Goal: Task Accomplishment & Management: Complete application form

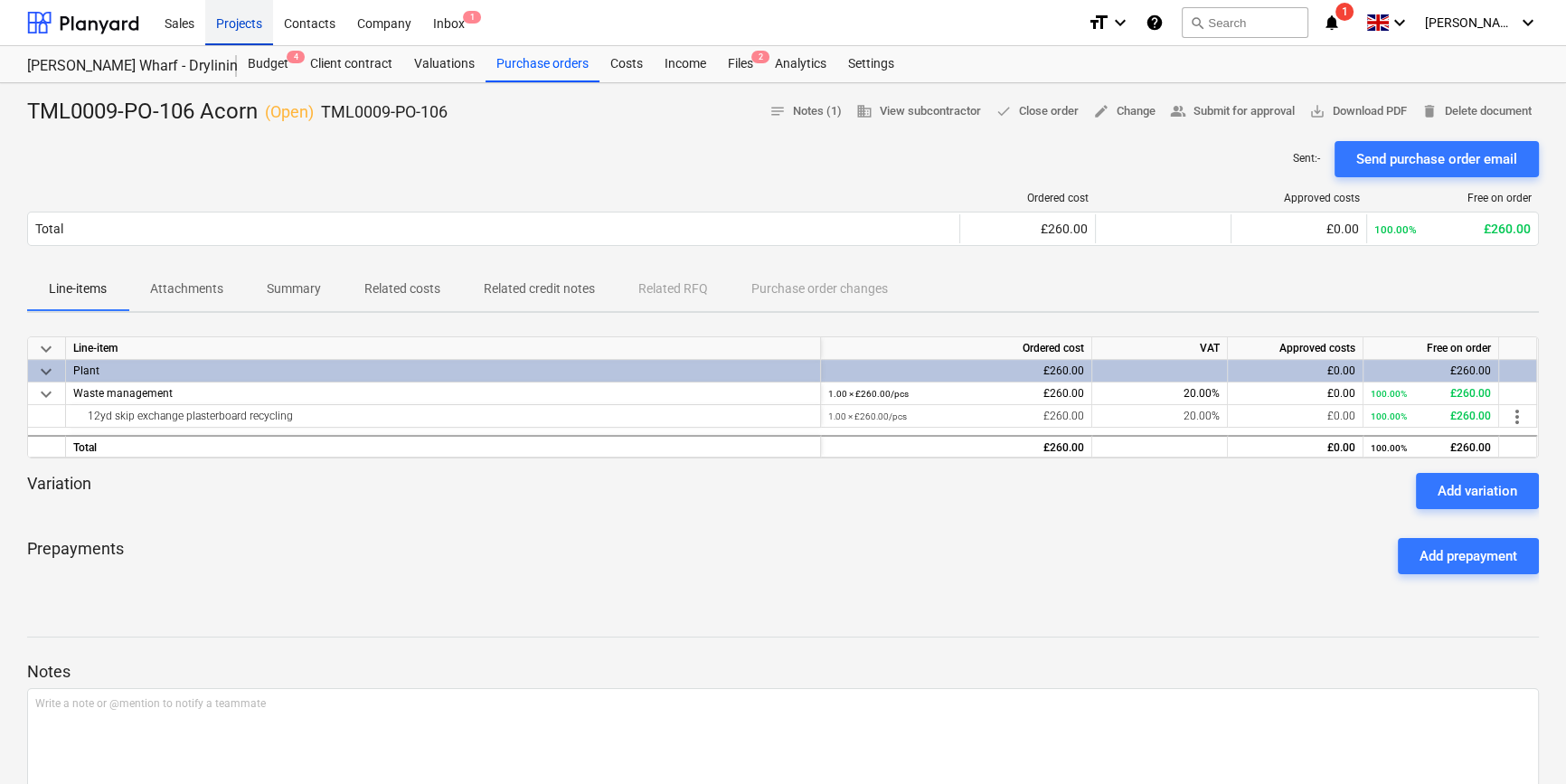
click at [231, 23] on div "Projects" at bounding box center [239, 21] width 68 height 46
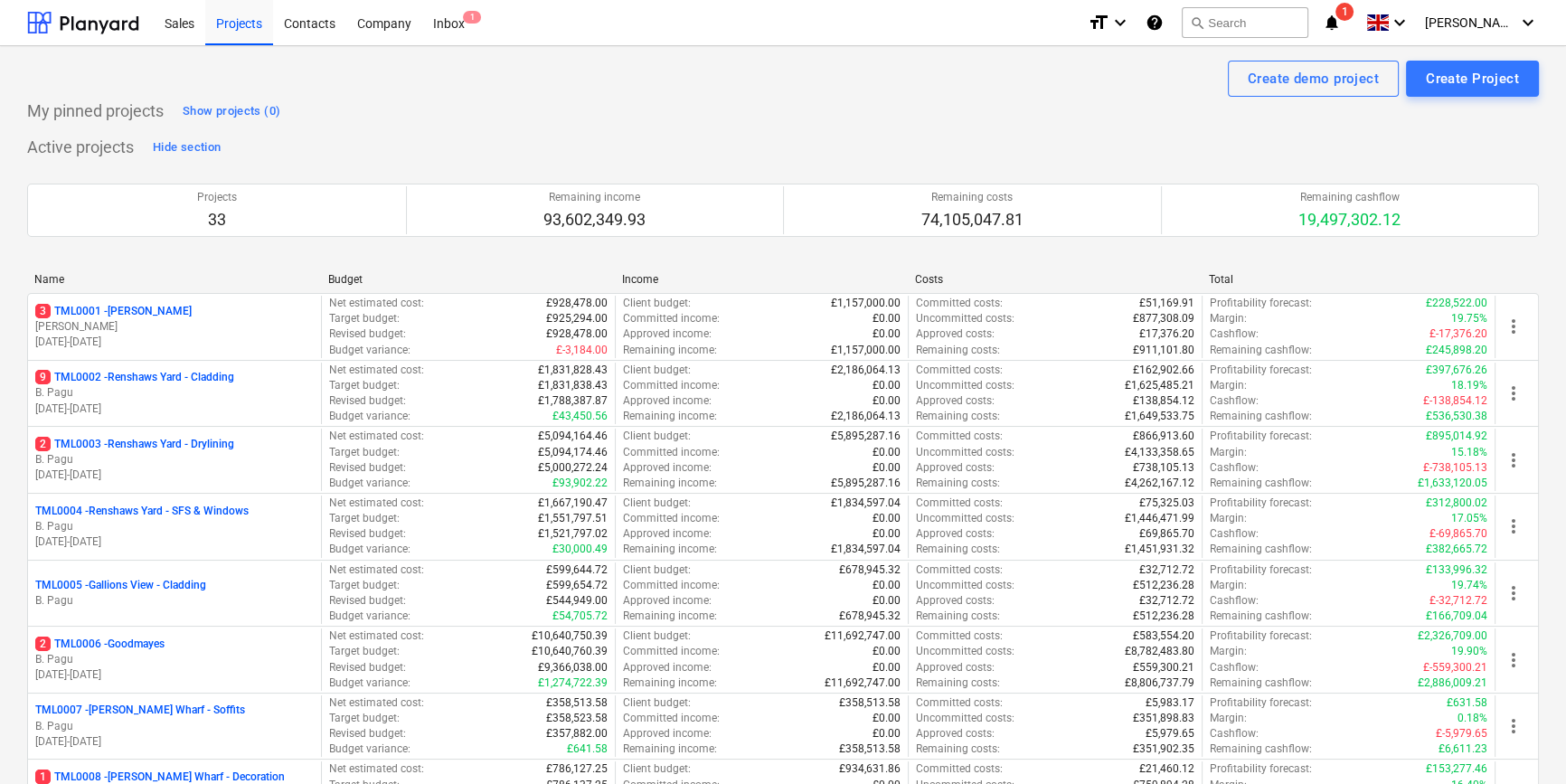
click at [238, 646] on div "2 TML0006 - Goodmayes" at bounding box center [175, 644] width 279 height 15
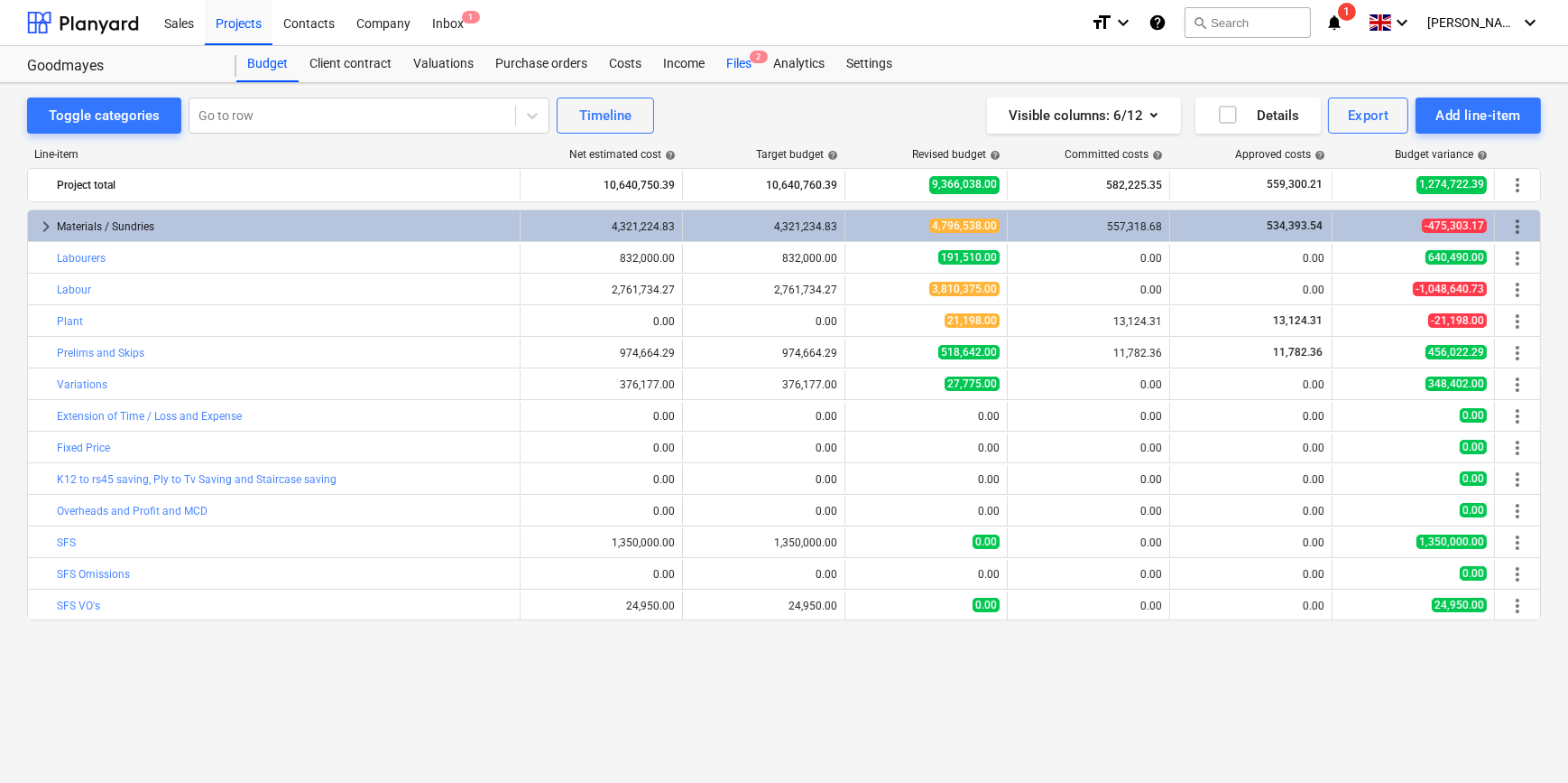
click at [742, 62] on div "Files 2" at bounding box center [739, 63] width 47 height 36
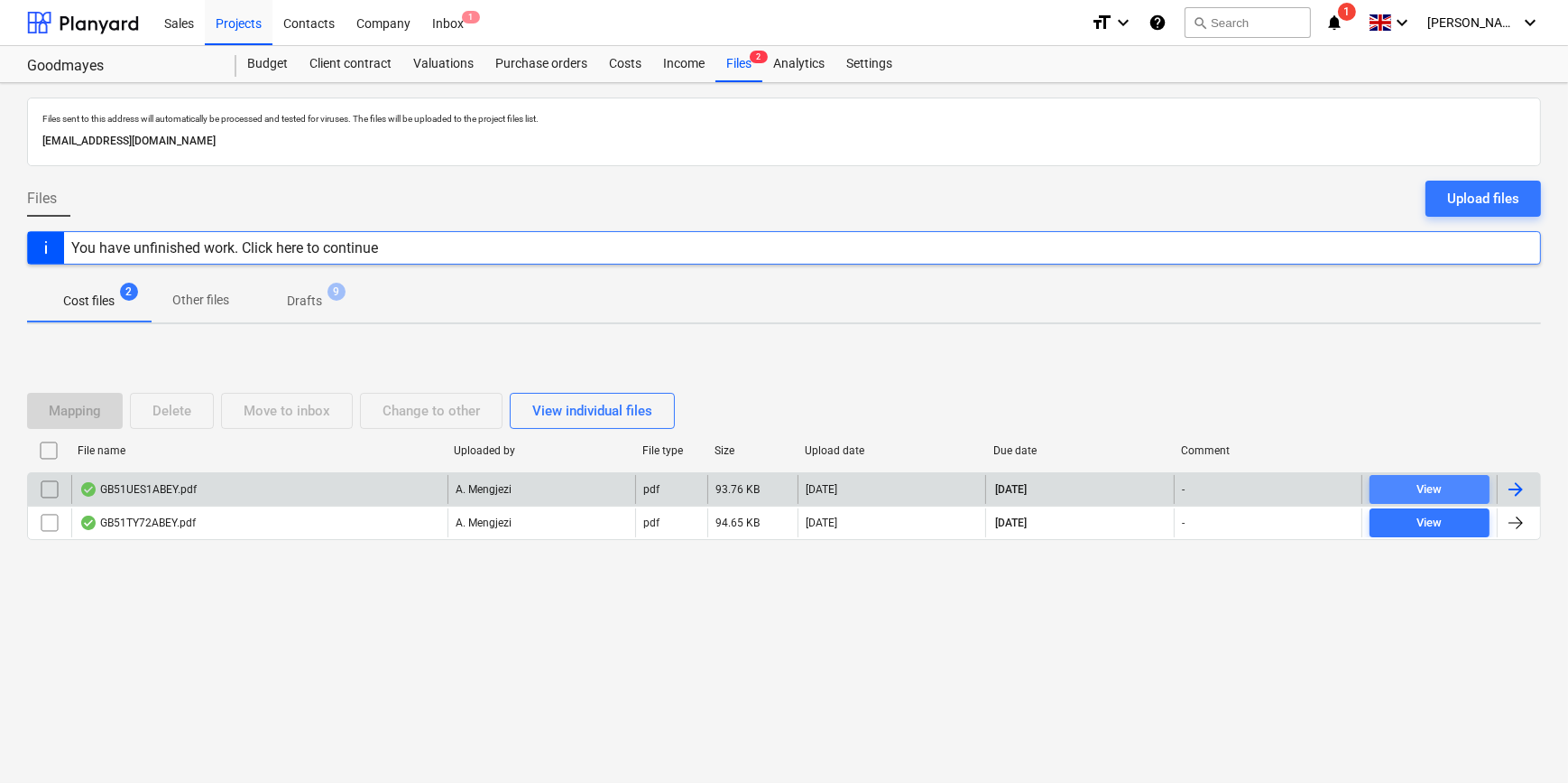
click at [1431, 485] on div "View" at bounding box center [1429, 490] width 25 height 21
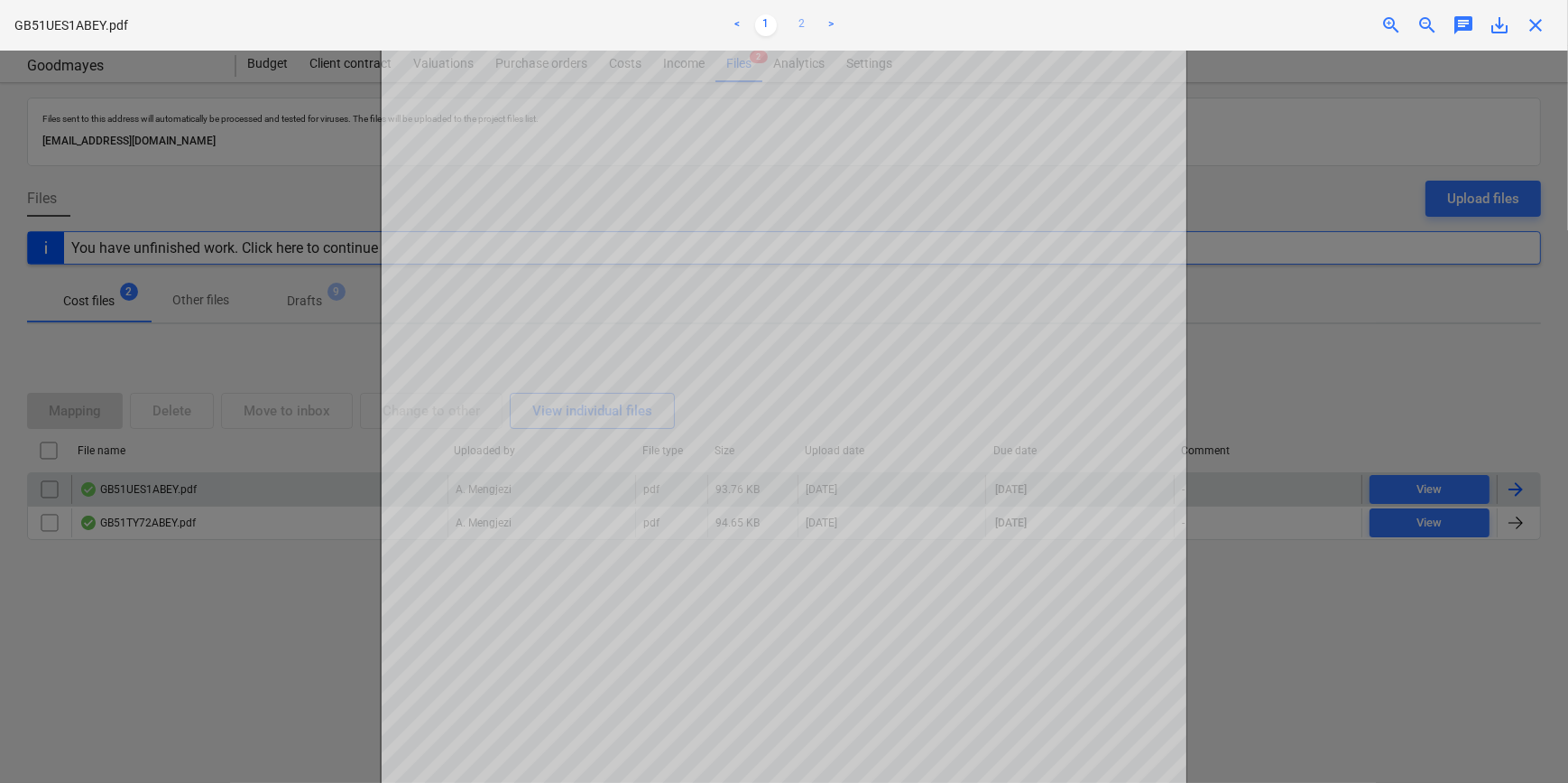
click at [804, 23] on link "2" at bounding box center [801, 24] width 21 height 21
click at [218, 627] on div at bounding box center [784, 416] width 1568 height 732
click at [280, 630] on div at bounding box center [784, 416] width 1568 height 732
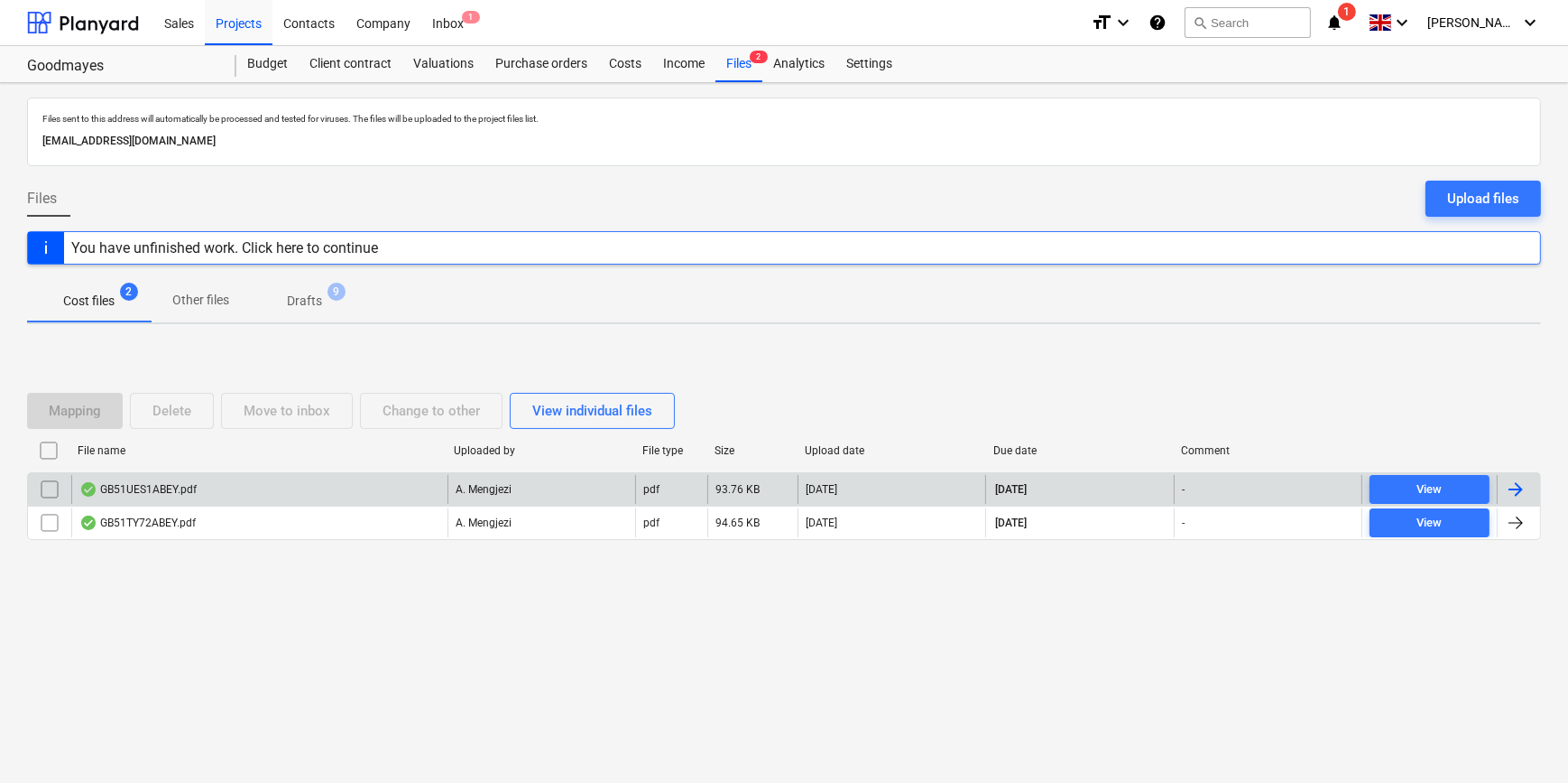
click at [1515, 485] on div at bounding box center [1515, 489] width 21 height 21
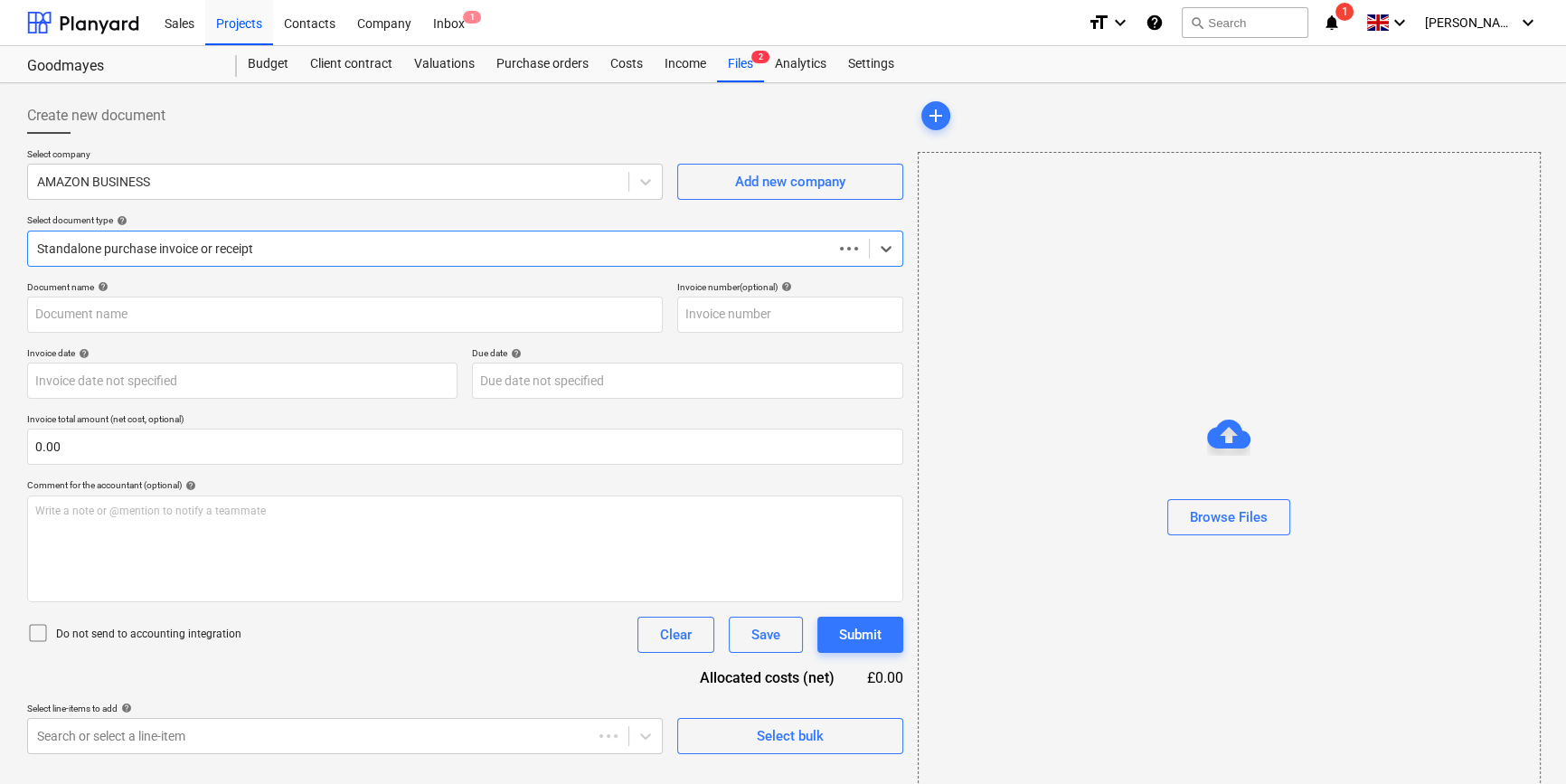
type input "GB51UES1ABEY"
type input "[DATE]"
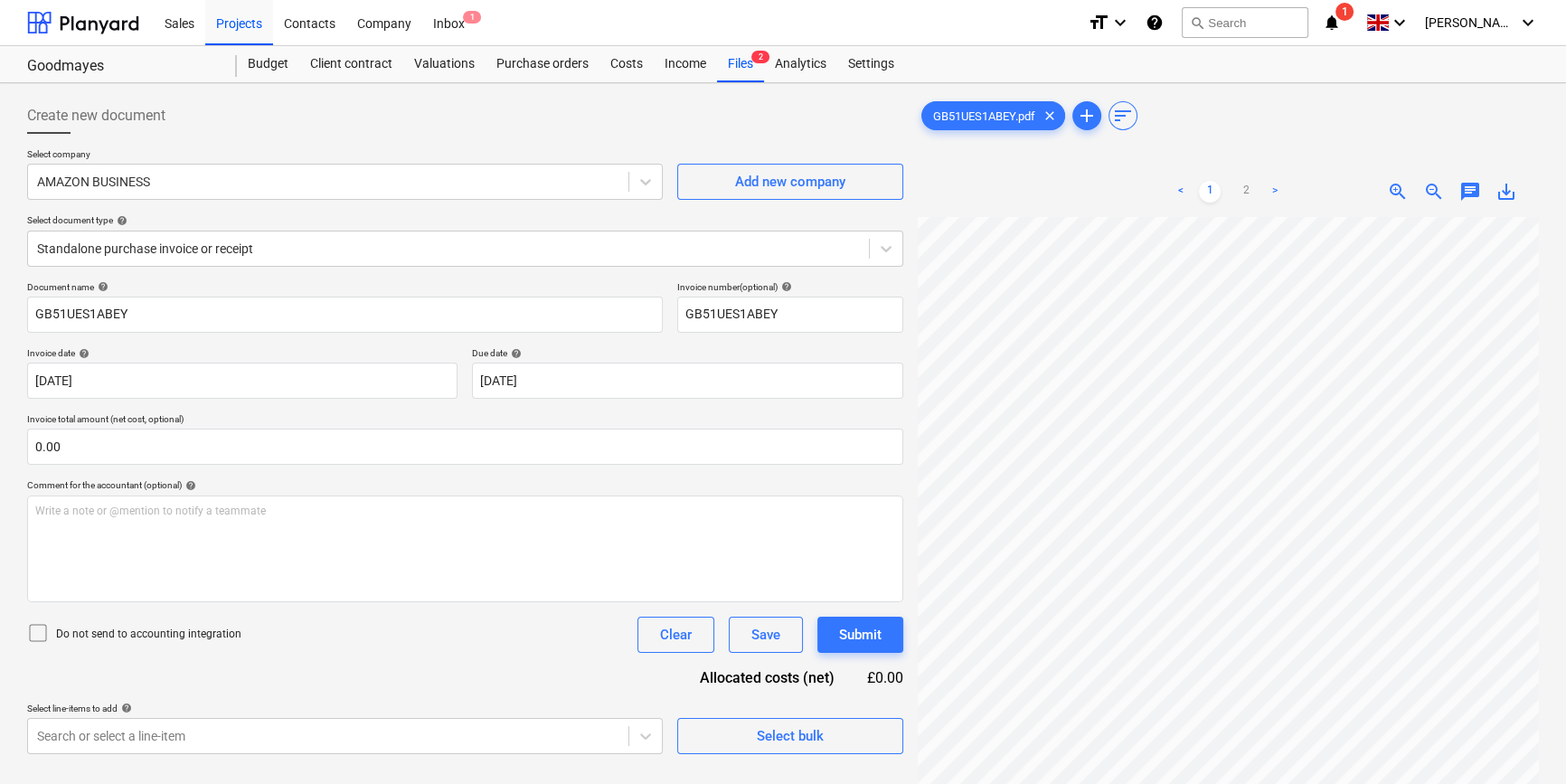
scroll to position [231, 195]
click at [805, 743] on div "Select bulk" at bounding box center [791, 735] width 67 height 23
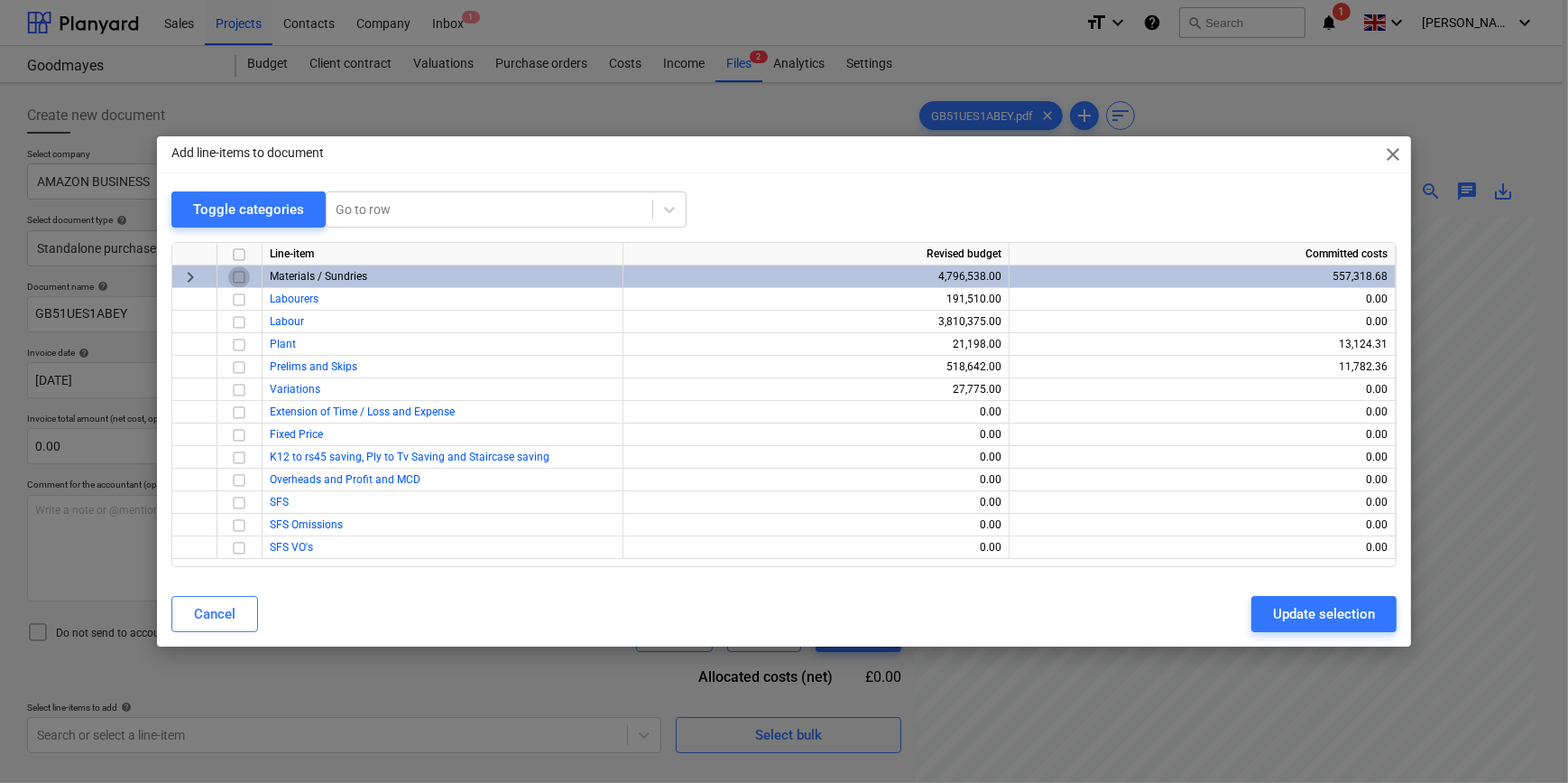
click at [235, 281] on input "checkbox" at bounding box center [239, 276] width 21 height 21
click at [1294, 618] on div "Update selection" at bounding box center [1324, 613] width 102 height 23
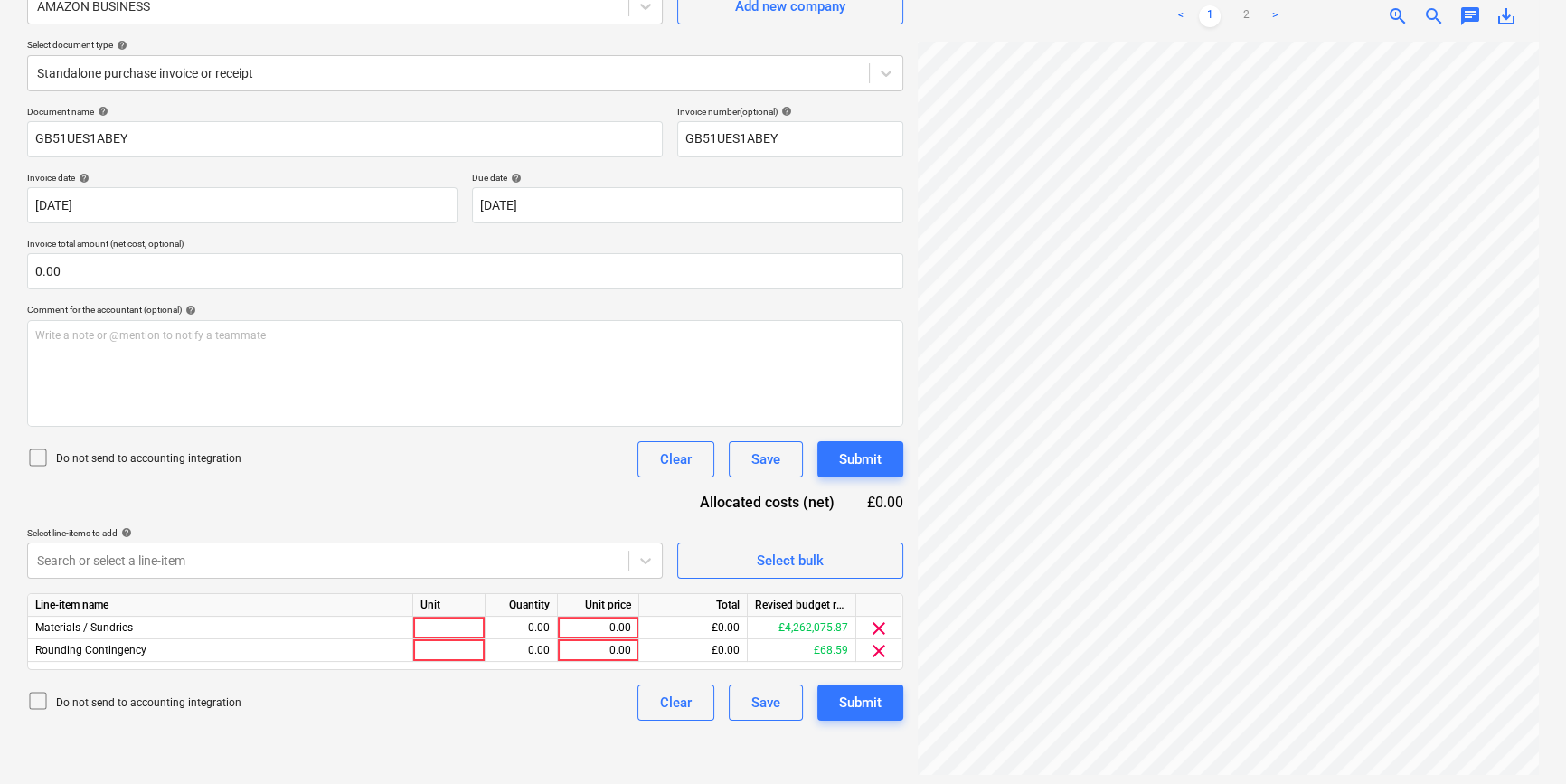
scroll to position [180, 0]
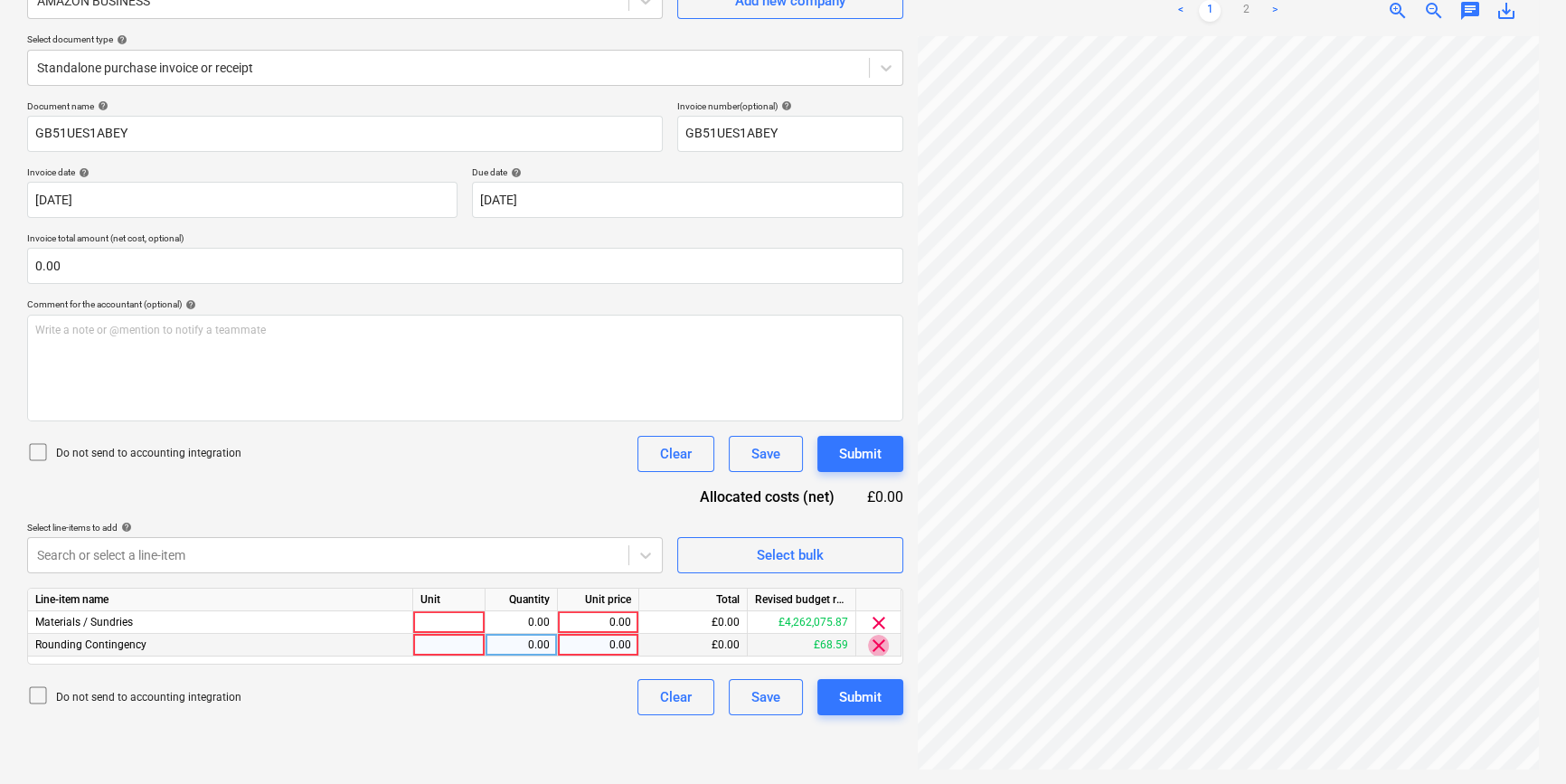
click at [872, 650] on span "clear" at bounding box center [879, 645] width 22 height 21
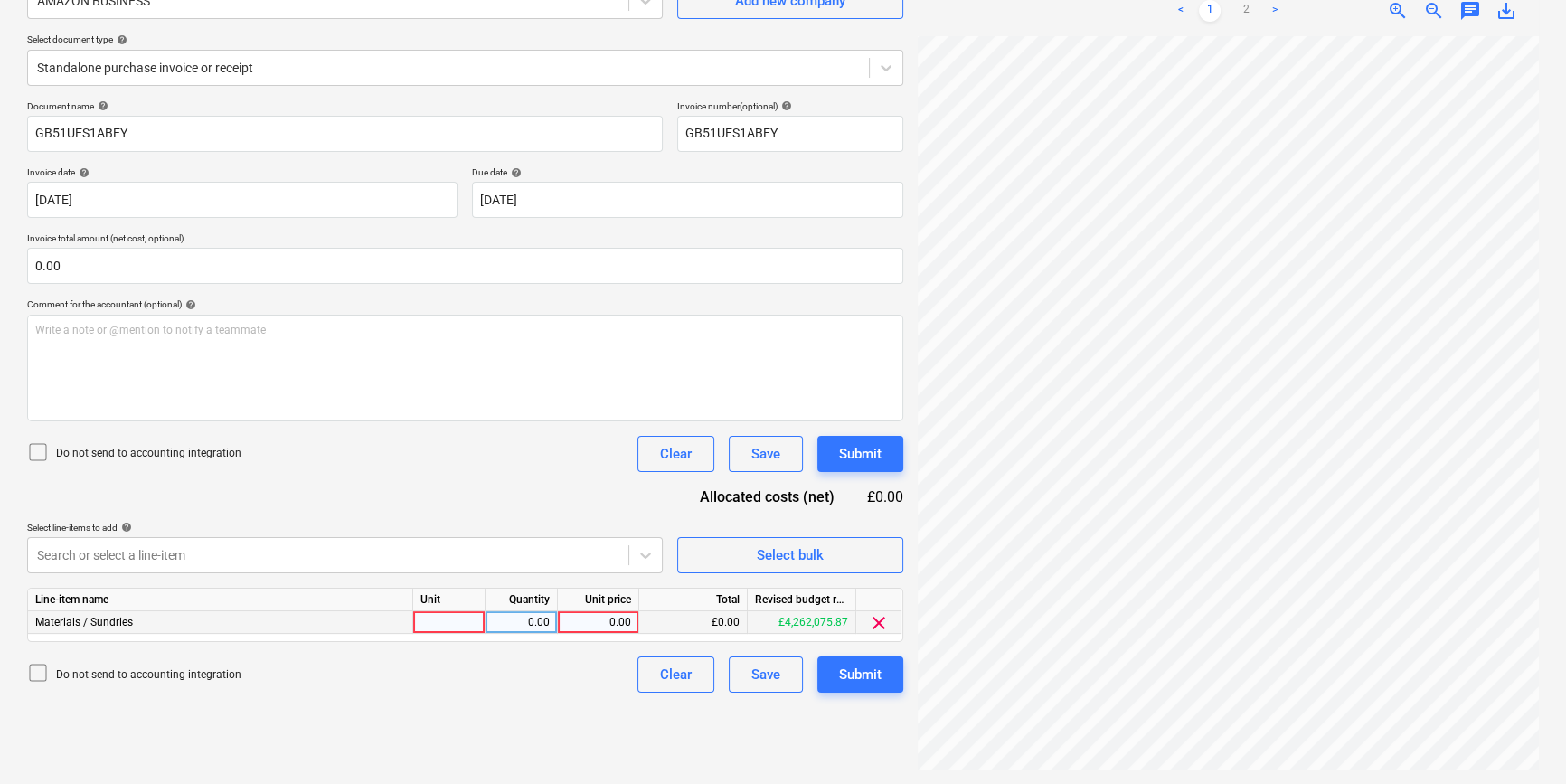
click at [441, 615] on div at bounding box center [449, 622] width 72 height 22
type input "pcs"
click at [1246, 13] on link "2" at bounding box center [1245, 10] width 22 height 21
click at [609, 621] on div "0.00" at bounding box center [598, 622] width 66 height 22
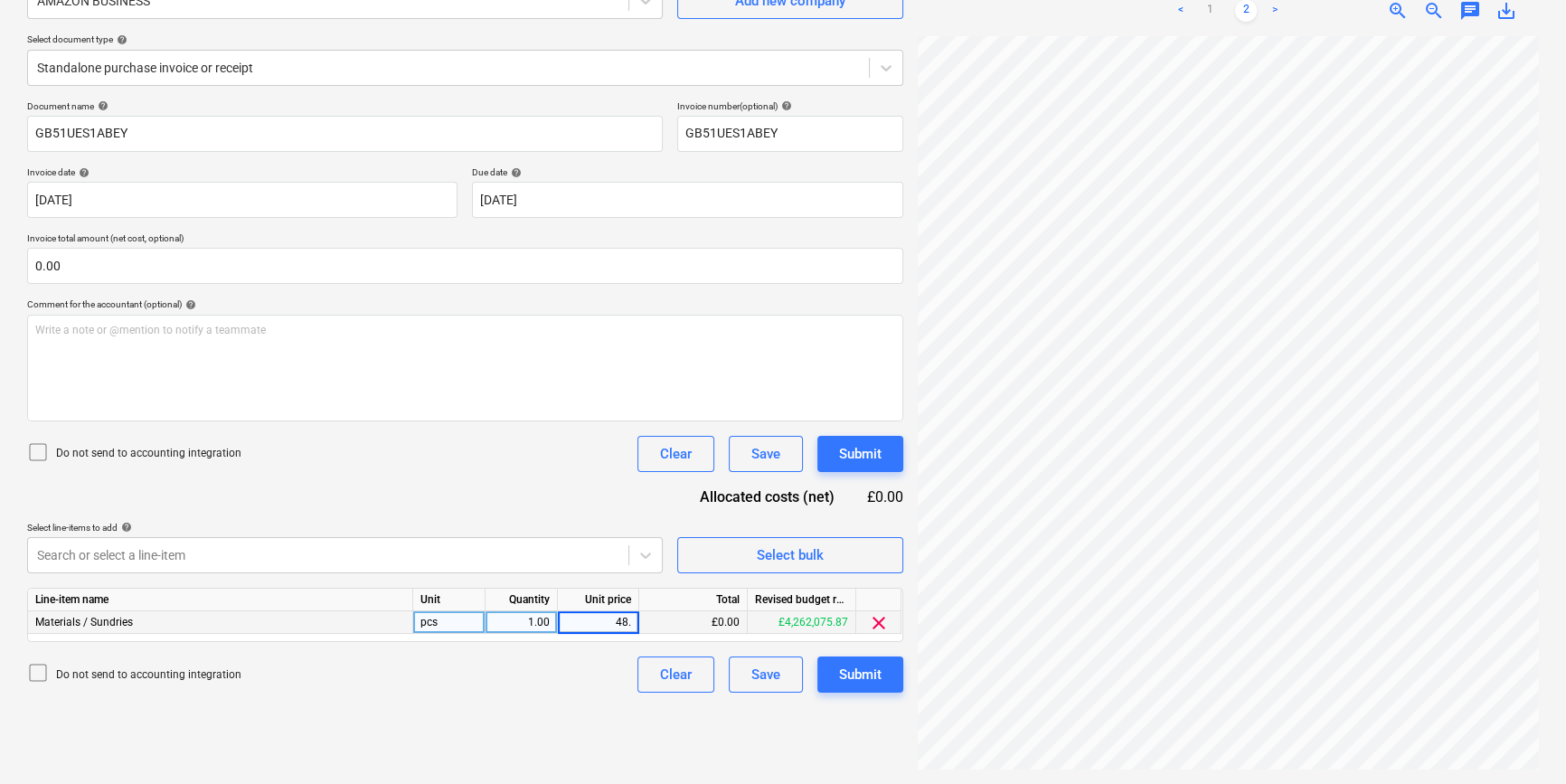
type input "48.3"
click at [875, 669] on div "Submit" at bounding box center [860, 674] width 42 height 23
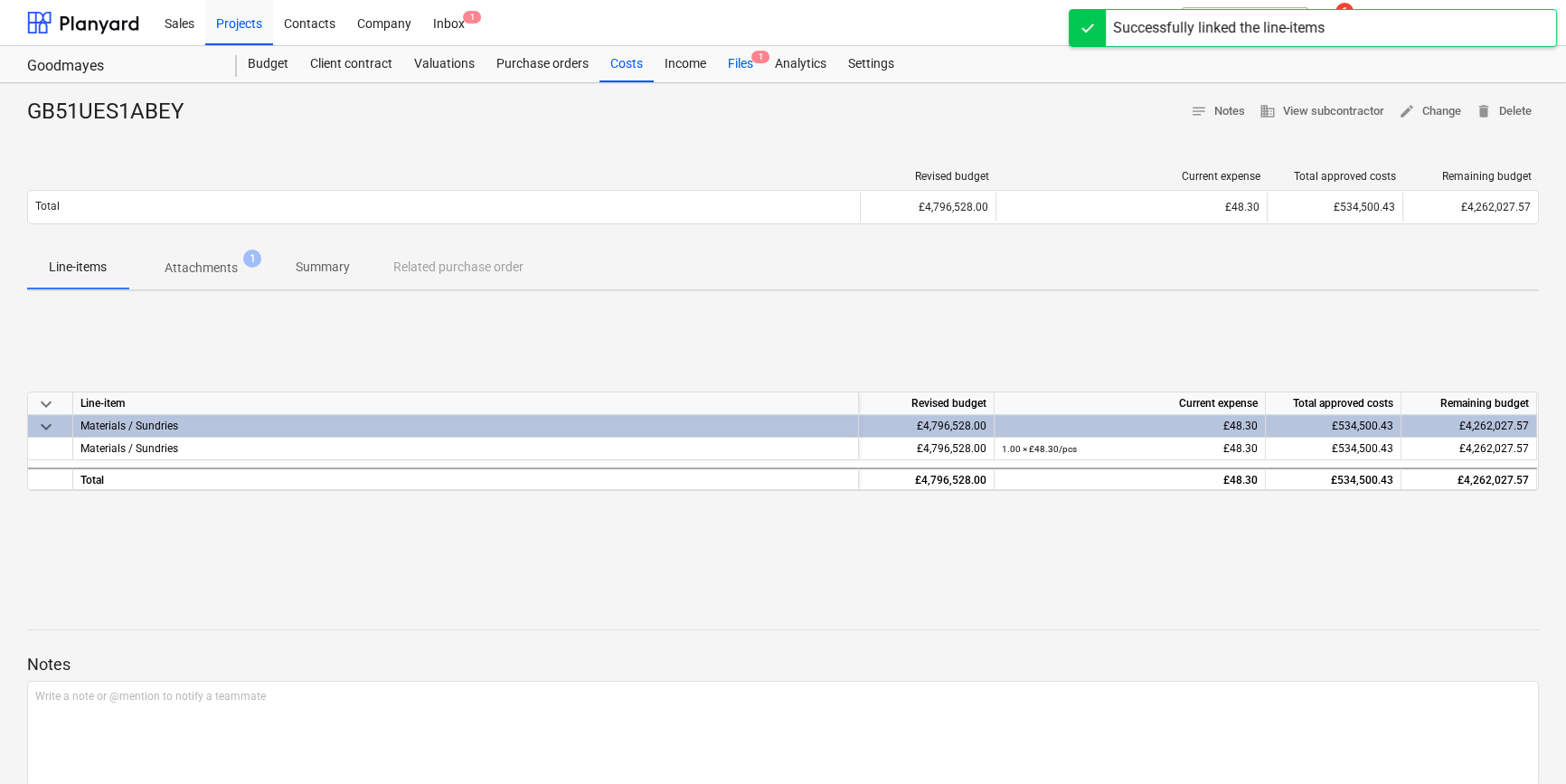
click at [741, 64] on div "Files 1" at bounding box center [740, 64] width 47 height 36
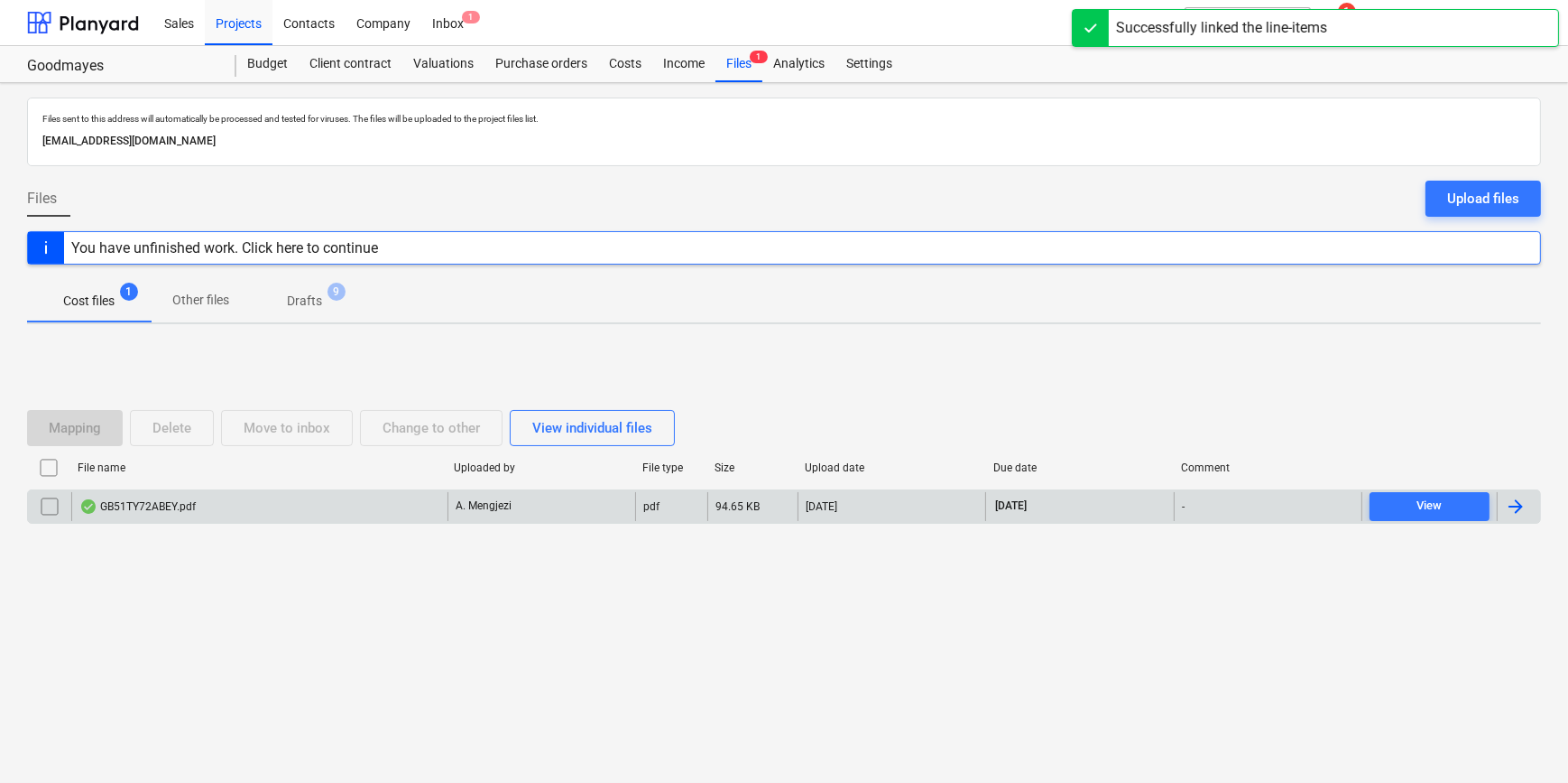
click at [1516, 504] on div at bounding box center [1515, 506] width 21 height 21
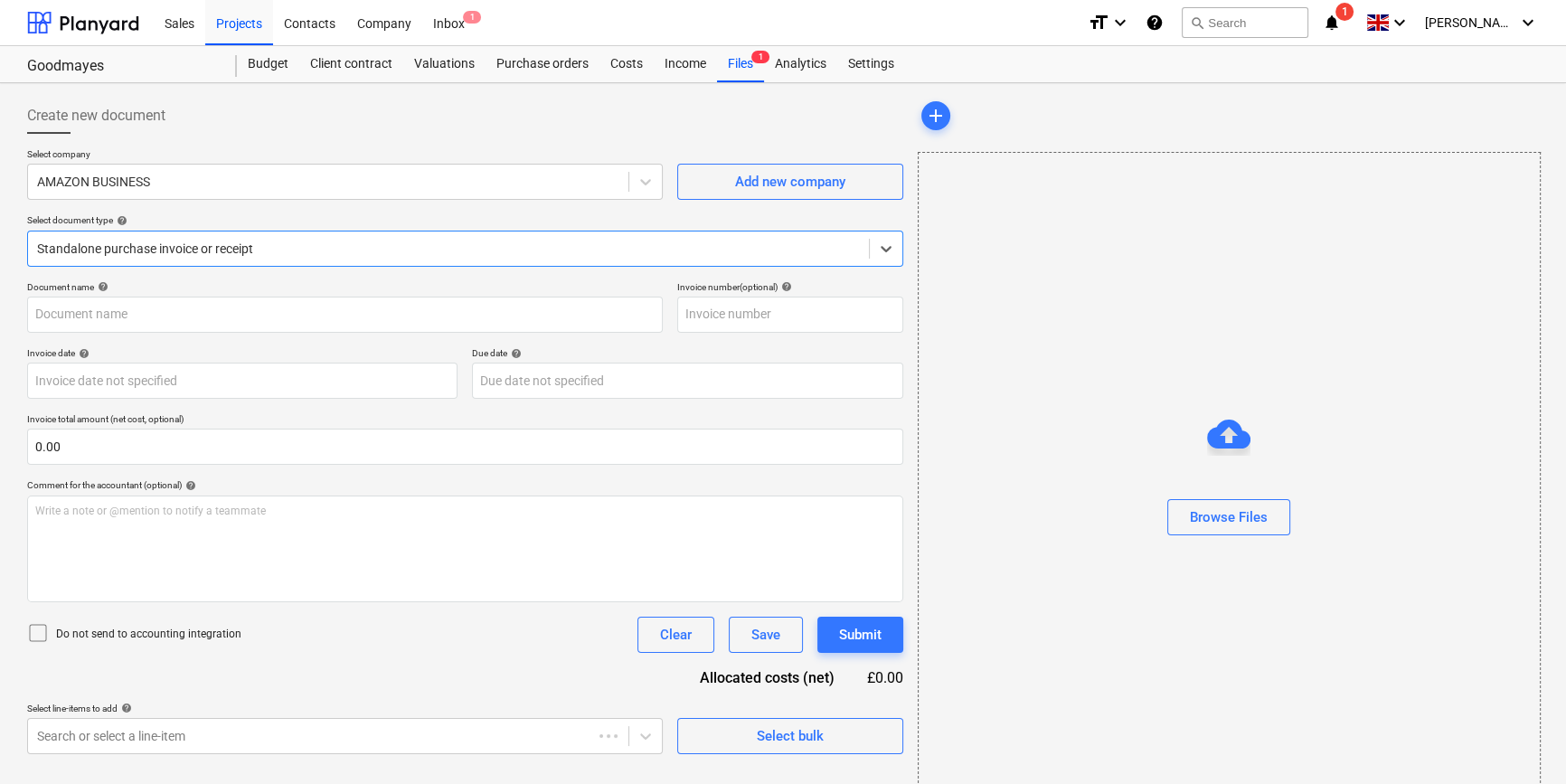
type input "GB51TY72ABEY"
type input "[DATE]"
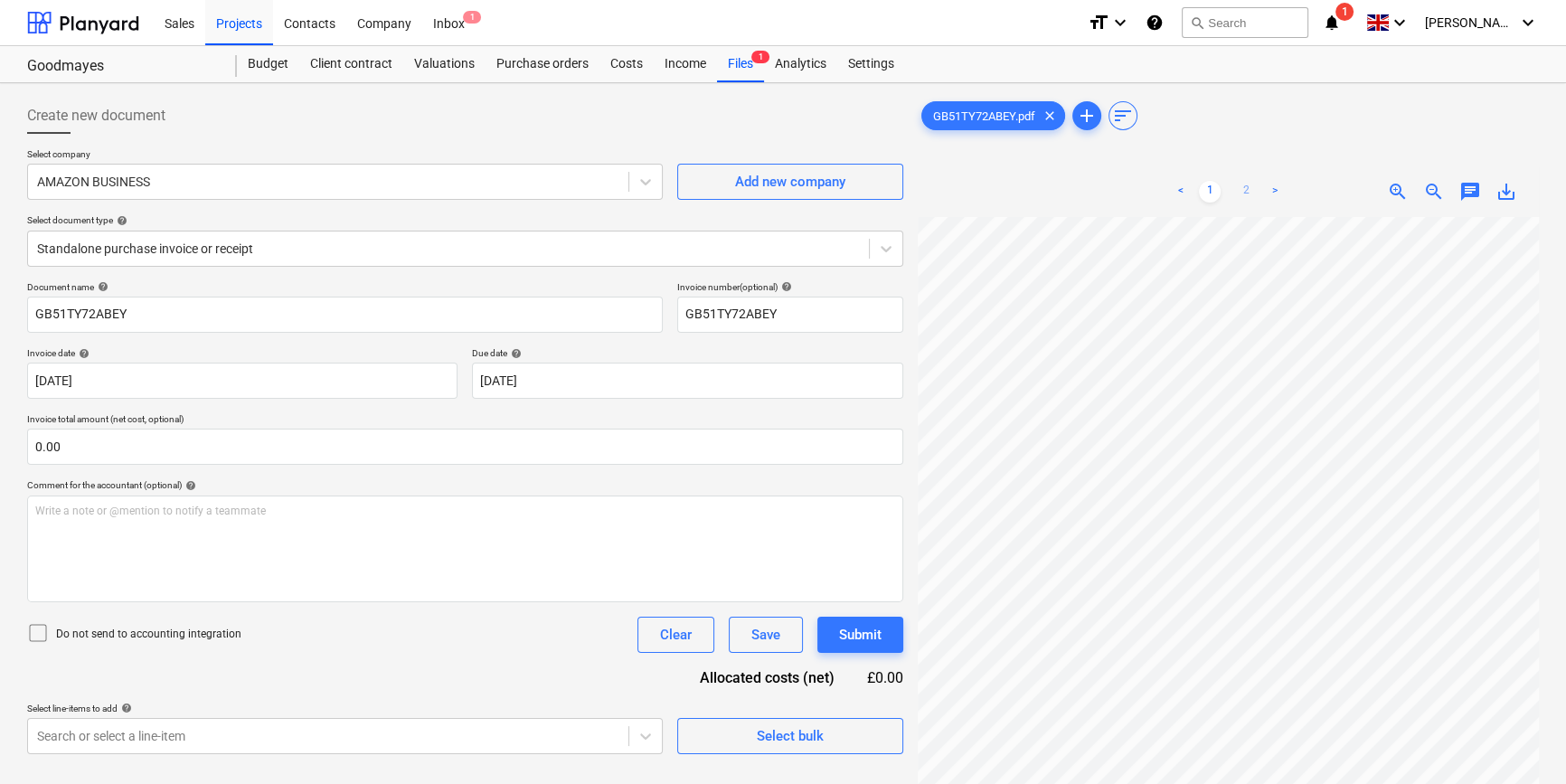
click at [1245, 189] on link "2" at bounding box center [1245, 191] width 22 height 21
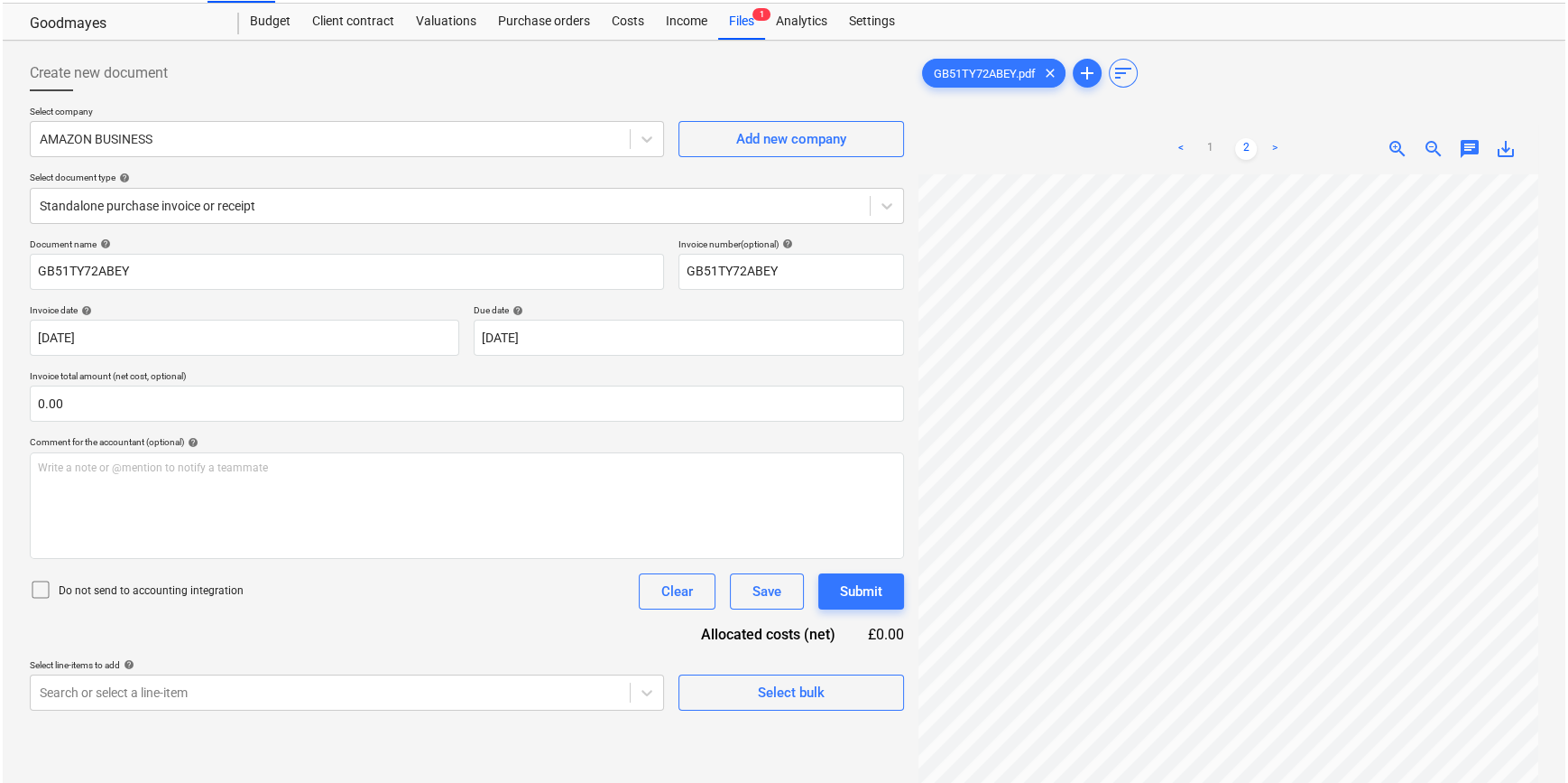
scroll to position [163, 0]
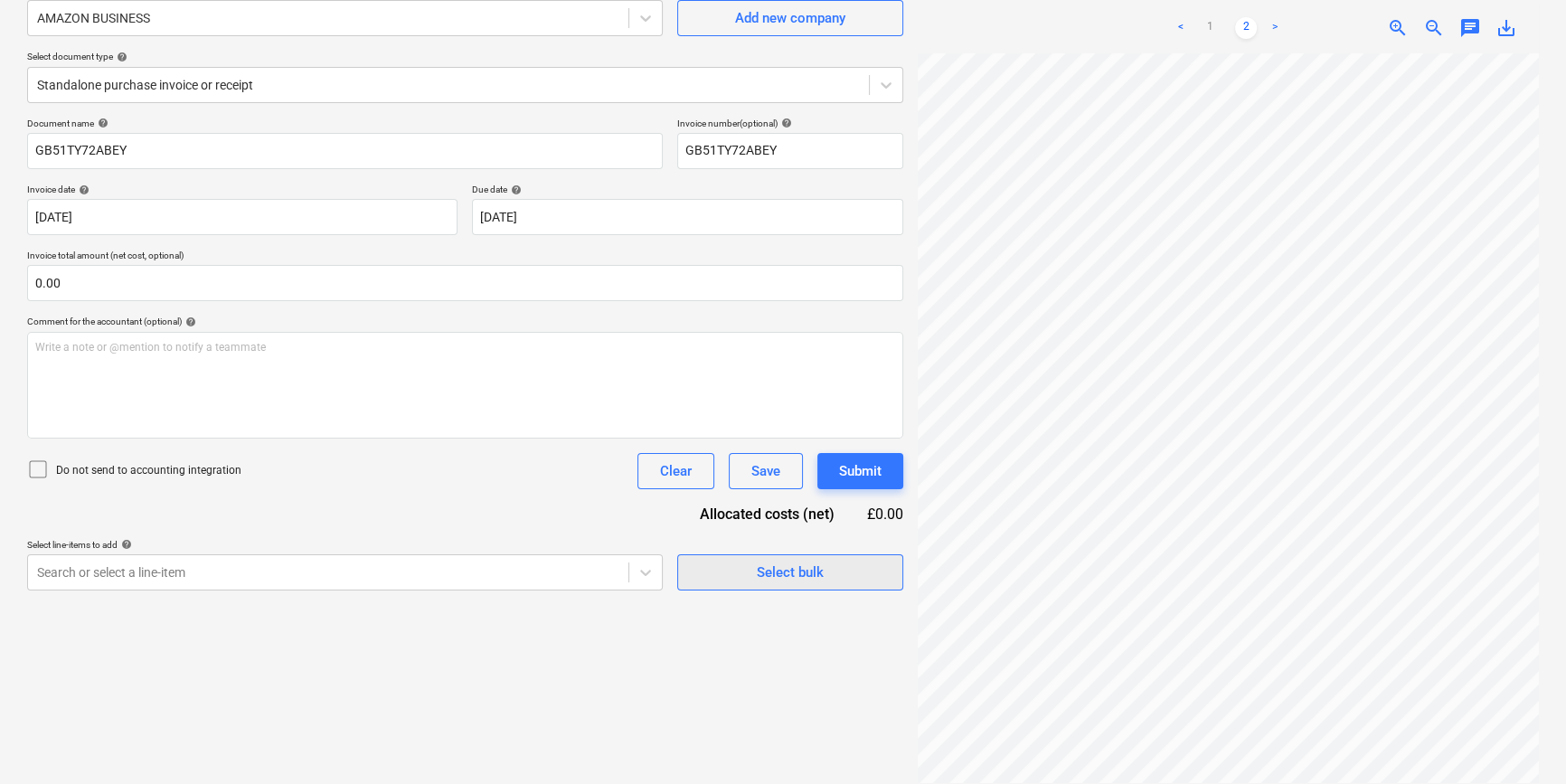
click at [804, 566] on div "Select bulk" at bounding box center [791, 572] width 67 height 23
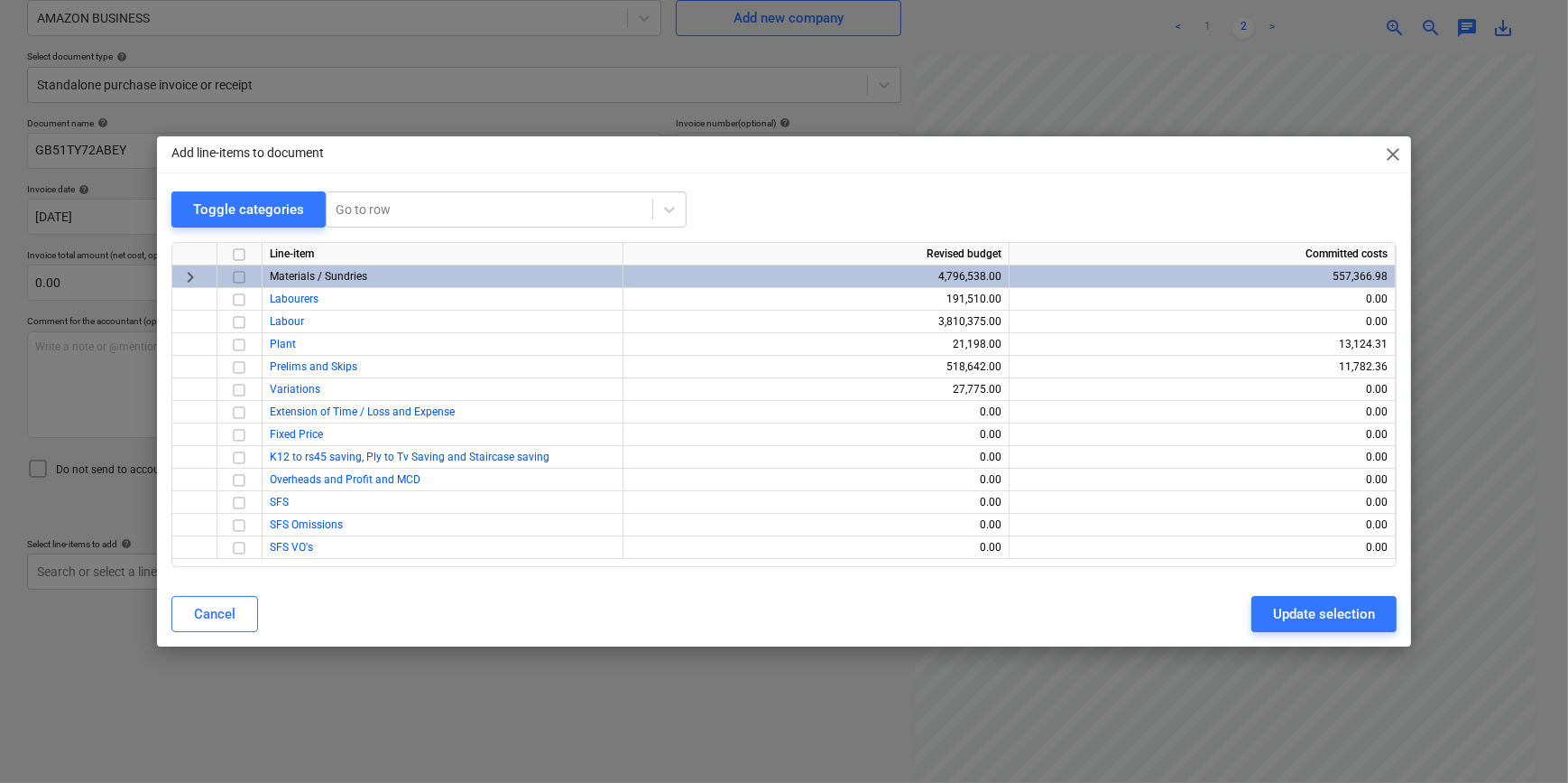
click at [239, 272] on input "checkbox" at bounding box center [239, 276] width 21 height 21
click at [1303, 608] on div "Update selection" at bounding box center [1324, 613] width 102 height 23
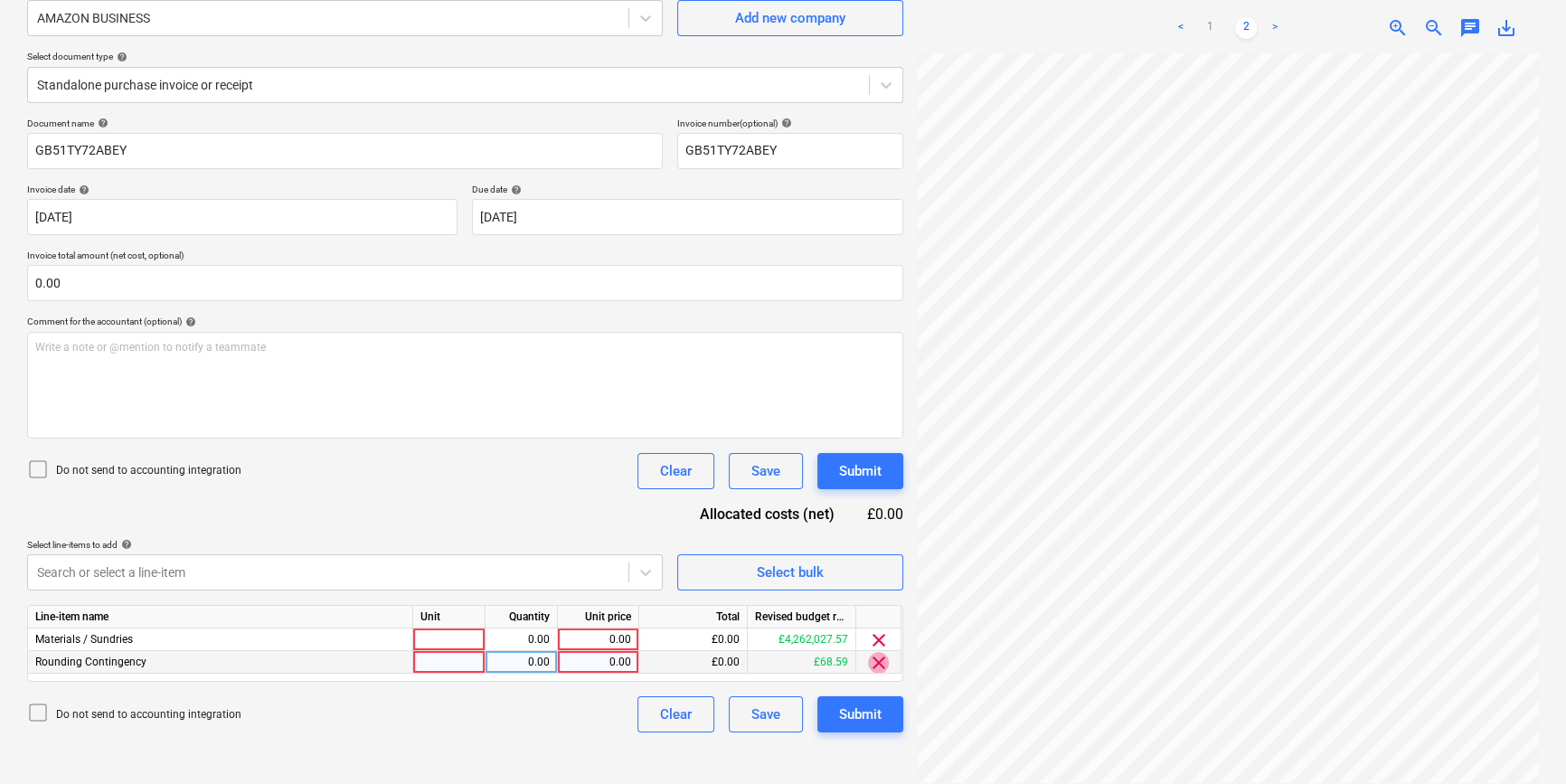
click at [880, 662] on span "clear" at bounding box center [879, 662] width 22 height 21
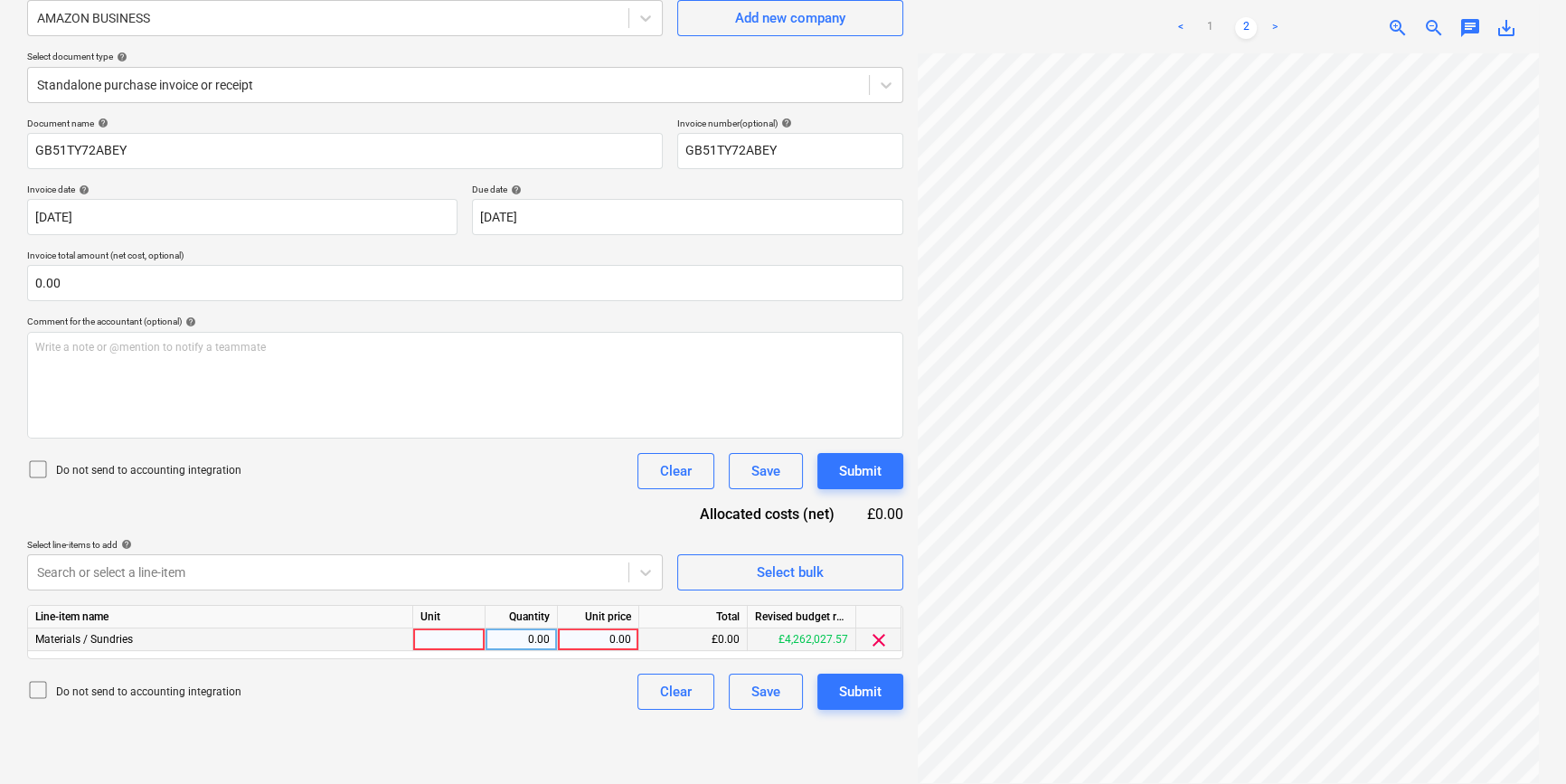
click at [461, 636] on div at bounding box center [449, 639] width 72 height 22
type input "pcs"
type input "61.13"
click at [851, 691] on div "Submit" at bounding box center [860, 691] width 42 height 23
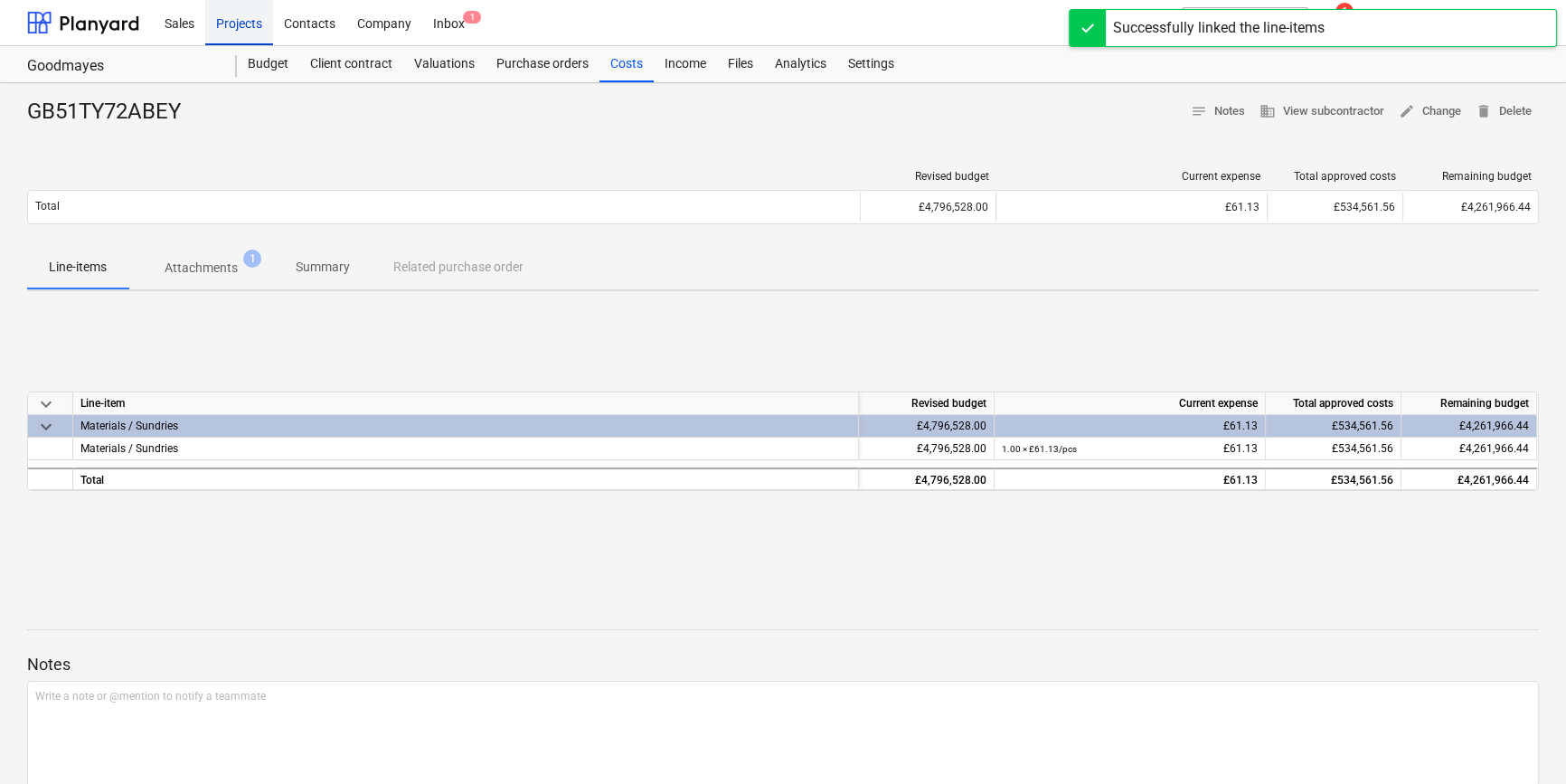
click at [243, 29] on div "Projects" at bounding box center [239, 21] width 68 height 46
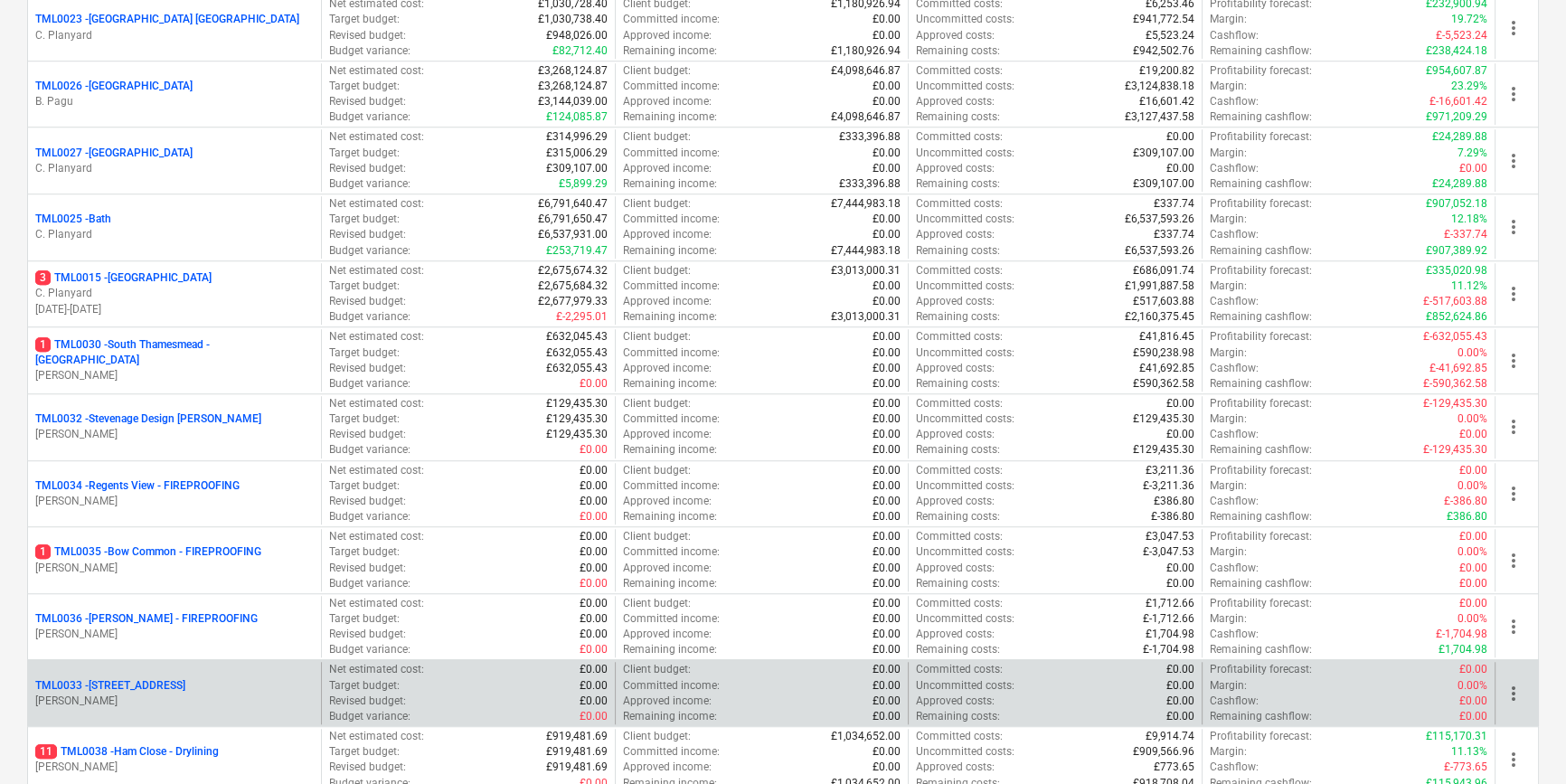
scroll to position [1846, 0]
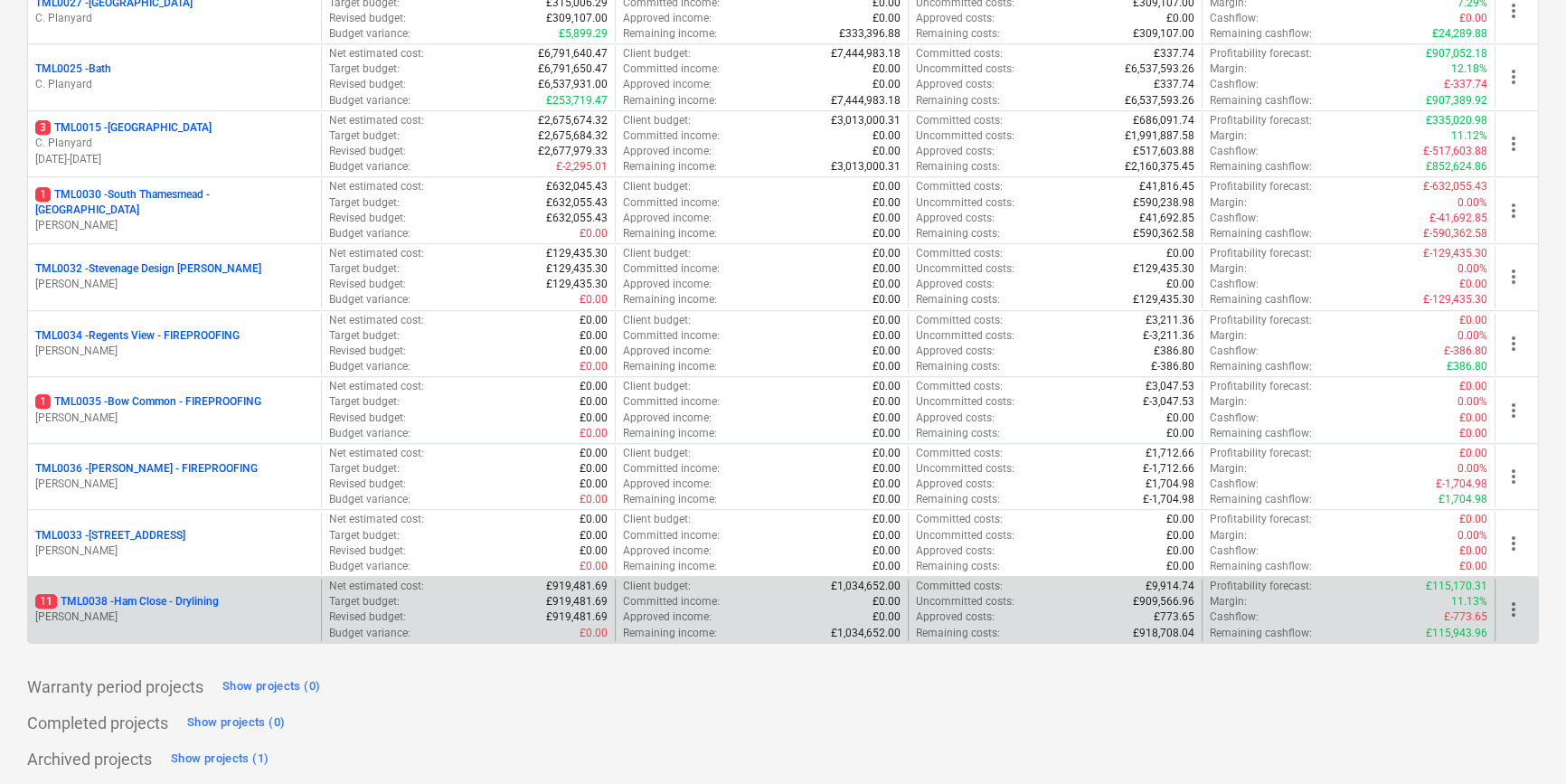
click at [244, 620] on p "[PERSON_NAME]" at bounding box center [175, 617] width 279 height 15
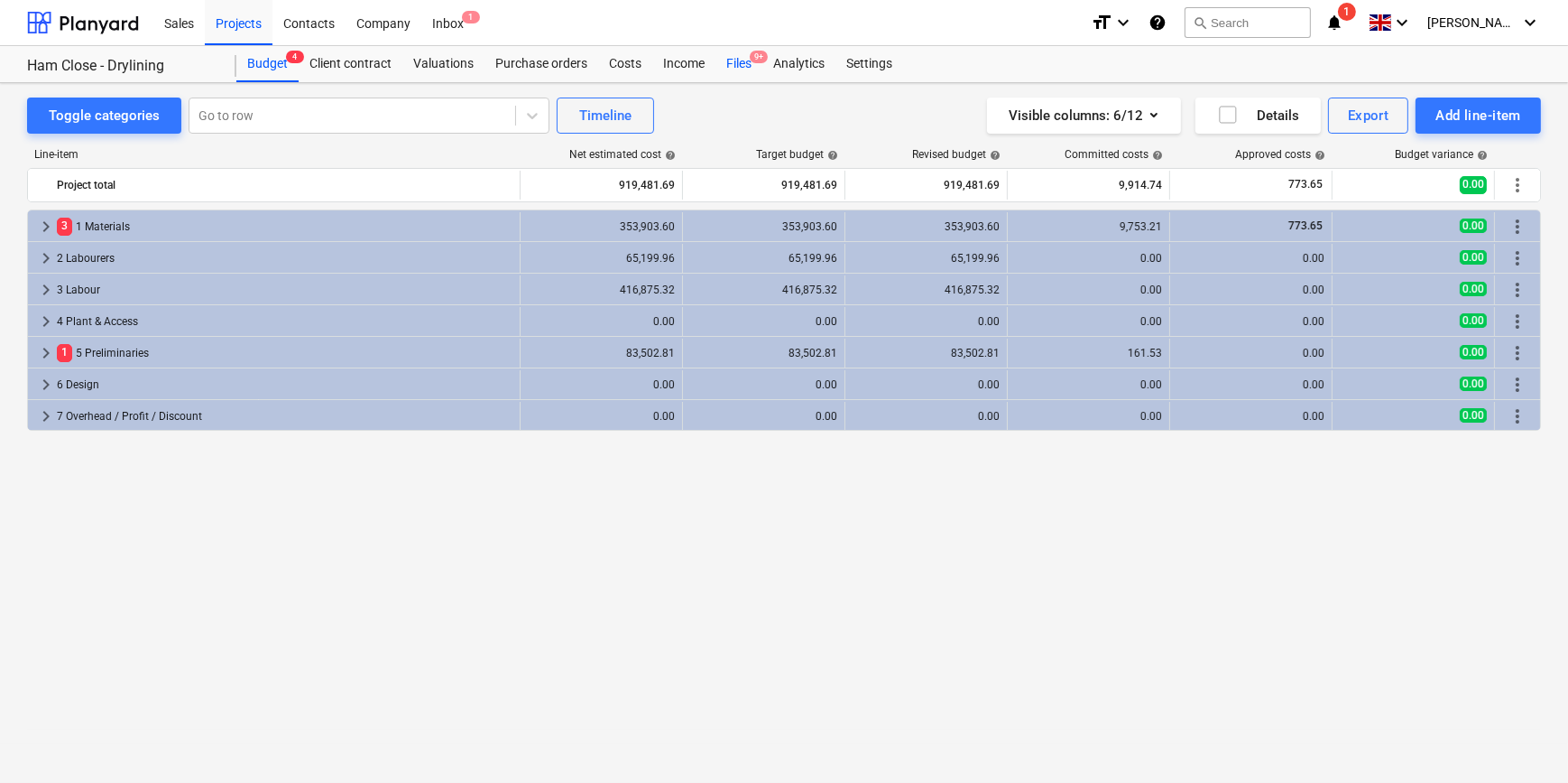
click at [738, 62] on div "Files 9+" at bounding box center [739, 63] width 47 height 36
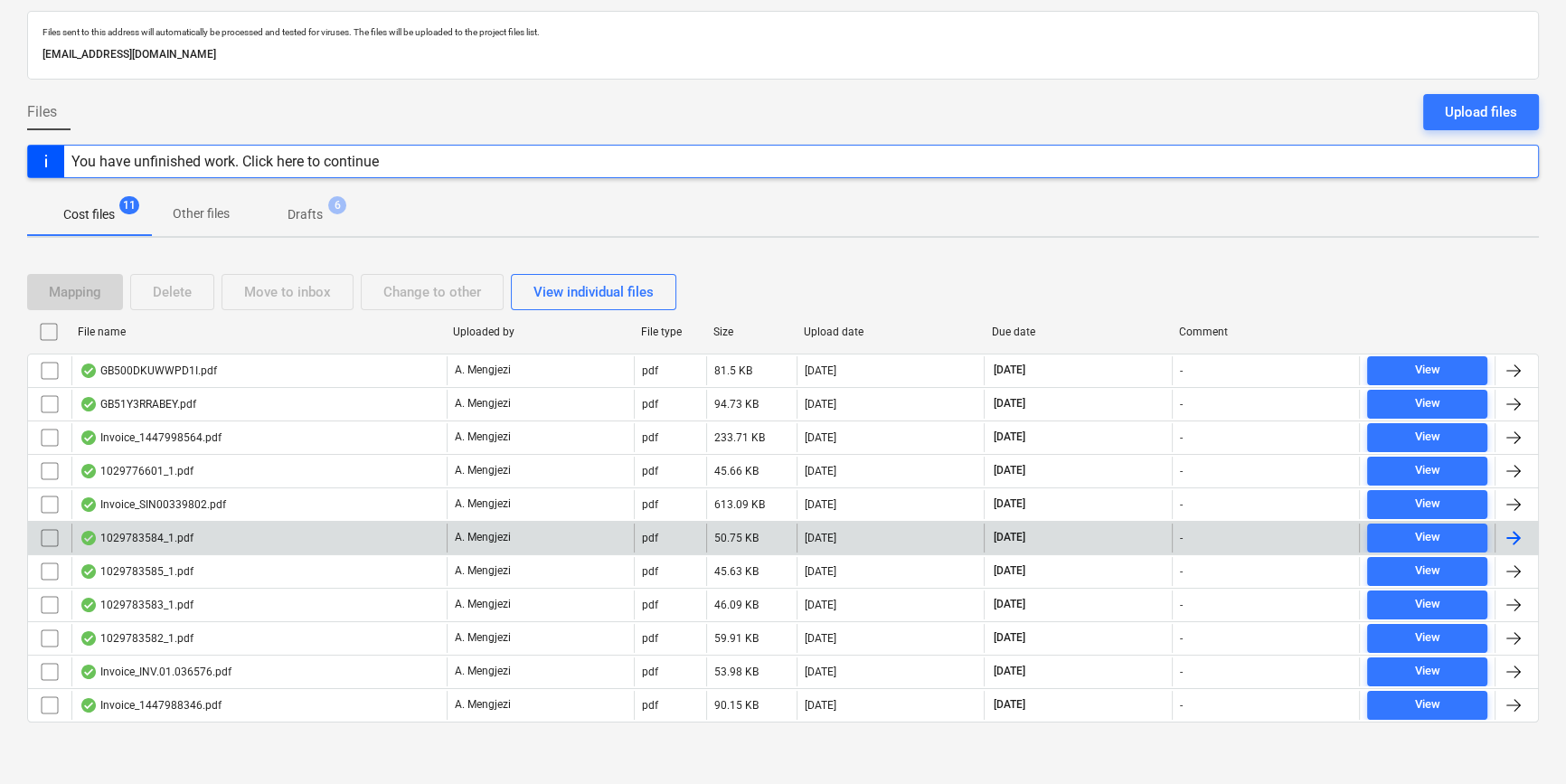
scroll to position [88, 0]
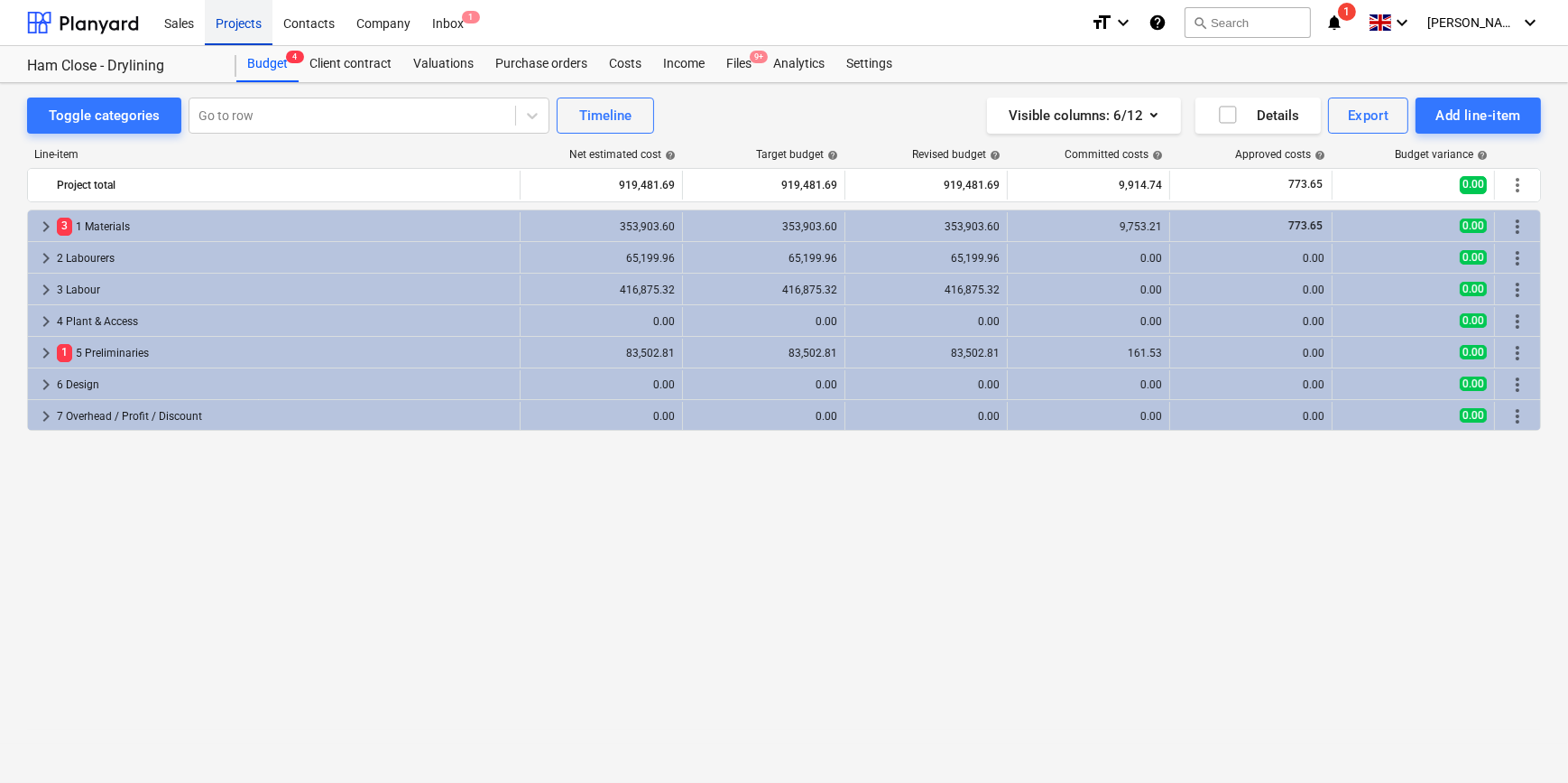
click at [240, 19] on div "Projects" at bounding box center [239, 21] width 68 height 46
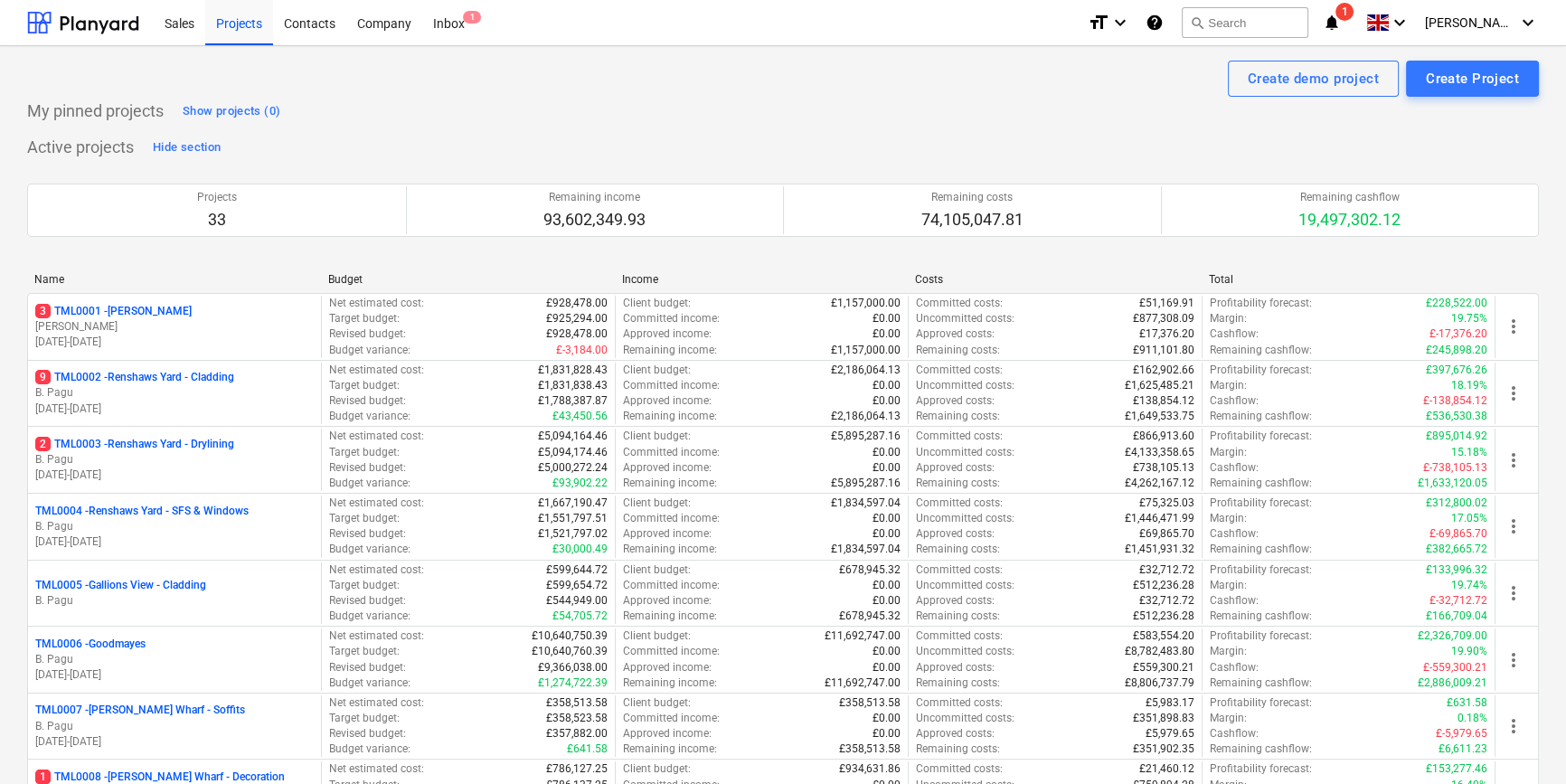
click at [188, 642] on div "TML0006 - Goodmayes" at bounding box center [175, 644] width 279 height 15
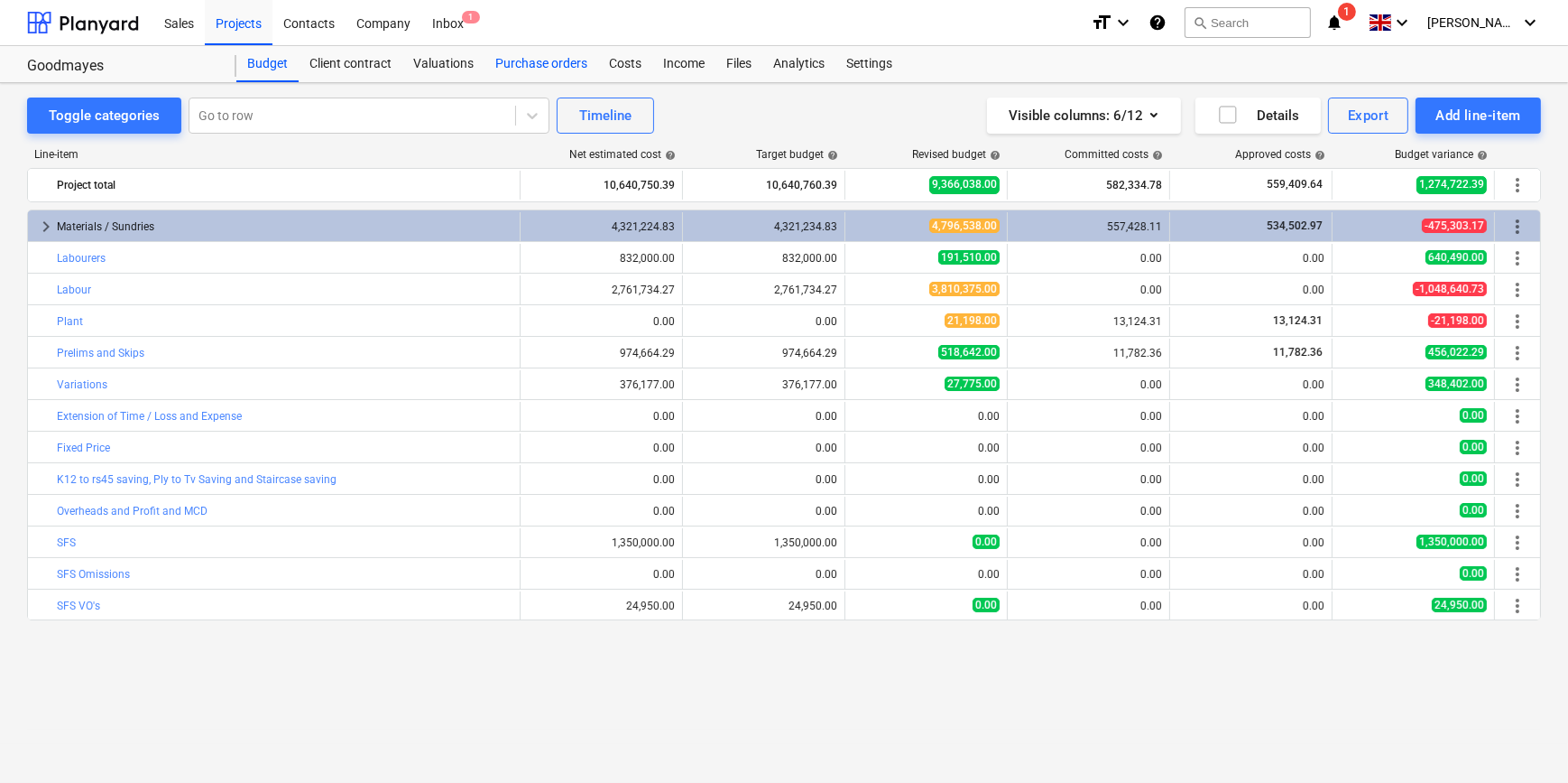
click at [551, 67] on div "Purchase orders" at bounding box center [541, 63] width 114 height 36
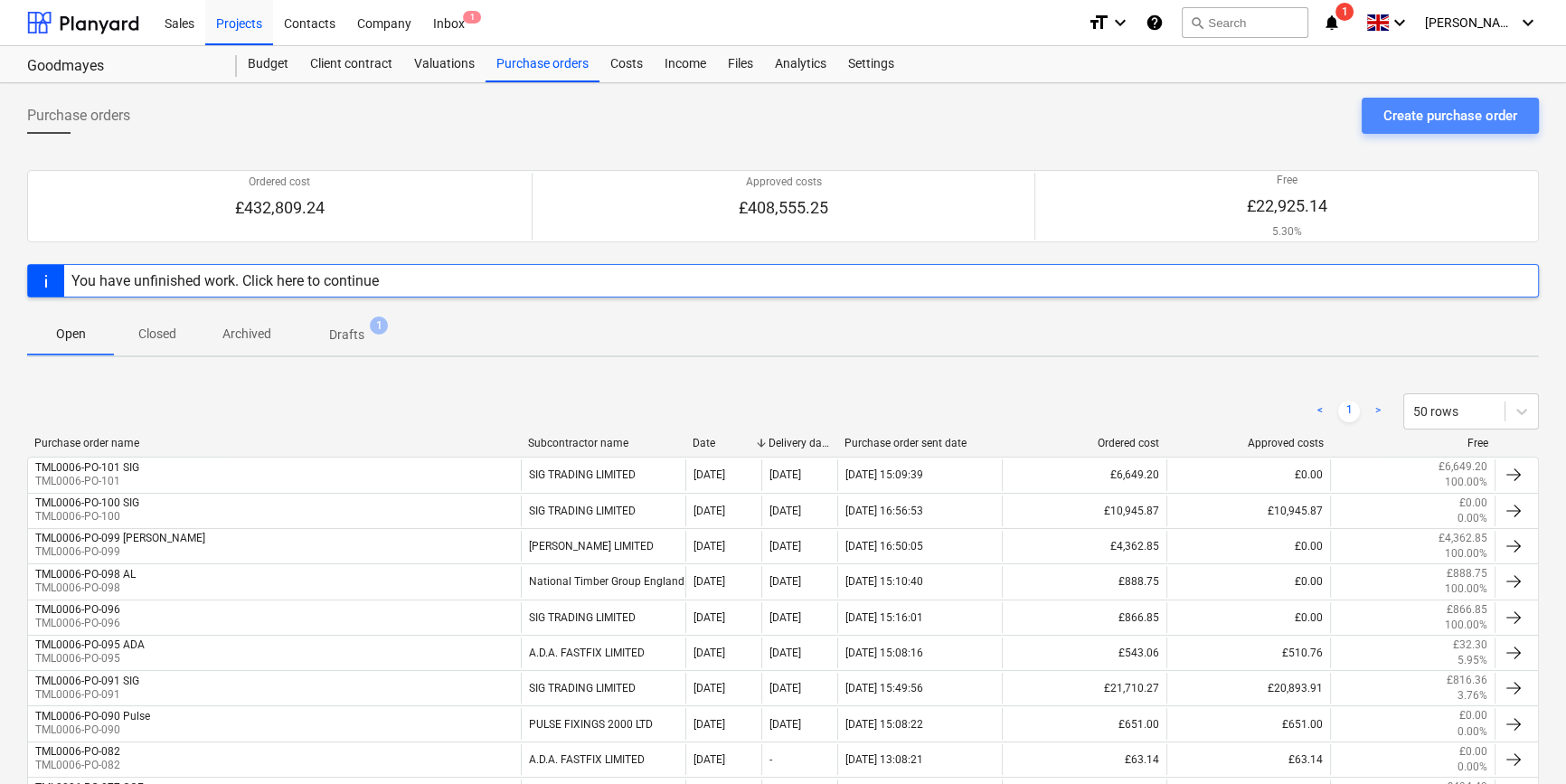
click at [1440, 111] on div "Create purchase order" at bounding box center [1450, 115] width 134 height 23
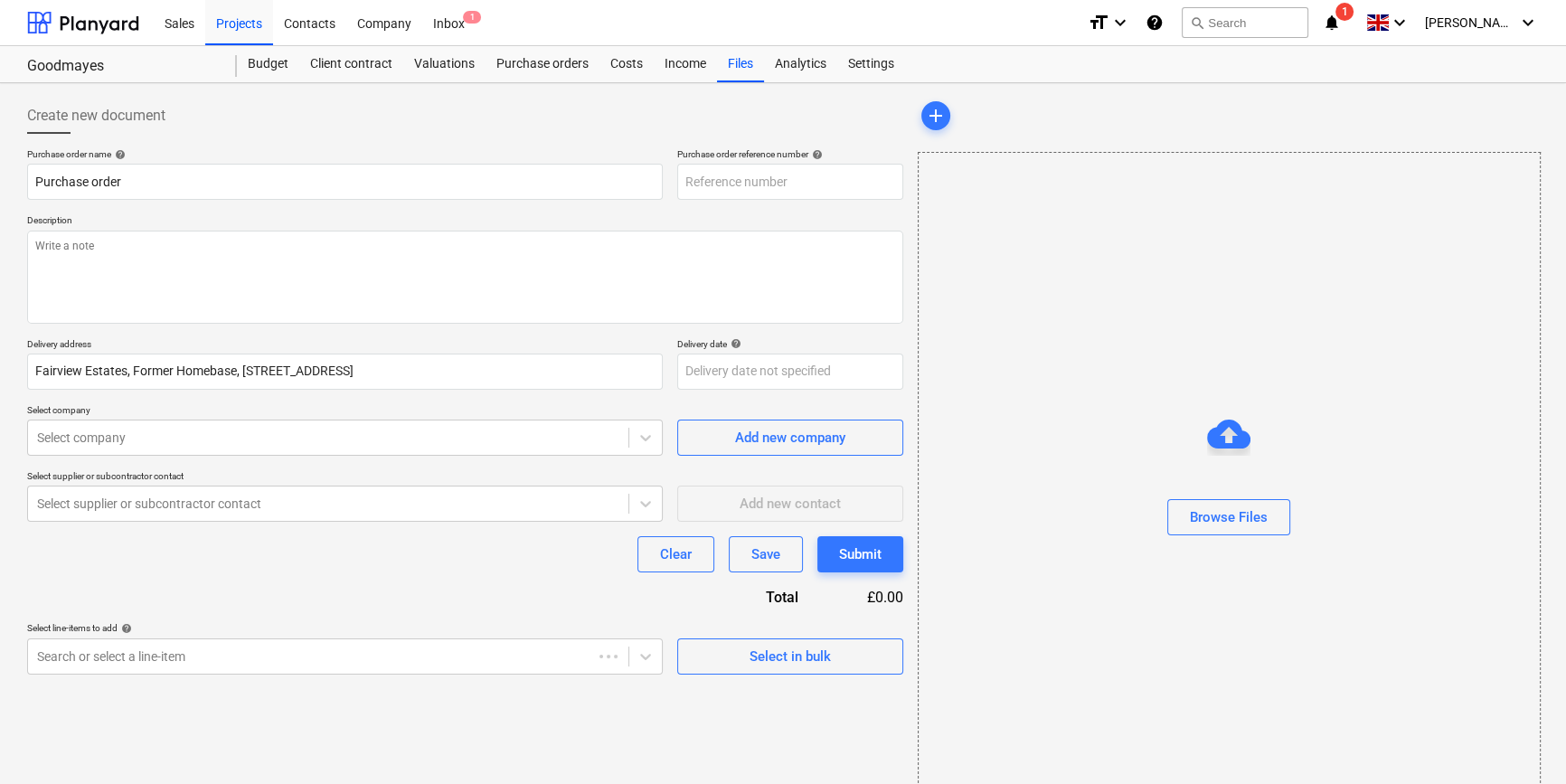
type textarea "x"
type input "TML0006-PO-103"
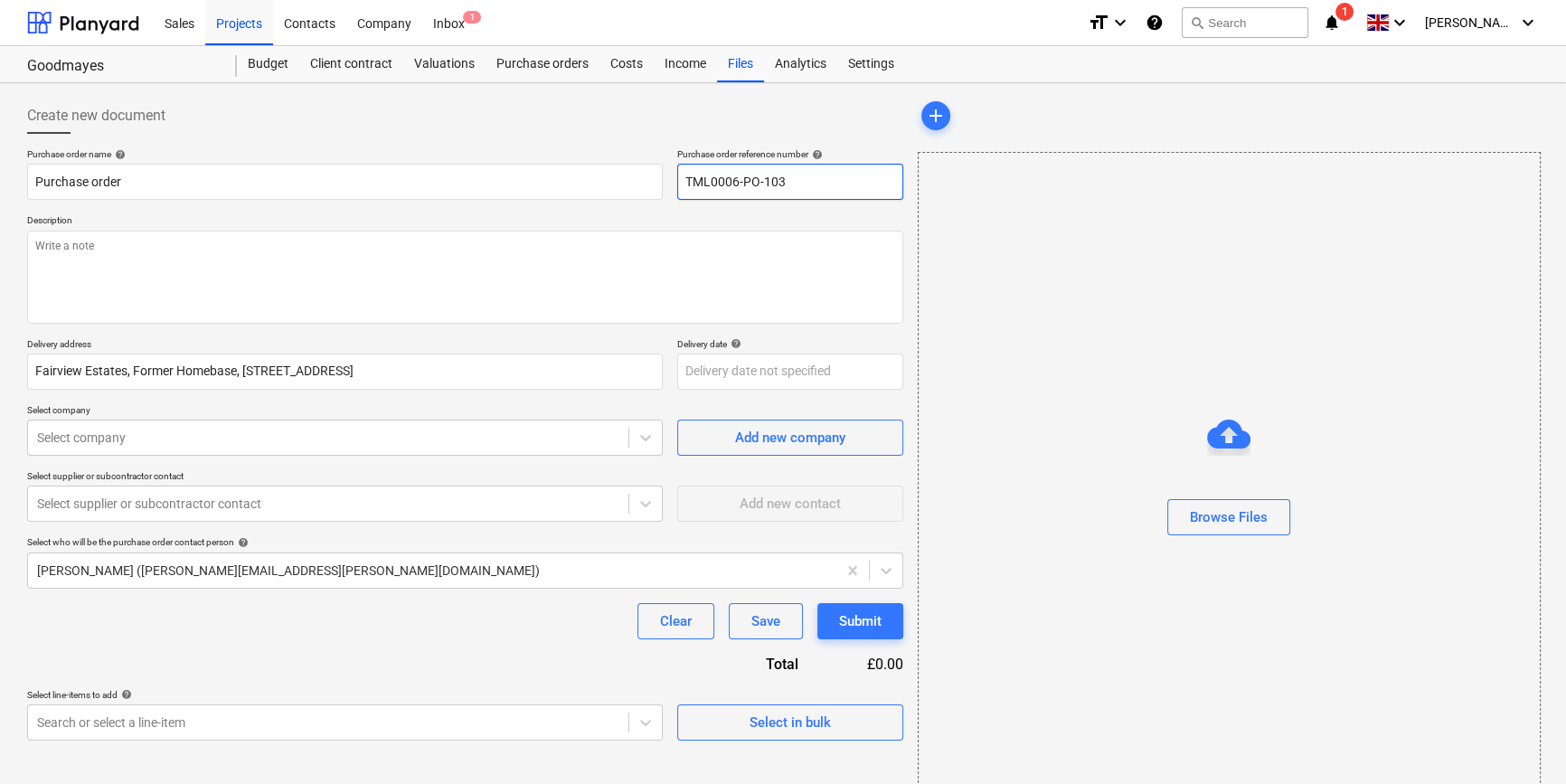
drag, startPoint x: 800, startPoint y: 179, endPoint x: 679, endPoint y: 179, distance: 121.0
click at [679, 179] on input "TML0006-PO-103" at bounding box center [790, 181] width 226 height 36
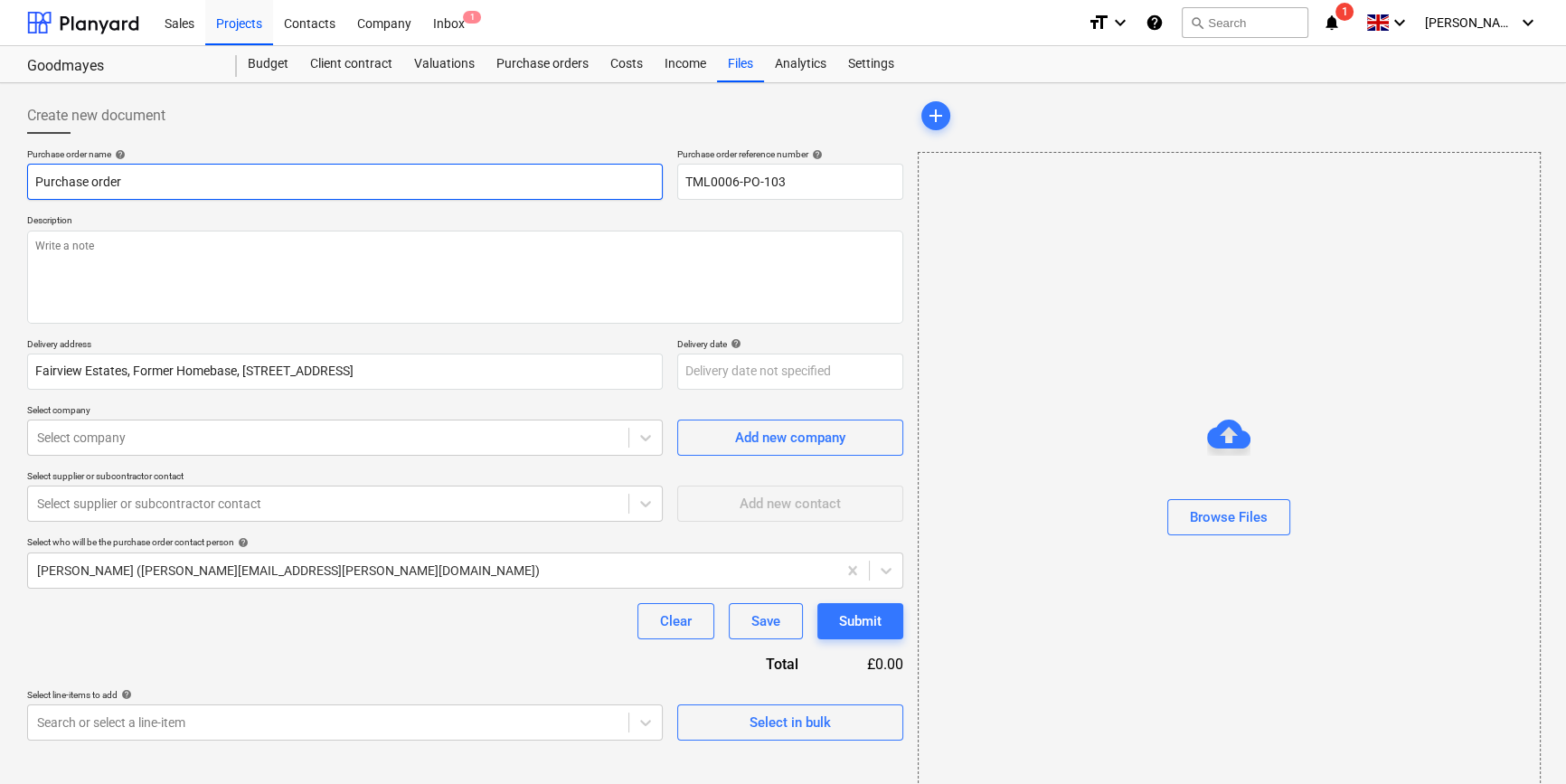
drag, startPoint x: 126, startPoint y: 181, endPoint x: 30, endPoint y: 185, distance: 96.1
click at [30, 185] on input "Purchase order" at bounding box center [345, 181] width 636 height 36
paste input "TML0006-PO-103"
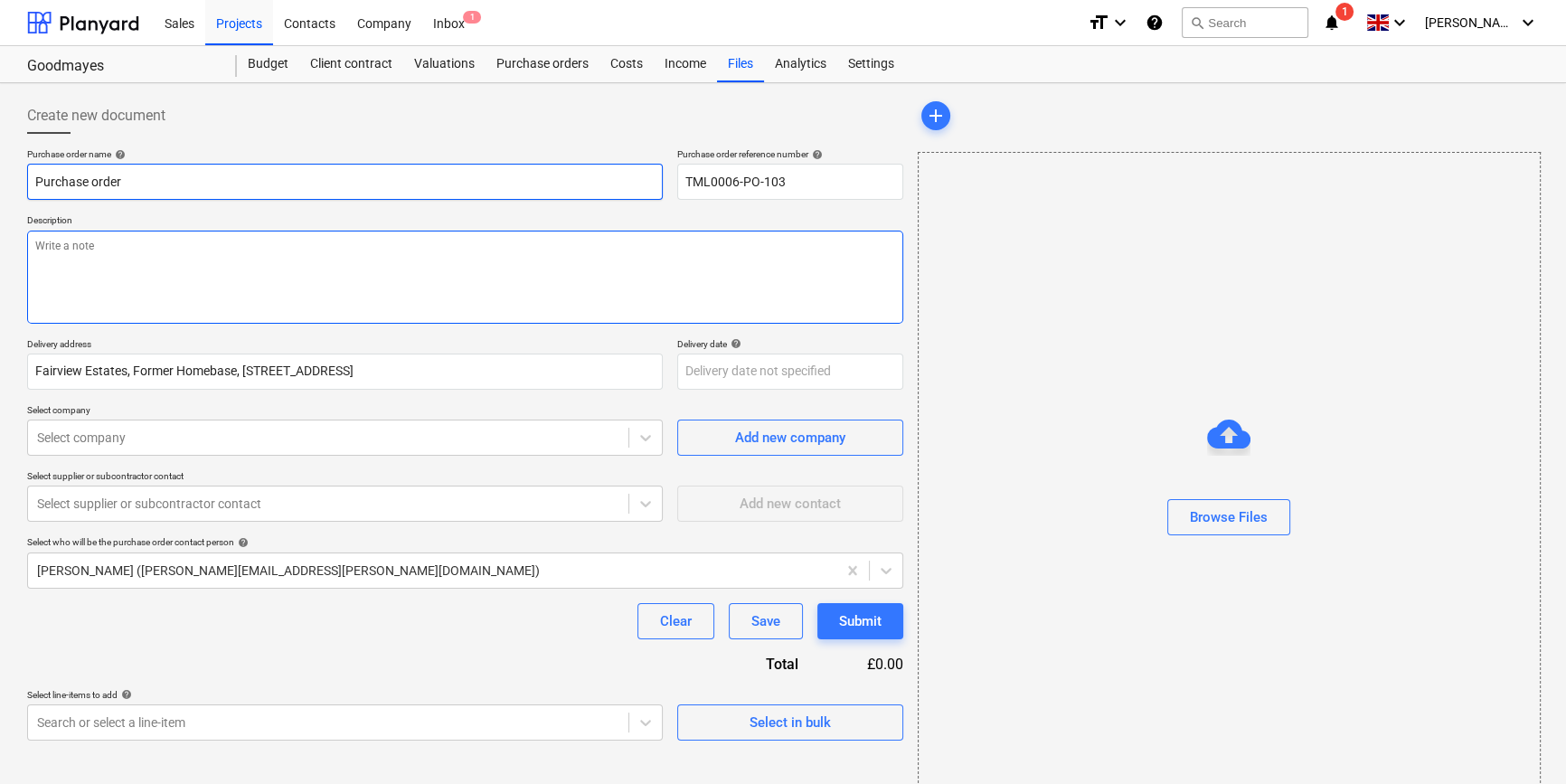
type textarea "x"
type input "TML0006-PO-103"
type textarea "x"
type input "TML0006-PO-103"
type textarea "x"
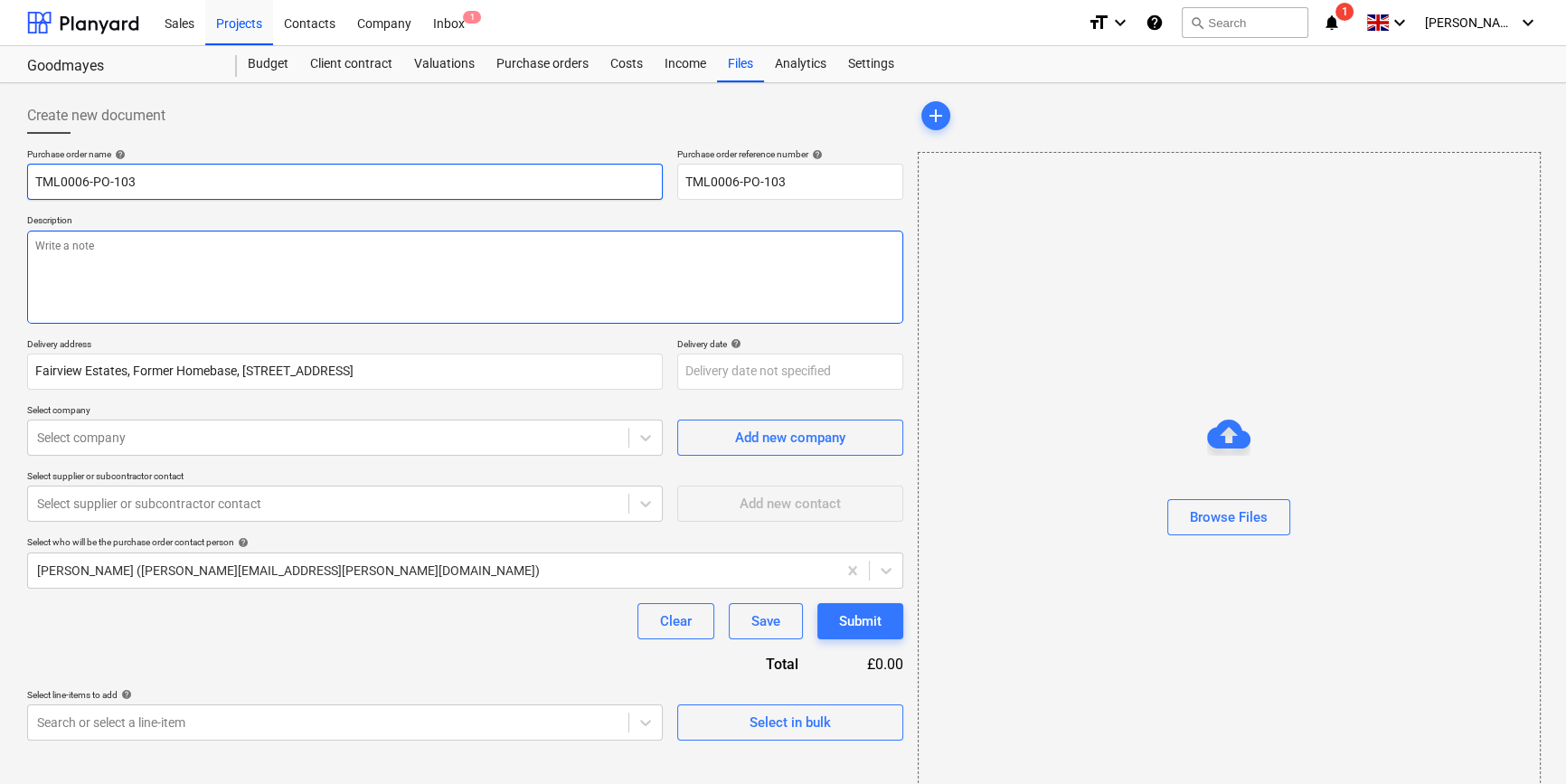
type input "TML0006-PO-103 E"
type textarea "x"
type input "TML0006-PO-103 En"
type textarea "x"
type input "TML0006-PO-103 Enc"
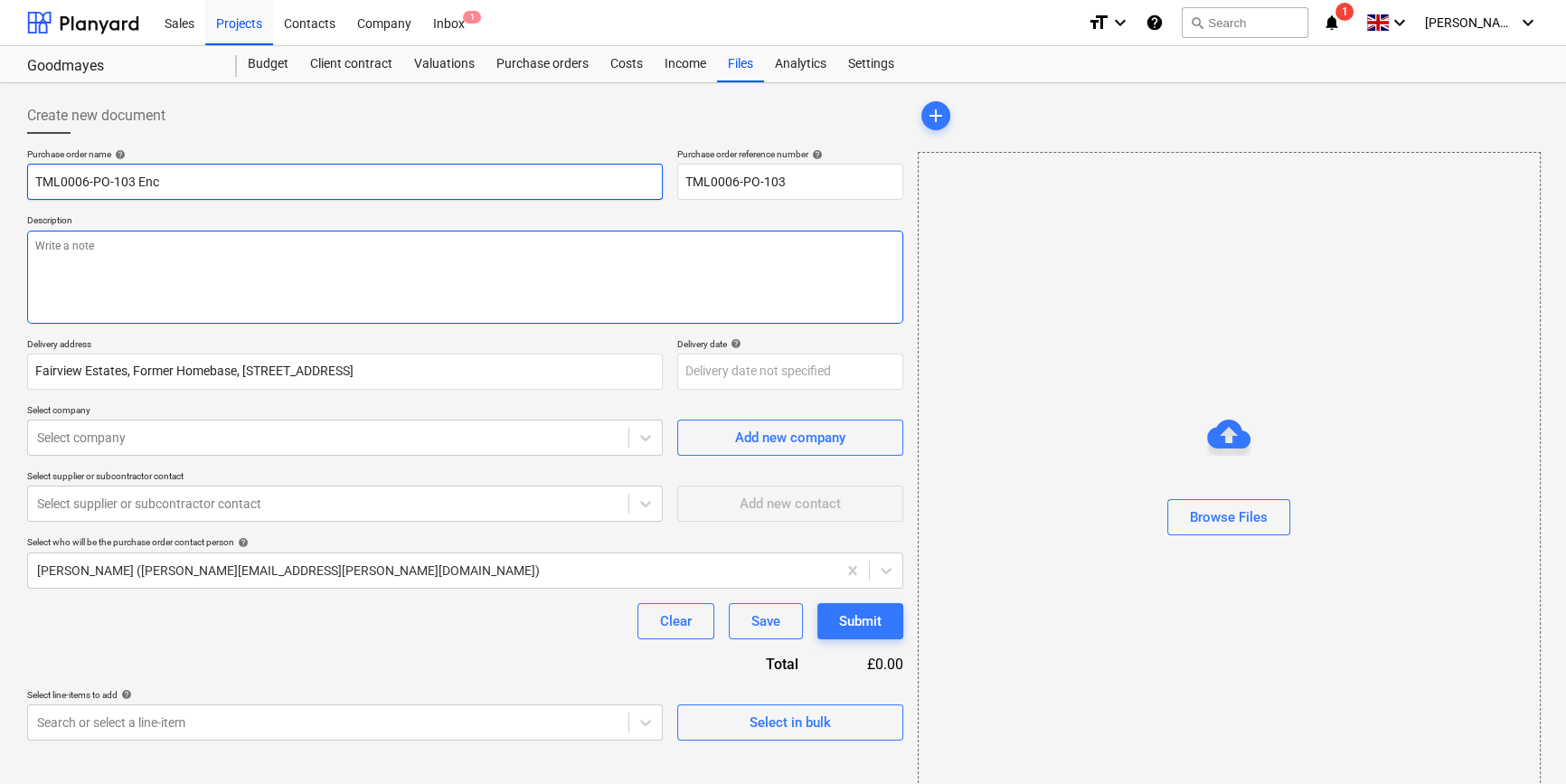
type textarea "x"
type input "TML0006-PO-103 Enco"
type textarea "x"
type input "TML0006-PO-103 Encon"
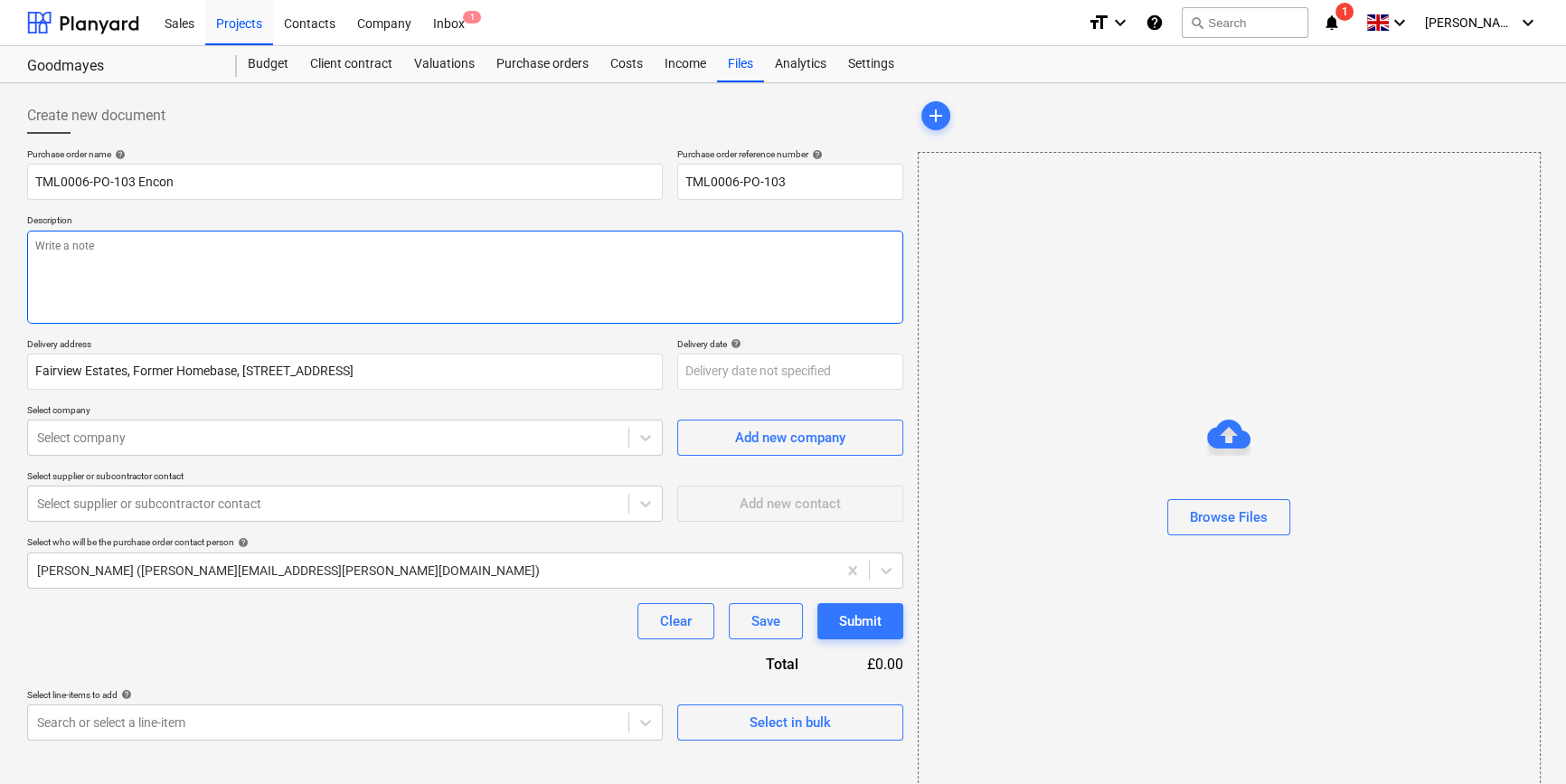
click at [96, 275] on textarea at bounding box center [465, 278] width 876 height 93
type textarea "x"
type textarea "S"
type textarea "x"
type textarea "Si"
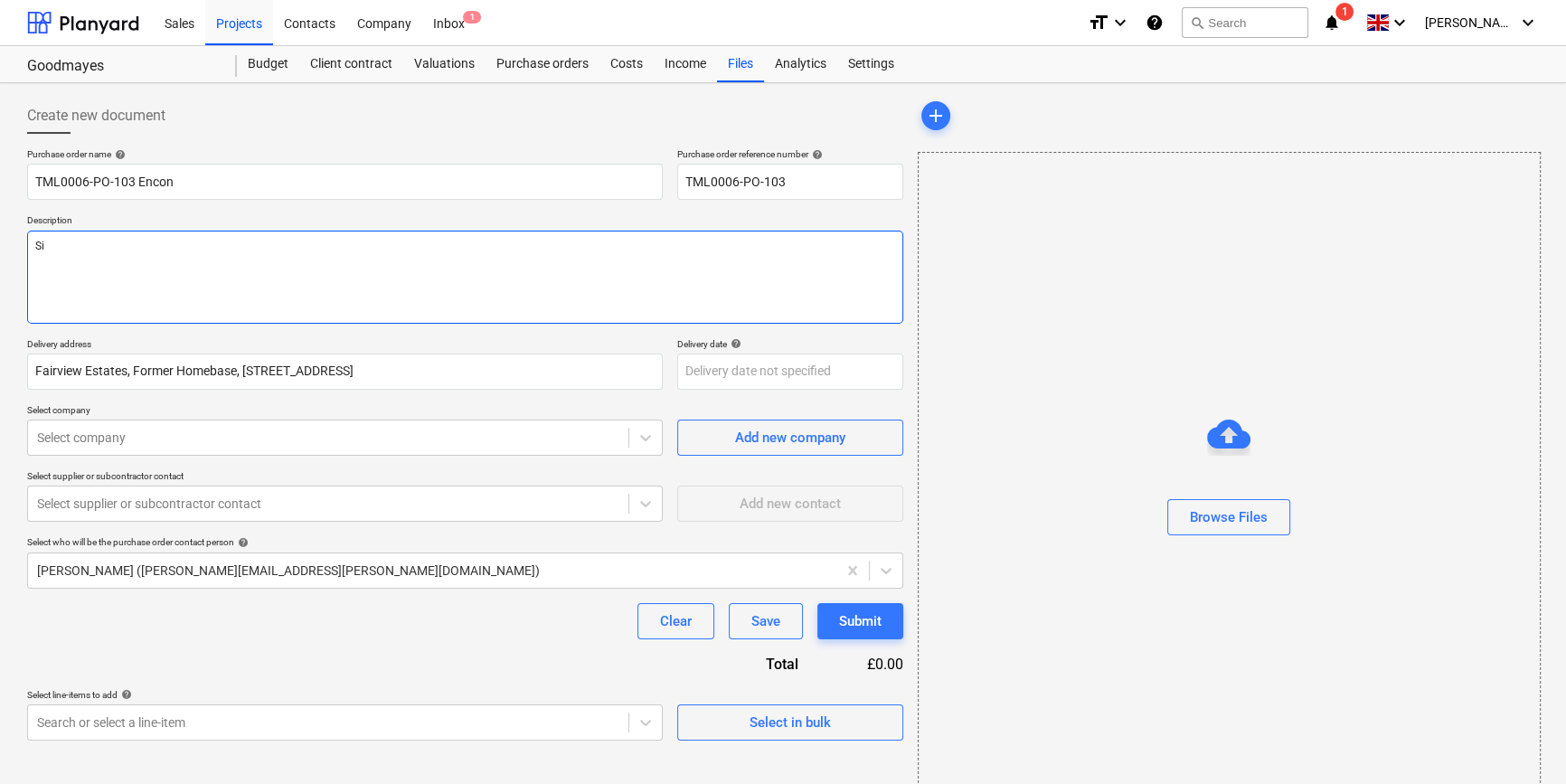
type textarea "x"
type textarea "Sit"
type textarea "x"
type textarea "Site"
type textarea "x"
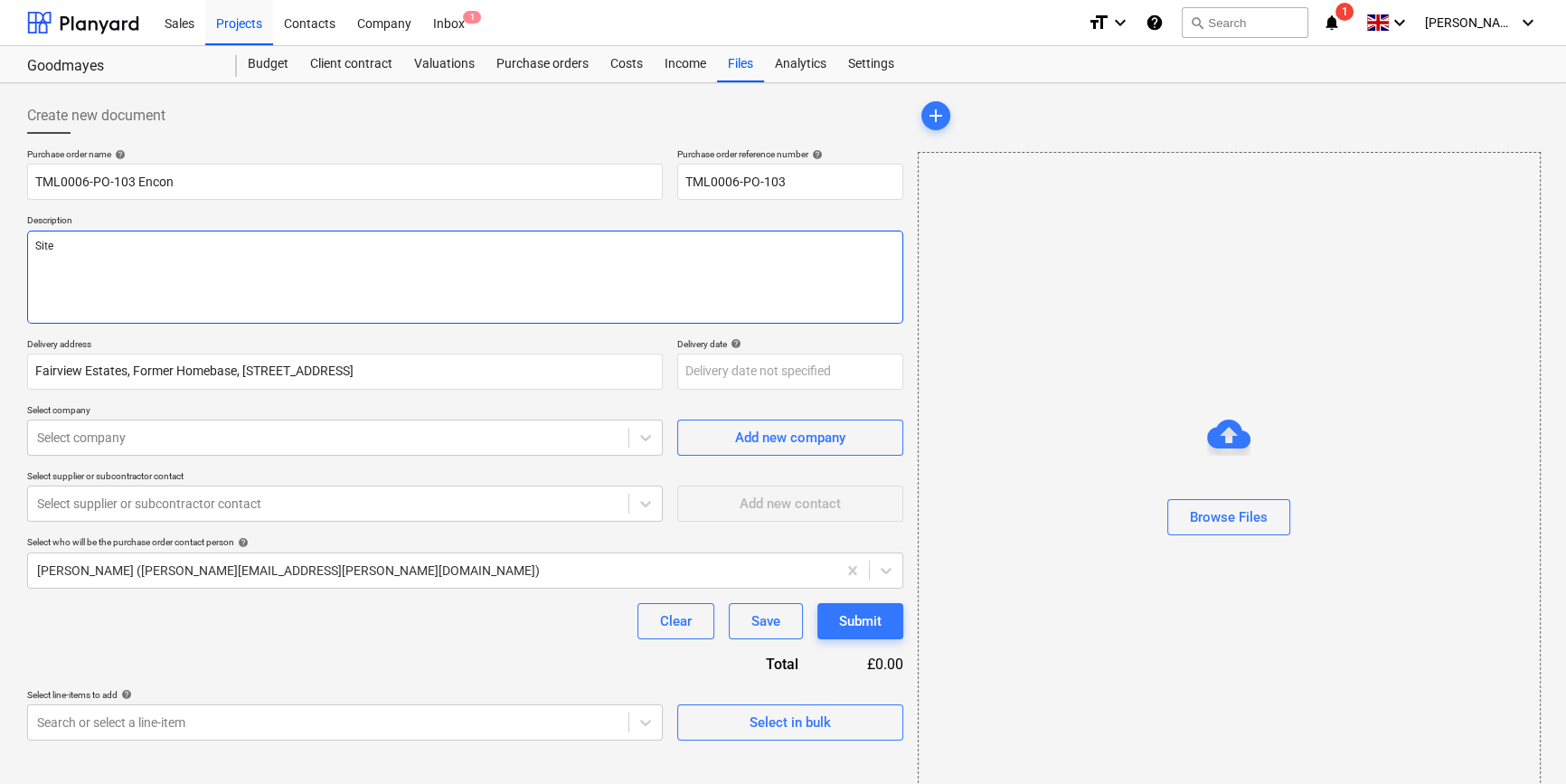
type textarea "Site"
type textarea "x"
type textarea "Site c"
type textarea "x"
type textarea "Site co"
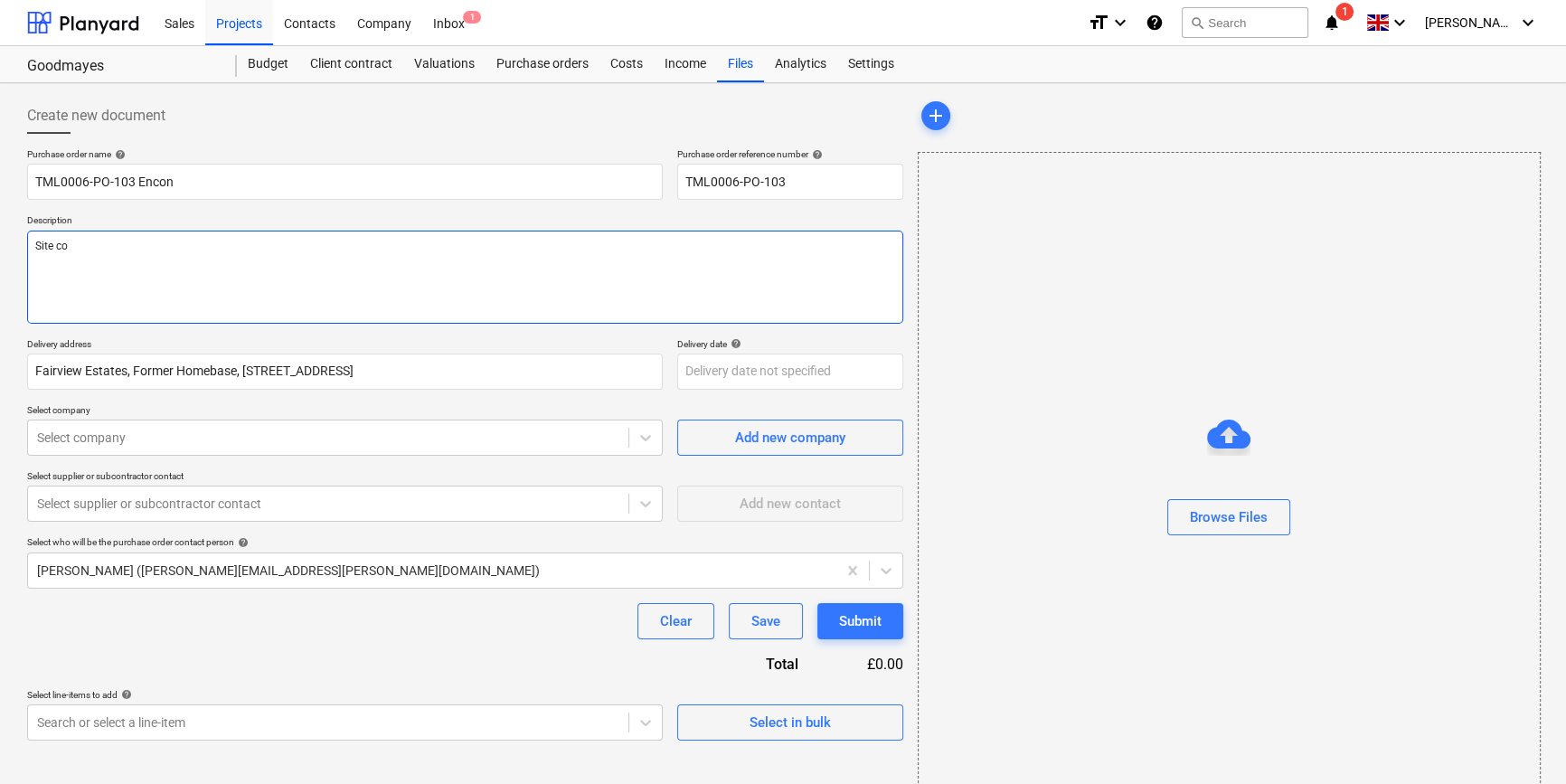
type textarea "x"
type textarea "Site con"
type textarea "x"
type textarea "Site cont"
type textarea "x"
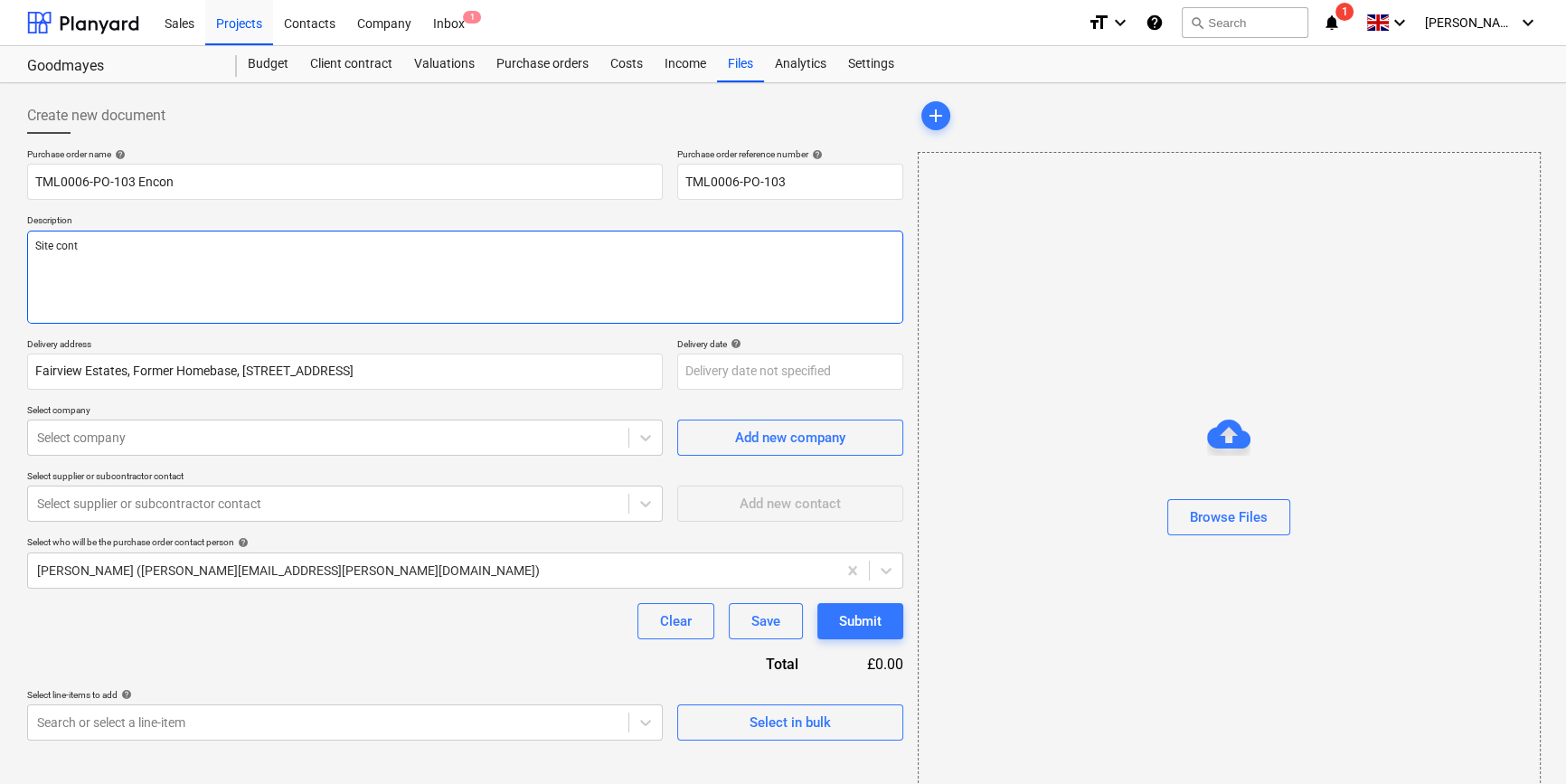
type textarea "Site conta"
type textarea "x"
type textarea "Site contac"
type textarea "x"
type textarea "Site contact"
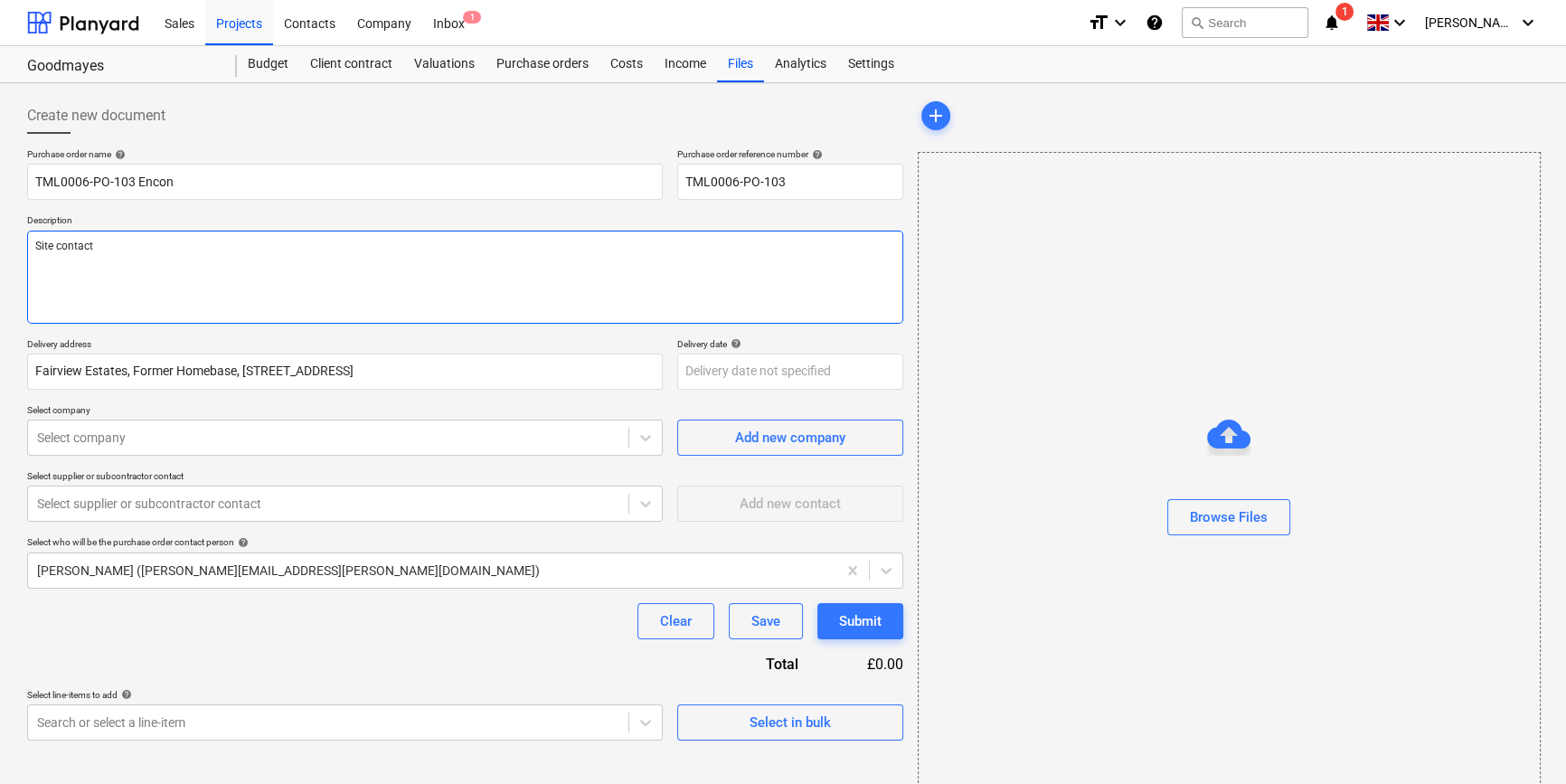
type textarea "x"
type textarea "Site contact"
type textarea "x"
type textarea "Site contact D"
type textarea "x"
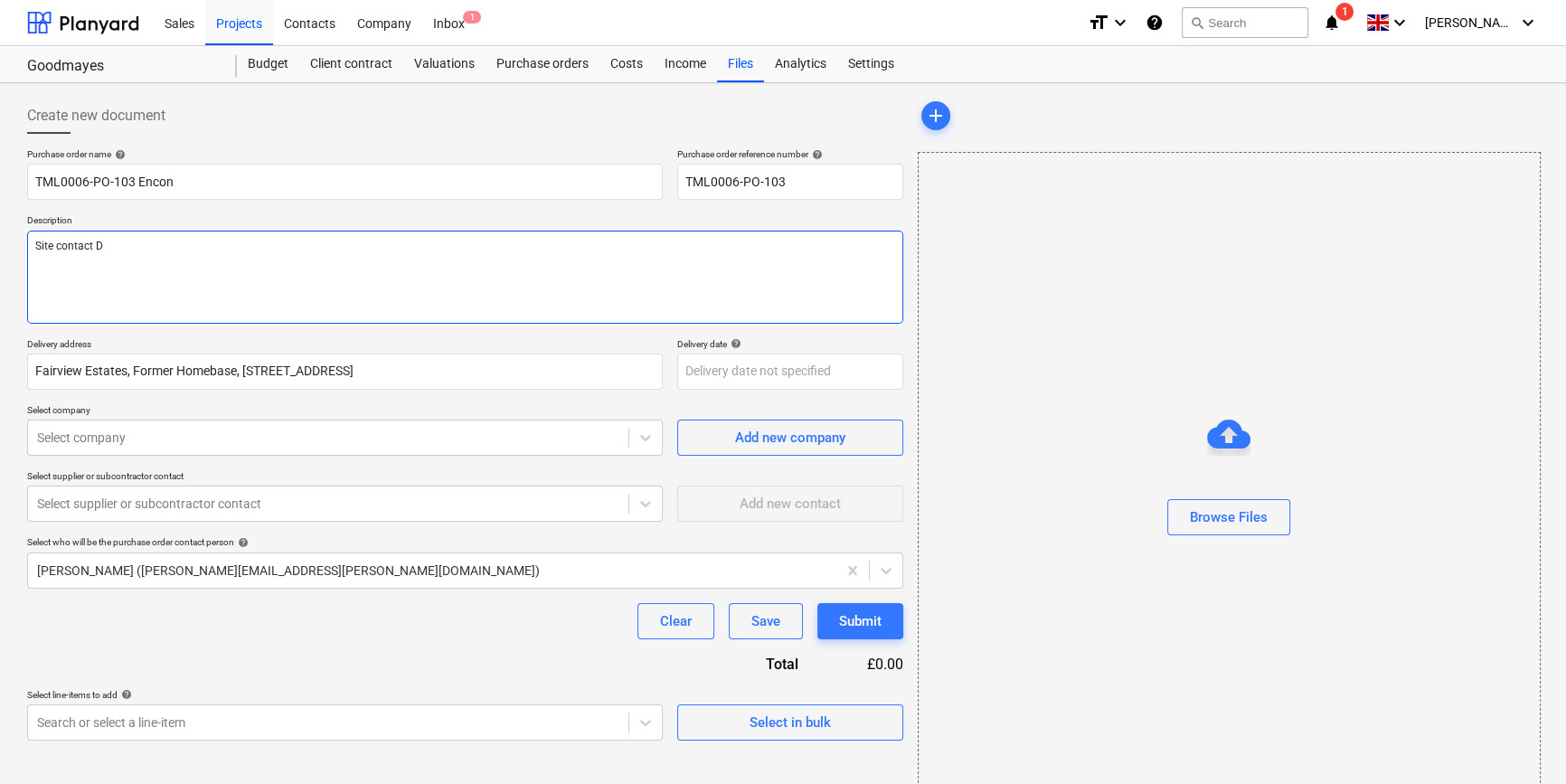
type textarea "Site contact Da"
type textarea "x"
type textarea "Site contact [PERSON_NAME]"
type textarea "x"
type textarea "Site contact [PERSON_NAME]"
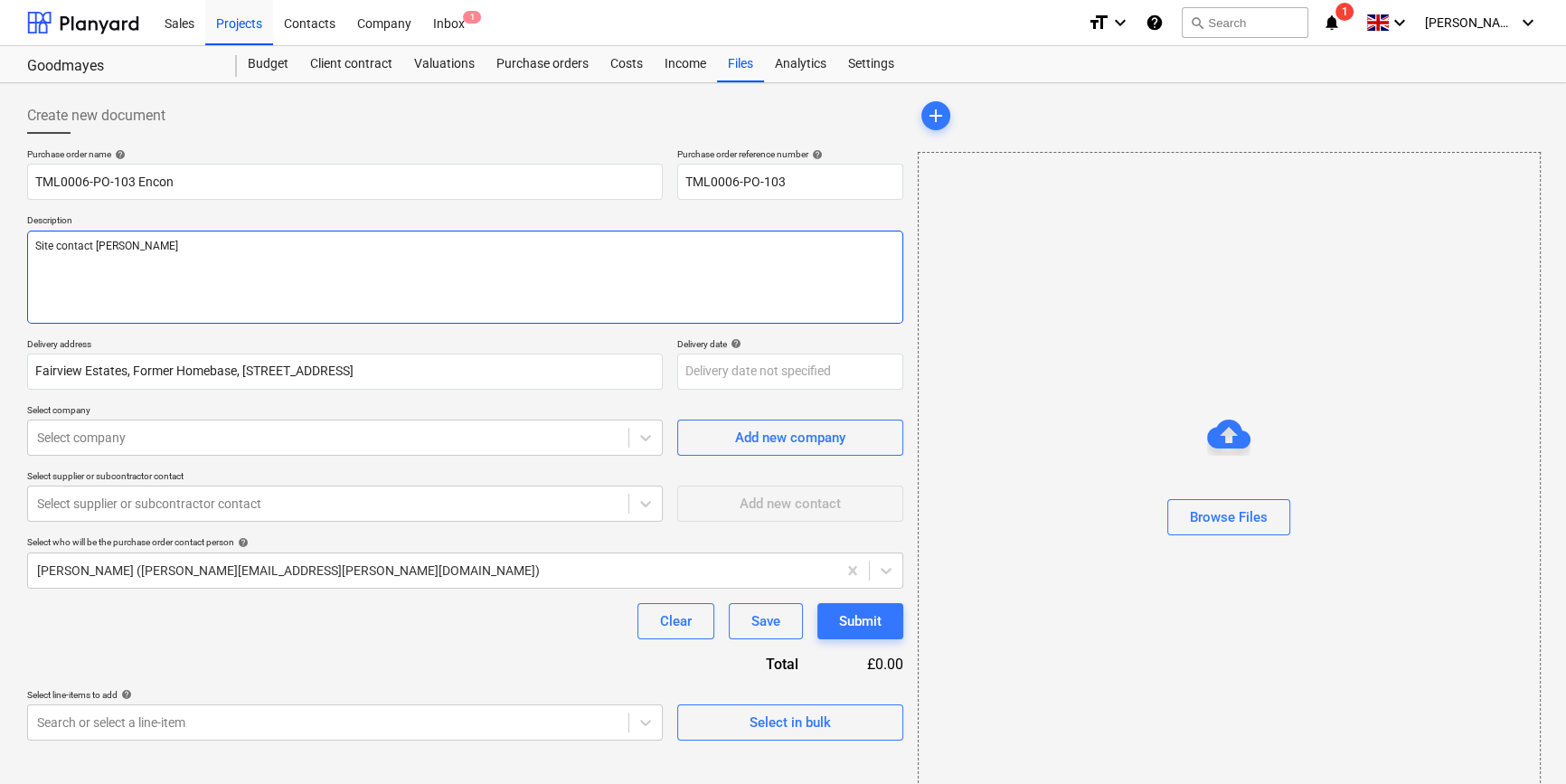
type textarea "x"
type textarea "Site contact [PERSON_NAME]"
type textarea "x"
type textarea "Site contact [PERSON_NAME]"
type textarea "x"
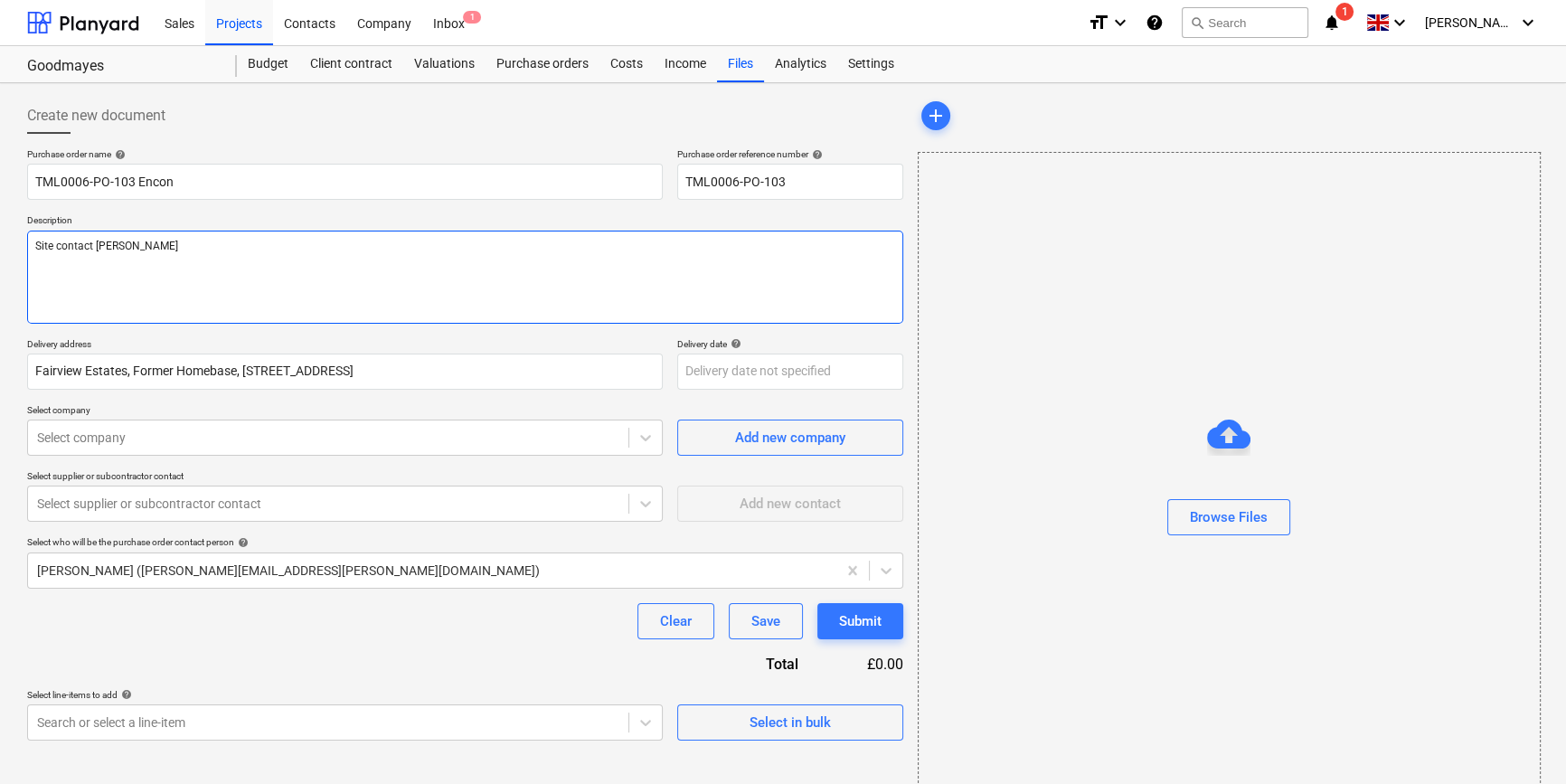
type textarea "Site contact [PERSON_NAME]"
click at [153, 246] on textarea "Site contact [PERSON_NAME]" at bounding box center [465, 278] width 876 height 93
paste textarea "07427641453"
type textarea "x"
type textarea "Site contact [PERSON_NAME] [PHONE_NUMBER]"
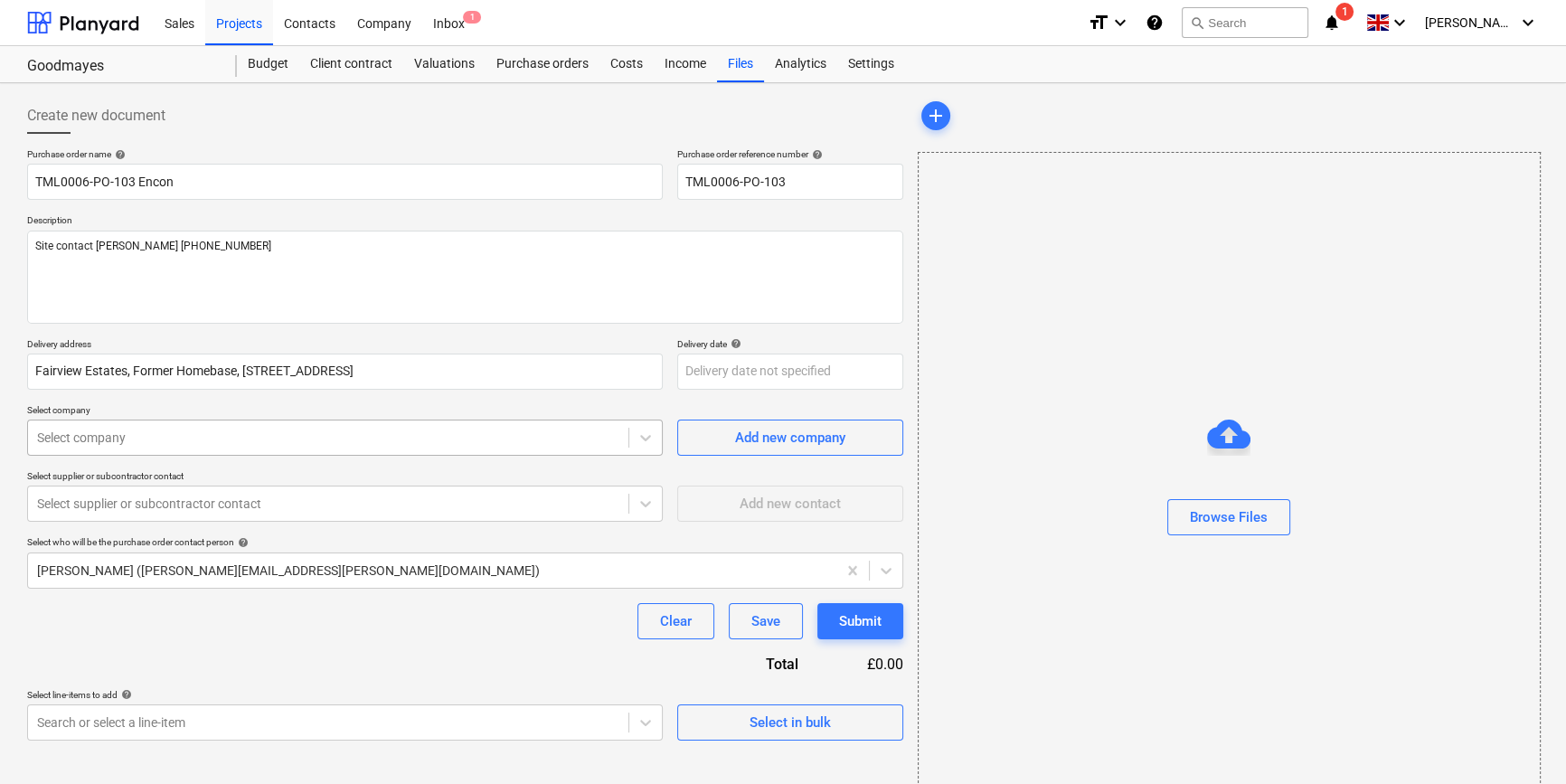
type textarea "x"
click at [303, 435] on div at bounding box center [328, 436] width 582 height 18
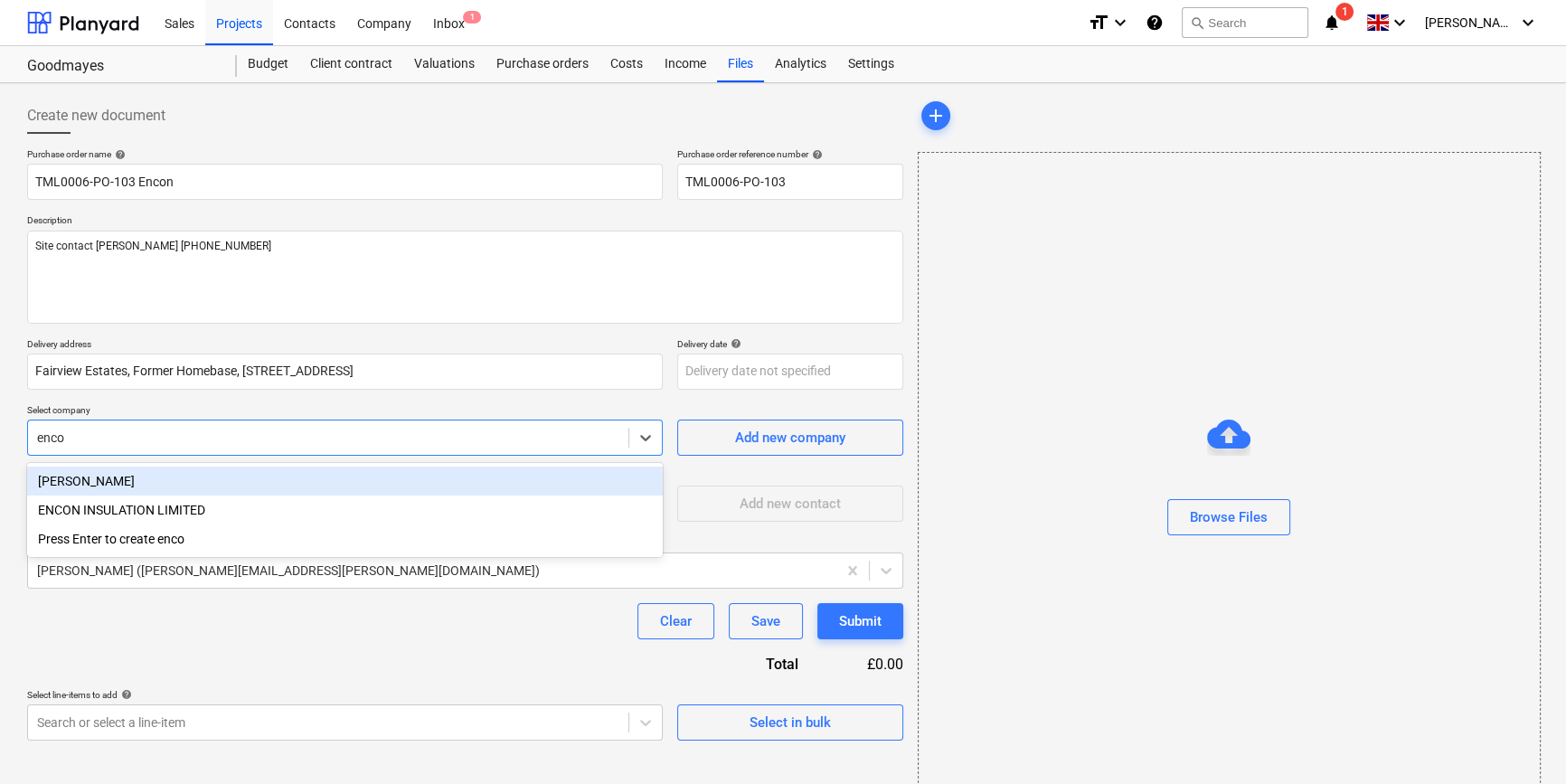
type input "encon"
click at [210, 479] on div "ENCON INSULATION LIMITED" at bounding box center [345, 480] width 636 height 29
type textarea "x"
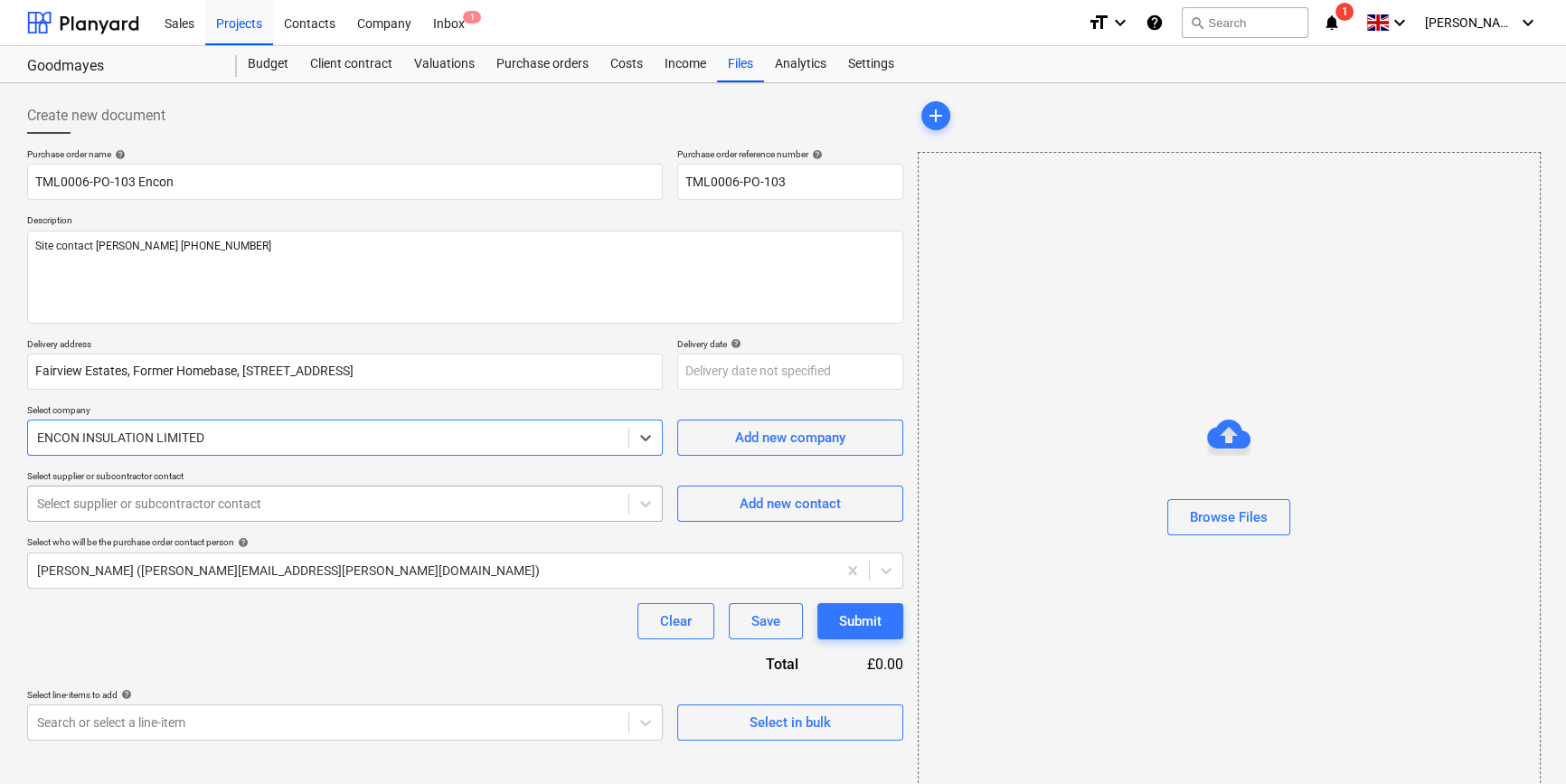
click at [192, 505] on div at bounding box center [328, 503] width 582 height 18
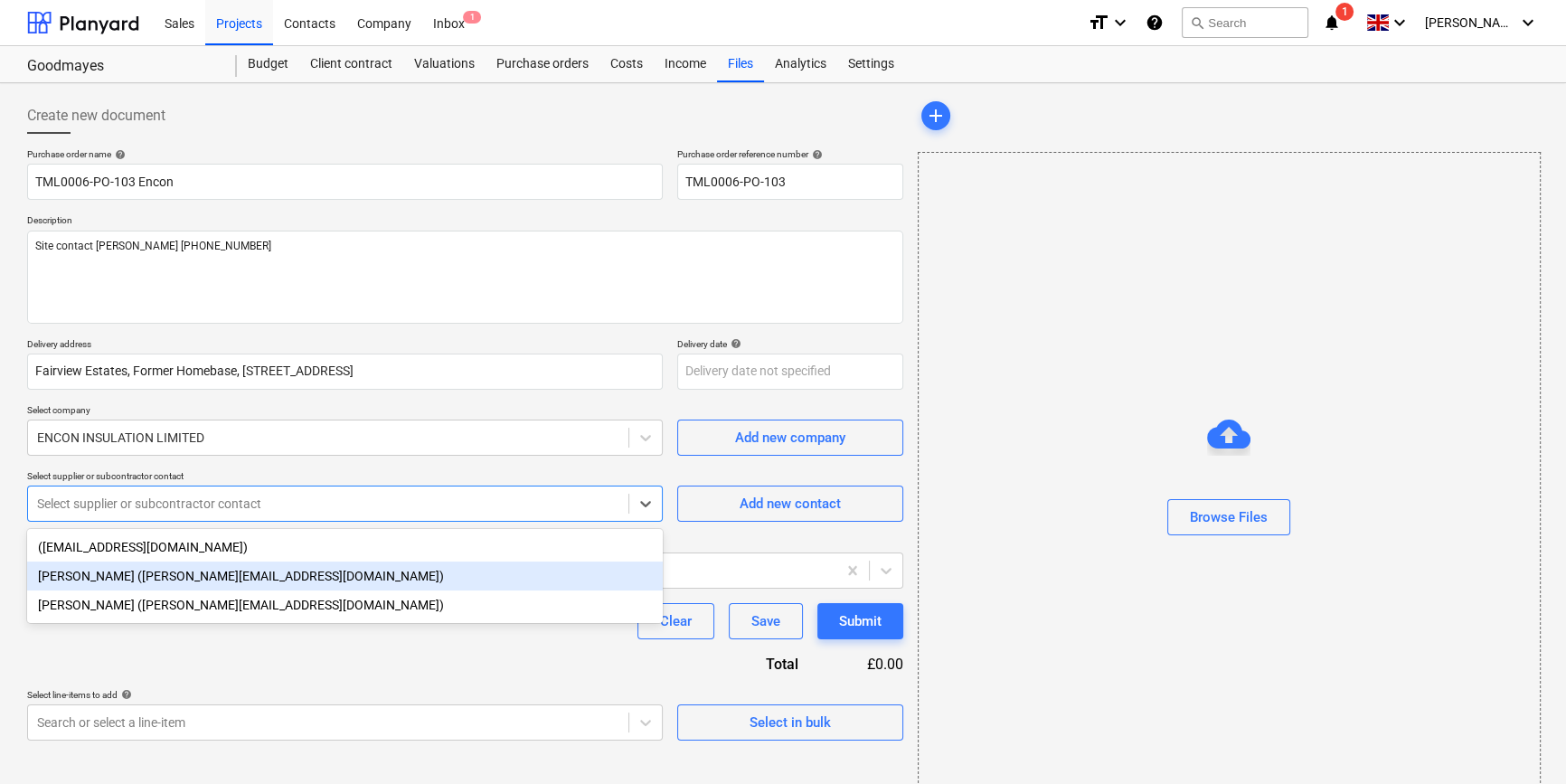
click at [152, 581] on div "[PERSON_NAME] ([PERSON_NAME][EMAIL_ADDRESS][DOMAIN_NAME])" at bounding box center [345, 576] width 636 height 29
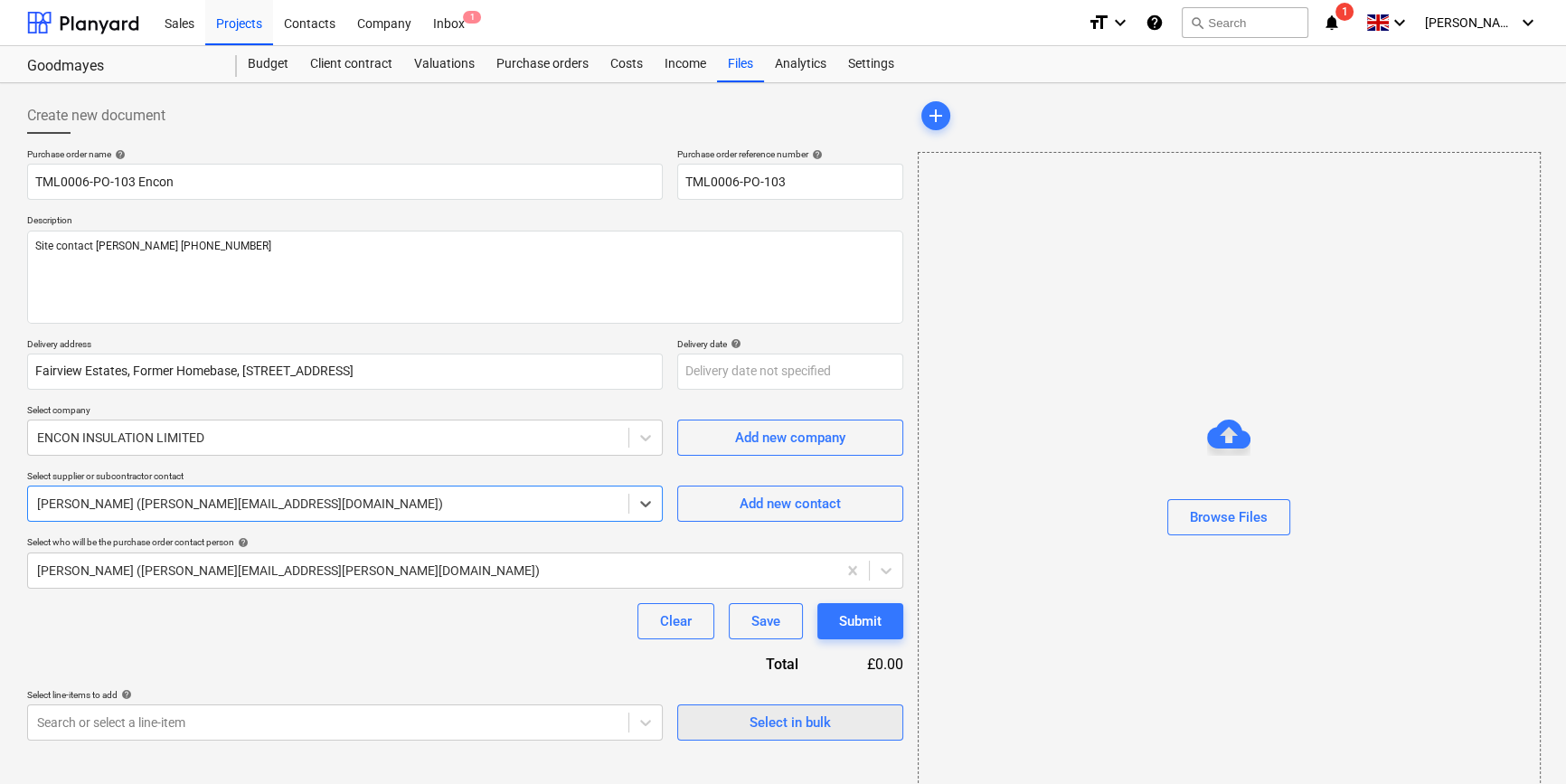
click at [749, 733] on button "Select in bulk" at bounding box center [790, 721] width 226 height 36
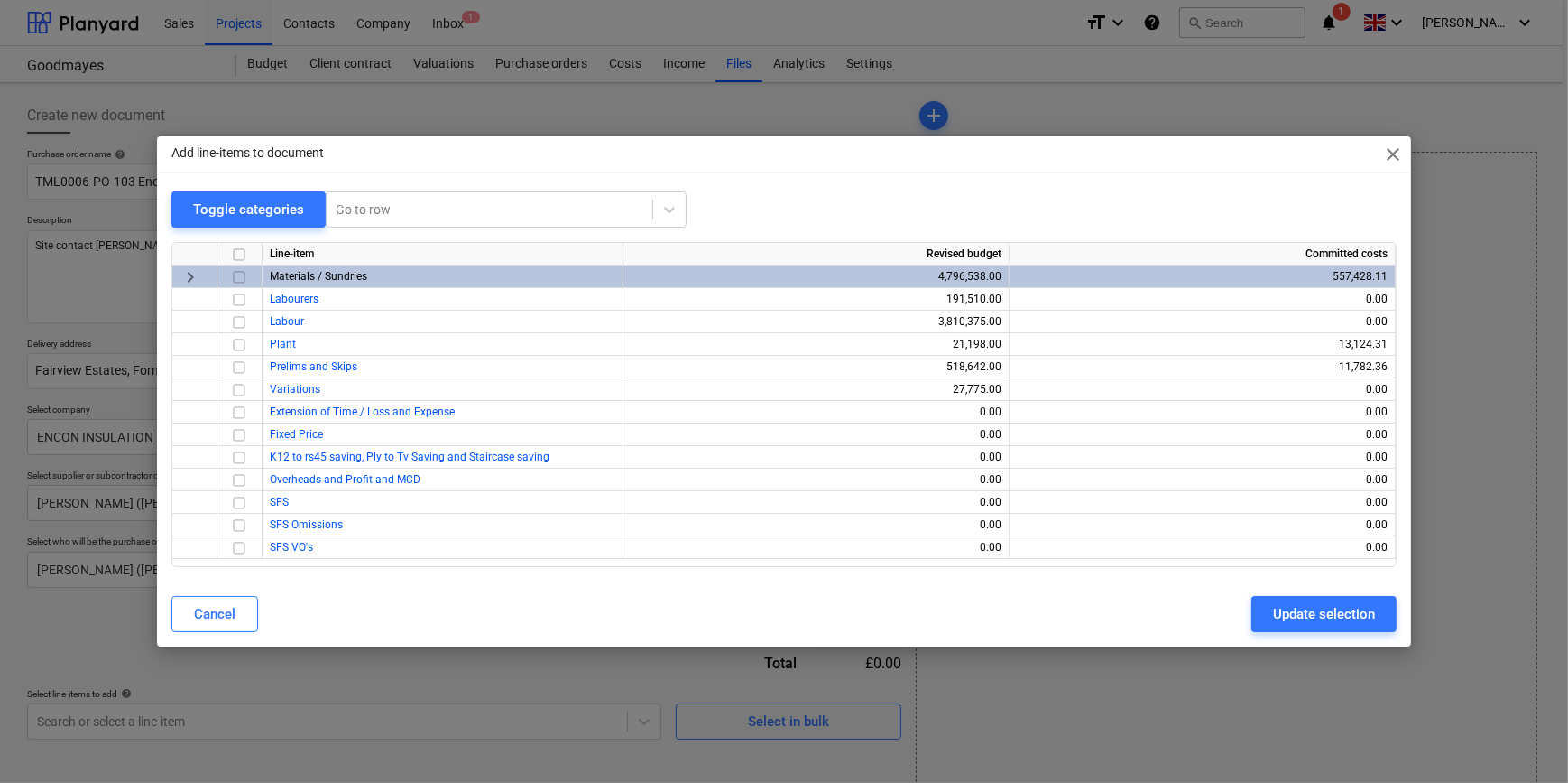
click at [237, 279] on input "checkbox" at bounding box center [239, 276] width 21 height 21
click at [1276, 618] on div "Update selection" at bounding box center [1324, 613] width 102 height 23
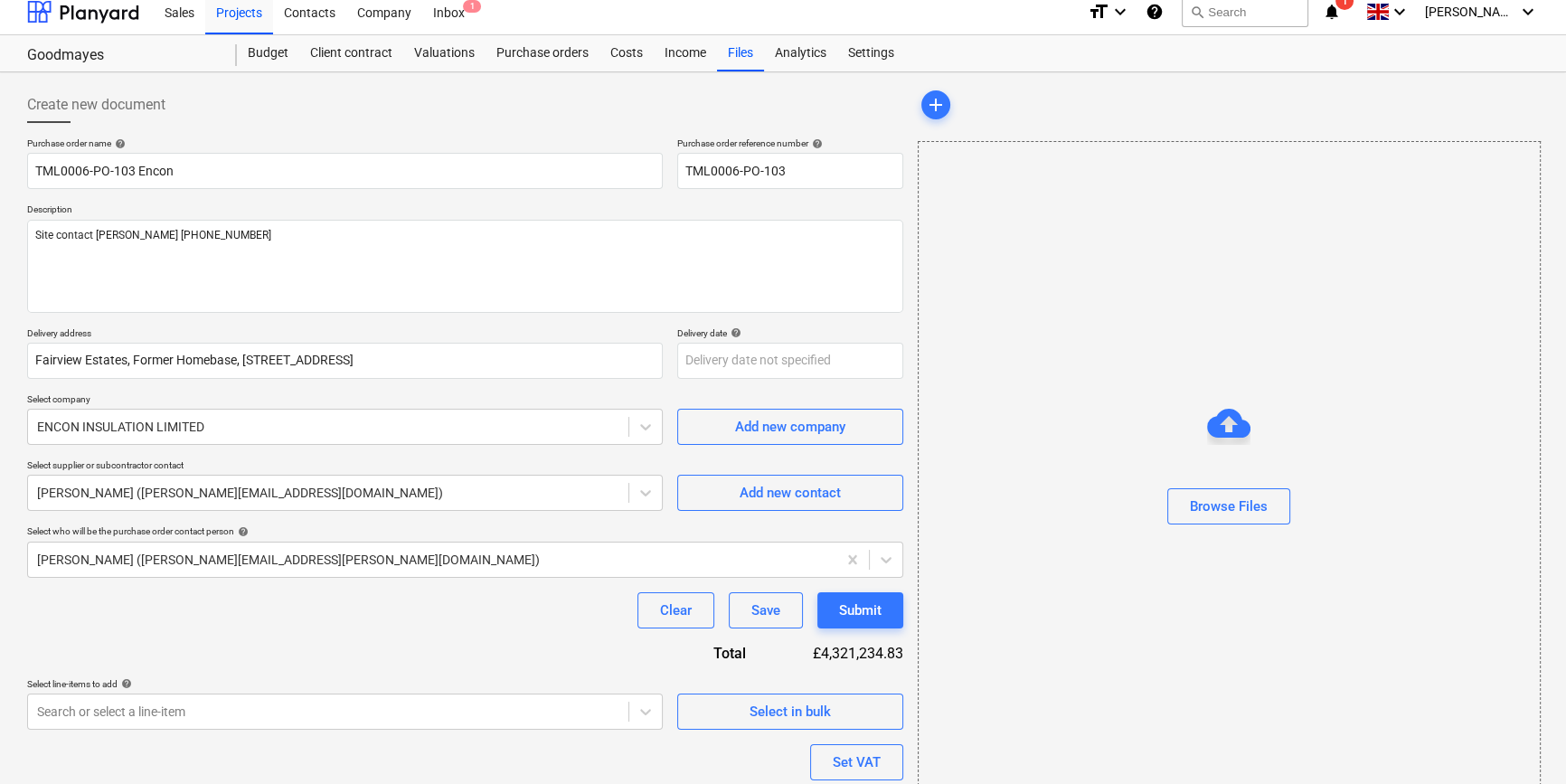
scroll to position [163, 0]
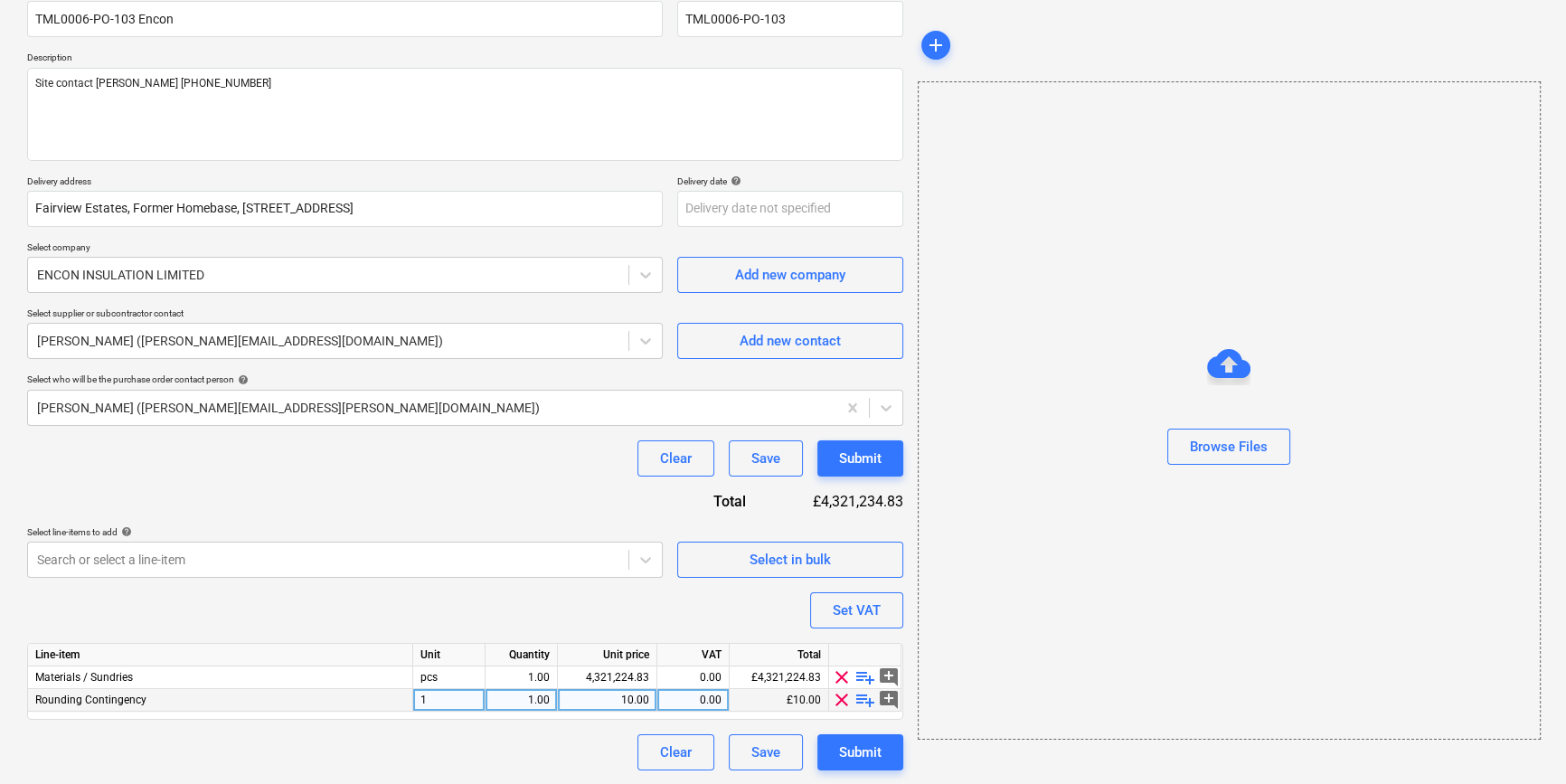
click at [842, 701] on span "clear" at bounding box center [841, 699] width 22 height 21
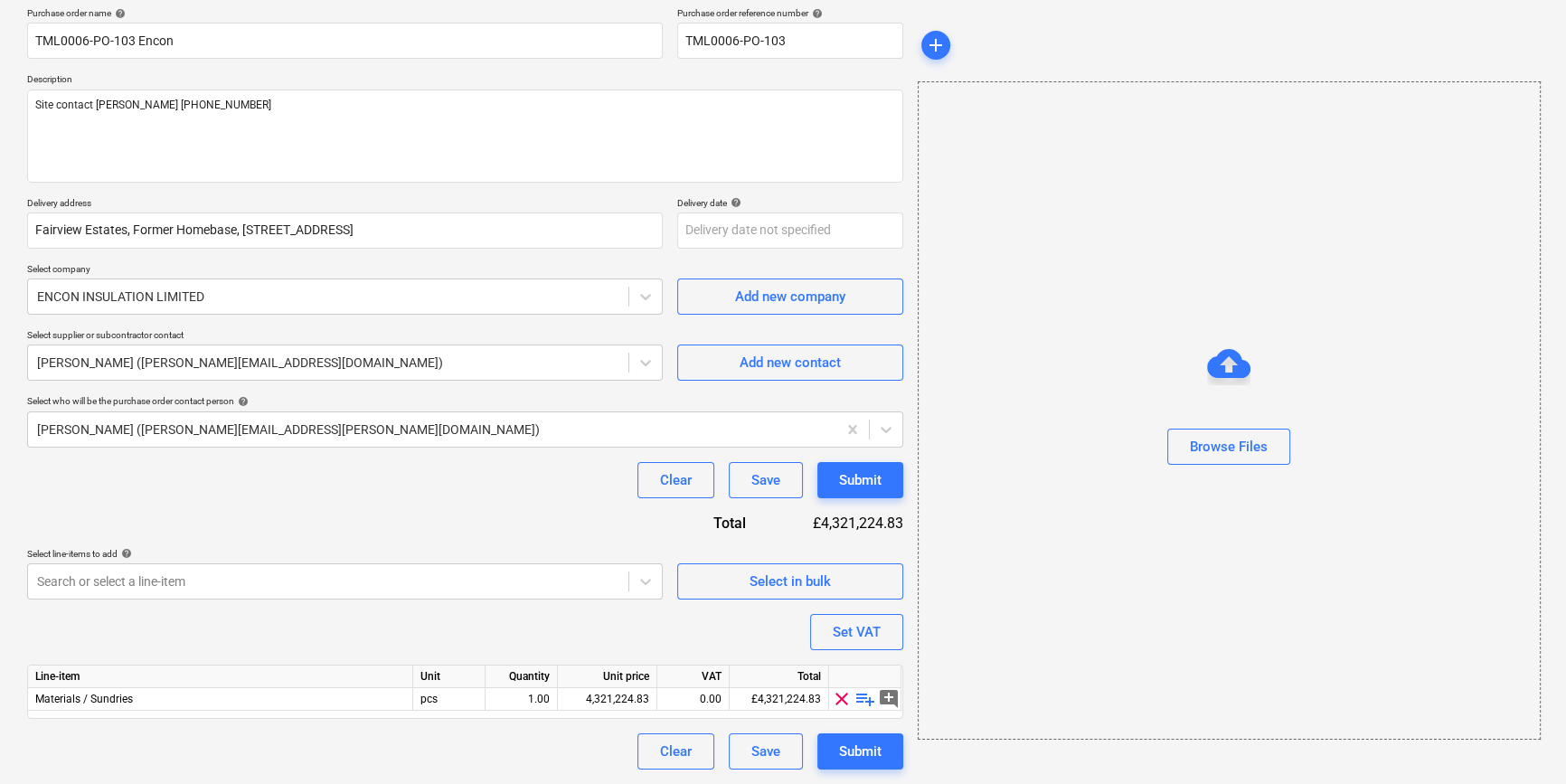
scroll to position [140, 0]
click at [862, 698] on span "playlist_add" at bounding box center [865, 699] width 22 height 21
type textarea "x"
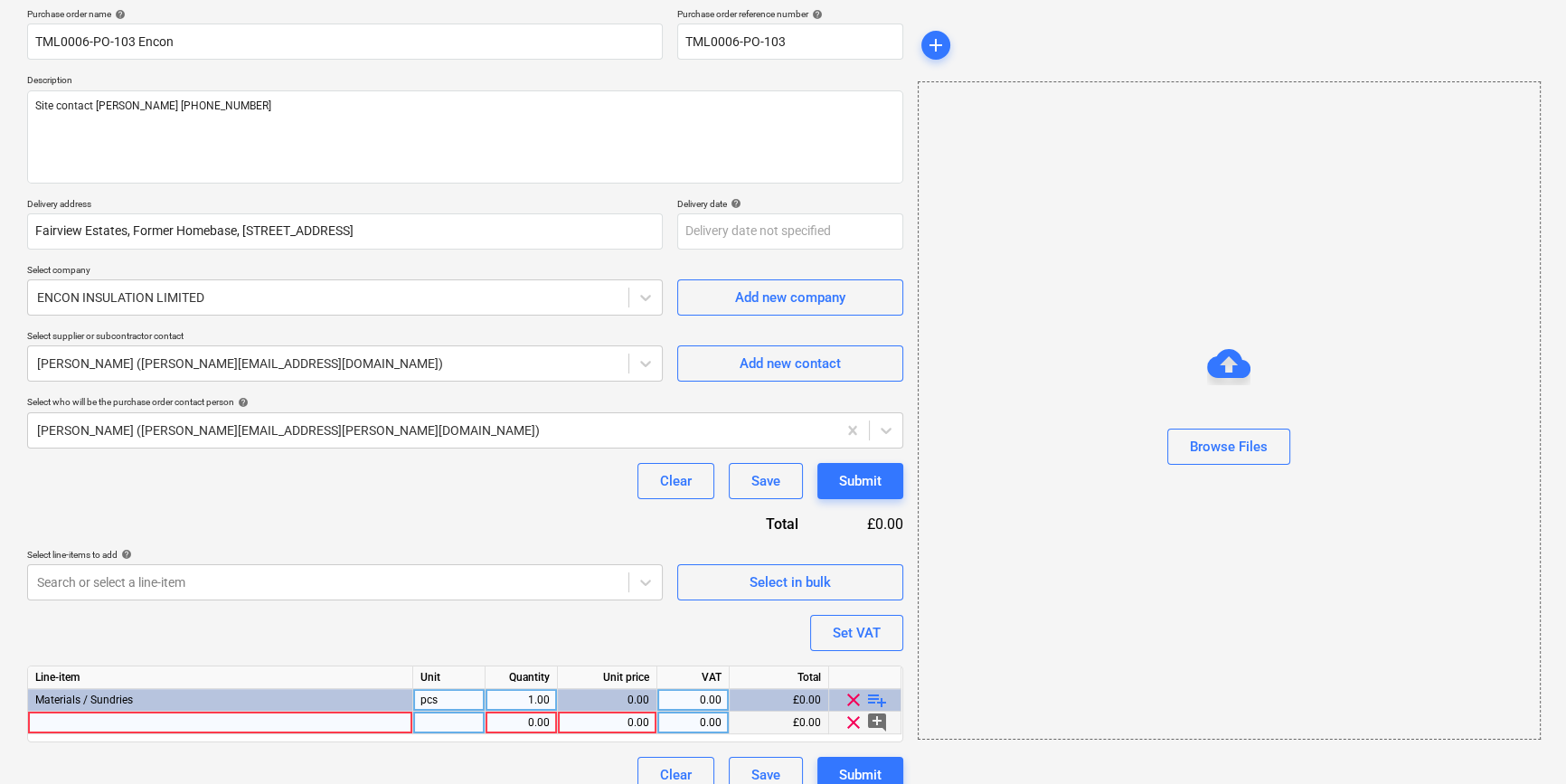
click at [79, 720] on div at bounding box center [221, 722] width 385 height 22
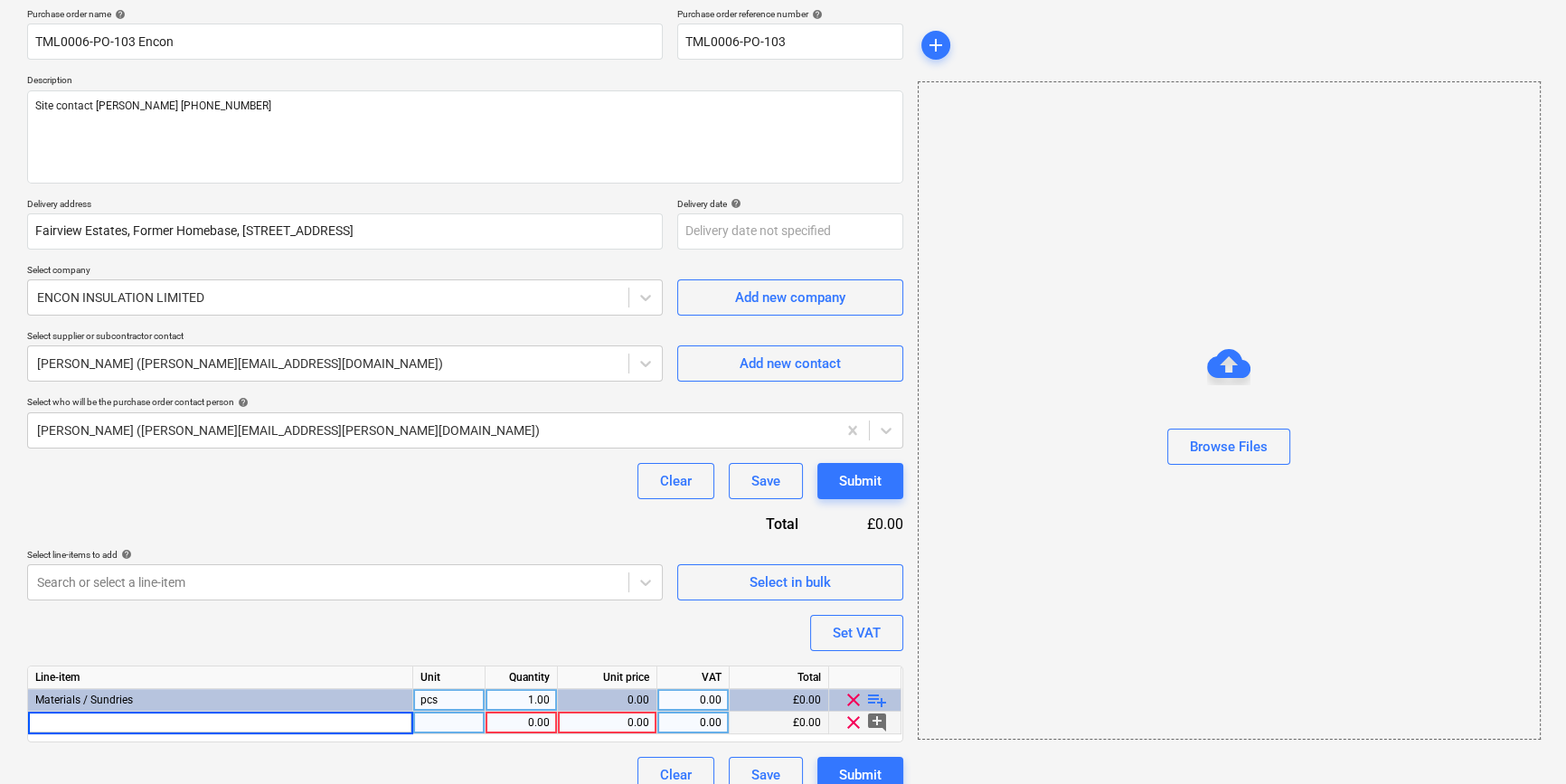
type input "[PERSON_NAME] JOGLD CR TEE 1.2 M WHITE DX24TH120W (60)"
type textarea "x"
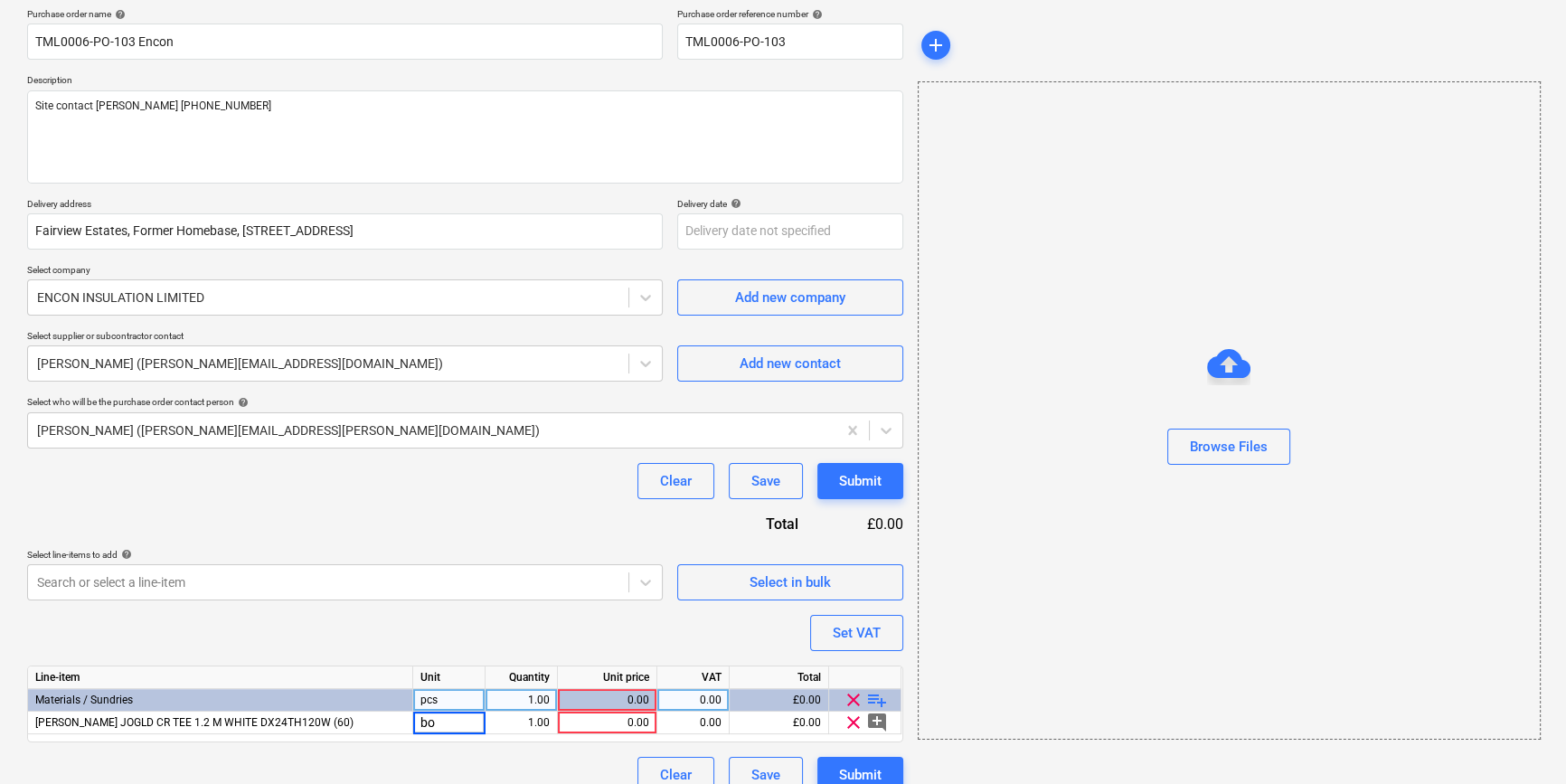
type input "box"
type textarea "x"
type input "87.12"
type textarea "x"
type input "20"
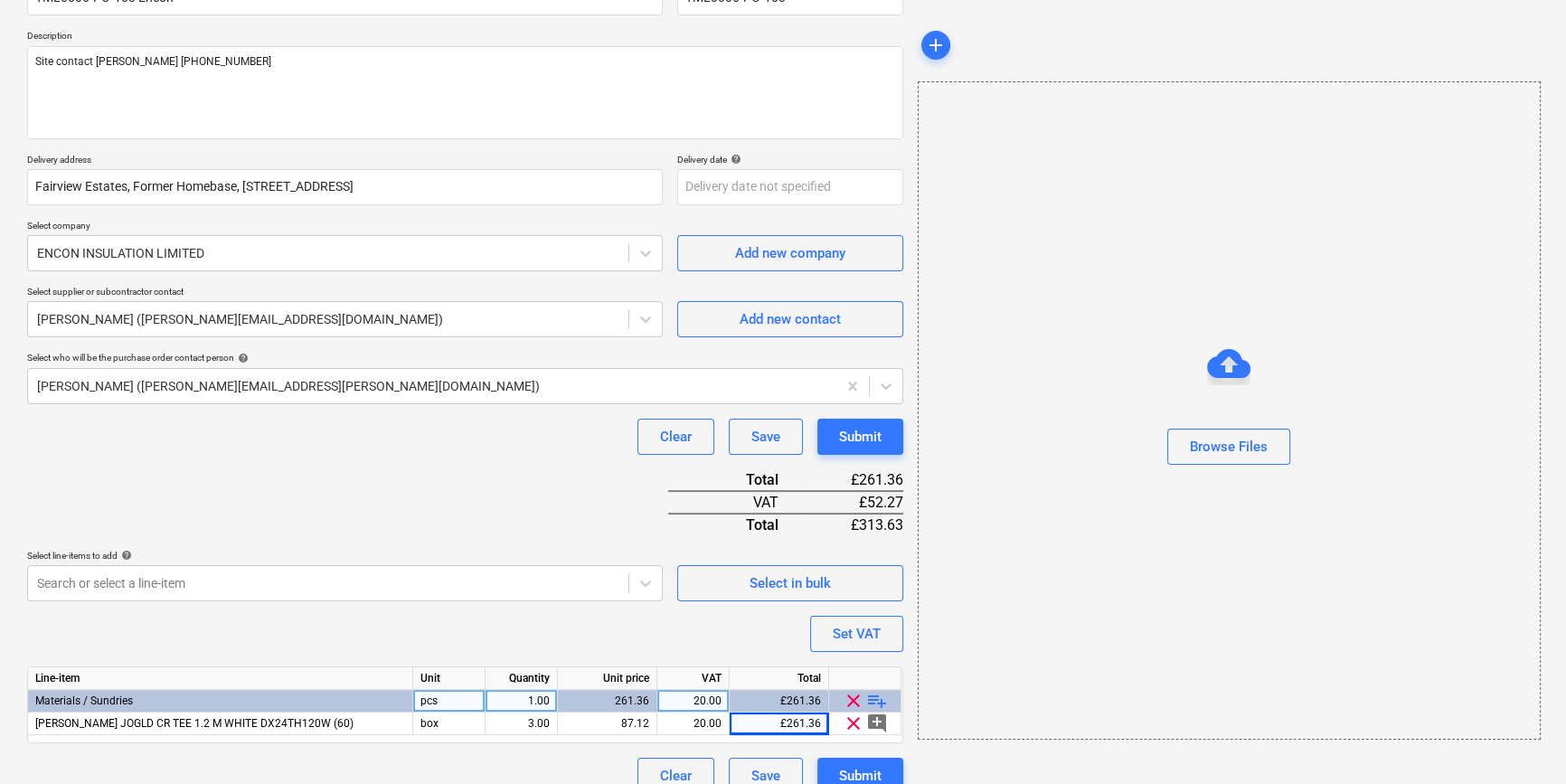
scroll to position [207, 0]
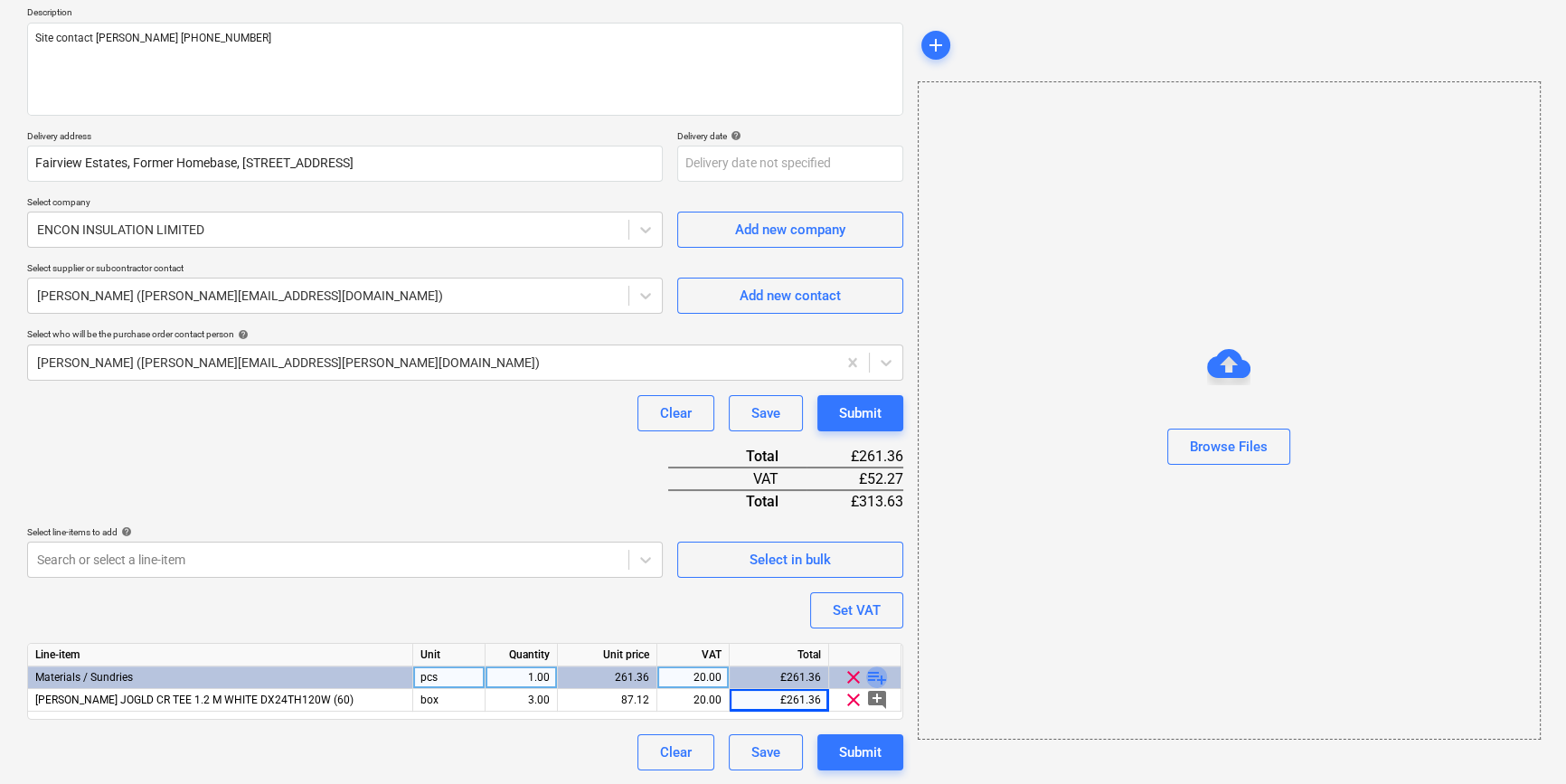
click at [876, 677] on span "playlist_add" at bounding box center [877, 677] width 22 height 21
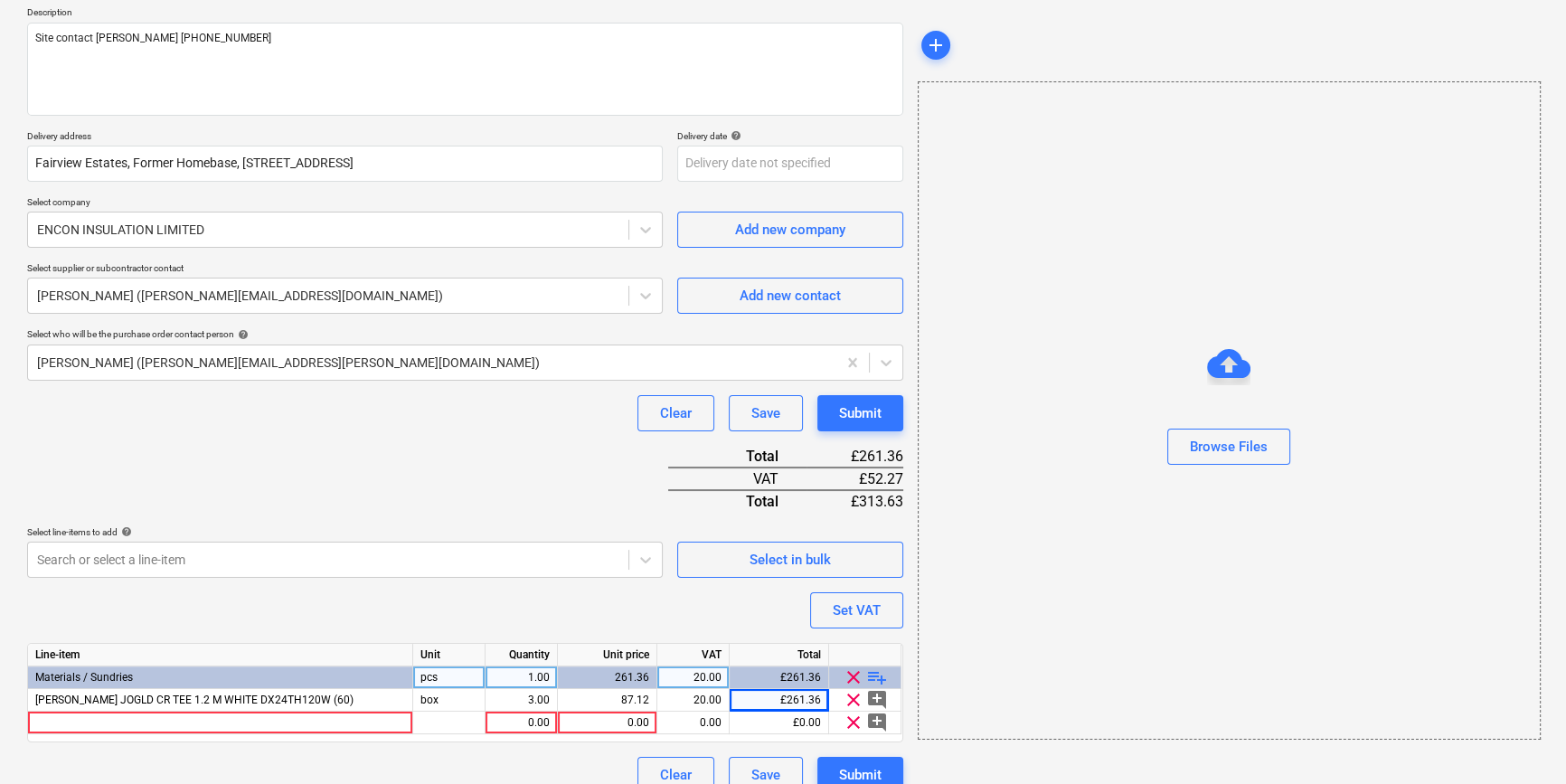
type textarea "x"
click at [51, 724] on div at bounding box center [221, 722] width 385 height 22
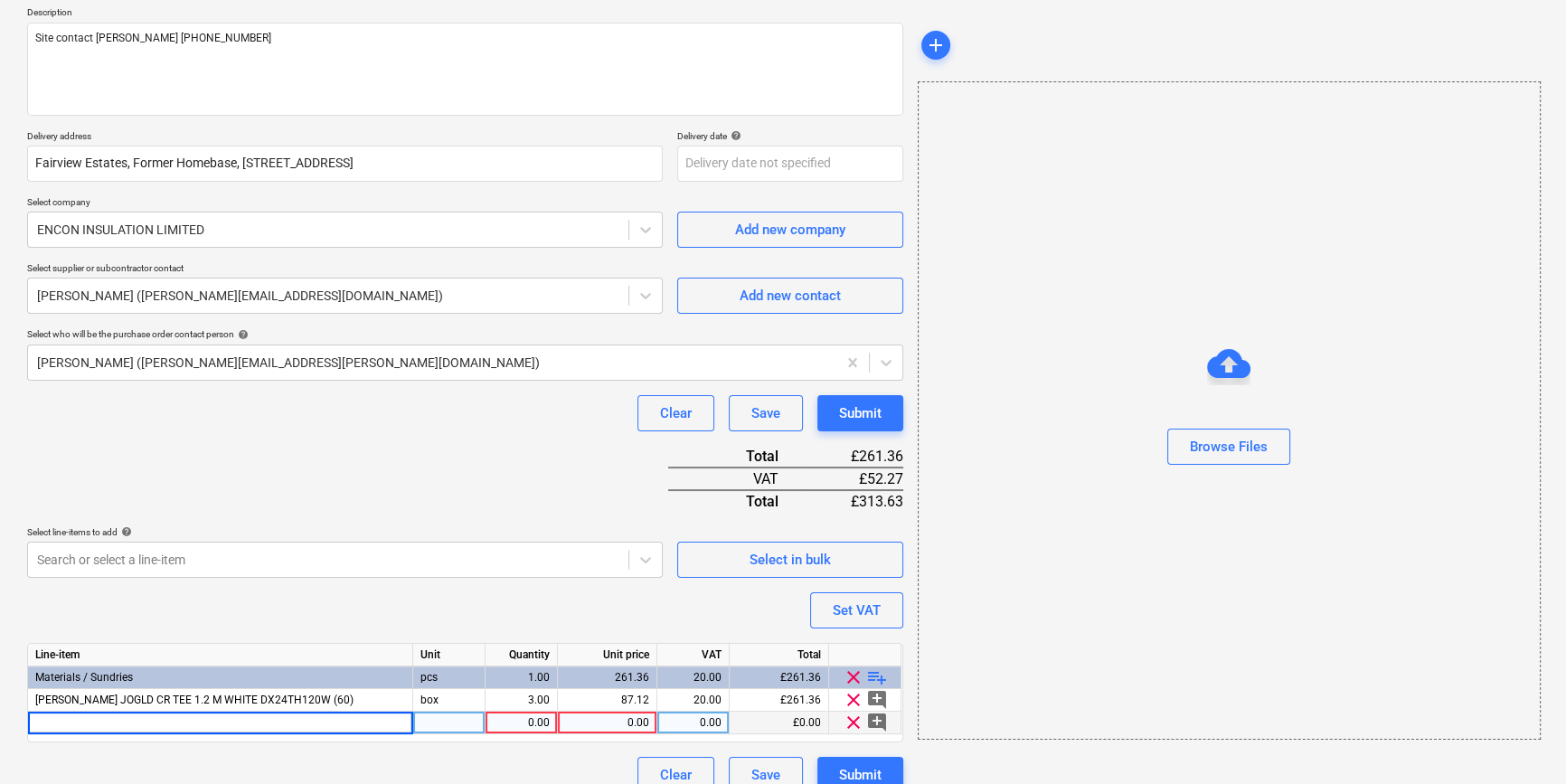
type input "[PERSON_NAME] JOGLD CR TEE 0.6M WHITE DX24TS60W (60)"
type textarea "x"
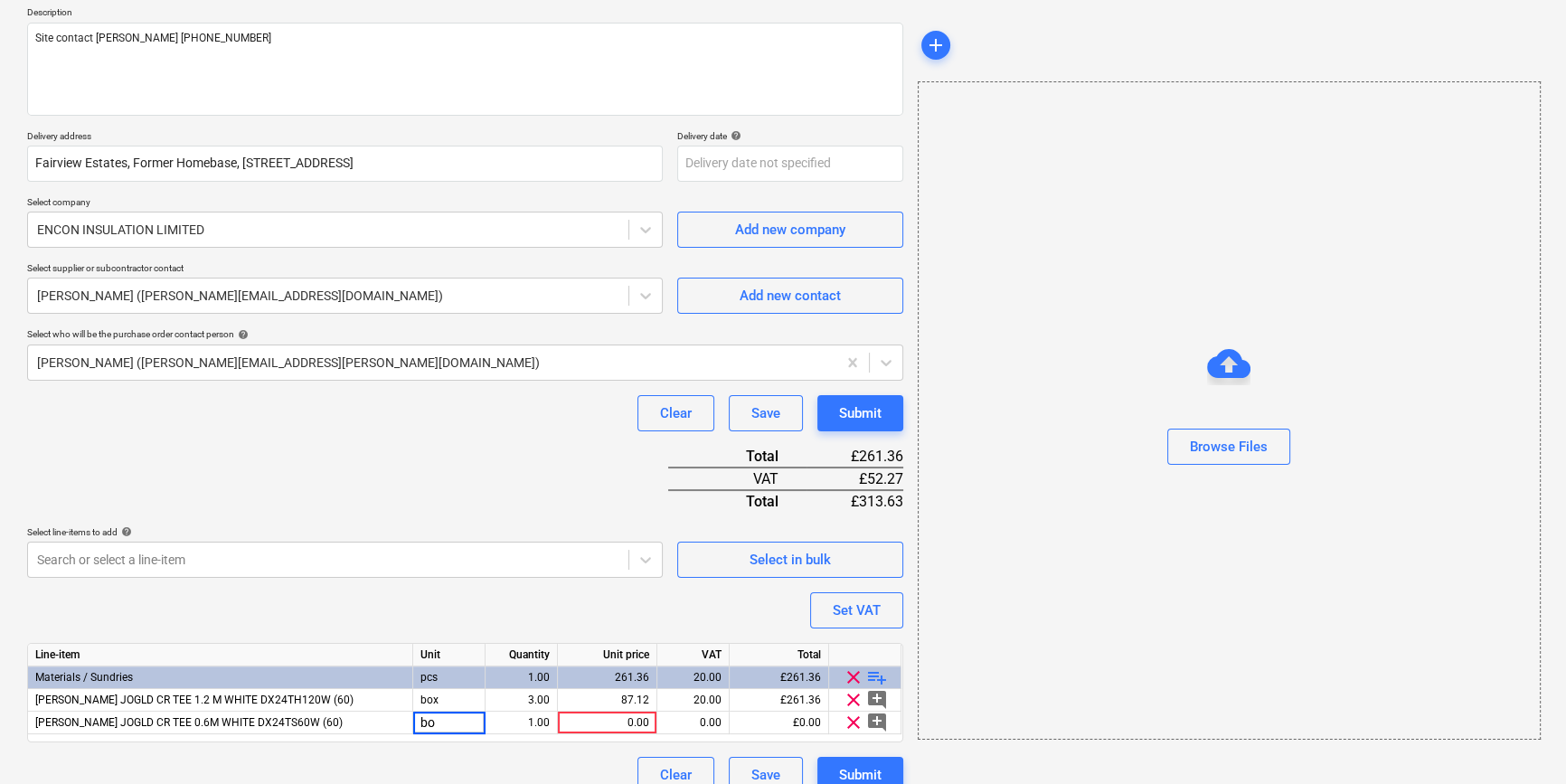
type input "box"
type textarea "x"
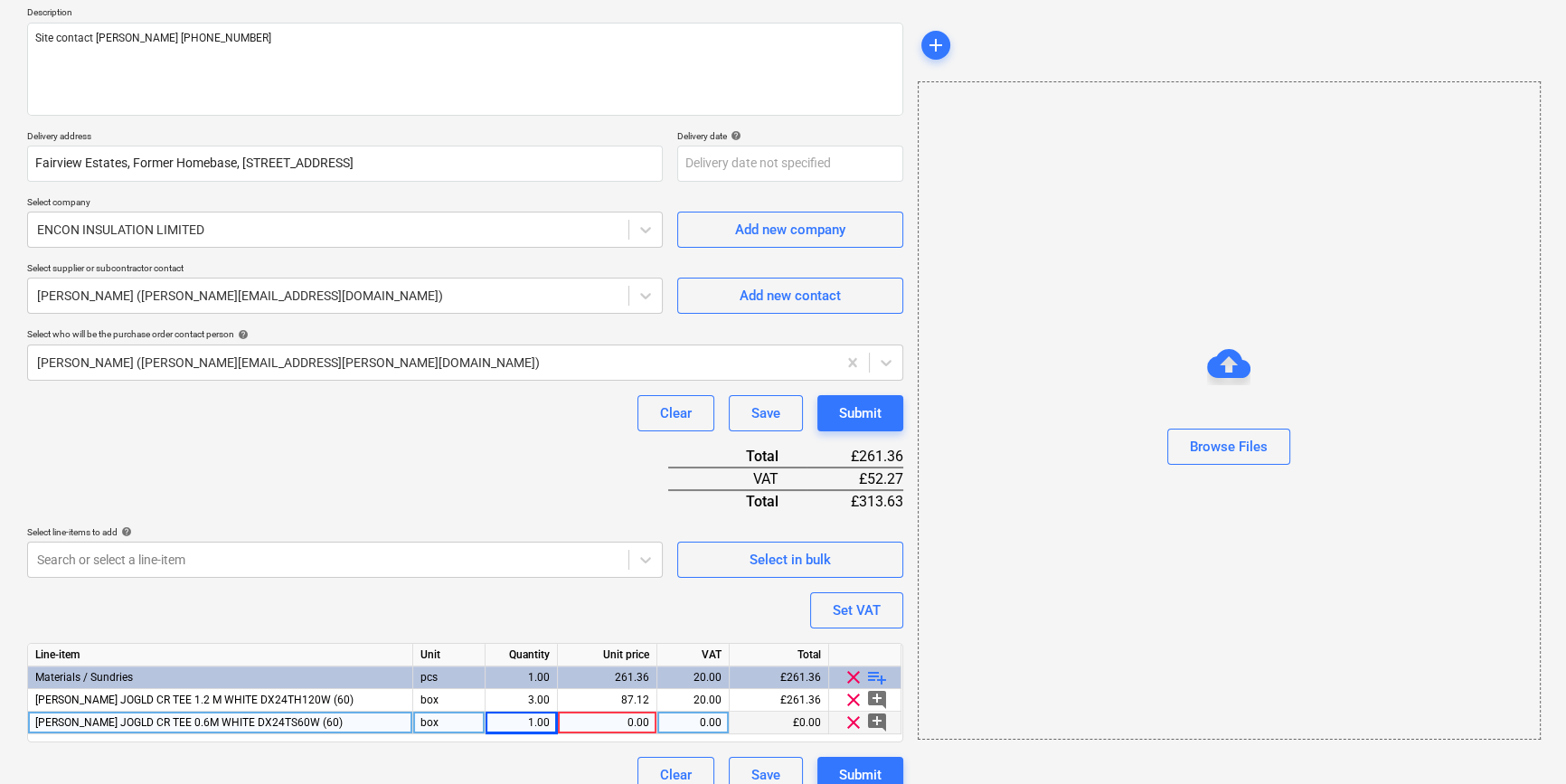
click at [623, 718] on div "0.00" at bounding box center [608, 722] width 84 height 22
type input "43.56"
type textarea "x"
type input "20"
click at [873, 677] on span "playlist_add" at bounding box center [877, 677] width 22 height 21
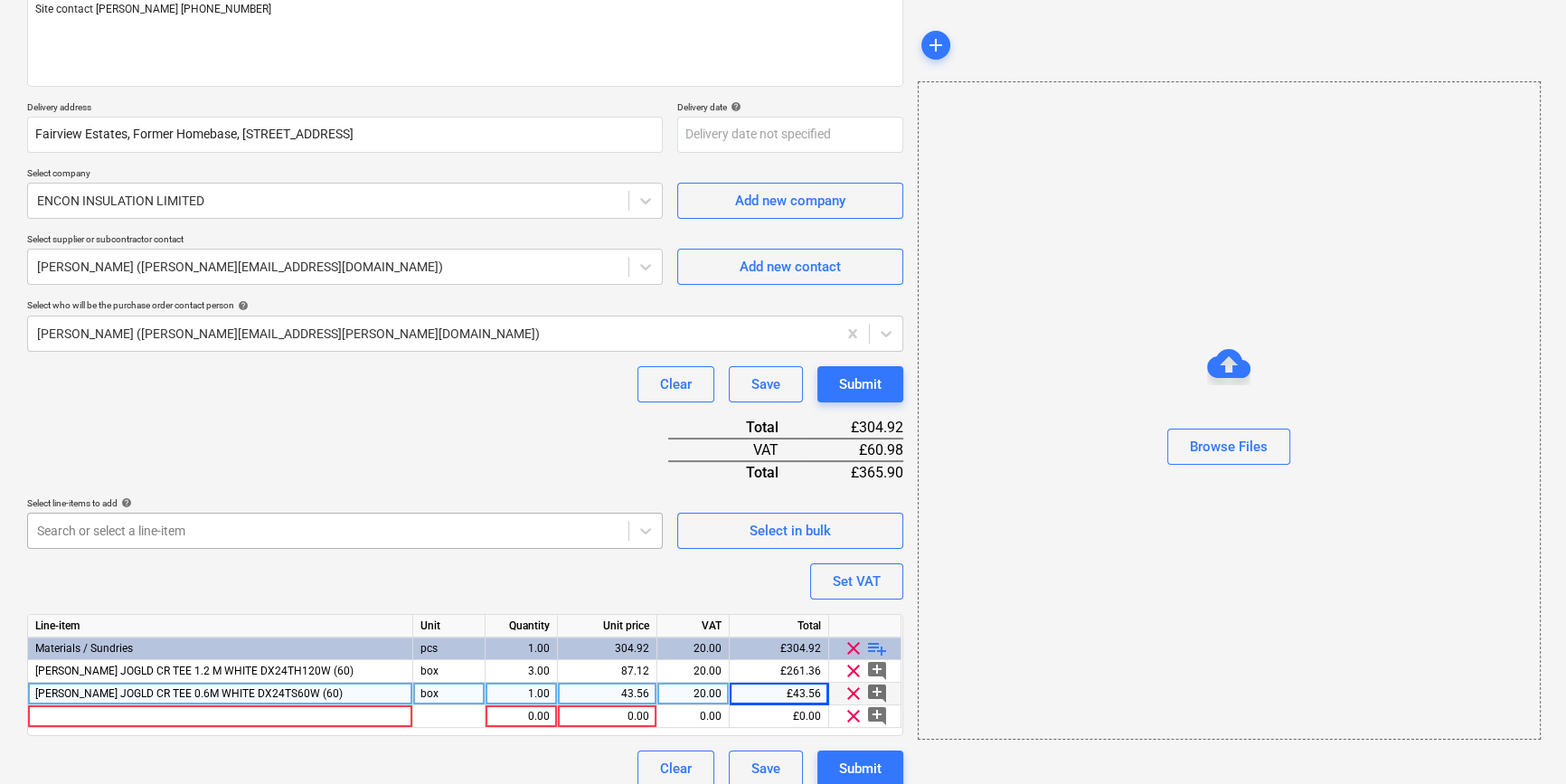
scroll to position [253, 0]
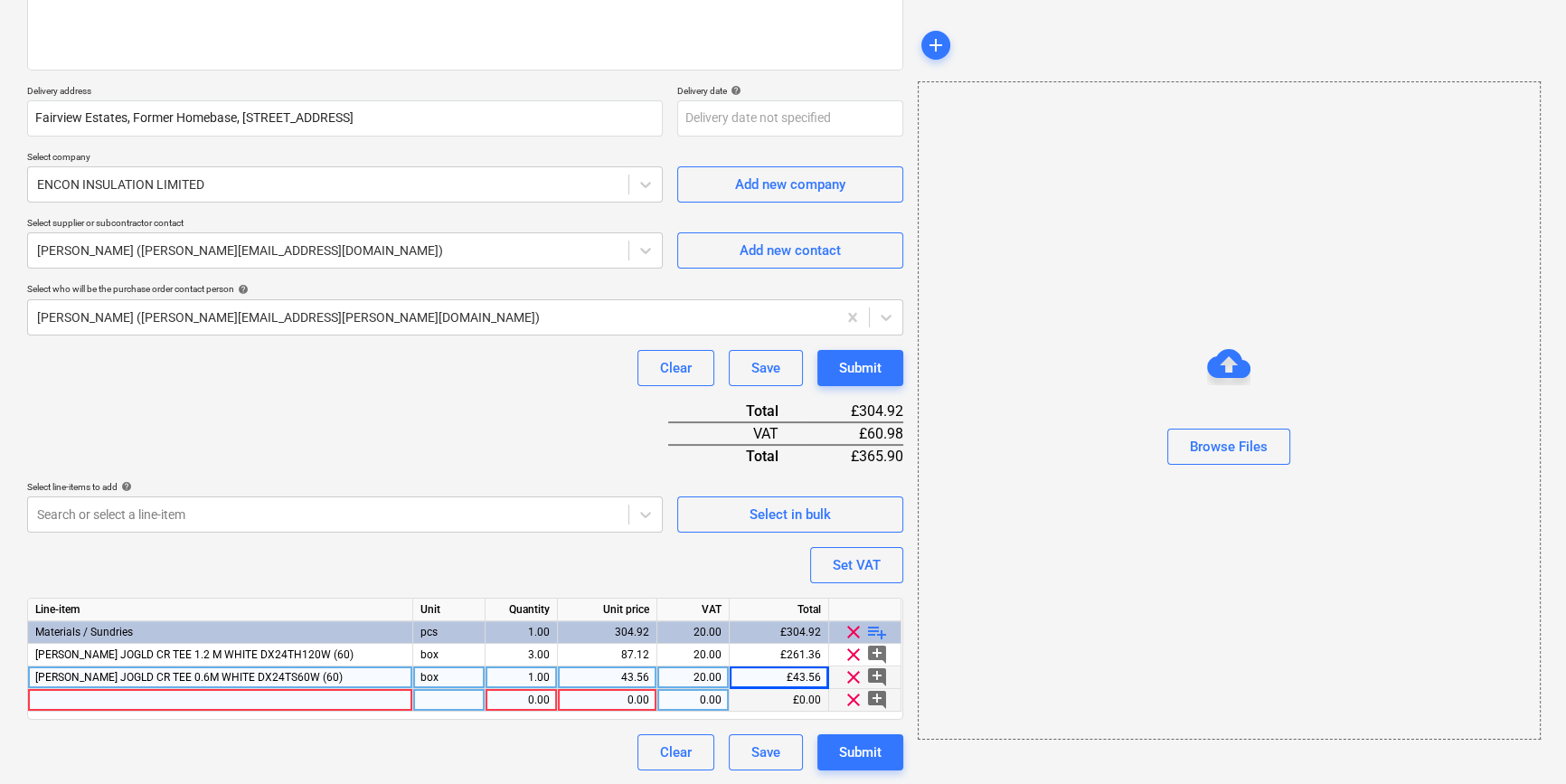
click at [60, 697] on div at bounding box center [221, 700] width 385 height 22
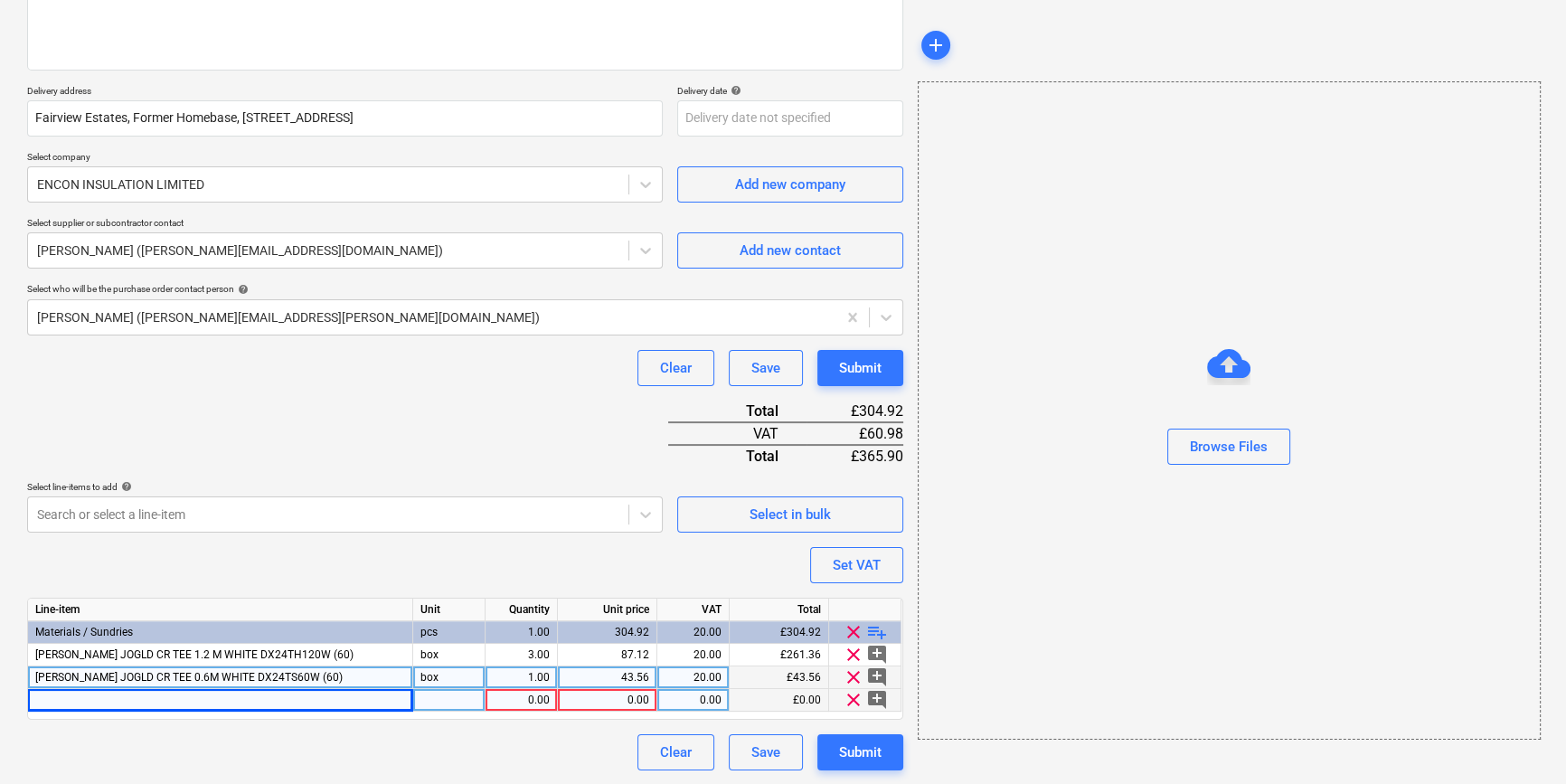
type textarea "x"
click at [83, 703] on div at bounding box center [221, 700] width 385 height 22
type input "[PERSON_NAME] MAIN RUNNER 3.7M WHITE DX324TH370W"
type textarea "x"
type input "box"
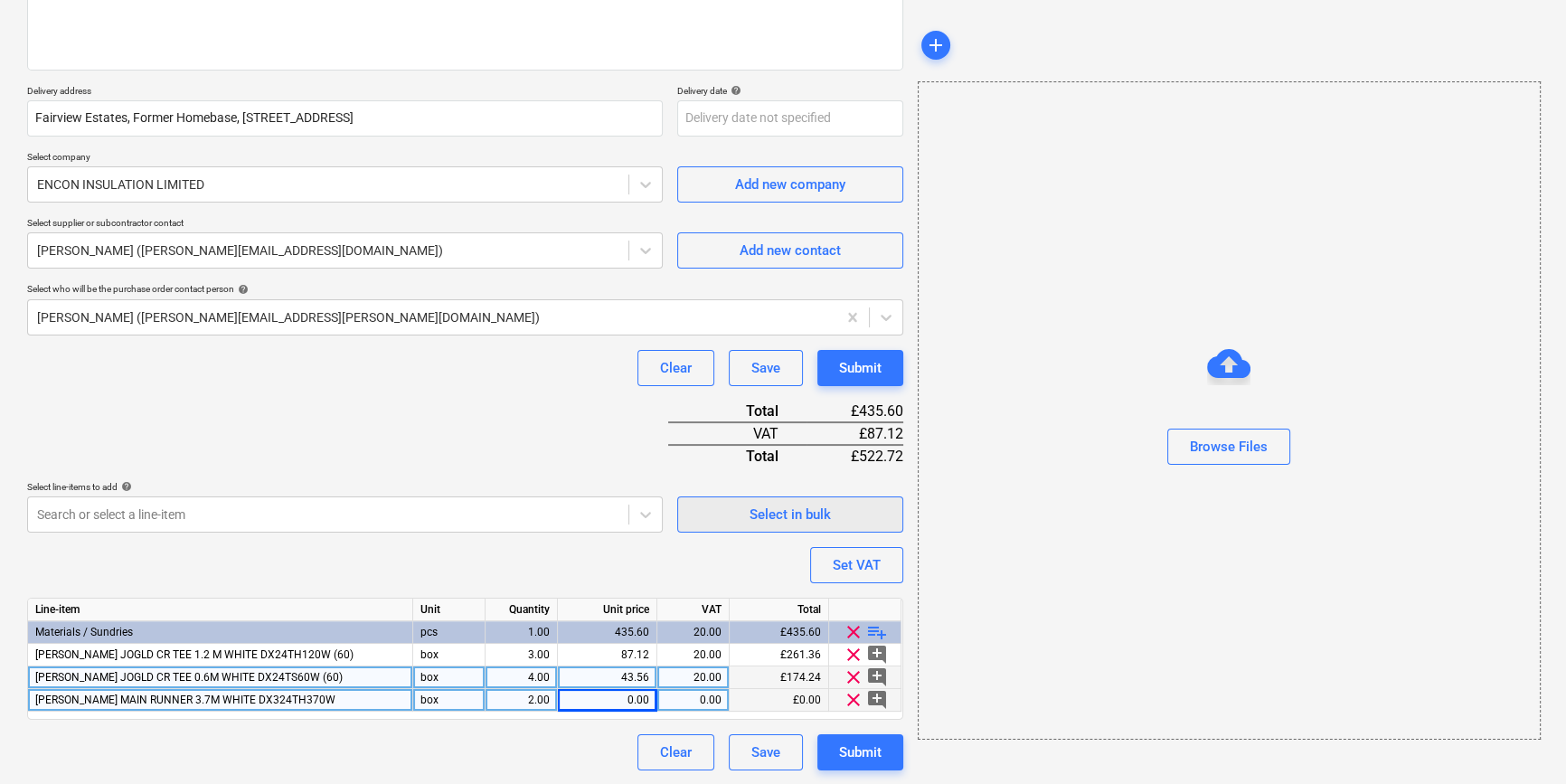
type textarea "x"
click at [309, 696] on div "[PERSON_NAME] MAIN RUNNER 3.7M WHITE DX324TH370W" at bounding box center [221, 700] width 385 height 22
click at [310, 696] on input "[PERSON_NAME] MAIN RUNNER 3.7M WHITE DX324TH370W" at bounding box center [220, 699] width 384 height 21
click at [326, 699] on input "[PERSON_NAME] MAIN RUNNER 3.7M WHITE DX324TH370W" at bounding box center [220, 699] width 384 height 21
type input "[PERSON_NAME] MAIN RUNNER 3.7M WHITE DX324TH370W (20)"
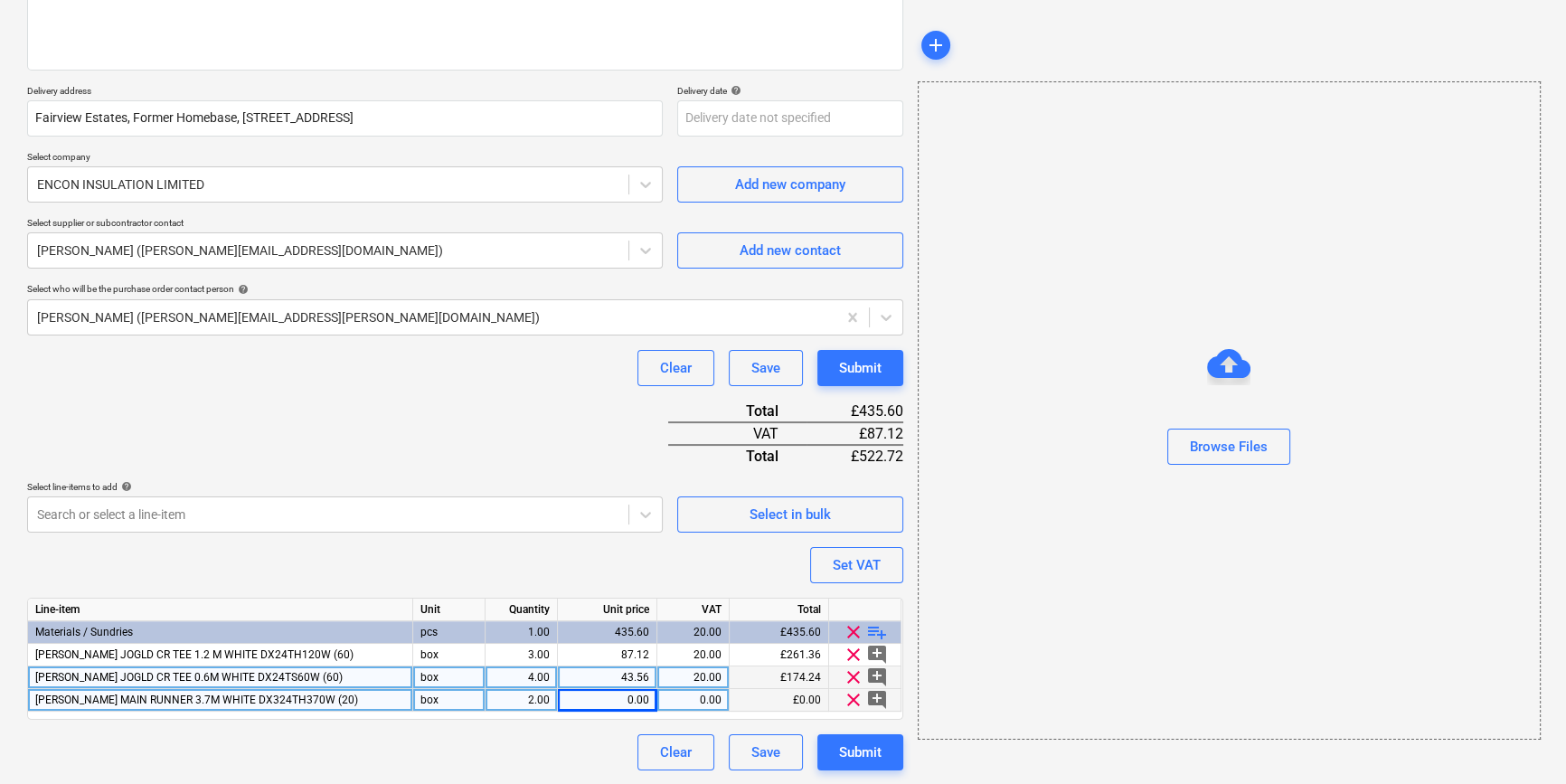
type textarea "x"
click at [616, 699] on div "0.00" at bounding box center [608, 700] width 84 height 22
type input "97.68"
type textarea "x"
type input "20"
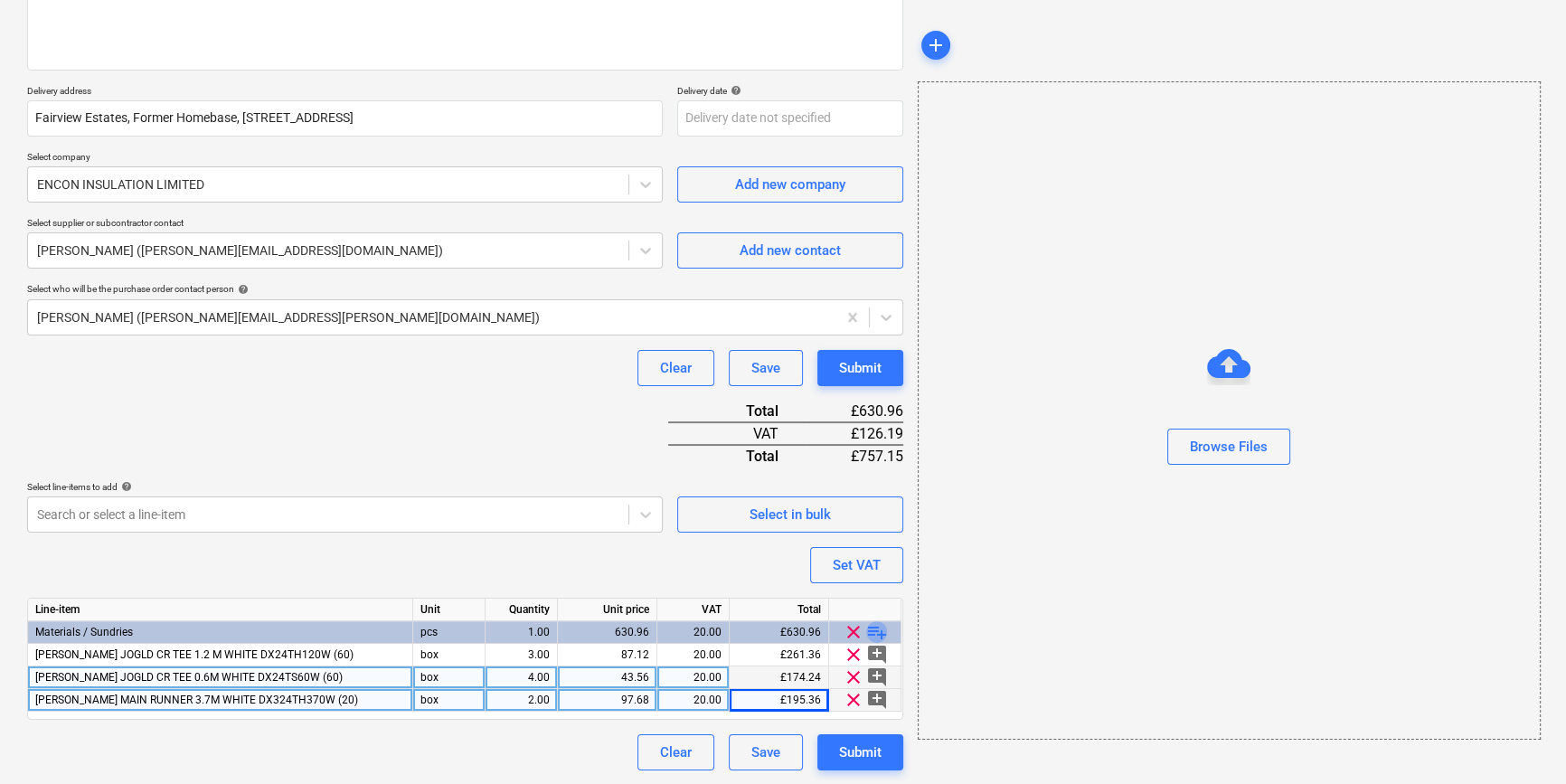
click at [877, 628] on span "playlist_add" at bounding box center [877, 631] width 22 height 21
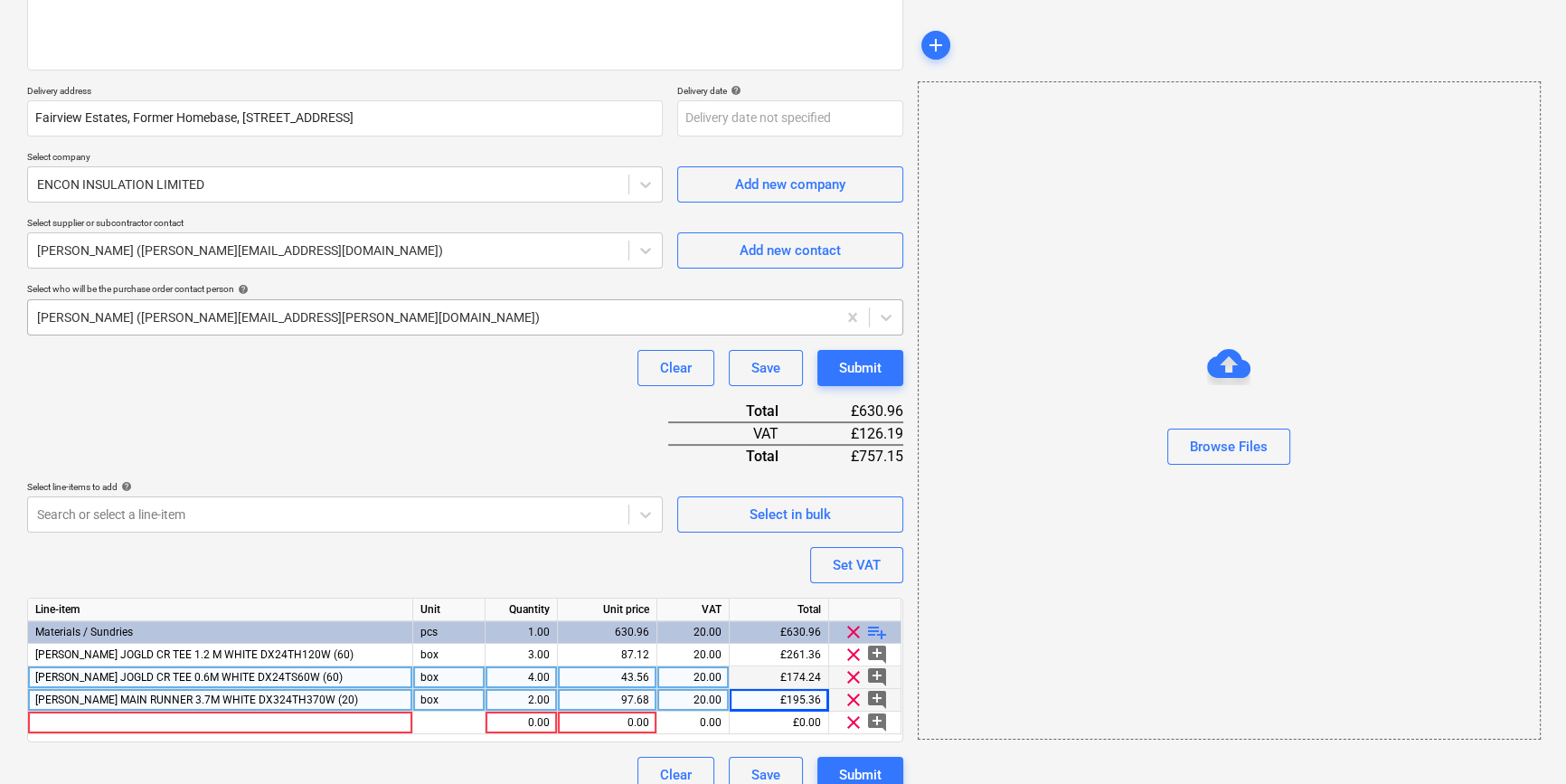
type textarea "x"
click at [56, 722] on div at bounding box center [221, 722] width 385 height 22
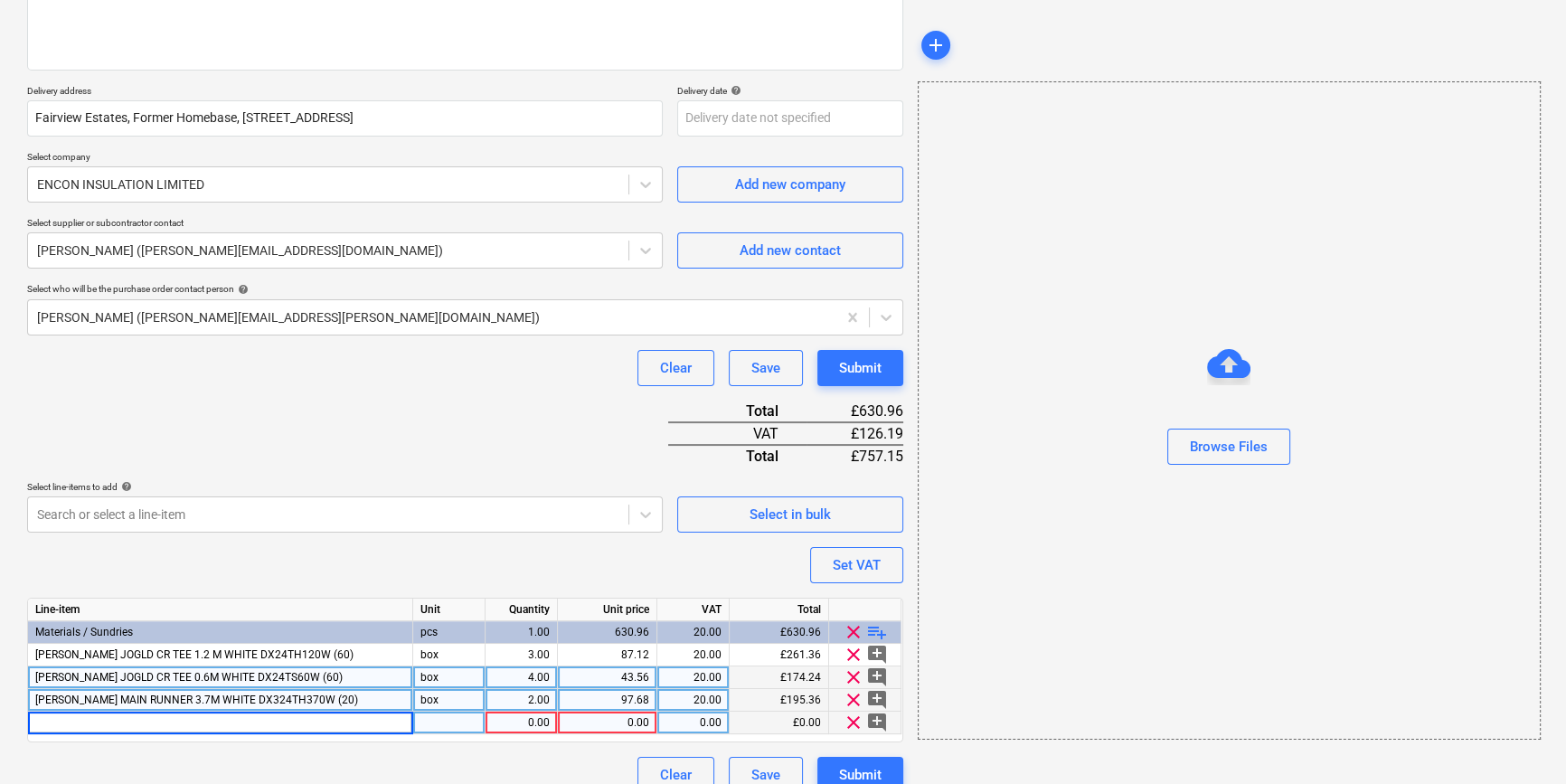
type input "[PERSON_NAME] TRM 29X19X3.0M WHITE MI2919W (40)"
type textarea "x"
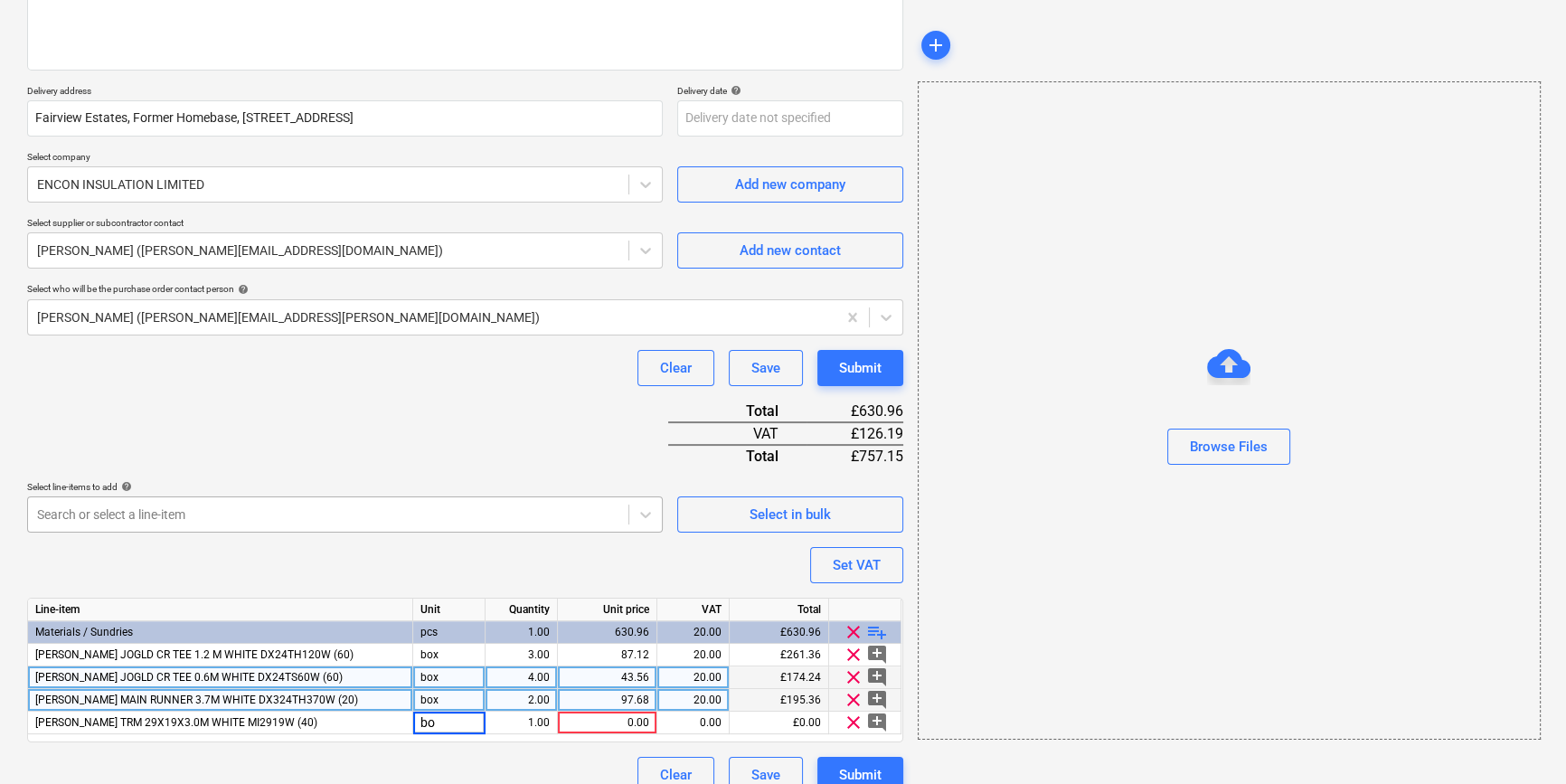
type input "box"
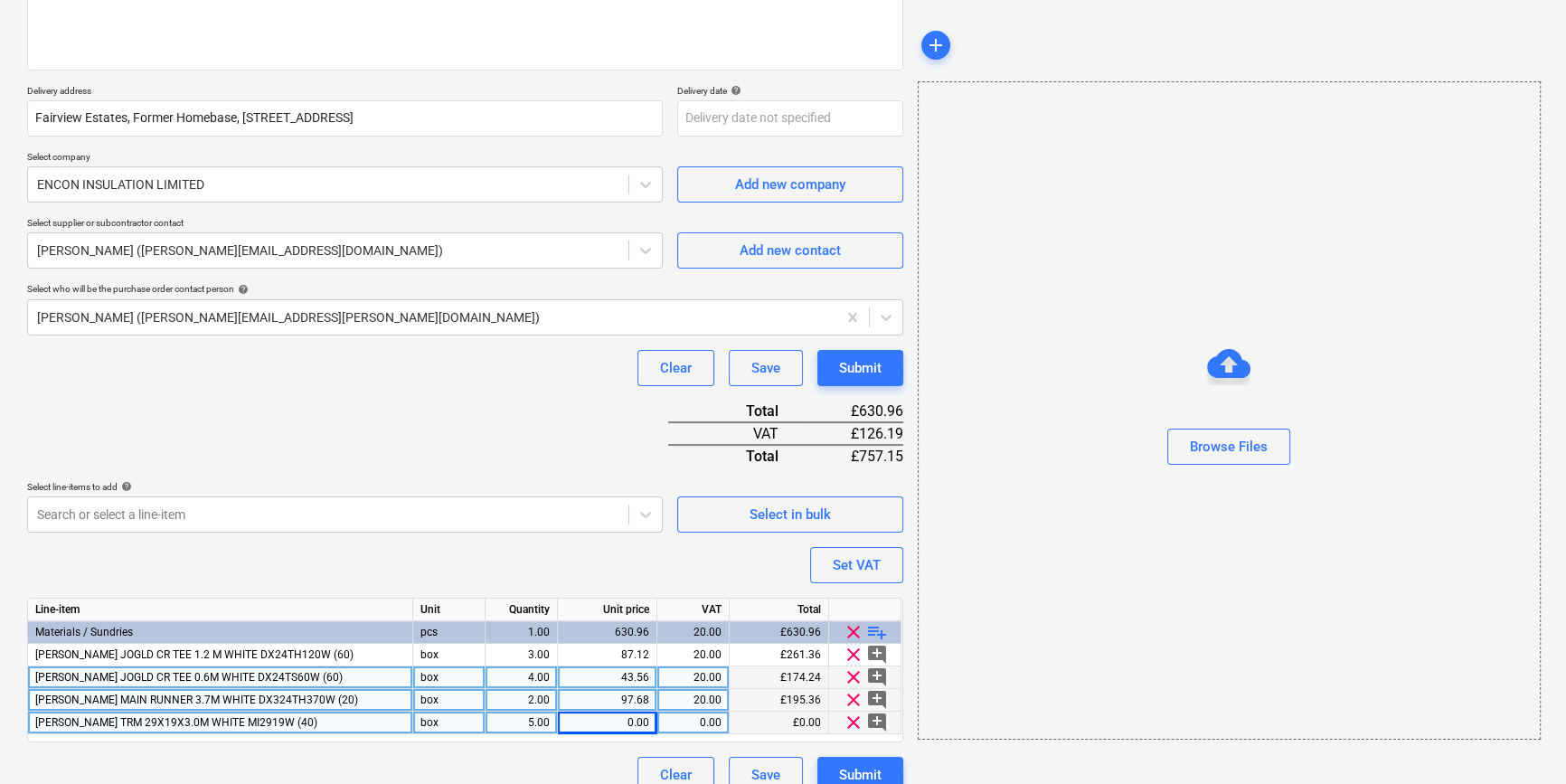
type textarea "x"
click at [620, 722] on div "0.00" at bounding box center [608, 722] width 84 height 22
type input "120"
type textarea "x"
type input "20"
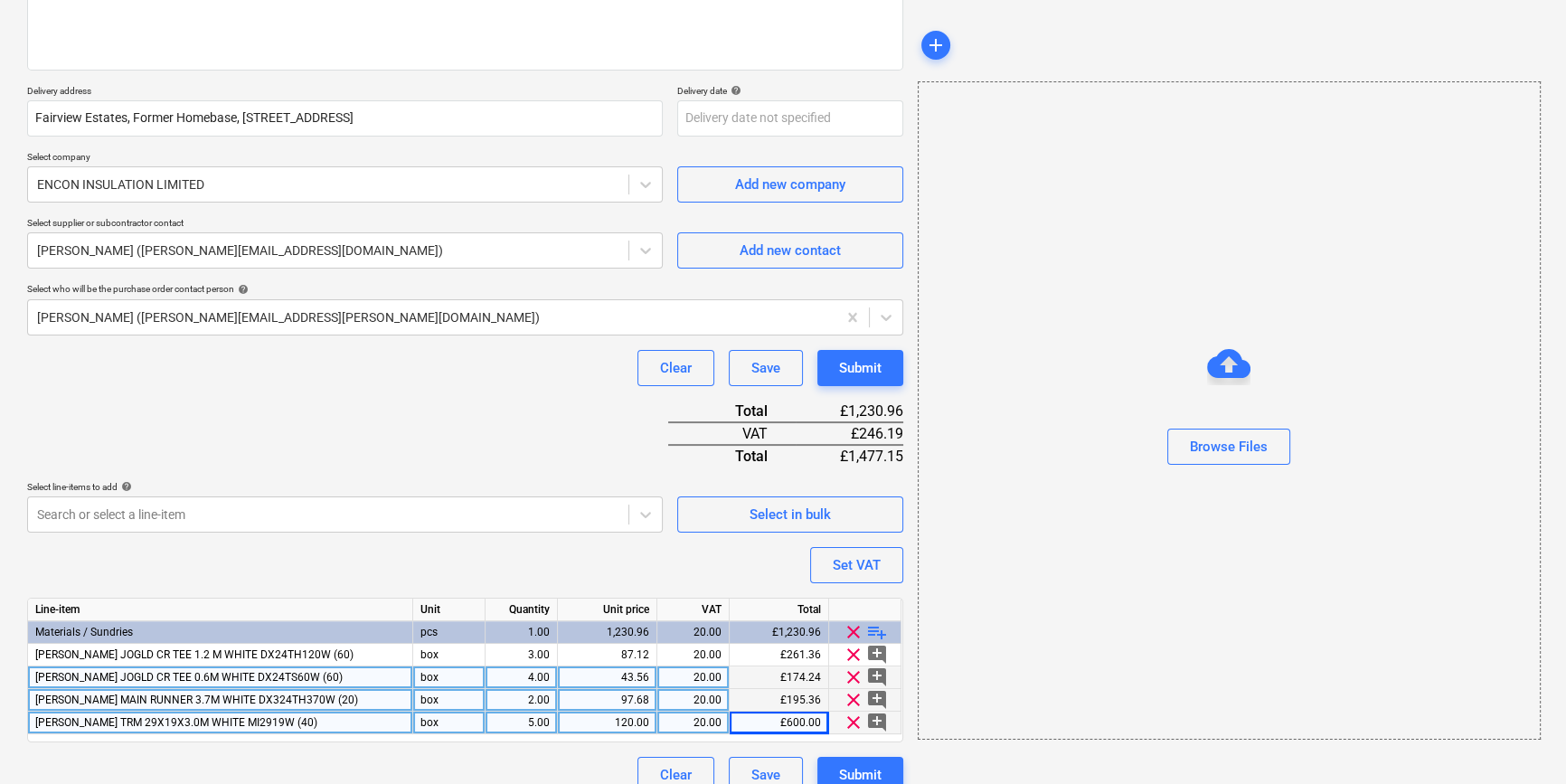
click at [879, 626] on span "playlist_add" at bounding box center [877, 631] width 22 height 21
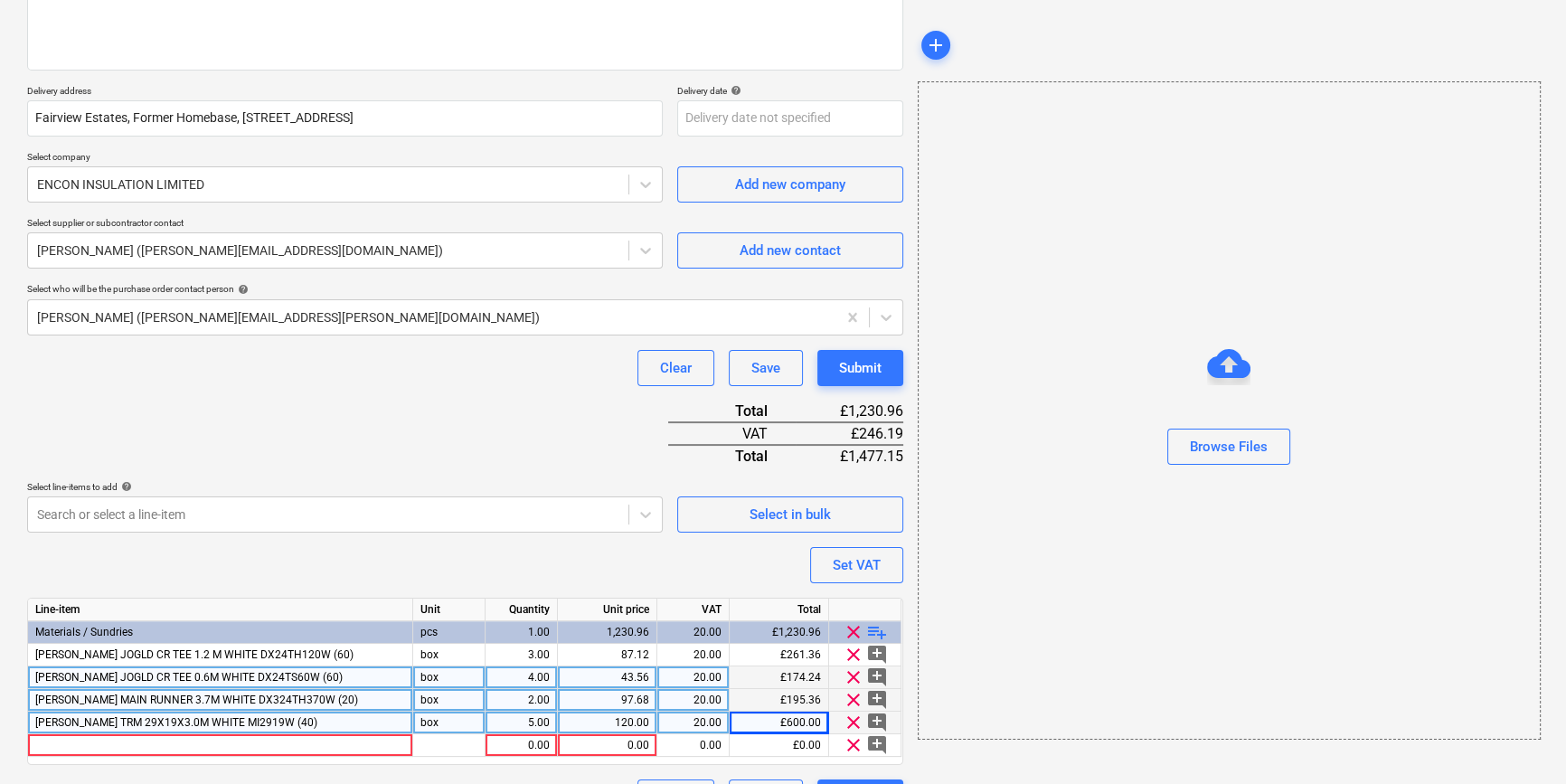
type textarea "x"
click at [80, 742] on div at bounding box center [221, 745] width 385 height 22
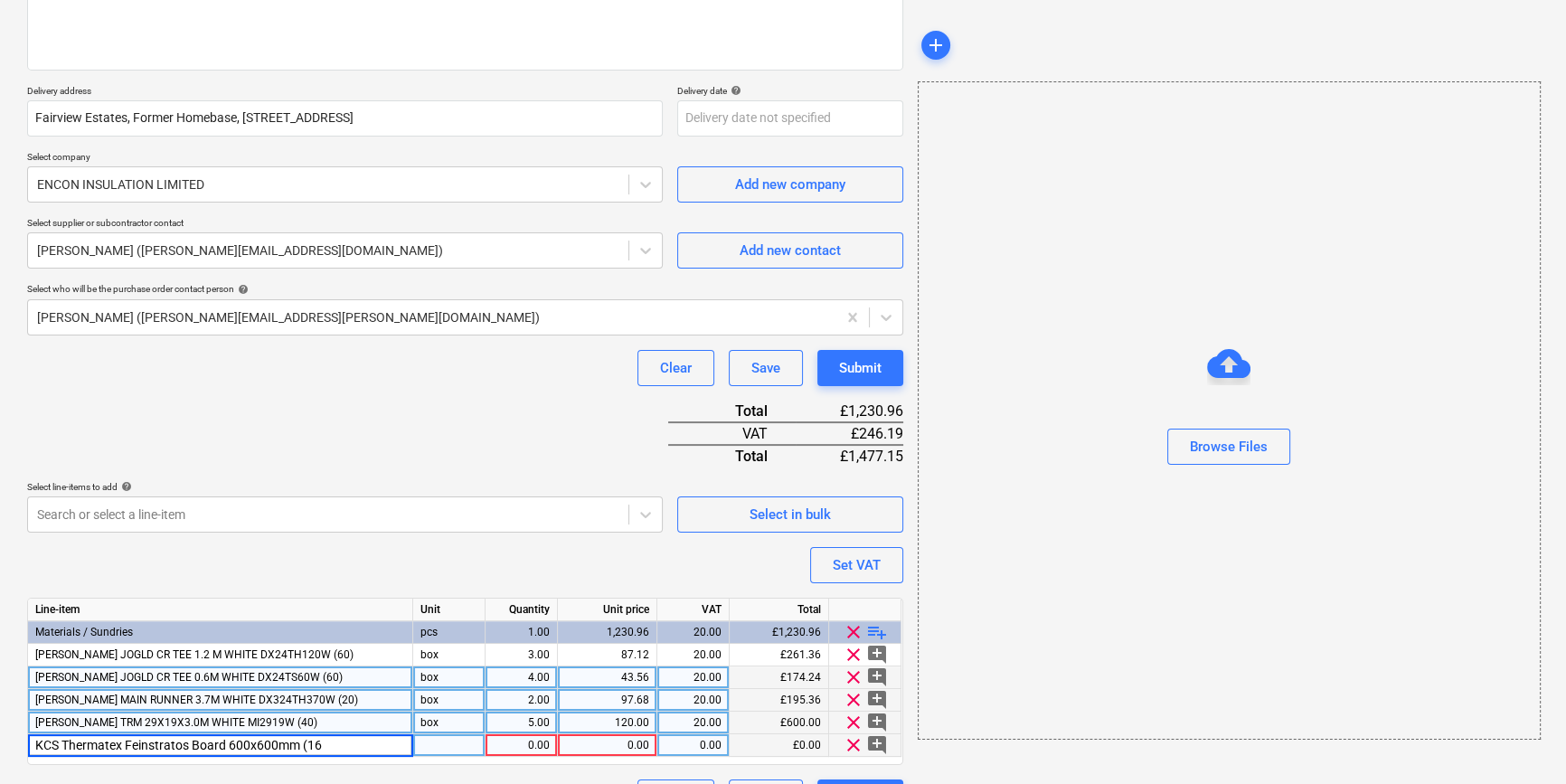
type input "KCS Thermatex Feinstratos Board 600x600mm (16)"
type textarea "x"
type input "ctn"
type textarea "x"
click at [618, 741] on div "0.00" at bounding box center [608, 745] width 84 height 22
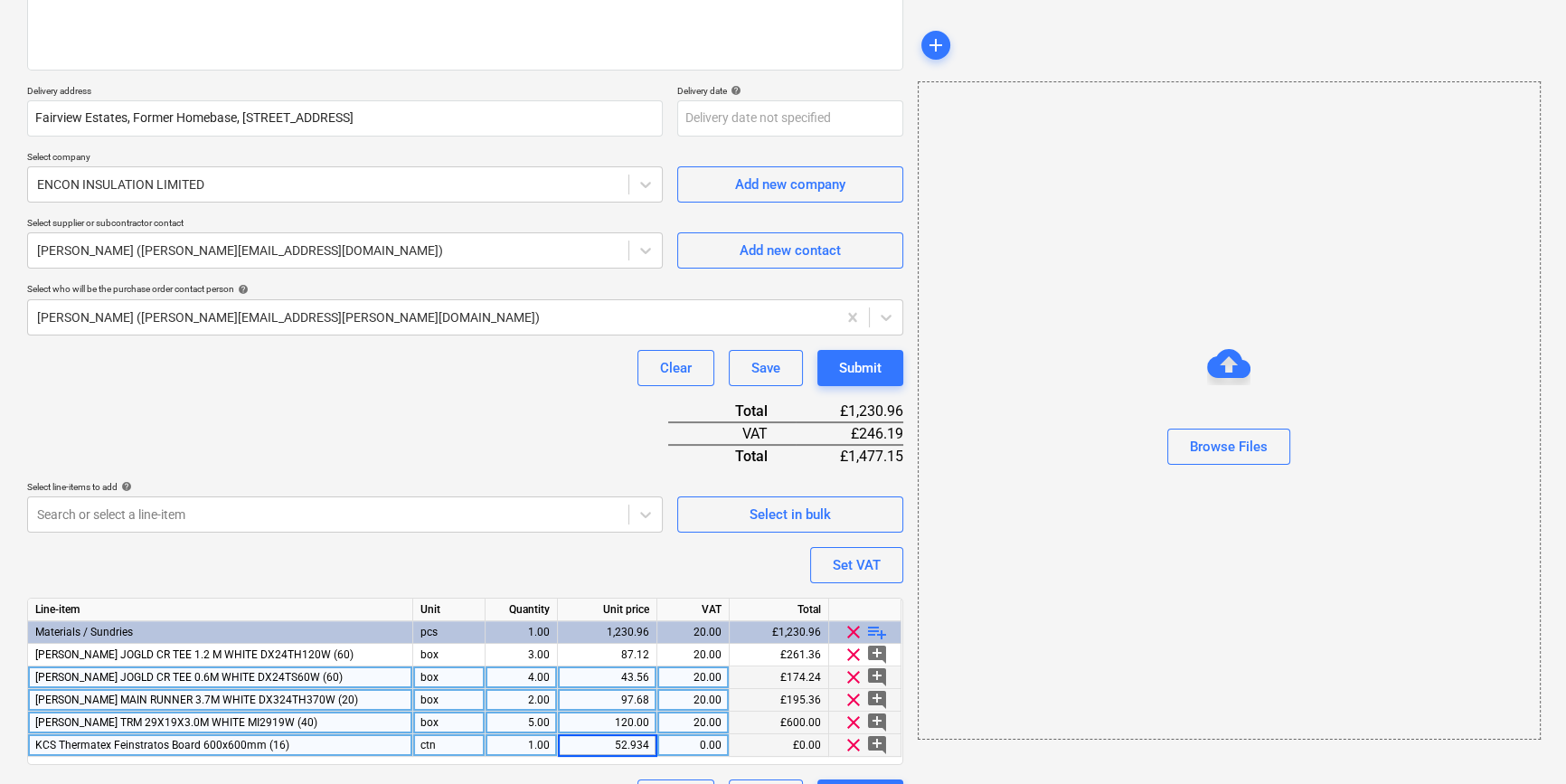
type input "52.9344"
type textarea "x"
type input "20"
type textarea "x"
click at [536, 741] on div "1.00" at bounding box center [521, 745] width 57 height 22
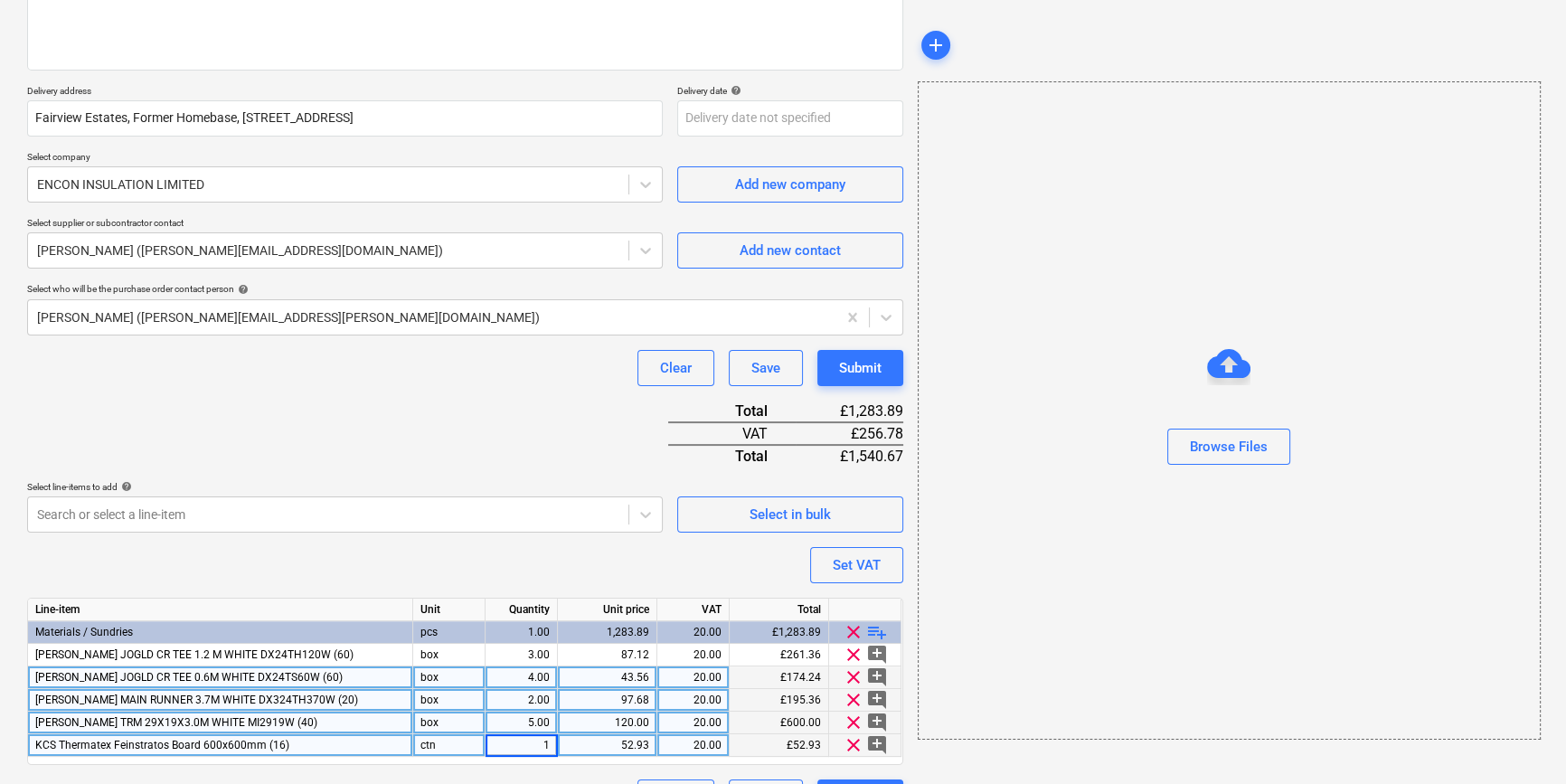
type input "19"
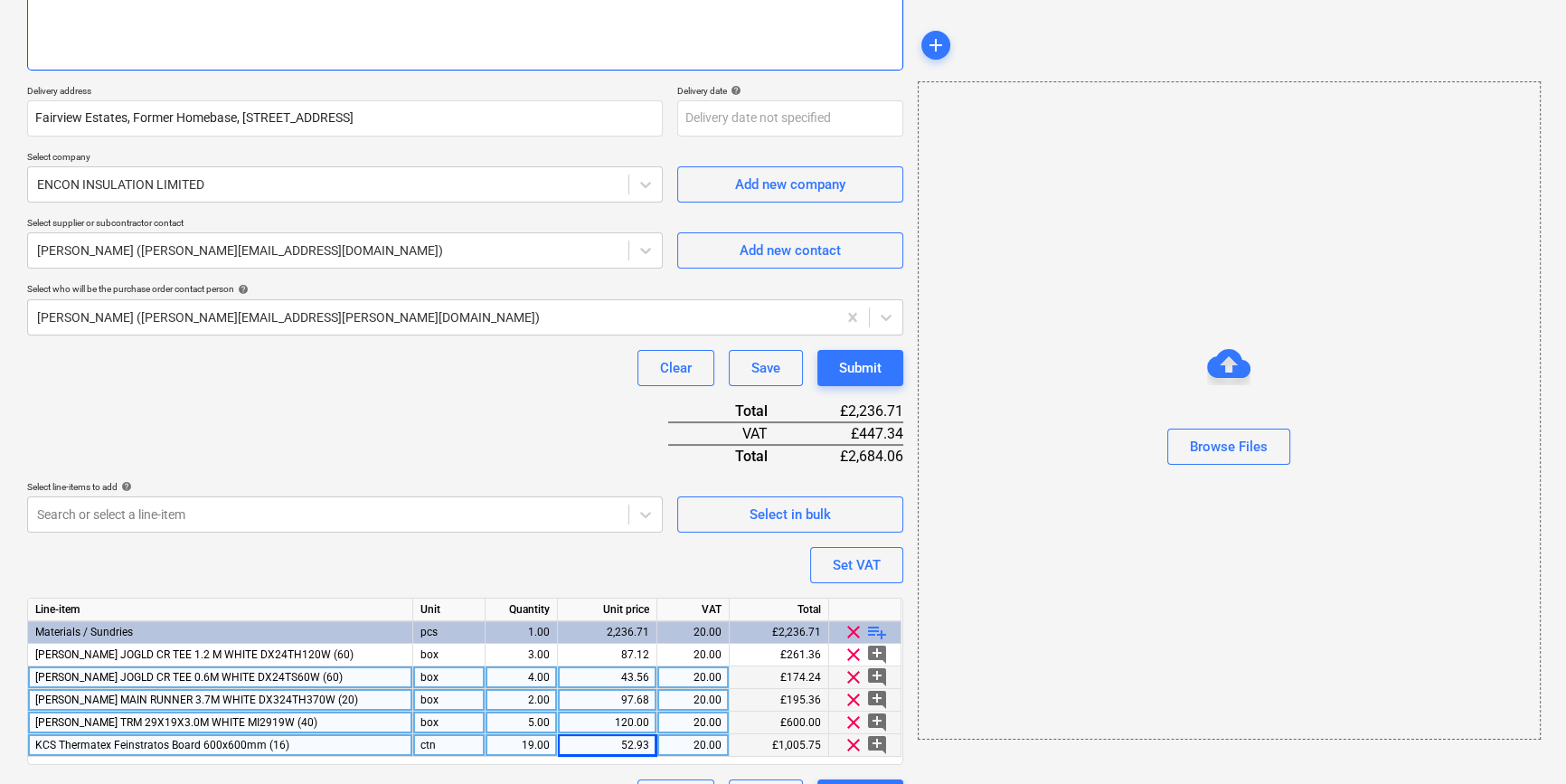
type textarea "x"
click at [203, 741] on span "KCS Thermatex Feinstratos Board 600x600mm (16)" at bounding box center [163, 745] width 254 height 13
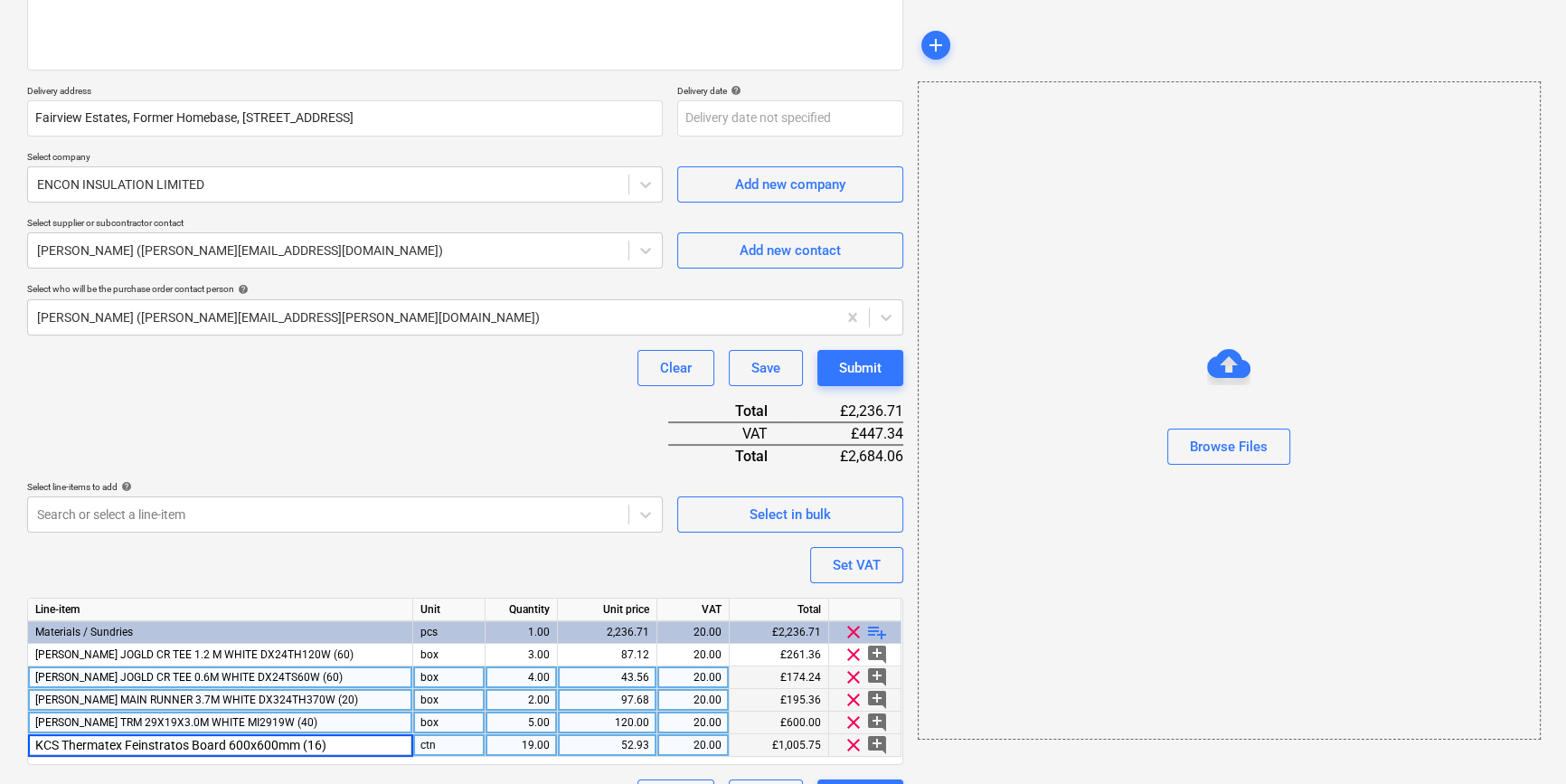
click at [231, 745] on input "KCS Thermatex Feinstratos Board 600x600mm (16)" at bounding box center [220, 744] width 384 height 21
type input "KCS Thermatex Feinstratos Board 15x600x600mm (16)"
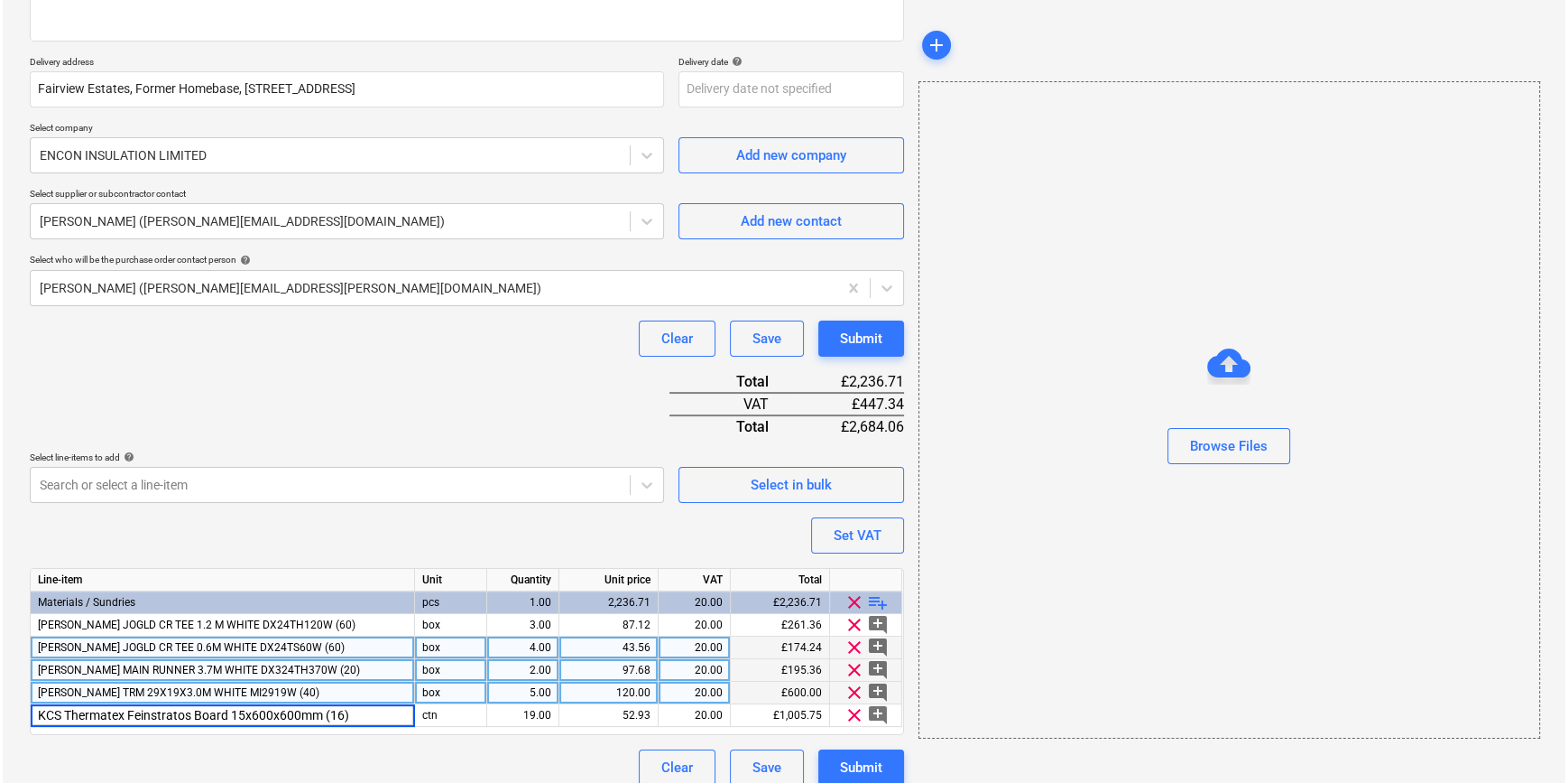
scroll to position [298, 0]
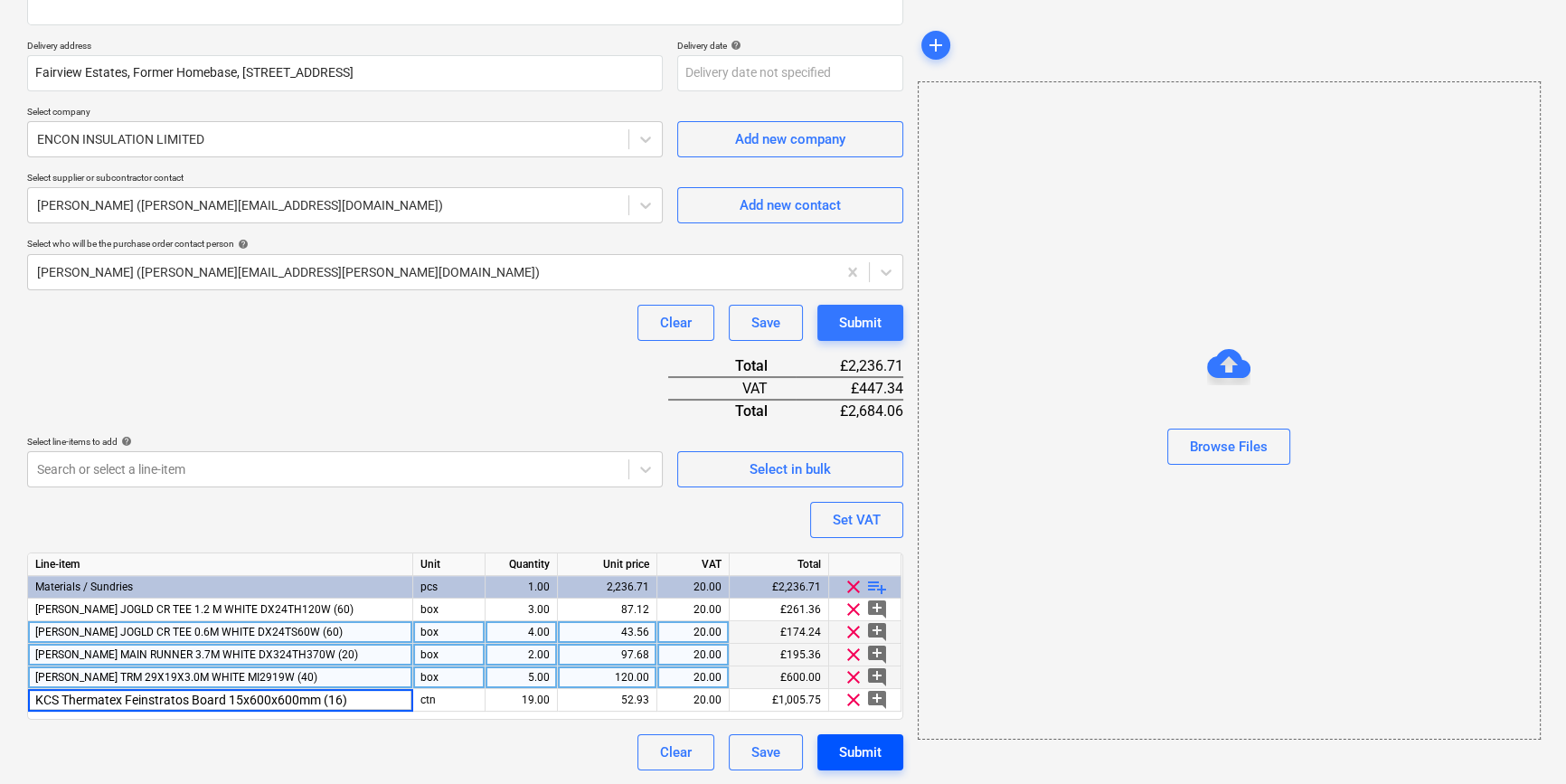
click at [855, 756] on div "Submit" at bounding box center [860, 751] width 42 height 23
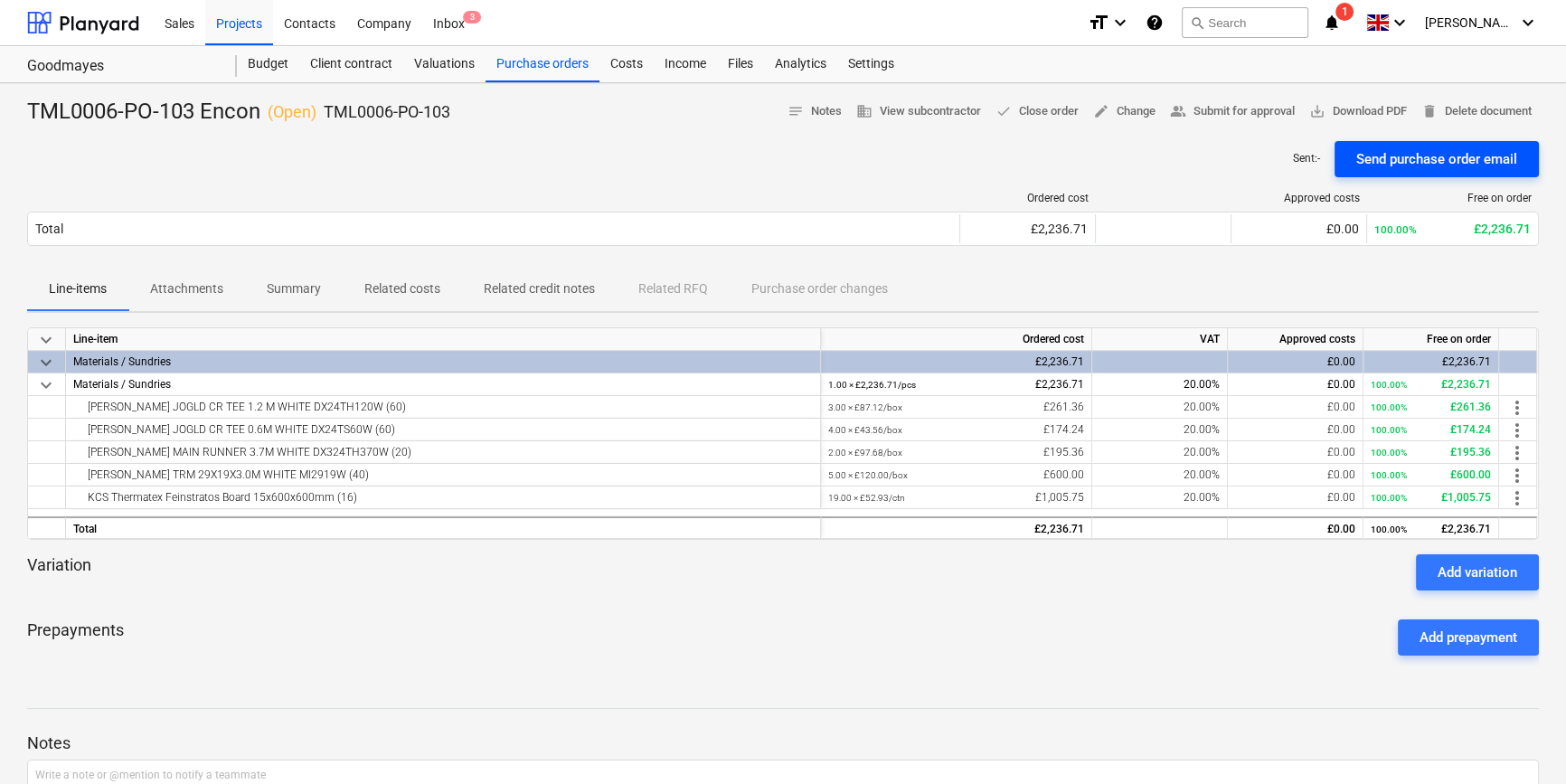
click at [1440, 154] on div "Send purchase order email" at bounding box center [1437, 159] width 161 height 23
click at [1347, 110] on span "save_alt Download PDF" at bounding box center [1358, 111] width 97 height 21
click at [537, 68] on div "Purchase orders" at bounding box center [542, 64] width 114 height 36
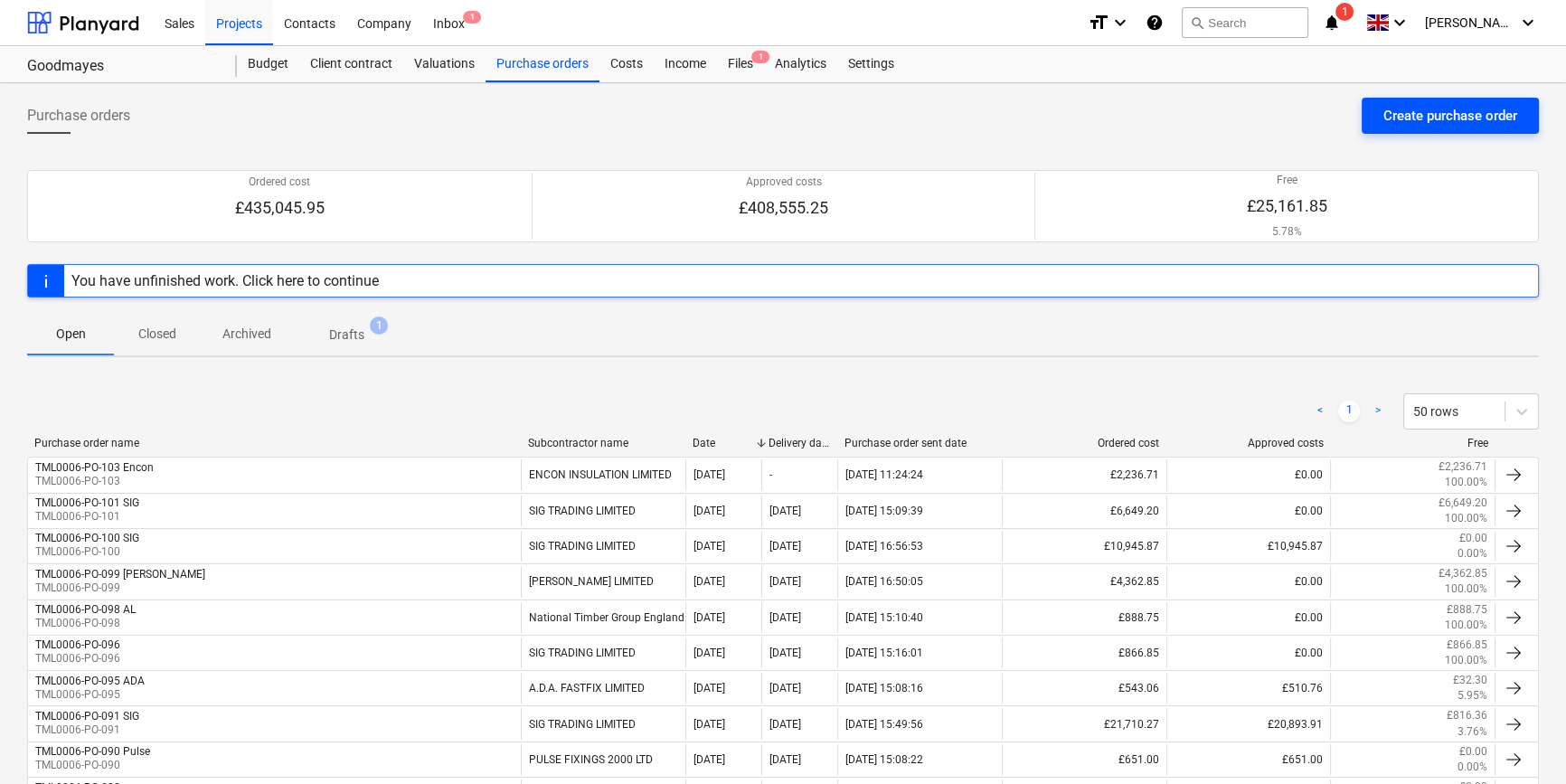
click at [1465, 121] on div "Create purchase order" at bounding box center [1450, 115] width 134 height 23
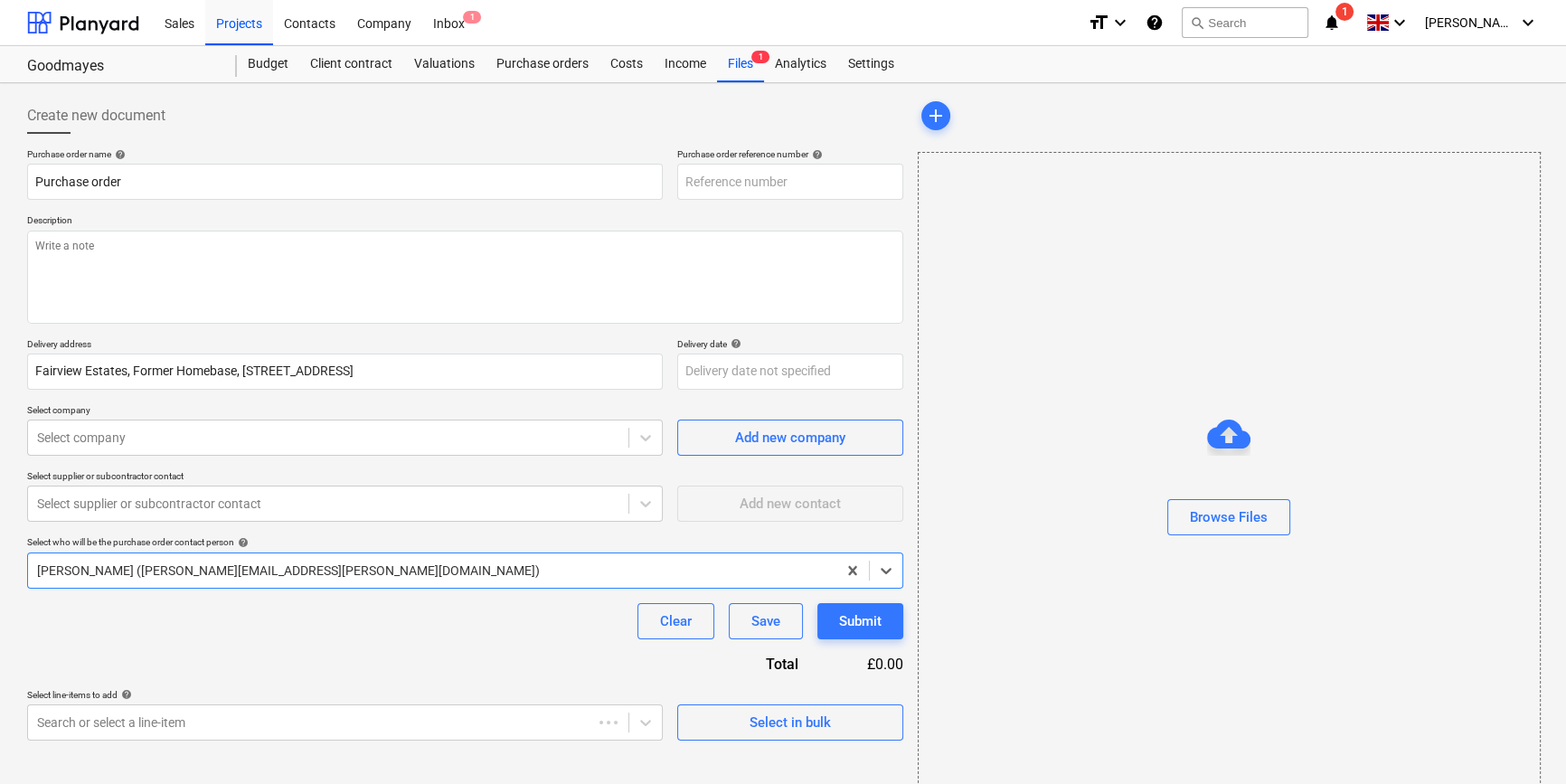
type textarea "x"
type input "TML0006-PO-104"
drag, startPoint x: 795, startPoint y: 182, endPoint x: 684, endPoint y: 185, distance: 111.0
click at [684, 185] on input "TML0006-PO-104" at bounding box center [790, 181] width 226 height 36
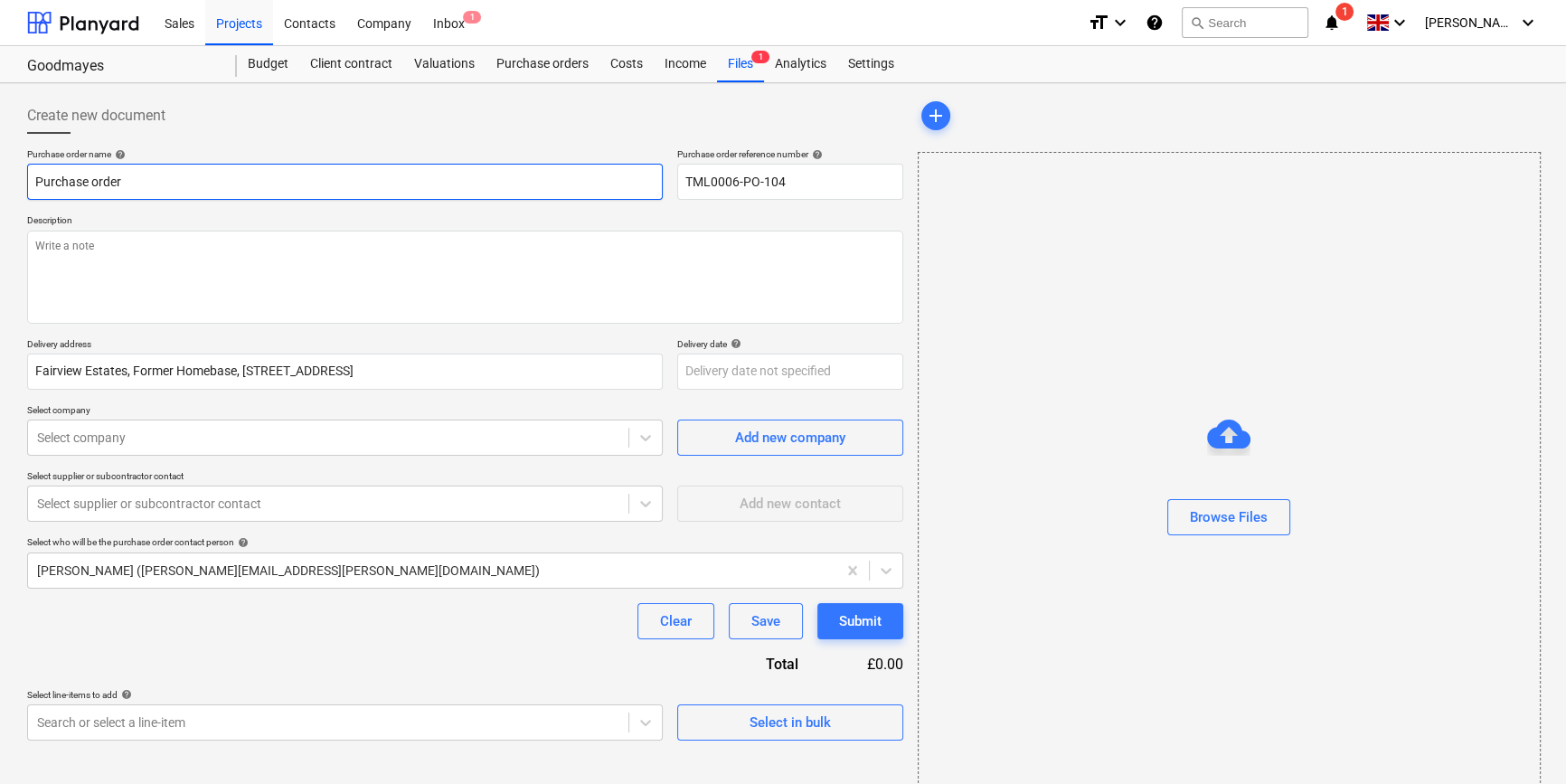
drag, startPoint x: 120, startPoint y: 178, endPoint x: 38, endPoint y: 178, distance: 82.0
click at [38, 178] on input "Purchase order" at bounding box center [345, 181] width 636 height 36
paste input "TML0006-PO-104"
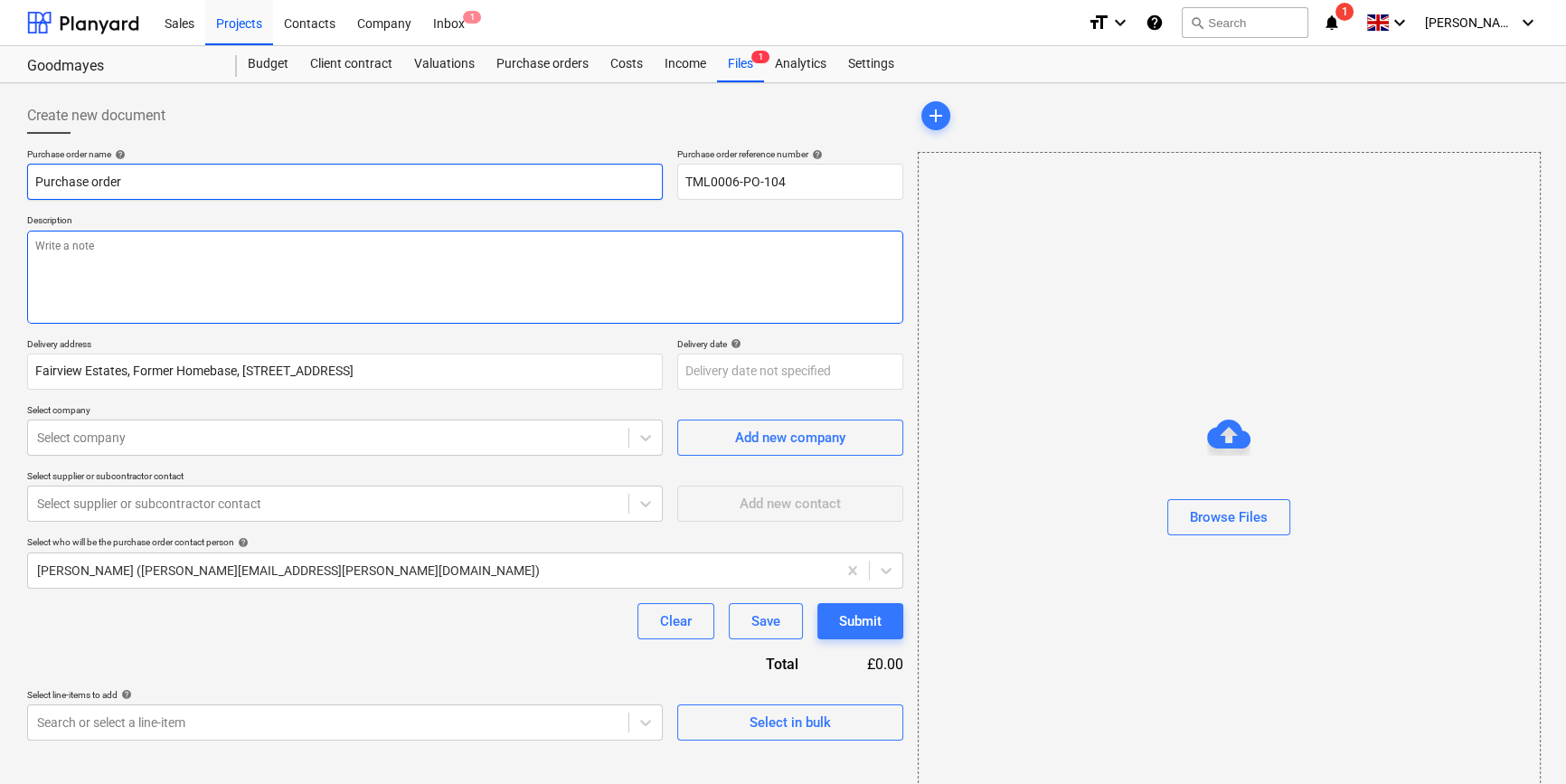
type textarea "x"
type input "TML0006-PO-104"
type textarea "x"
type input "TML0006-PO-104"
type textarea "x"
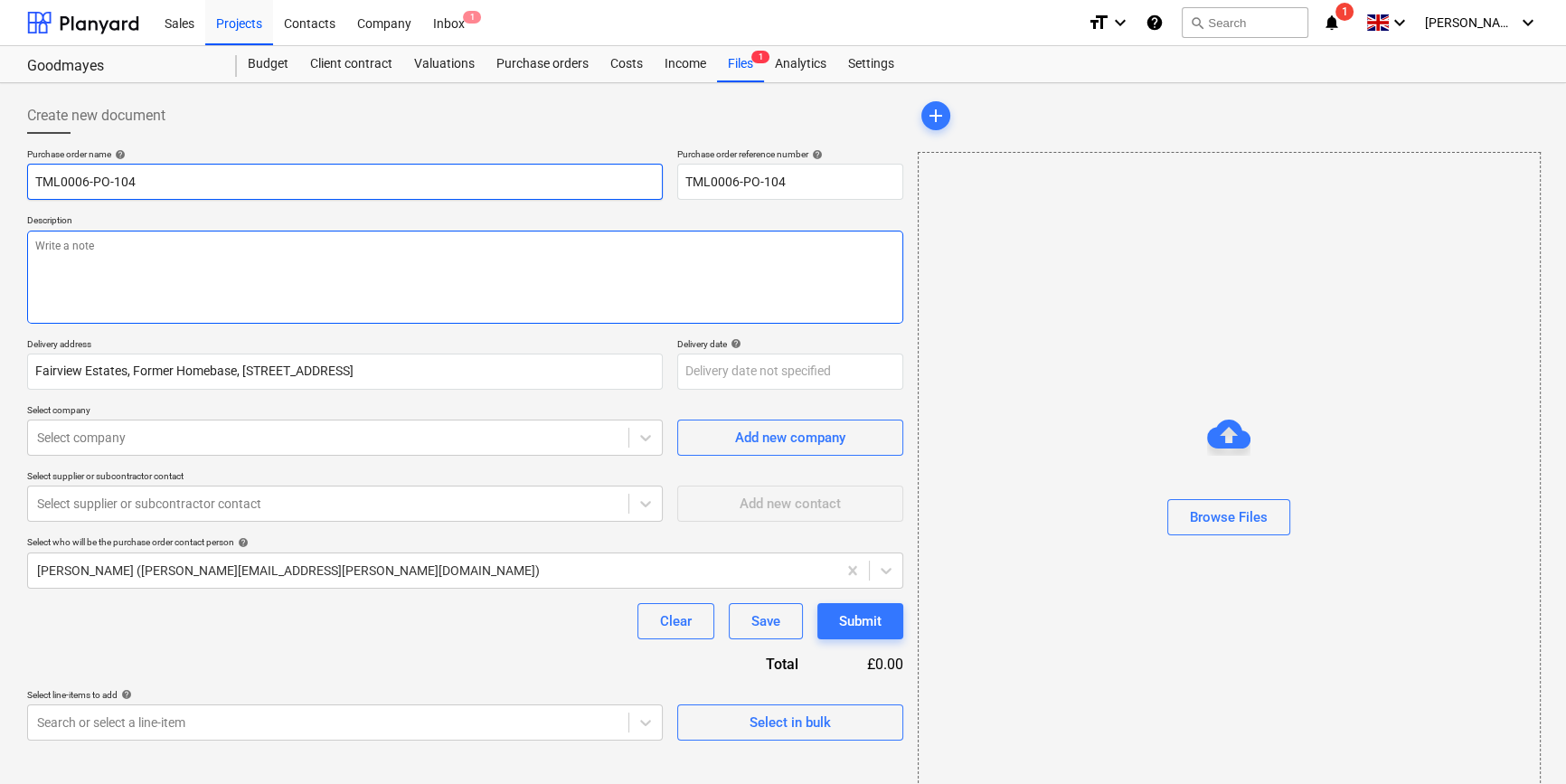
type input "TML0006-PO-104 P"
type textarea "x"
type input "TML0006-PO-104 Pu"
type textarea "x"
type input "TML0006-PO-104 Pul"
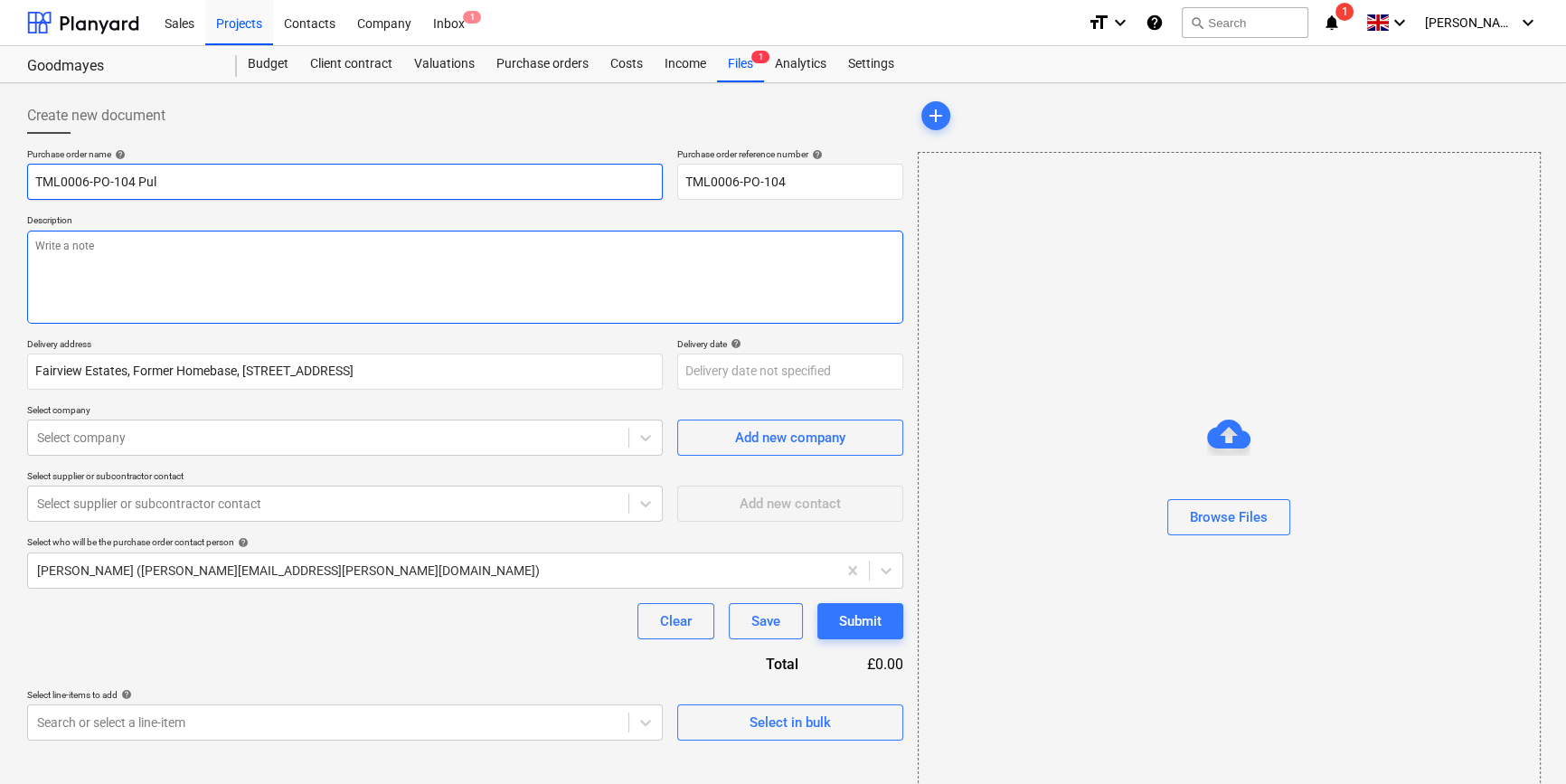
type textarea "x"
type input "TML0006-PO-104 [PERSON_NAME]"
type textarea "x"
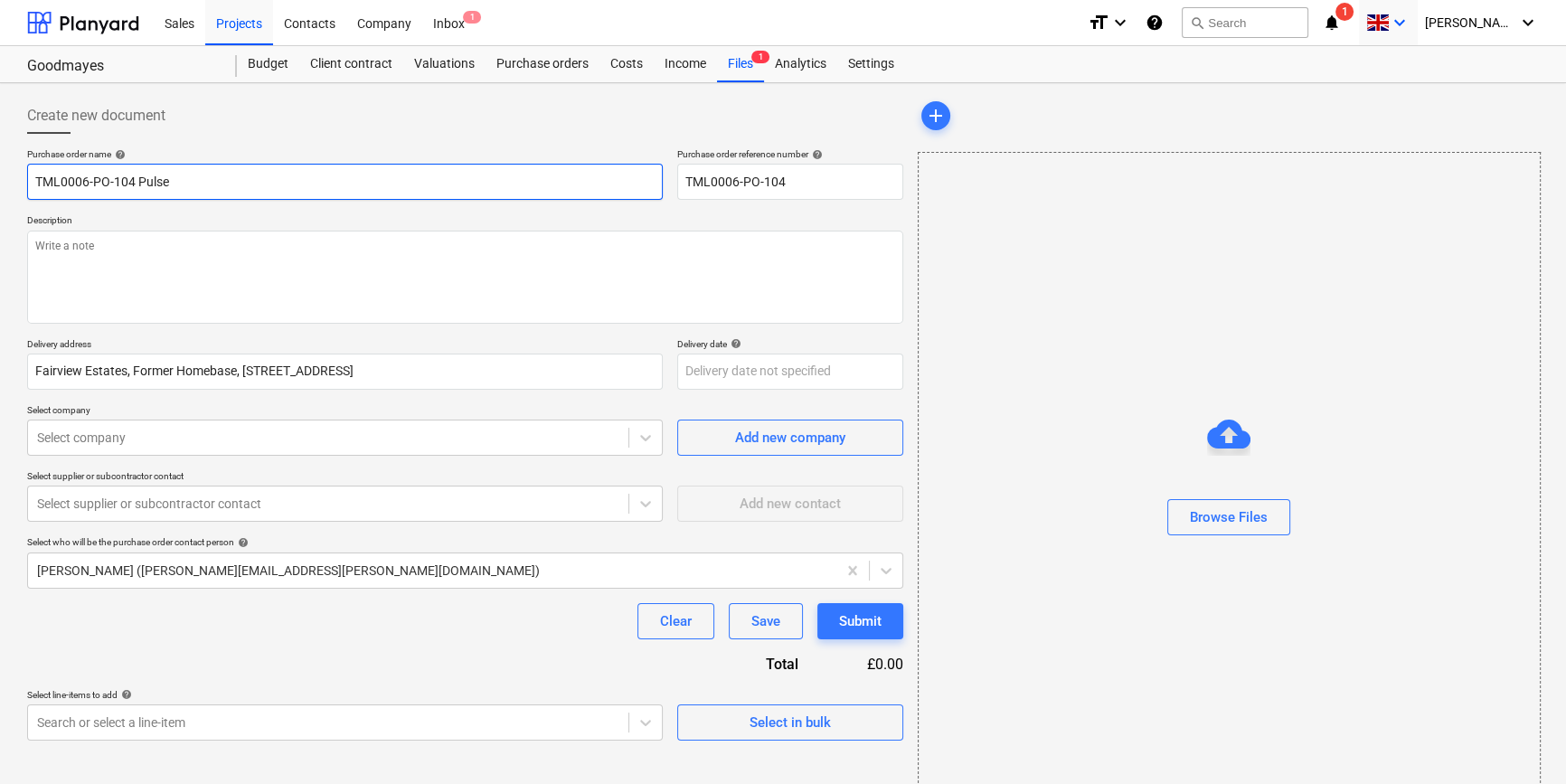
type input "TML0006-PO-104 Pulse"
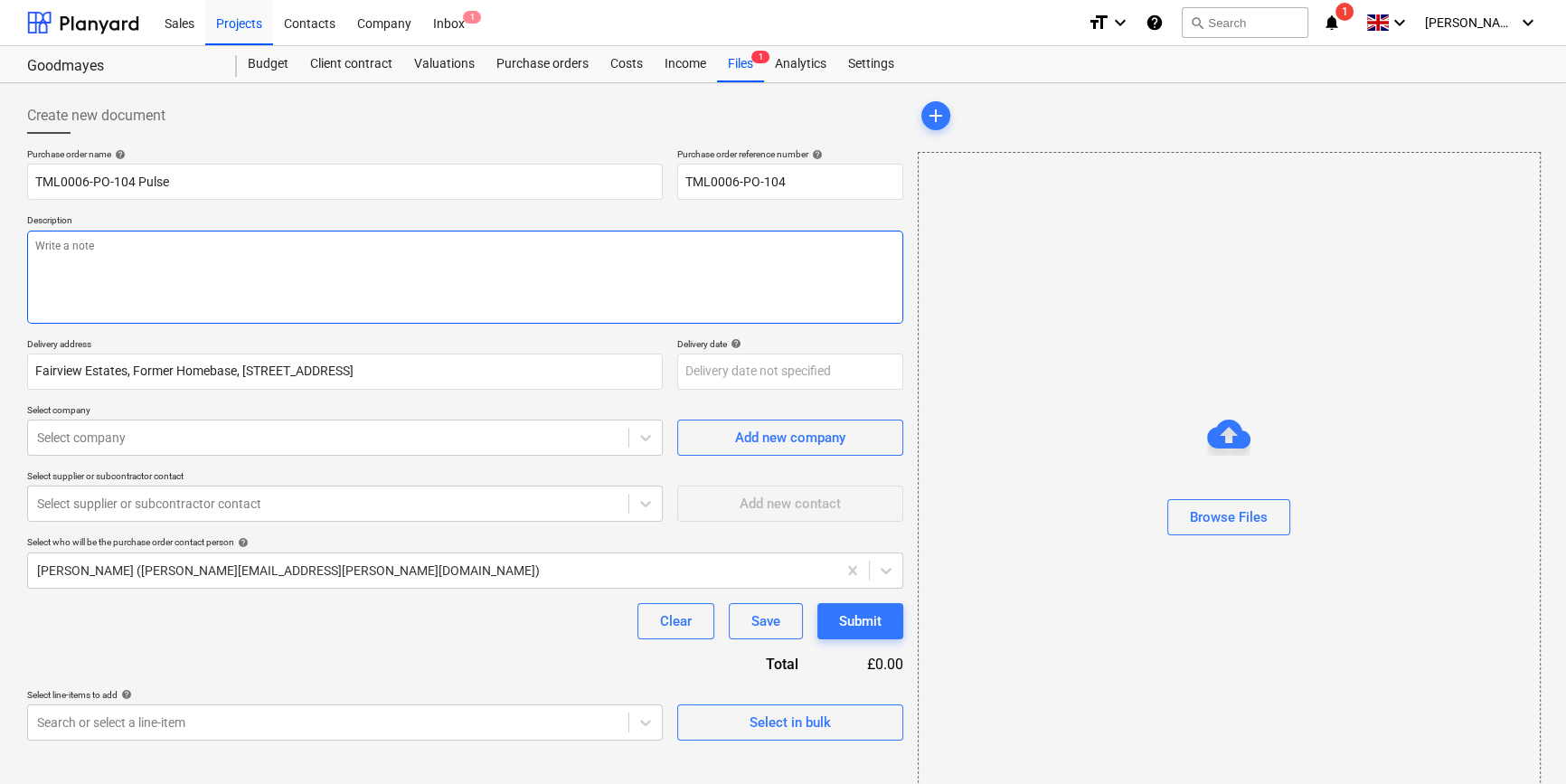
paste textarea "Site contact [PERSON_NAME] [PHONE_NUMBER]"
type textarea "x"
type textarea "Site contact [PERSON_NAME] [PHONE_NUMBER]"
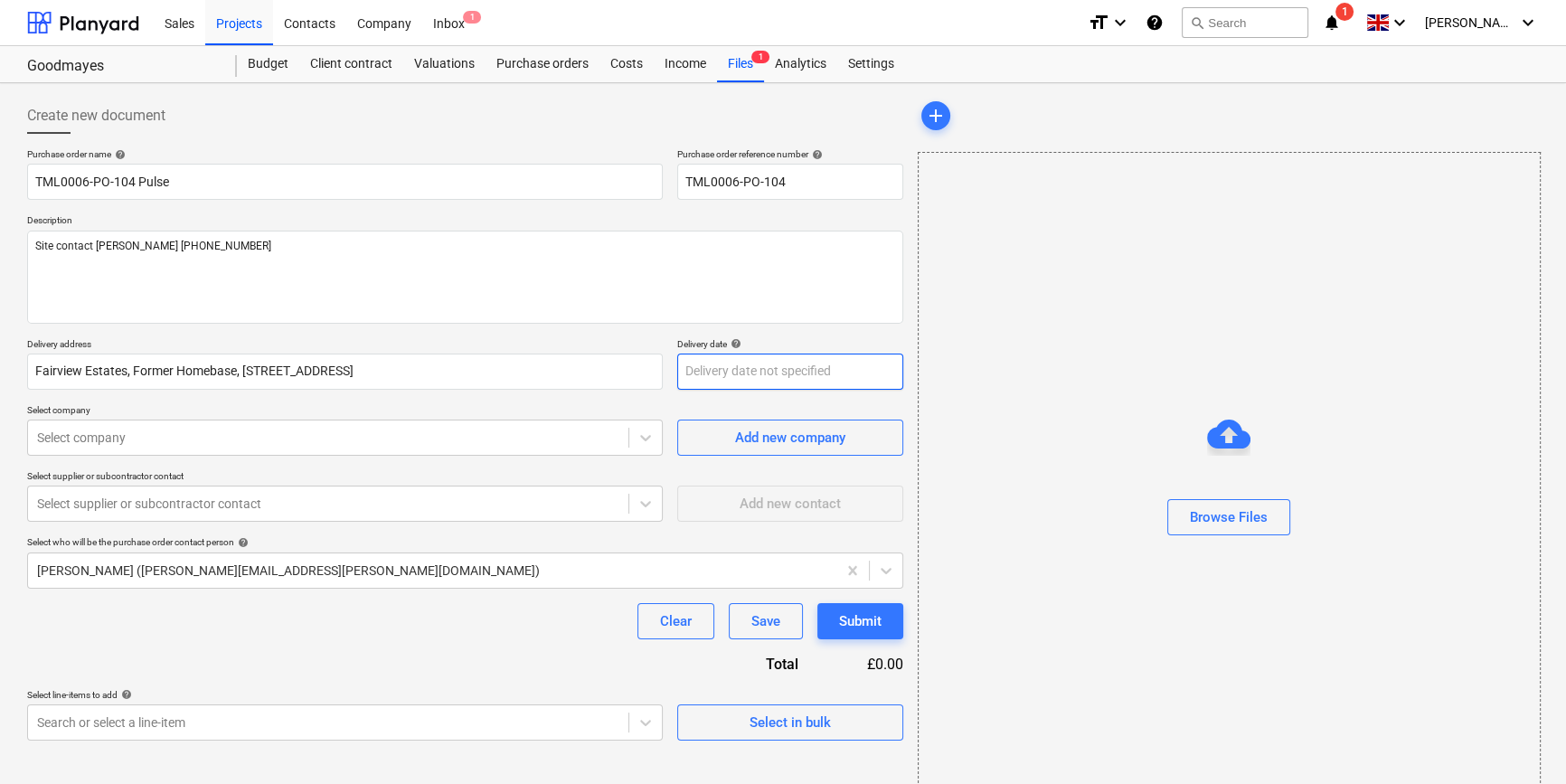
click at [740, 374] on body "Sales Projects Contacts Company Inbox 1 format_size keyboard_arrow_down help se…" at bounding box center [783, 392] width 1566 height 784
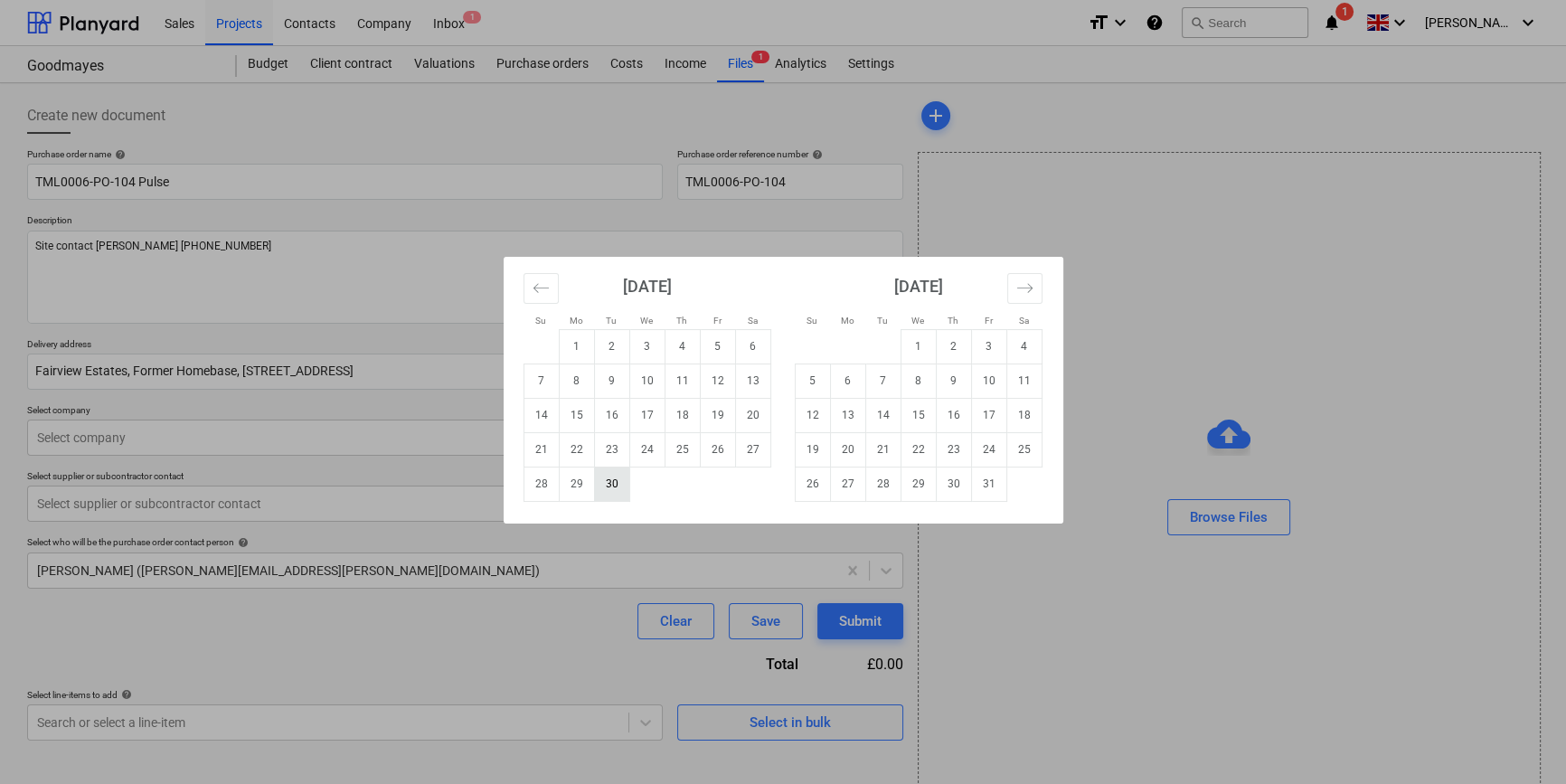
click at [606, 479] on td "30" at bounding box center [611, 483] width 36 height 35
type textarea "x"
type input "[DATE]"
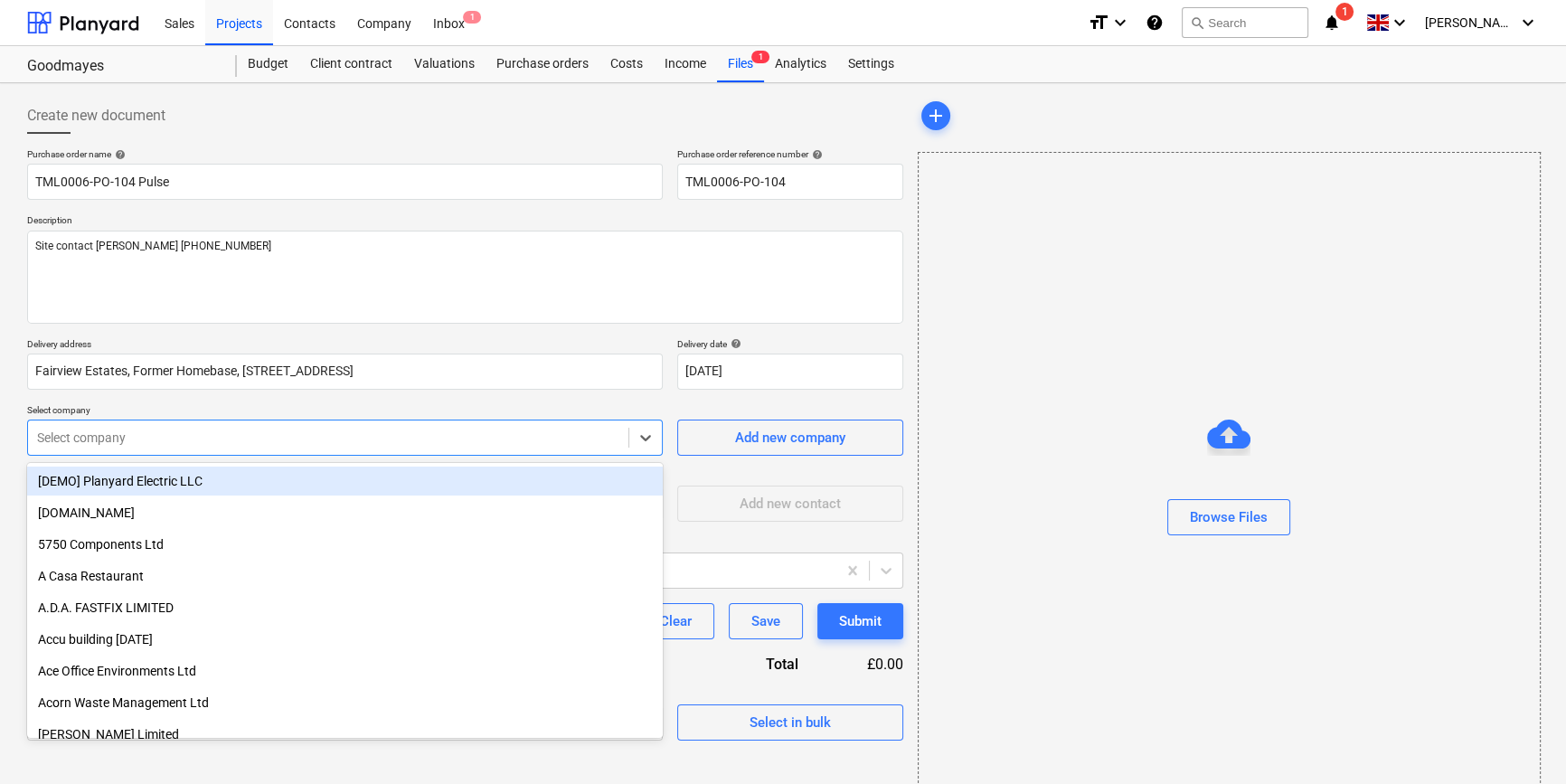
click at [251, 432] on div at bounding box center [328, 436] width 582 height 18
type input "pu"
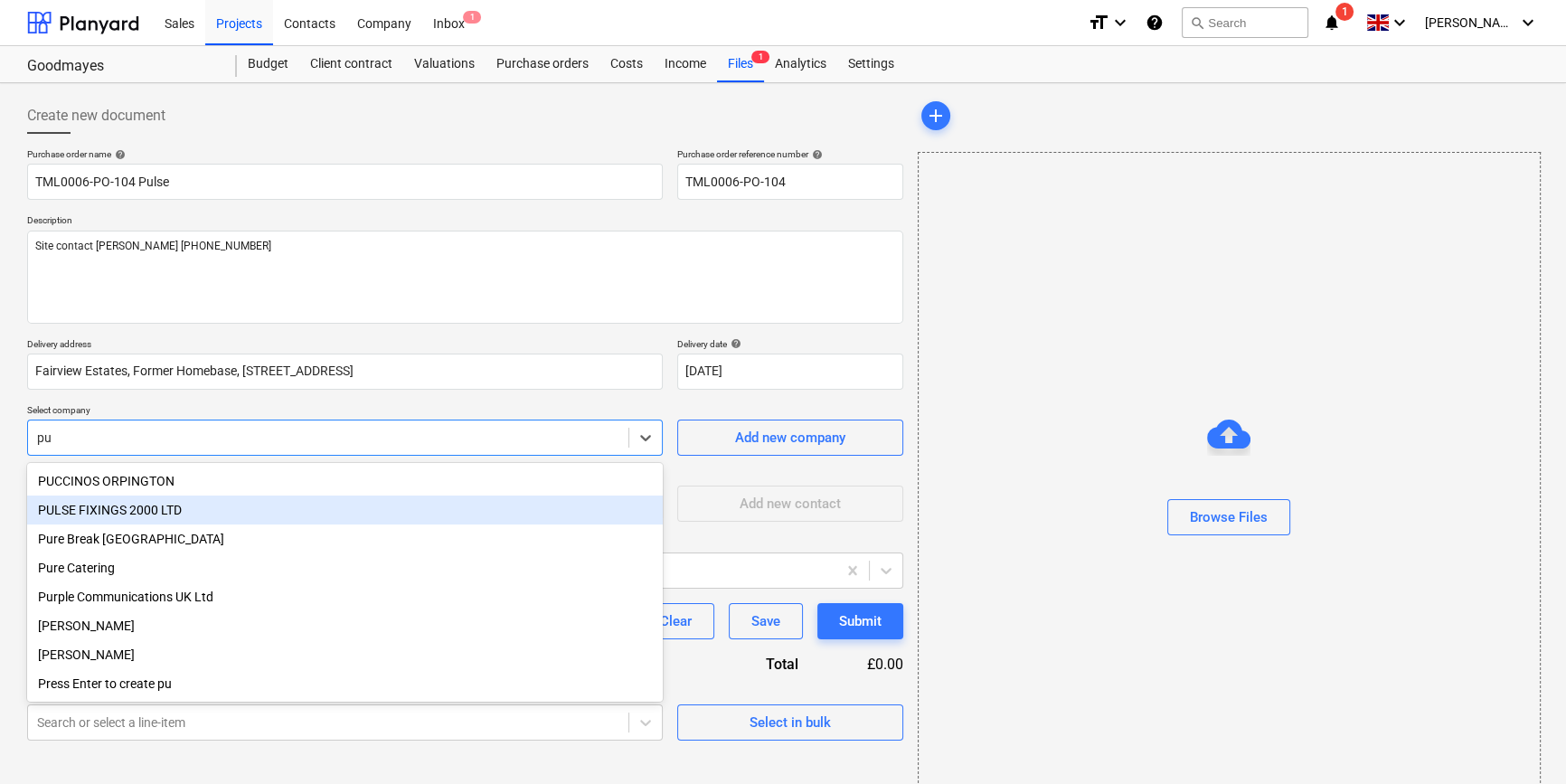
click at [151, 509] on div "PULSE FIXINGS 2000 LTD" at bounding box center [345, 509] width 636 height 29
type textarea "x"
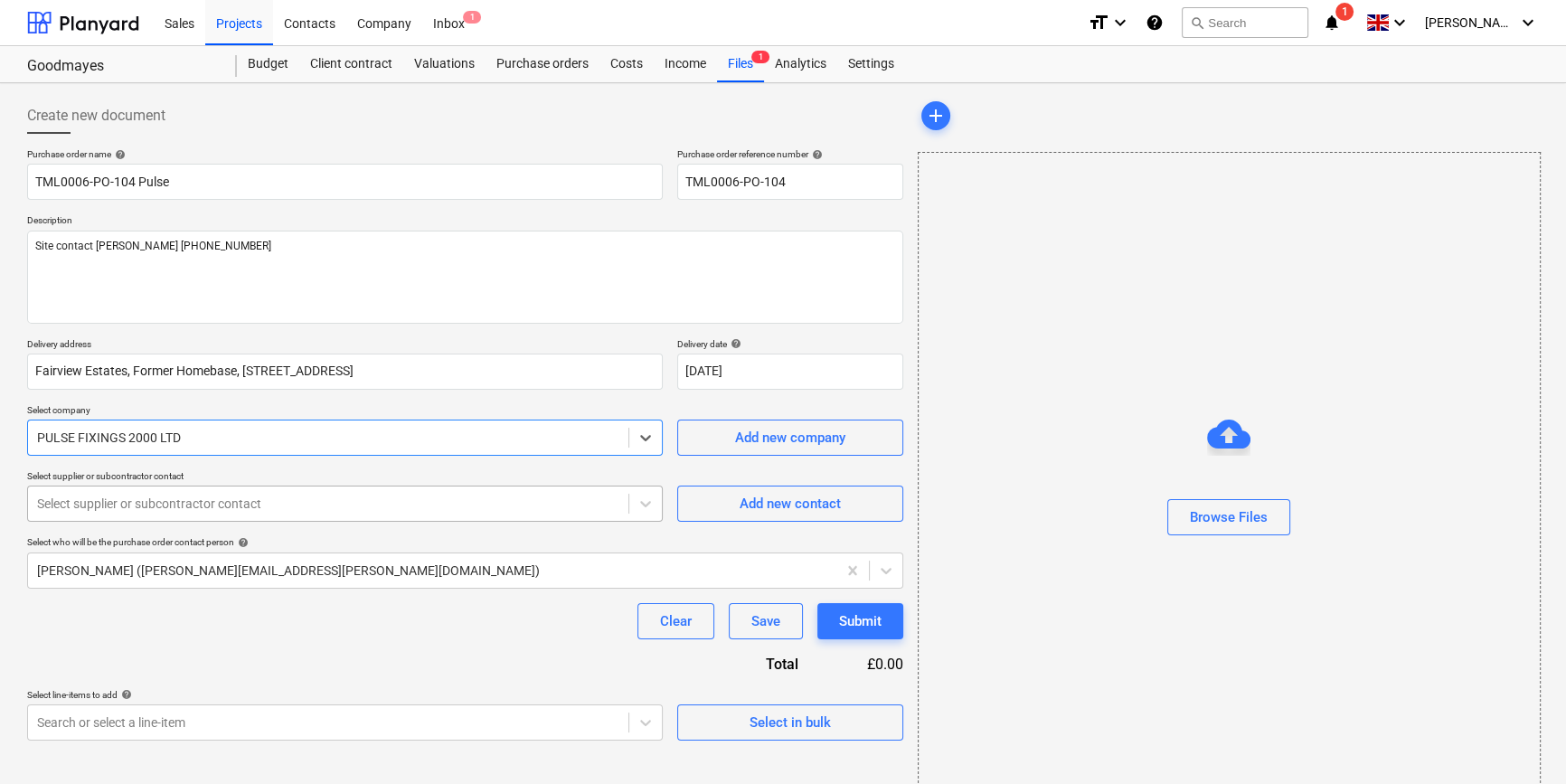
click at [151, 510] on div at bounding box center [328, 503] width 582 height 18
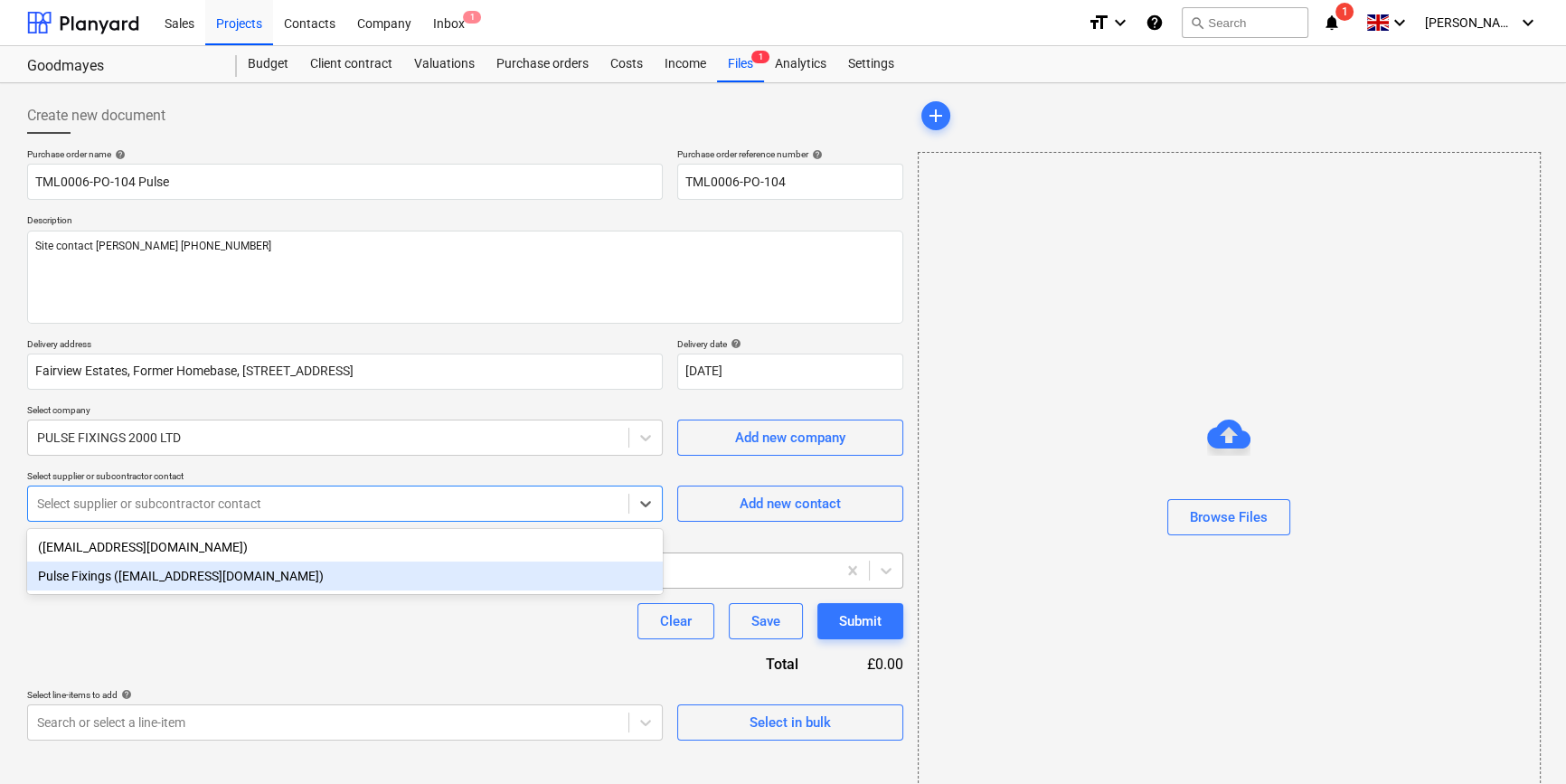
click at [133, 578] on div "Pulse Fixings ([EMAIL_ADDRESS][DOMAIN_NAME])" at bounding box center [345, 576] width 636 height 29
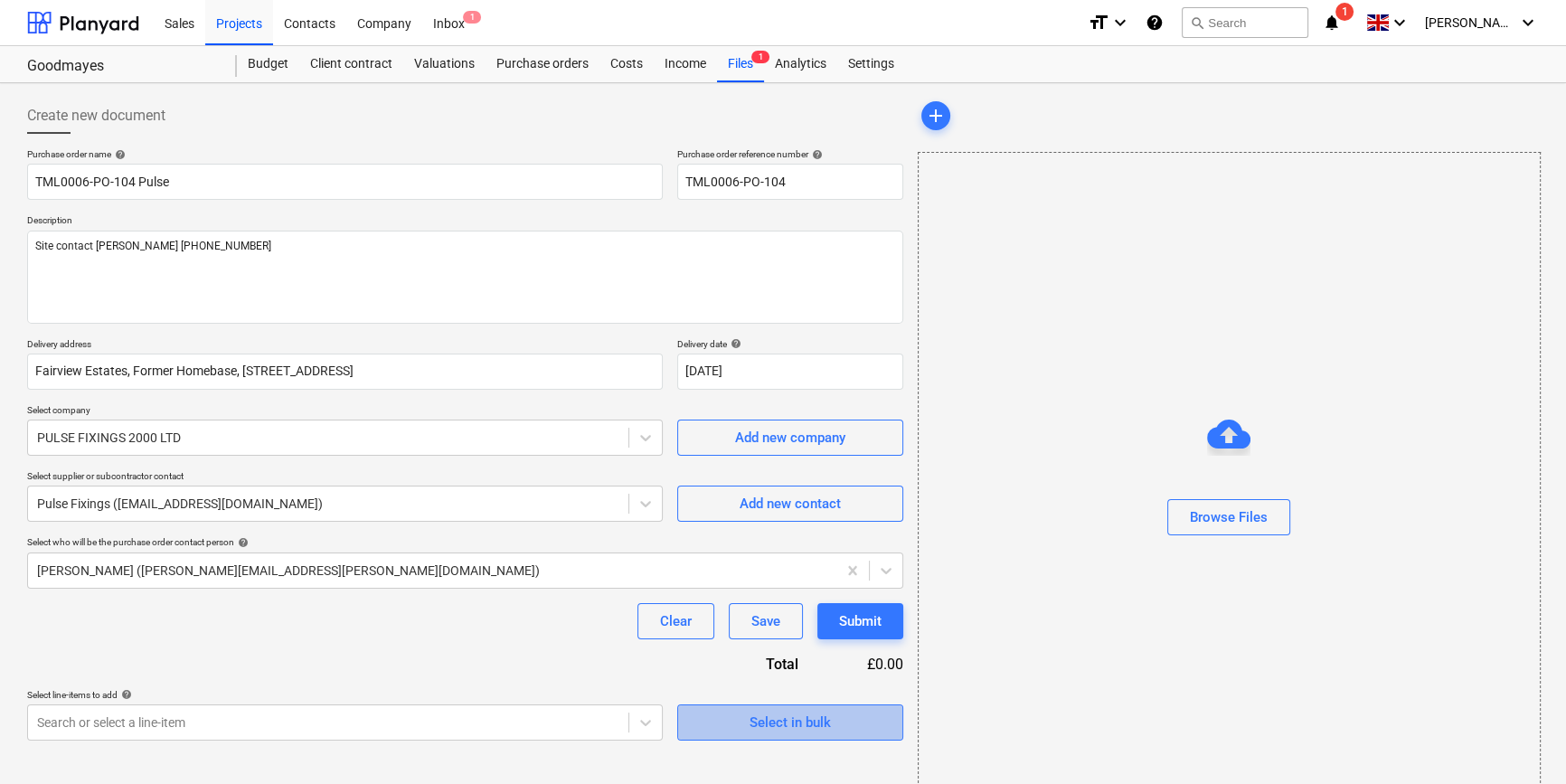
click at [754, 726] on div "Select in bulk" at bounding box center [790, 721] width 81 height 23
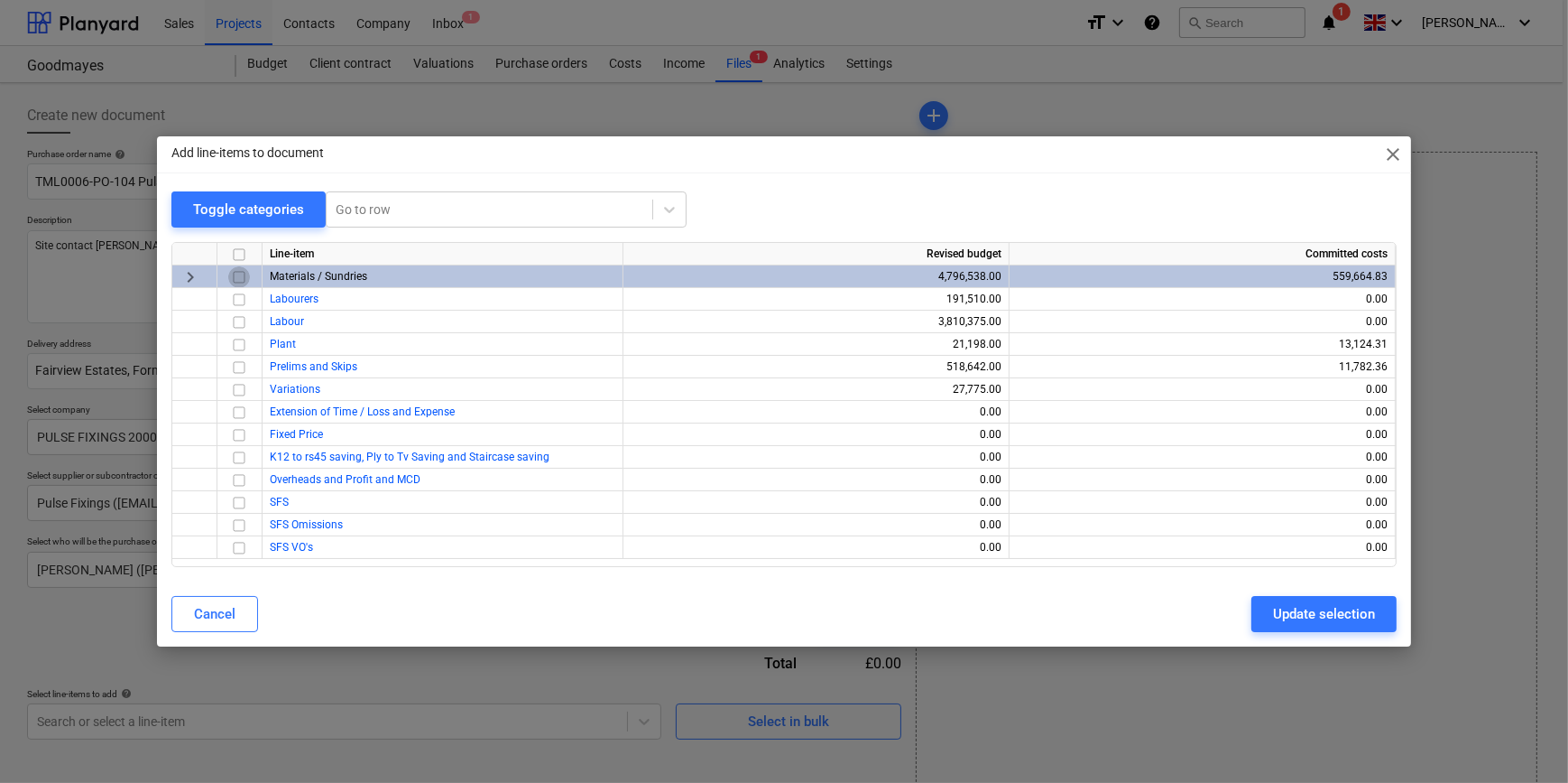
click at [237, 276] on input "checkbox" at bounding box center [239, 276] width 21 height 21
click at [1314, 612] on div "Update selection" at bounding box center [1324, 613] width 102 height 23
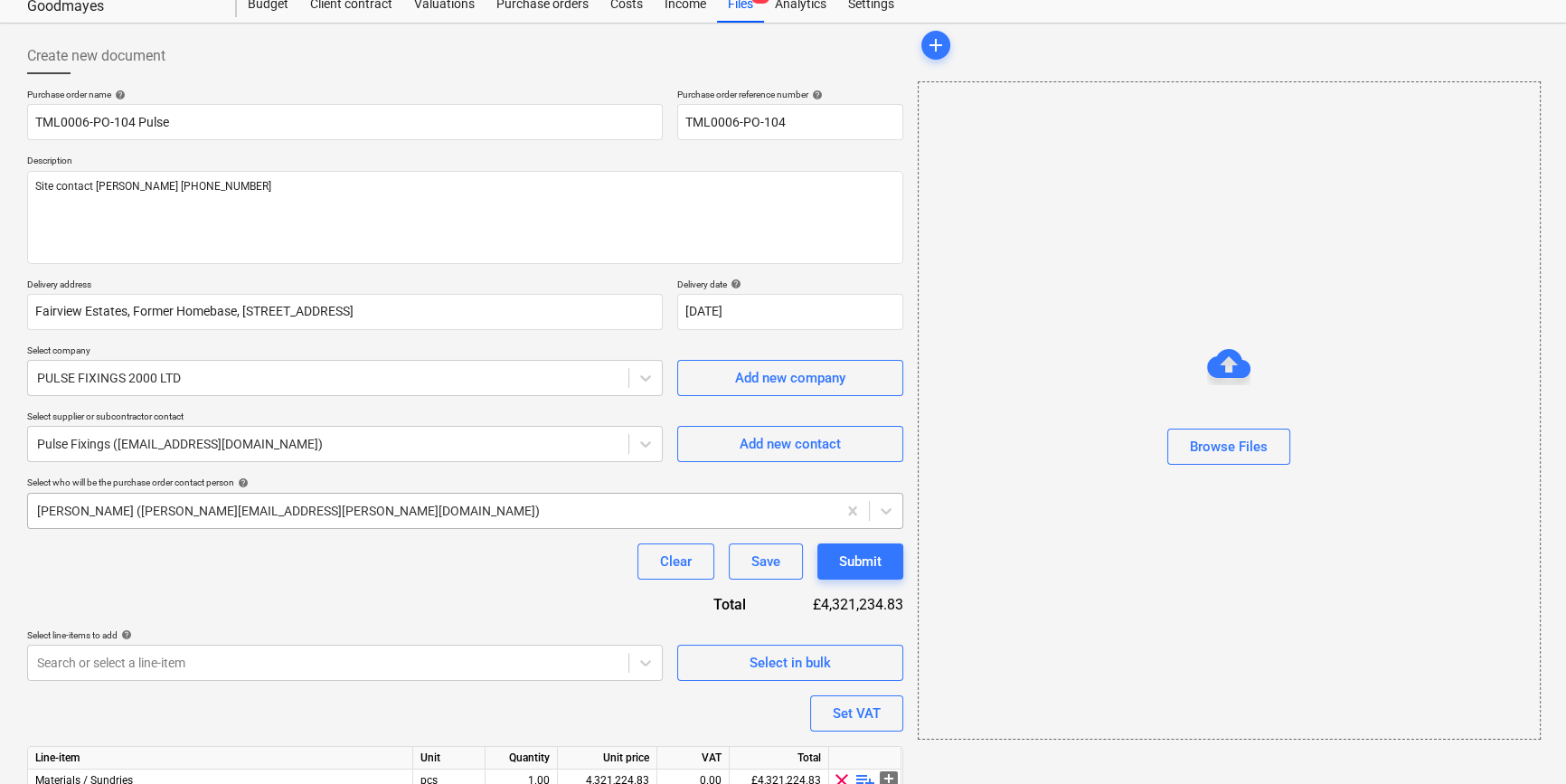
scroll to position [163, 0]
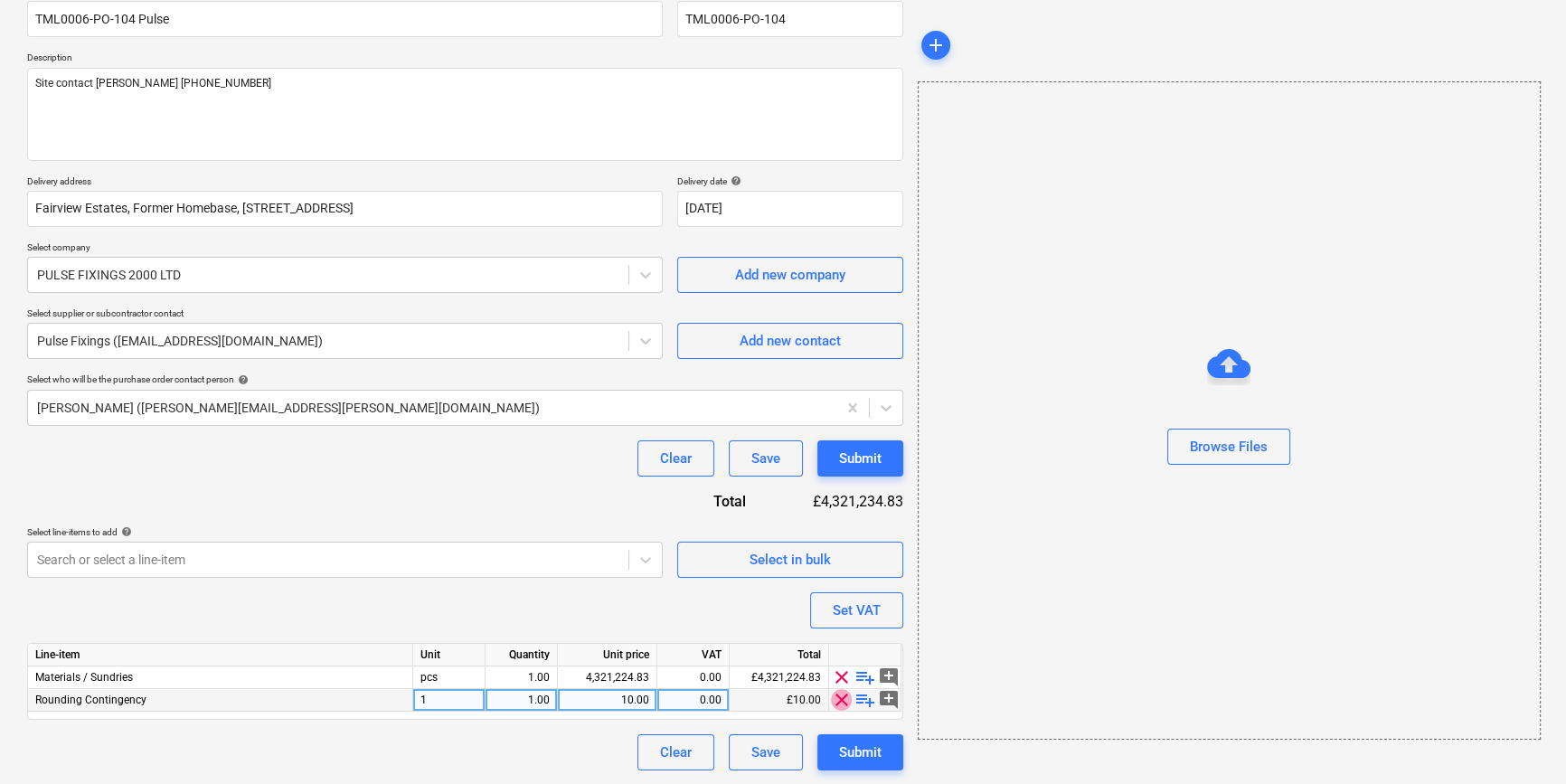
click at [840, 698] on span "clear" at bounding box center [841, 699] width 22 height 21
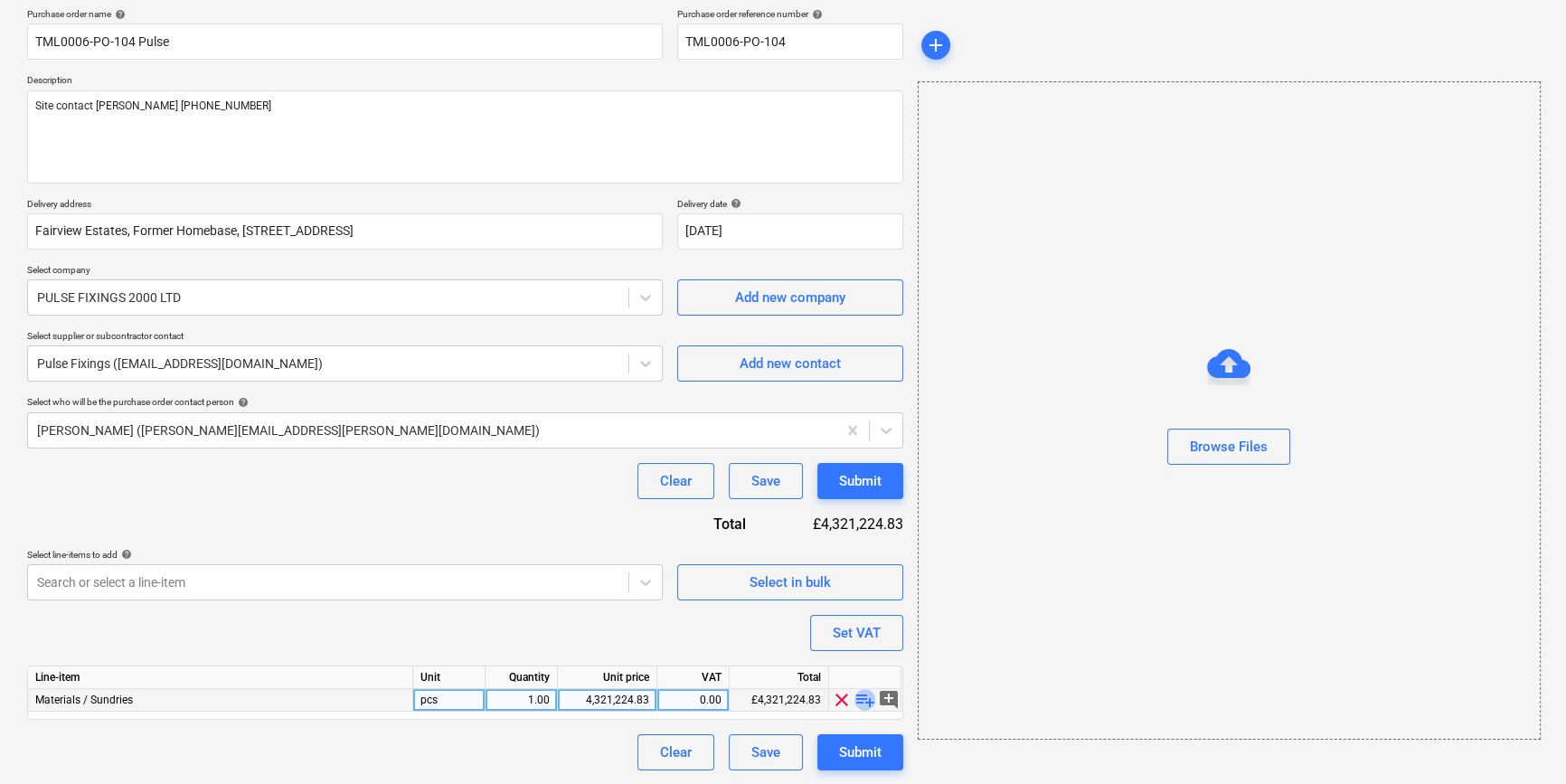
click at [859, 694] on span "playlist_add" at bounding box center [865, 699] width 22 height 21
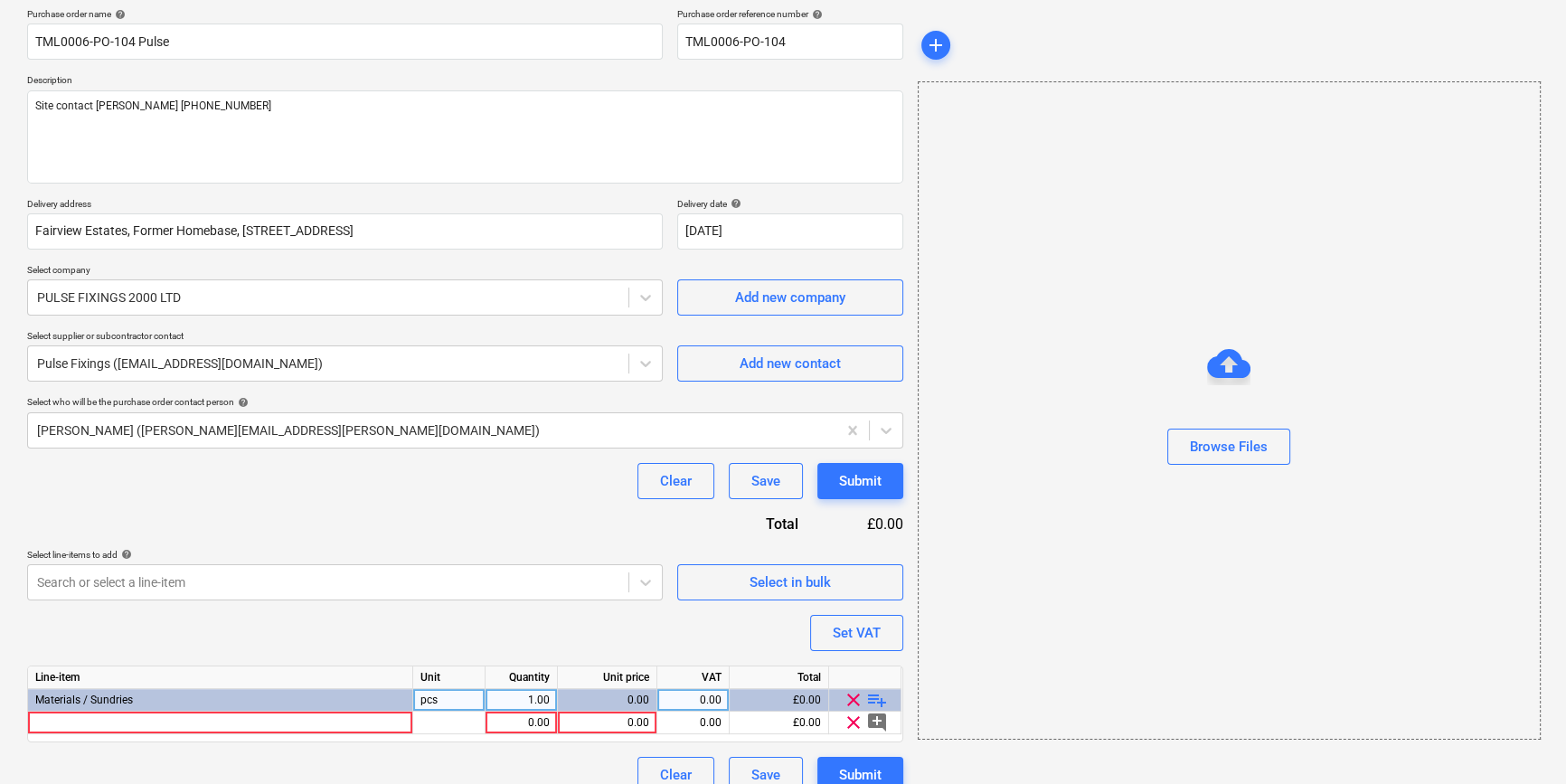
type textarea "x"
click at [128, 723] on div at bounding box center [221, 722] width 385 height 22
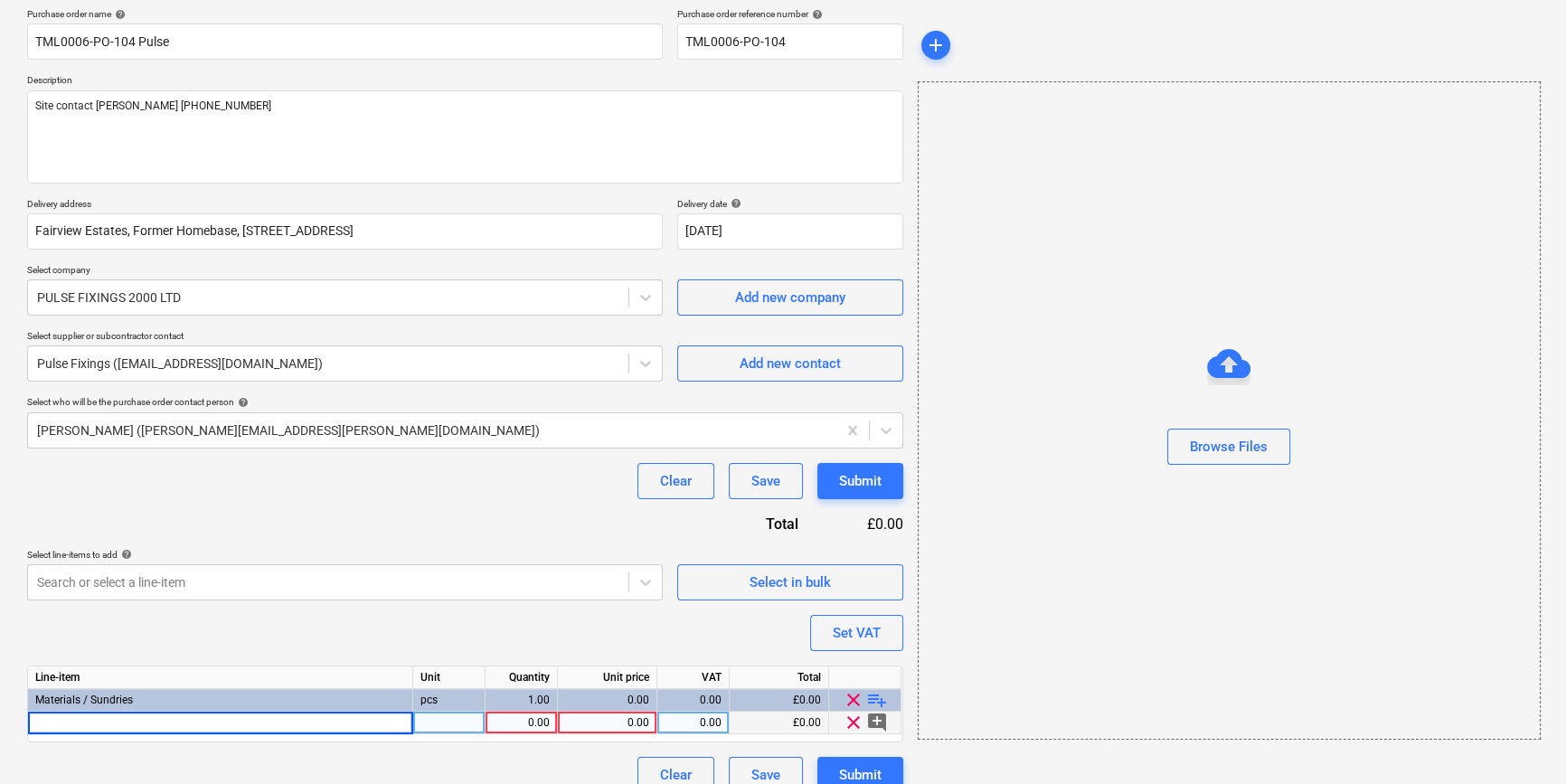
type input "THISTLE THIN COAT ANGLE BEAD 3.0M BRITISH GYPSUM (50/BOX)"
type textarea "x"
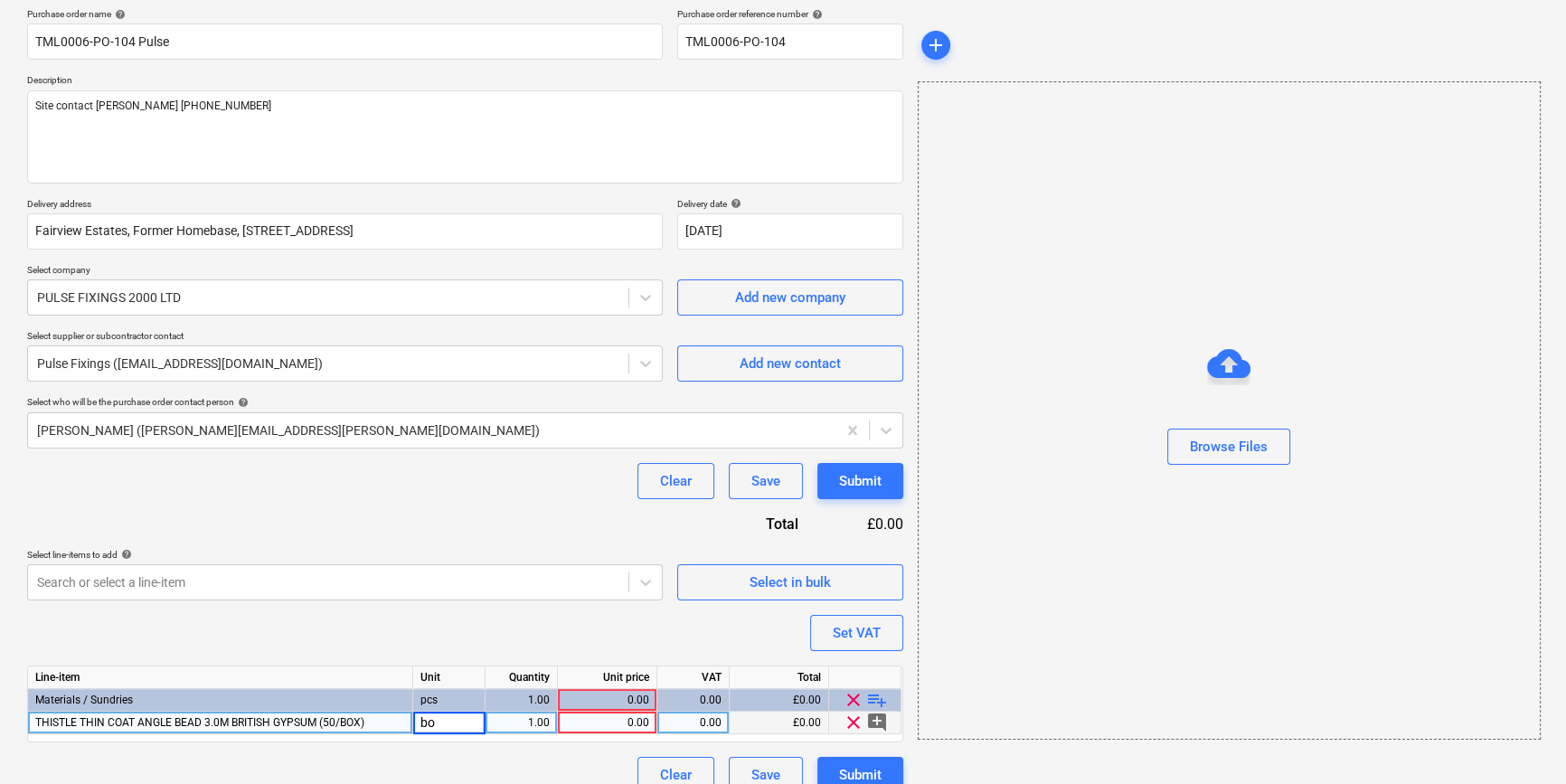
type input "box"
type textarea "x"
type input "20"
type textarea "x"
type input "76.22"
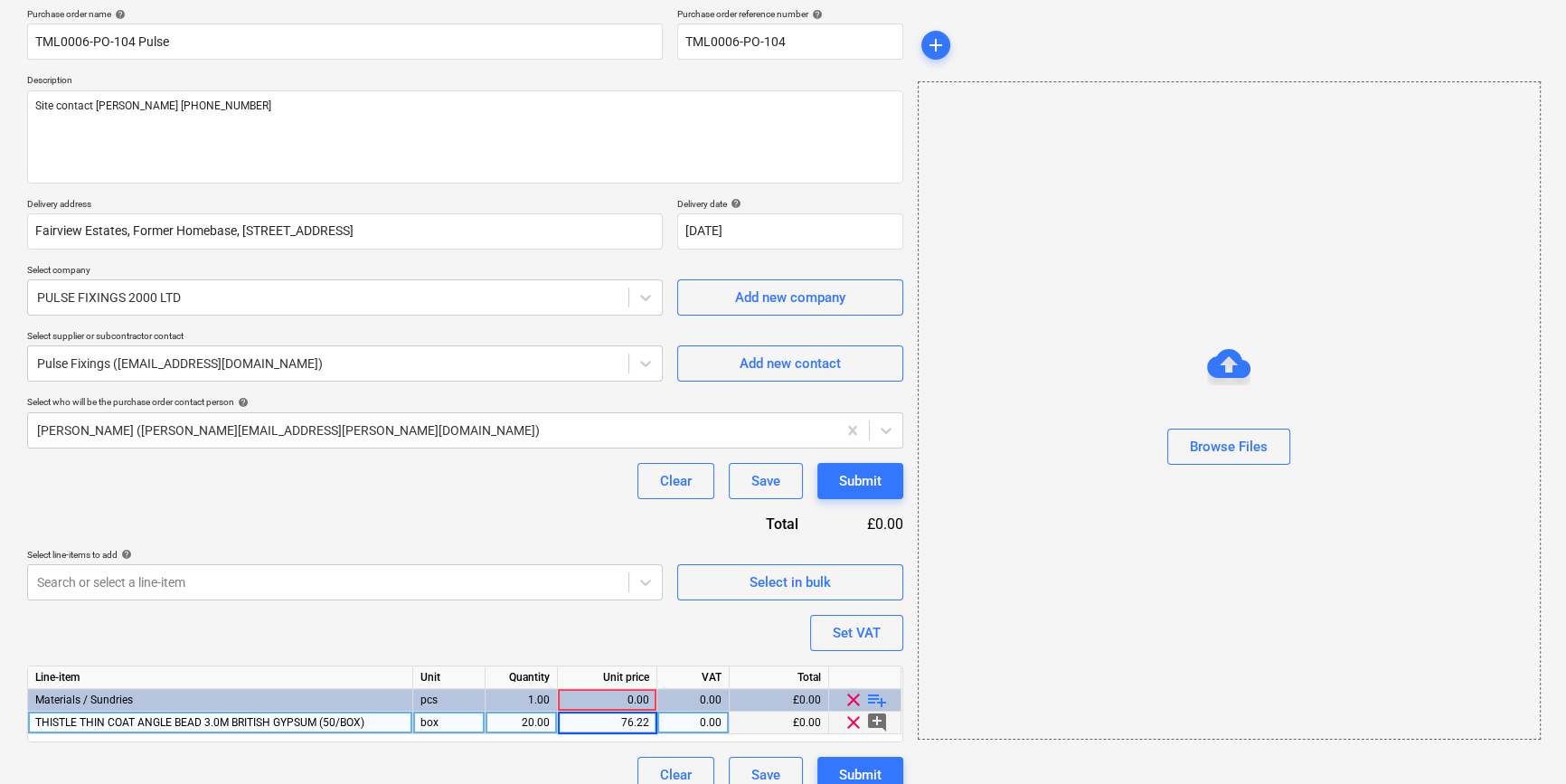
type textarea "x"
type input "20"
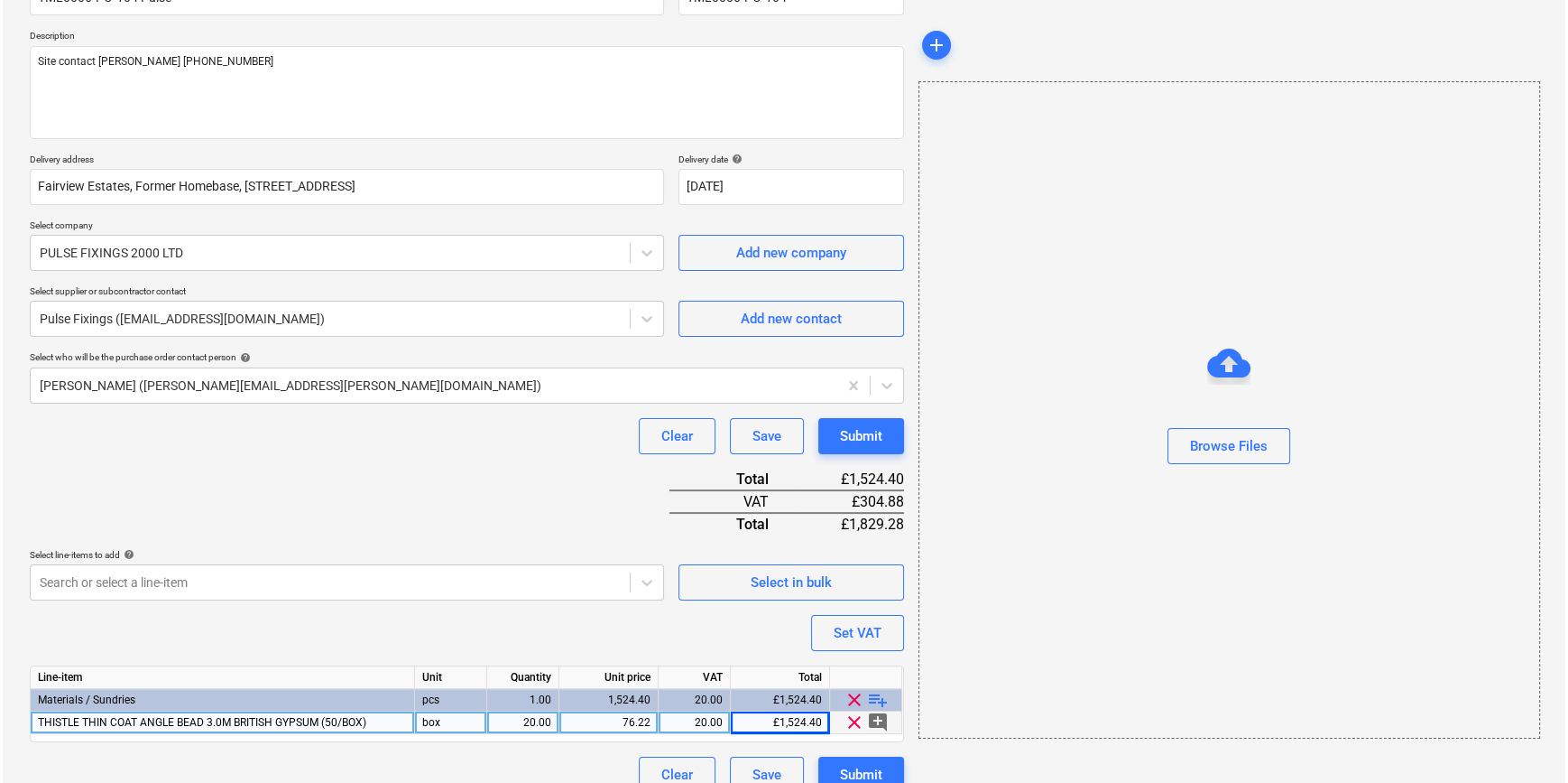
scroll to position [207, 0]
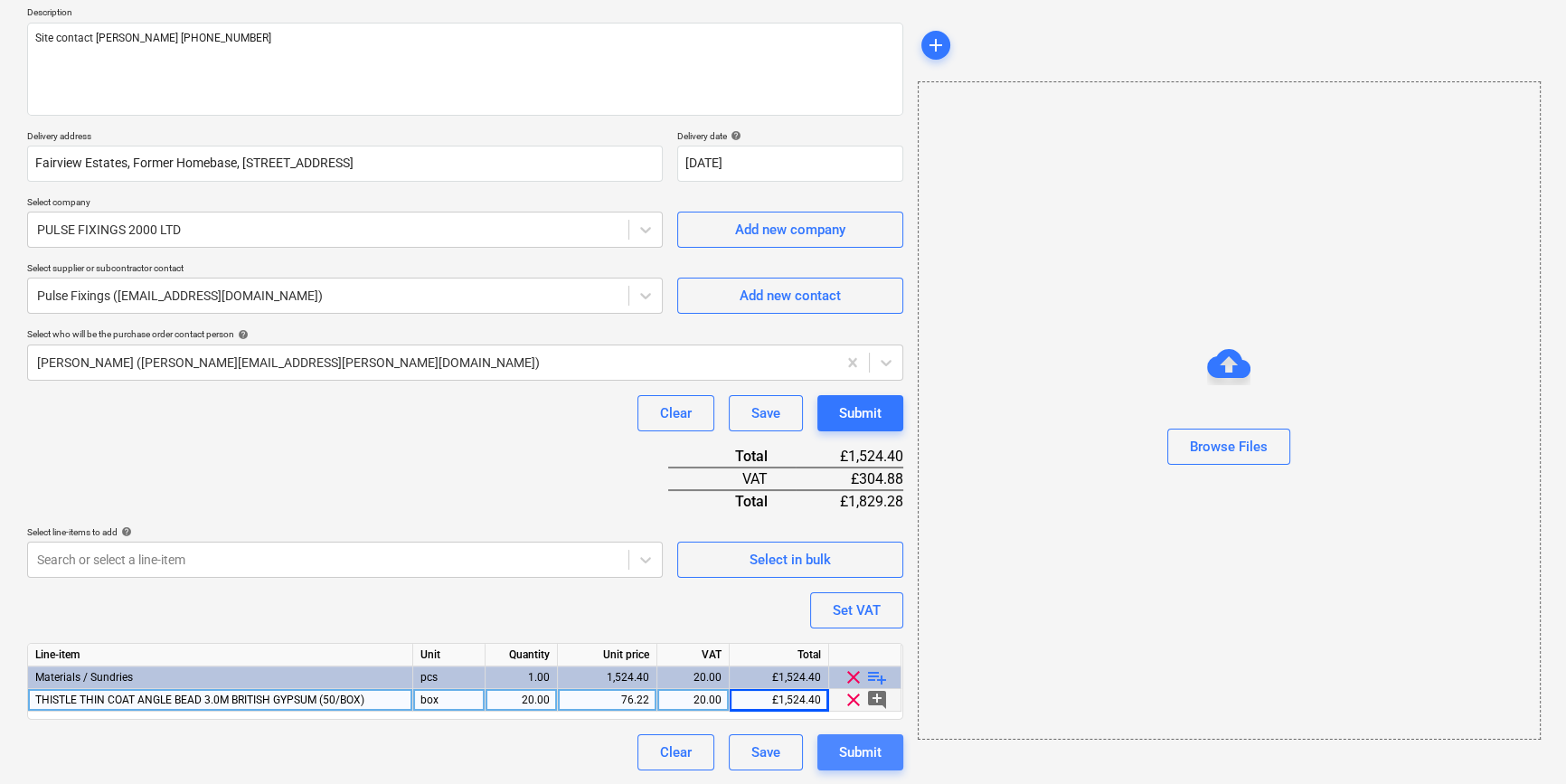
click at [856, 750] on div "Submit" at bounding box center [860, 751] width 42 height 23
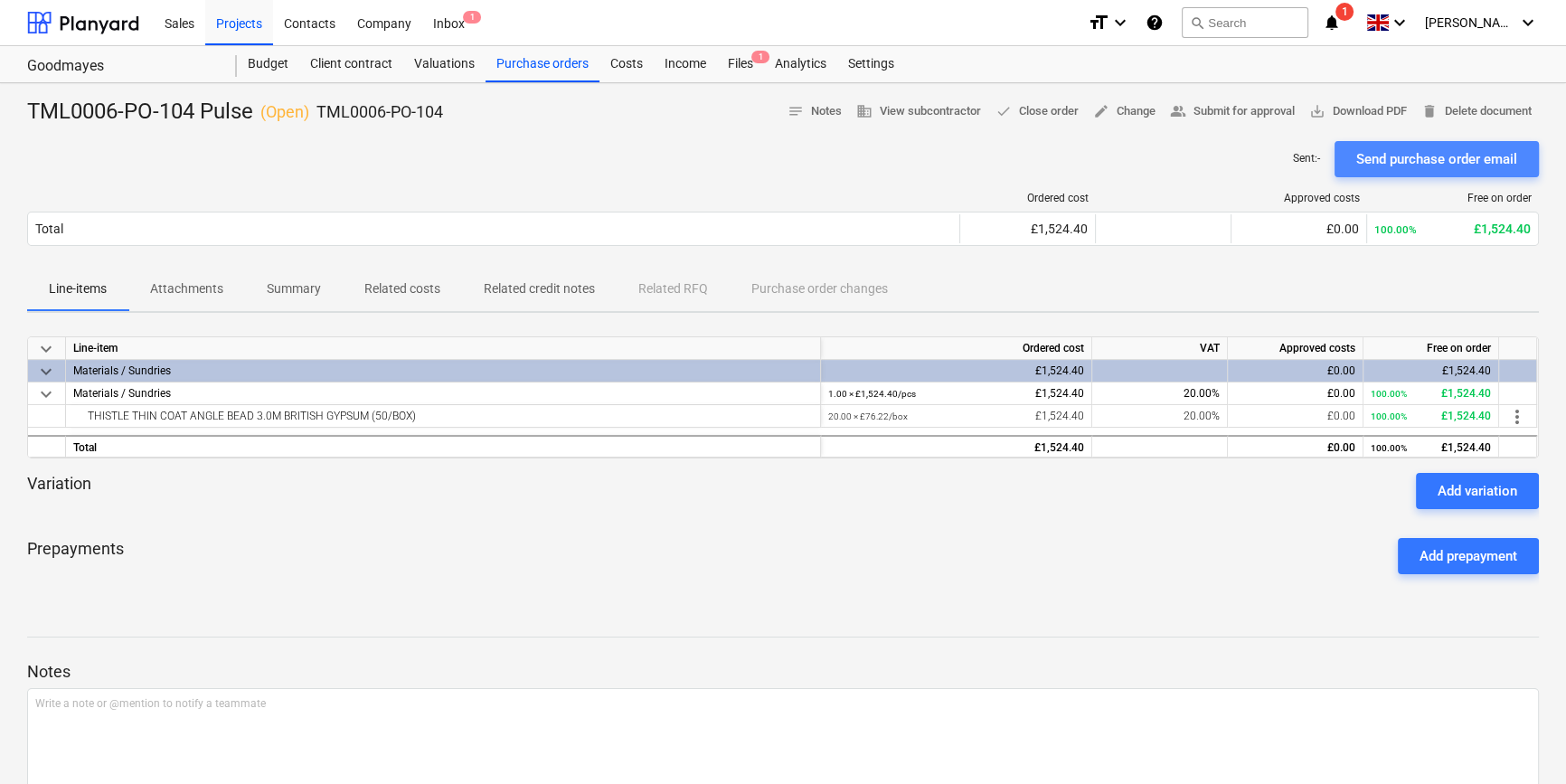
click at [1398, 164] on div "Send purchase order email" at bounding box center [1437, 159] width 161 height 23
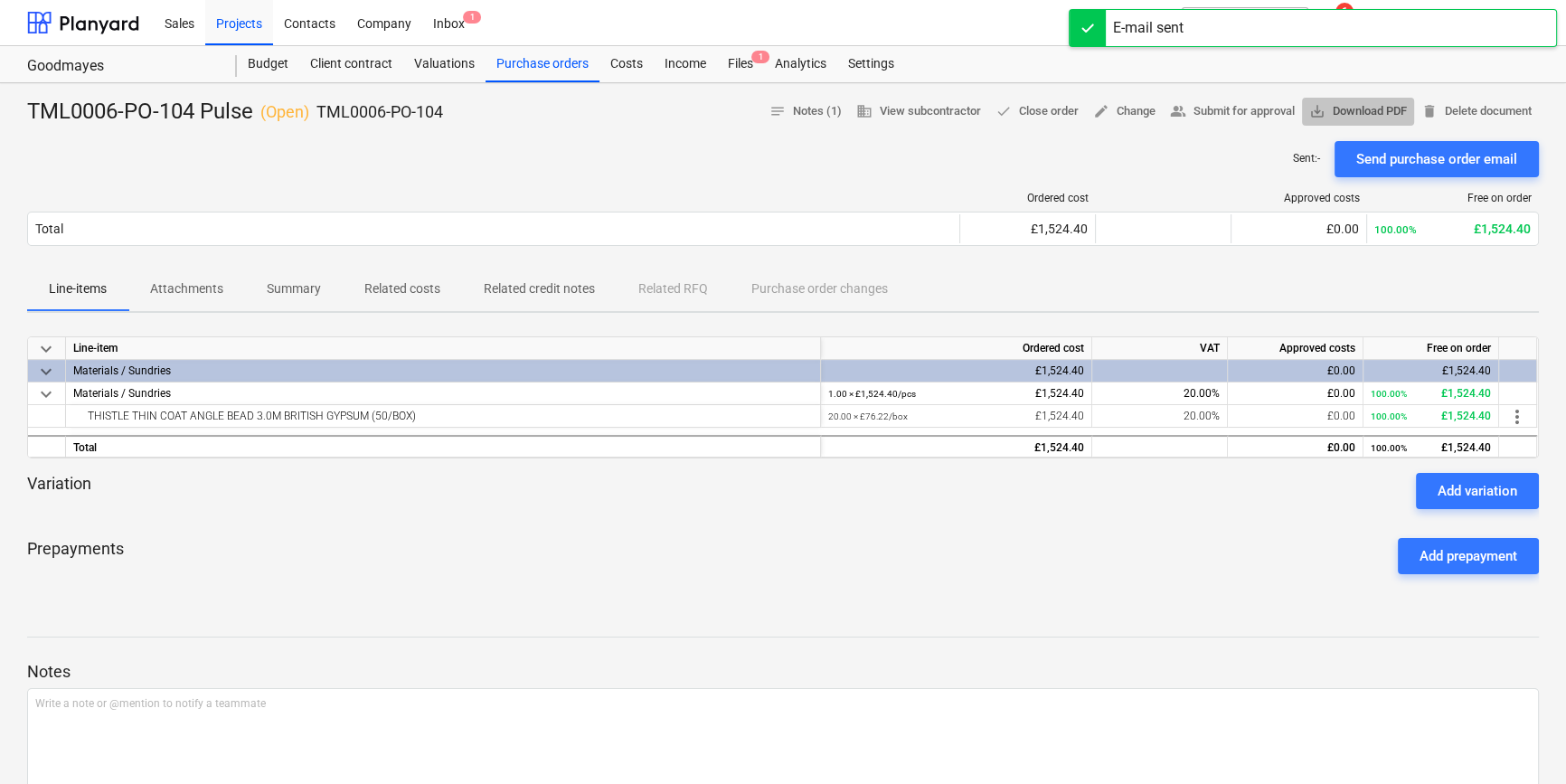
click at [1370, 116] on span "save_alt Download PDF" at bounding box center [1358, 111] width 97 height 21
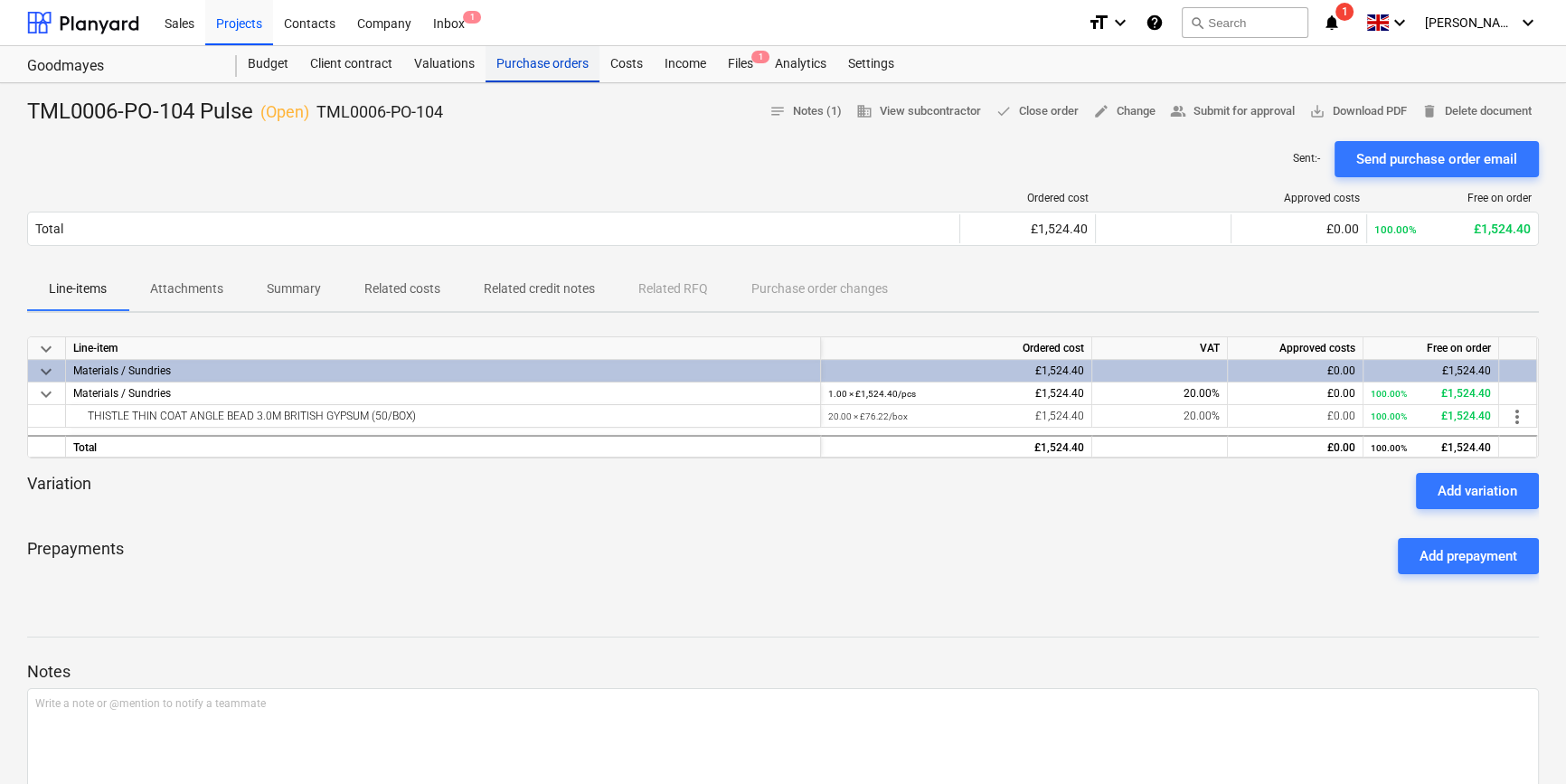
click at [513, 66] on div "Purchase orders" at bounding box center [542, 64] width 114 height 36
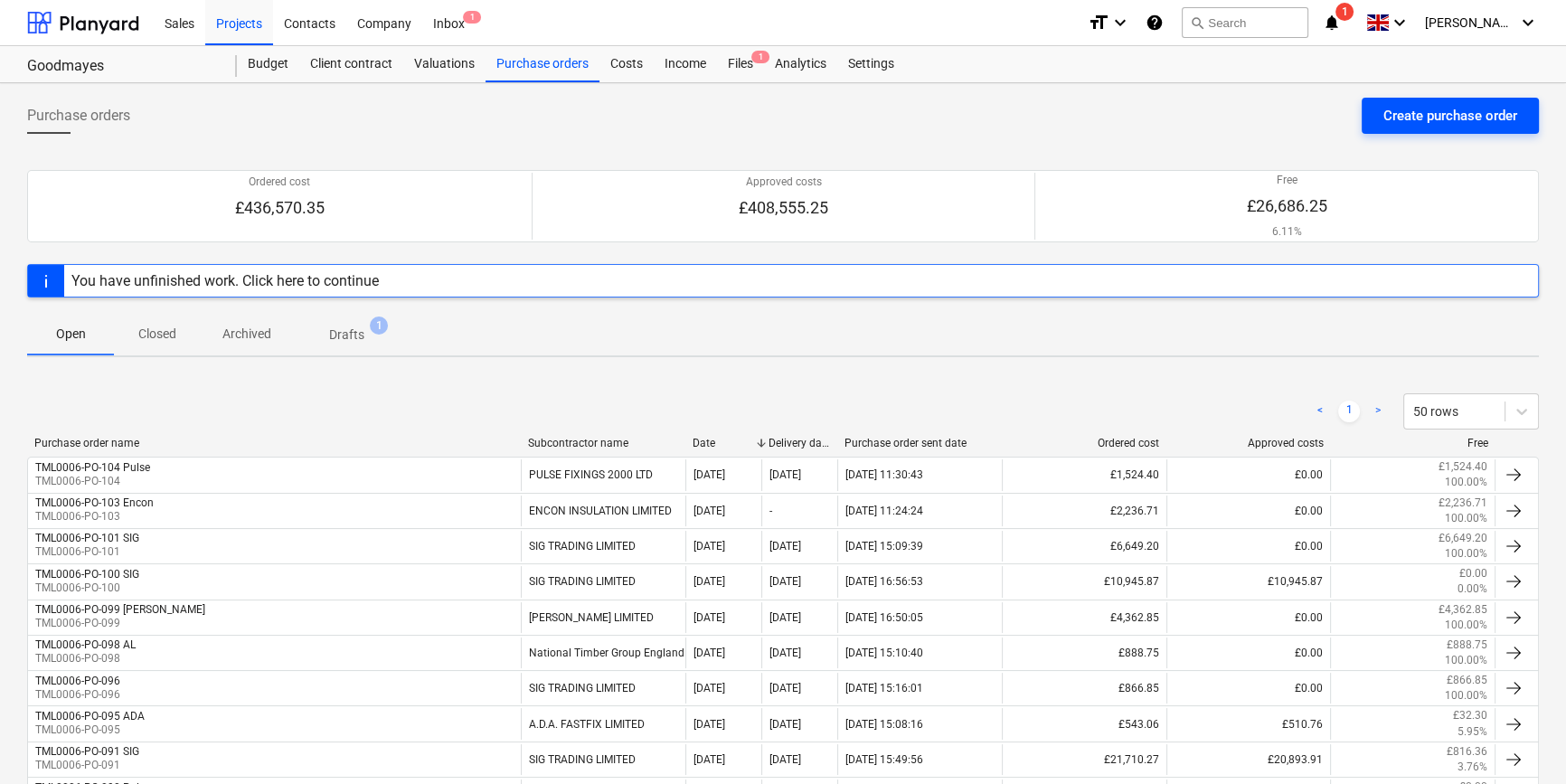
click at [1459, 117] on div "Create purchase order" at bounding box center [1450, 115] width 134 height 23
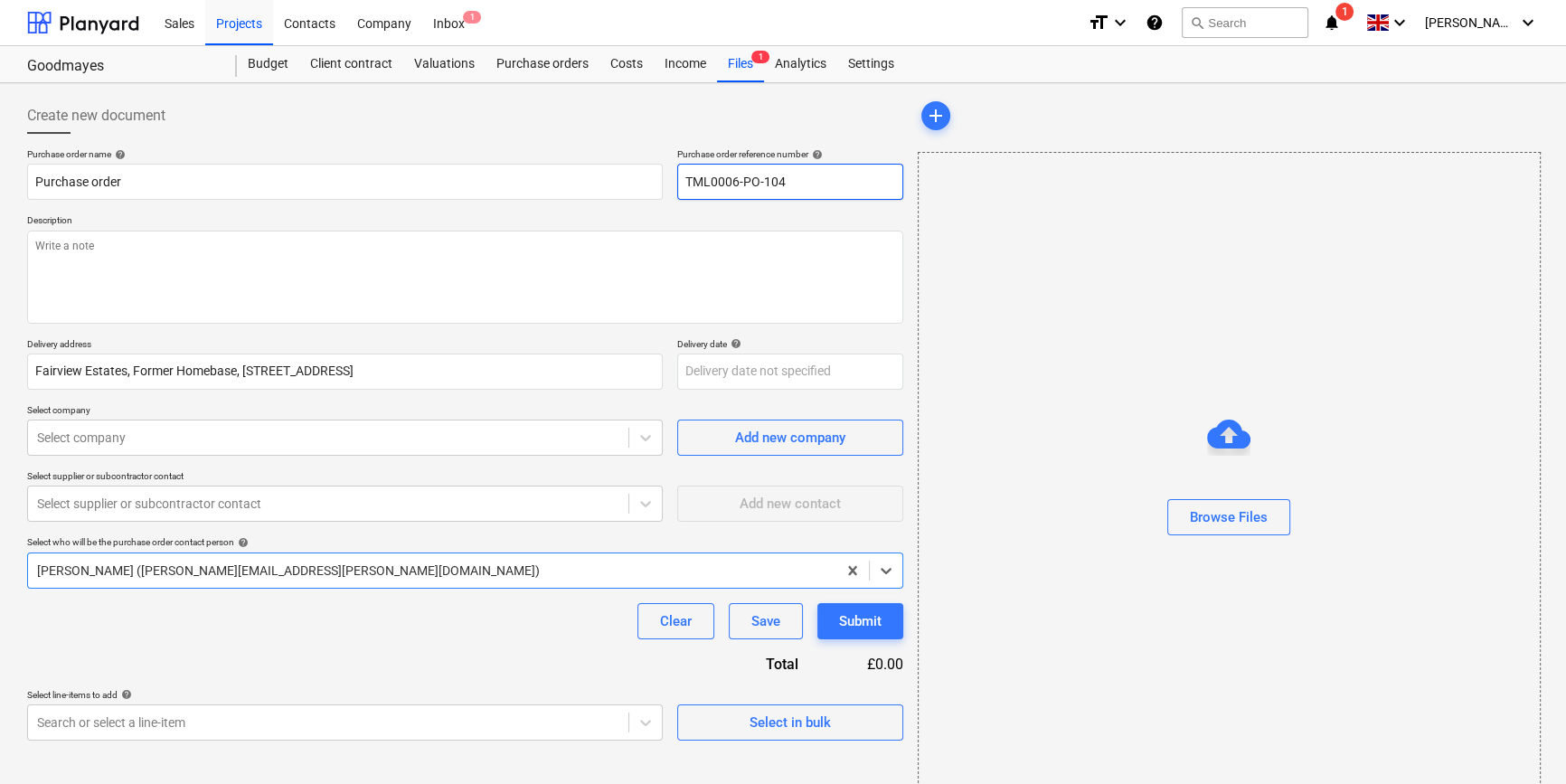
click at [814, 175] on input "TML0006-PO-104" at bounding box center [790, 181] width 226 height 36
type textarea "x"
type input "TML0006-PO-10"
type textarea "x"
drag, startPoint x: 789, startPoint y: 180, endPoint x: 686, endPoint y: 182, distance: 103.0
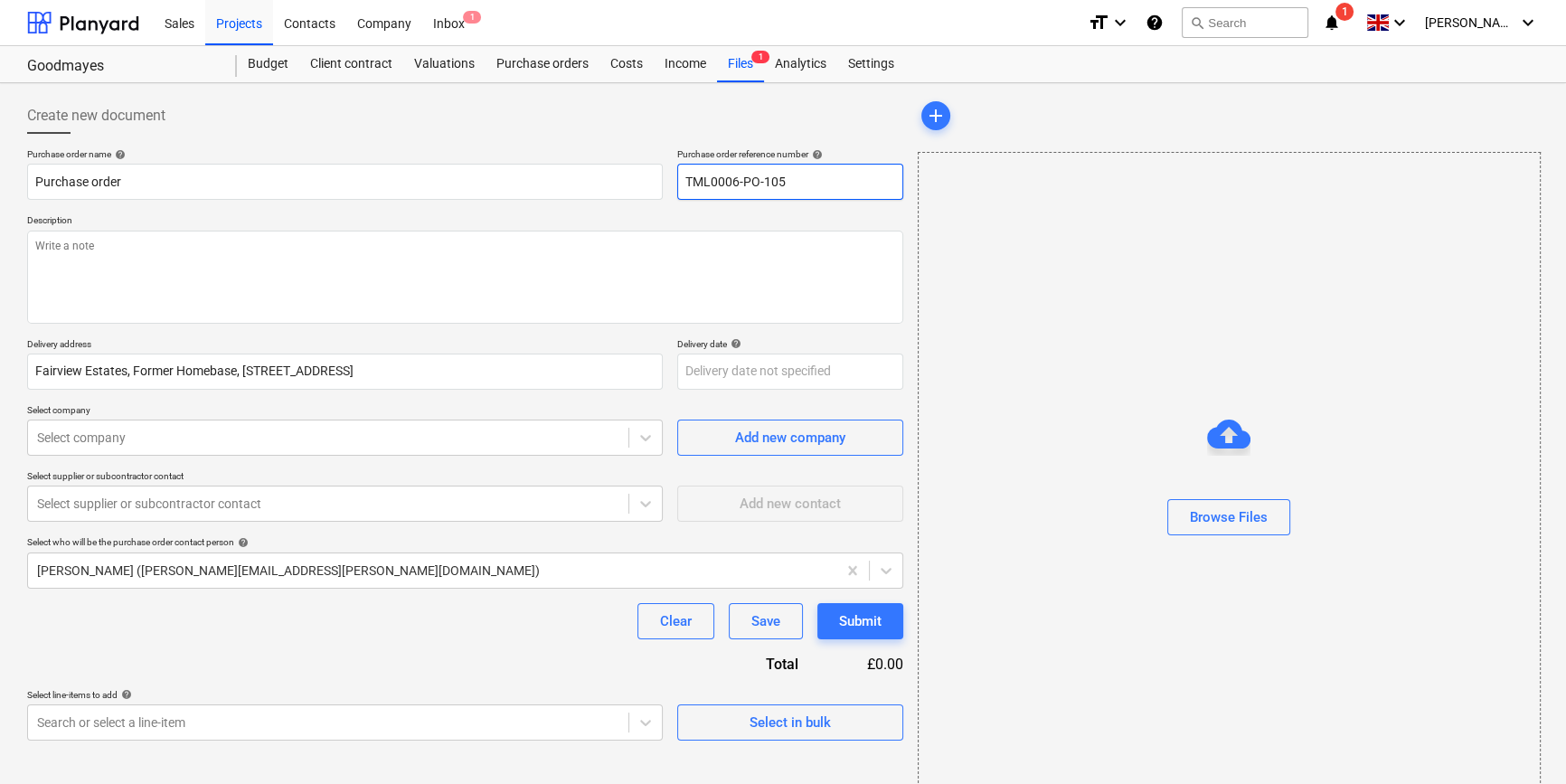
click at [686, 182] on input "TML0006-PO-105" at bounding box center [790, 181] width 226 height 36
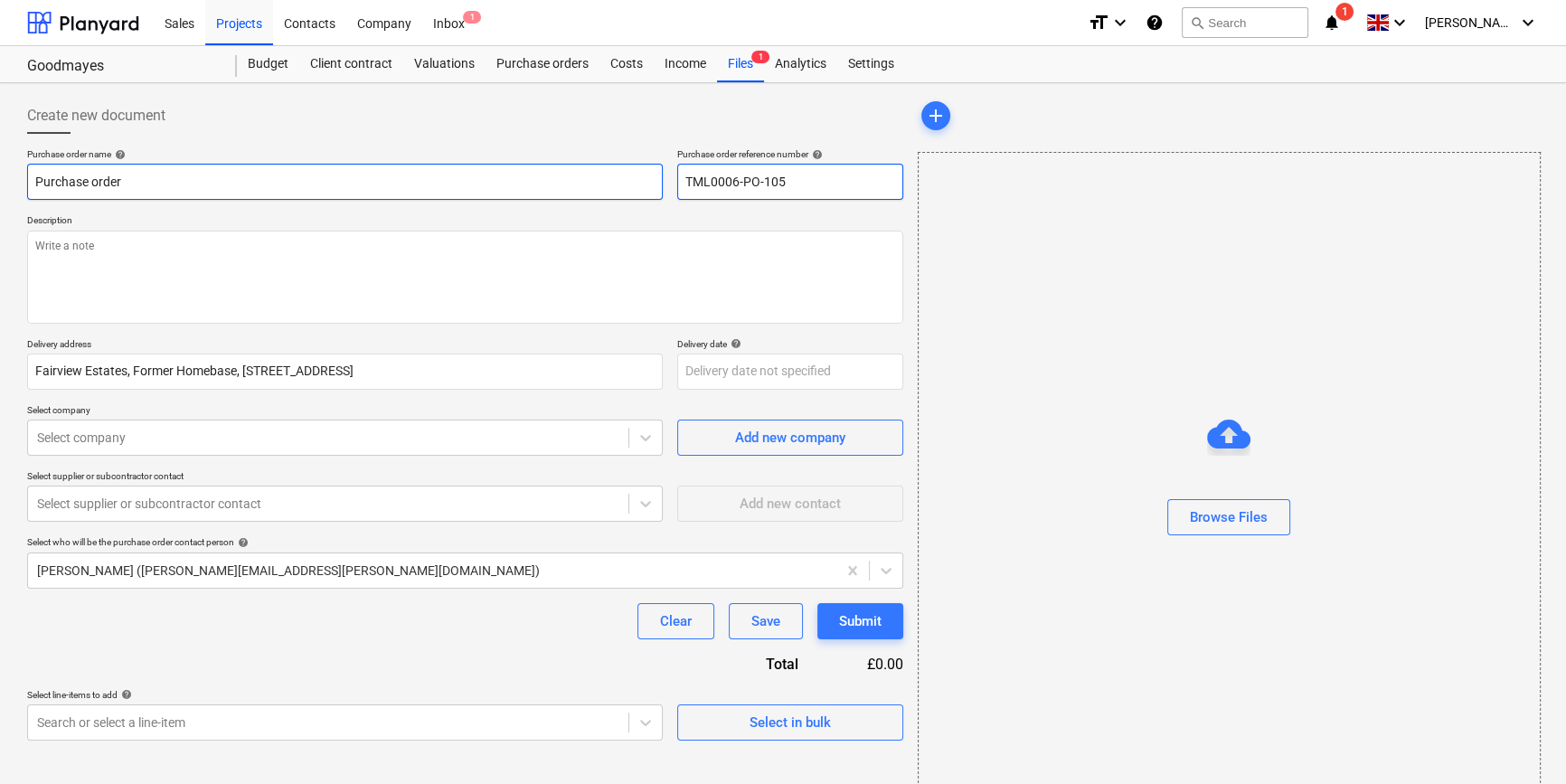
type input "TML0006-PO-105"
drag, startPoint x: 127, startPoint y: 179, endPoint x: 31, endPoint y: 179, distance: 96.0
click at [31, 179] on input "Purchase order" at bounding box center [345, 181] width 636 height 36
paste input "TML0006-PO-105"
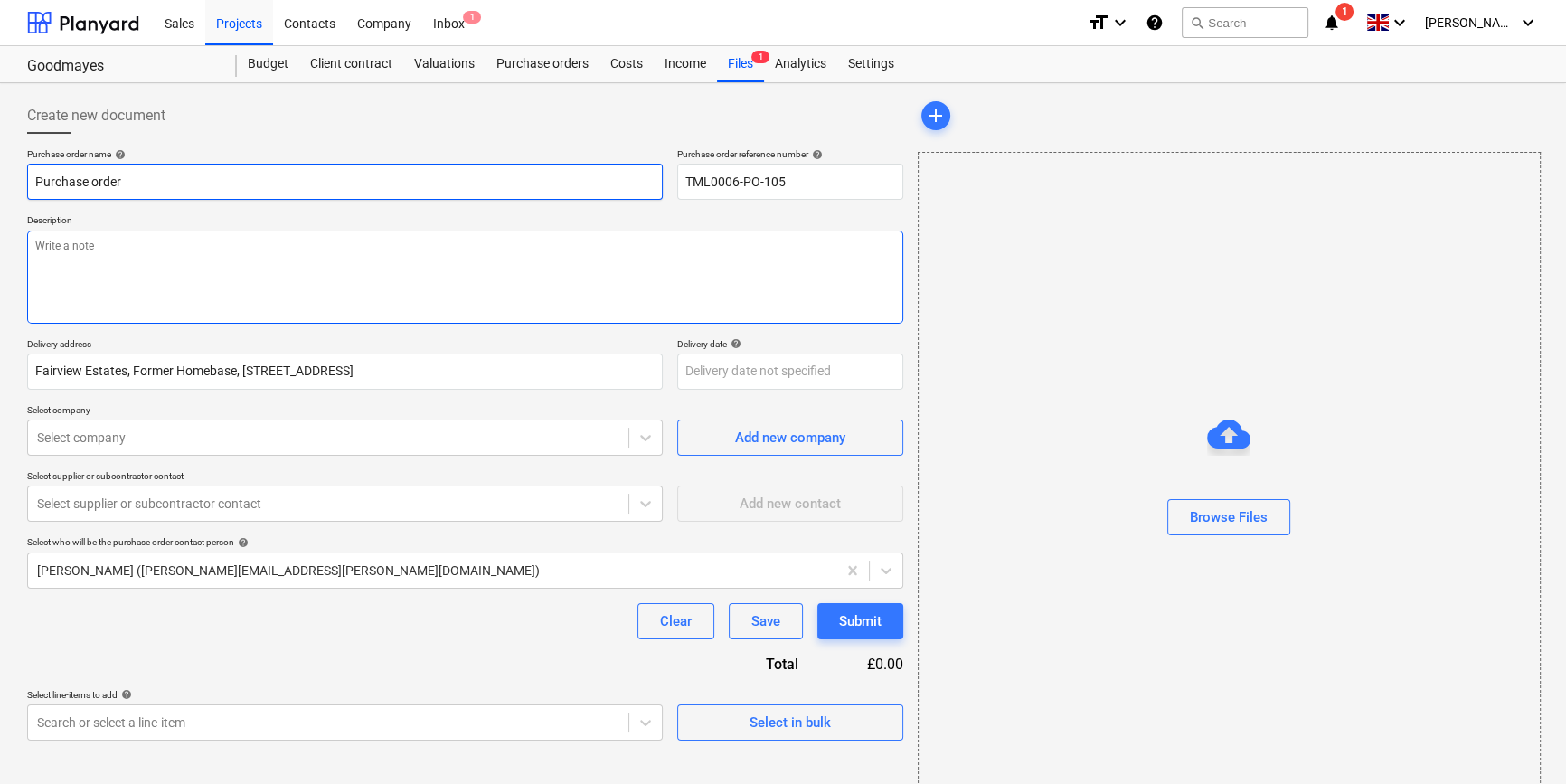
type textarea "x"
type input "TML0006-PO-105"
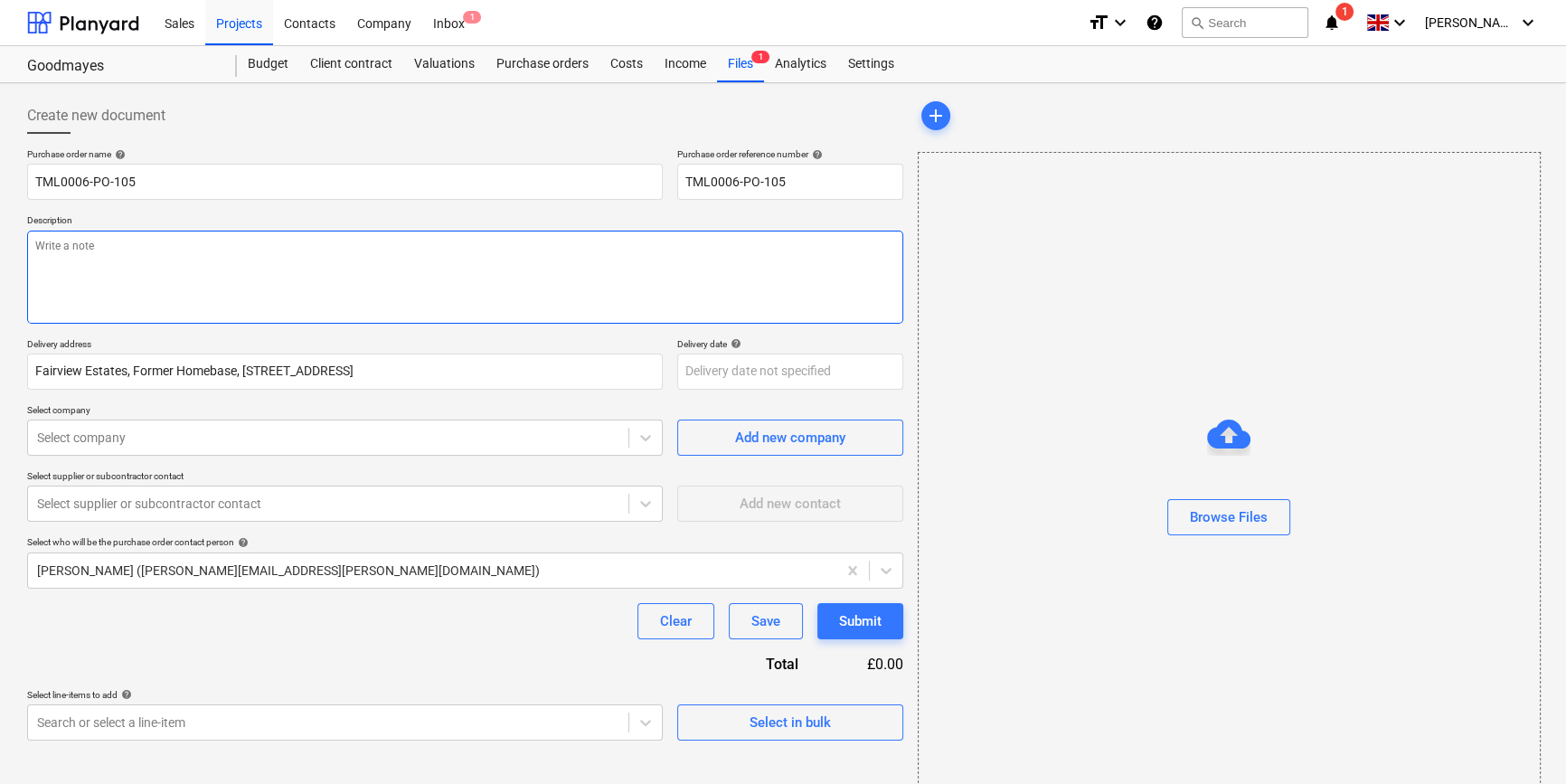
click at [99, 280] on textarea at bounding box center [465, 278] width 876 height 93
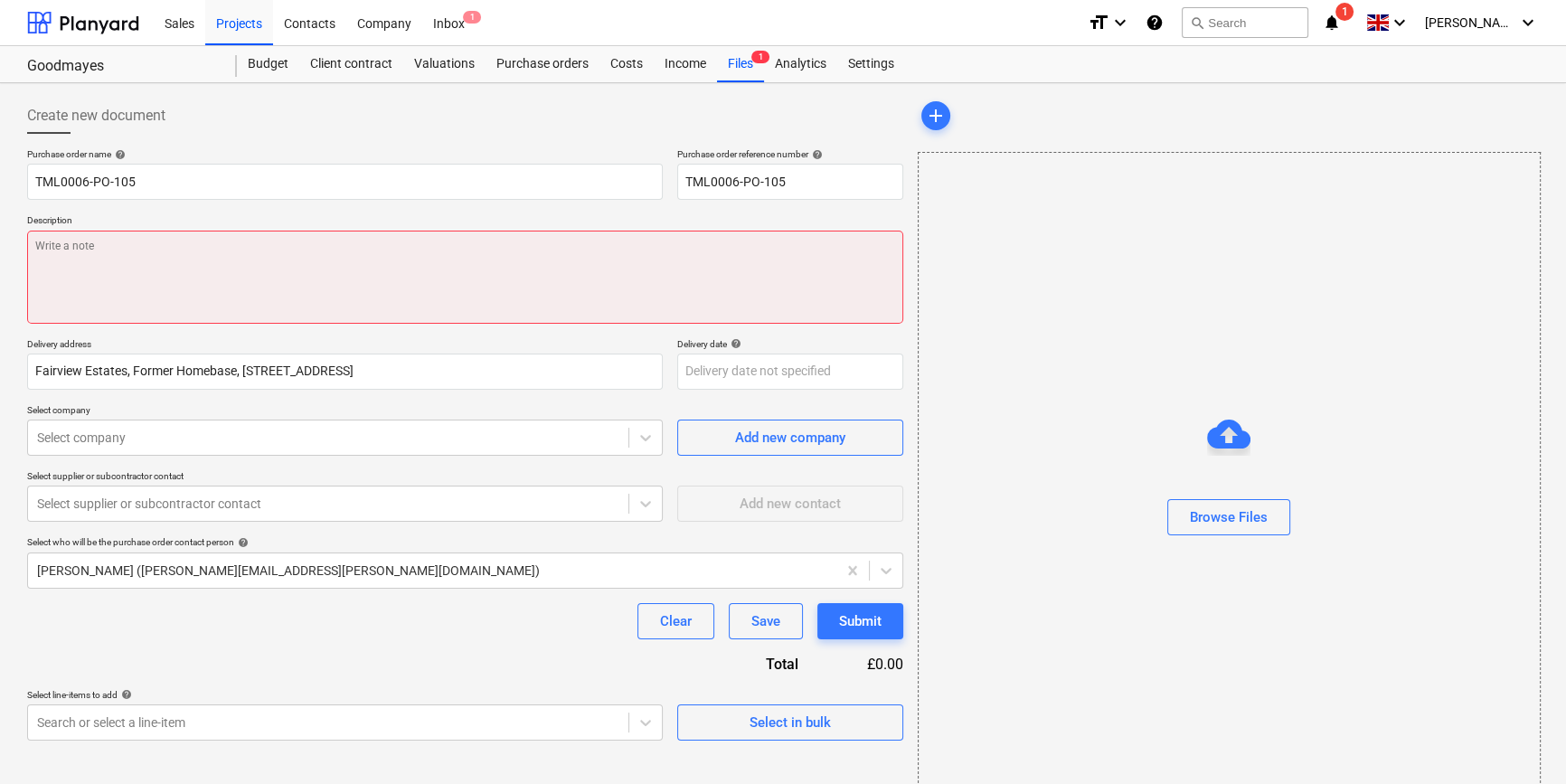
paste textarea "Site contact [PERSON_NAME] [PHONE_NUMBER]"
type textarea "x"
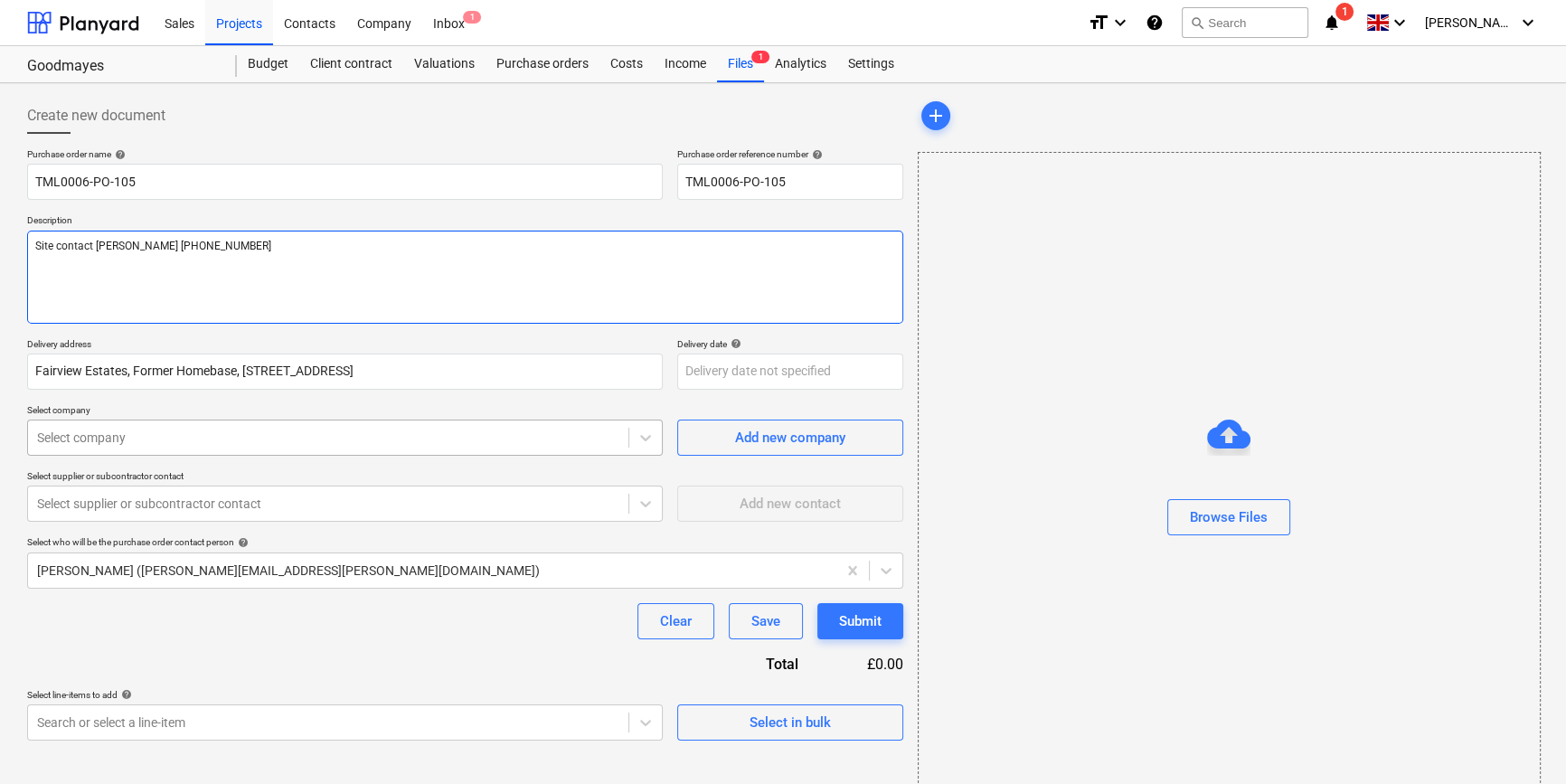
type textarea "Site contact [PERSON_NAME] [PHONE_NUMBER]"
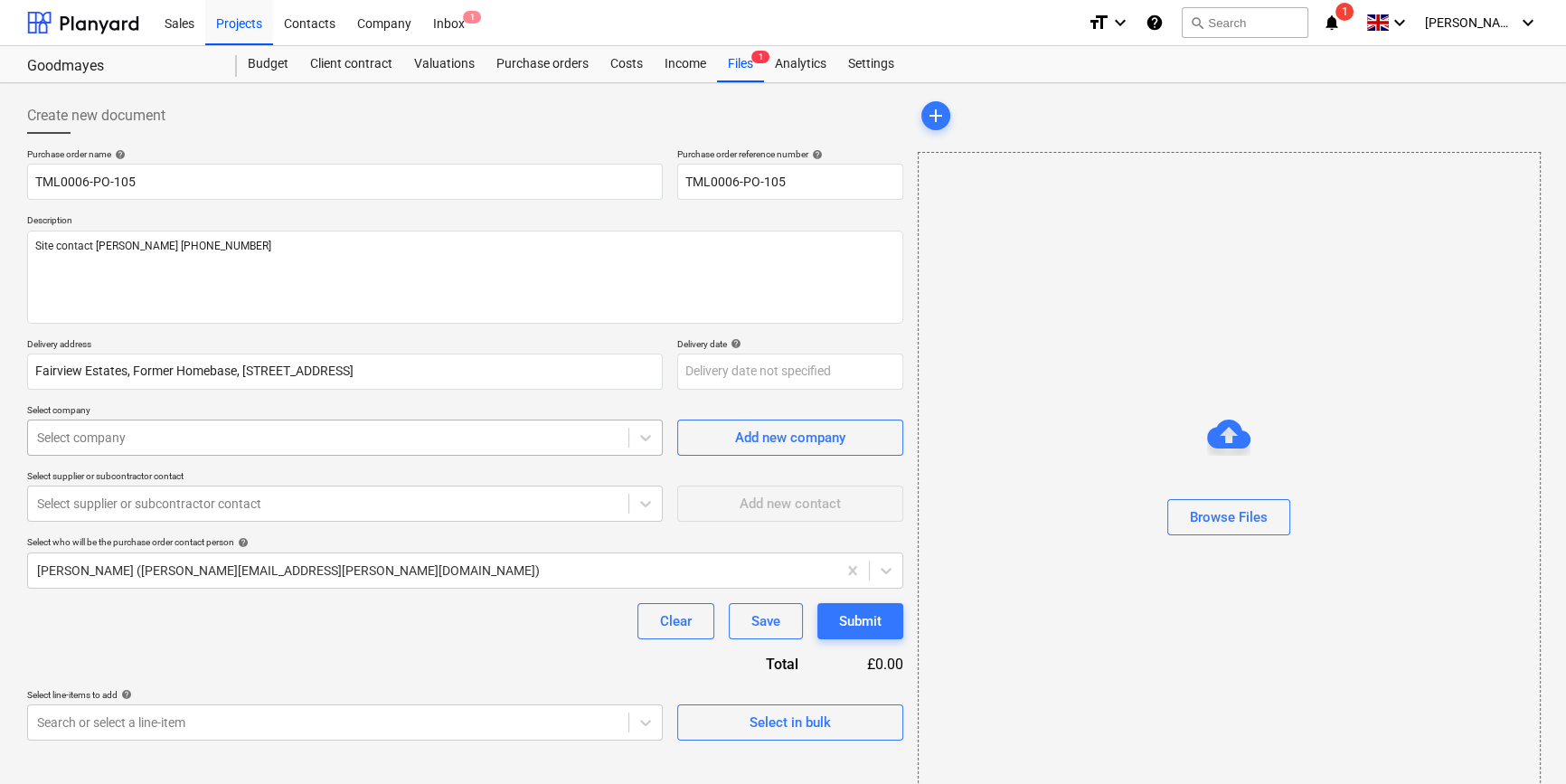
type textarea "x"
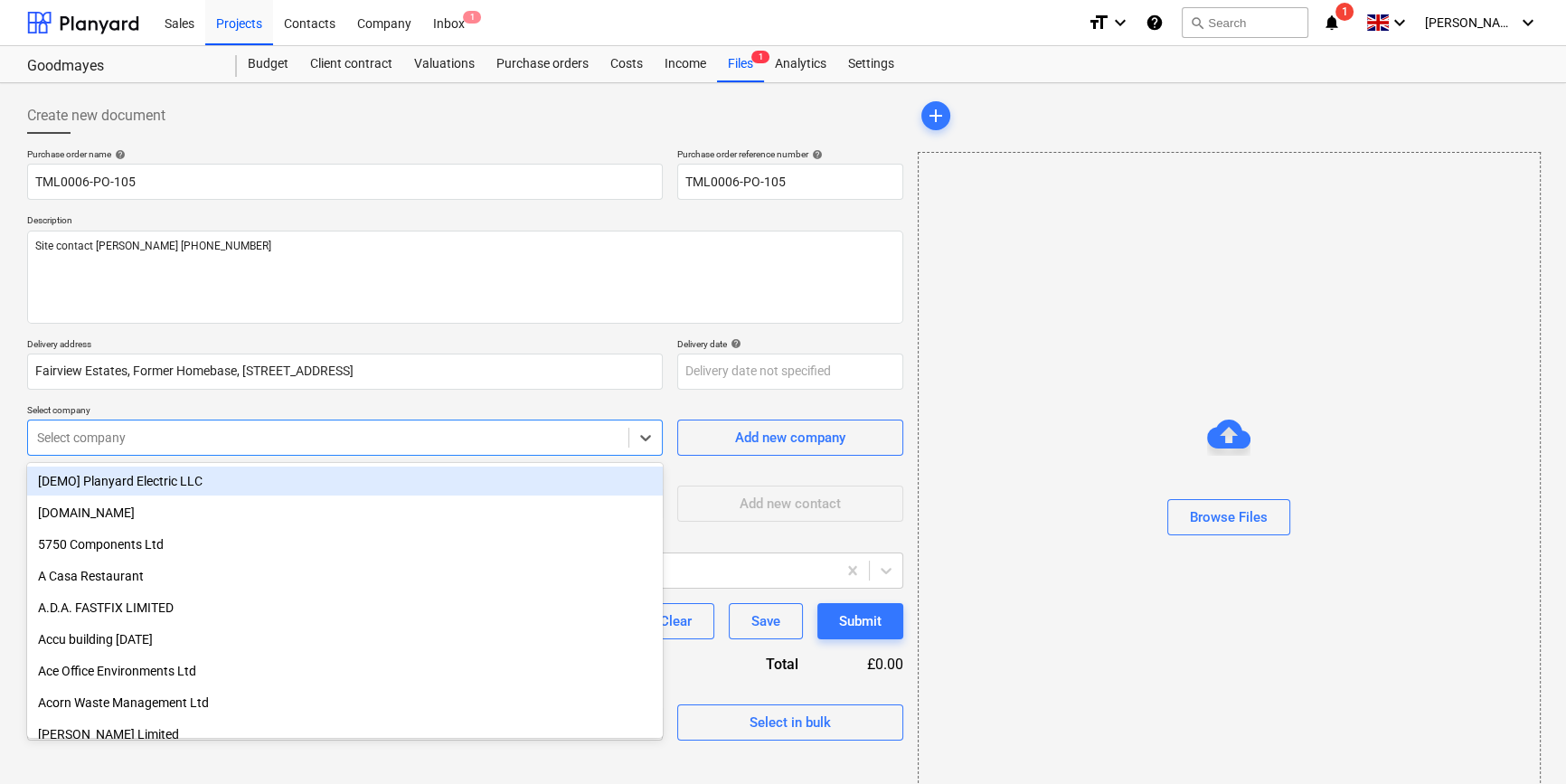
click at [308, 441] on div at bounding box center [328, 436] width 582 height 18
type input "sig"
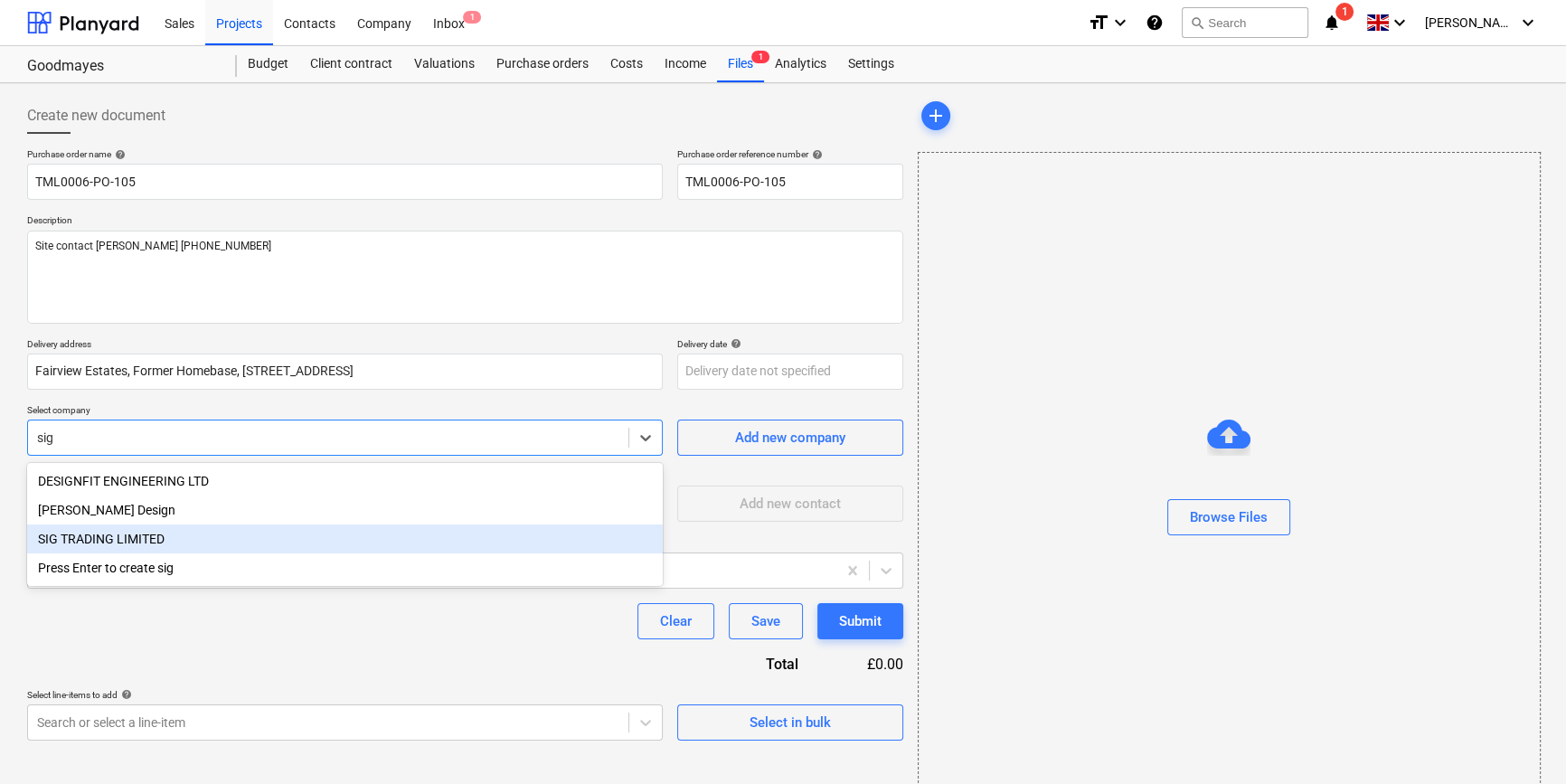
click at [174, 546] on div "SIG TRADING LIMITED" at bounding box center [345, 538] width 636 height 29
type textarea "x"
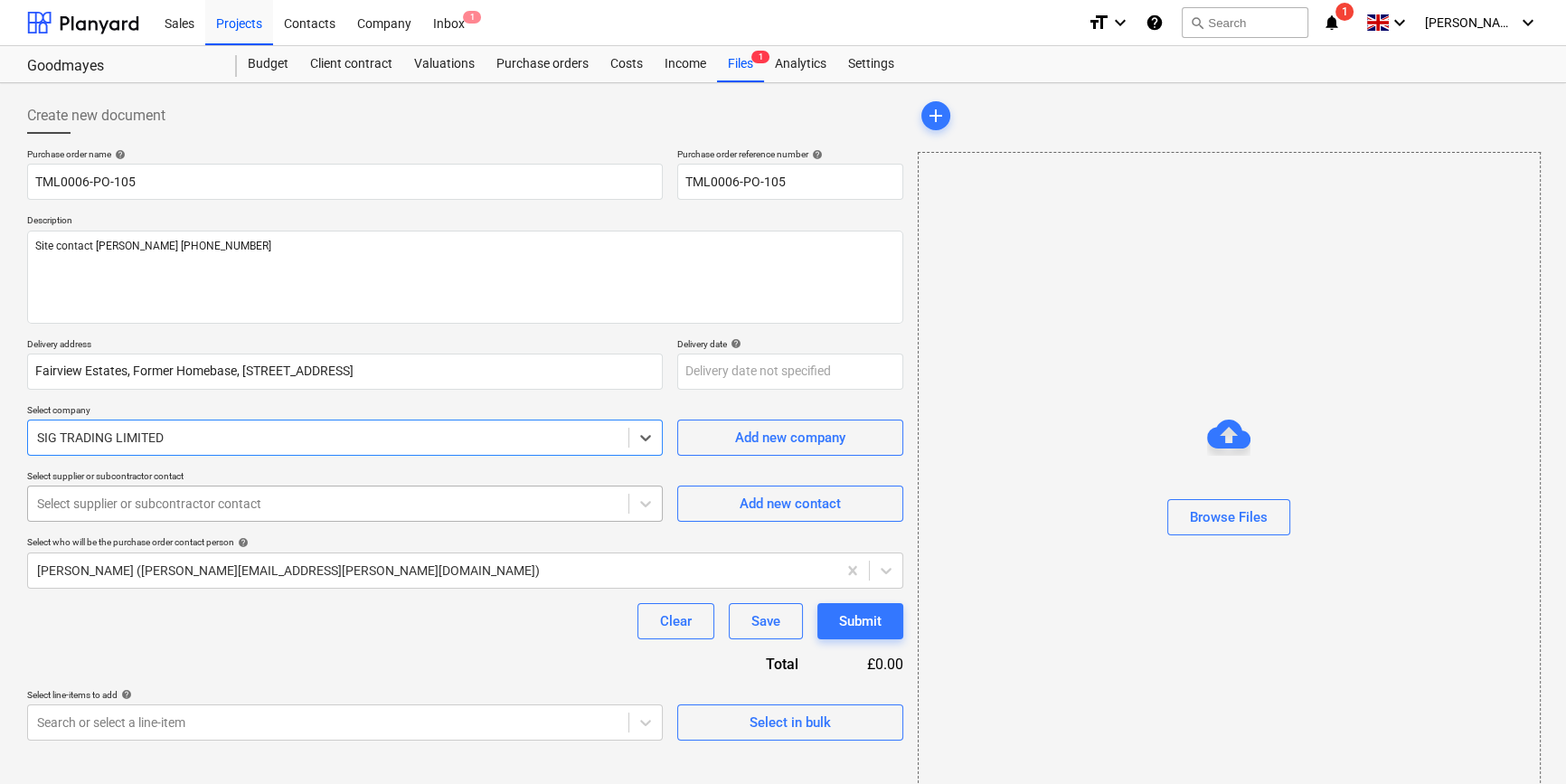
click at [165, 501] on div at bounding box center [328, 503] width 582 height 18
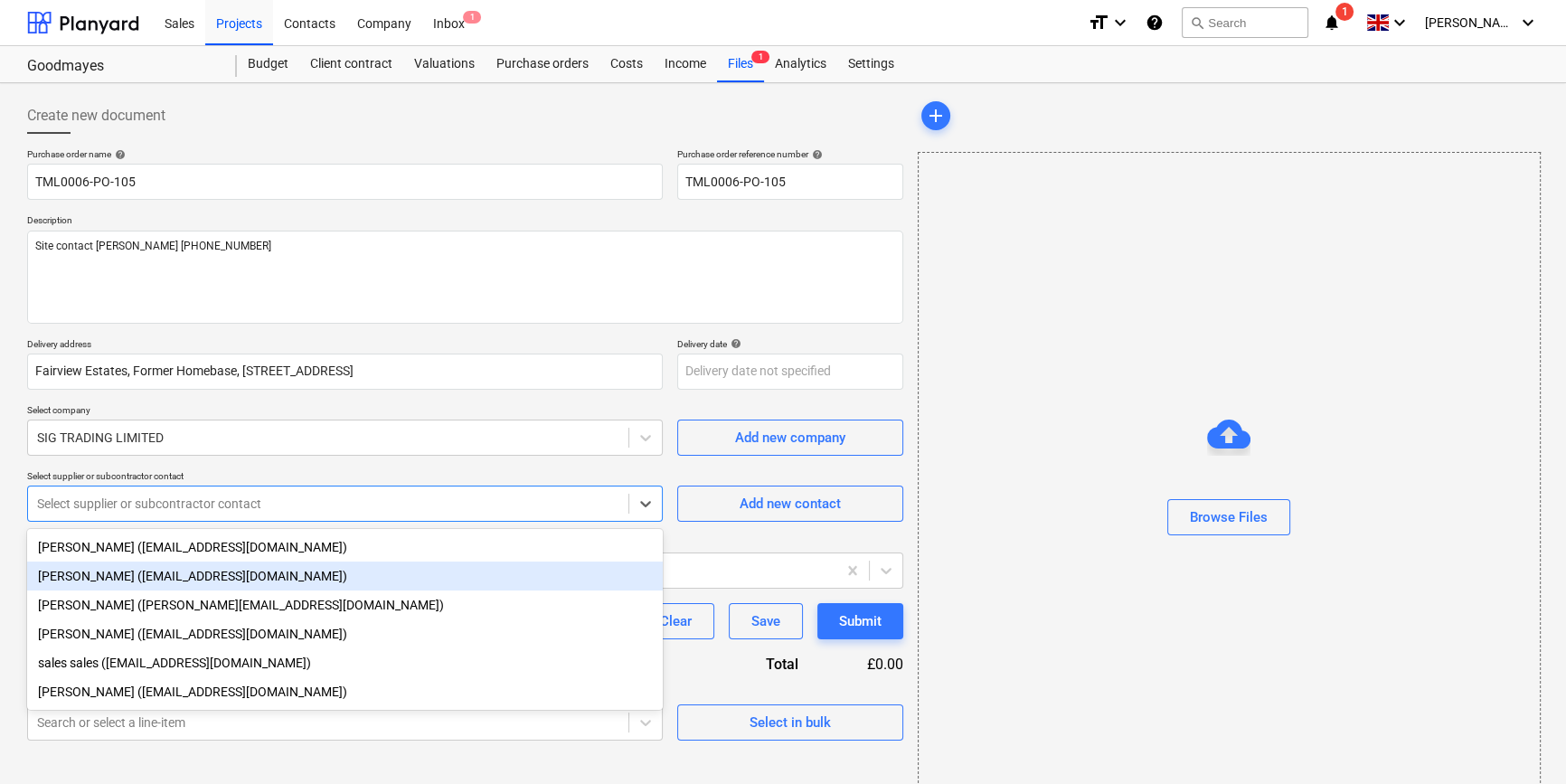
click at [153, 576] on div "[PERSON_NAME] ([EMAIL_ADDRESS][DOMAIN_NAME])" at bounding box center [345, 576] width 636 height 29
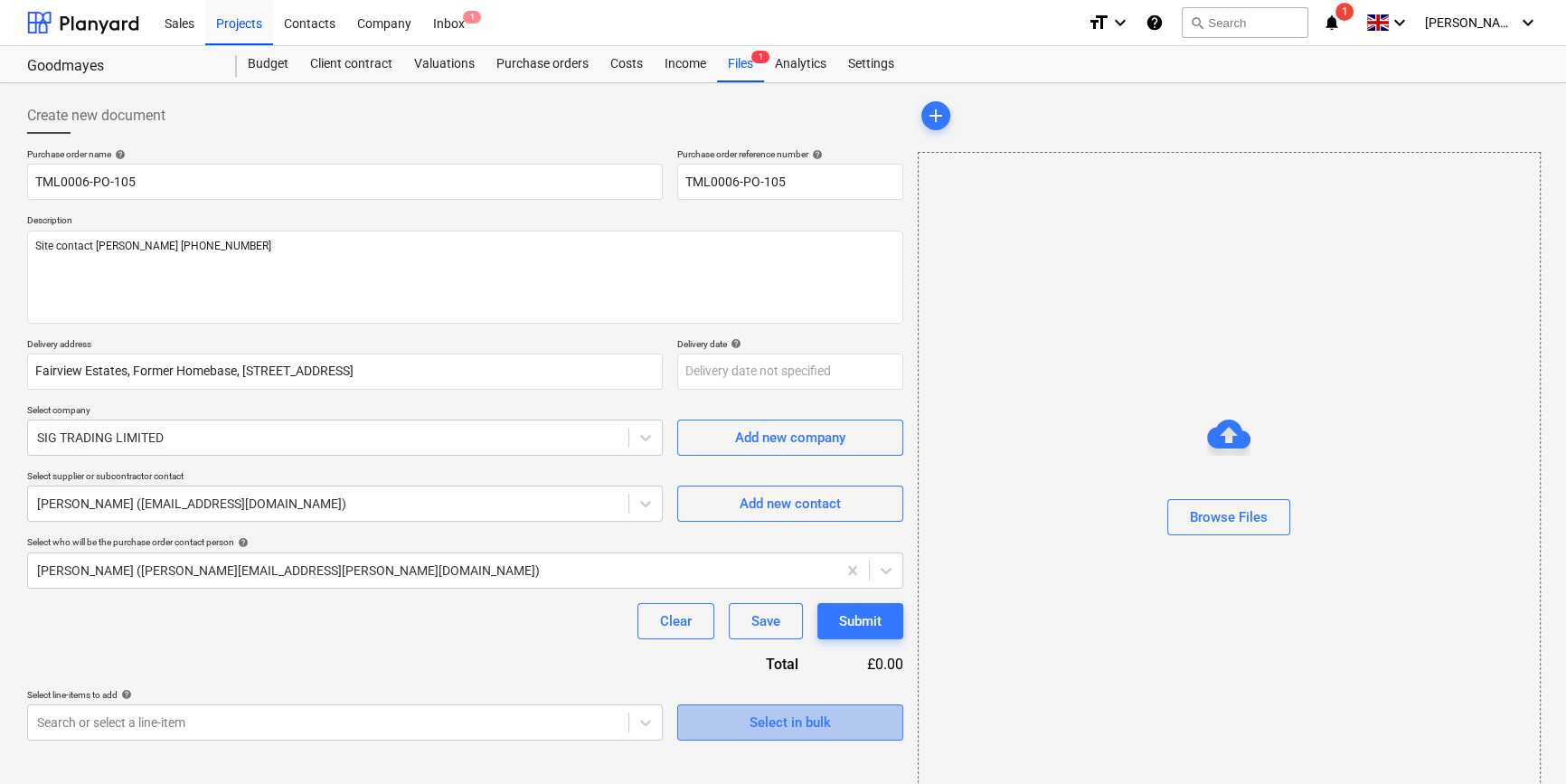
click at [783, 714] on div "Select in bulk" at bounding box center [790, 721] width 81 height 23
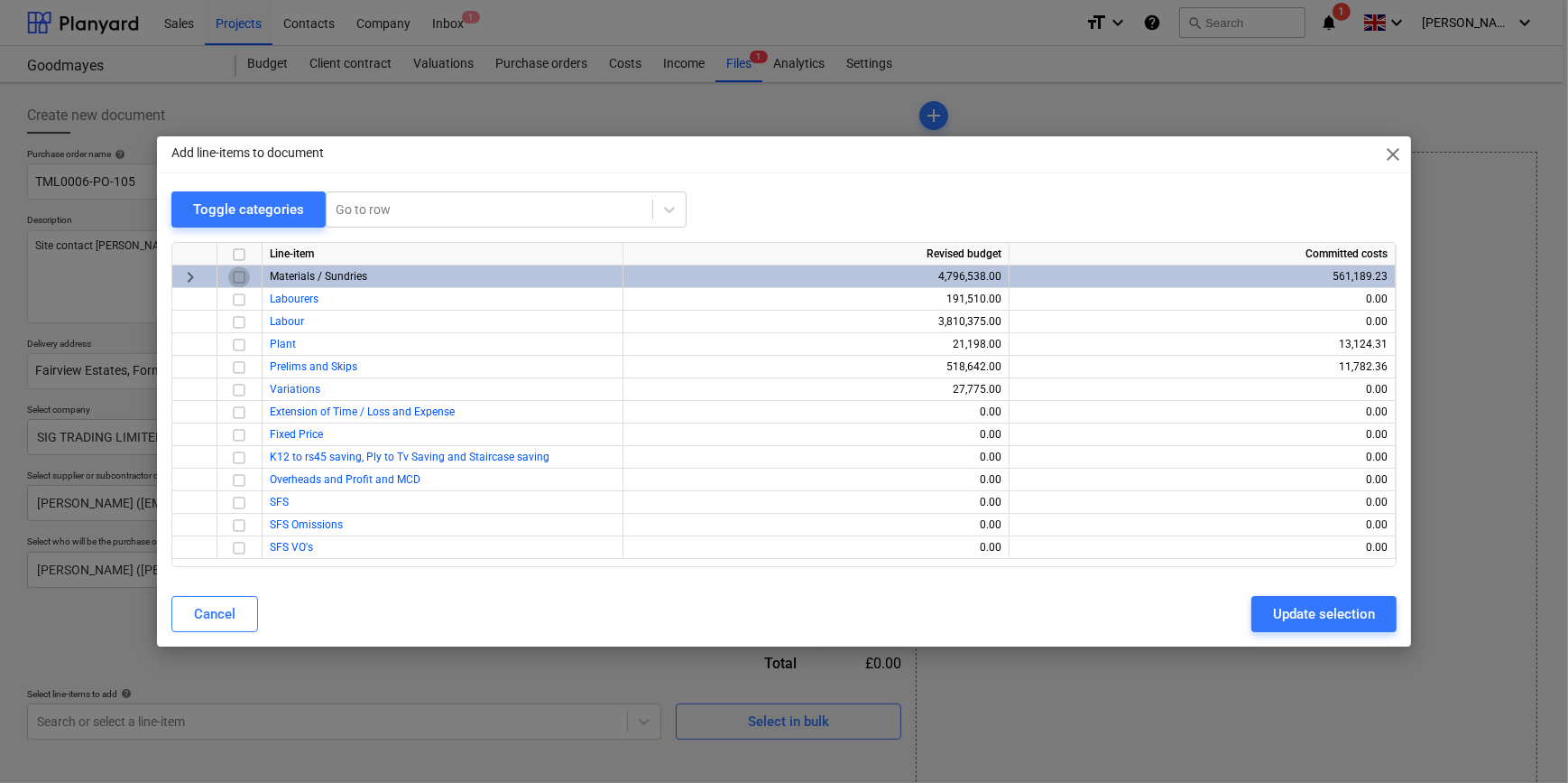
click at [243, 280] on input "checkbox" at bounding box center [239, 276] width 21 height 21
click at [1329, 612] on div "Update selection" at bounding box center [1324, 613] width 102 height 23
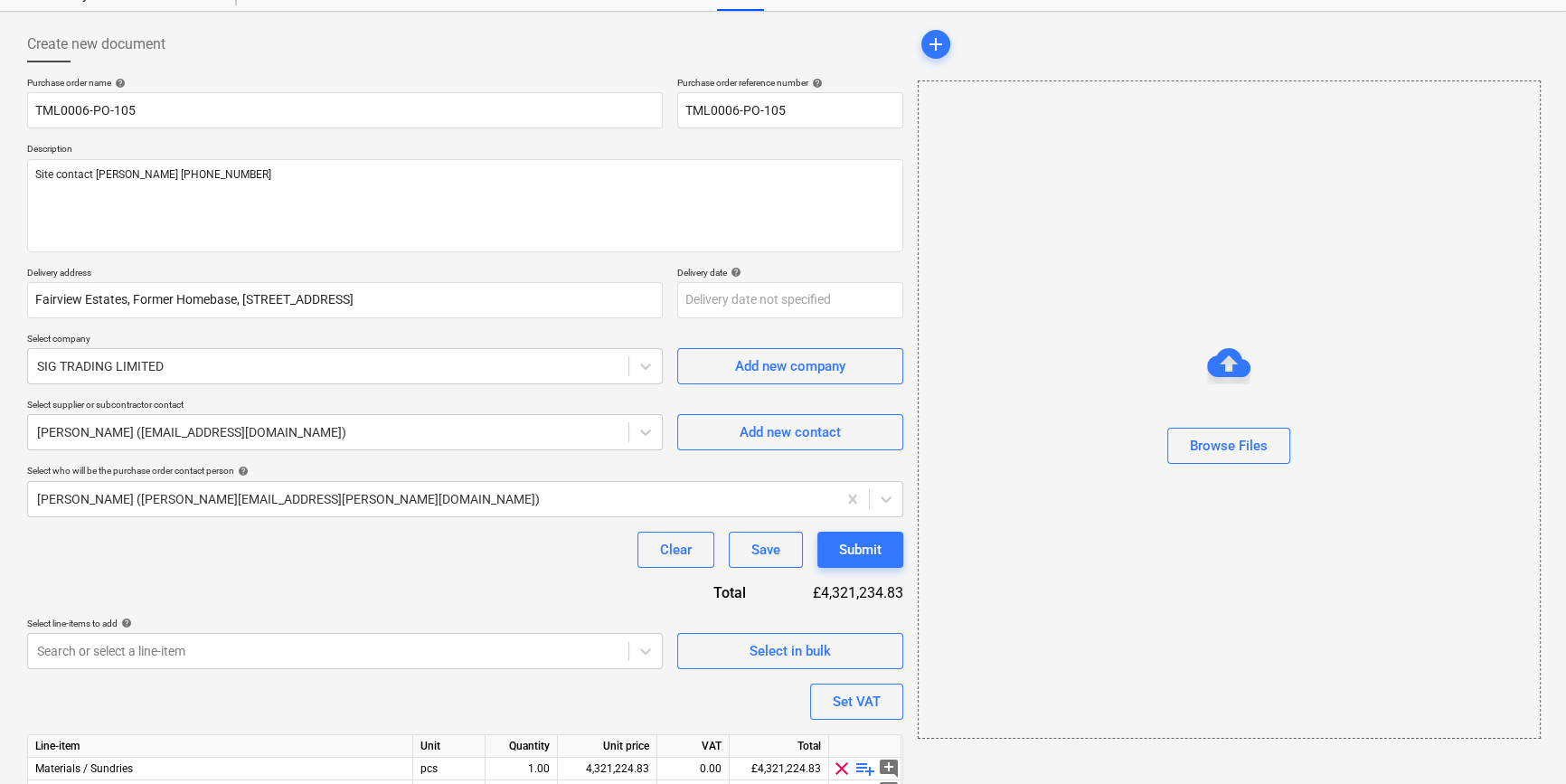
scroll to position [163, 0]
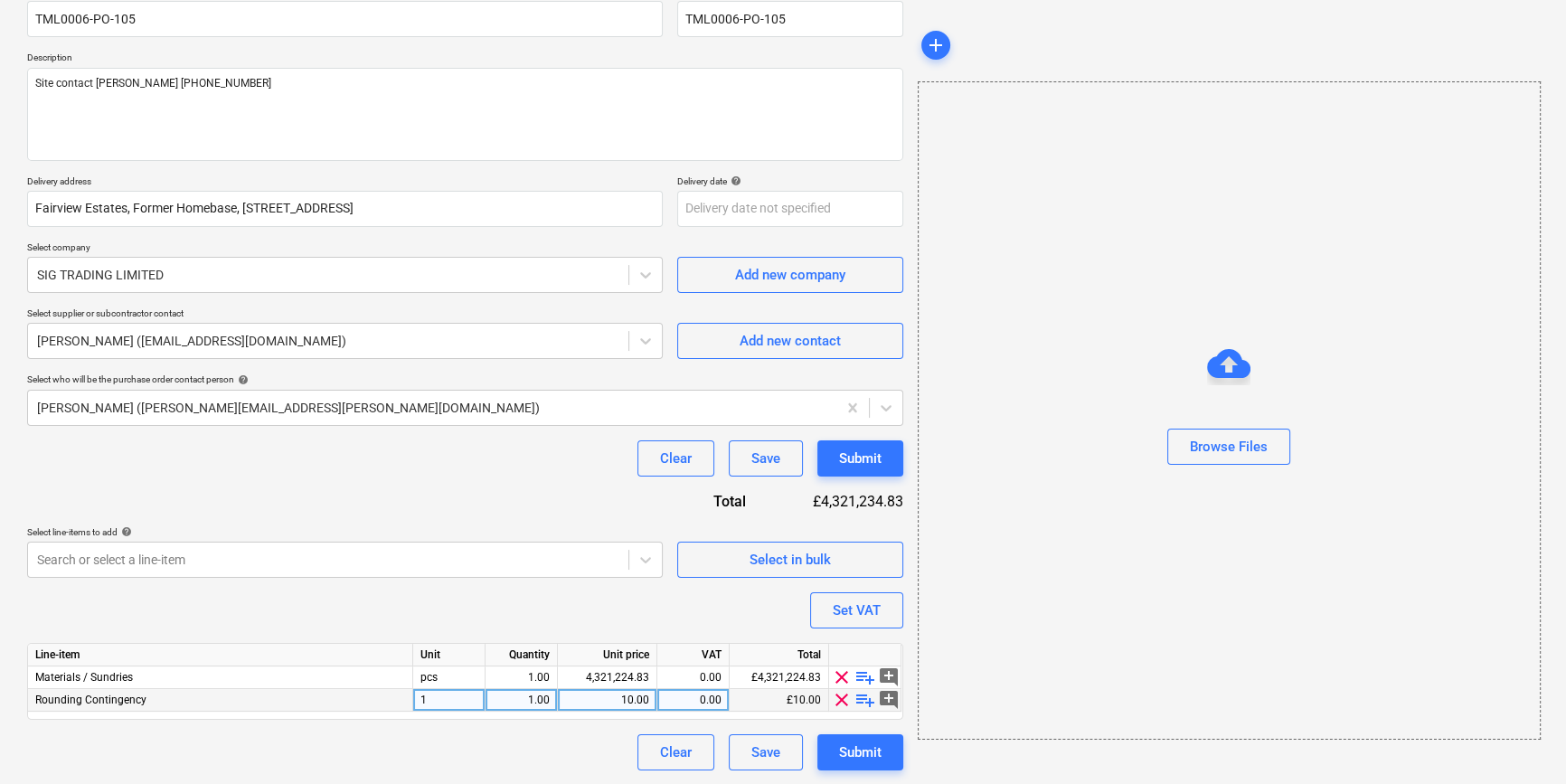
click at [836, 696] on span "clear" at bounding box center [841, 699] width 22 height 21
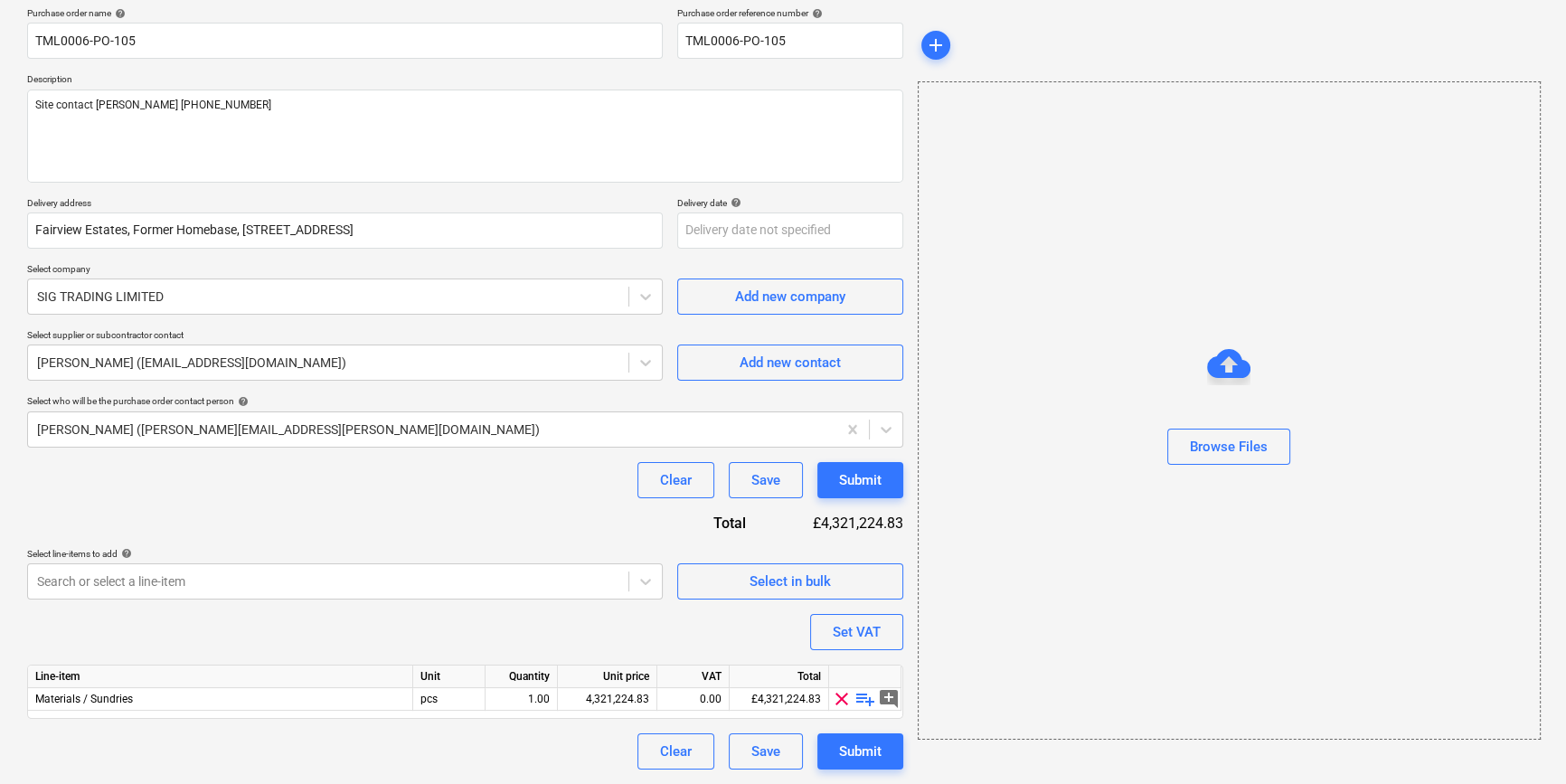
scroll to position [140, 0]
click at [862, 698] on span "playlist_add" at bounding box center [865, 699] width 22 height 21
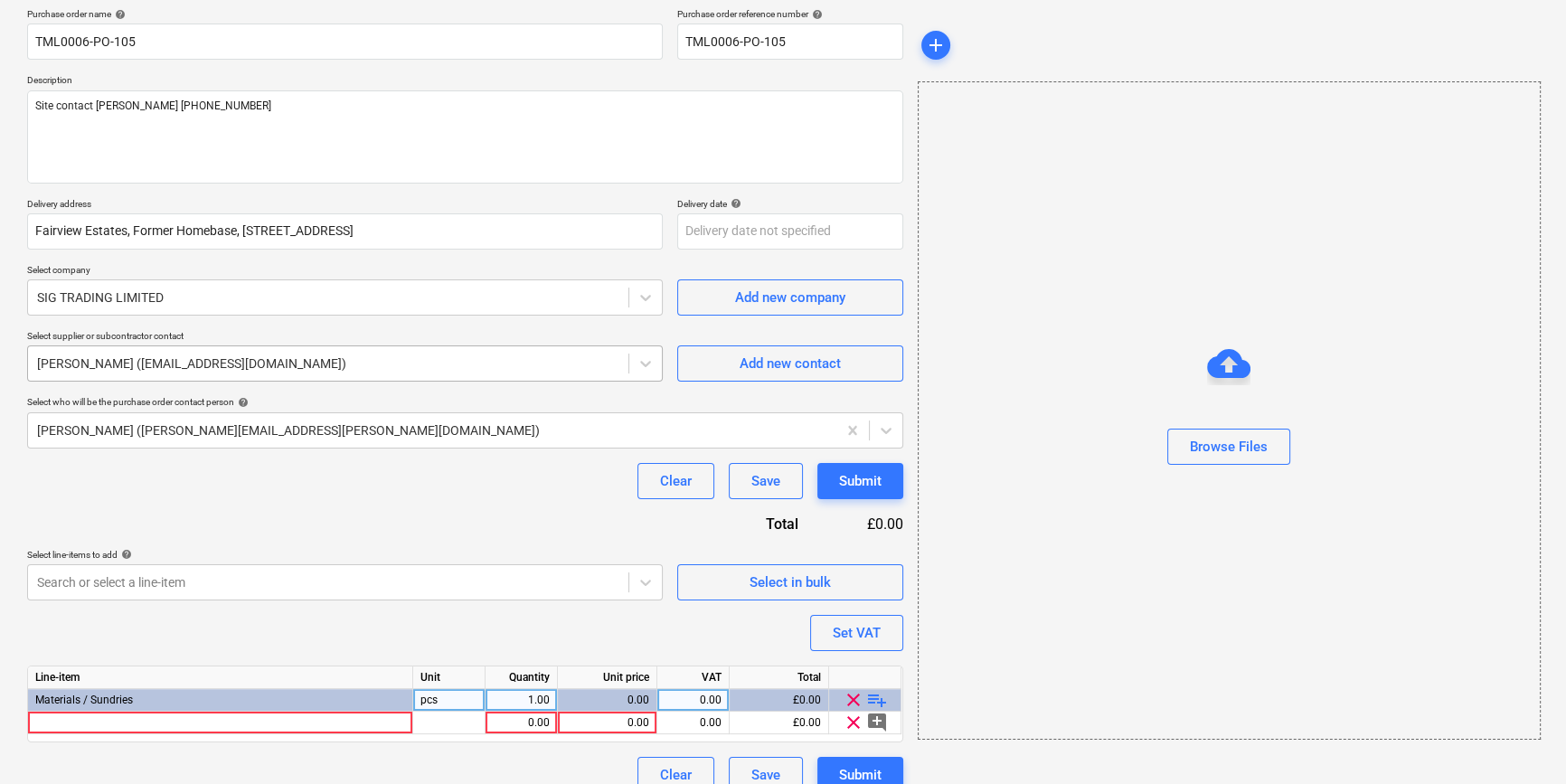
type textarea "x"
click at [73, 725] on div at bounding box center [221, 722] width 385 height 22
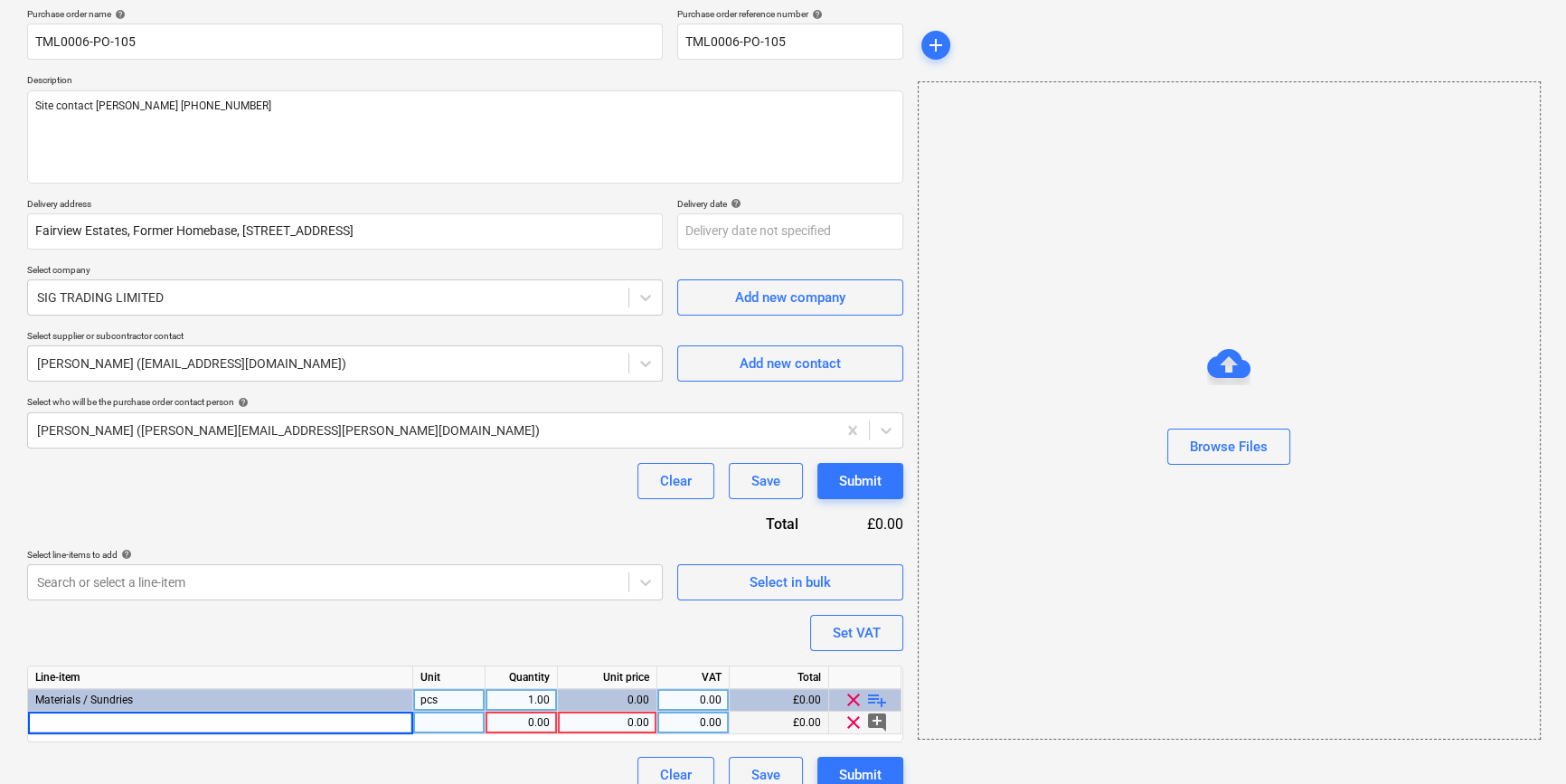
type input "[PERSON_NAME] Acoustic Roll RC 25mm 26.64m²"
type textarea "x"
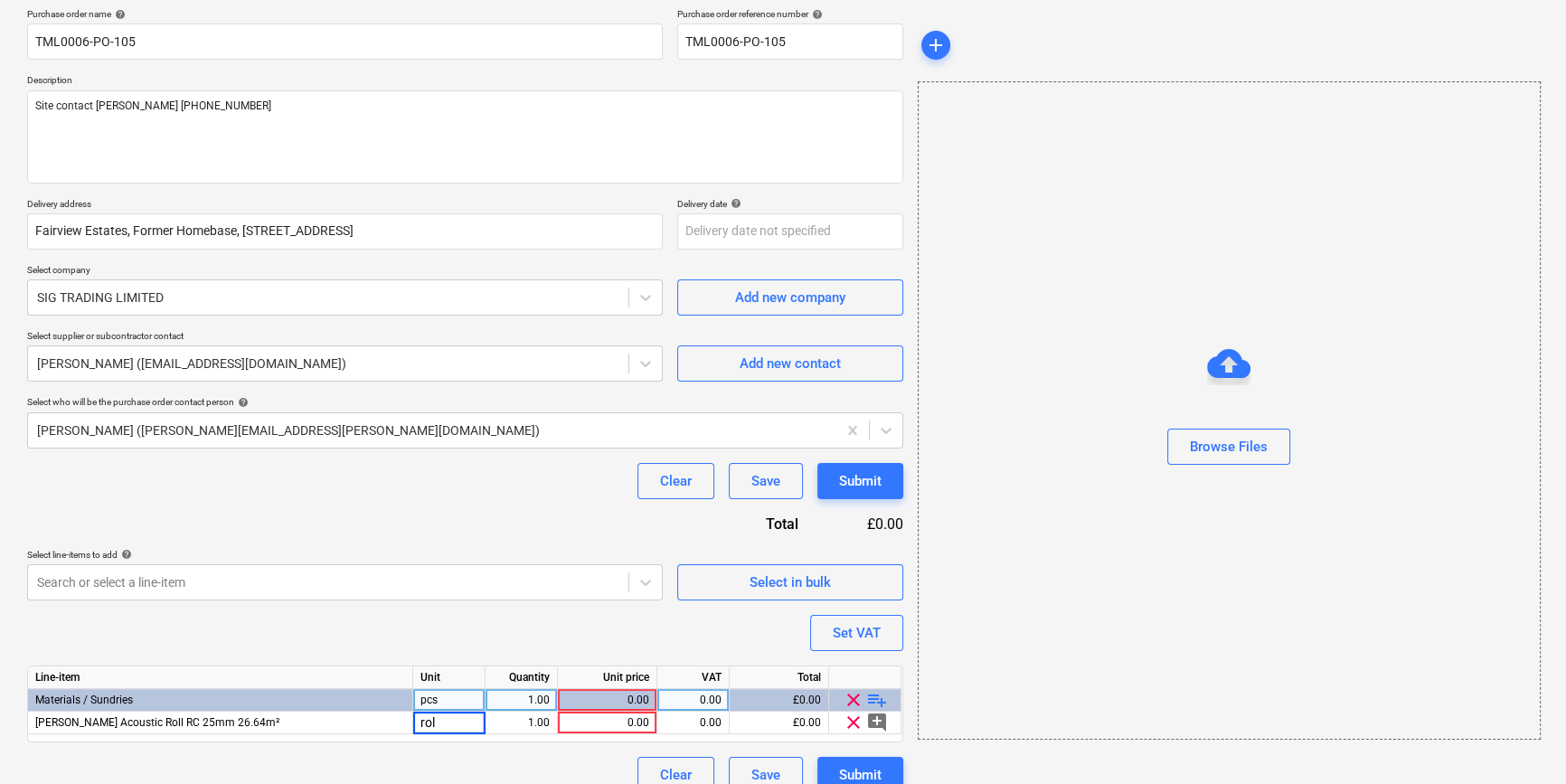
type input "roll"
type textarea "x"
type input "72"
type textarea "x"
type input "33.5664"
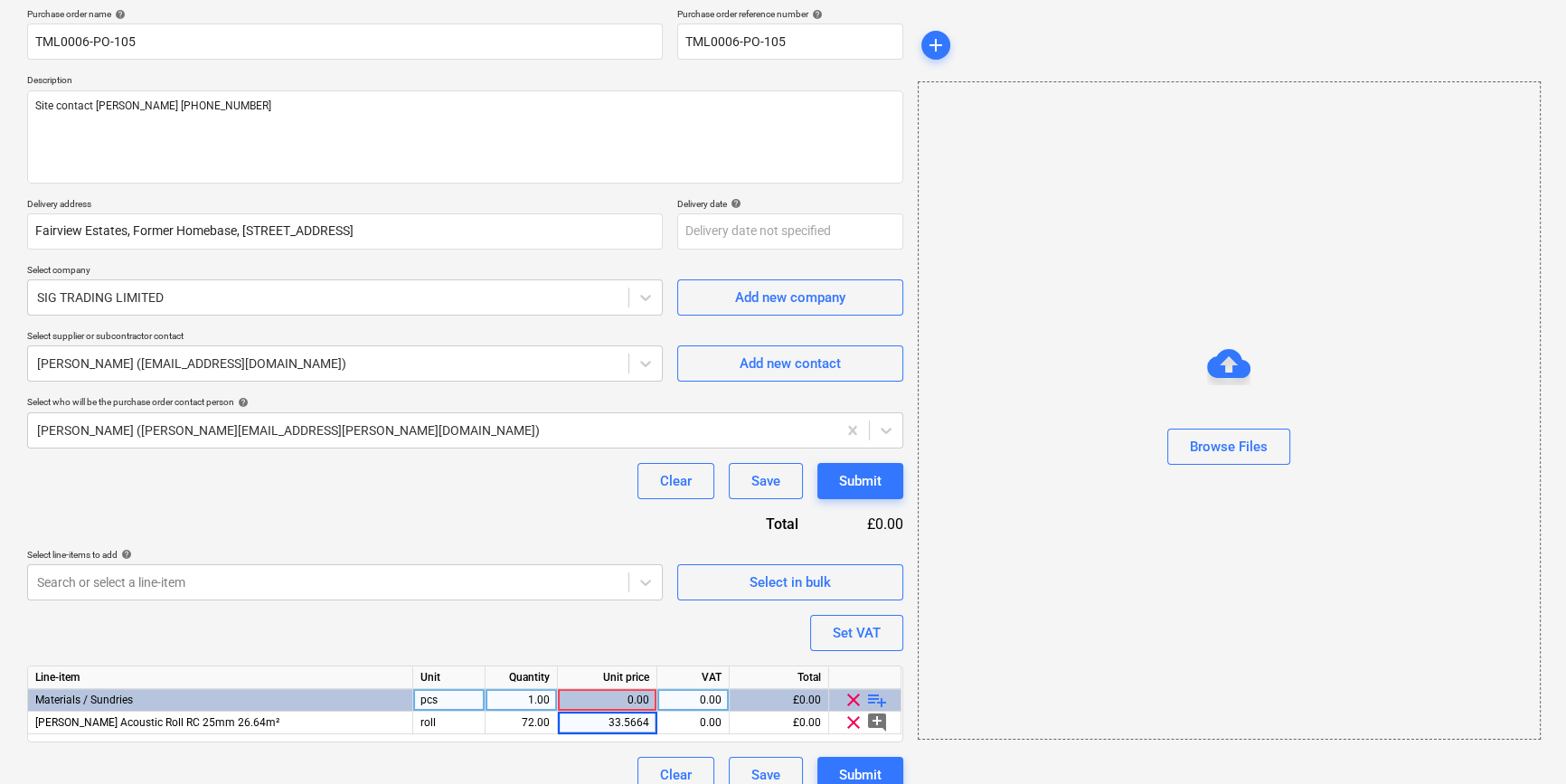
type textarea "x"
type input "20"
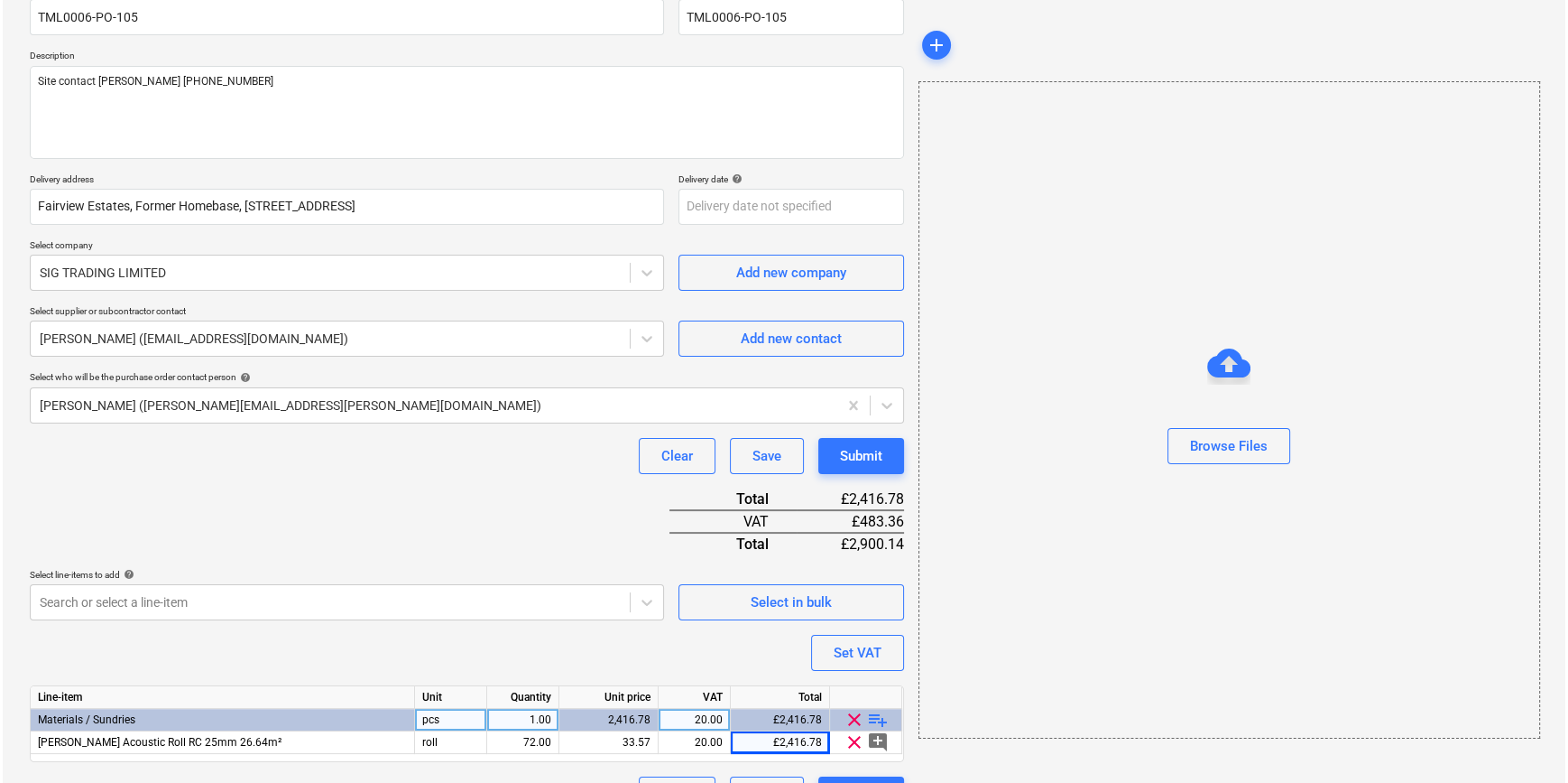
scroll to position [207, 0]
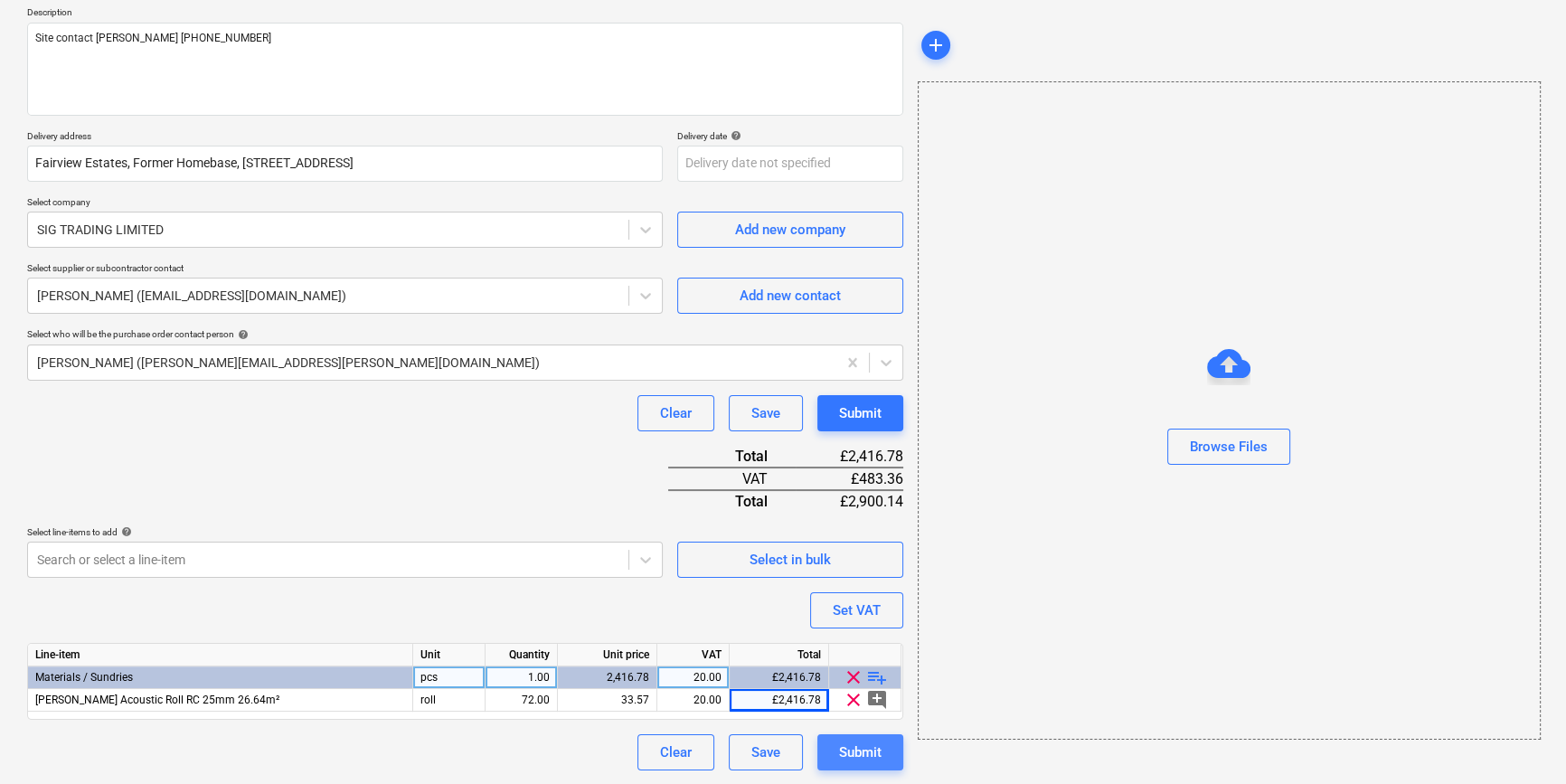
click at [858, 752] on div "Submit" at bounding box center [860, 751] width 42 height 23
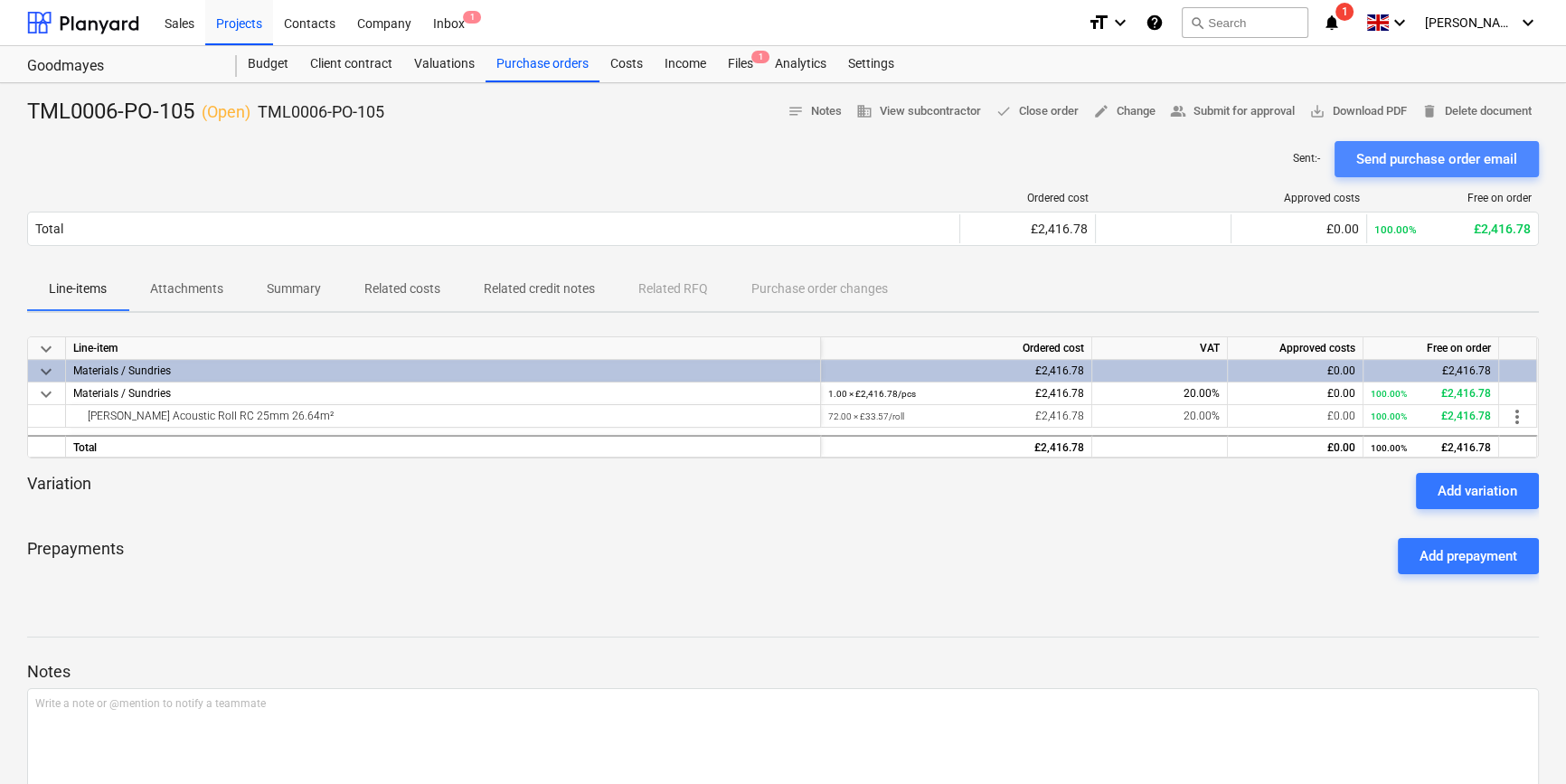
click at [1457, 156] on div "Send purchase order email" at bounding box center [1437, 159] width 161 height 23
click at [1366, 115] on span "save_alt Download PDF" at bounding box center [1358, 111] width 97 height 21
click at [244, 25] on div "Projects" at bounding box center [239, 21] width 68 height 46
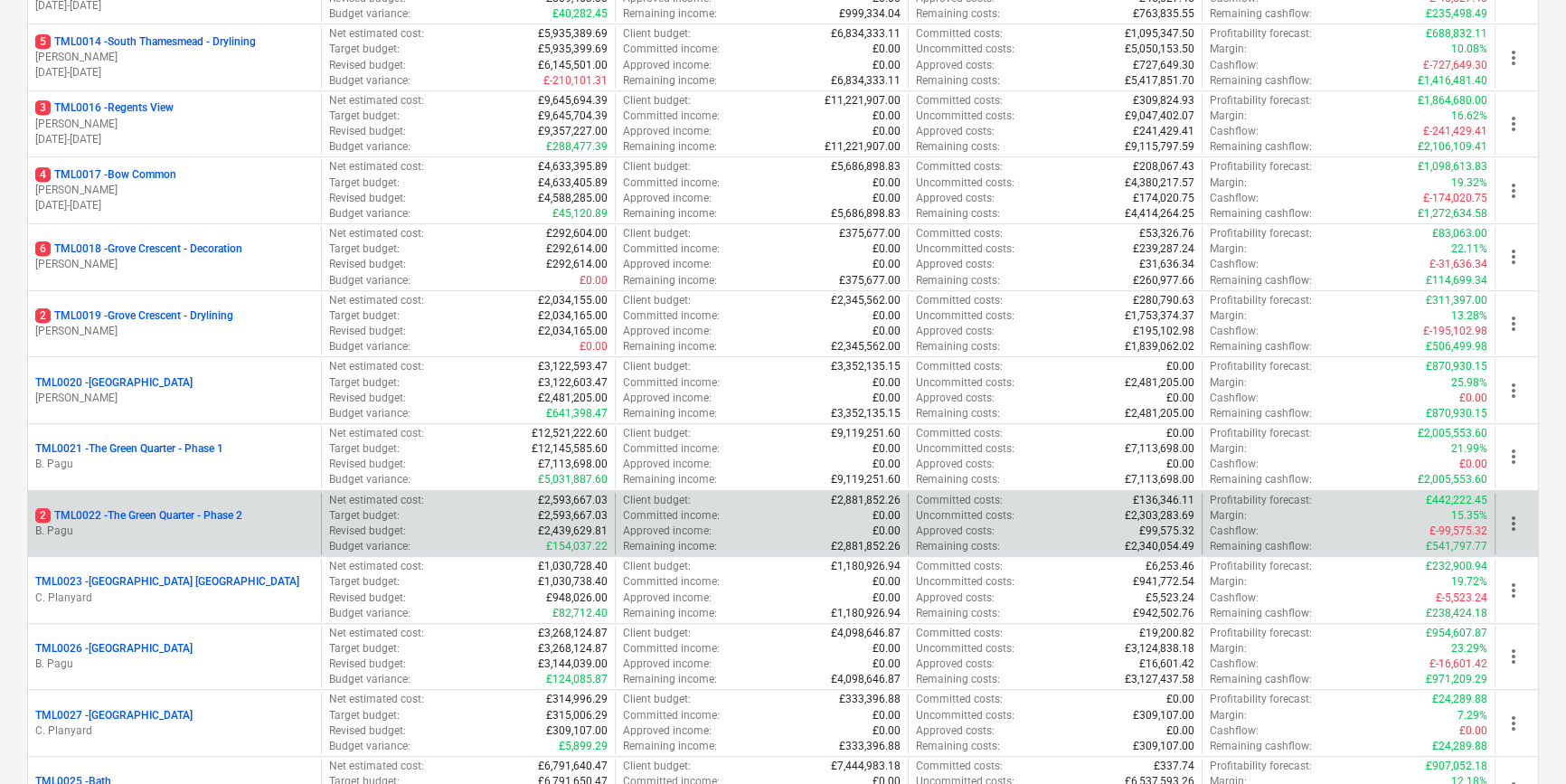
scroll to position [1314, 0]
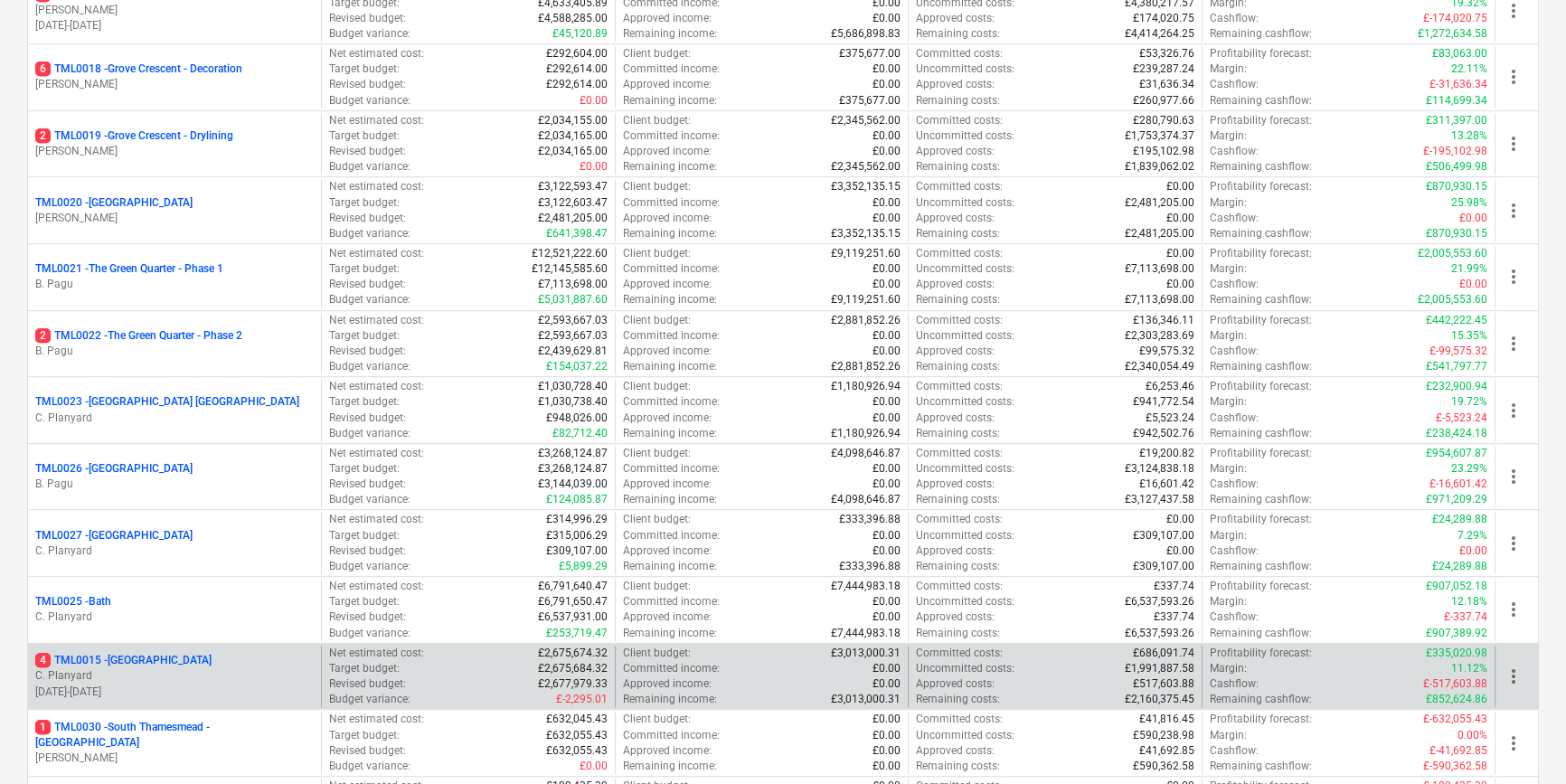
click at [172, 678] on p "C. Planyard" at bounding box center [175, 676] width 279 height 15
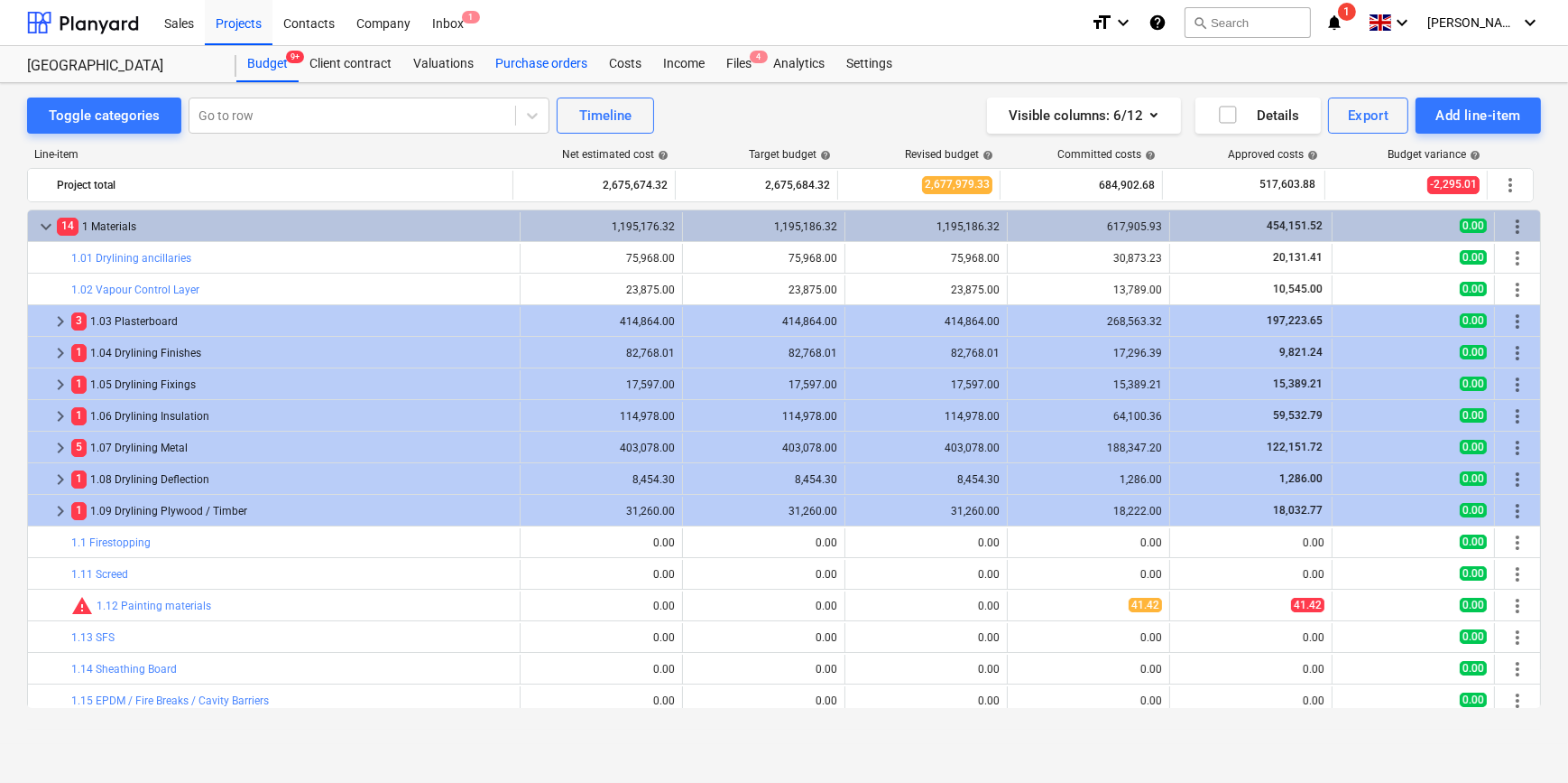
click at [547, 63] on div "Purchase orders" at bounding box center [541, 63] width 114 height 36
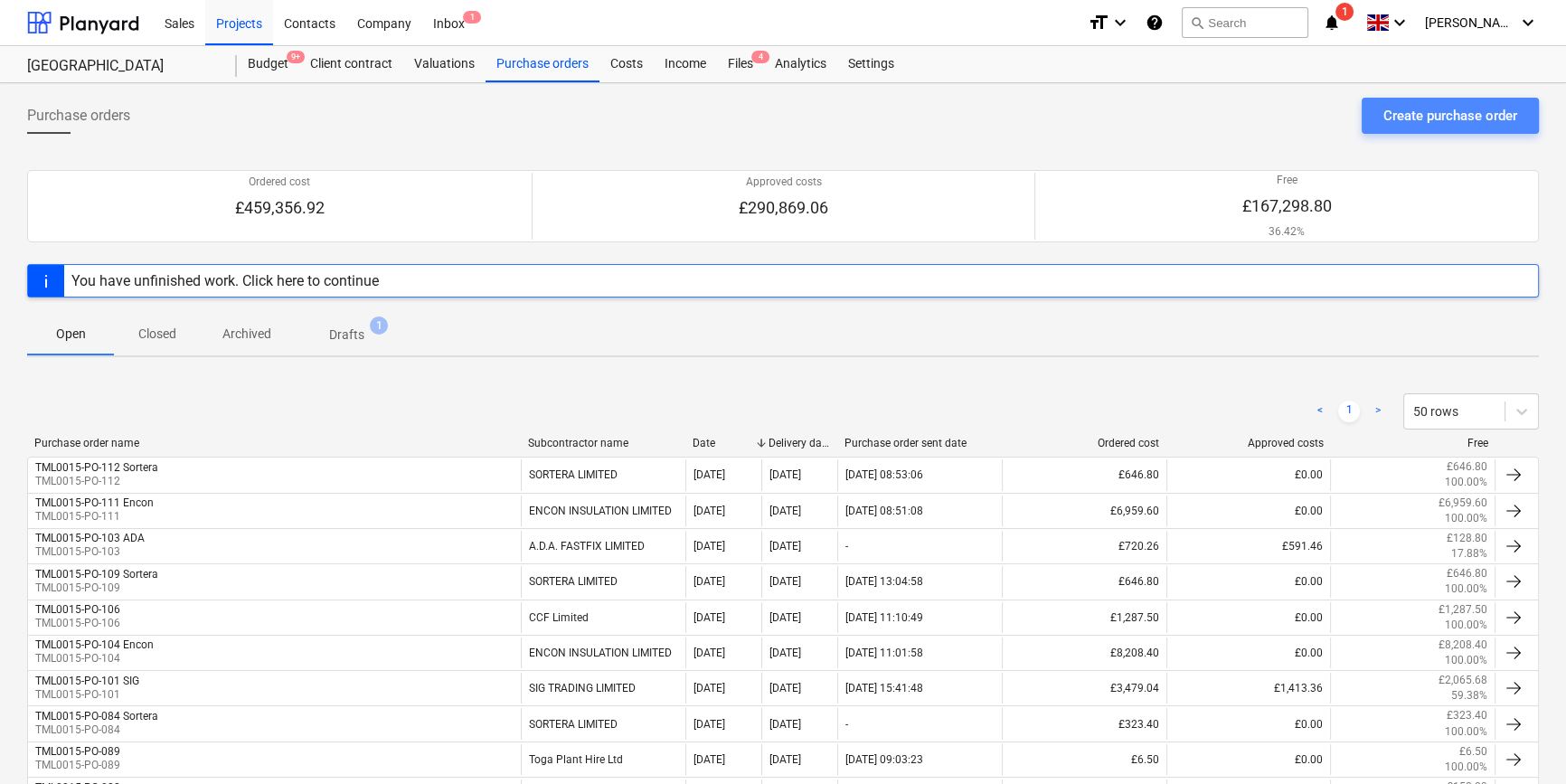
click at [1468, 116] on div "Create purchase order" at bounding box center [1450, 115] width 134 height 23
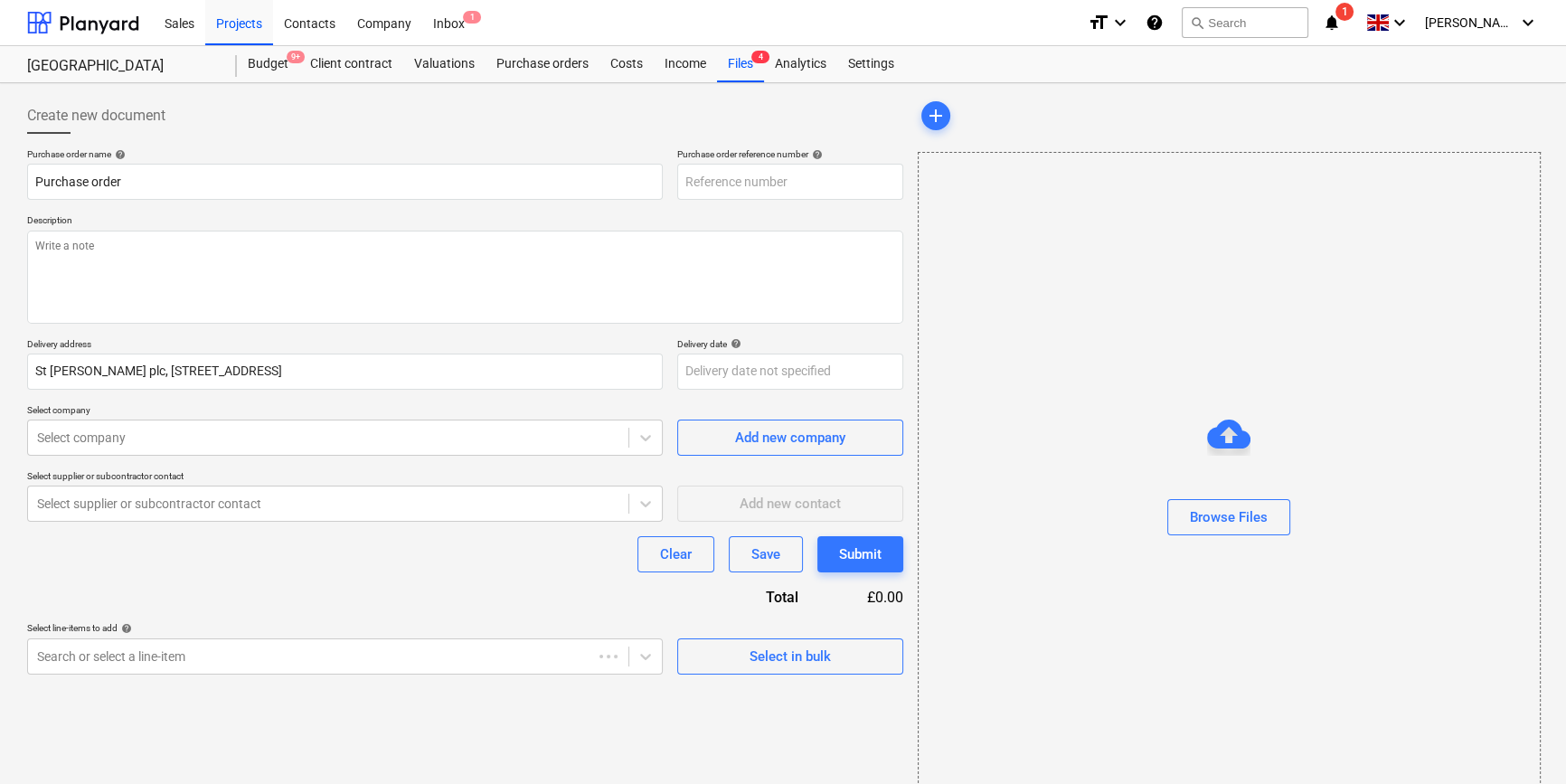
type textarea "x"
type input "TML0015-PO-113"
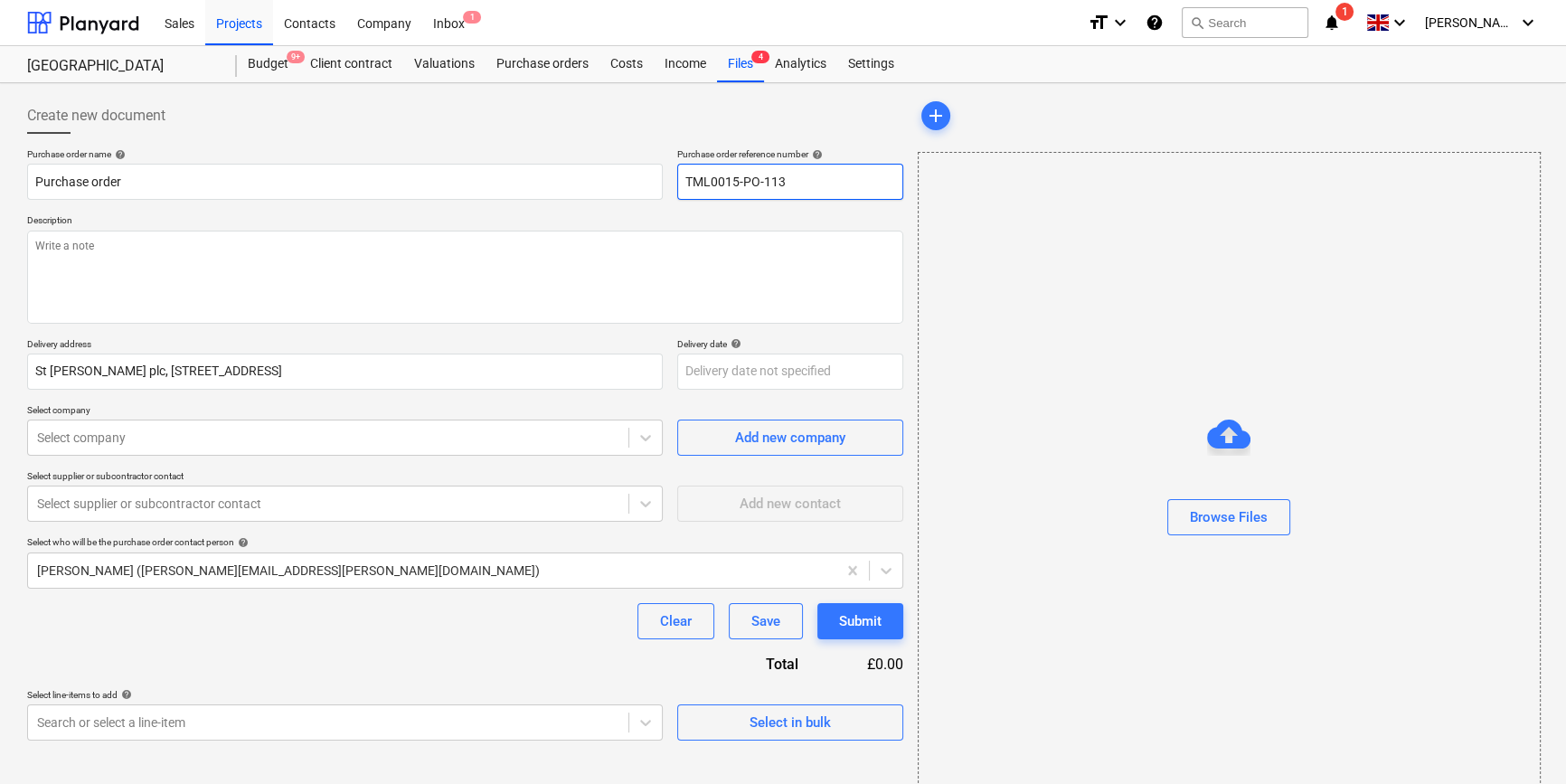
drag, startPoint x: 793, startPoint y: 178, endPoint x: 680, endPoint y: 181, distance: 113.0
click at [680, 181] on input "TML0015-PO-113" at bounding box center [790, 181] width 226 height 36
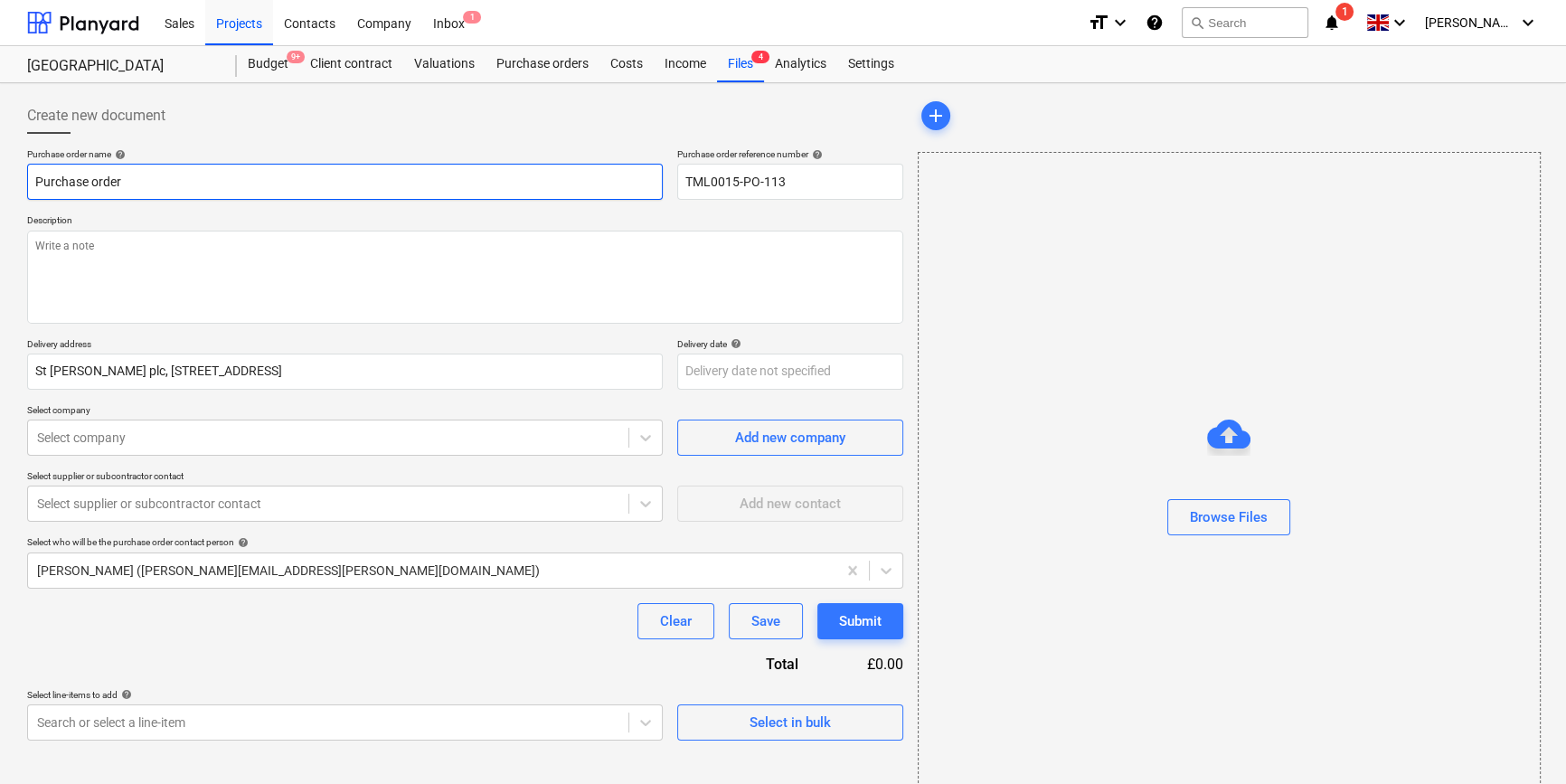
drag, startPoint x: 121, startPoint y: 181, endPoint x: 37, endPoint y: 181, distance: 84.0
click at [37, 181] on input "Purchase order" at bounding box center [345, 181] width 636 height 36
paste input "TML0015-PO-113"
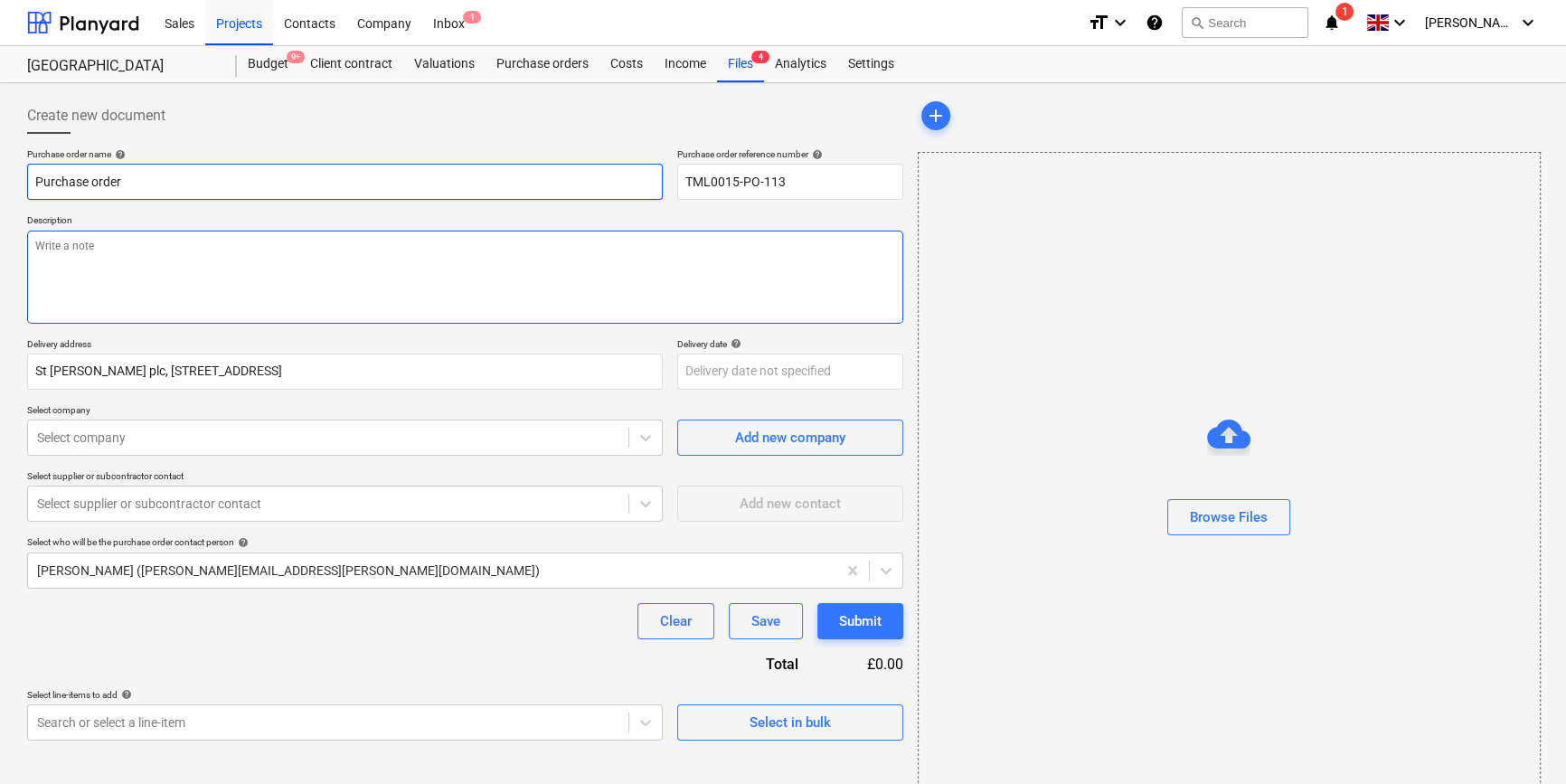
type textarea "x"
type input "TML0015-PO-113"
type textarea "x"
type input "TML0015-PO-113"
type textarea "x"
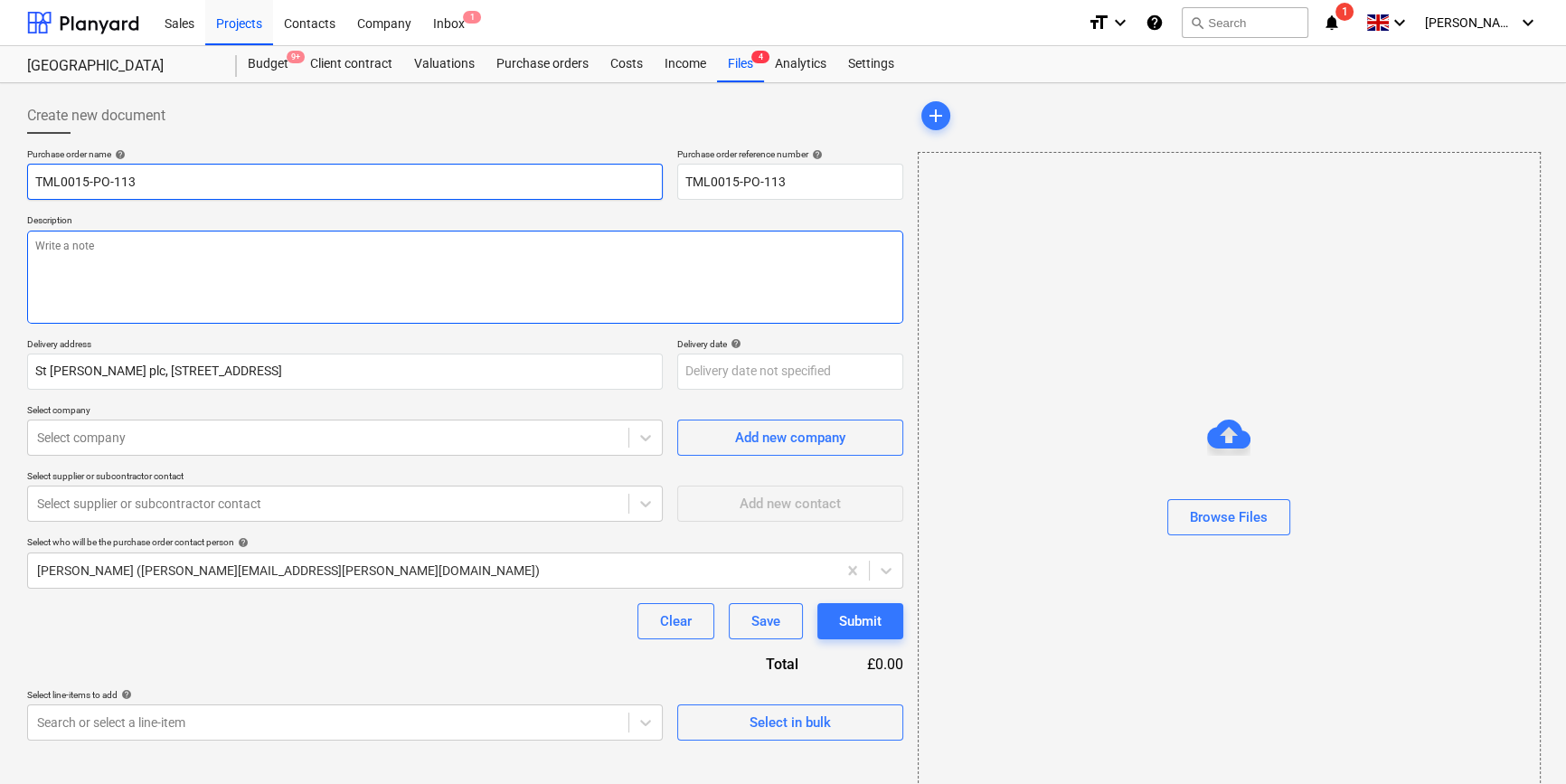
type input "TML0015-PO-113 S"
type textarea "x"
type input "TML0015-PO-113 SG"
type textarea "x"
type input "TML0015-PO-113 S"
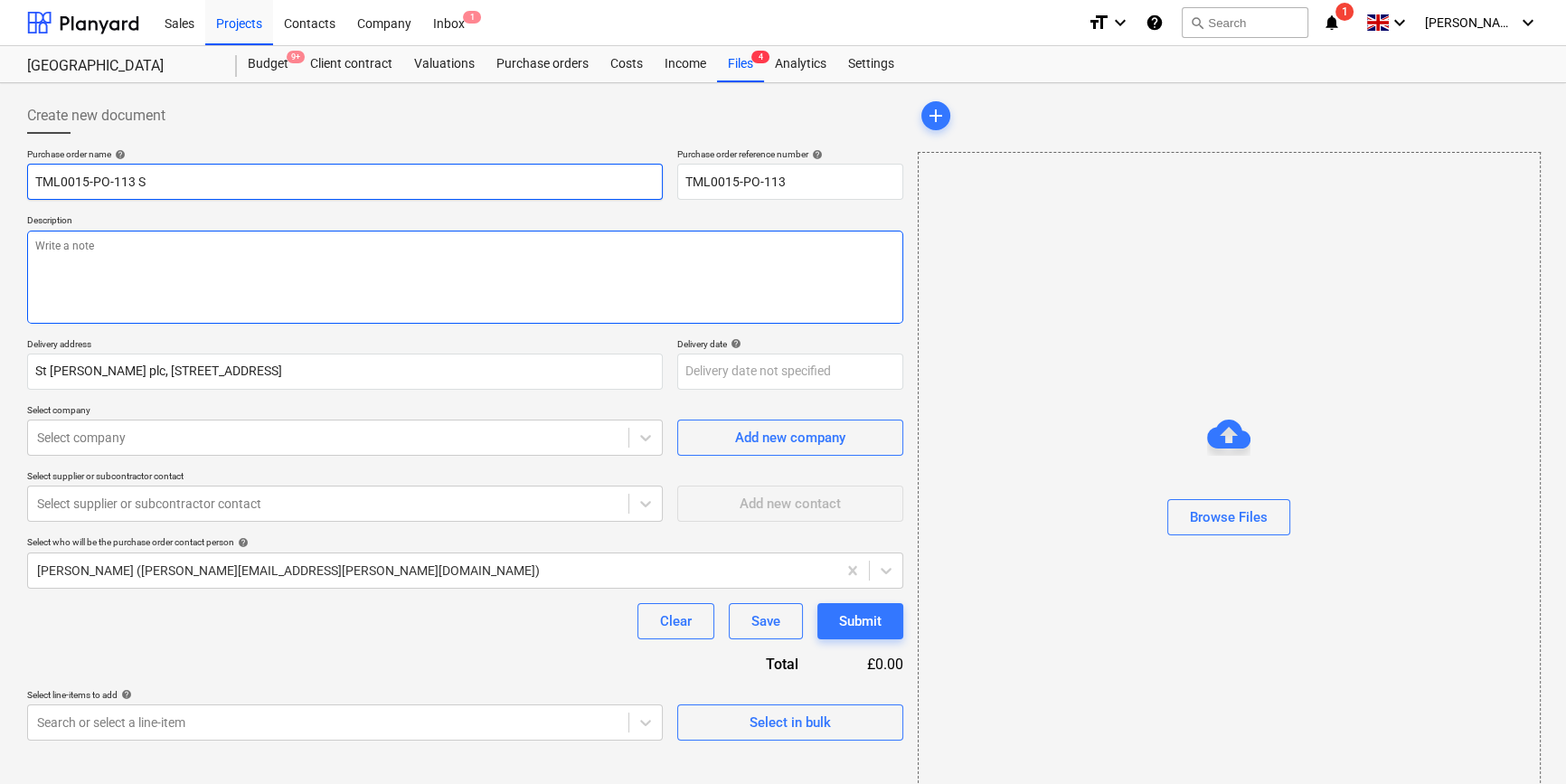
type textarea "x"
type input "TML0015-PO-113 SI"
type textarea "x"
type input "TML0015-PO-113 SIG"
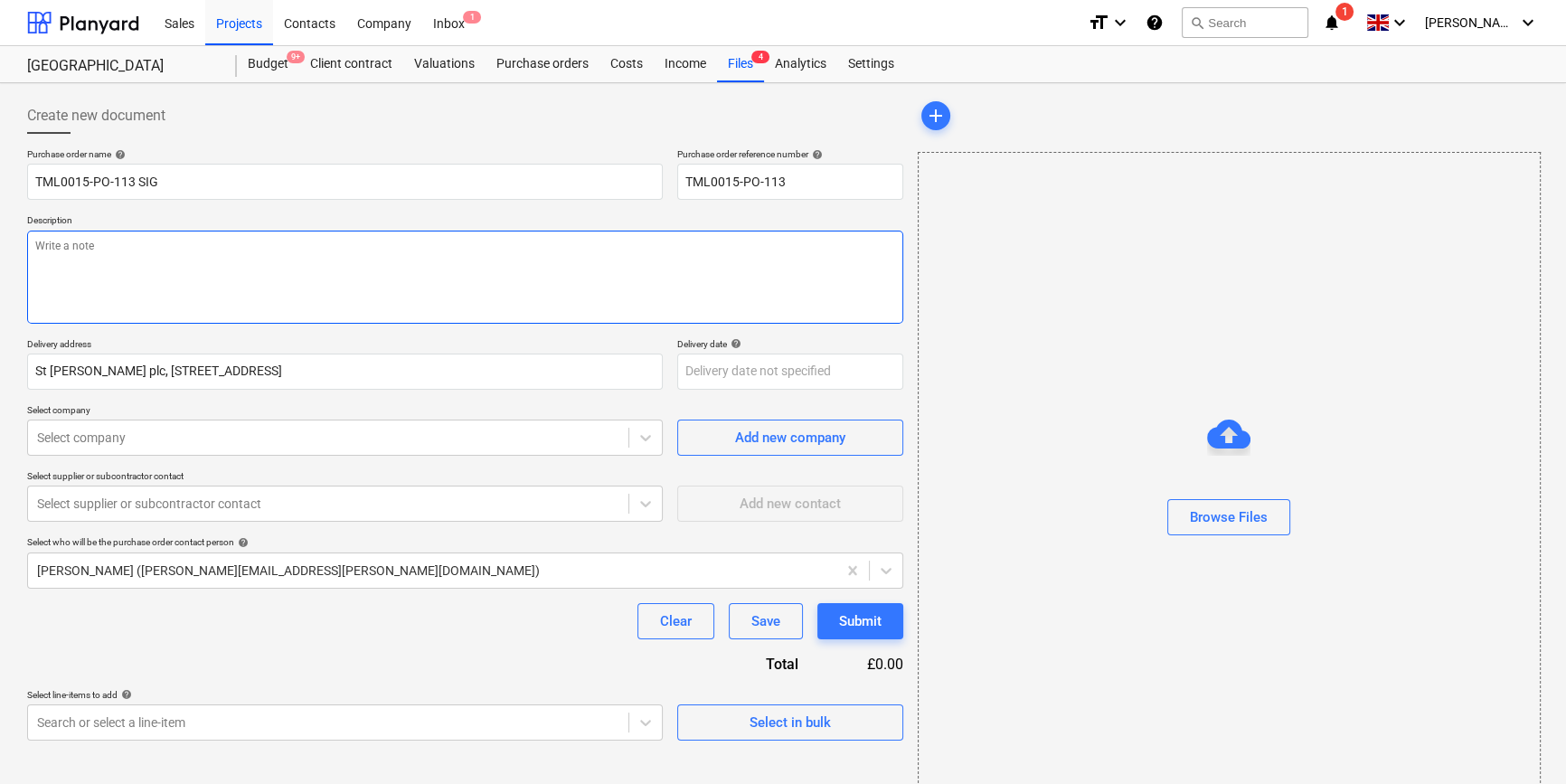
click at [58, 262] on textarea at bounding box center [465, 278] width 876 height 93
type textarea "x"
type textarea "S"
type textarea "x"
type textarea "Si"
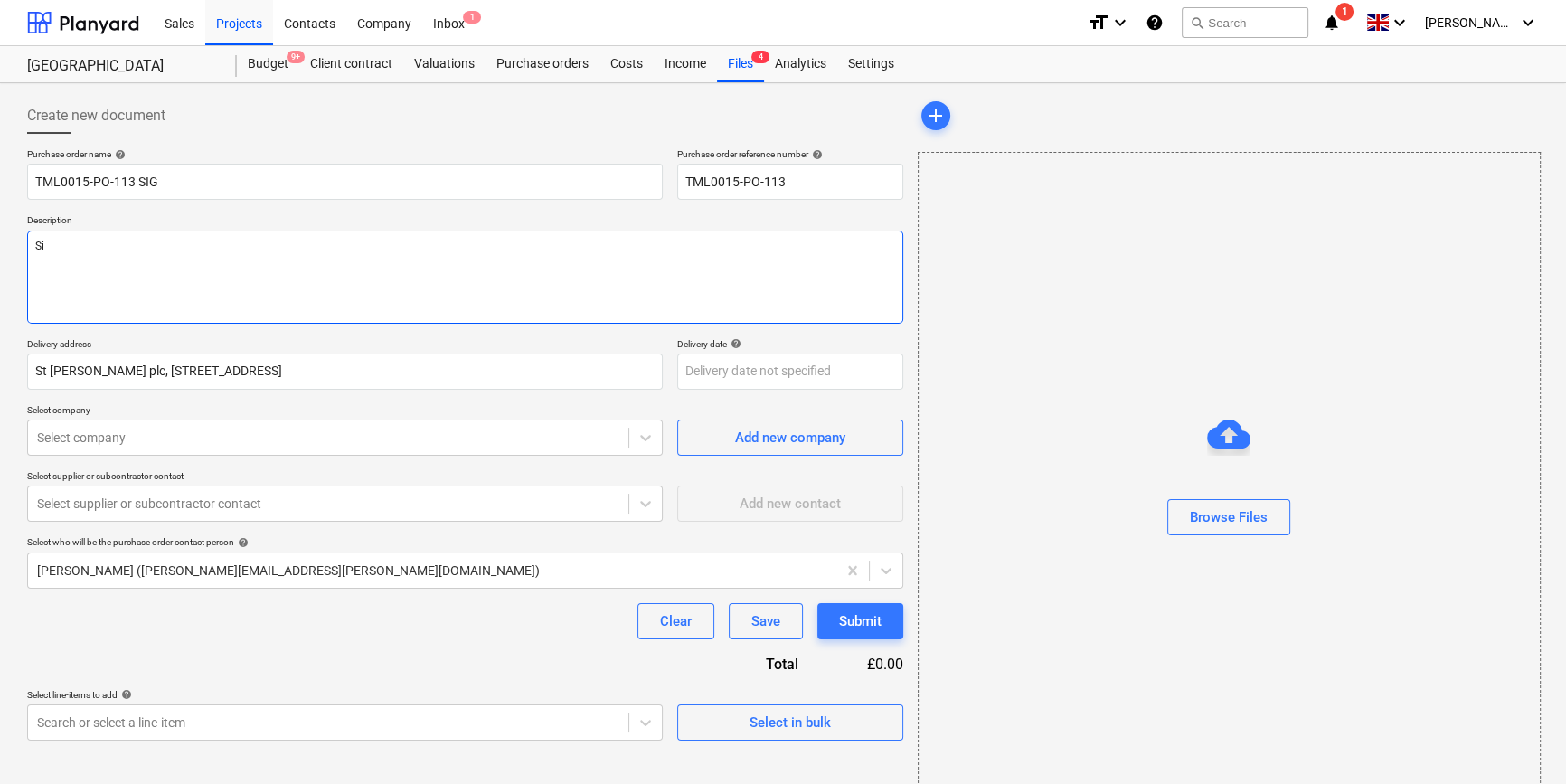
type textarea "x"
type textarea "Sit"
type textarea "x"
type textarea "Site"
type textarea "x"
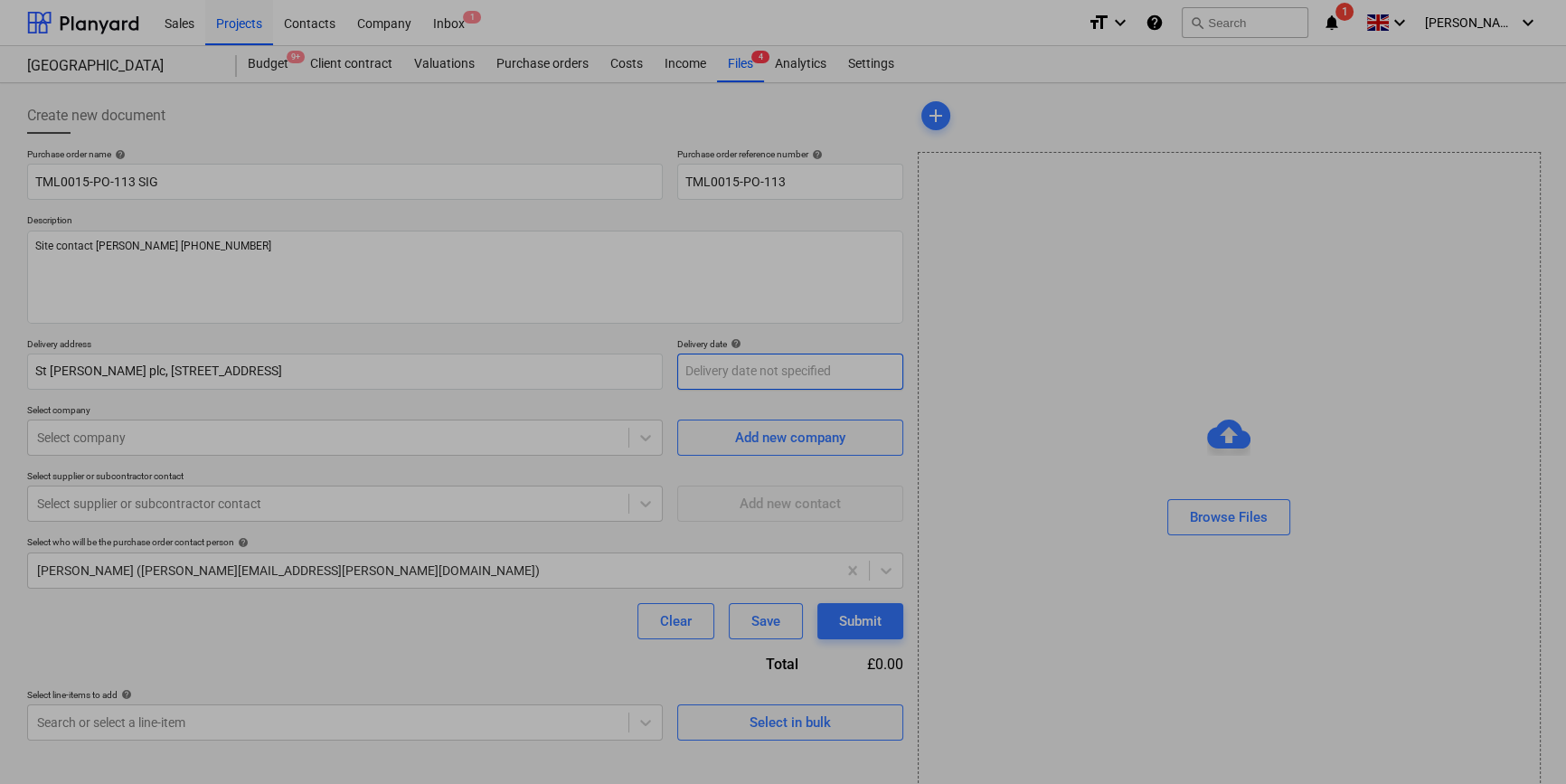
click at [690, 372] on body "Sales Projects Contacts Company Inbox 1 format_size keyboard_arrow_down help se…" at bounding box center [783, 392] width 1566 height 784
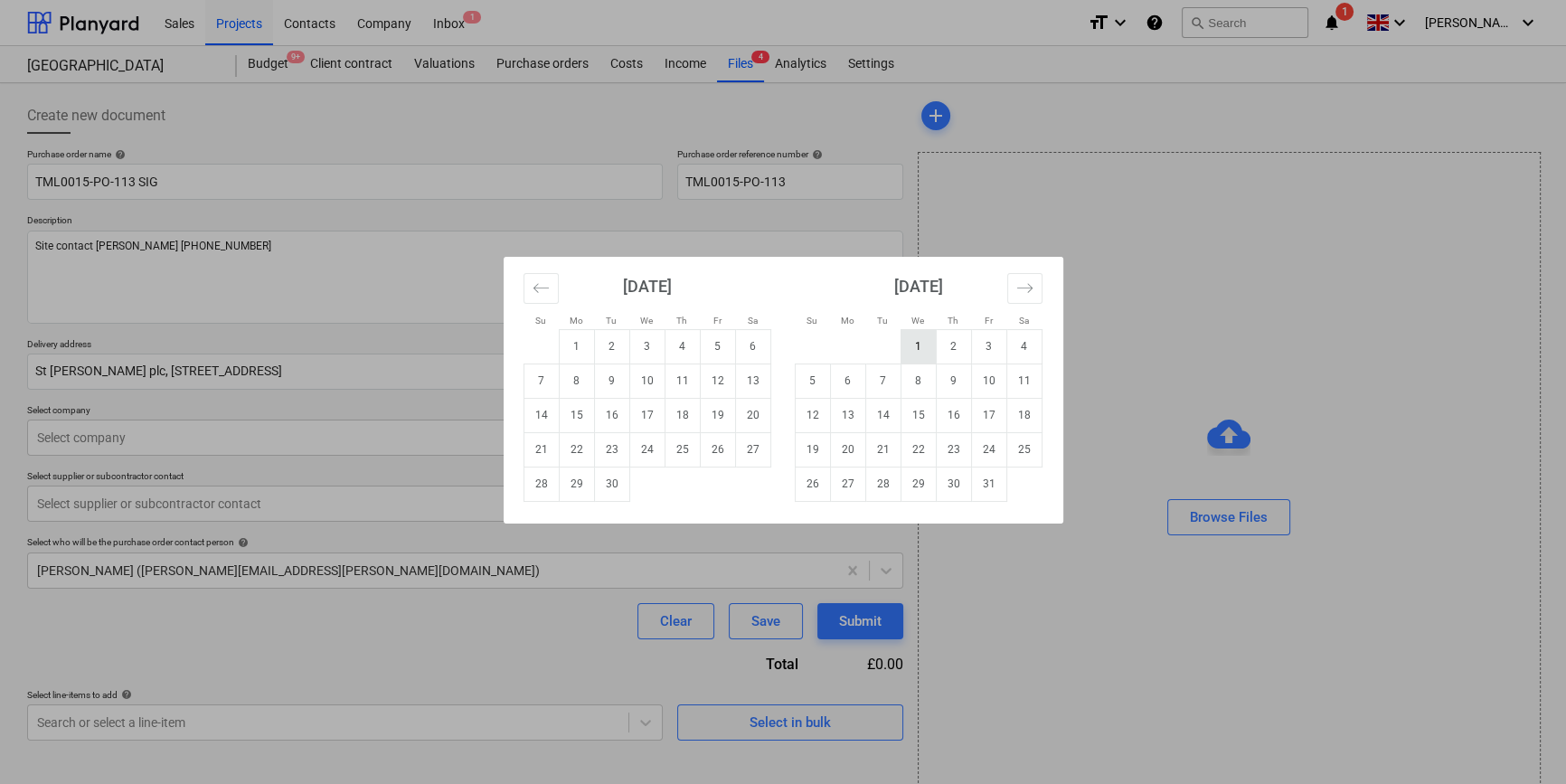
click at [913, 346] on td "1" at bounding box center [918, 346] width 36 height 35
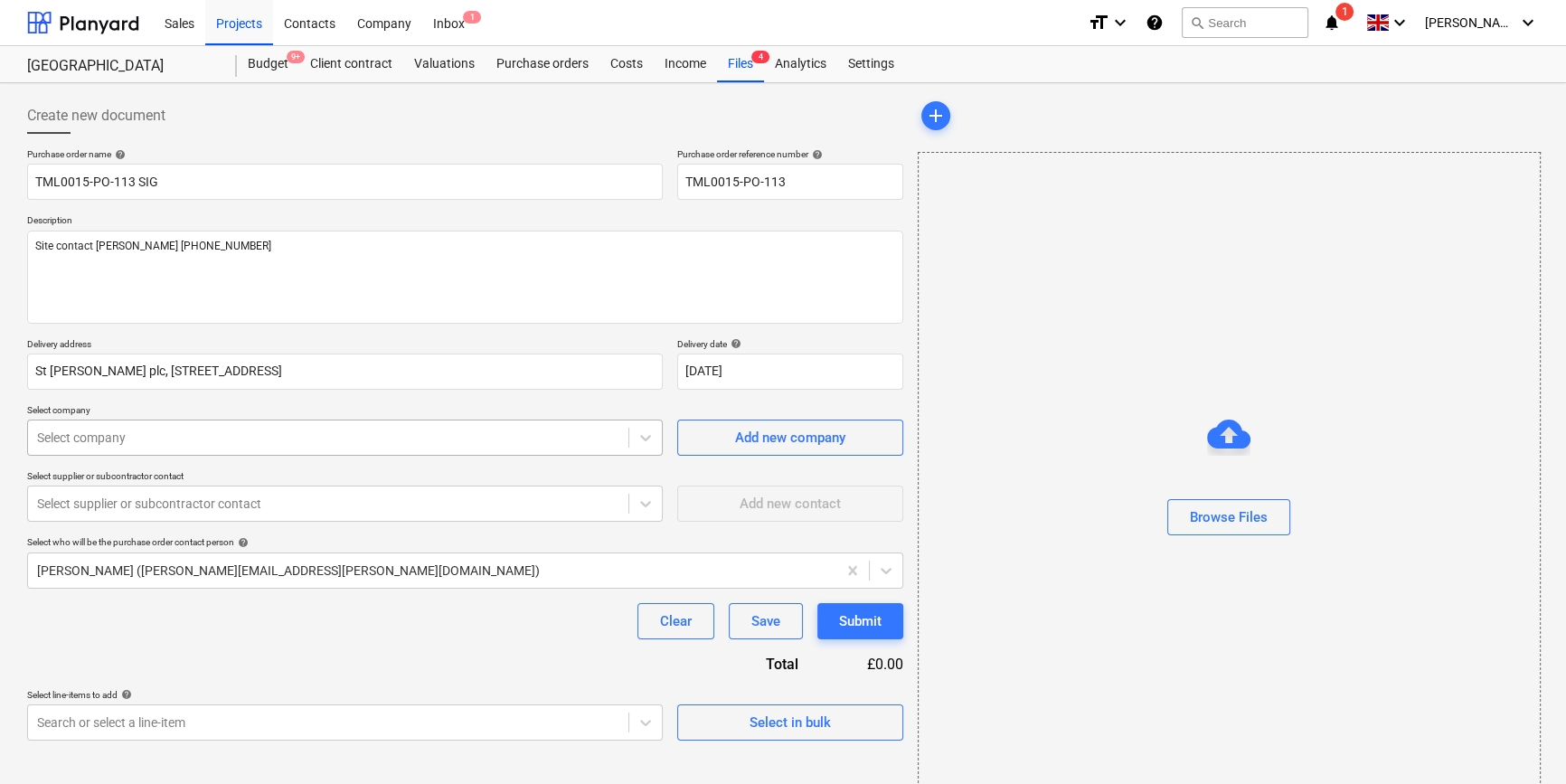
click at [208, 446] on div at bounding box center [328, 436] width 582 height 18
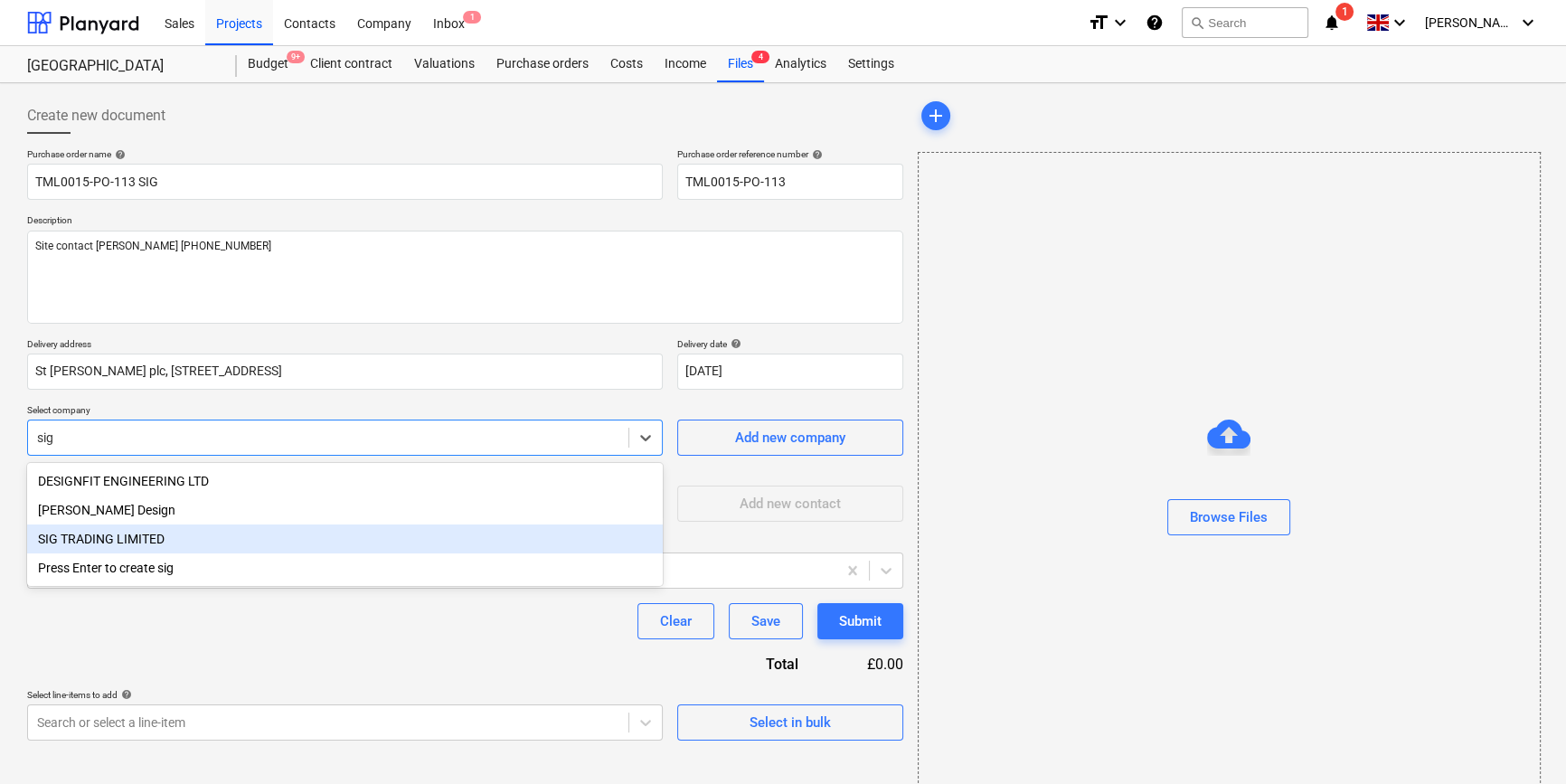
click at [114, 540] on div "SIG TRADING LIMITED" at bounding box center [345, 538] width 636 height 29
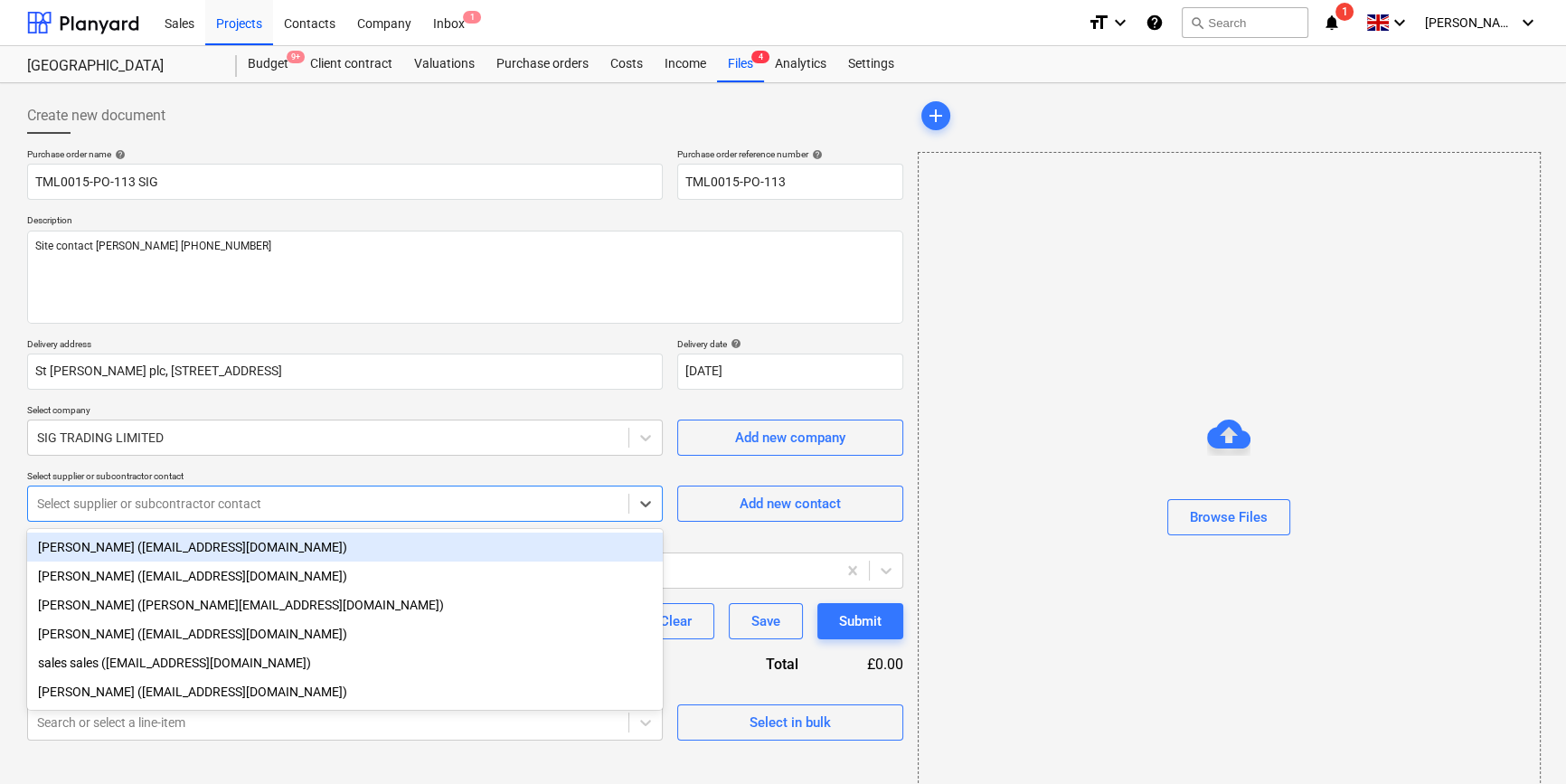
click at [99, 510] on div at bounding box center [328, 503] width 582 height 18
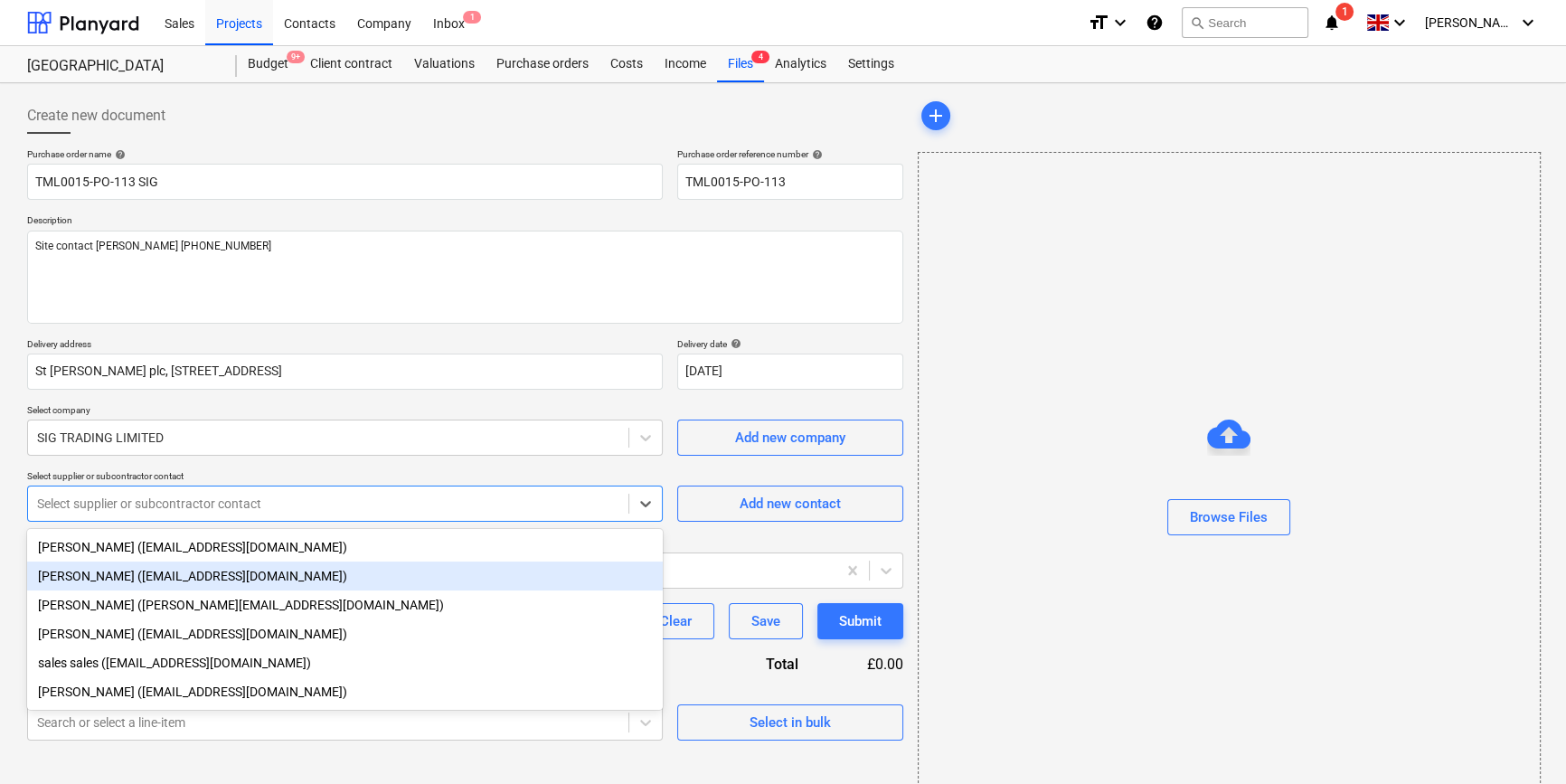
click at [106, 577] on div "[PERSON_NAME] ([EMAIL_ADDRESS][DOMAIN_NAME])" at bounding box center [345, 576] width 636 height 29
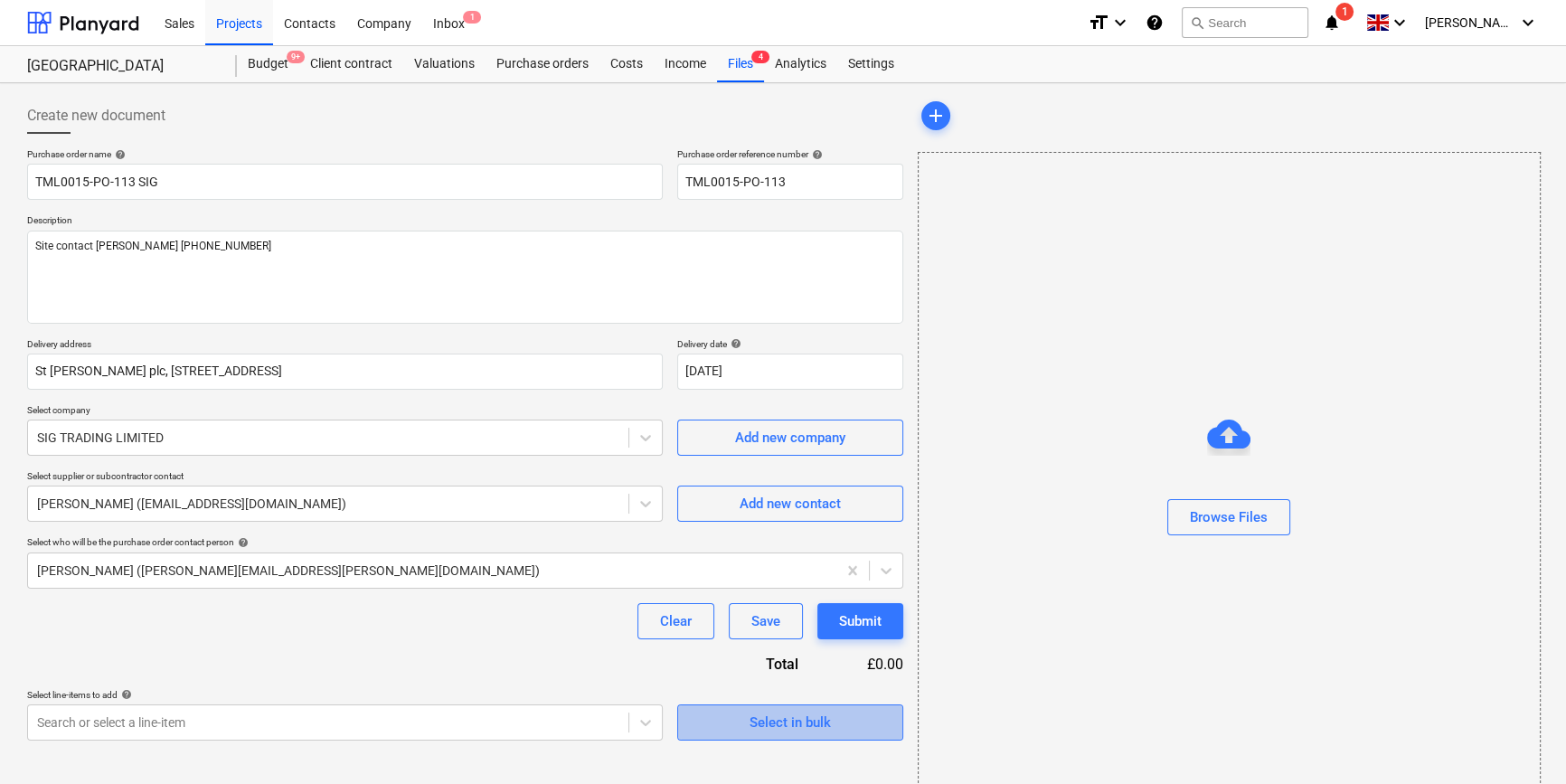
click at [795, 723] on div "Select in bulk" at bounding box center [790, 721] width 81 height 23
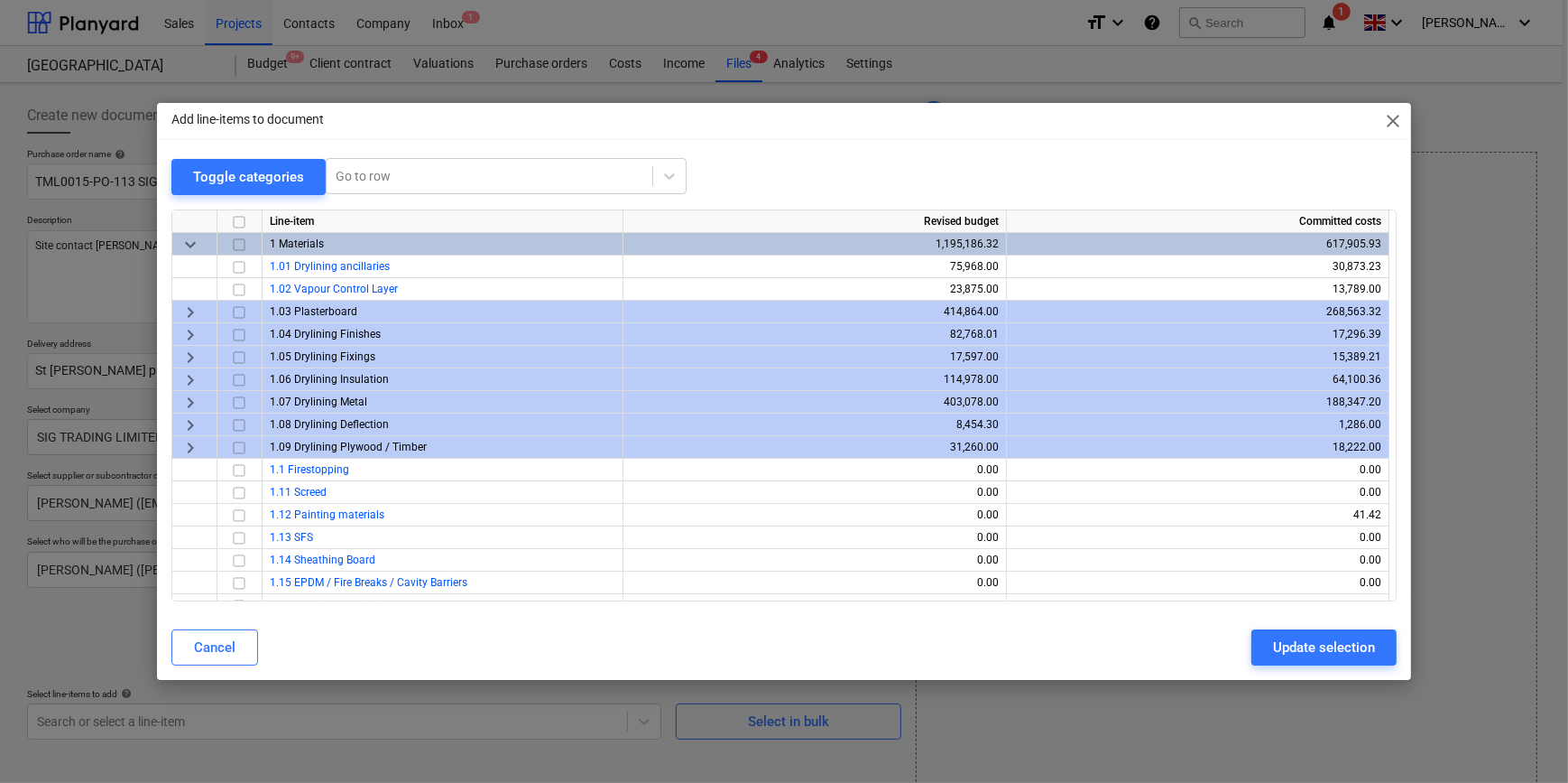
click at [189, 379] on span "keyboard_arrow_right" at bounding box center [189, 379] width 21 height 21
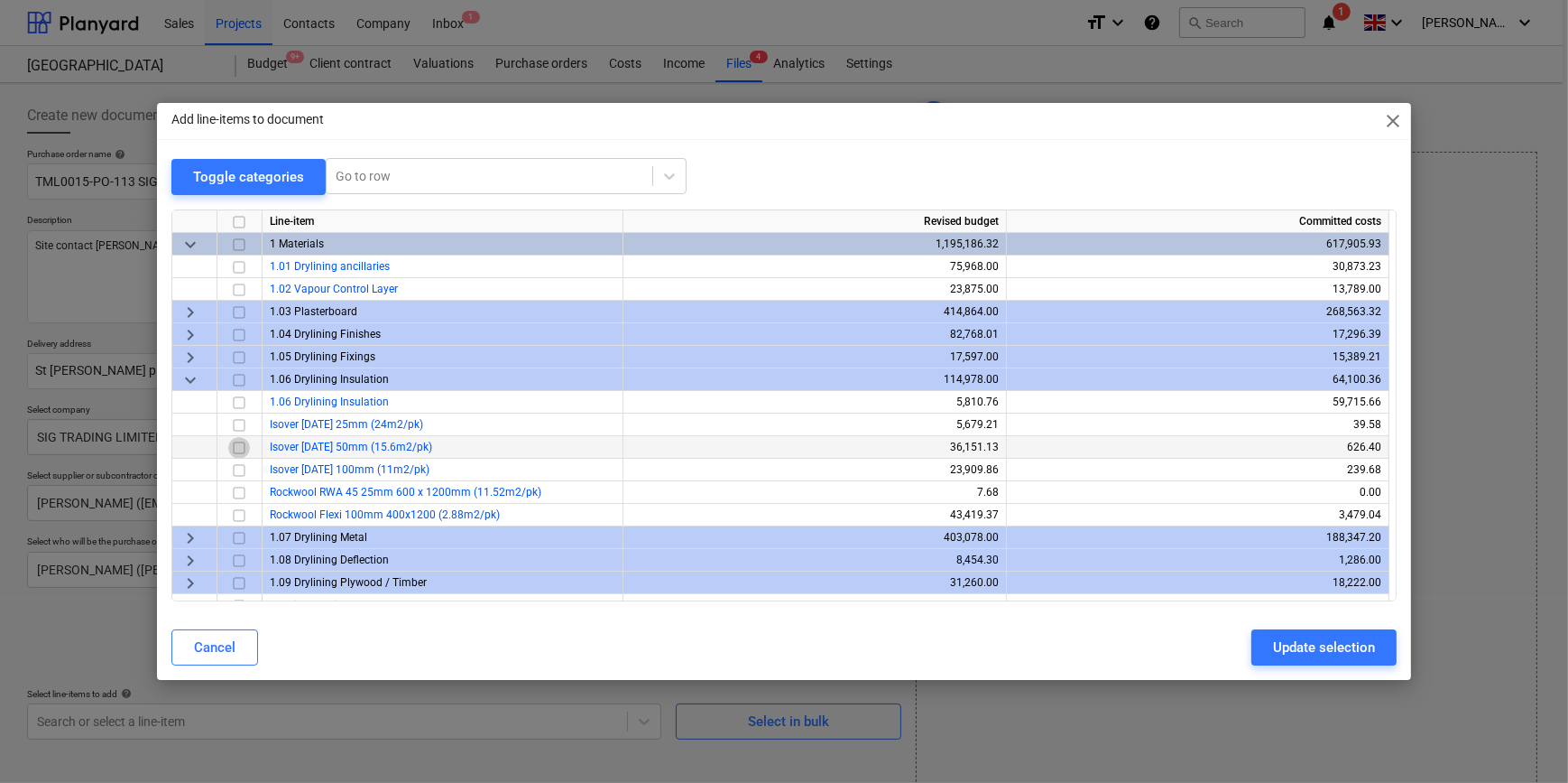
click at [242, 446] on input "checkbox" at bounding box center [239, 446] width 21 height 21
click at [238, 466] on input "checkbox" at bounding box center [239, 468] width 21 height 21
click at [1312, 647] on div "Update selection" at bounding box center [1324, 647] width 102 height 23
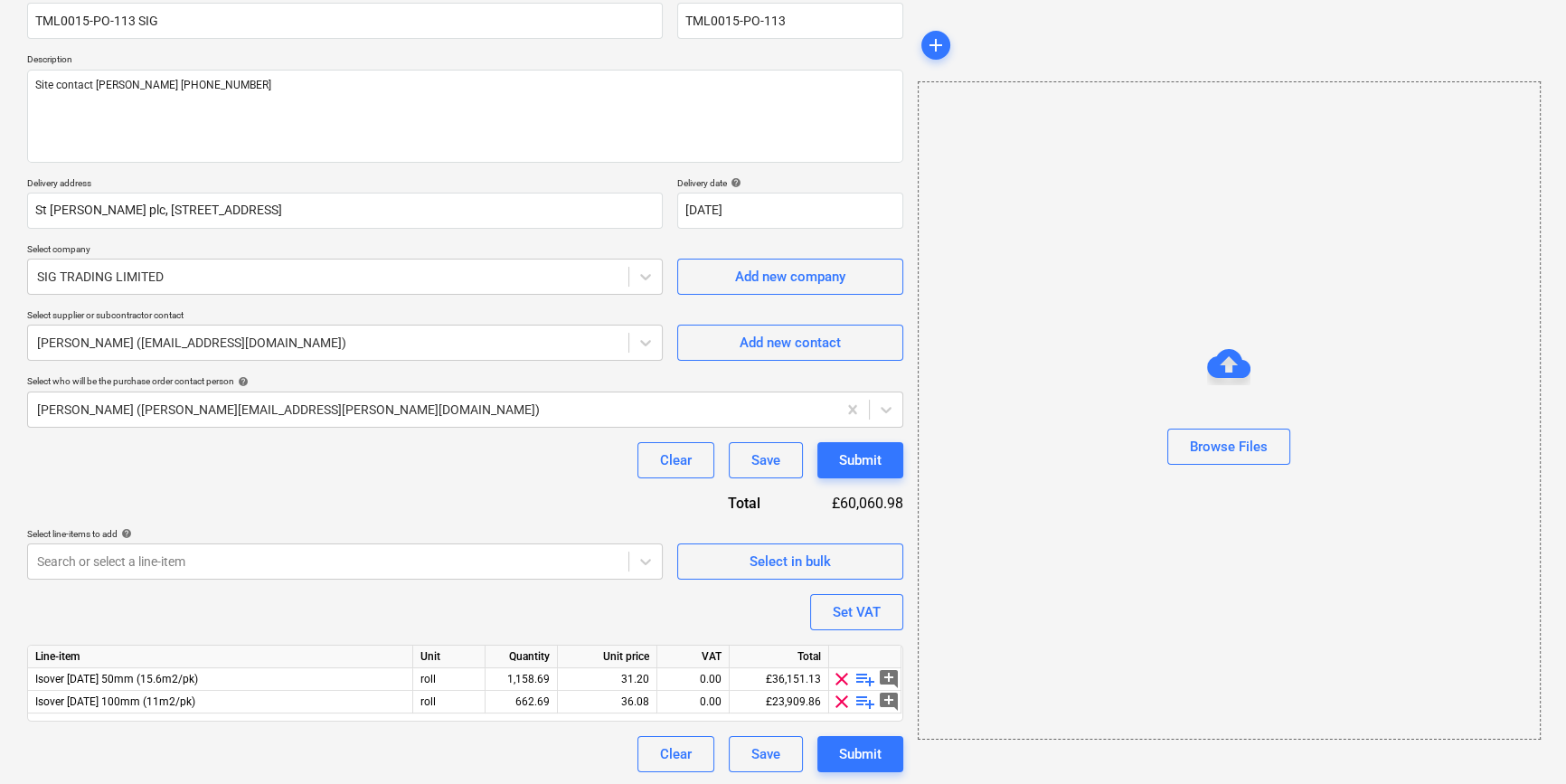
scroll to position [163, 0]
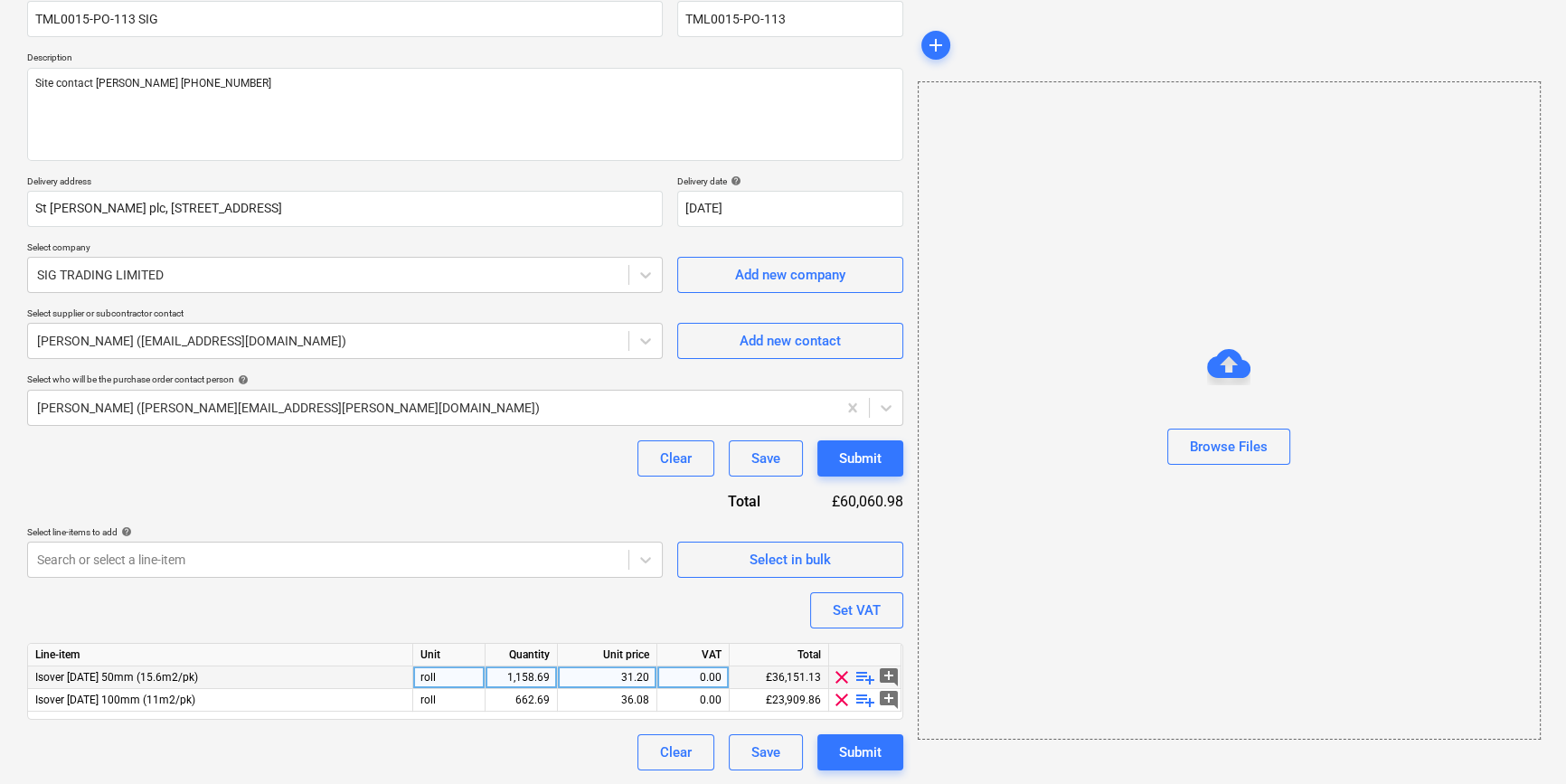
click at [533, 677] on div "1,158.69" at bounding box center [521, 677] width 57 height 22
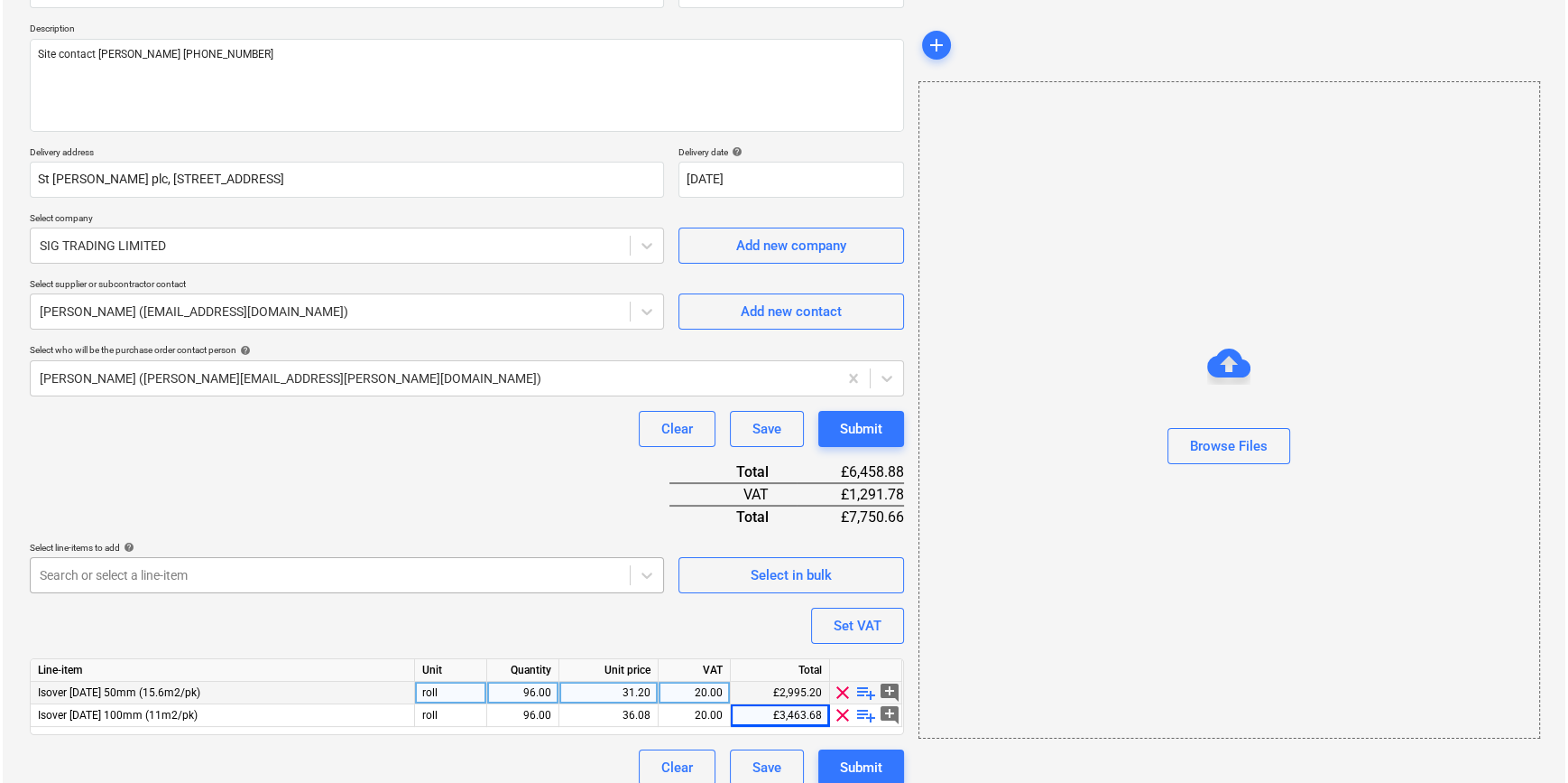
scroll to position [207, 0]
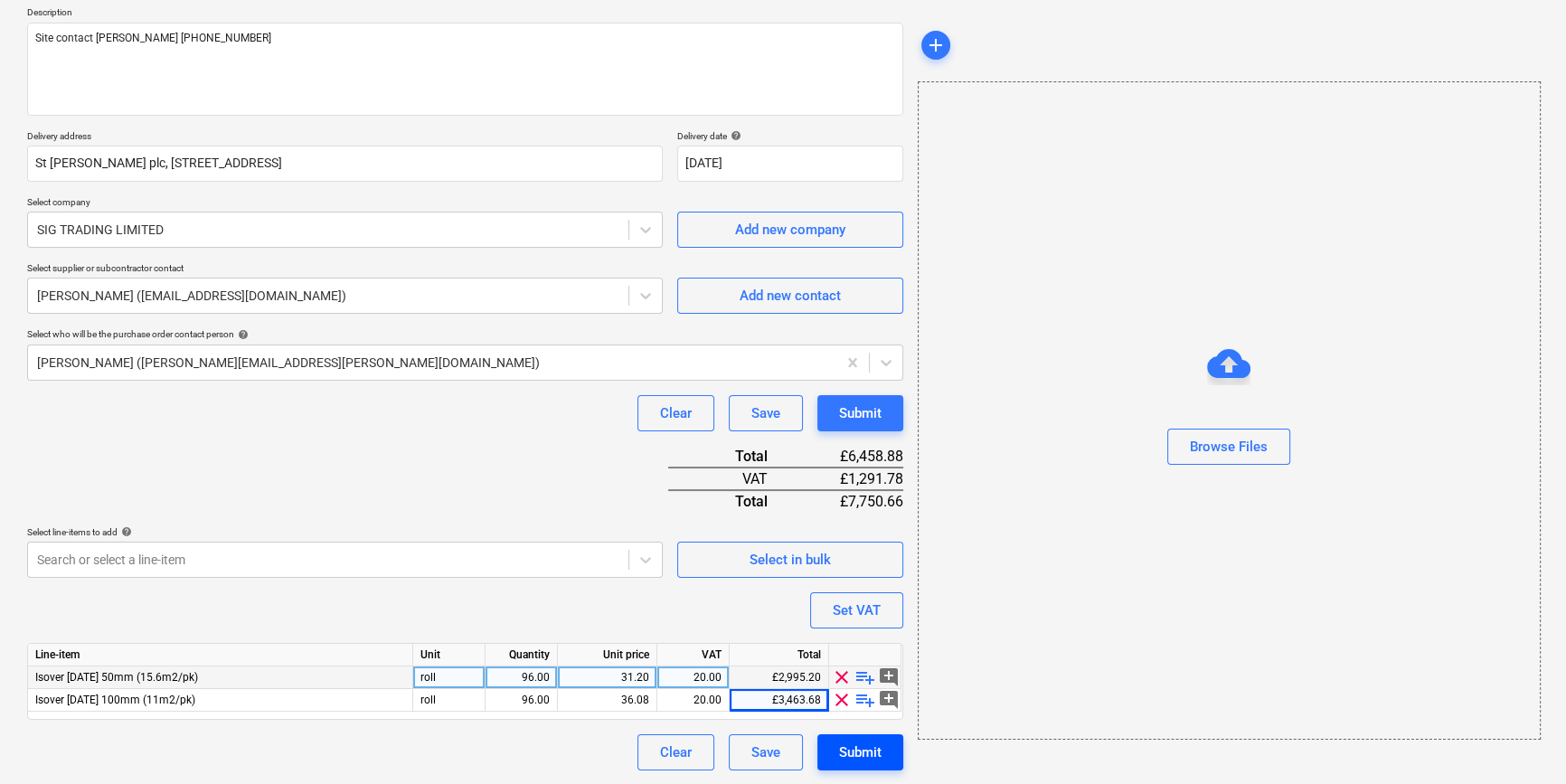
click at [881, 756] on div "Submit" at bounding box center [860, 751] width 42 height 23
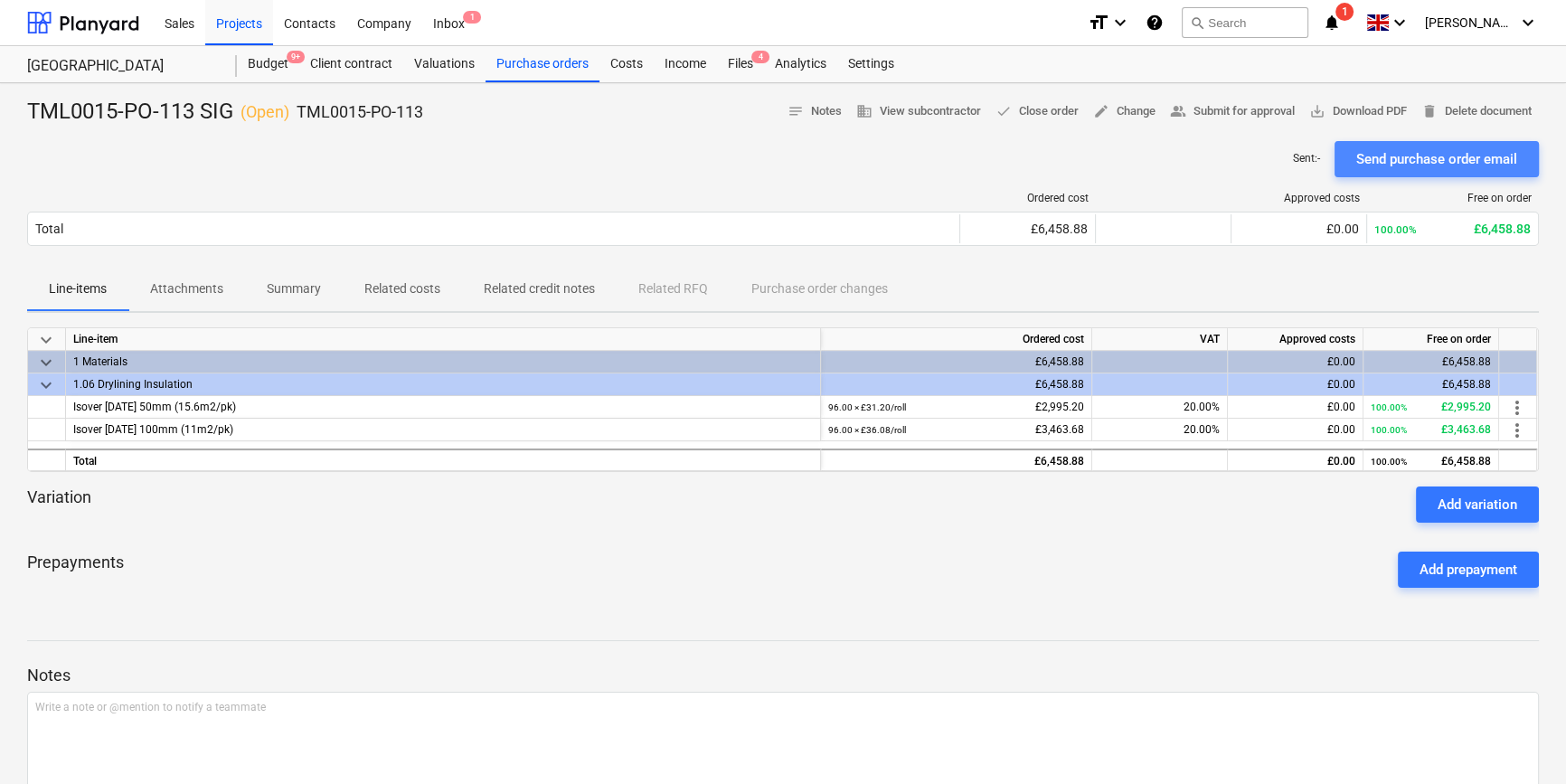
click at [1398, 156] on div "Send purchase order email" at bounding box center [1437, 159] width 161 height 23
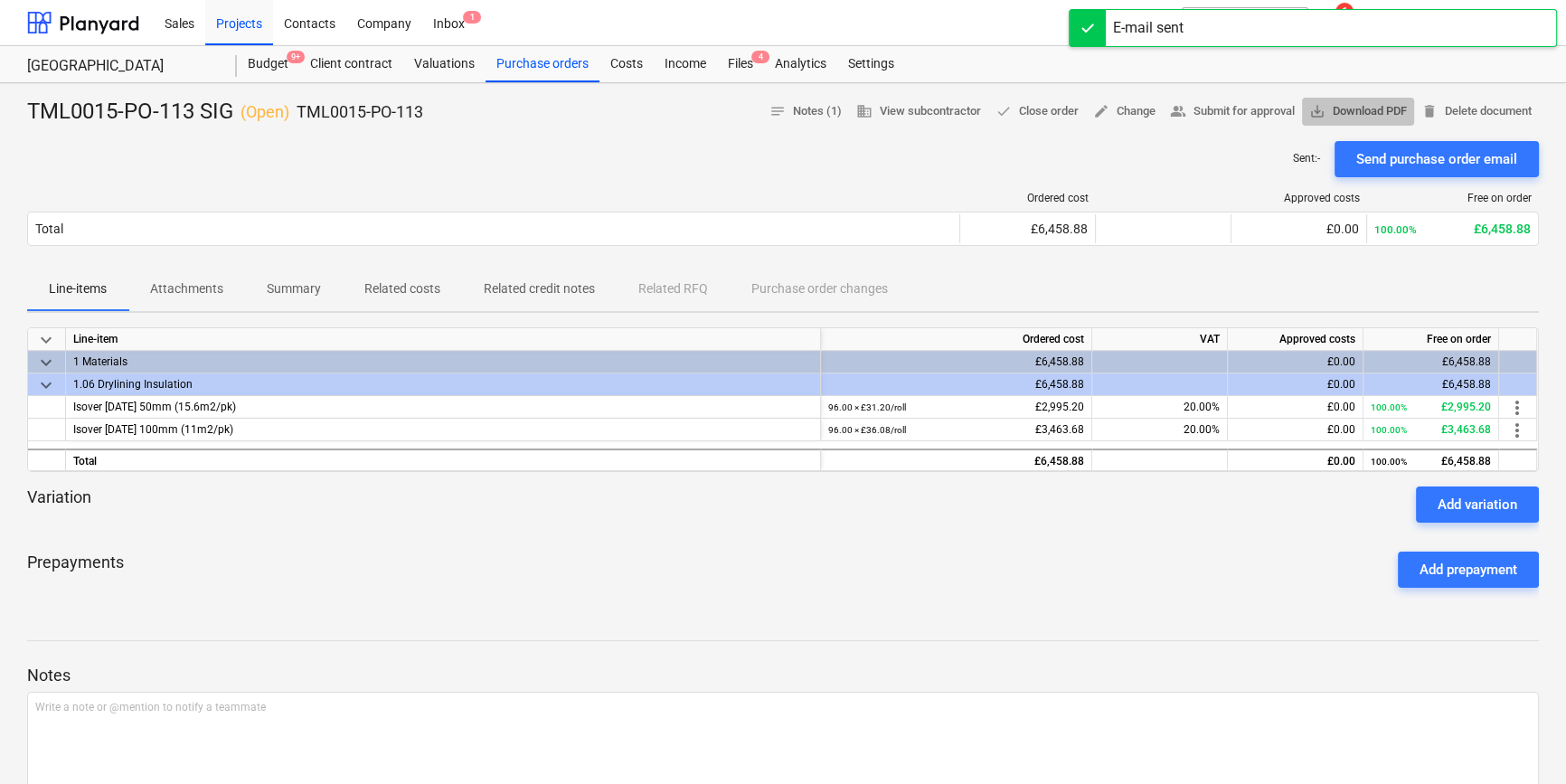
click at [1360, 115] on span "save_alt Download PDF" at bounding box center [1358, 111] width 97 height 21
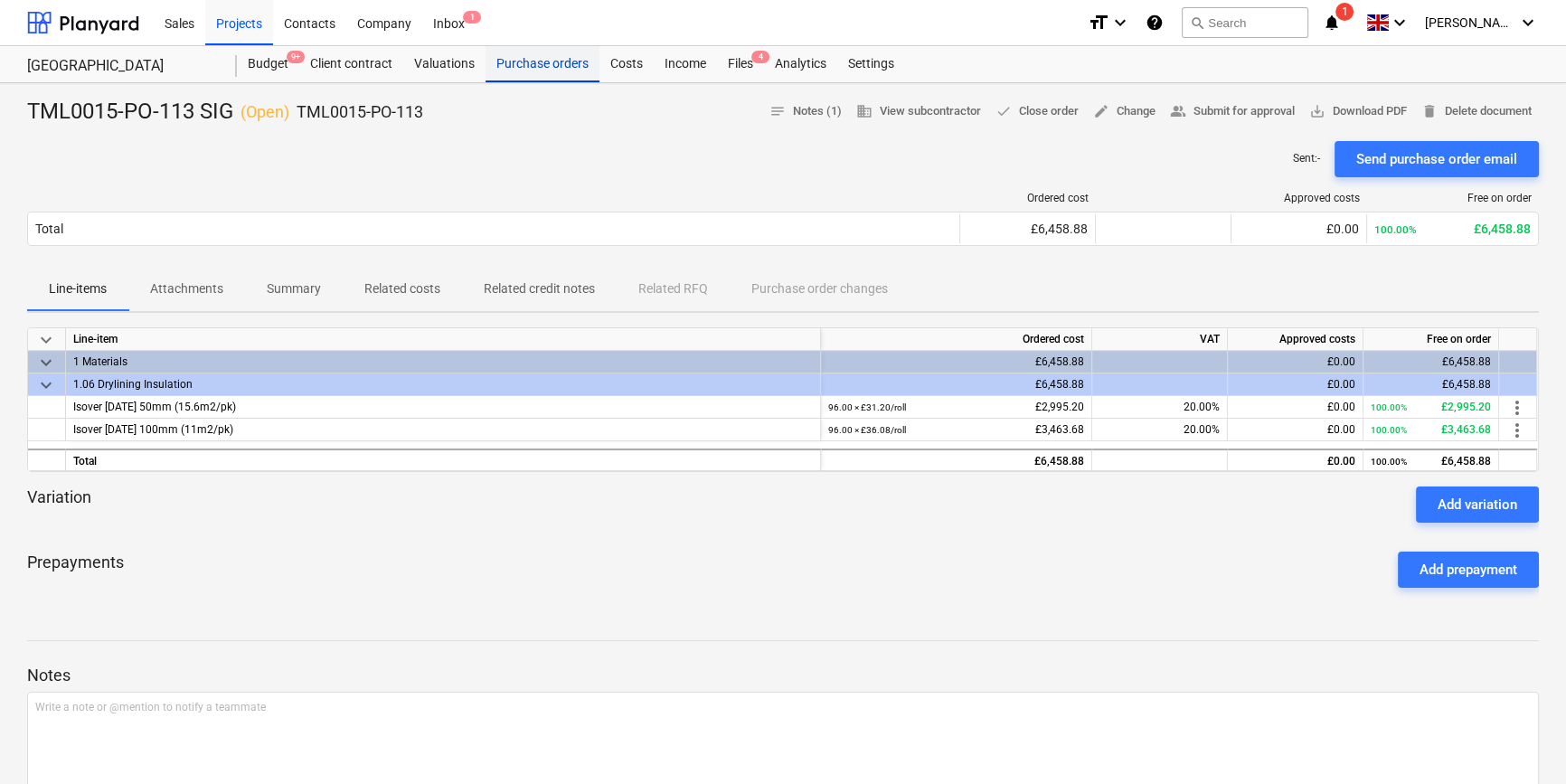
click at [518, 69] on div "Purchase orders" at bounding box center [542, 64] width 114 height 36
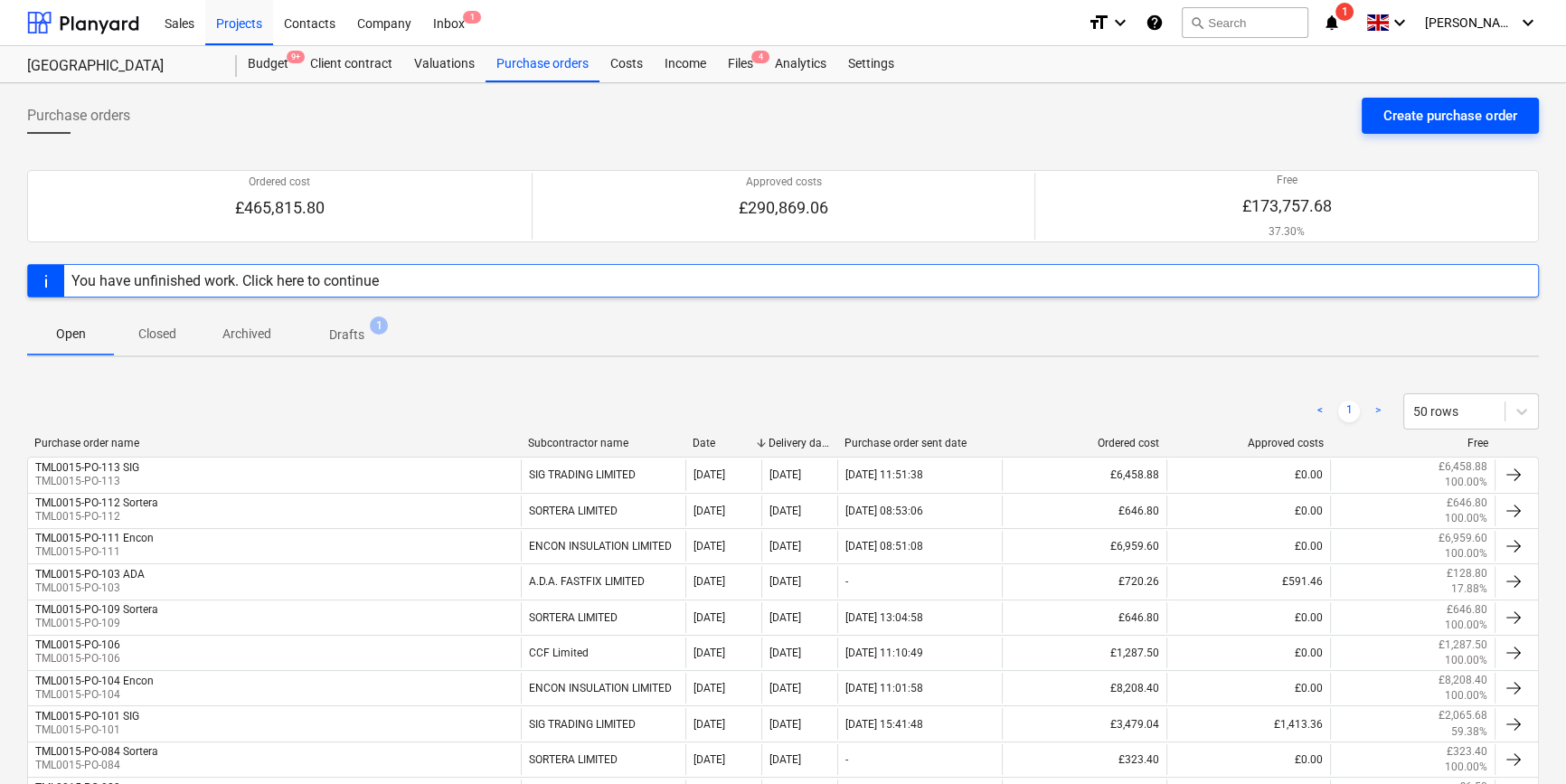
click at [1414, 110] on div "Create purchase order" at bounding box center [1450, 115] width 134 height 23
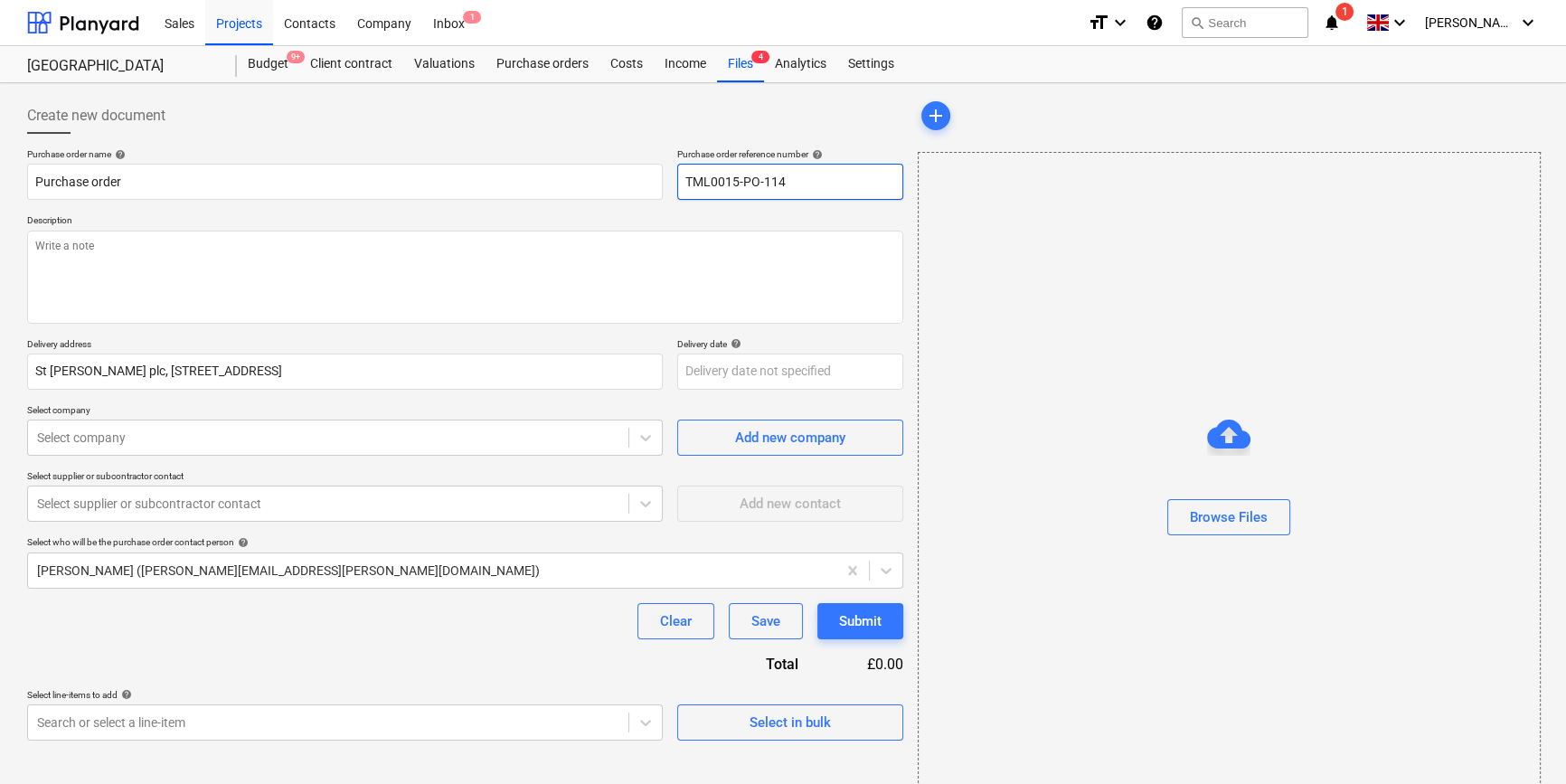
drag, startPoint x: 811, startPoint y: 179, endPoint x: 678, endPoint y: 188, distance: 133.3
click at [678, 188] on input "TML0015-PO-114" at bounding box center [790, 181] width 226 height 36
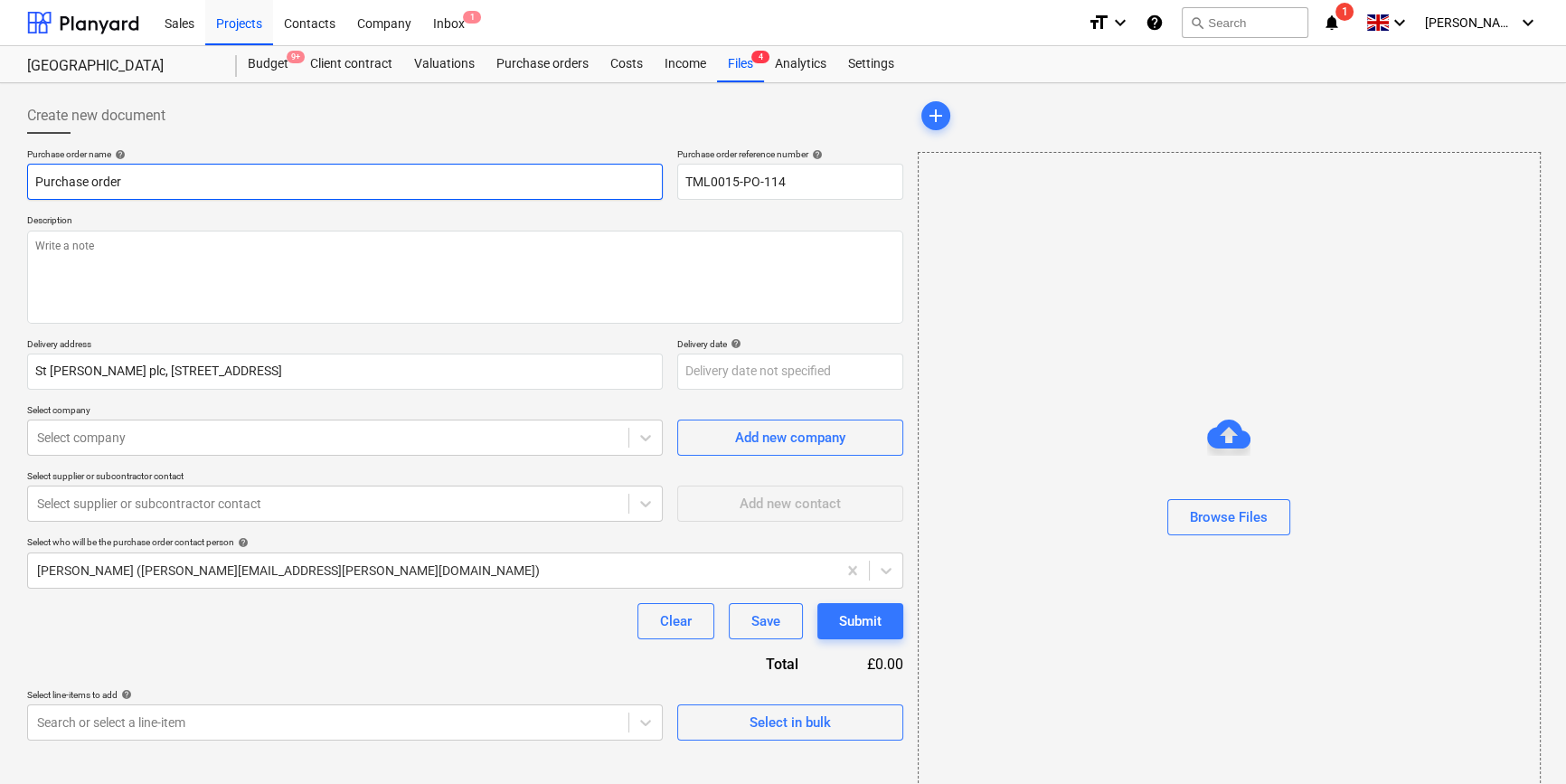
drag, startPoint x: 129, startPoint y: 179, endPoint x: 36, endPoint y: 179, distance: 93.0
click at [36, 179] on input "Purchase order" at bounding box center [345, 181] width 636 height 36
paste input "TML0015-PO-114"
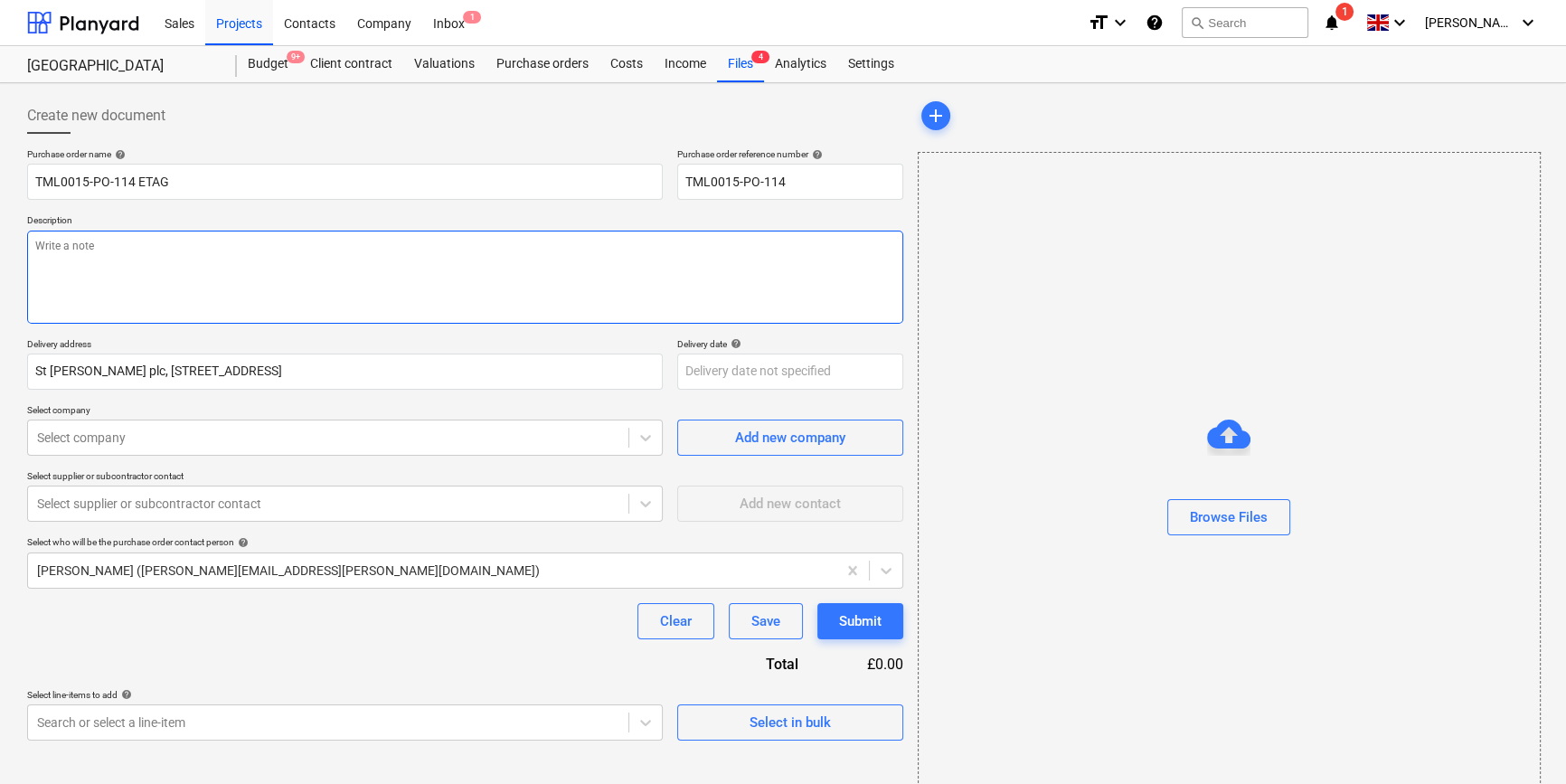
click at [94, 272] on textarea at bounding box center [465, 278] width 876 height 93
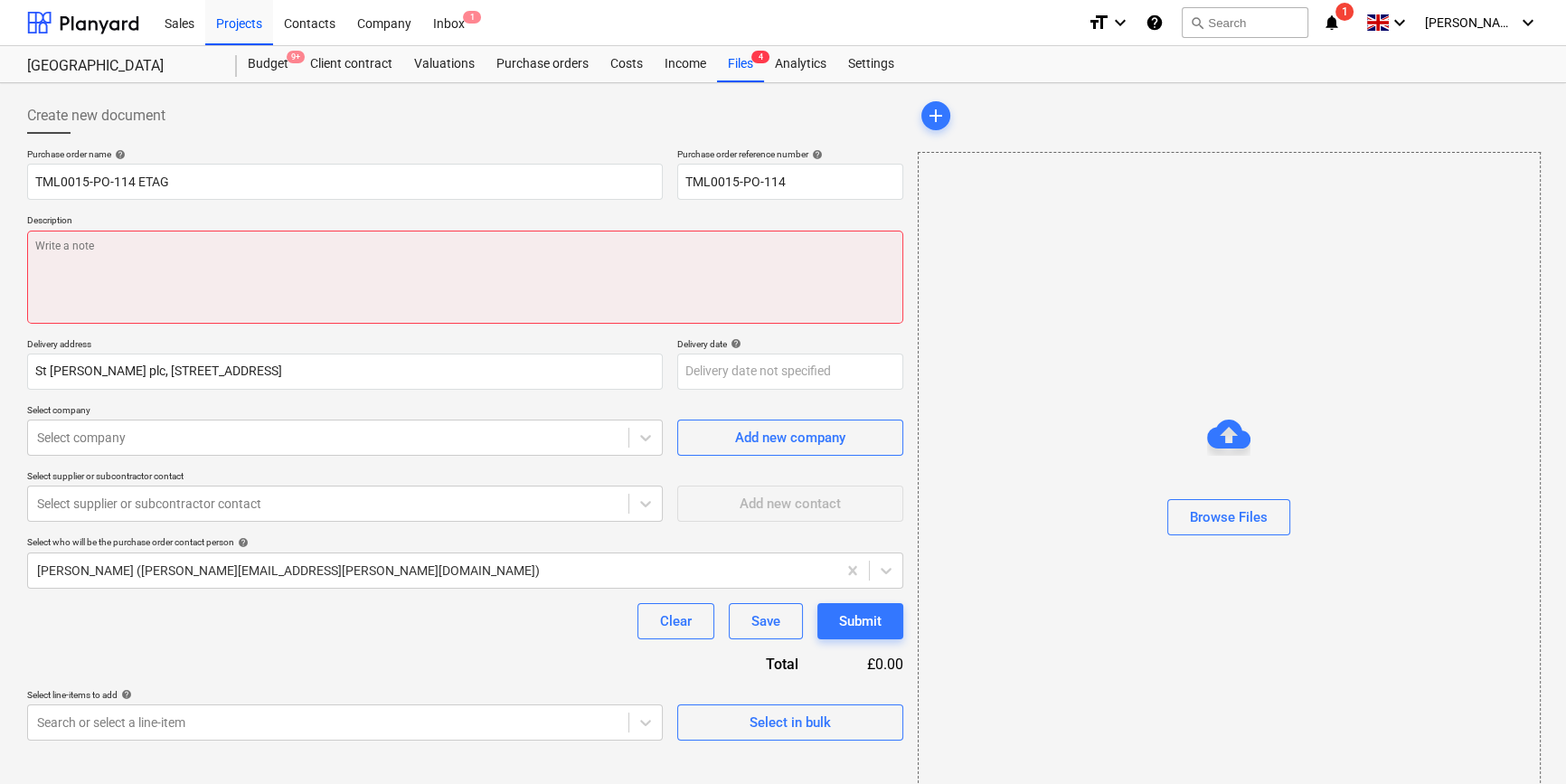
paste textarea "Site contact [PERSON_NAME] [PHONE_NUMBER]"
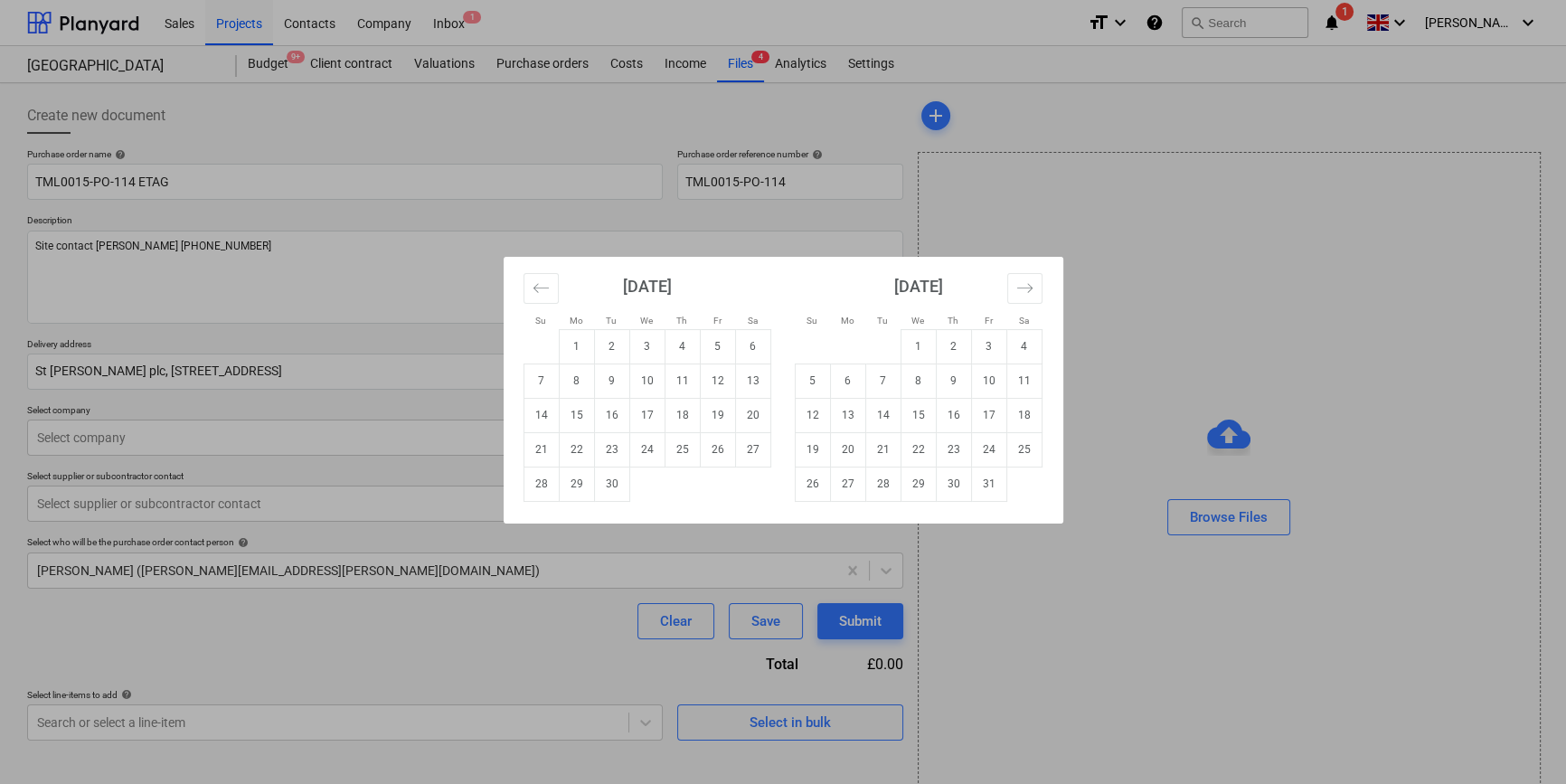
click at [725, 372] on body "Sales Projects Contacts Company Inbox 1 format_size keyboard_arrow_down help se…" at bounding box center [783, 392] width 1566 height 784
click at [912, 349] on td "1" at bounding box center [918, 346] width 36 height 35
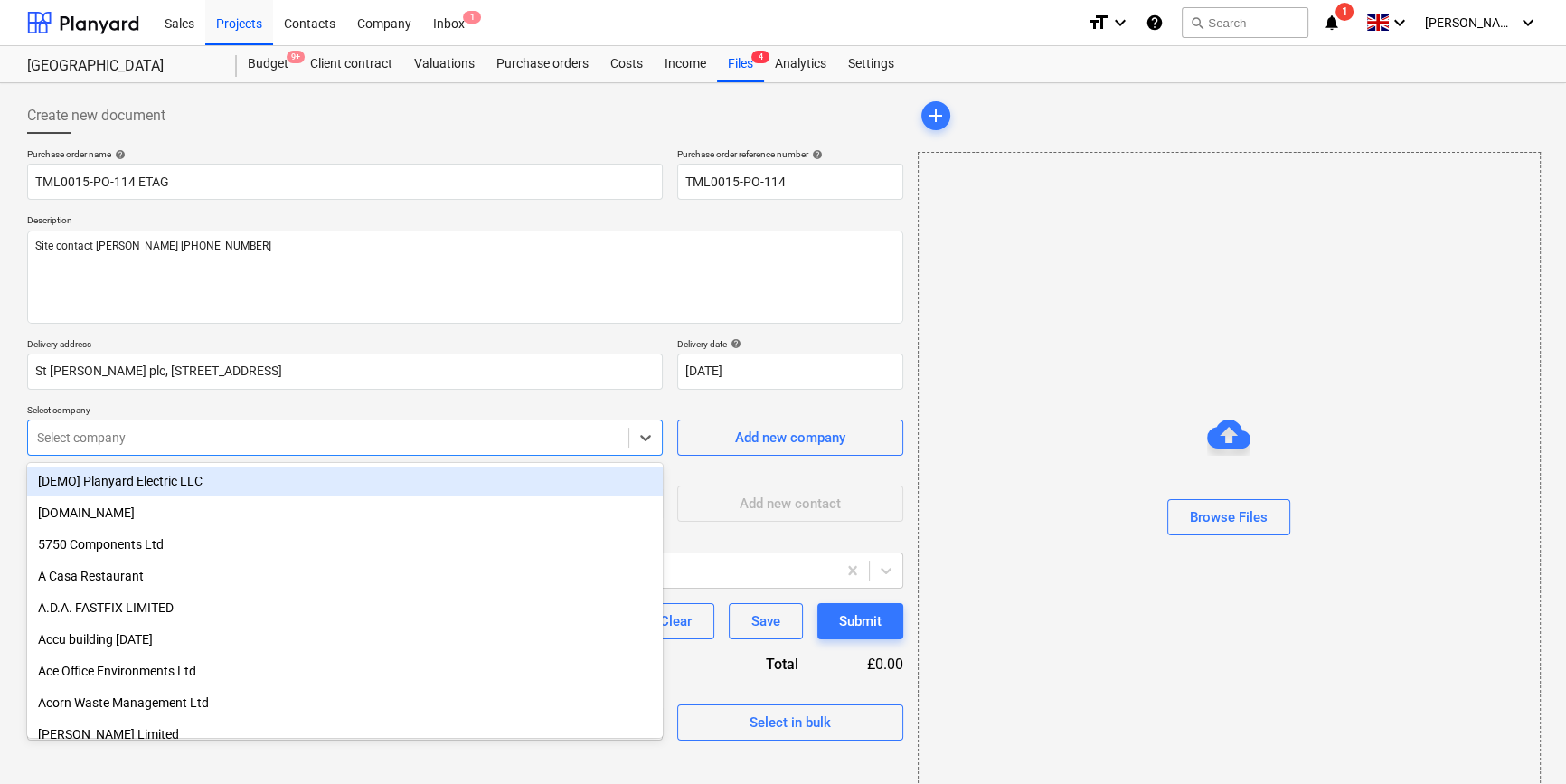
click at [399, 425] on div "Select company" at bounding box center [328, 437] width 600 height 25
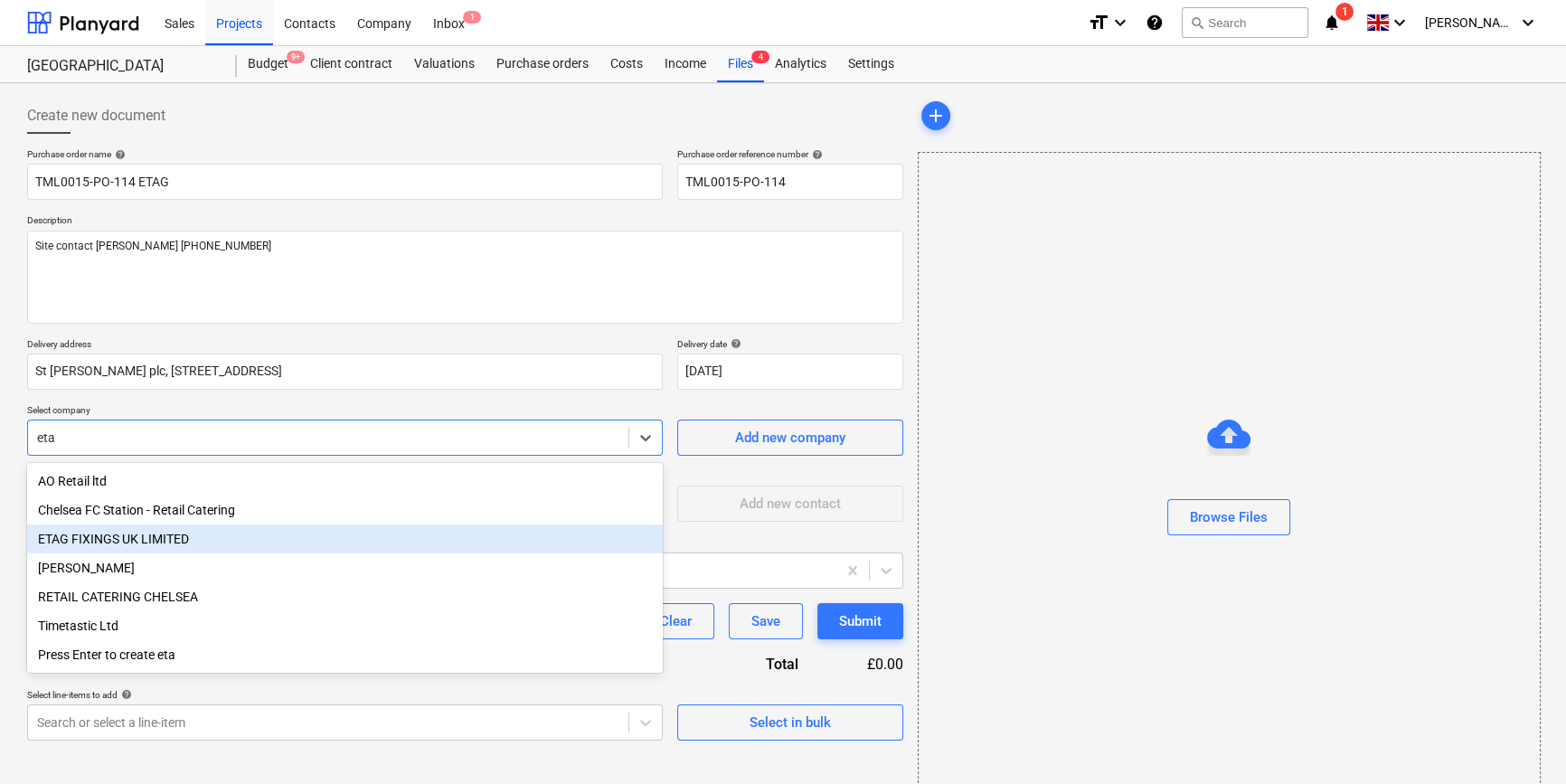
click at [186, 547] on div "ETAG FIXINGS UK LIMITED" at bounding box center [345, 538] width 636 height 29
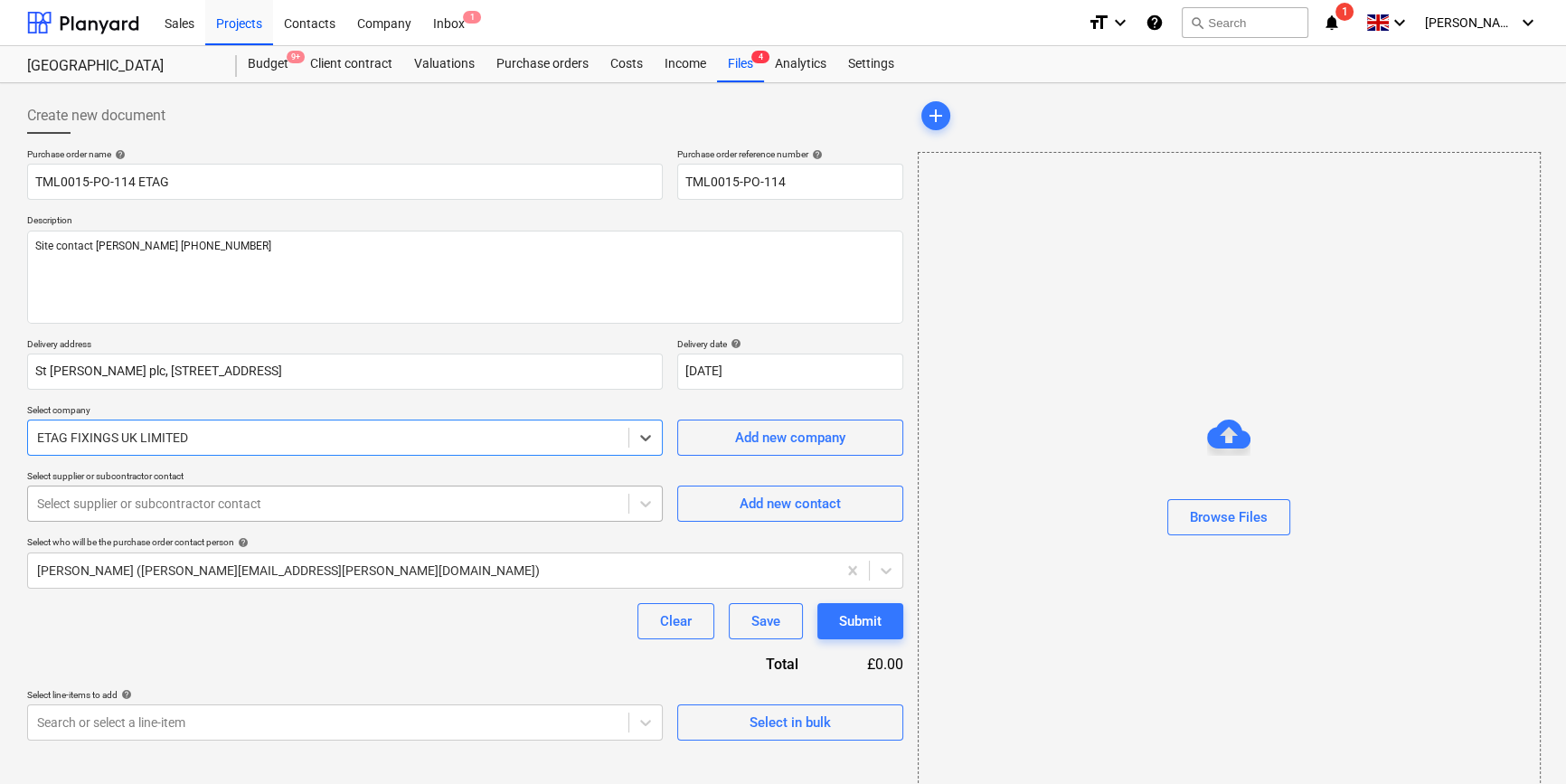
click at [136, 506] on div at bounding box center [328, 503] width 582 height 18
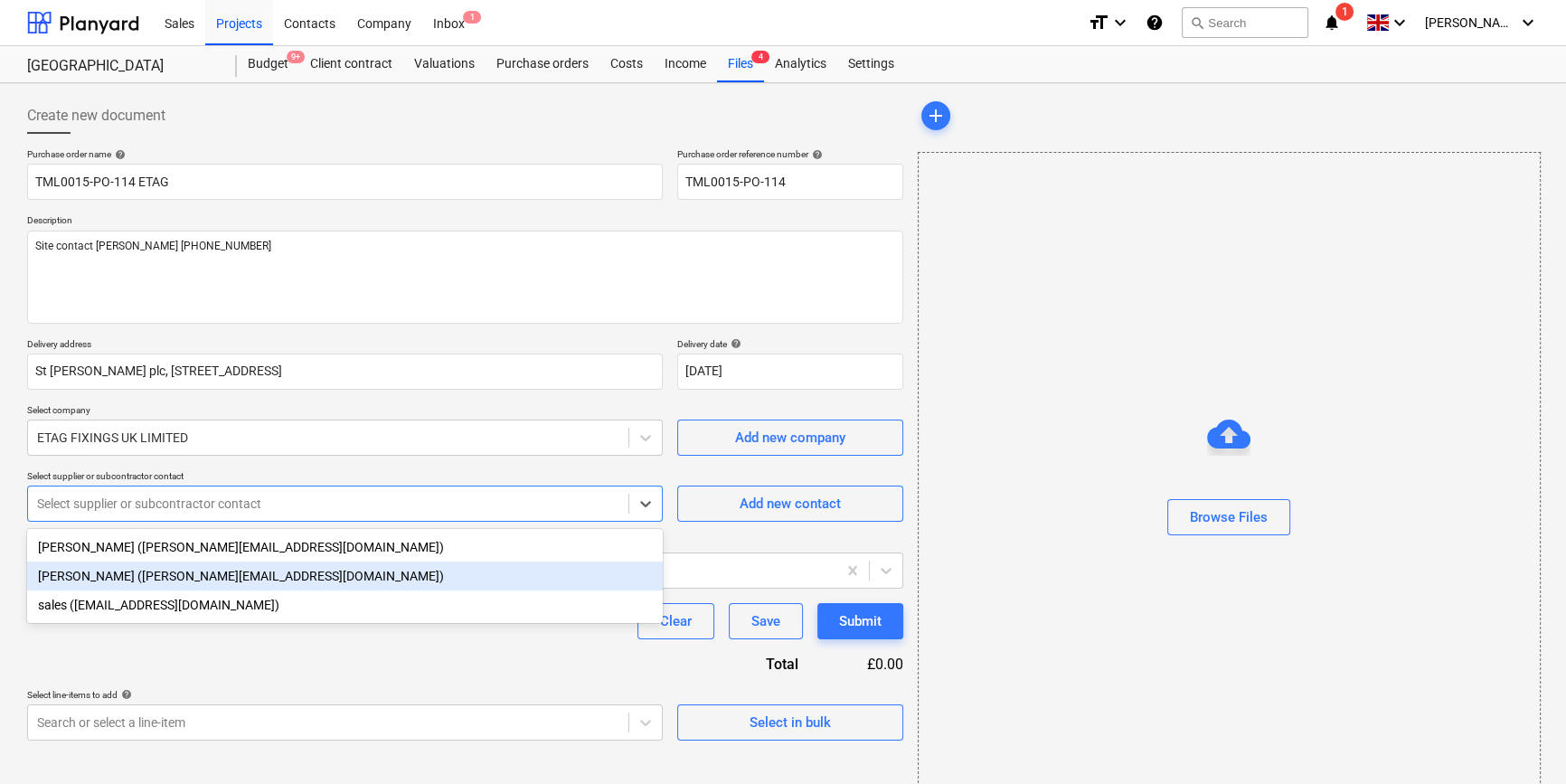
click at [112, 579] on div "[PERSON_NAME] ([PERSON_NAME][EMAIL_ADDRESS][DOMAIN_NAME])" at bounding box center [345, 576] width 636 height 29
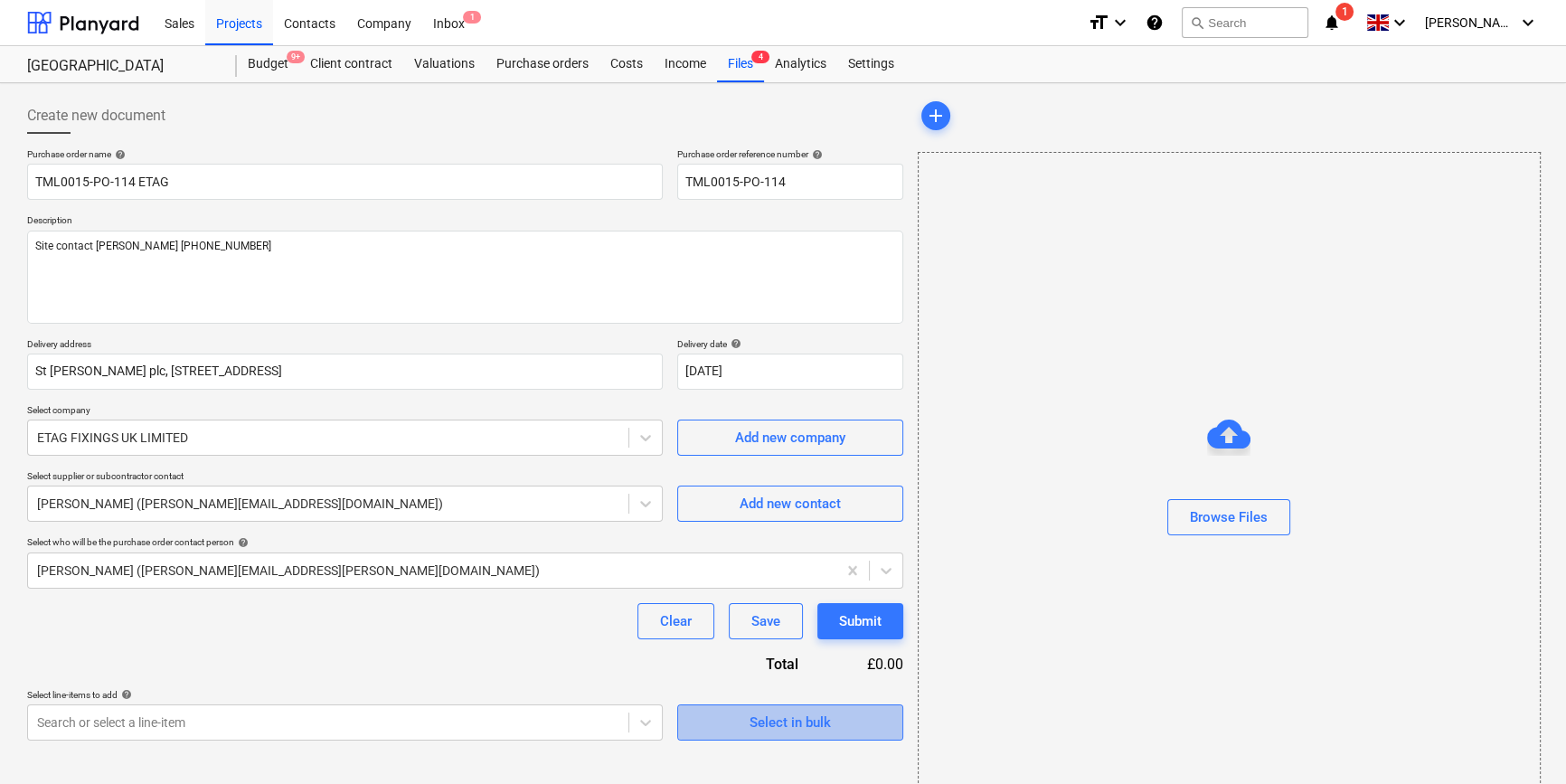
click at [786, 721] on div "Select in bulk" at bounding box center [790, 721] width 81 height 23
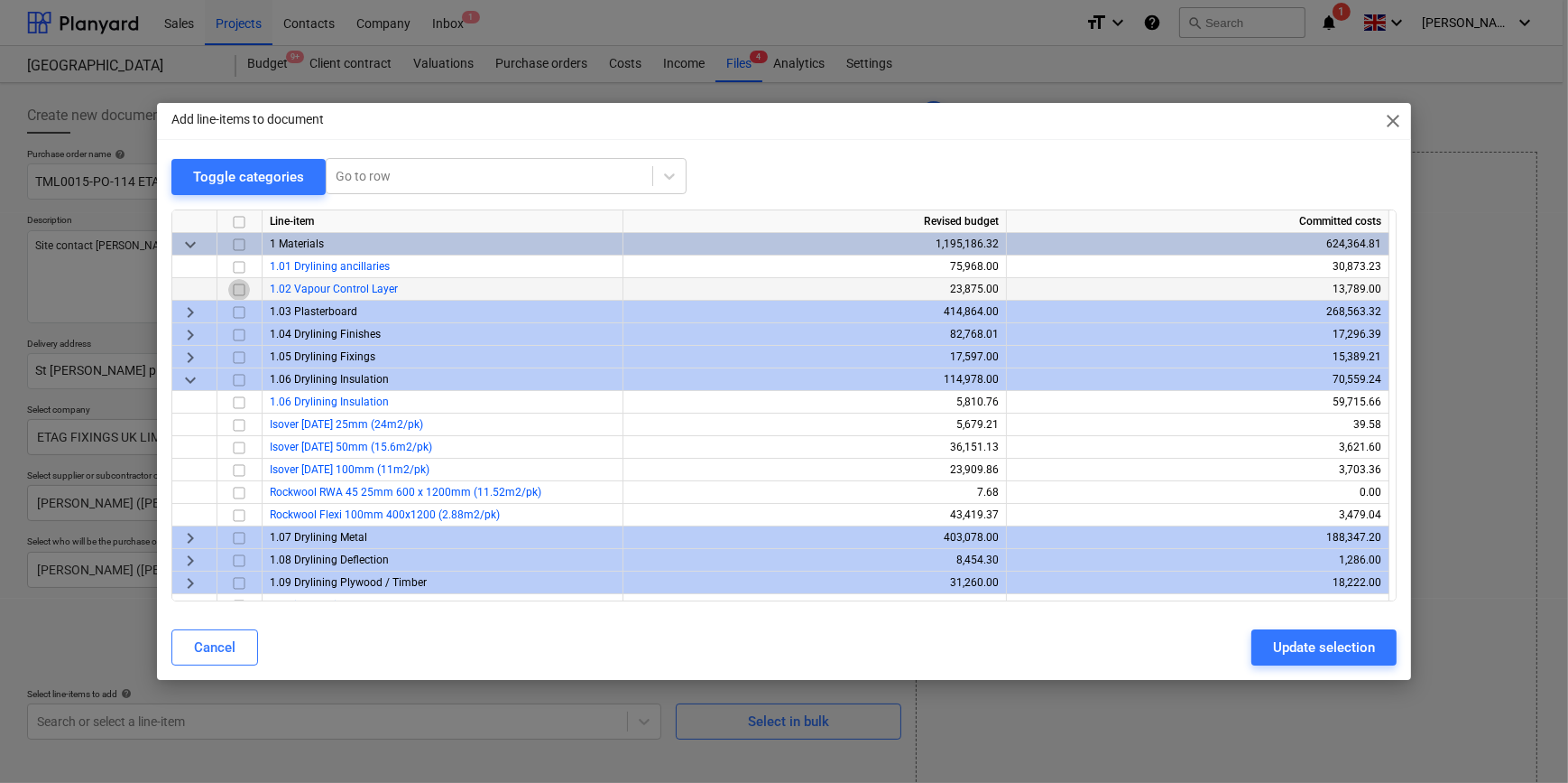
click at [234, 289] on input "checkbox" at bounding box center [239, 288] width 21 height 21
click at [1304, 650] on div "Update selection" at bounding box center [1324, 647] width 102 height 23
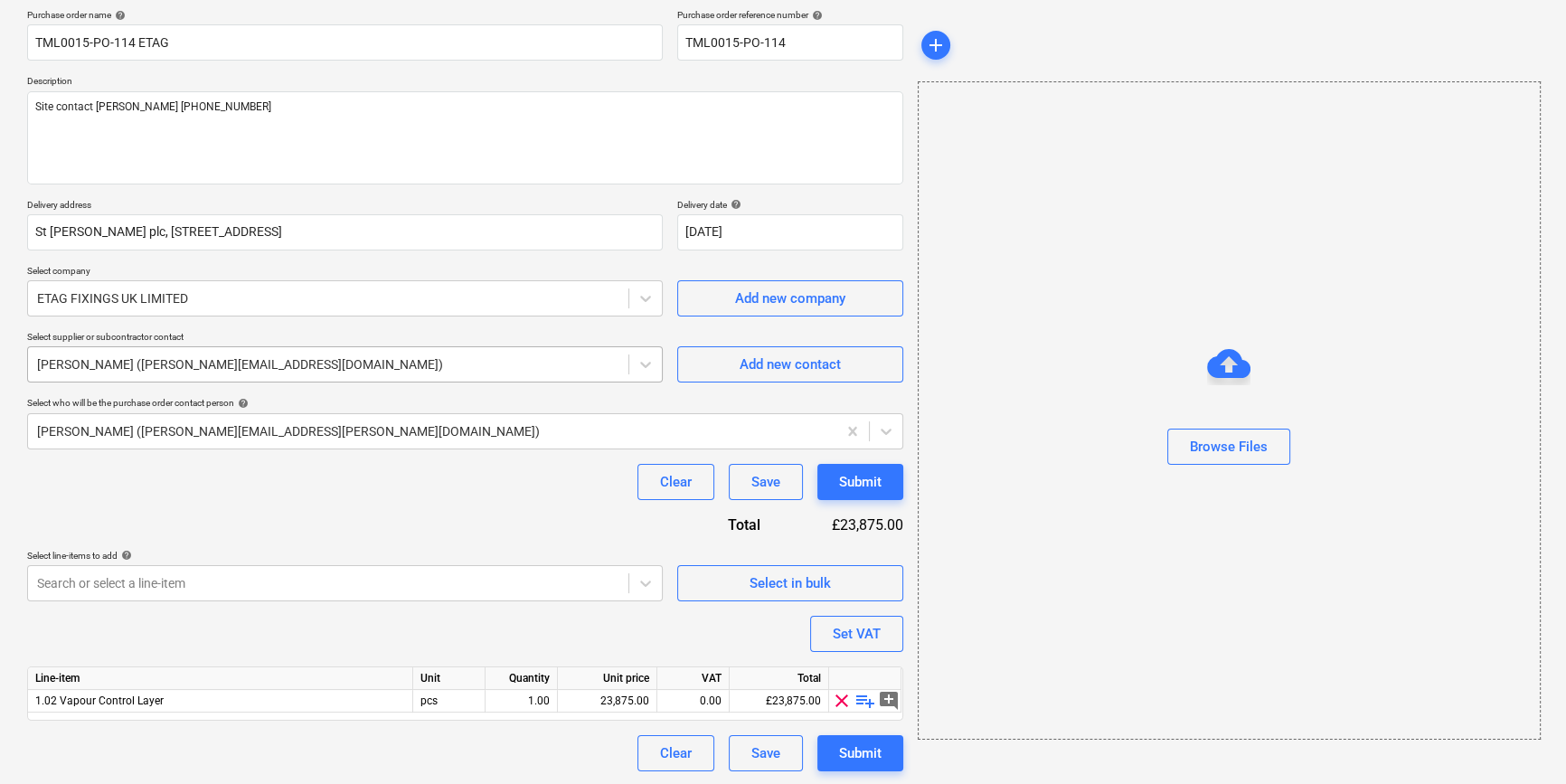
scroll to position [140, 0]
click at [867, 704] on span "playlist_add" at bounding box center [865, 699] width 22 height 21
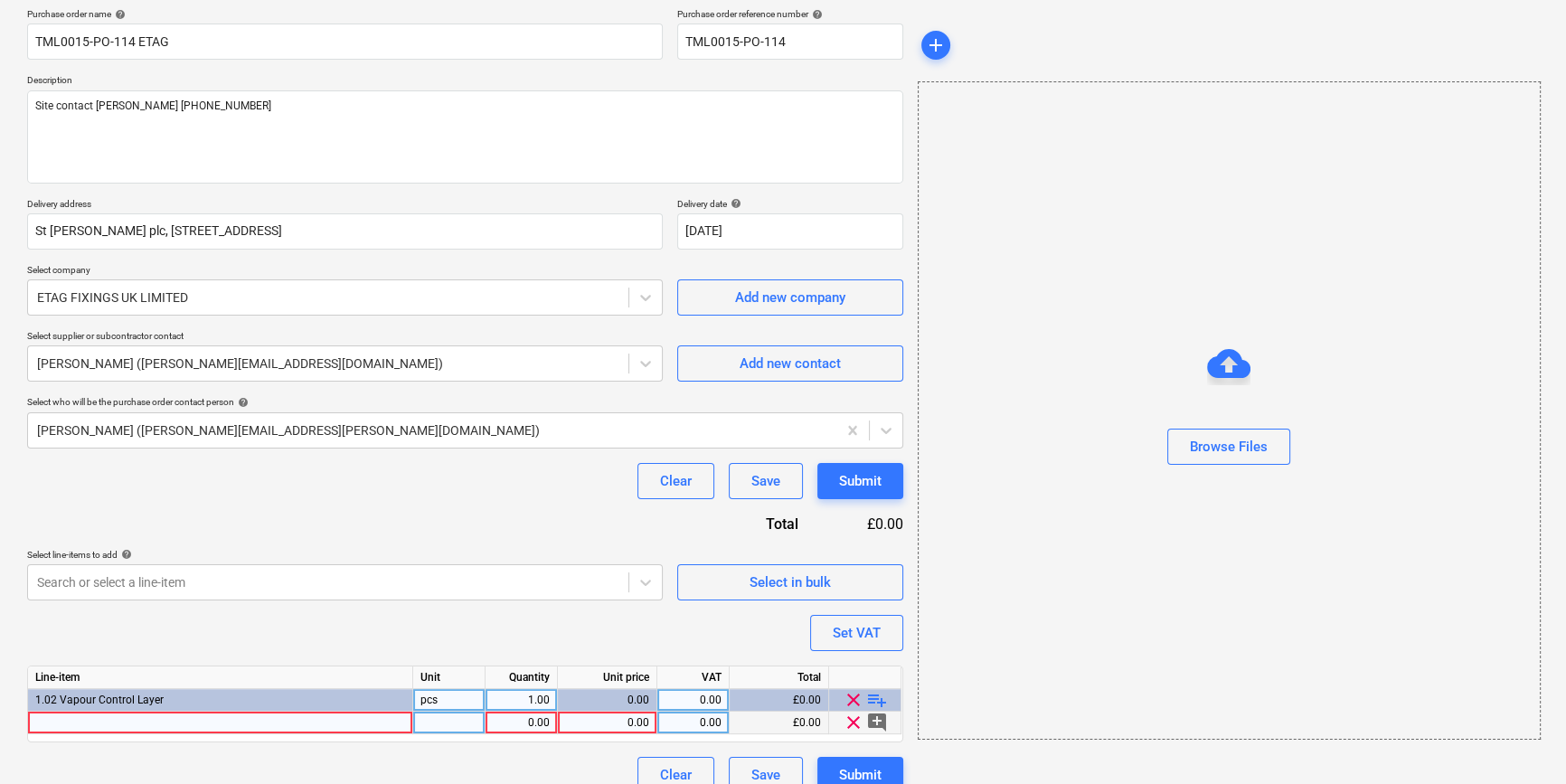
click at [81, 720] on div at bounding box center [221, 722] width 385 height 22
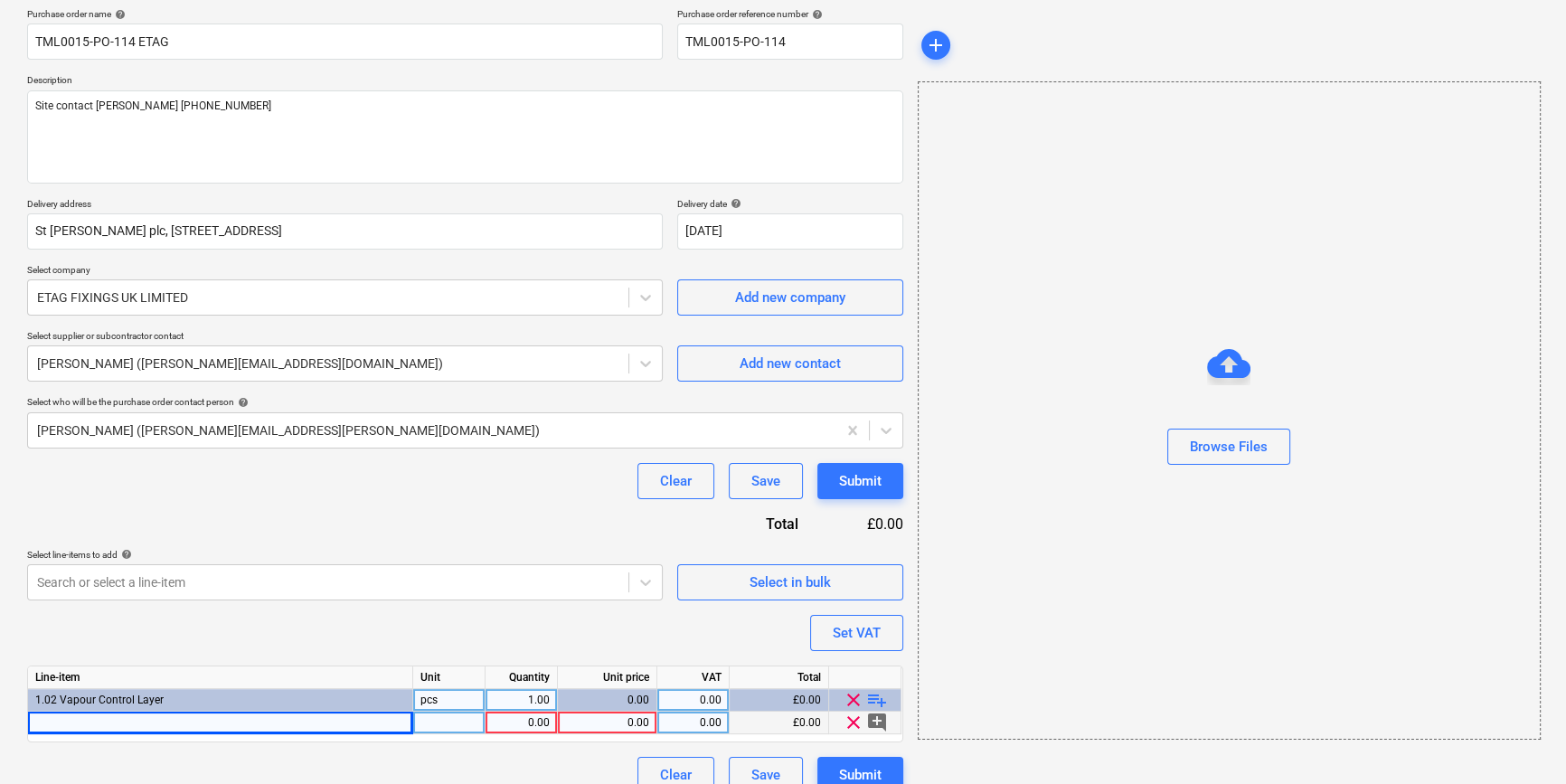
click at [100, 717] on div at bounding box center [221, 722] width 385 height 22
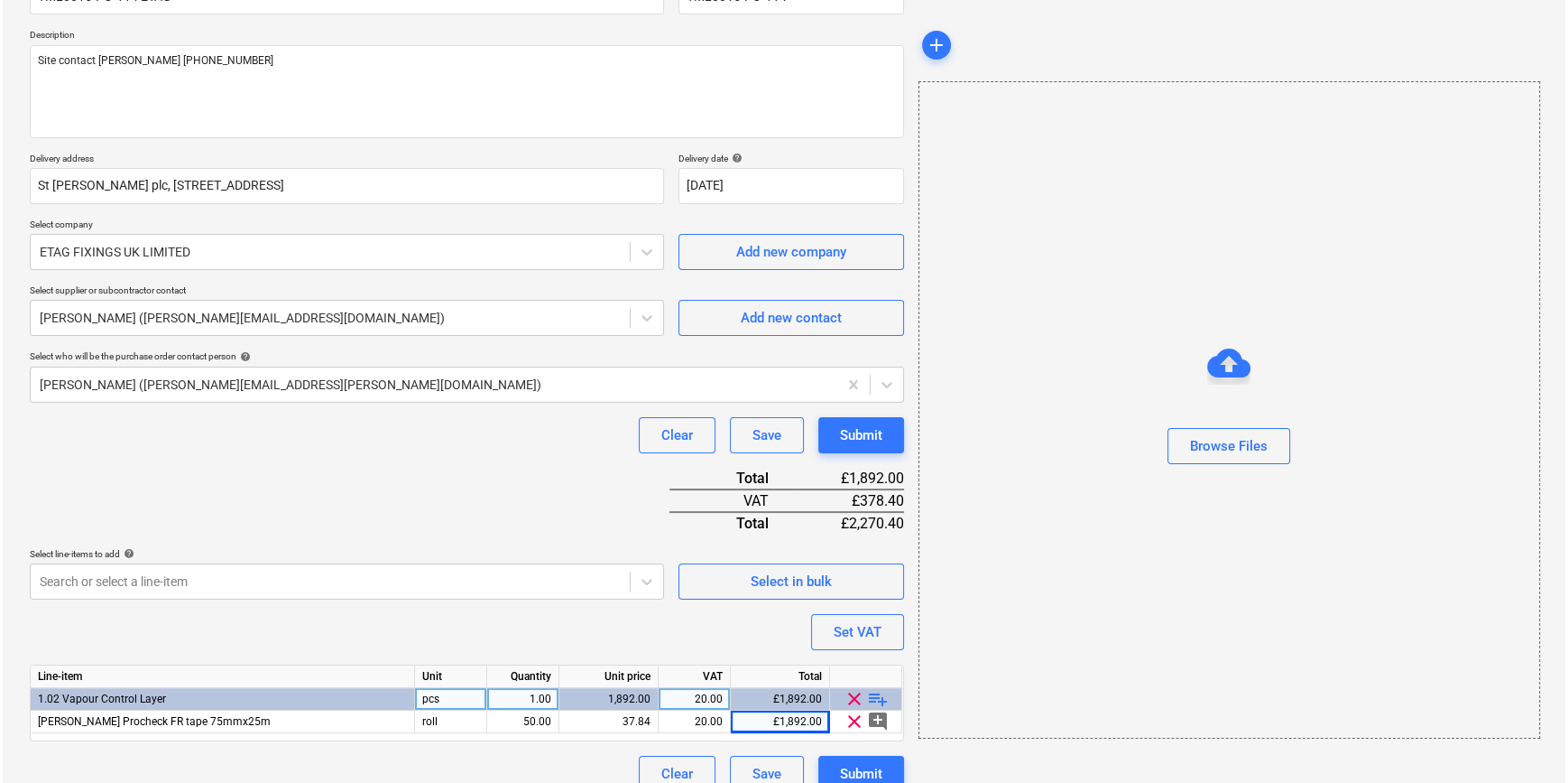
scroll to position [207, 0]
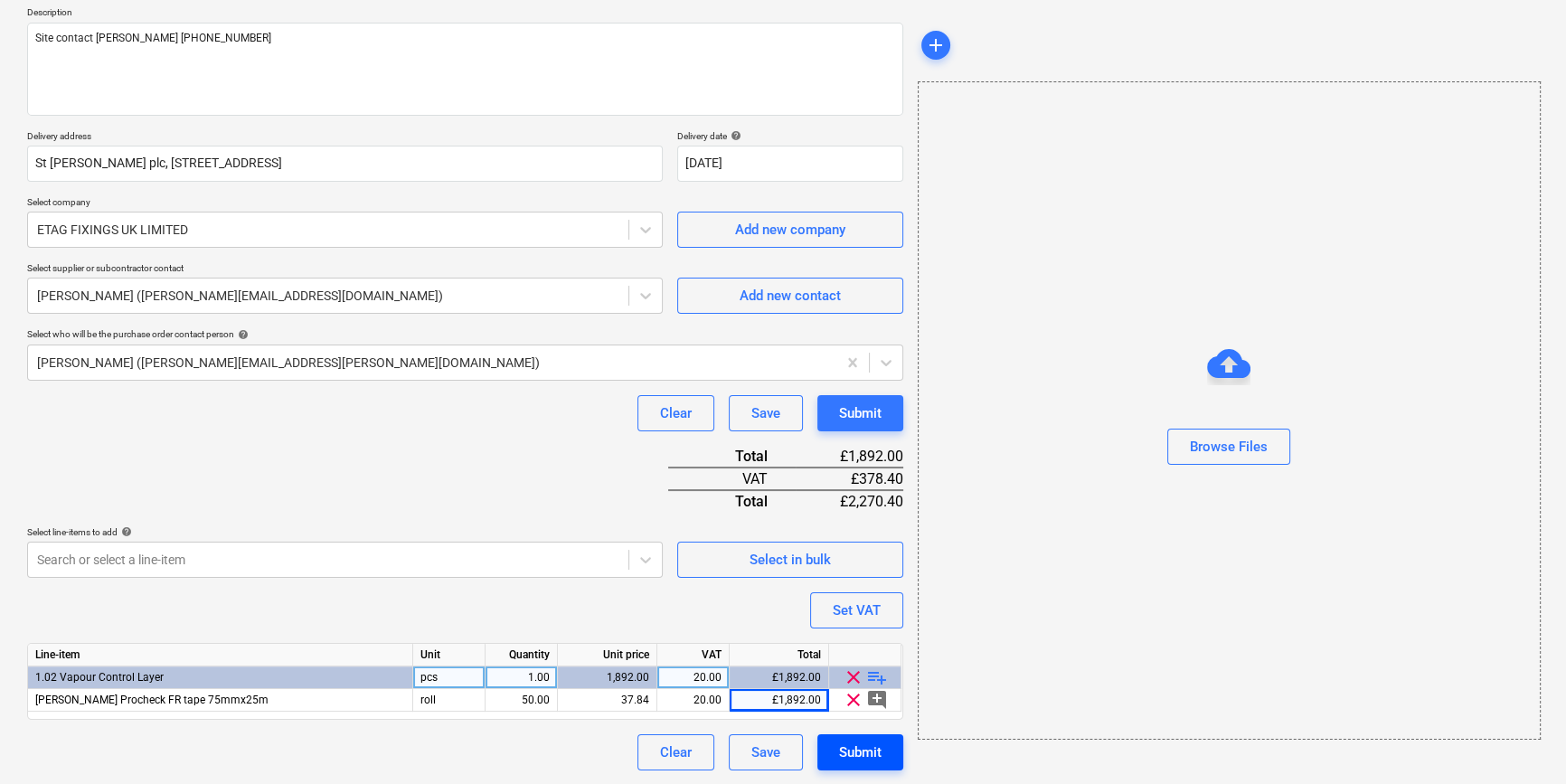
click at [864, 757] on div "Submit" at bounding box center [860, 751] width 42 height 23
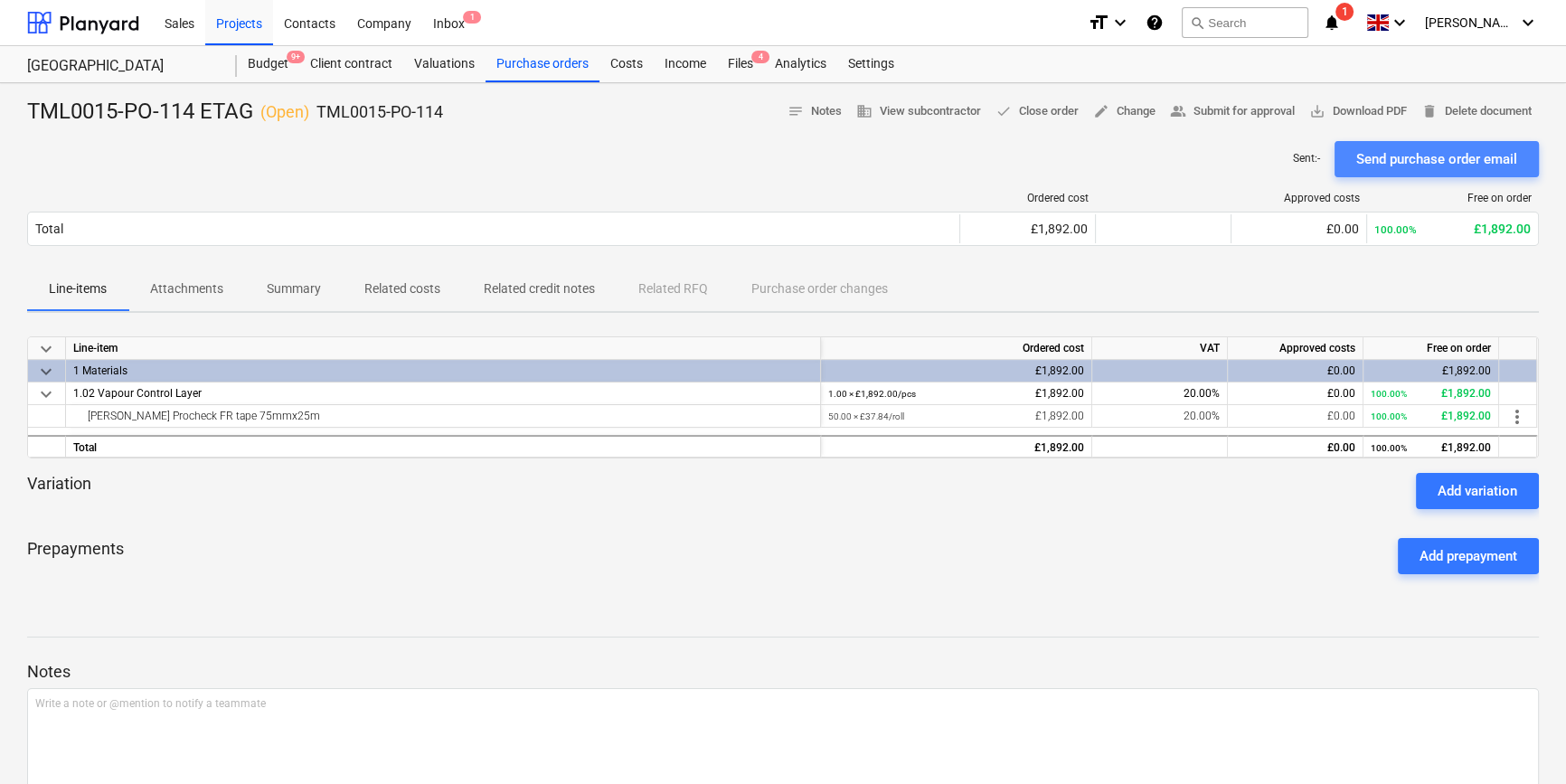
click at [1443, 162] on div "Send purchase order email" at bounding box center [1437, 159] width 161 height 23
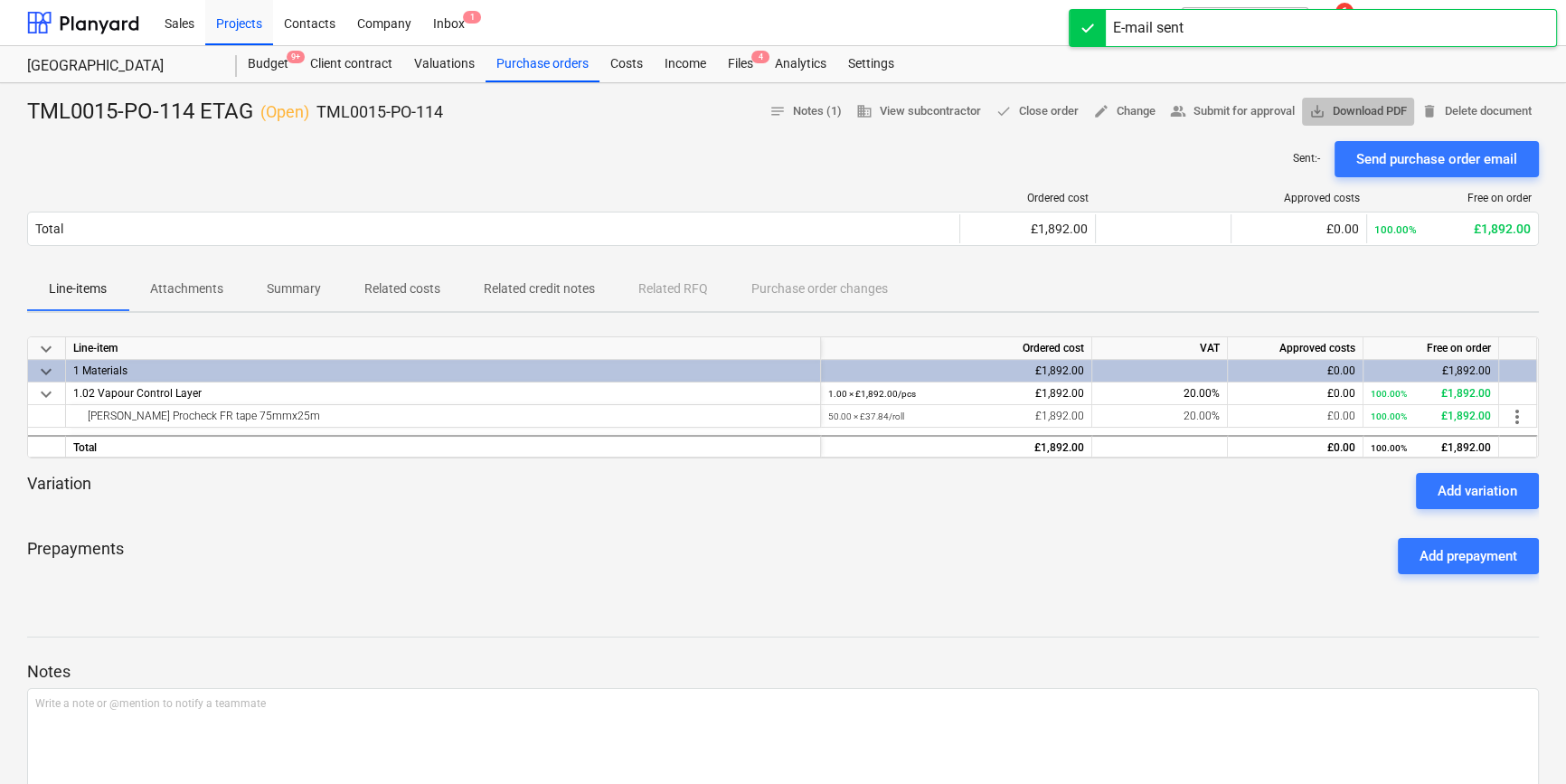
click at [1366, 115] on span "save_alt Download PDF" at bounding box center [1358, 111] width 97 height 21
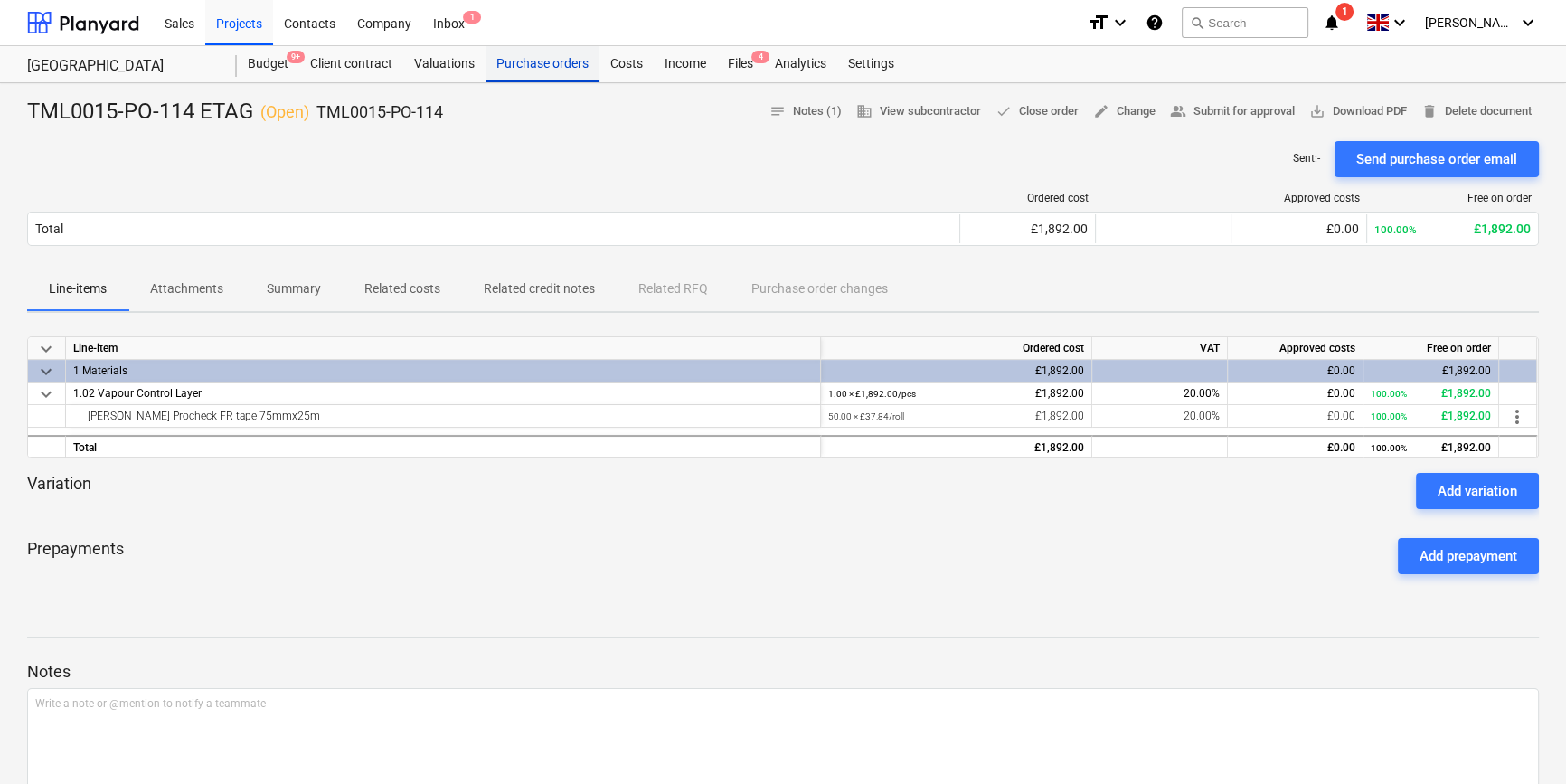
click at [562, 64] on div "Purchase orders" at bounding box center [542, 64] width 114 height 36
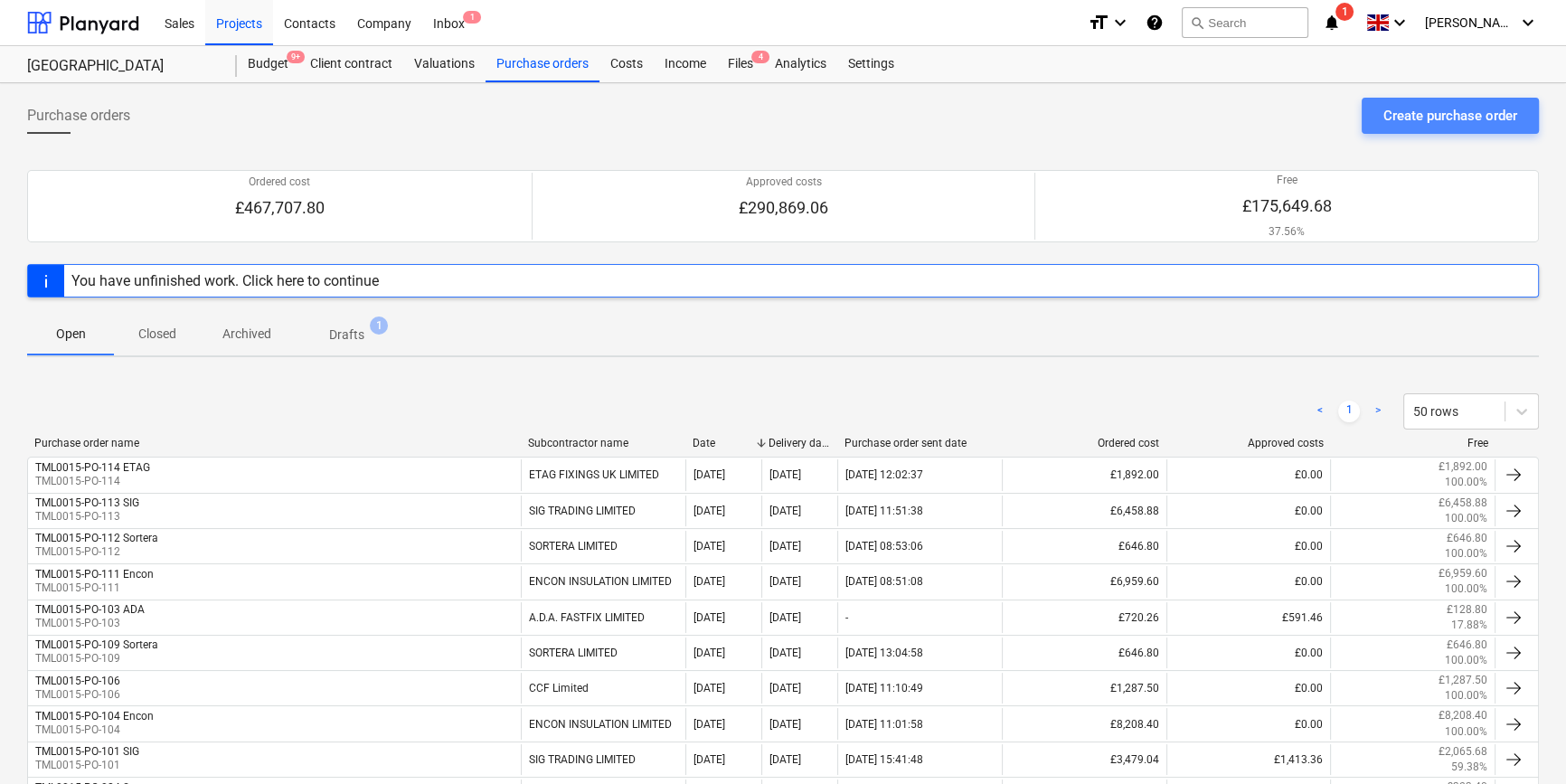
click at [1408, 117] on div "Create purchase order" at bounding box center [1450, 115] width 134 height 23
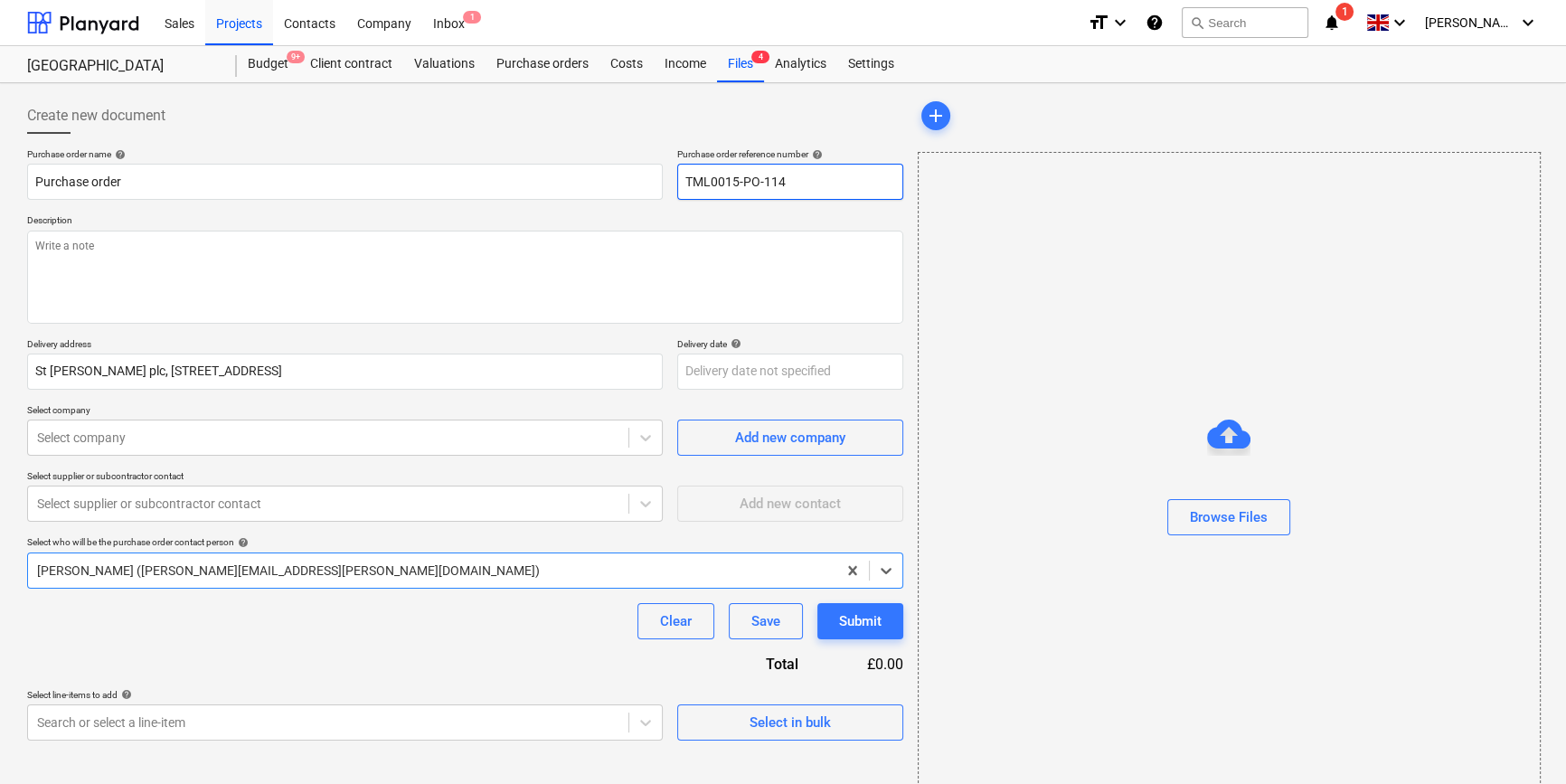
click at [835, 187] on input "TML0015-PO-114" at bounding box center [790, 181] width 226 height 36
drag, startPoint x: 793, startPoint y: 174, endPoint x: 687, endPoint y: 179, distance: 106.1
click at [687, 179] on input "TML0015-PO-115" at bounding box center [790, 181] width 226 height 36
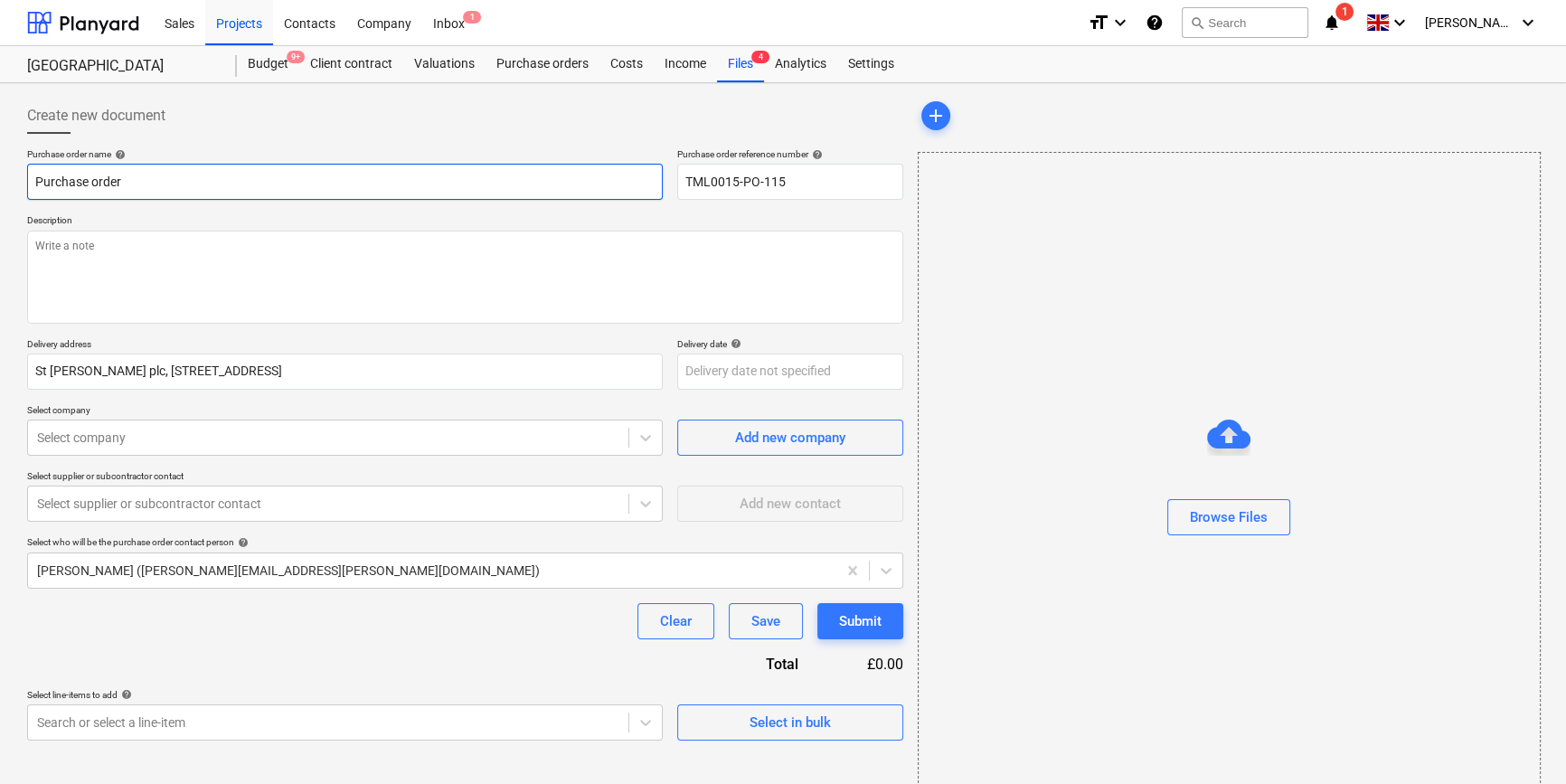
drag, startPoint x: 131, startPoint y: 178, endPoint x: 28, endPoint y: 179, distance: 103.0
click at [28, 179] on input "Purchase order" at bounding box center [345, 181] width 636 height 36
paste input "TML0015-PO-115"
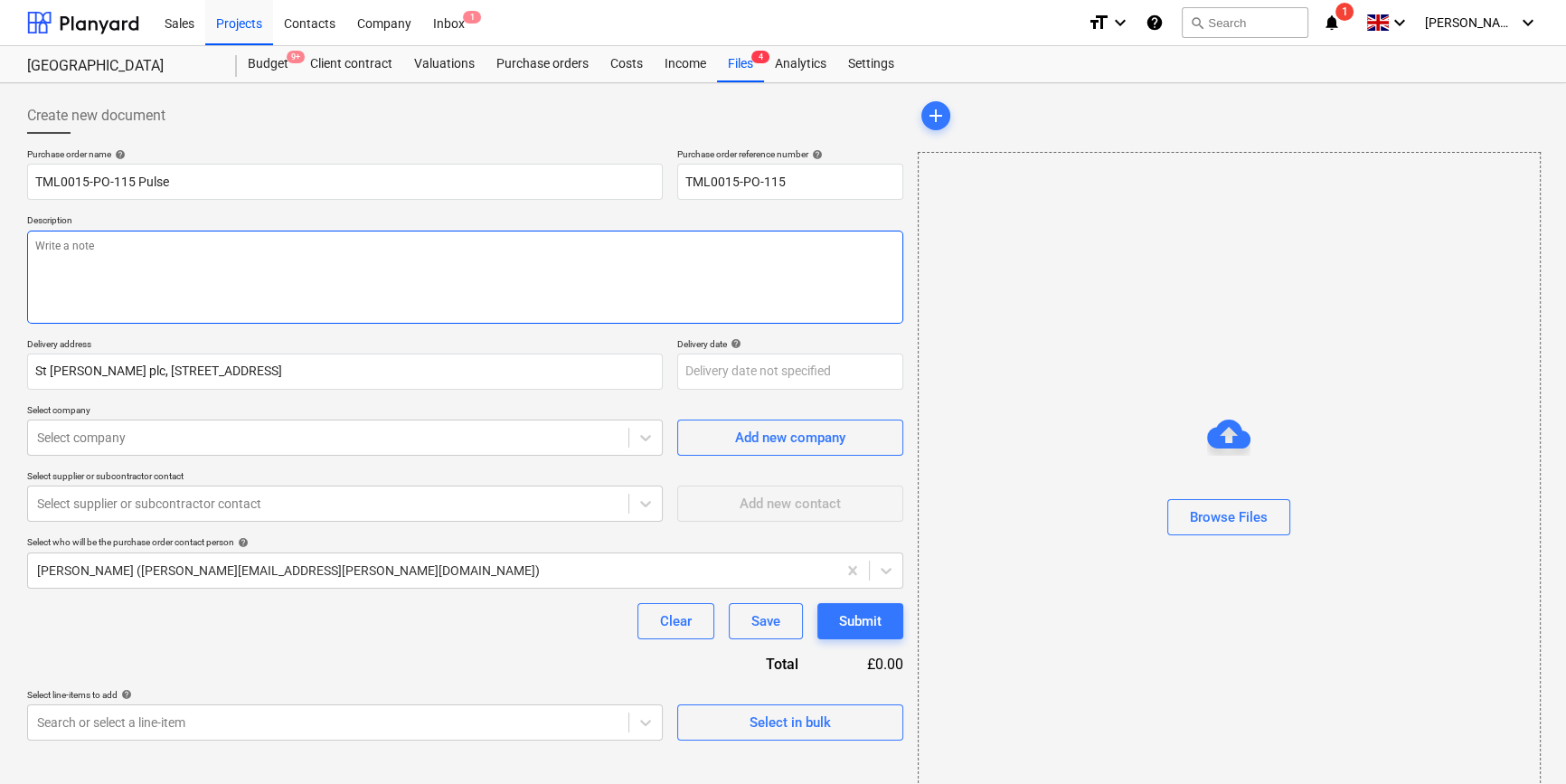
click at [83, 280] on textarea at bounding box center [465, 278] width 876 height 93
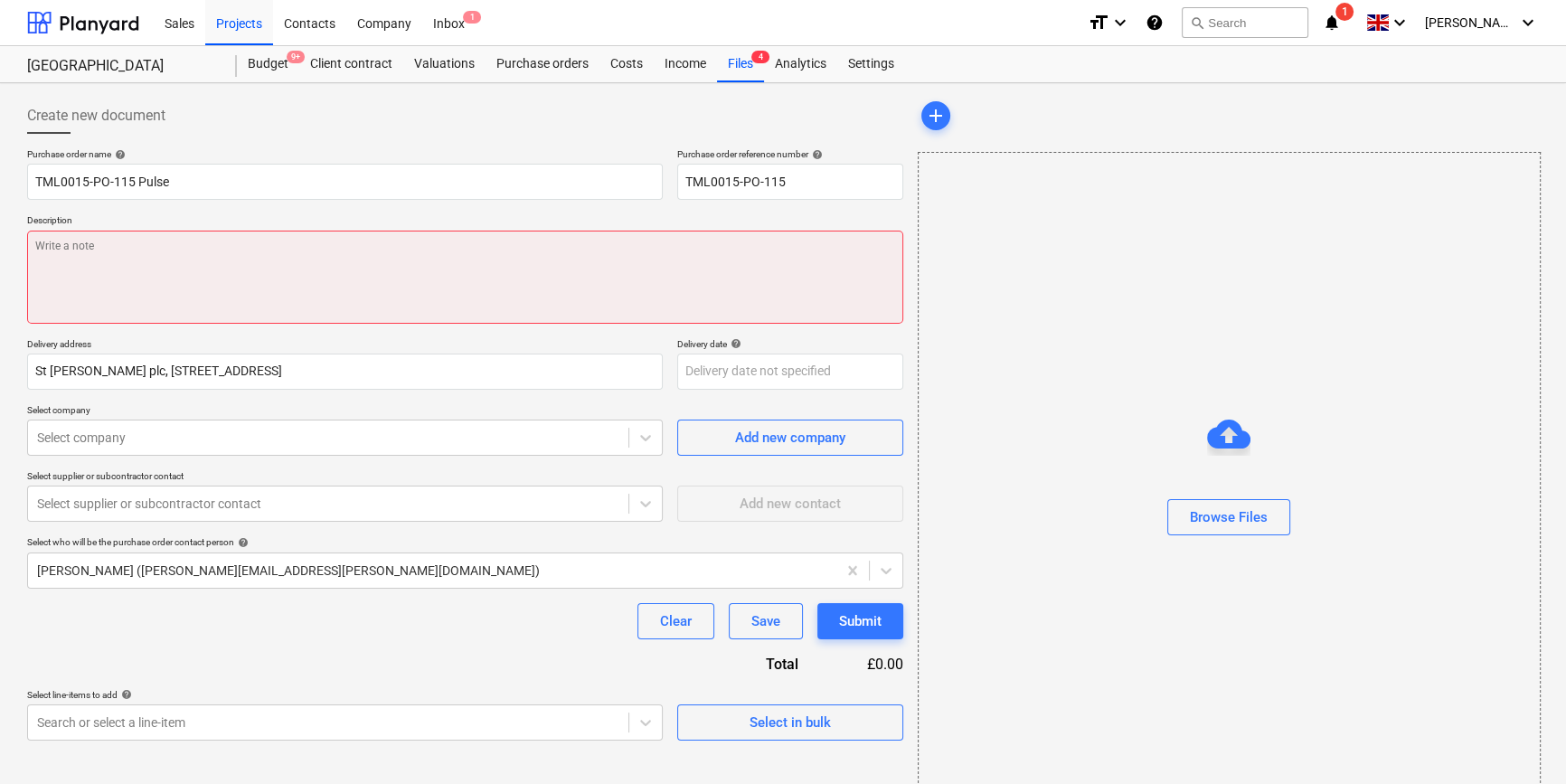
paste textarea "Site contact [PERSON_NAME] [PHONE_NUMBER]"
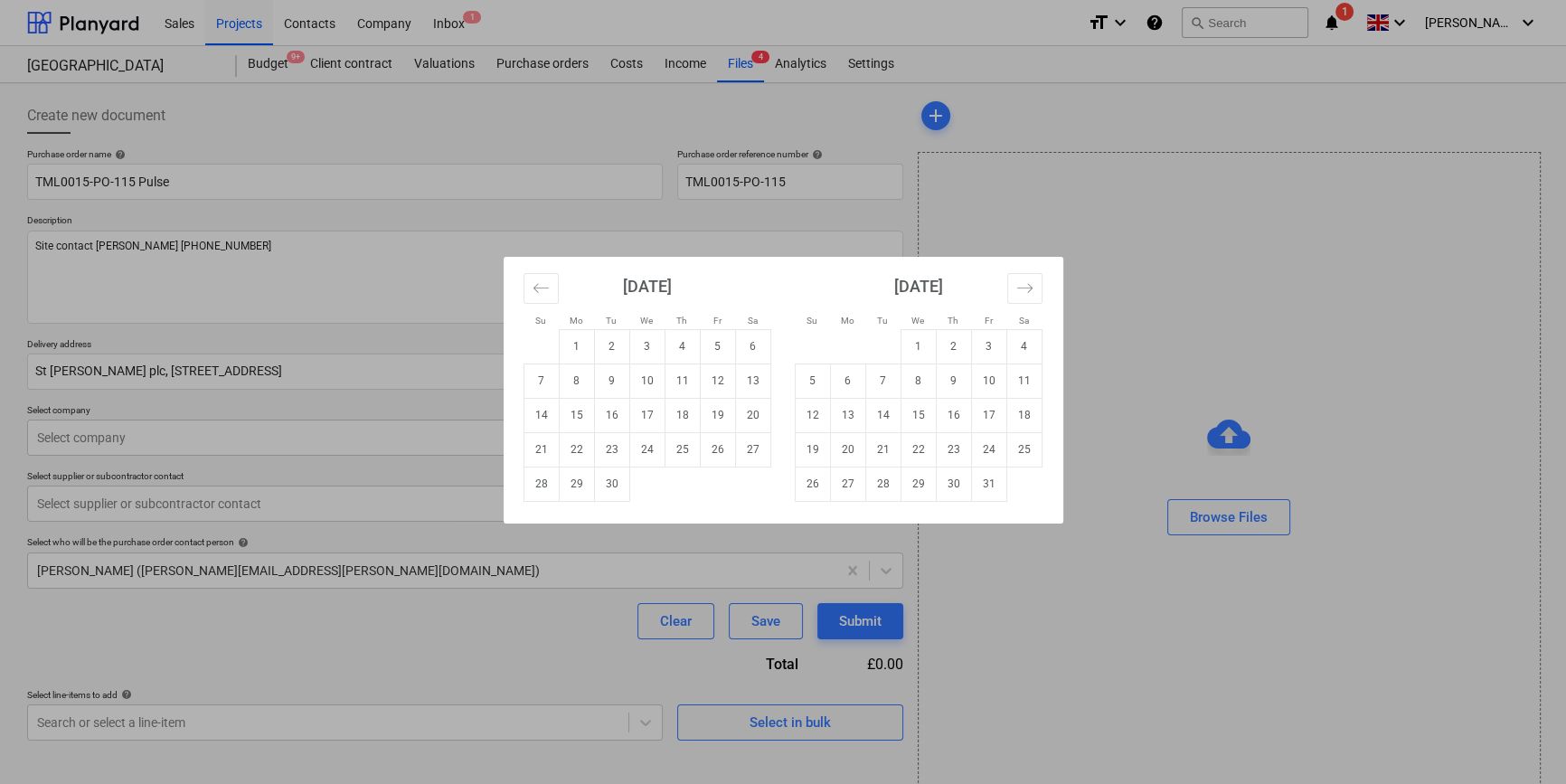
click at [737, 372] on body "Sales Projects Contacts Company Inbox 1 format_size keyboard_arrow_down help se…" at bounding box center [783, 392] width 1566 height 784
click at [918, 349] on td "1" at bounding box center [918, 346] width 36 height 35
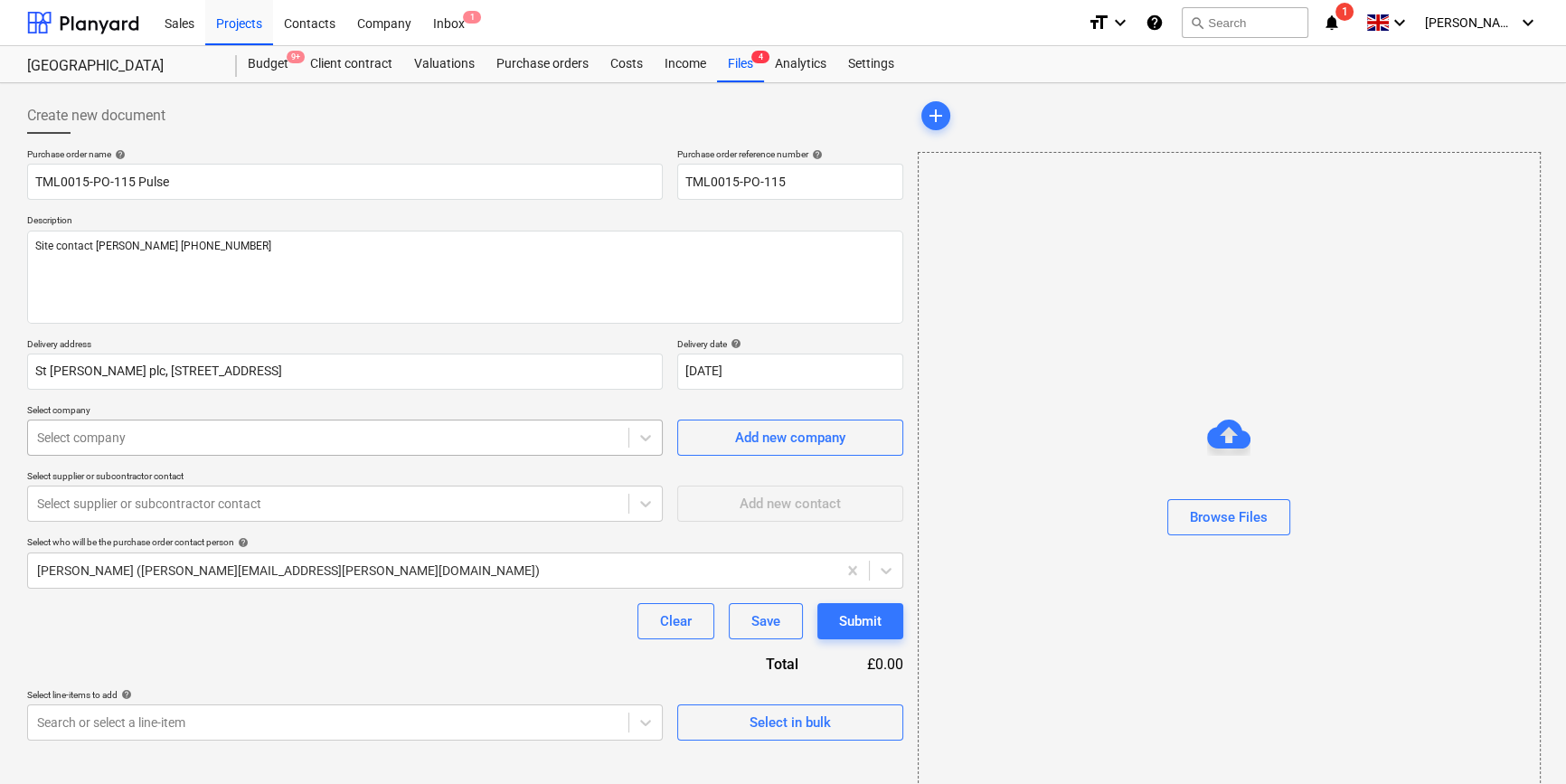
click at [87, 442] on div at bounding box center [328, 436] width 582 height 18
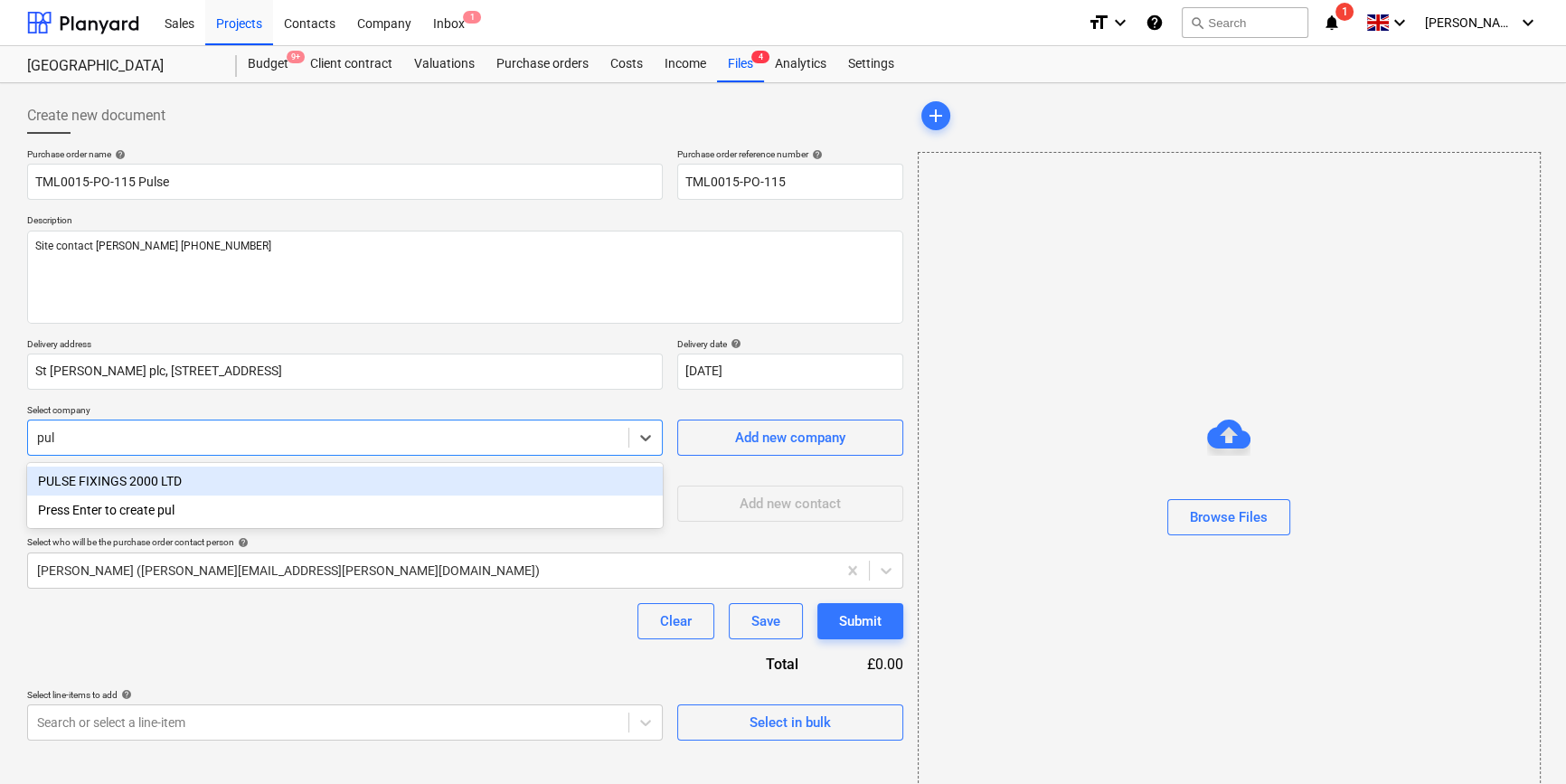
click at [108, 475] on div "PULSE FIXINGS 2000 LTD" at bounding box center [345, 480] width 636 height 29
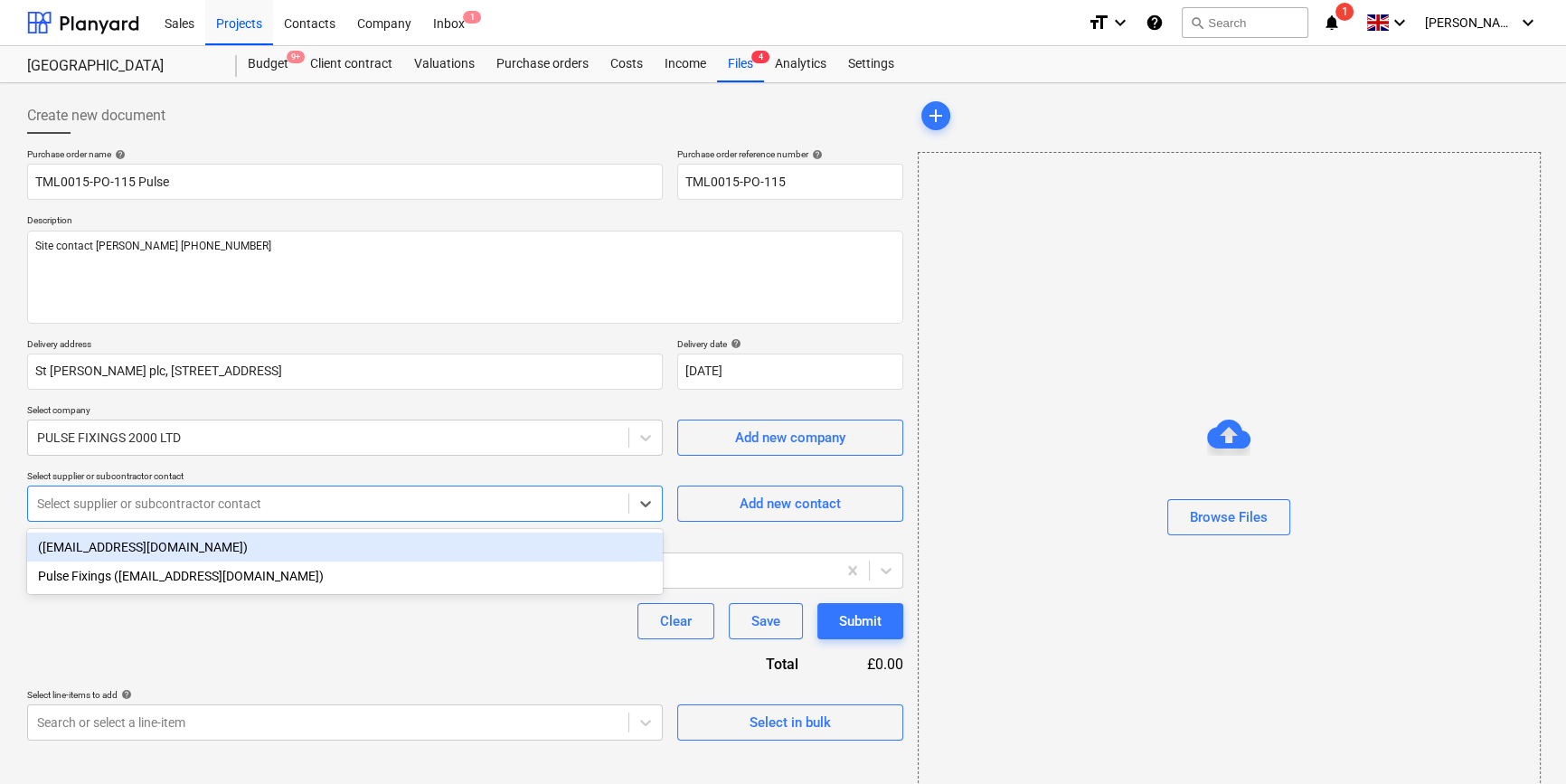
click at [111, 506] on div at bounding box center [328, 503] width 582 height 18
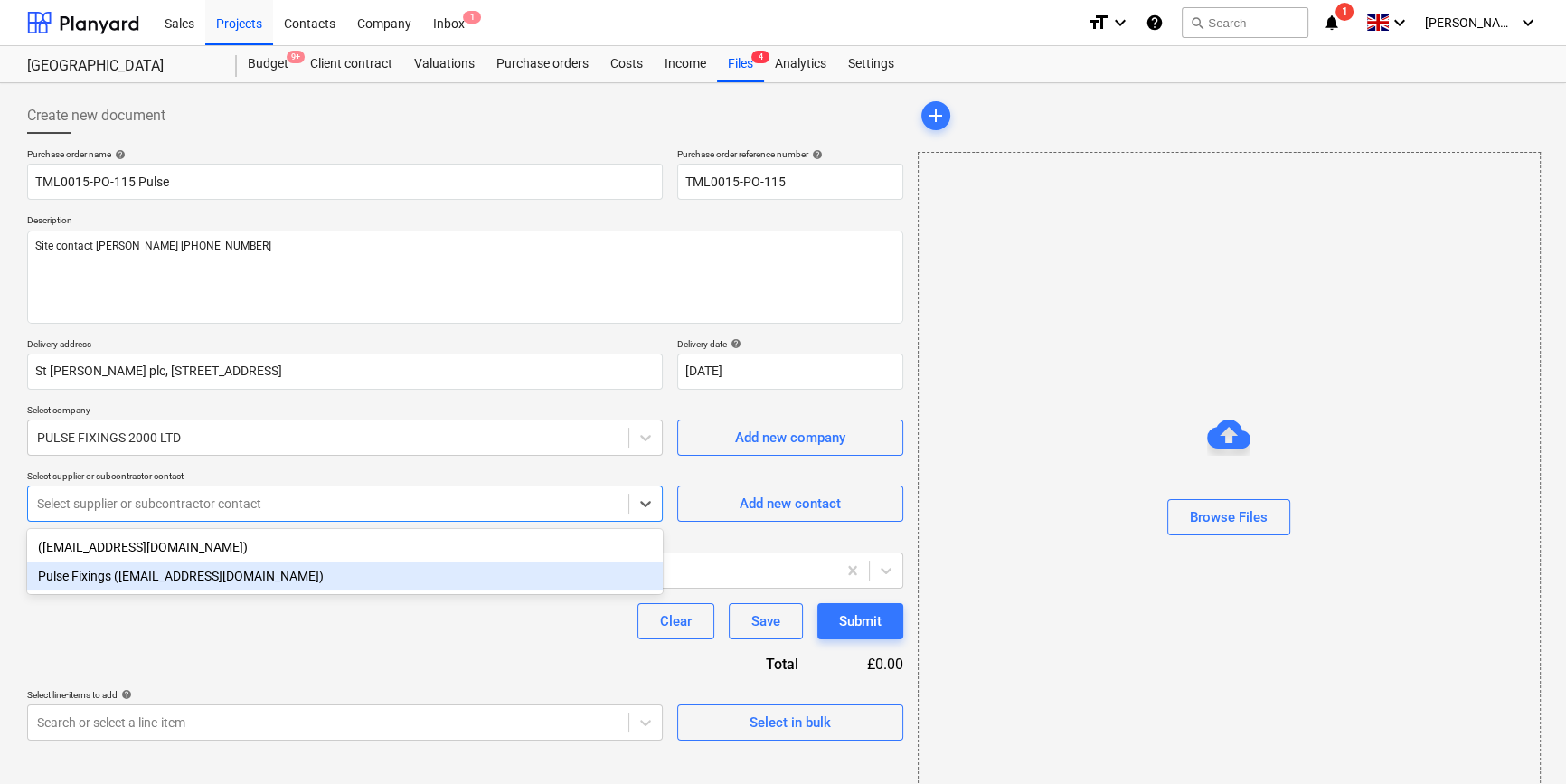
click at [109, 580] on div "Pulse Fixings ([EMAIL_ADDRESS][DOMAIN_NAME])" at bounding box center [345, 576] width 636 height 29
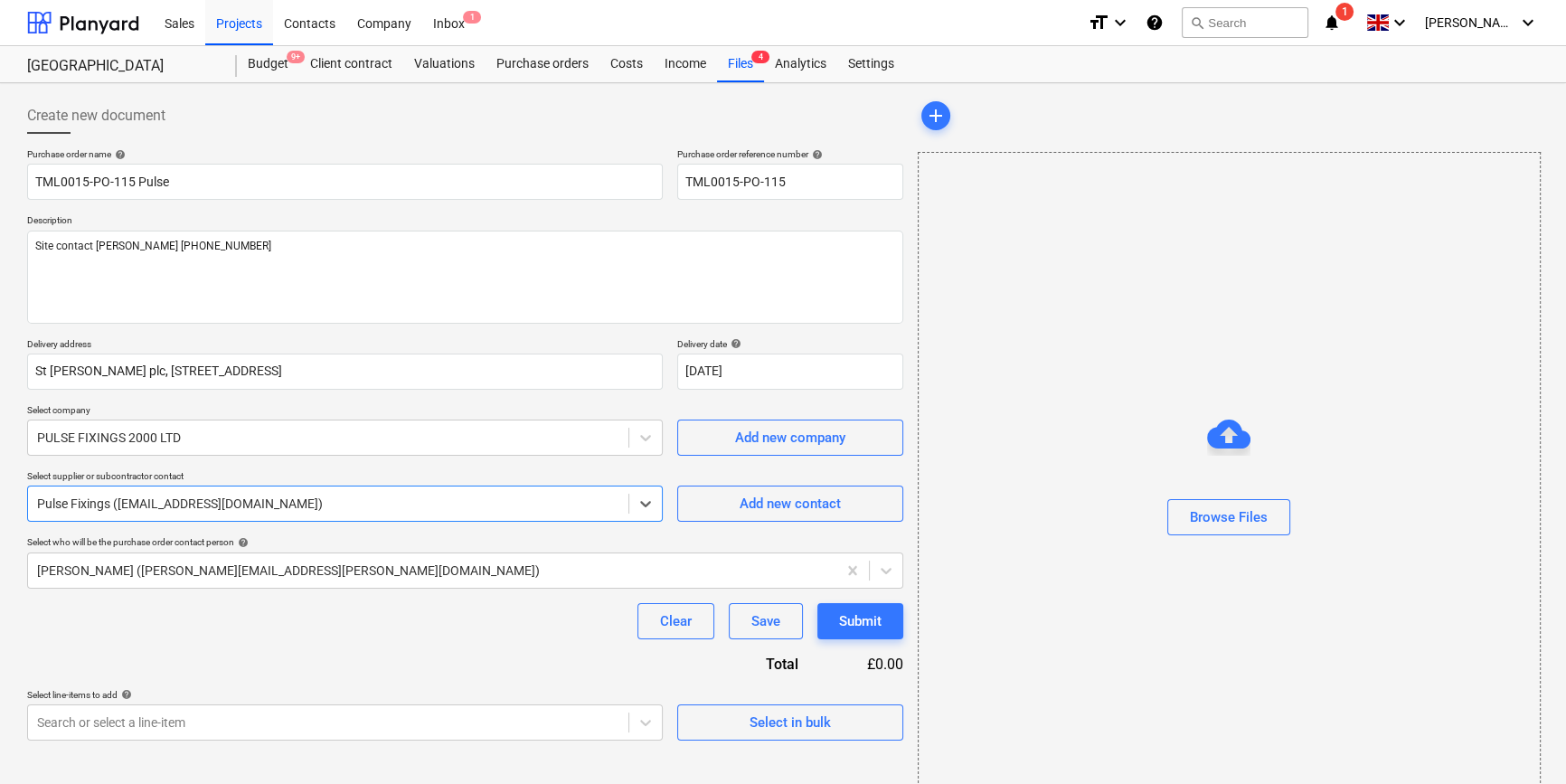
click at [777, 741] on div "Create new document Purchase order name help TML0015-PO-115 Pulse Purchase orde…" at bounding box center [465, 454] width 891 height 727
click at [775, 723] on div "Select in bulk" at bounding box center [790, 721] width 81 height 23
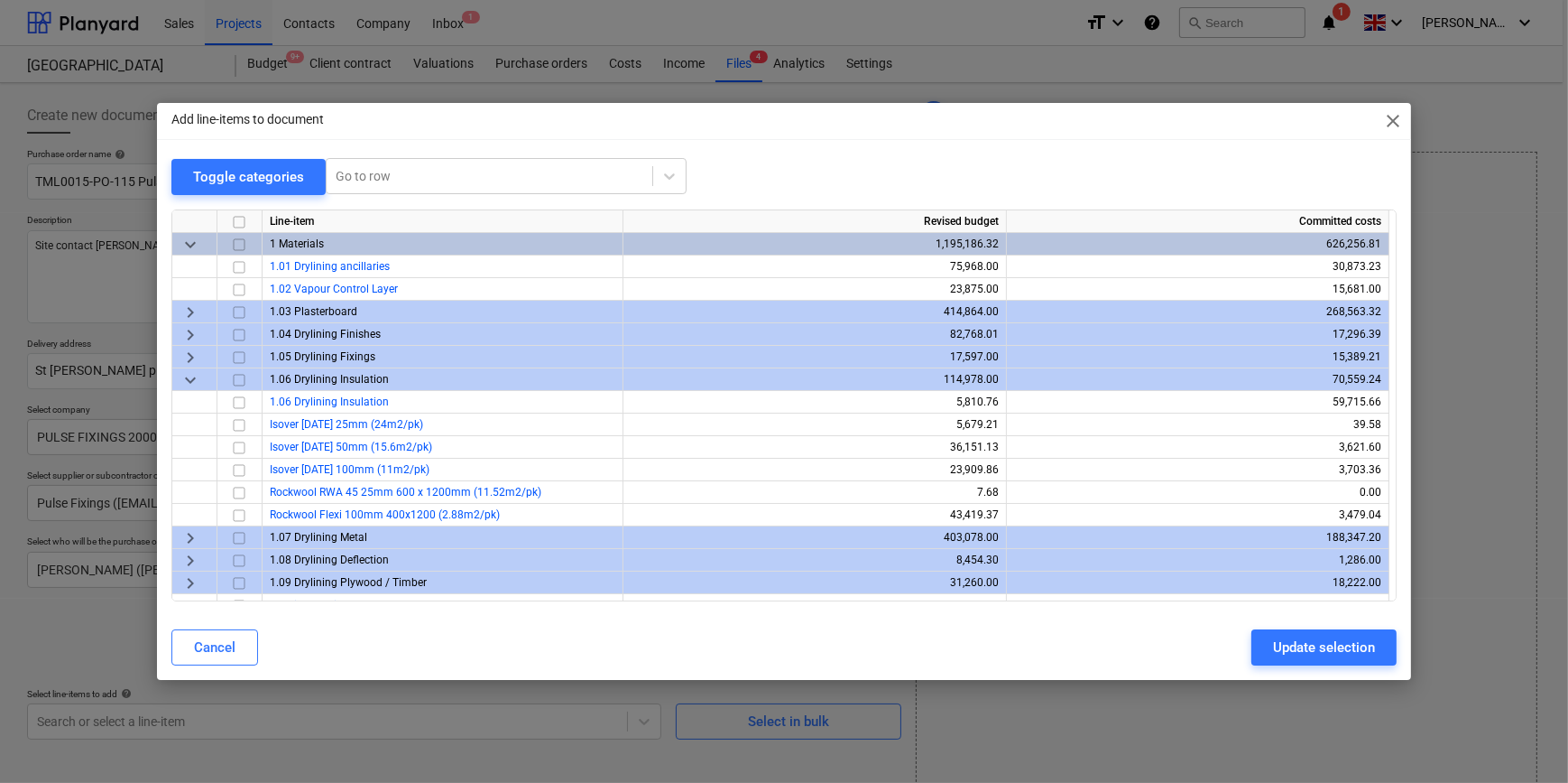
click at [188, 381] on span "keyboard_arrow_down" at bounding box center [189, 379] width 21 height 21
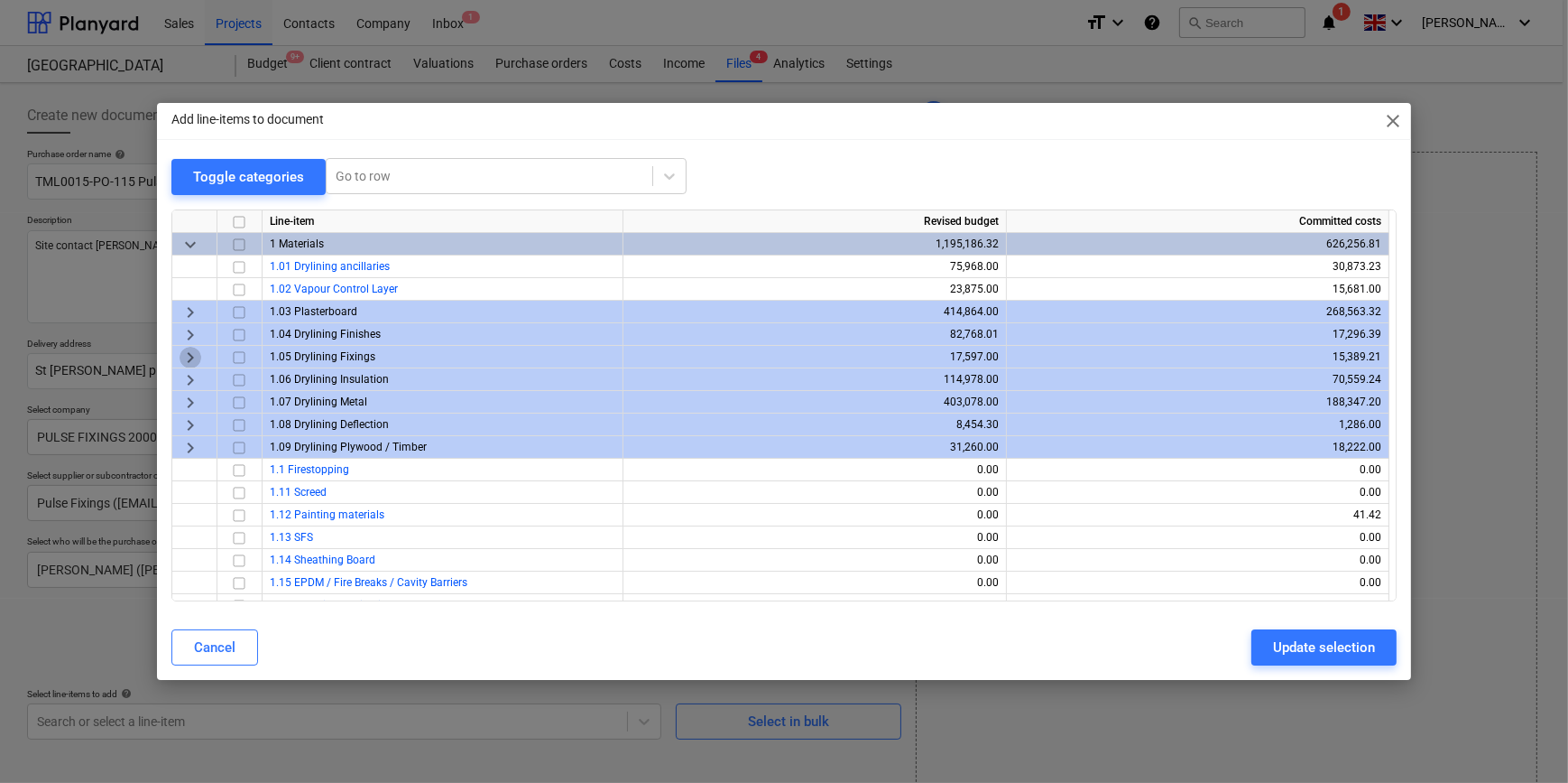
click at [186, 354] on span "keyboard_arrow_right" at bounding box center [189, 356] width 21 height 21
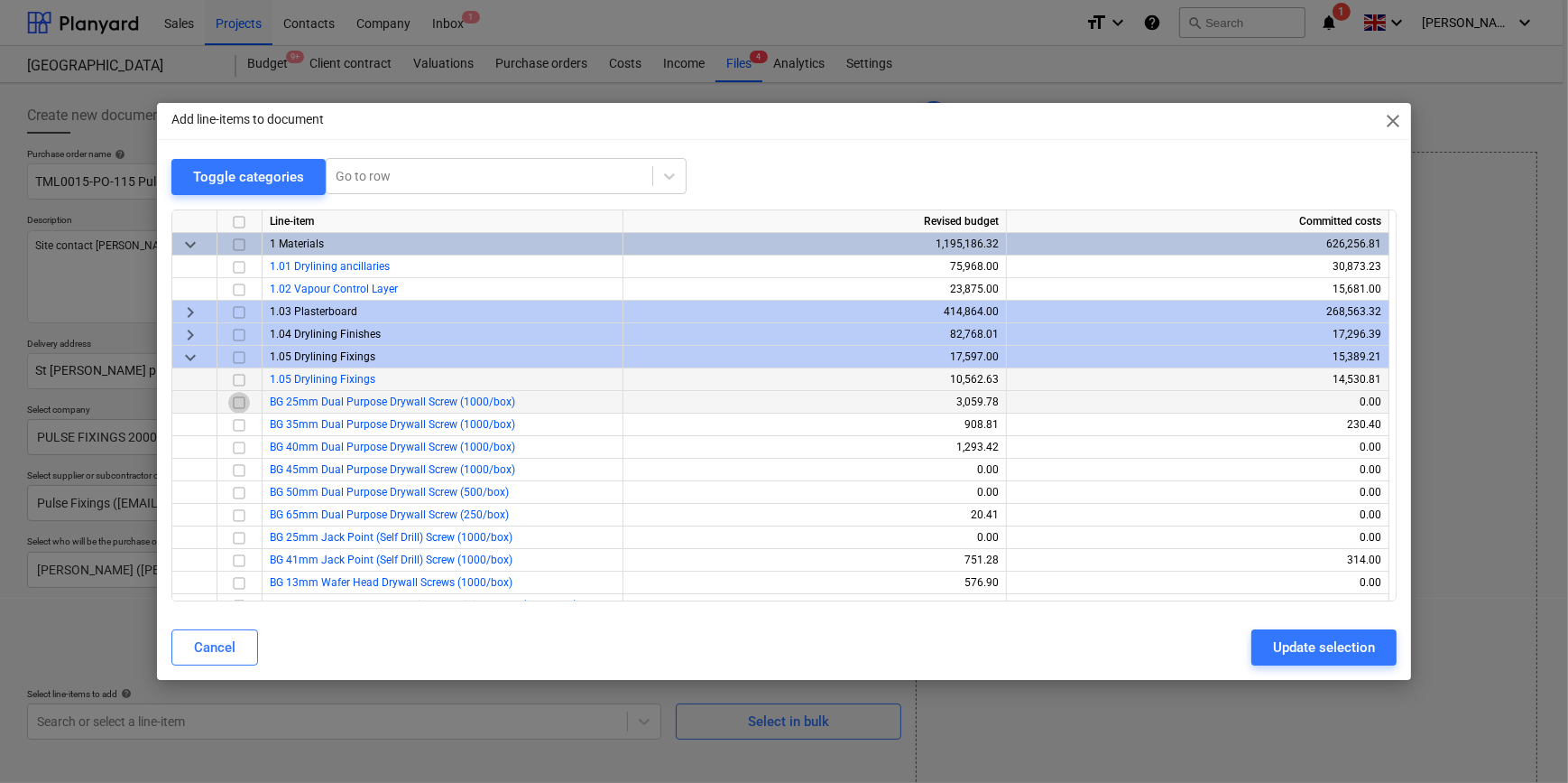
click at [236, 401] on input "checkbox" at bounding box center [239, 401] width 21 height 21
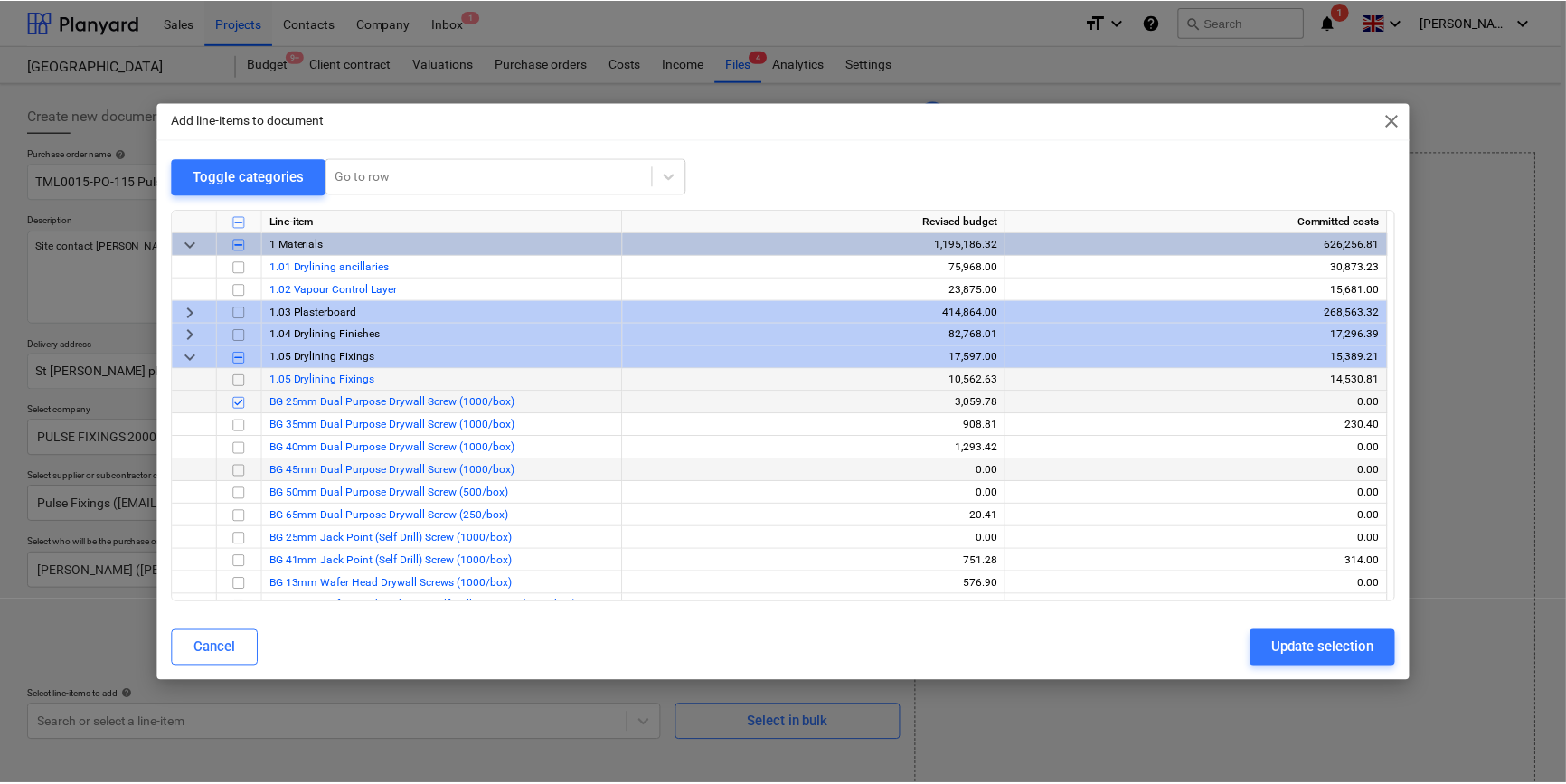
scroll to position [81, 0]
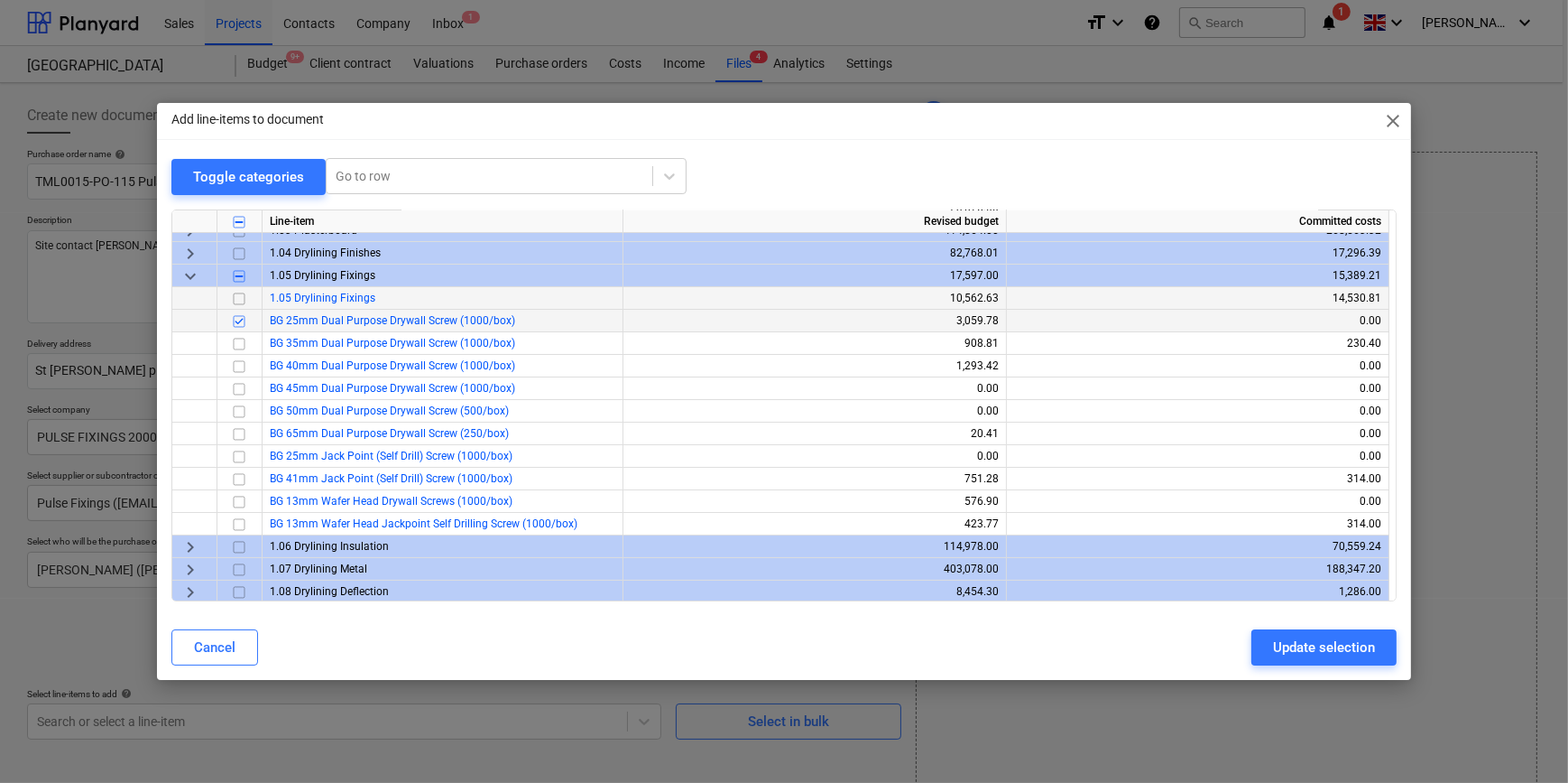
click at [236, 300] on input "checkbox" at bounding box center [239, 298] width 21 height 21
click at [1305, 650] on div "Update selection" at bounding box center [1324, 647] width 102 height 23
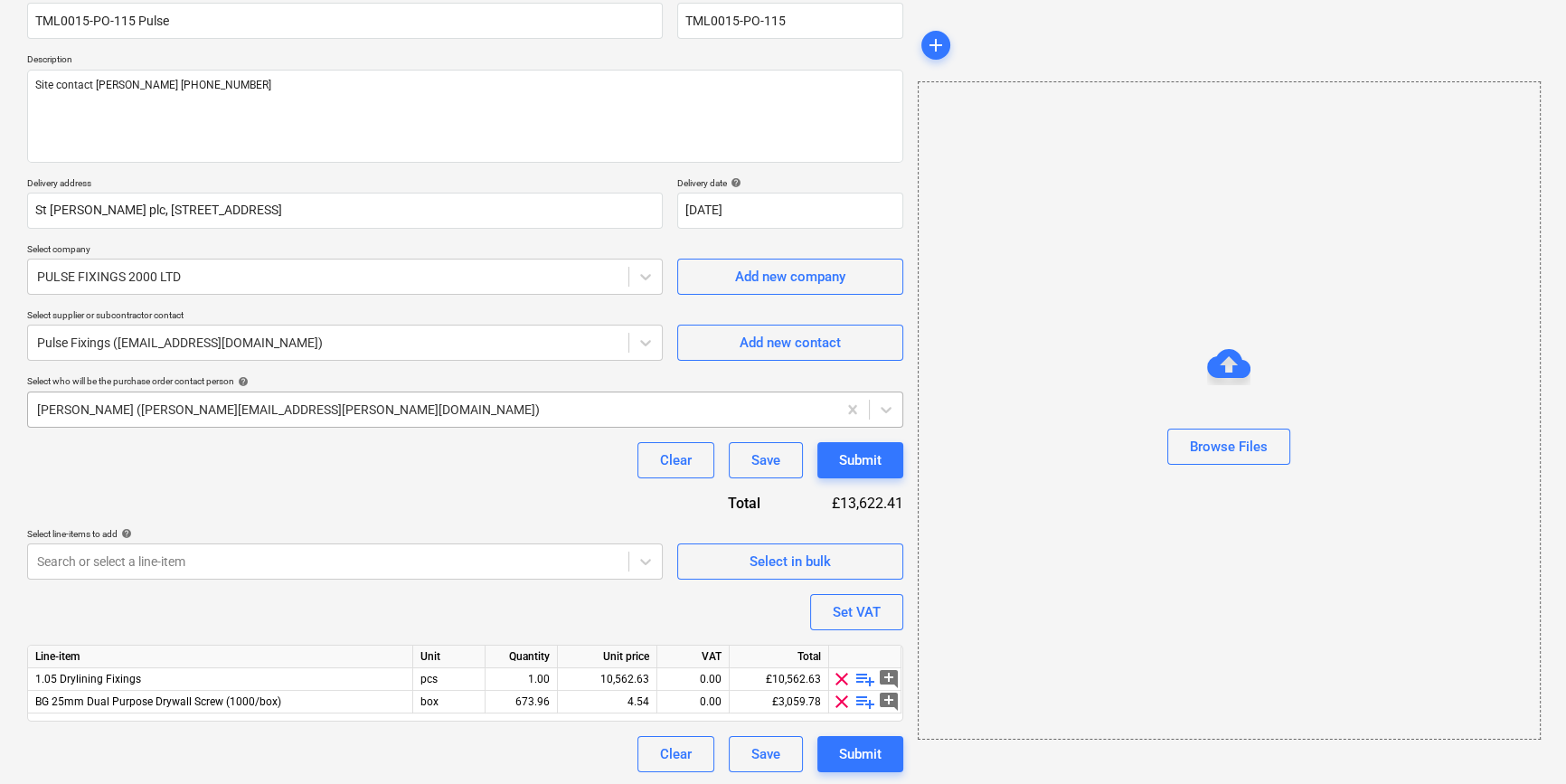
scroll to position [163, 0]
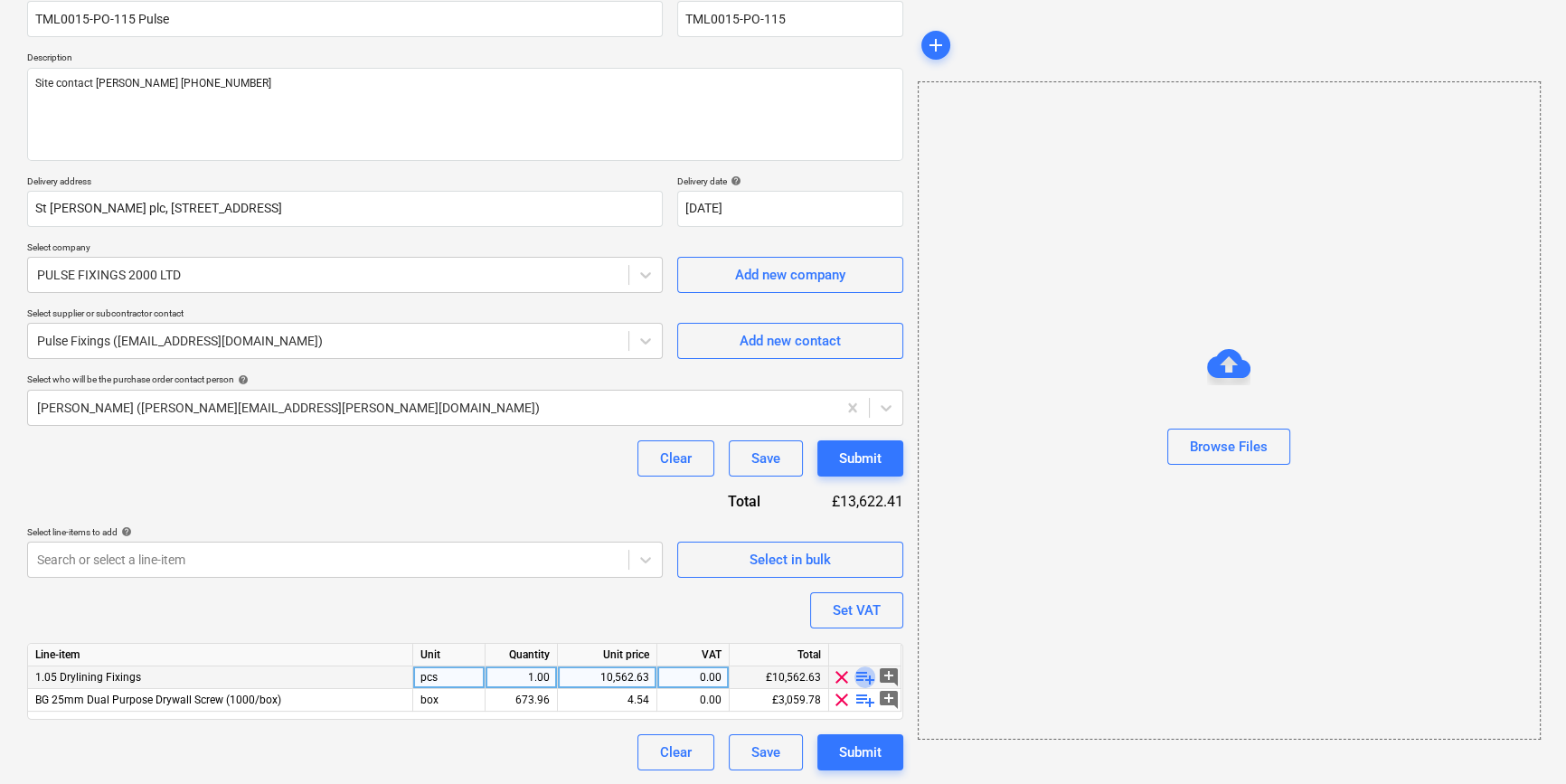
click at [861, 676] on span "playlist_add" at bounding box center [865, 677] width 22 height 21
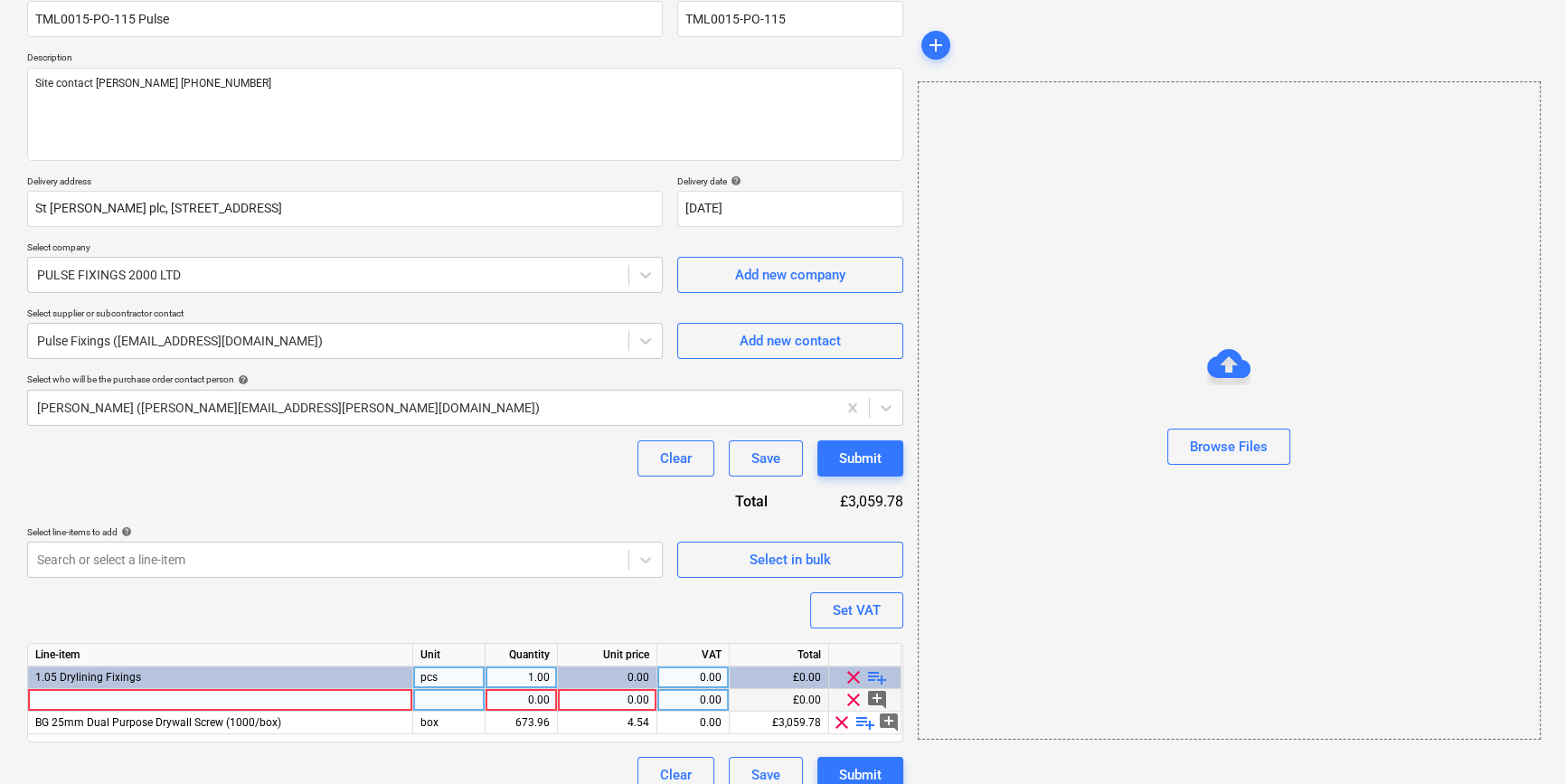
click at [54, 696] on div at bounding box center [221, 700] width 385 height 22
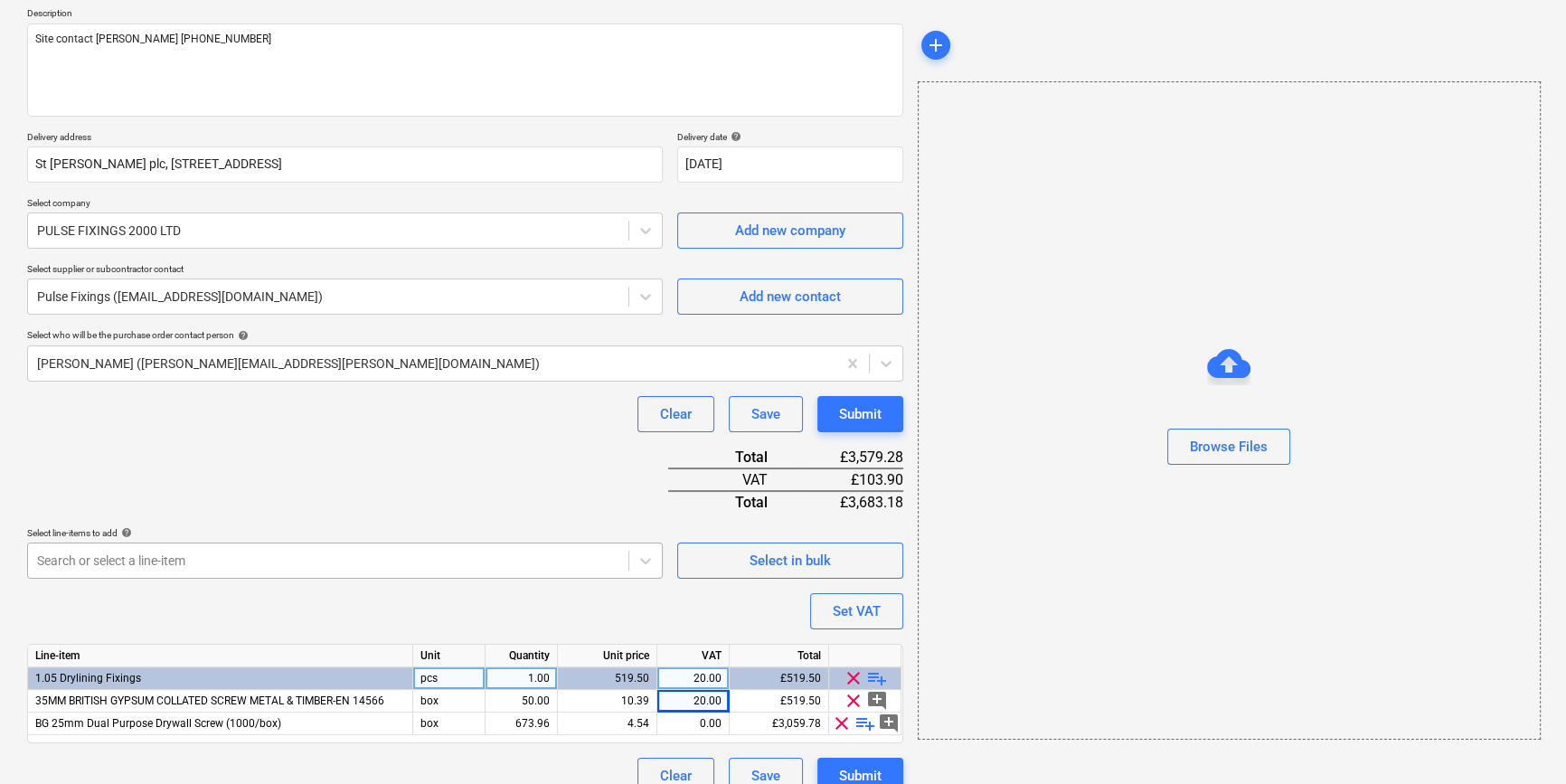
scroll to position [231, 0]
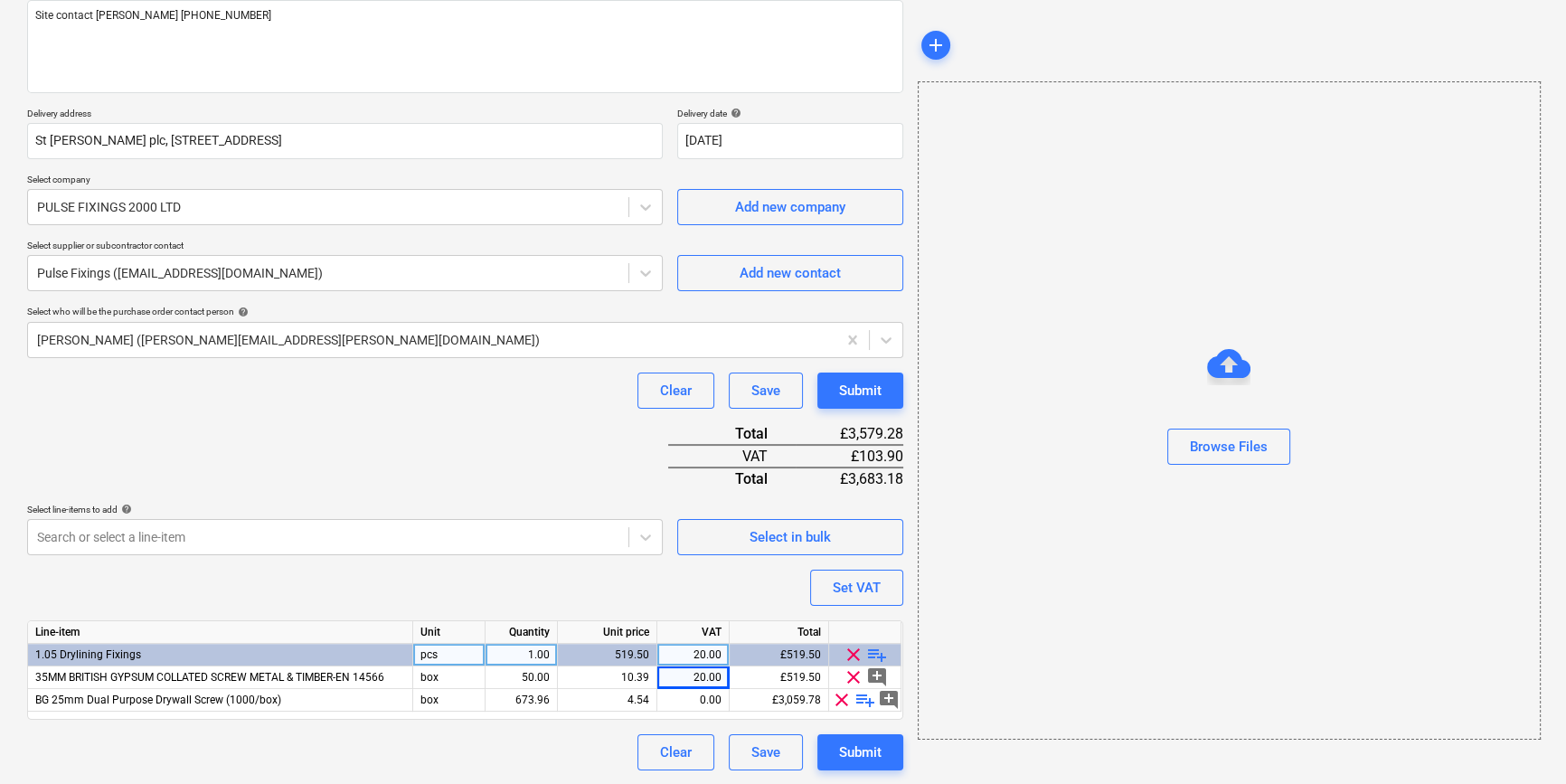
click at [875, 653] on span "playlist_add" at bounding box center [877, 654] width 22 height 21
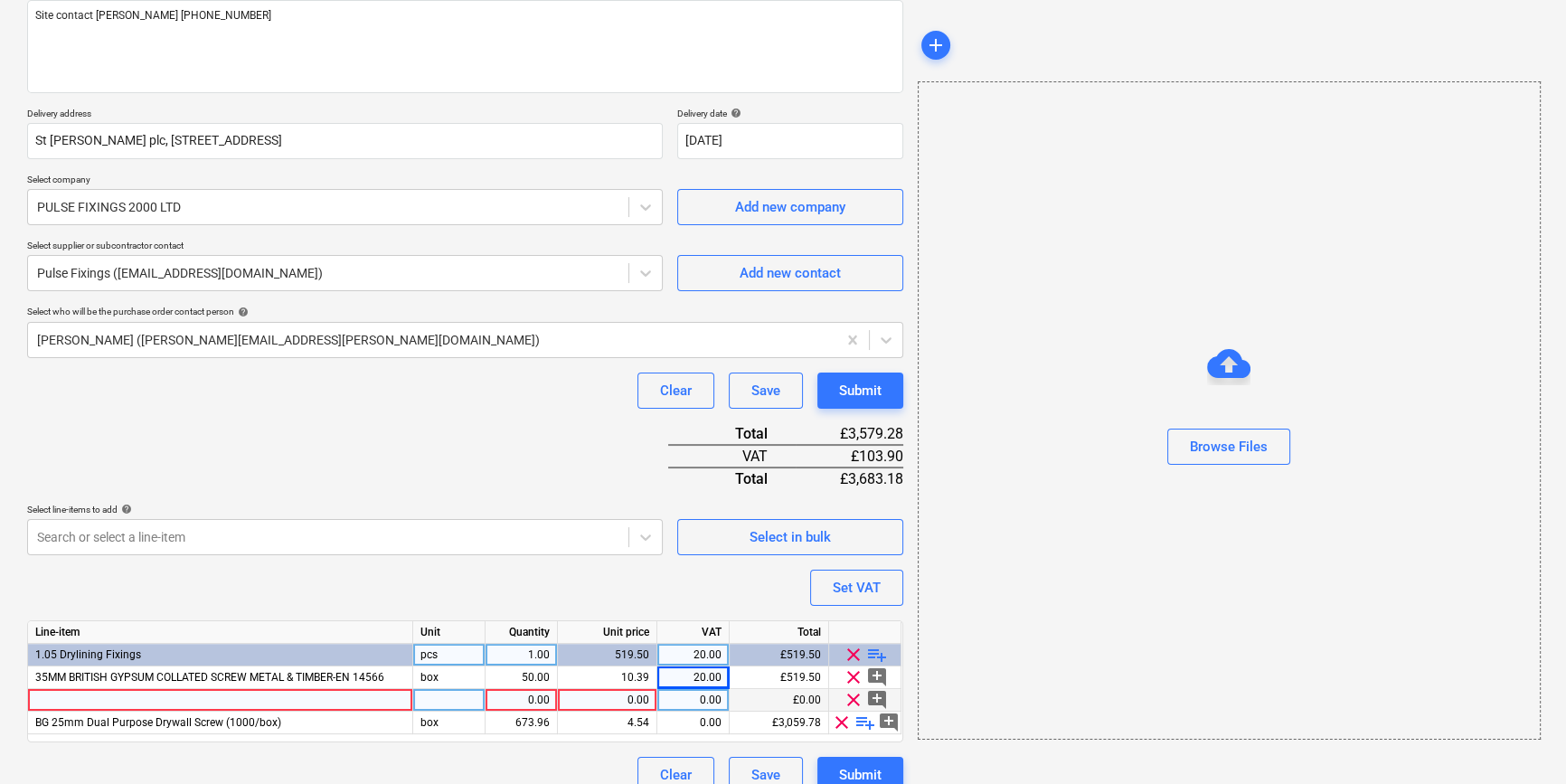
click at [88, 695] on div at bounding box center [221, 700] width 385 height 22
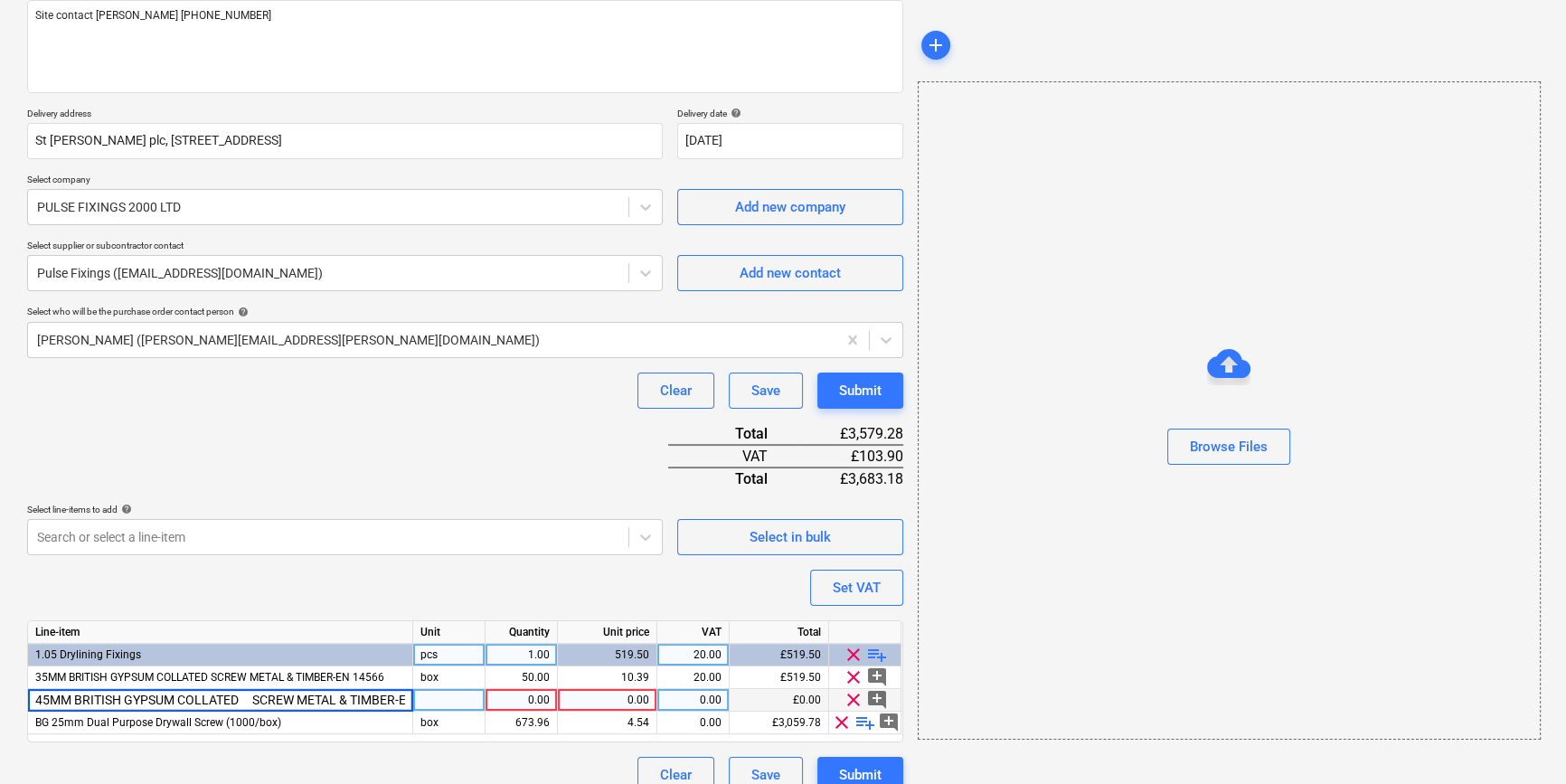
scroll to position [0, 52]
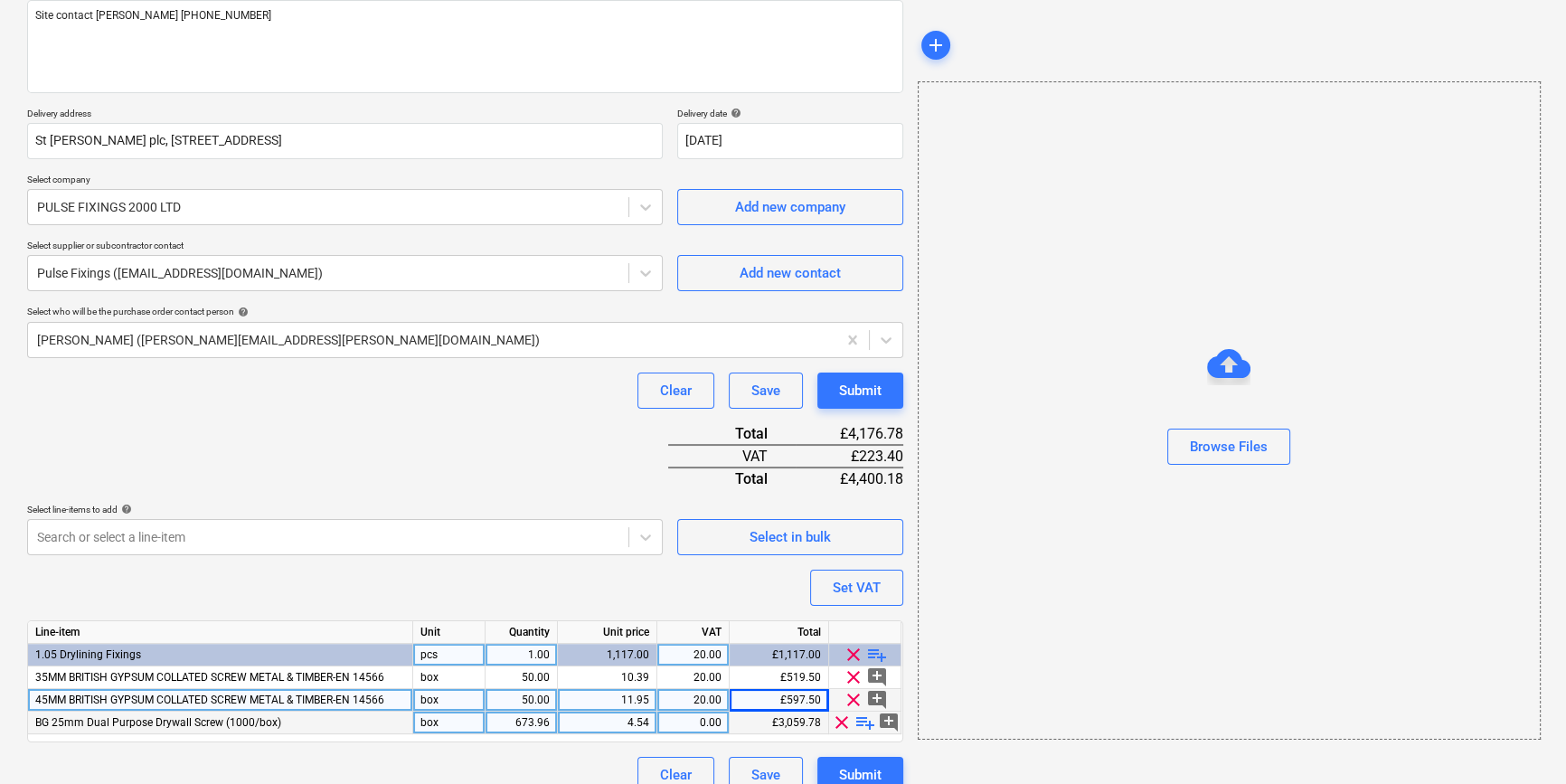
click at [524, 723] on div "673.96" at bounding box center [521, 722] width 57 height 22
click at [627, 719] on div "4.54" at bounding box center [608, 722] width 84 height 22
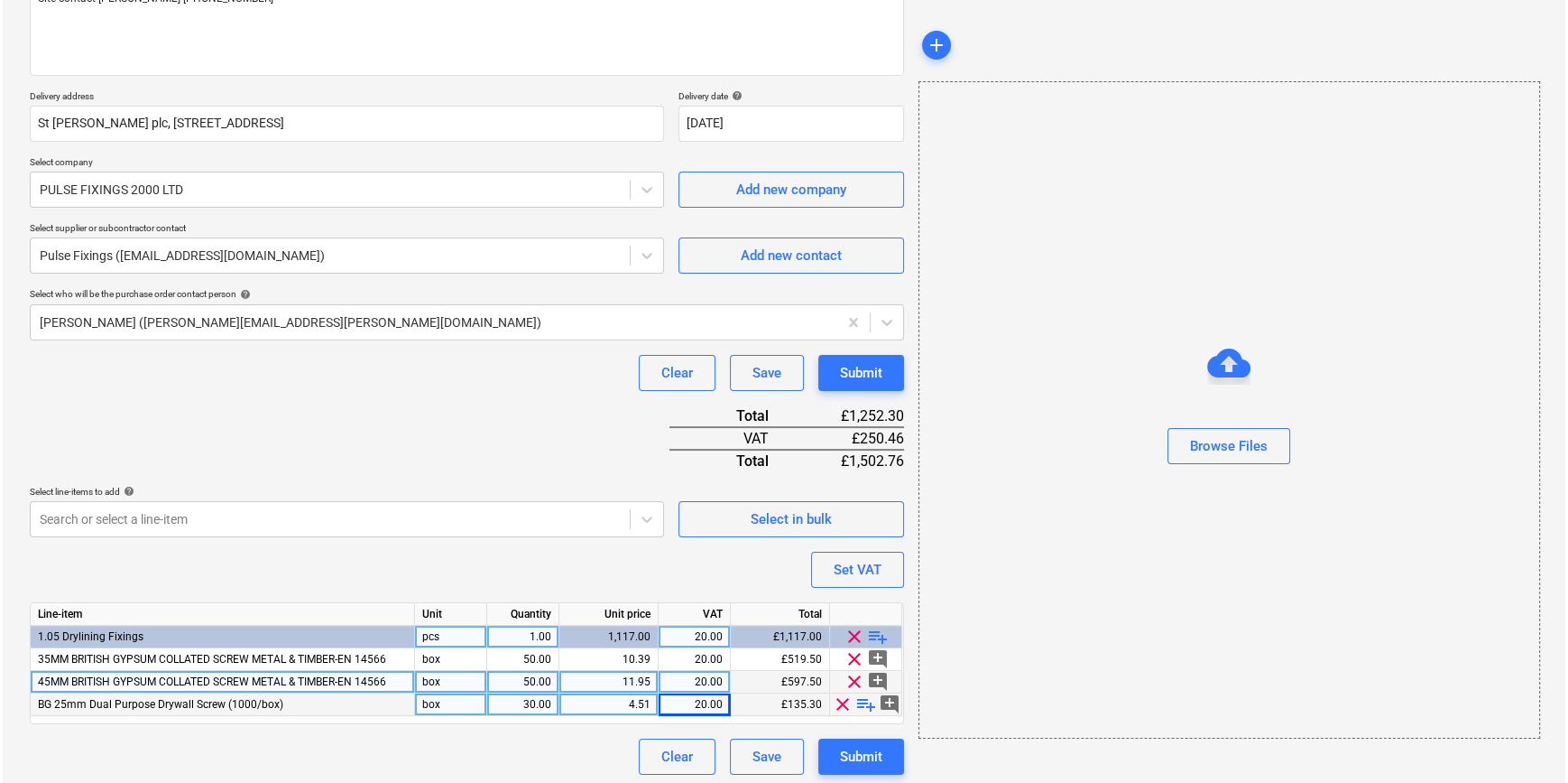
scroll to position [253, 0]
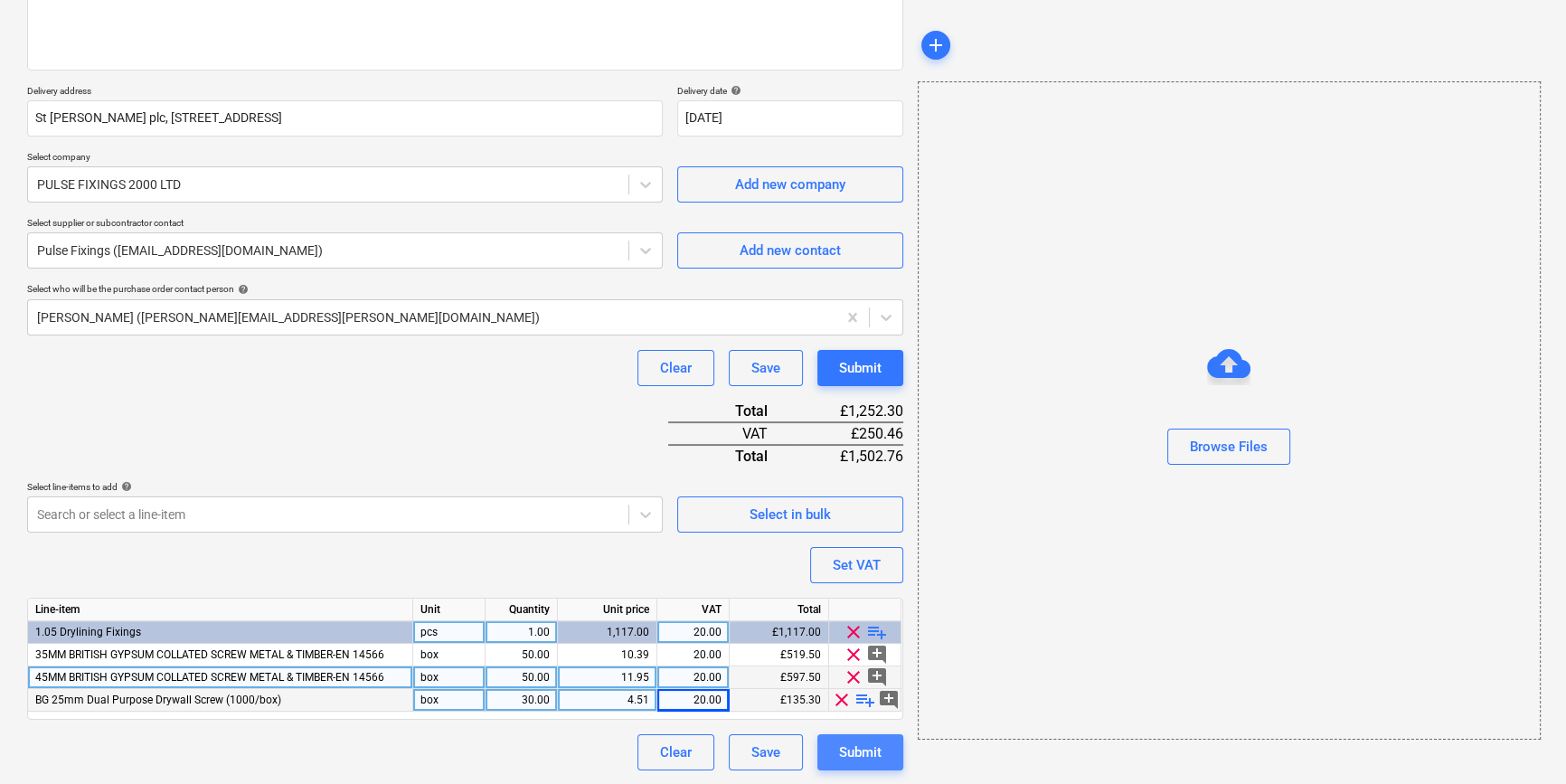
click at [840, 752] on div "Submit" at bounding box center [860, 751] width 42 height 23
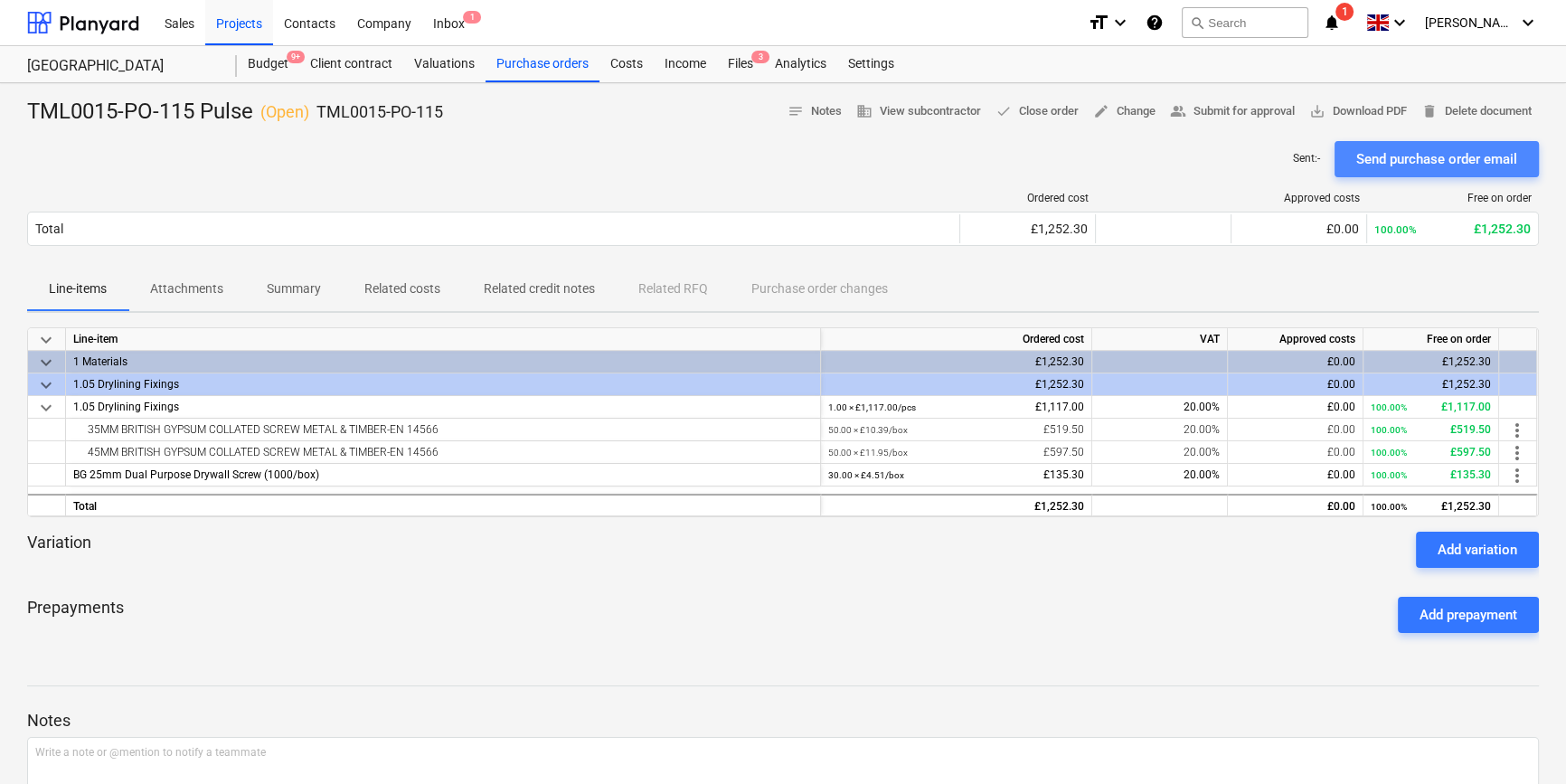
click at [1384, 153] on div "Send purchase order email" at bounding box center [1437, 159] width 161 height 23
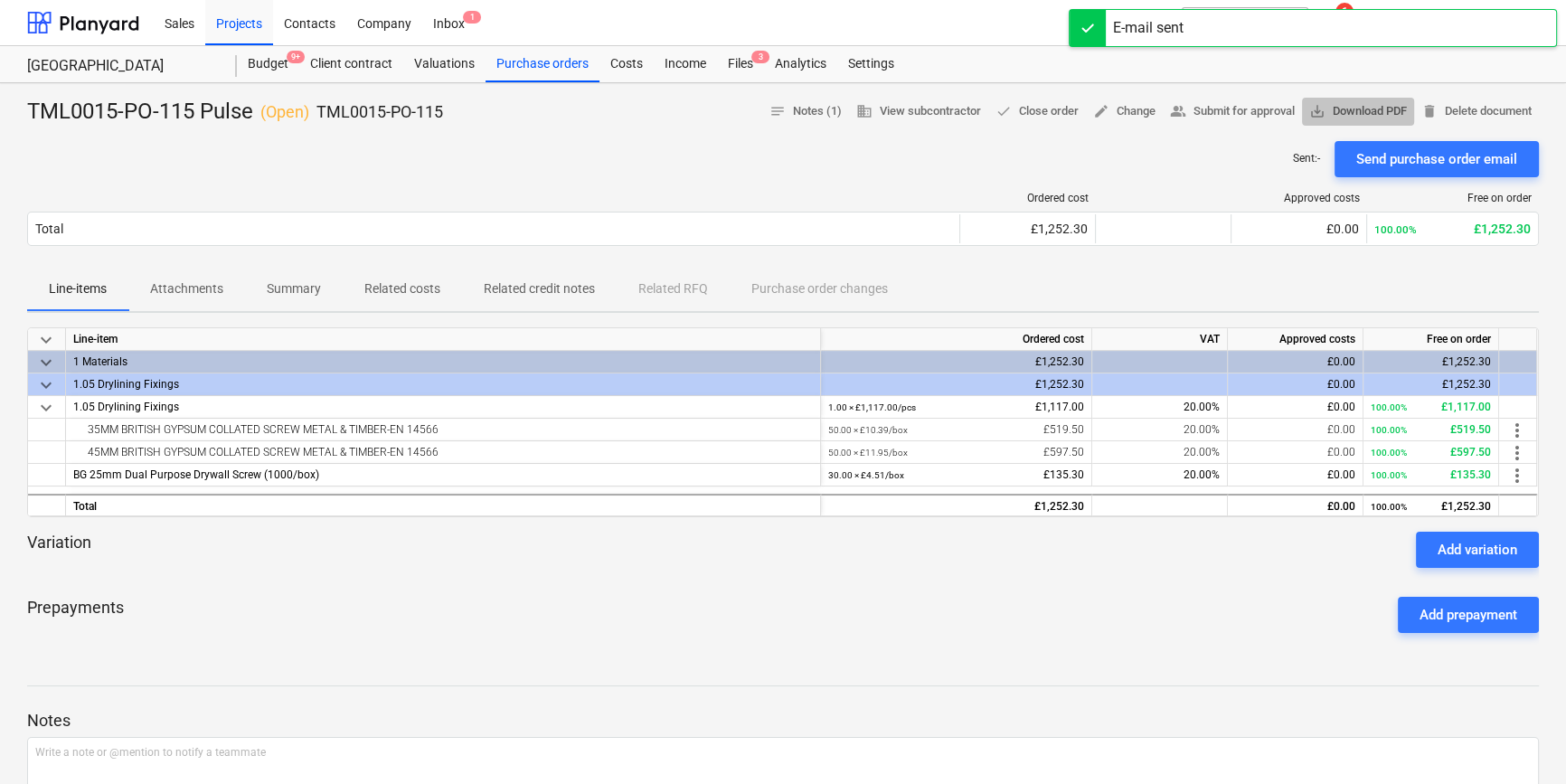
click at [1366, 110] on span "save_alt Download PDF" at bounding box center [1358, 111] width 97 height 21
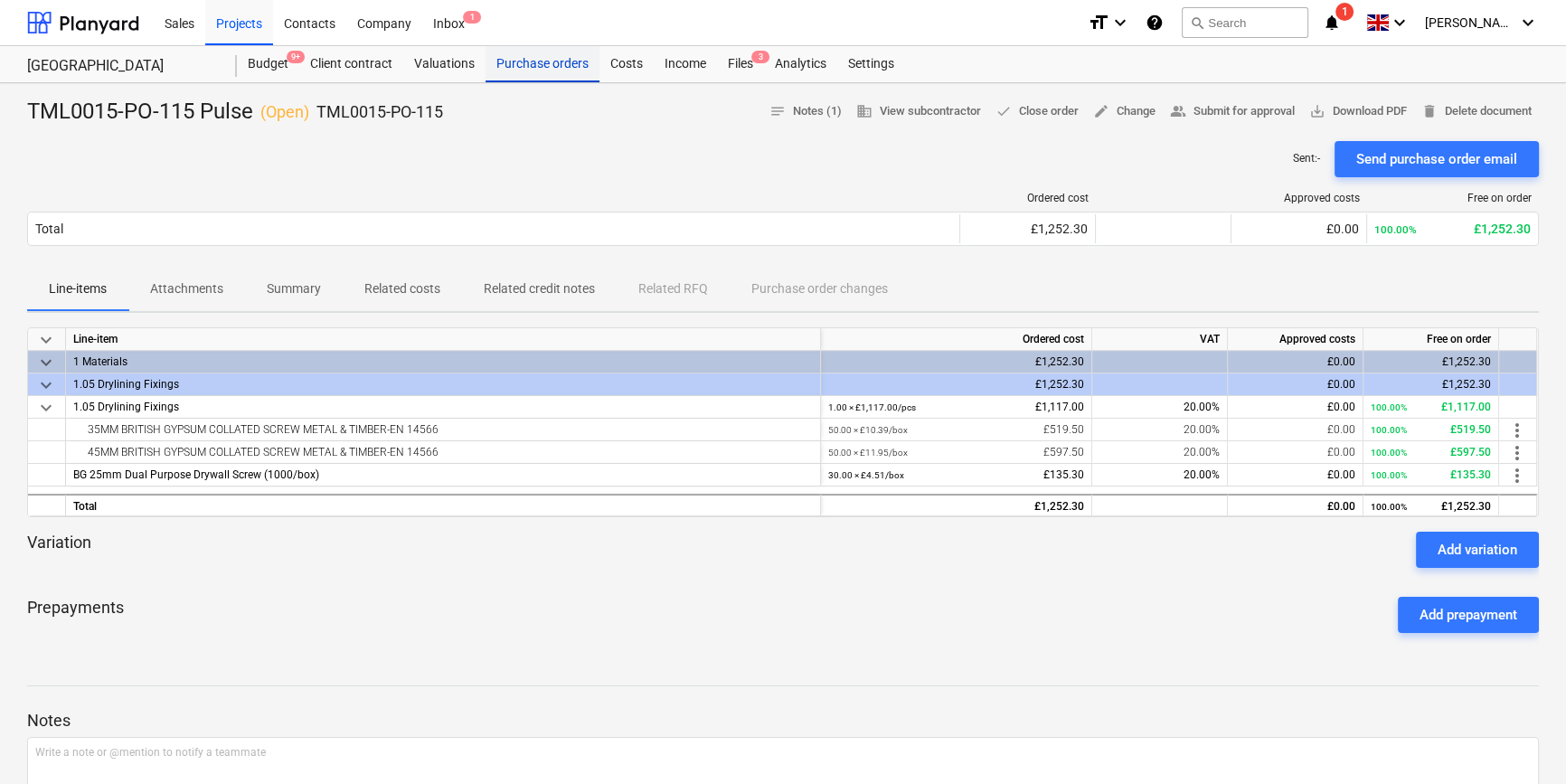
click at [557, 63] on div "Purchase orders" at bounding box center [542, 64] width 114 height 36
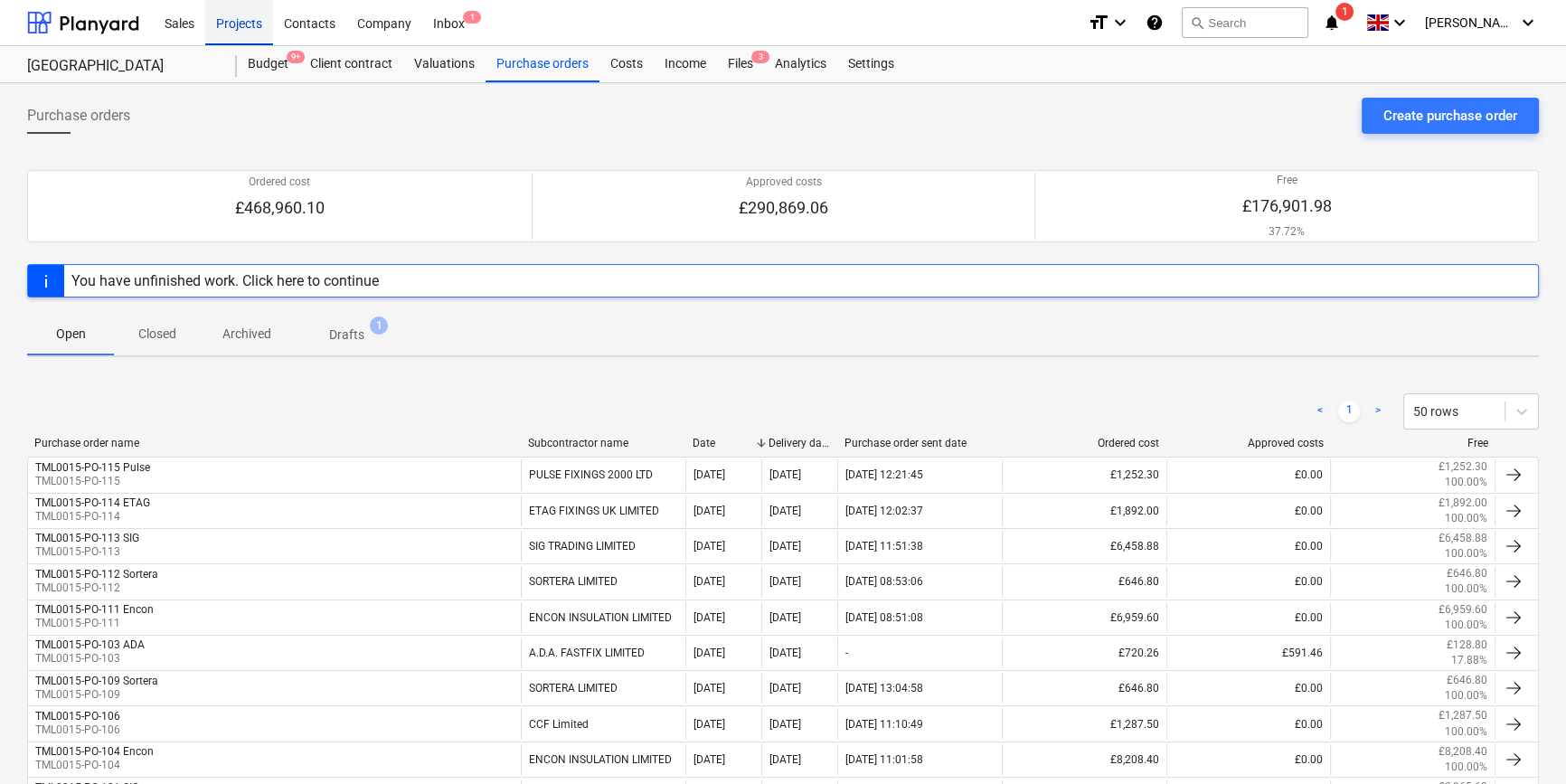
click at [244, 21] on div "Projects" at bounding box center [239, 21] width 68 height 46
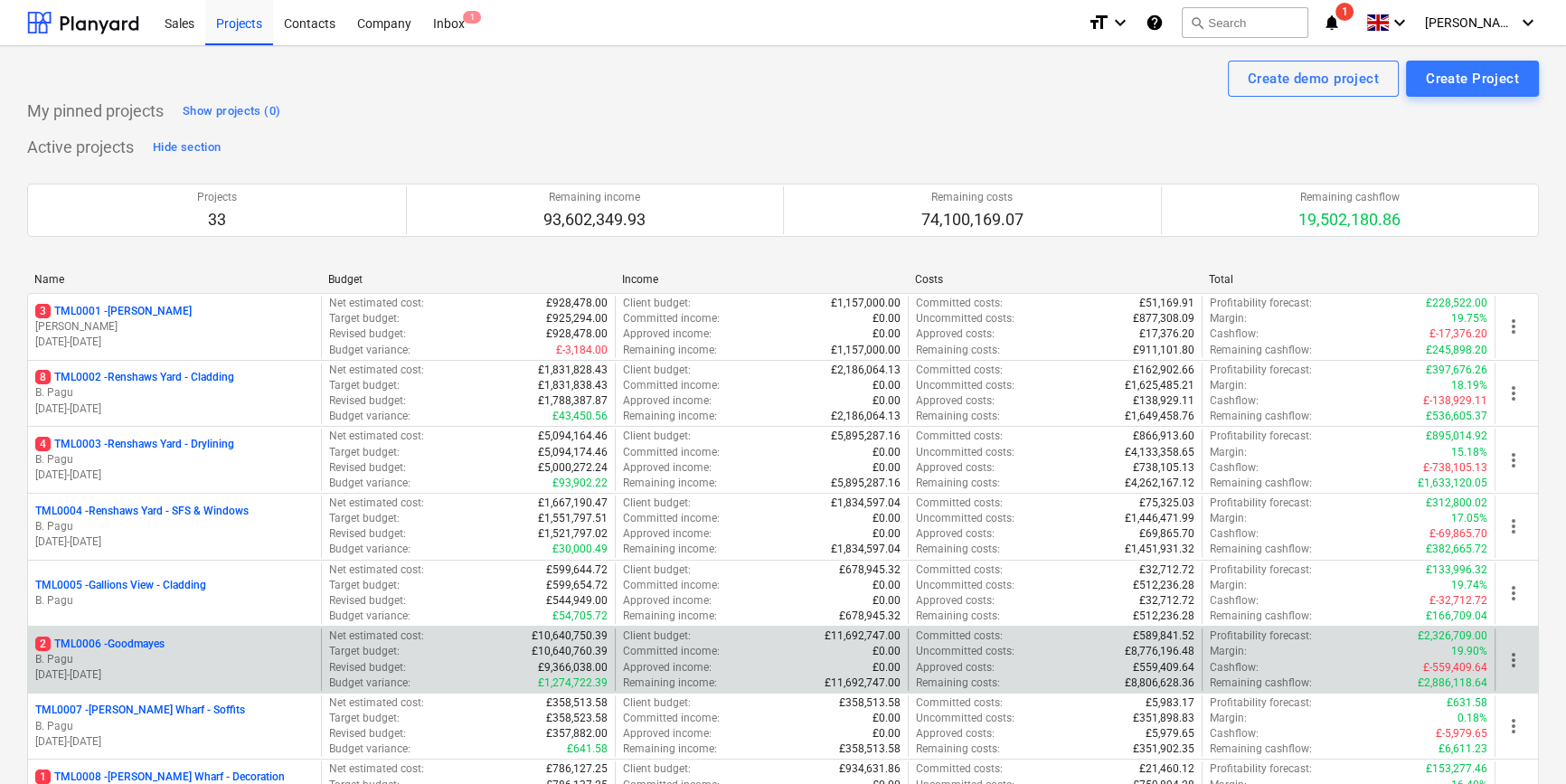
click at [225, 648] on div "2 TML0006 - Goodmayes" at bounding box center [175, 644] width 279 height 15
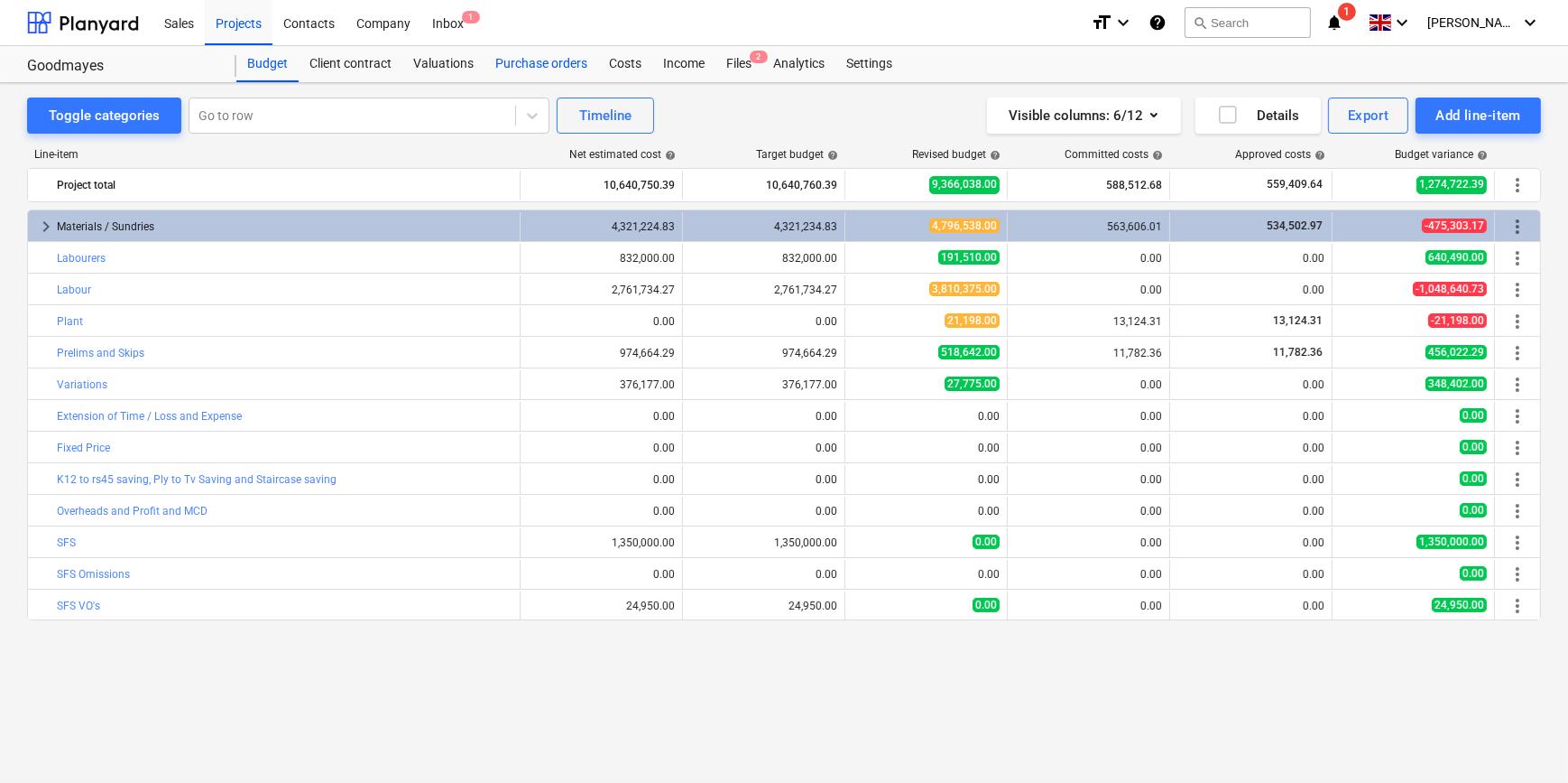
click at [561, 64] on div "Purchase orders" at bounding box center [541, 63] width 114 height 36
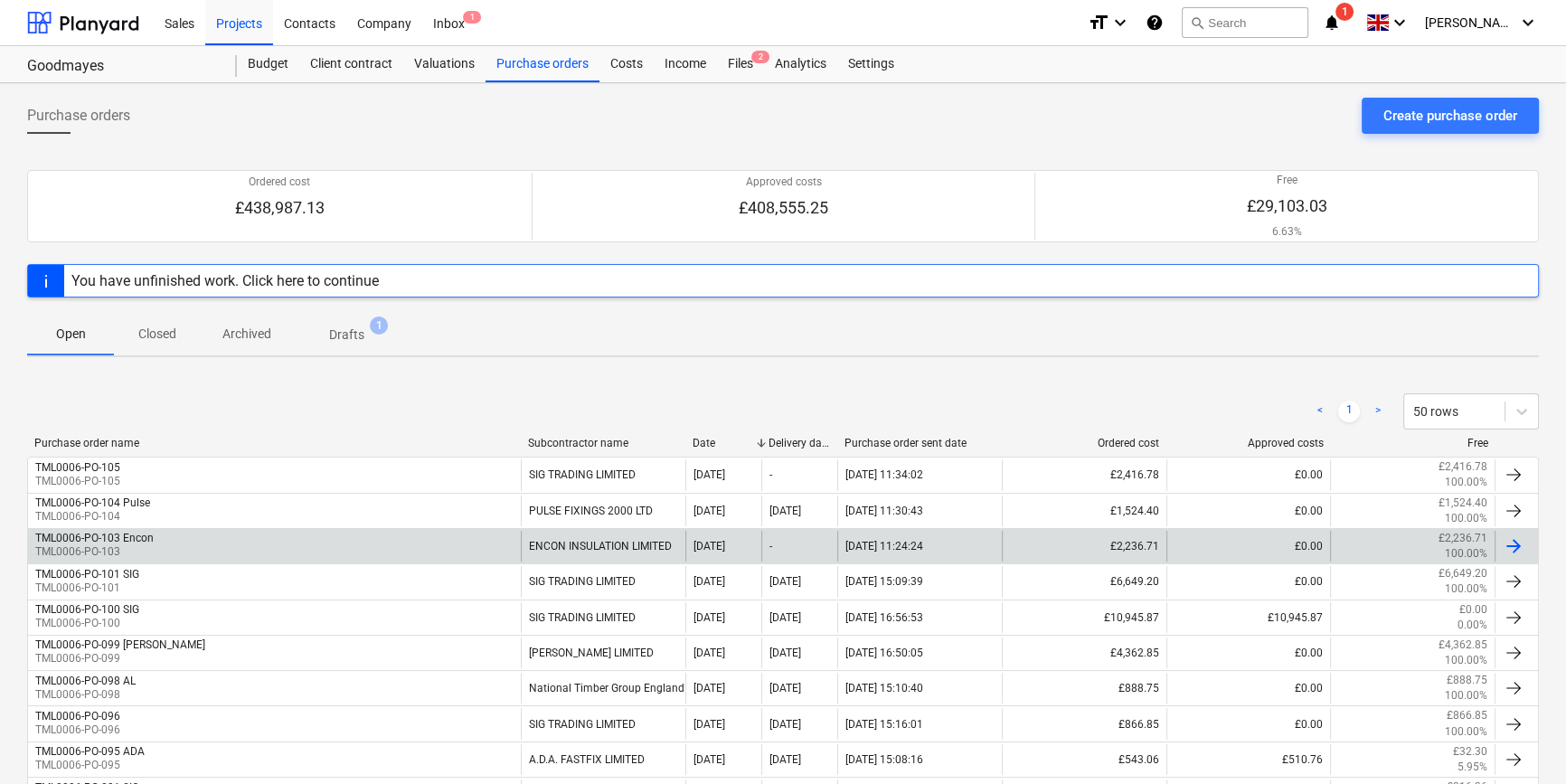
click at [1516, 542] on div at bounding box center [1514, 546] width 22 height 21
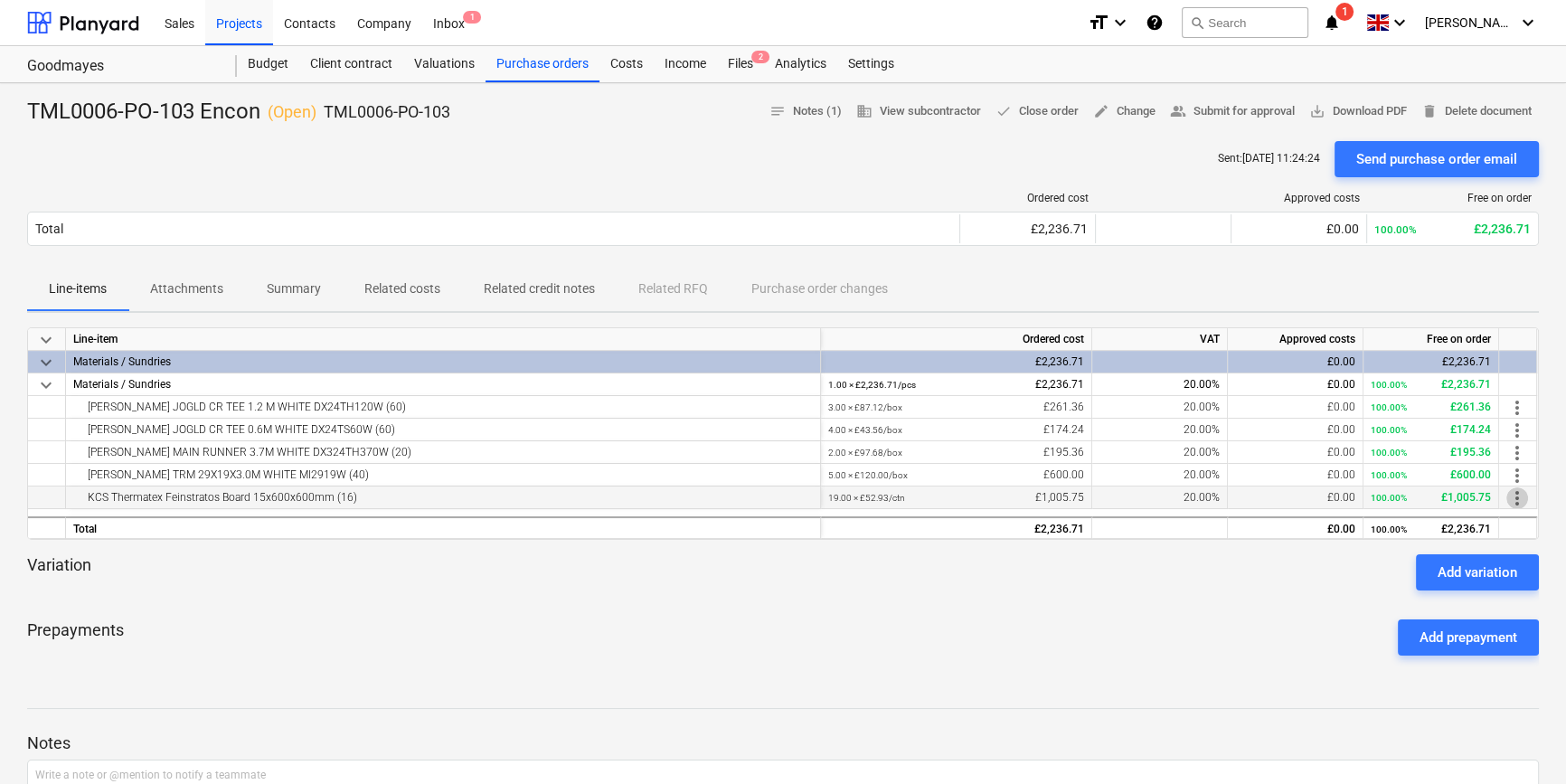
click at [1513, 497] on span "more_vert" at bounding box center [1516, 497] width 22 height 21
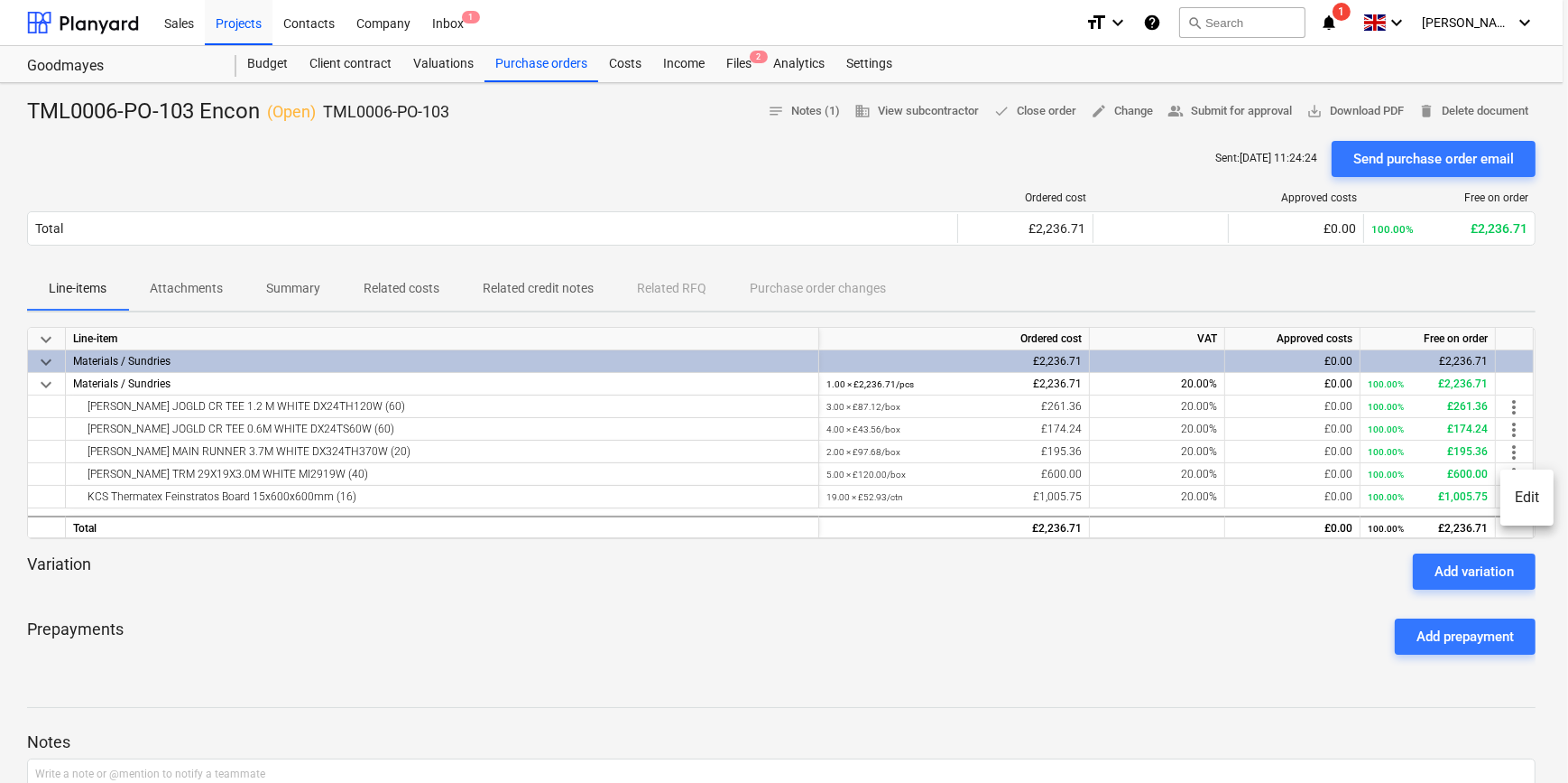
click at [1518, 496] on li "Edit" at bounding box center [1526, 497] width 53 height 41
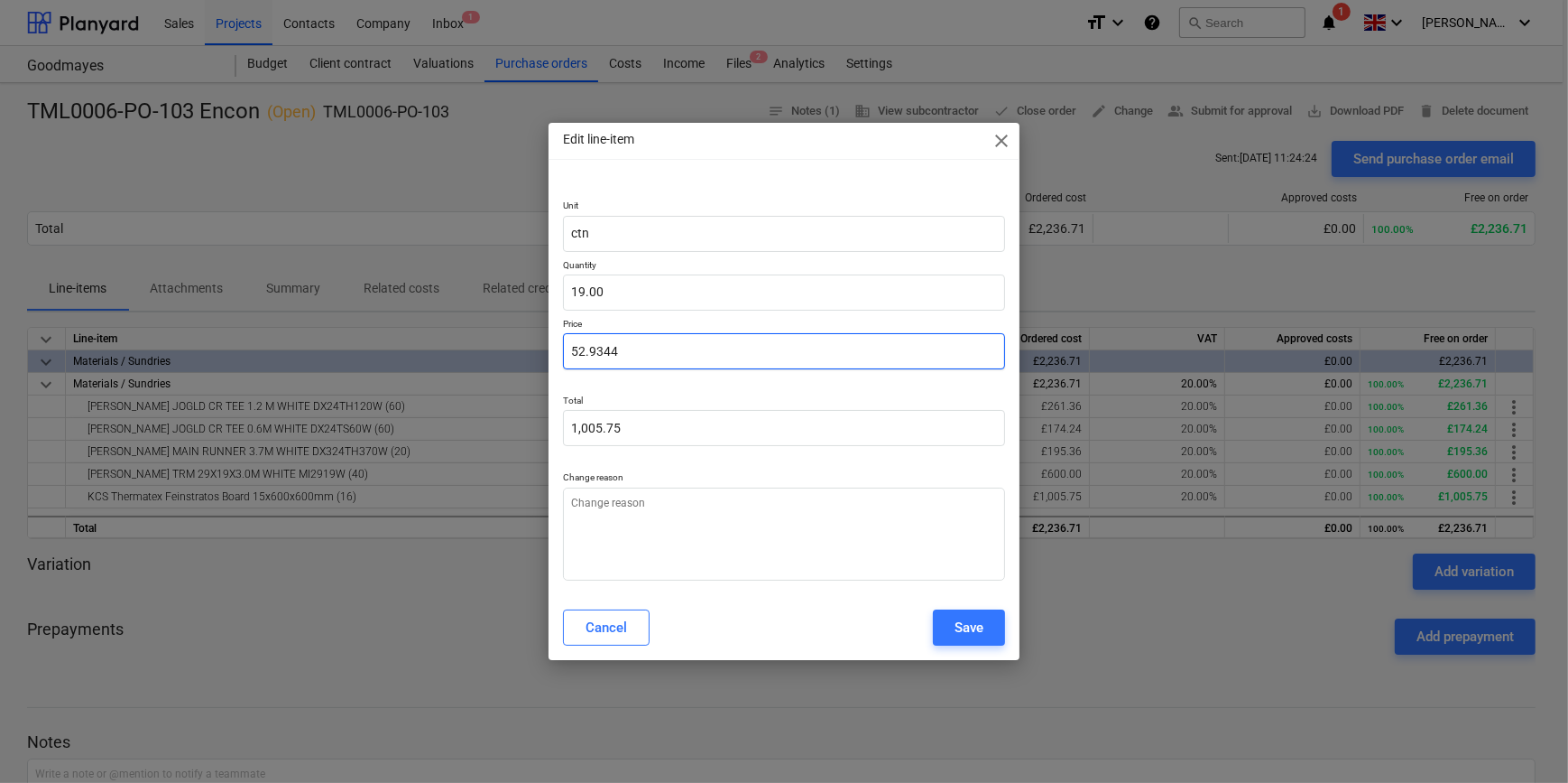
click at [638, 357] on input "52.9344" at bounding box center [784, 351] width 441 height 36
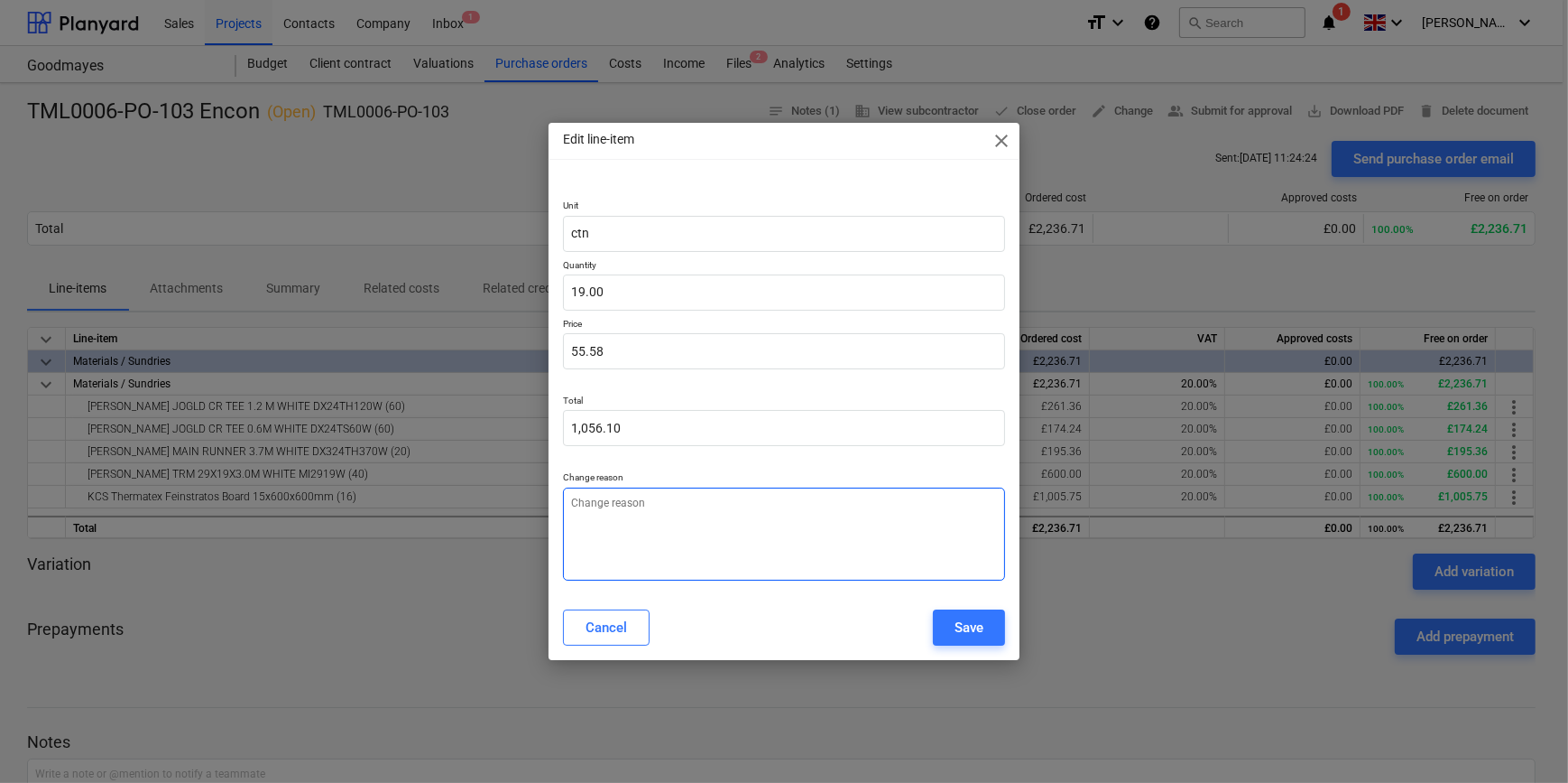
click at [633, 510] on textarea at bounding box center [784, 534] width 441 height 93
click at [988, 631] on button "Save" at bounding box center [968, 627] width 72 height 36
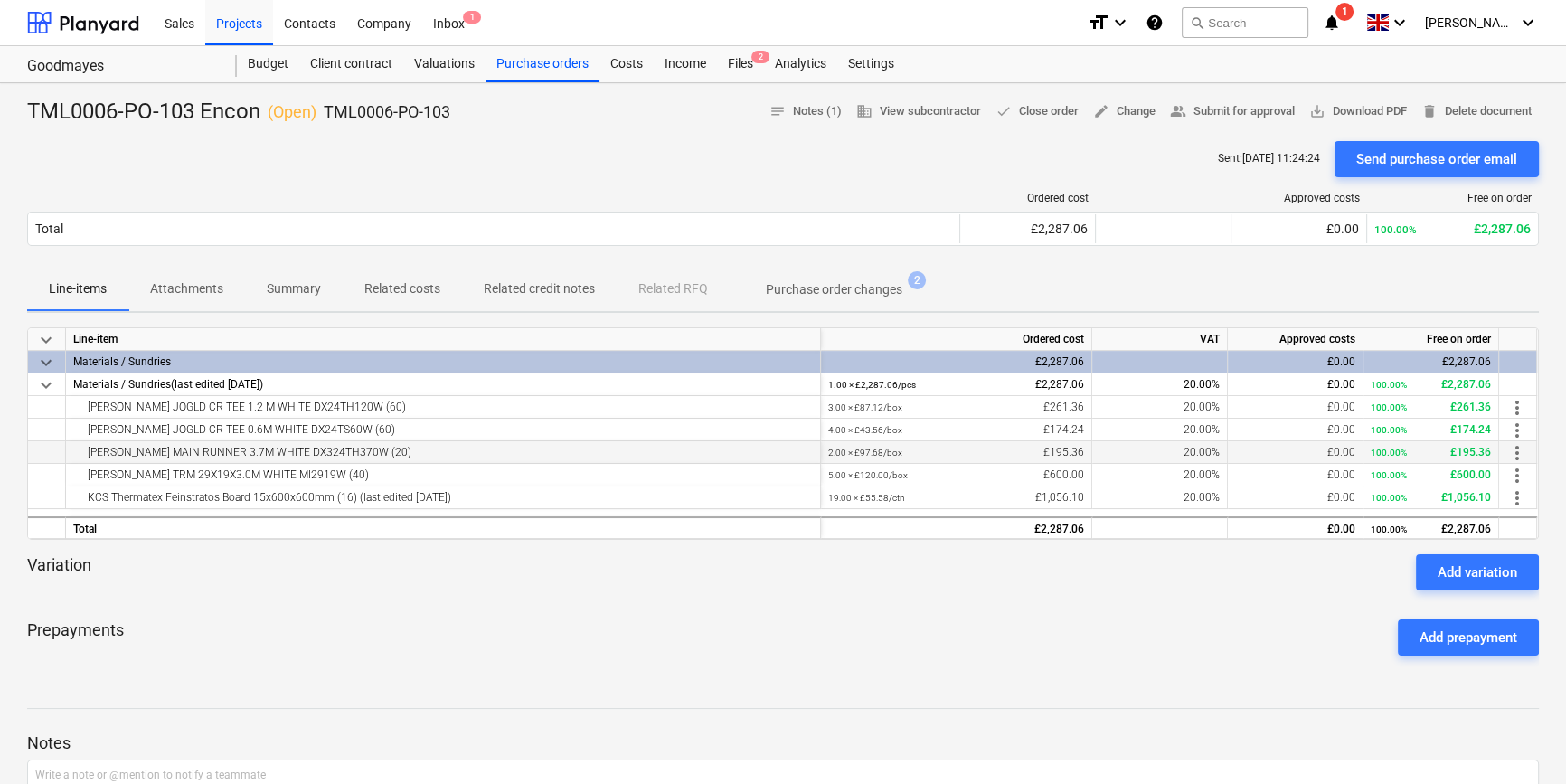
click at [1527, 454] on span "more_vert" at bounding box center [1516, 452] width 22 height 21
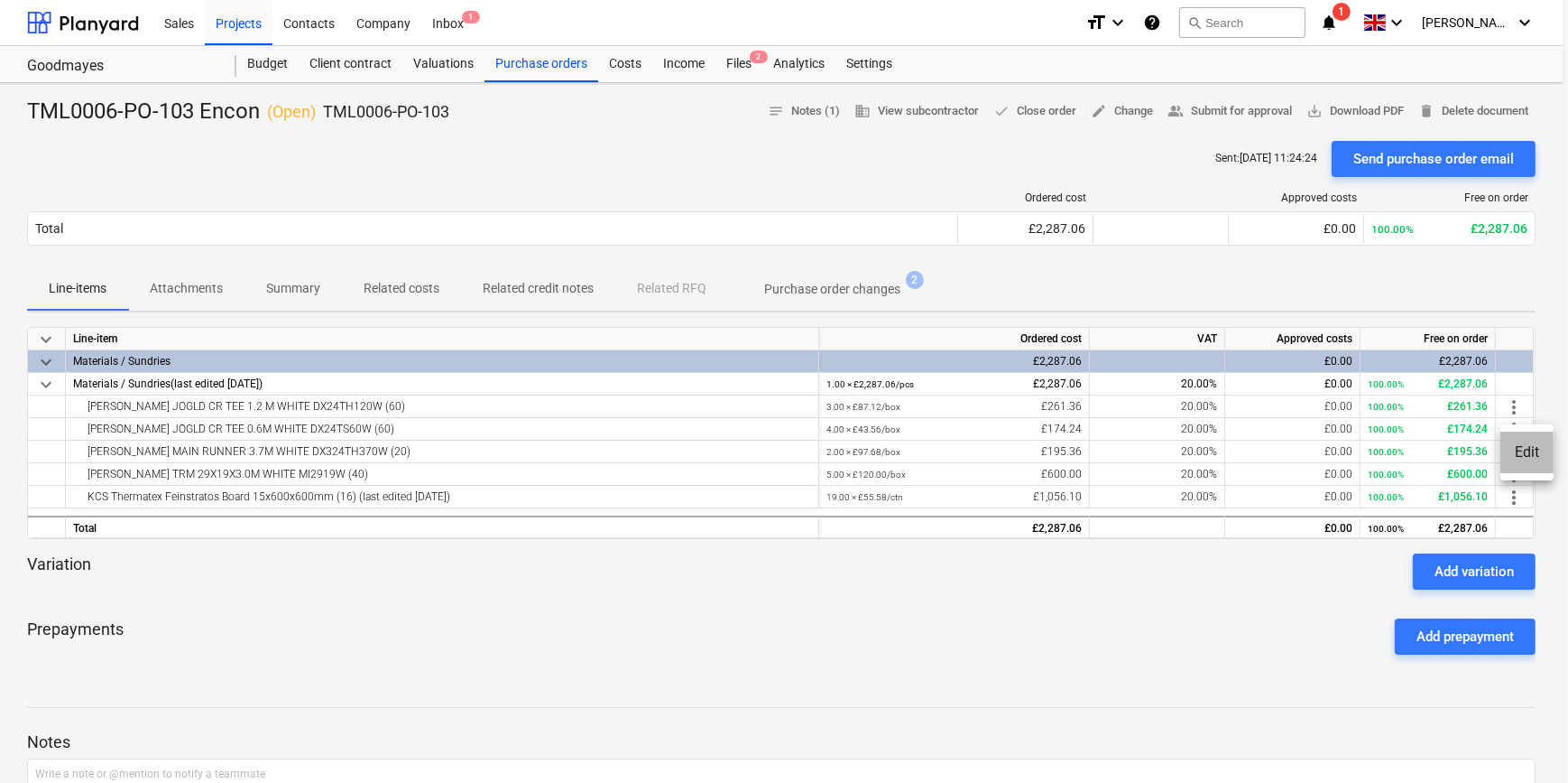
click at [1523, 453] on li "Edit" at bounding box center [1526, 452] width 53 height 41
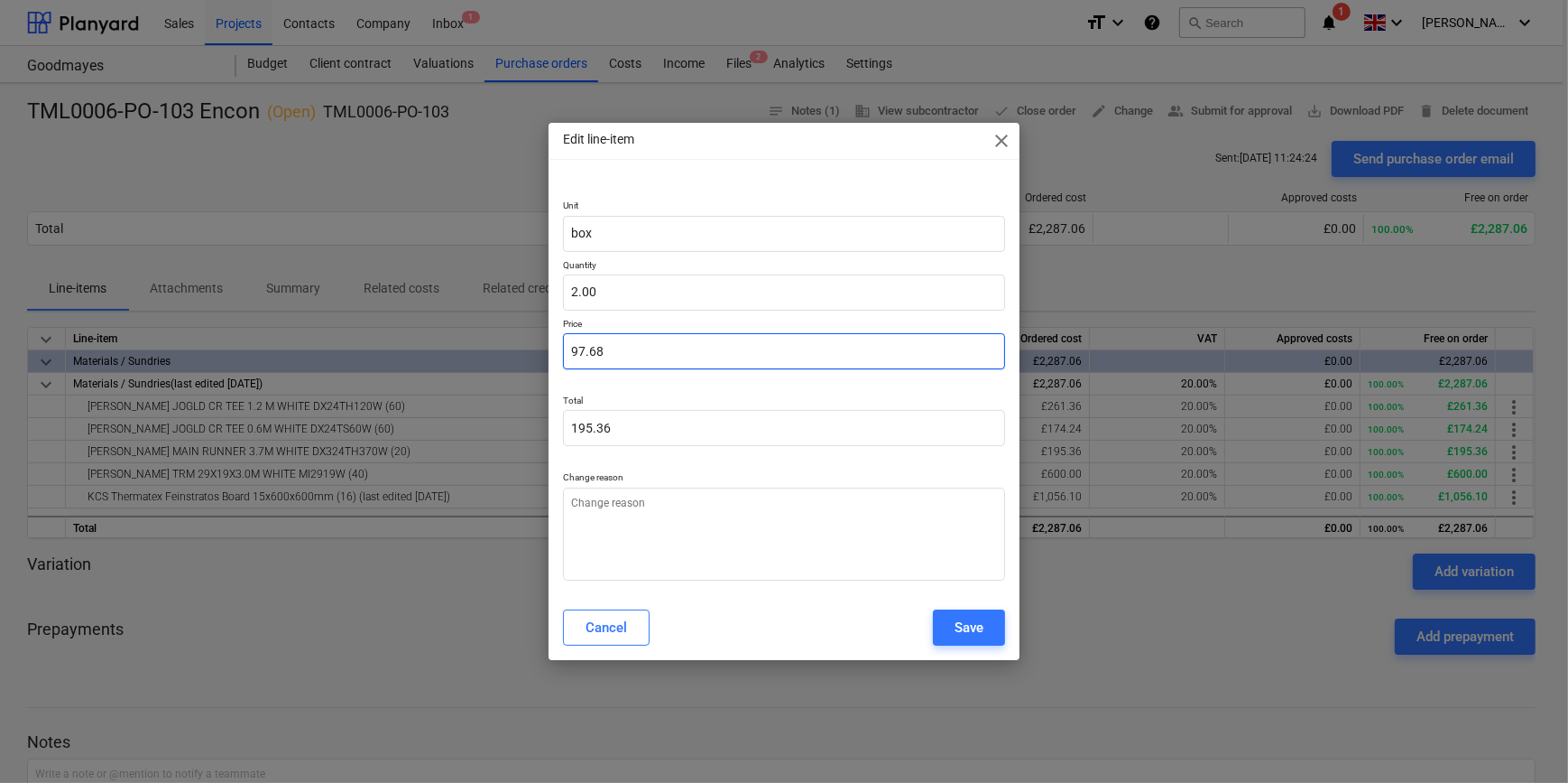
drag, startPoint x: 602, startPoint y: 348, endPoint x: 565, endPoint y: 354, distance: 37.5
click at [565, 354] on input "97.68" at bounding box center [784, 351] width 441 height 36
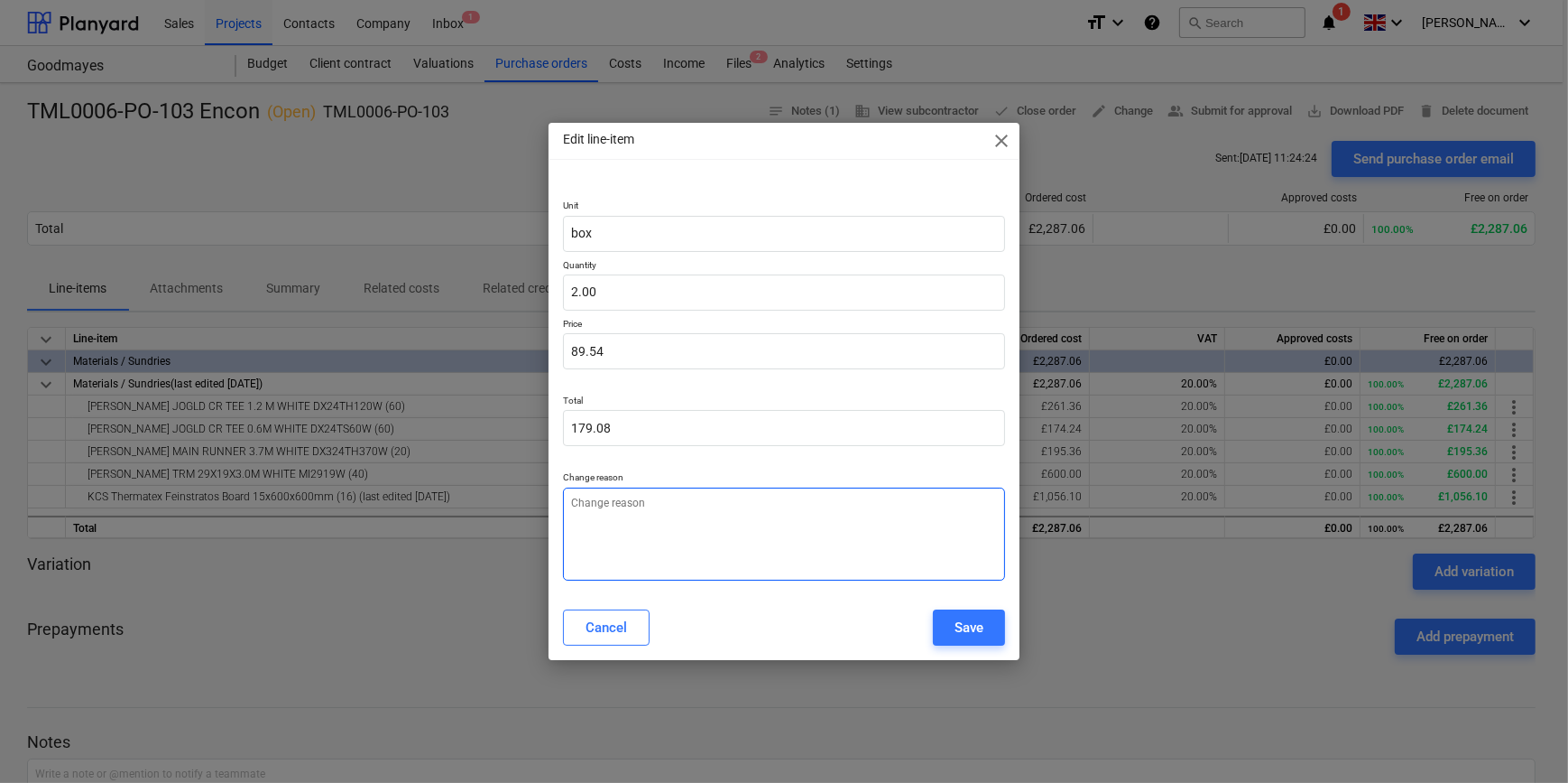
click at [667, 508] on textarea at bounding box center [784, 534] width 441 height 93
click at [968, 631] on div "Save" at bounding box center [968, 627] width 29 height 23
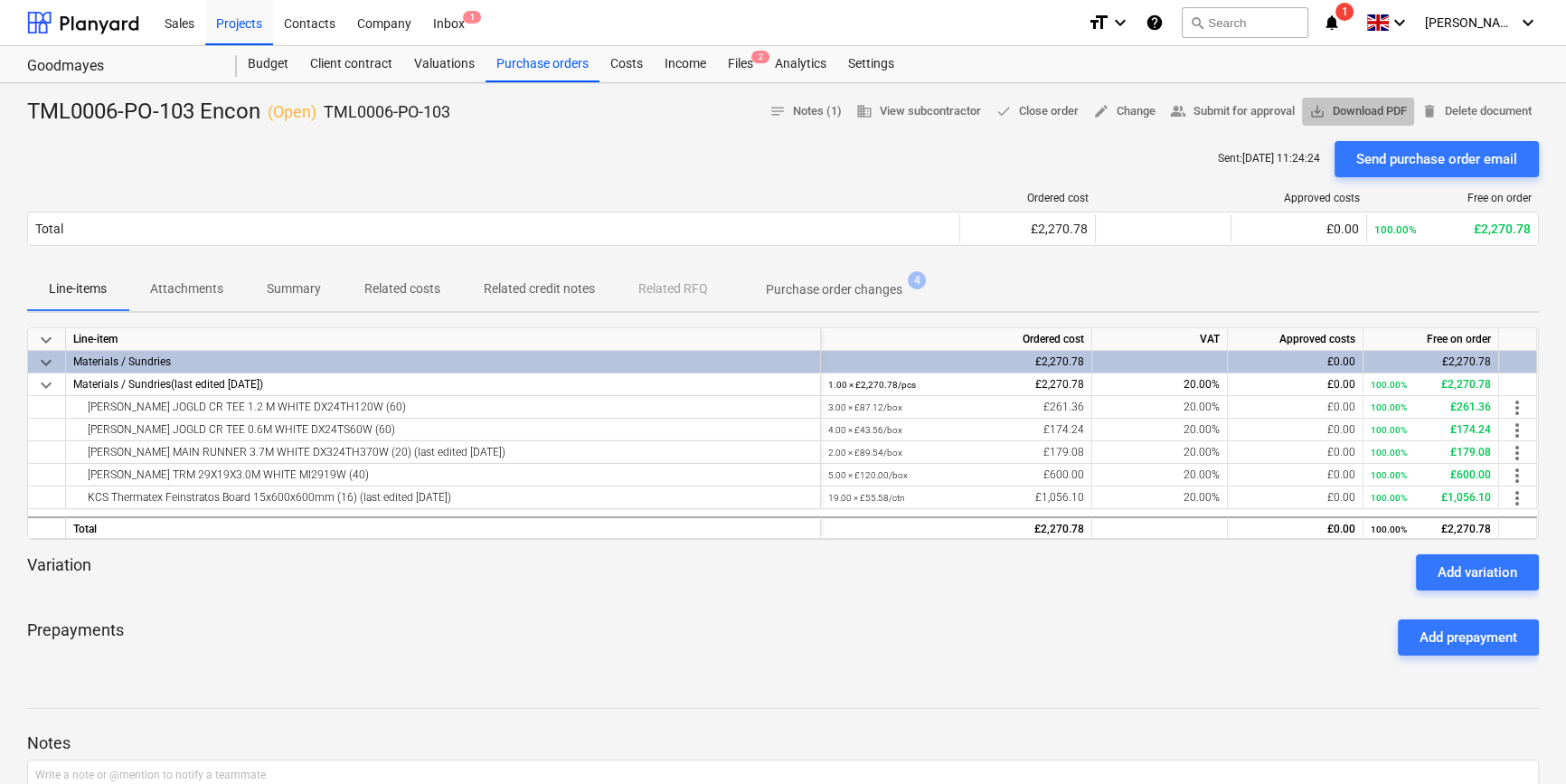
click at [1343, 111] on span "save_alt Download PDF" at bounding box center [1358, 111] width 97 height 21
click at [555, 61] on div "Purchase orders" at bounding box center [542, 64] width 114 height 36
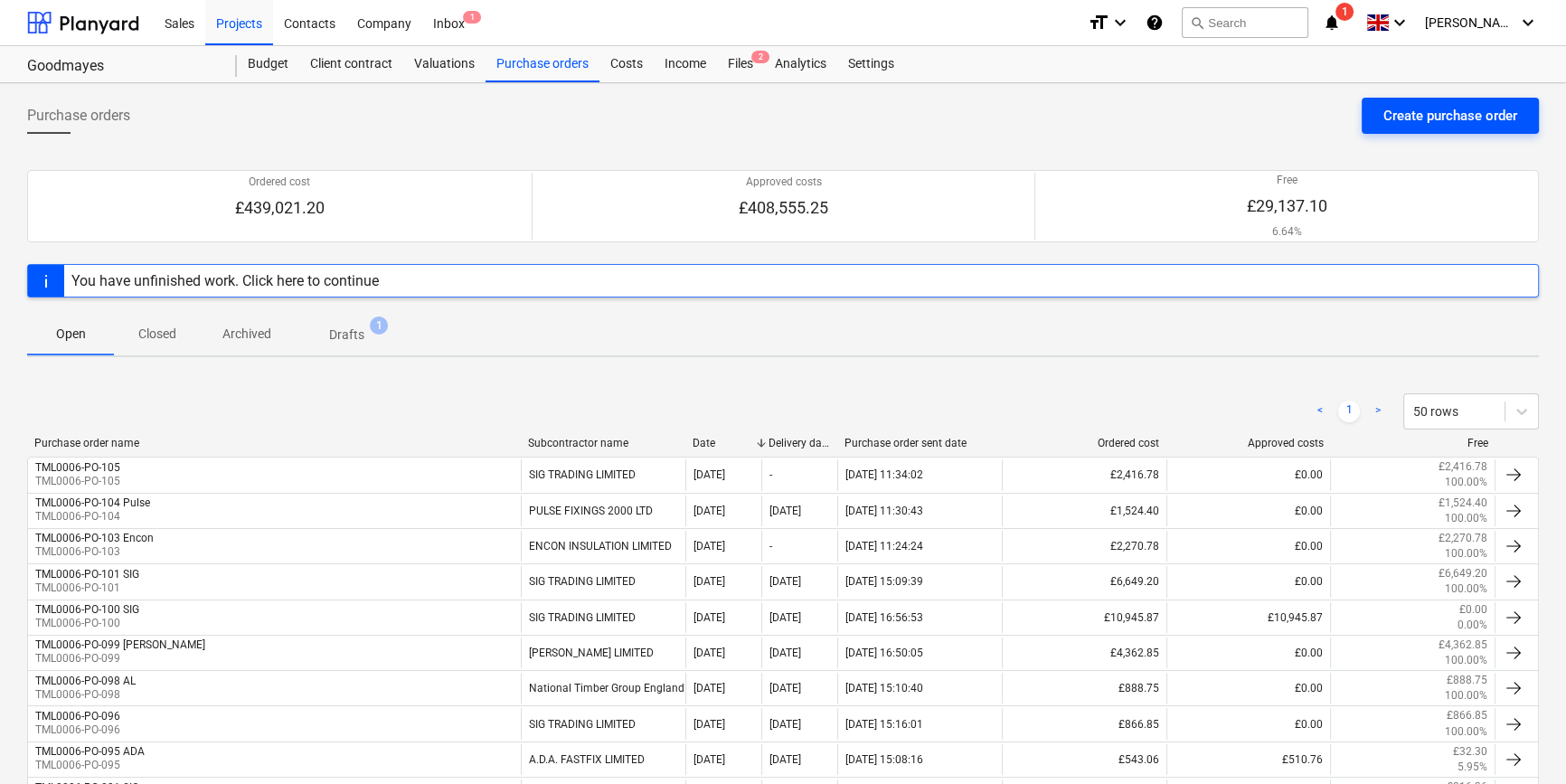
click at [1395, 110] on div "Create purchase order" at bounding box center [1450, 115] width 134 height 23
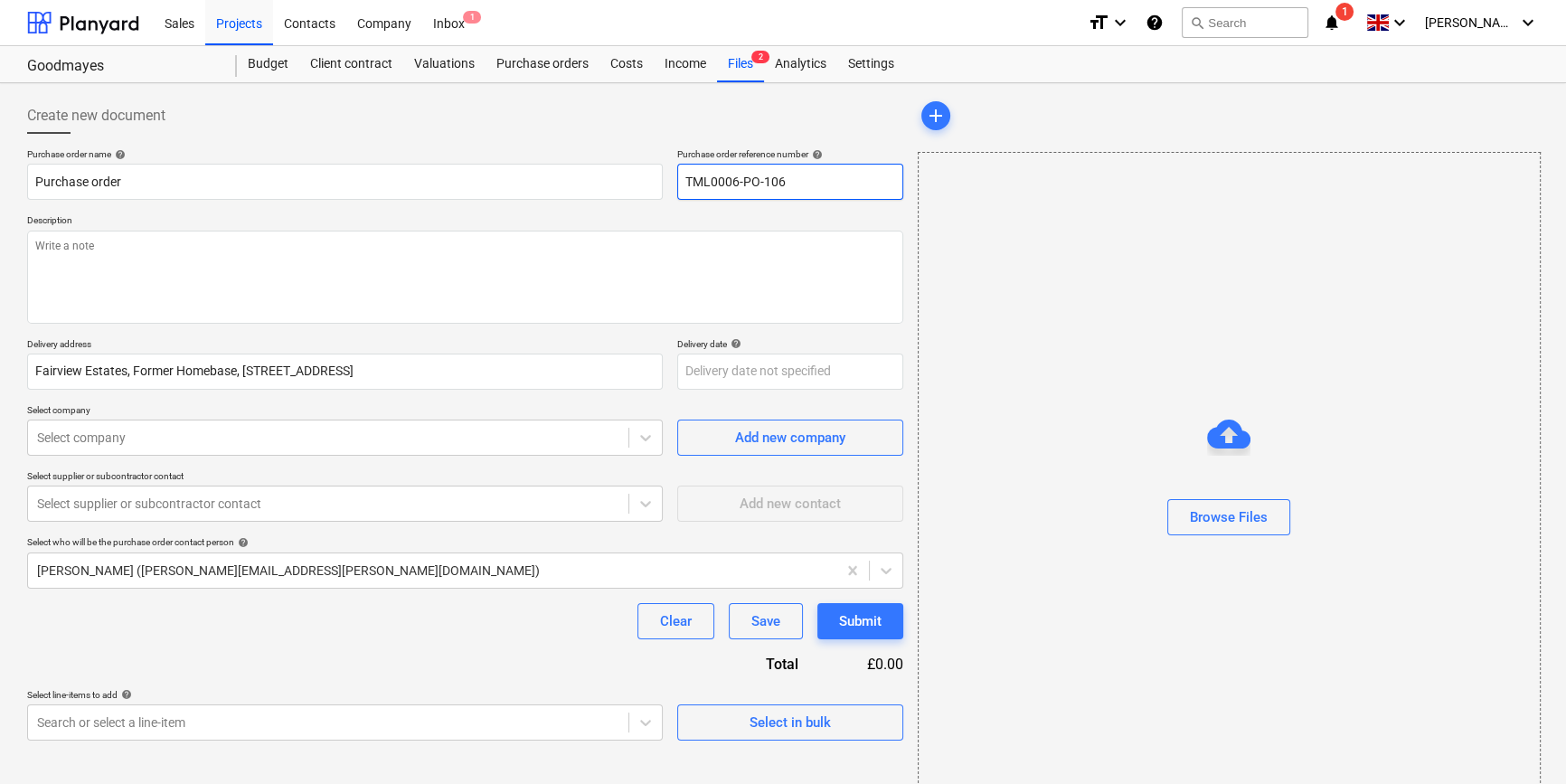
drag, startPoint x: 797, startPoint y: 180, endPoint x: 687, endPoint y: 180, distance: 110.0
click at [678, 180] on input "TML0006-PO-106" at bounding box center [790, 181] width 226 height 36
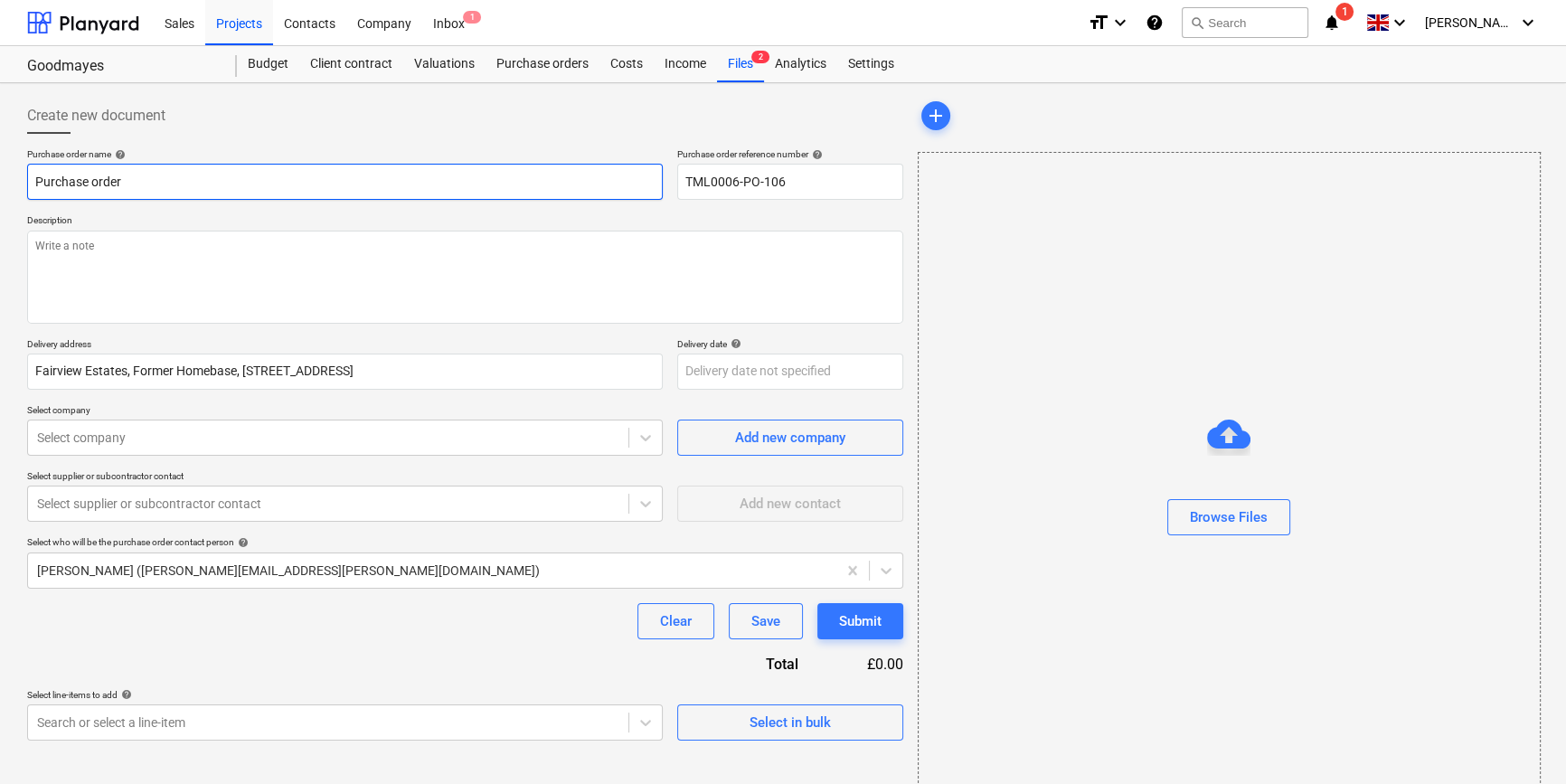
drag, startPoint x: 127, startPoint y: 179, endPoint x: 31, endPoint y: 179, distance: 96.0
click at [31, 179] on input "Purchase order" at bounding box center [345, 181] width 636 height 36
paste input "TML0006-PO-106"
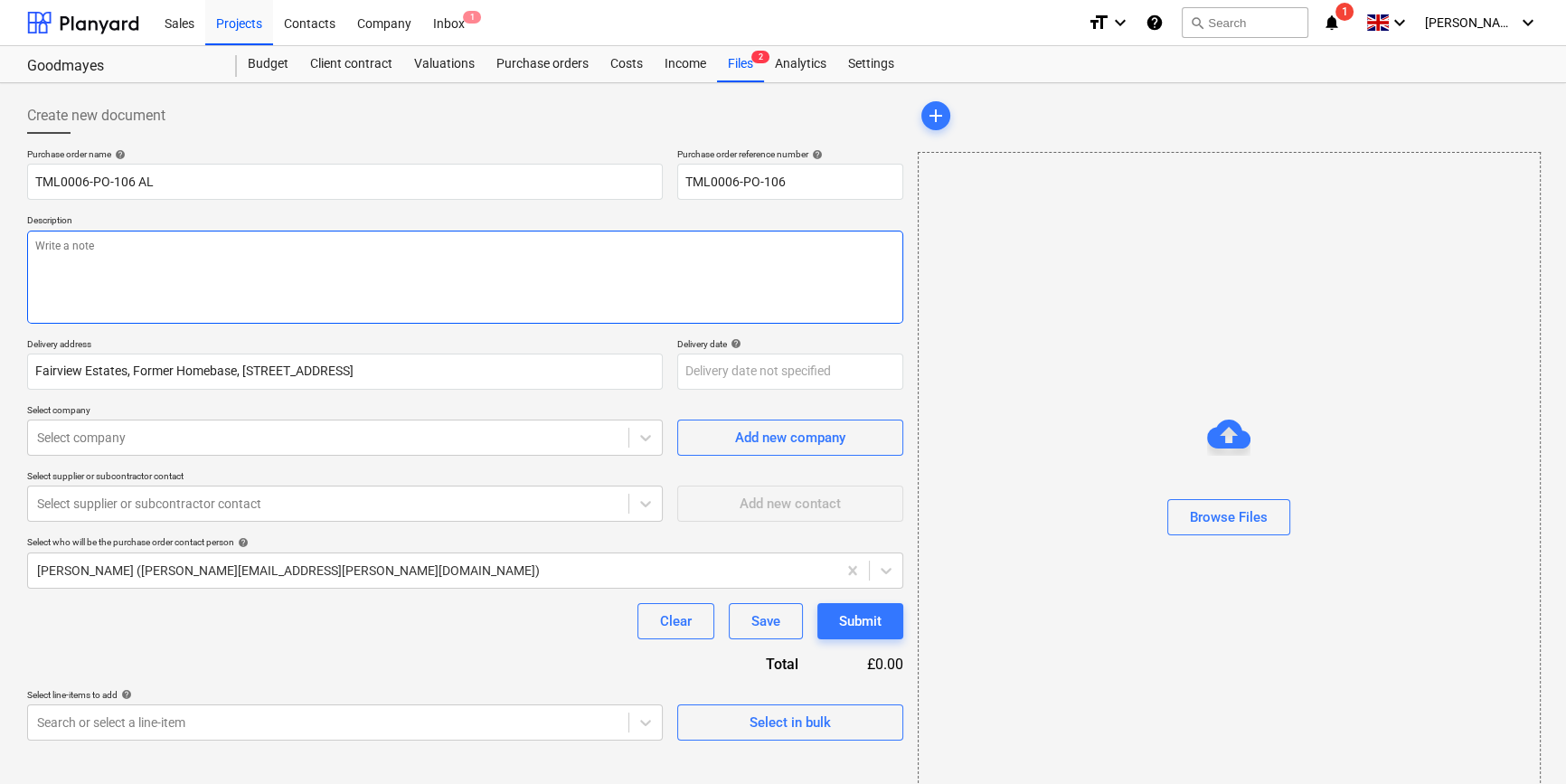
click at [181, 278] on textarea at bounding box center [465, 278] width 876 height 93
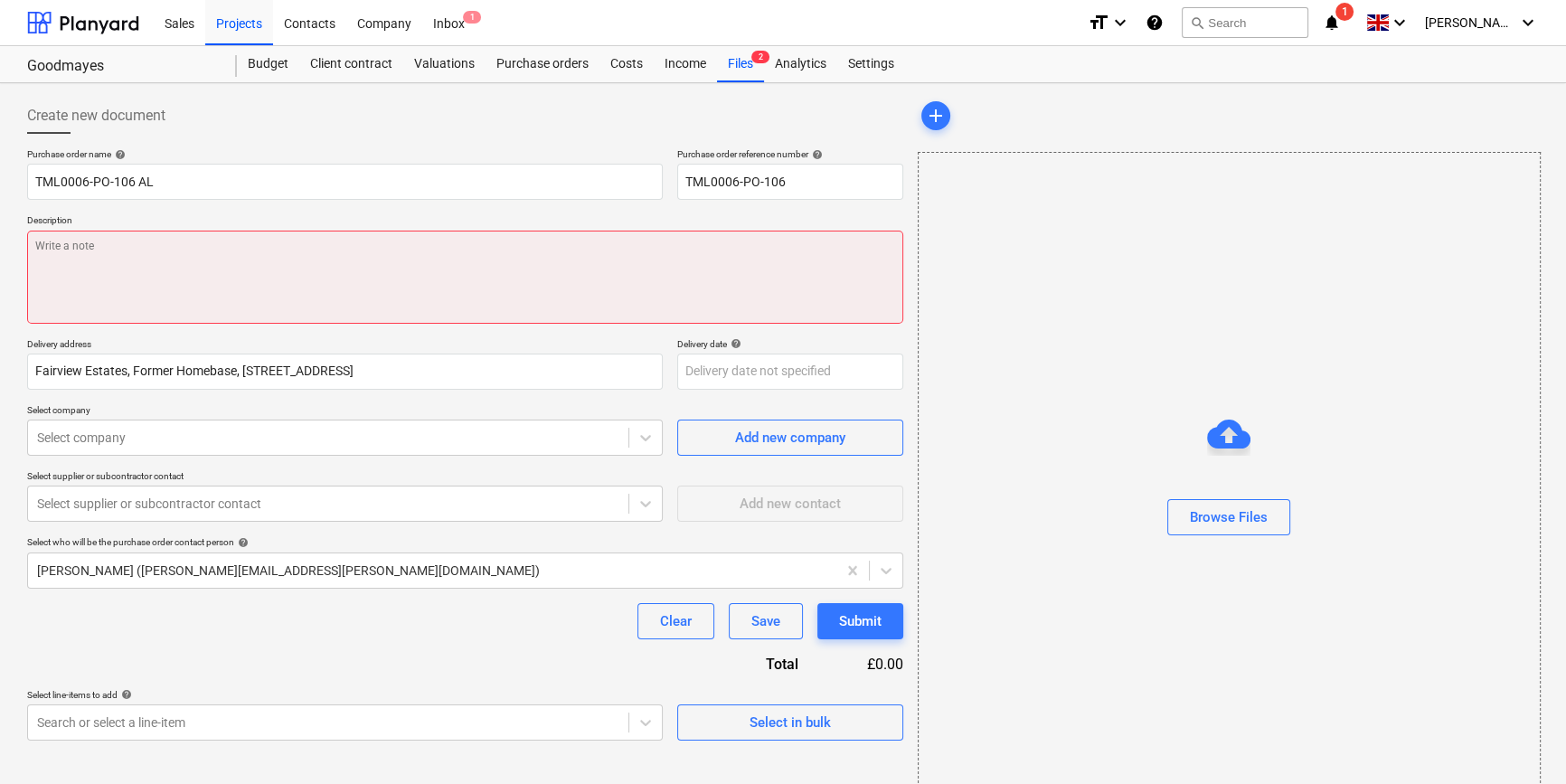
paste textarea "Site contact [PERSON_NAME] [PHONE_NUMBER]"
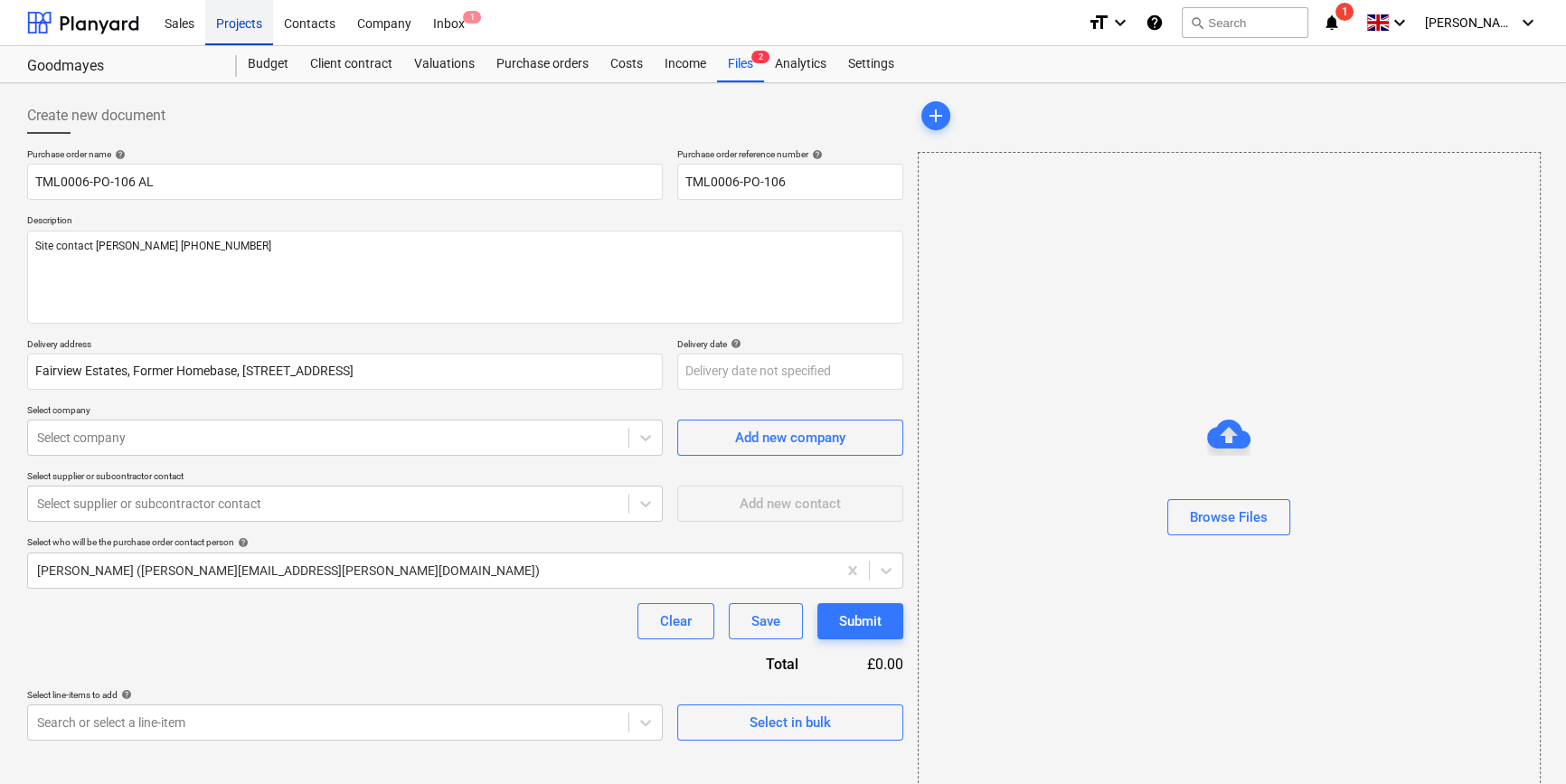
click at [240, 26] on div "Projects" at bounding box center [239, 21] width 68 height 46
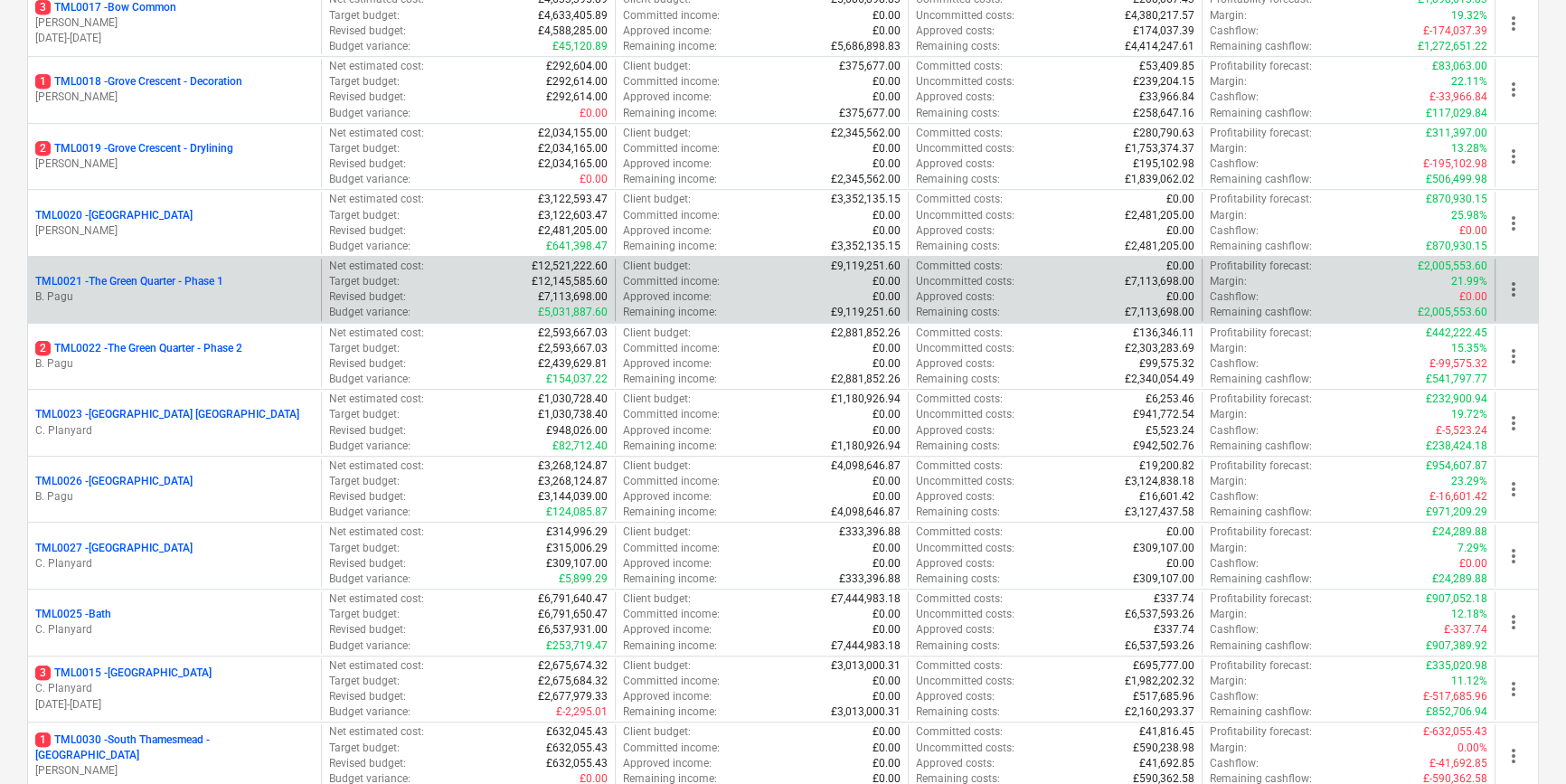
scroll to position [1314, 0]
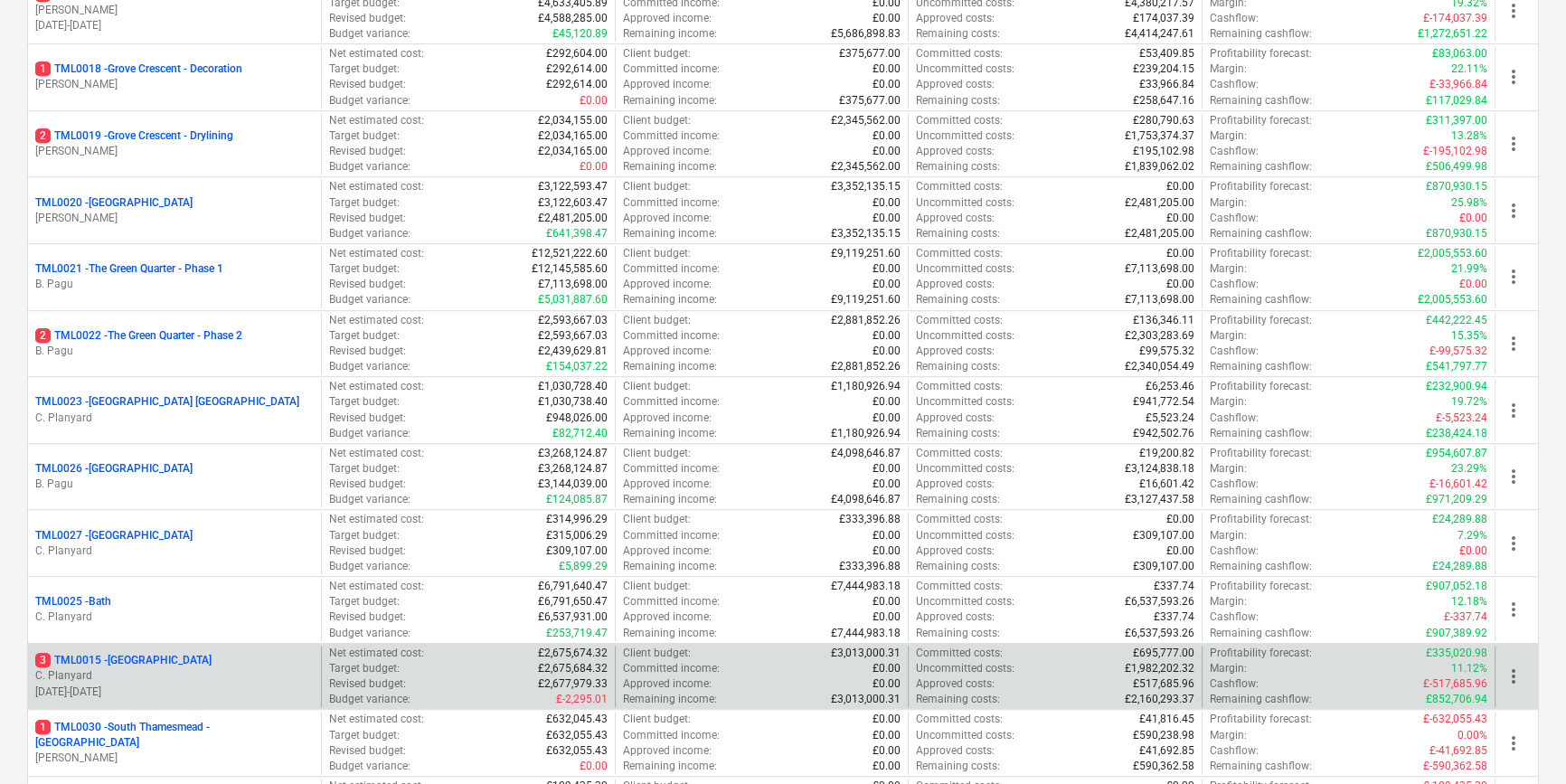
click at [207, 673] on p "C. Planyard" at bounding box center [175, 676] width 279 height 15
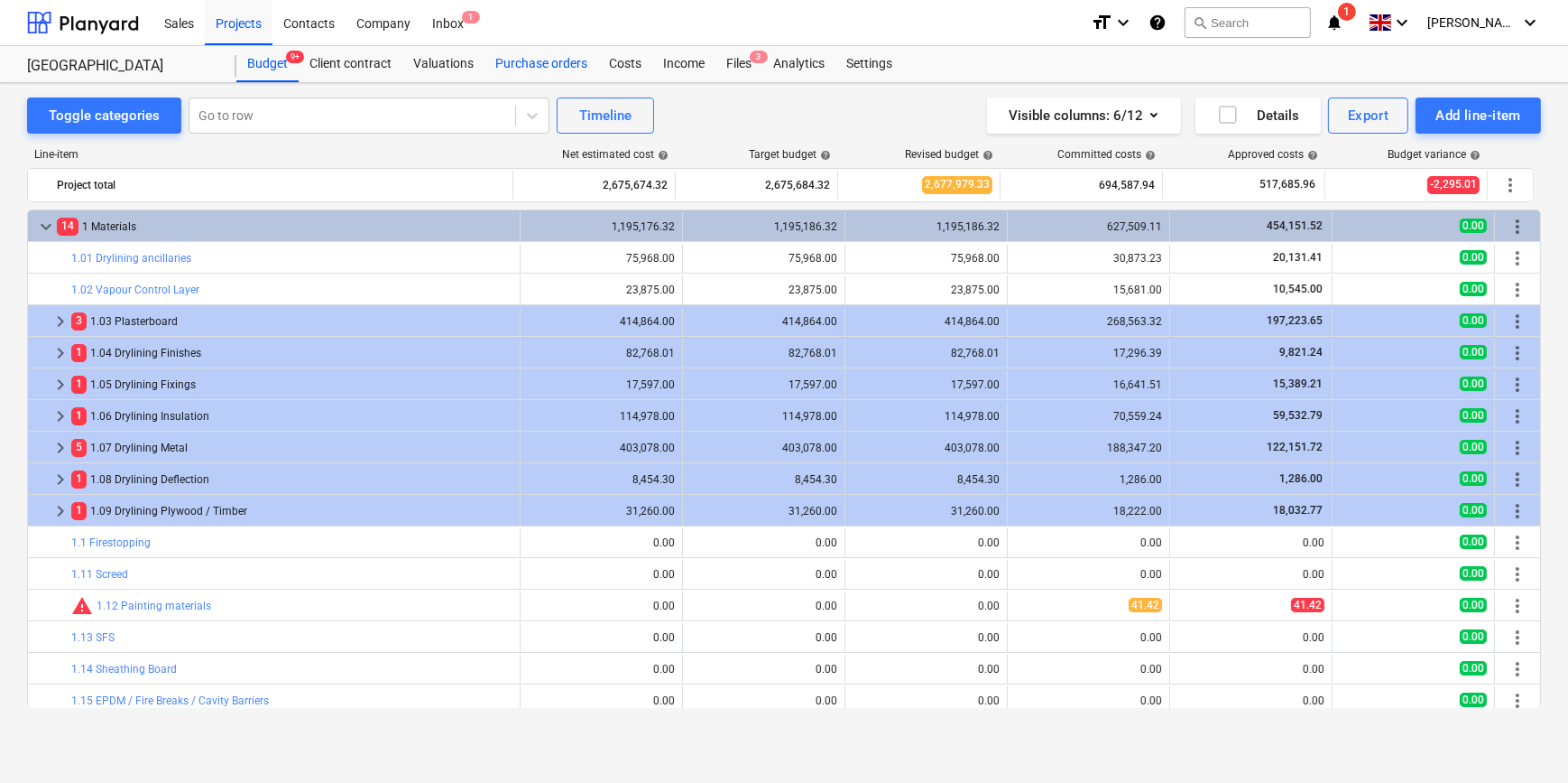
click at [551, 63] on div "Purchase orders" at bounding box center [541, 63] width 114 height 36
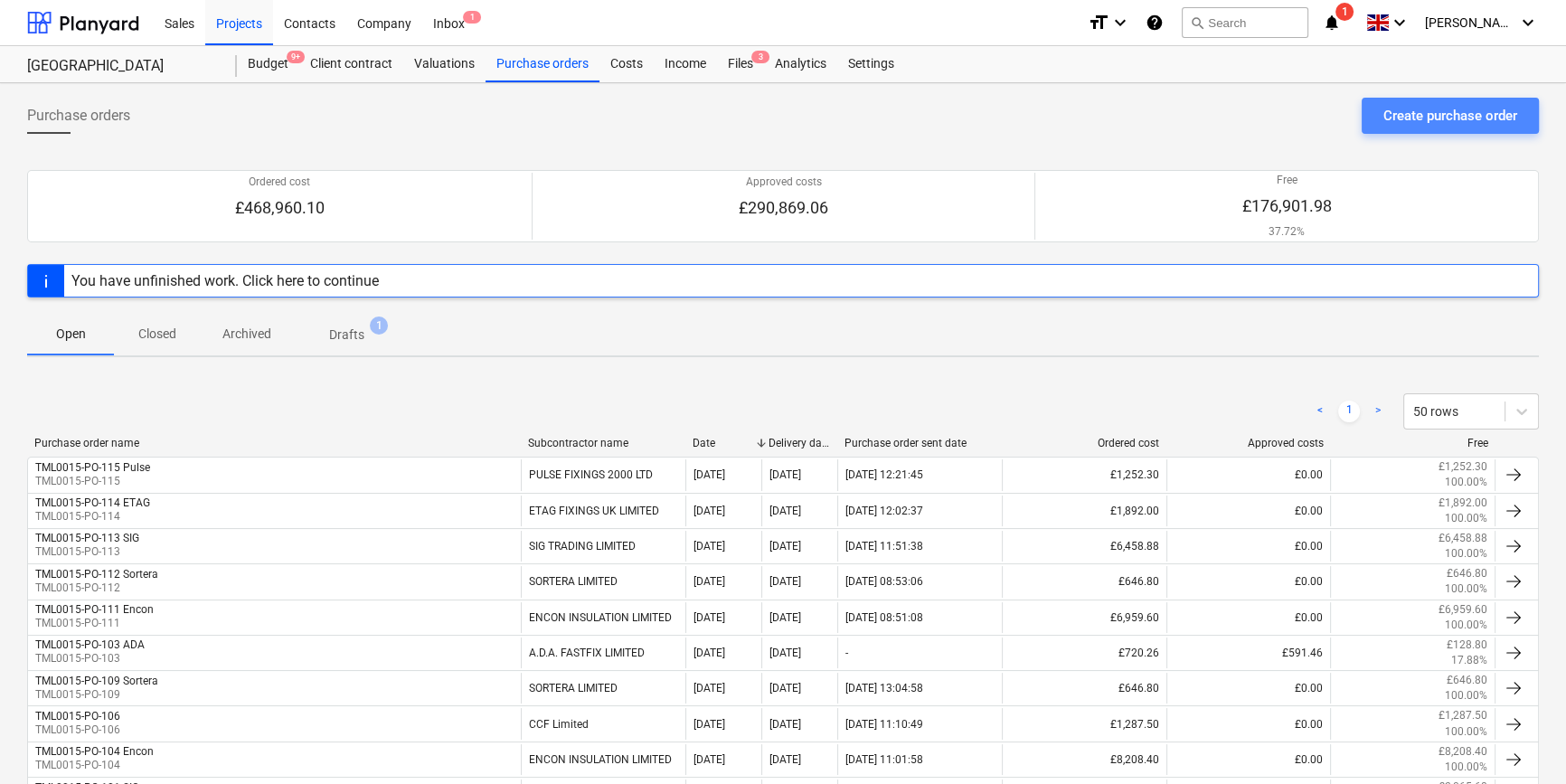
click at [1442, 118] on div "Create purchase order" at bounding box center [1450, 115] width 134 height 23
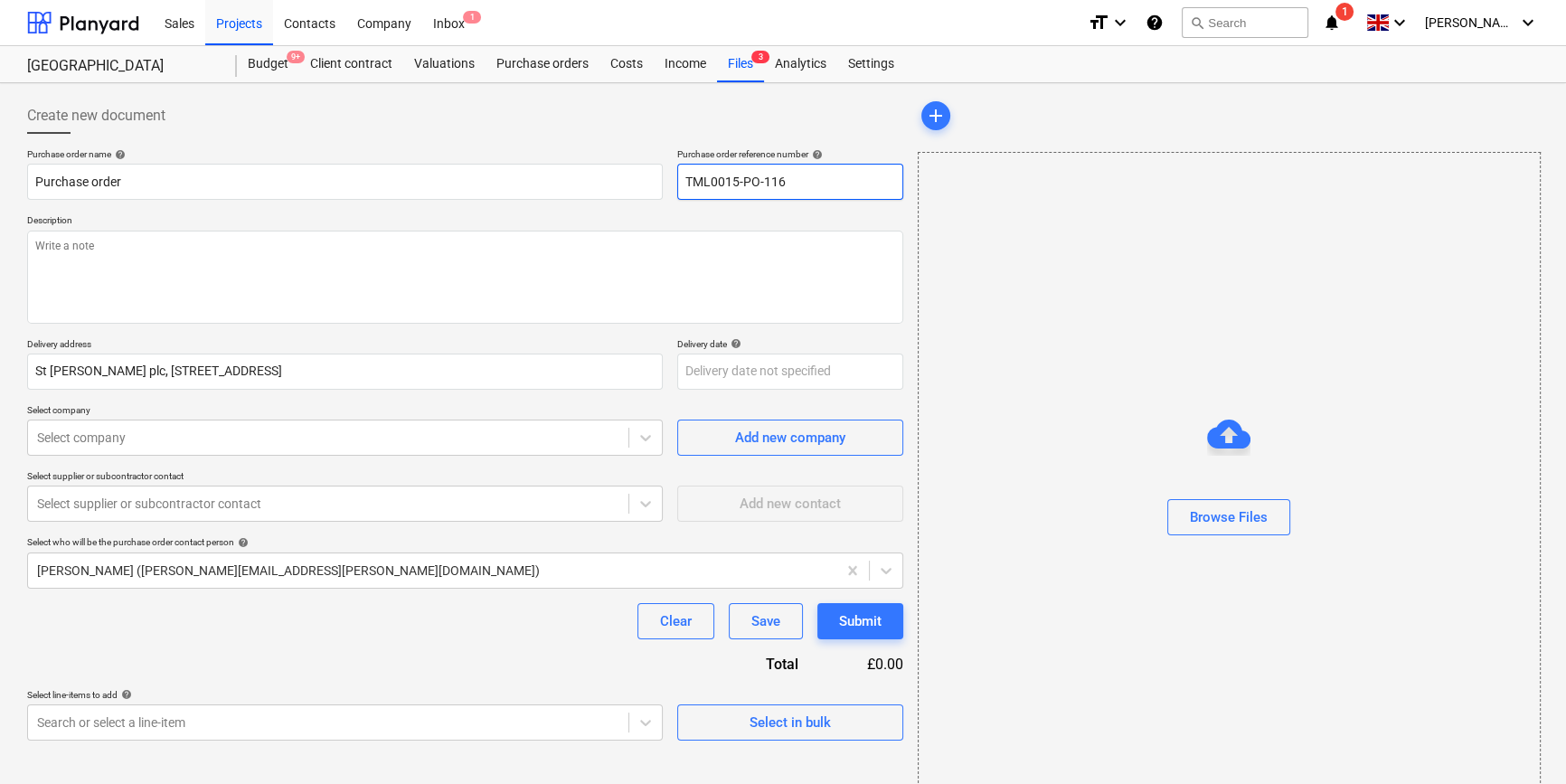
drag, startPoint x: 798, startPoint y: 179, endPoint x: 682, endPoint y: 179, distance: 116.0
click at [682, 179] on input "TML0015-PO-116" at bounding box center [790, 181] width 226 height 36
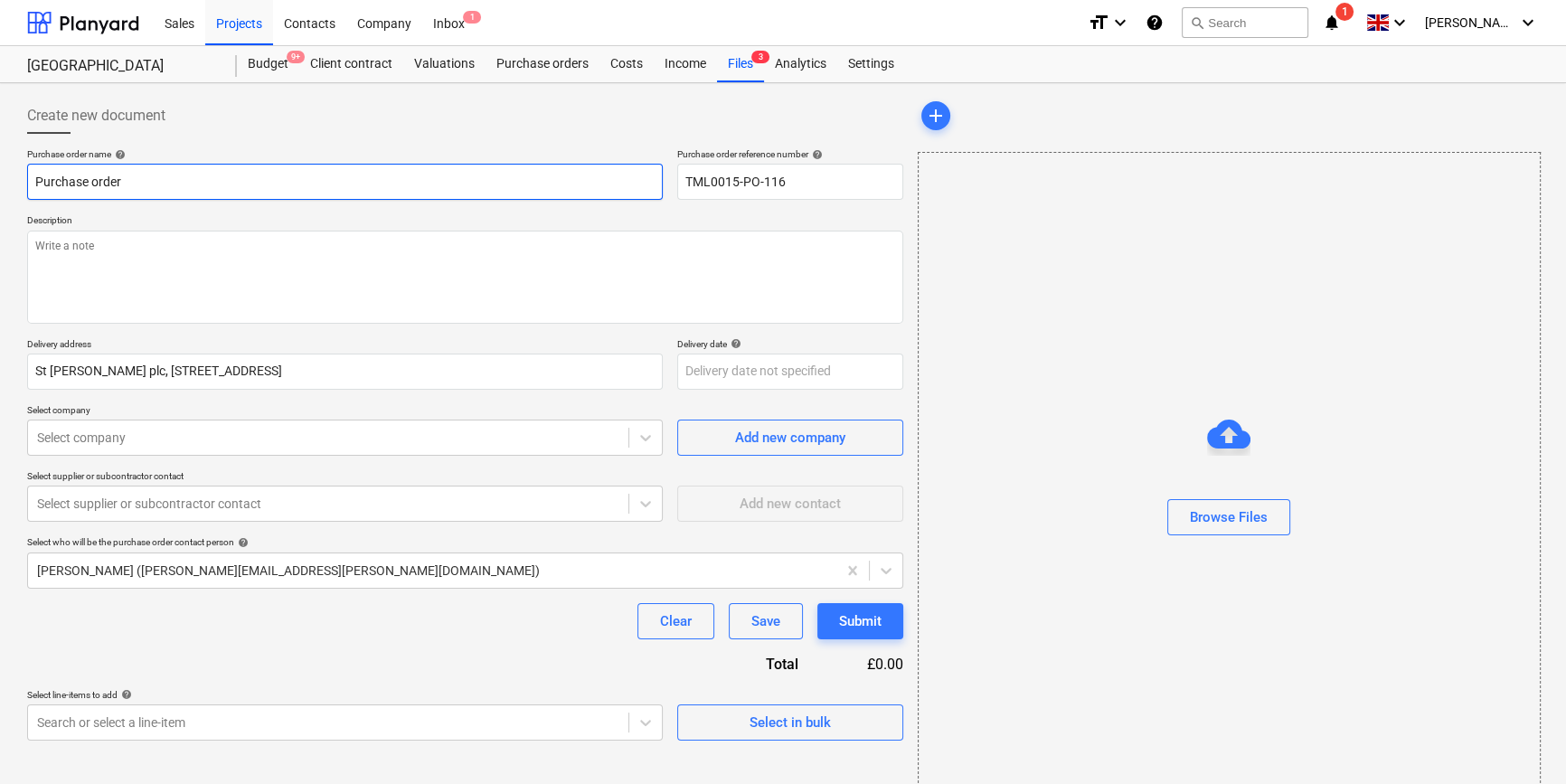
drag, startPoint x: 124, startPoint y: 179, endPoint x: 22, endPoint y: 178, distance: 102.0
click at [22, 178] on div "Create new document Purchase order name help Purchase order Purchase order refe…" at bounding box center [465, 454] width 891 height 727
paste input "TML0015-PO-116"
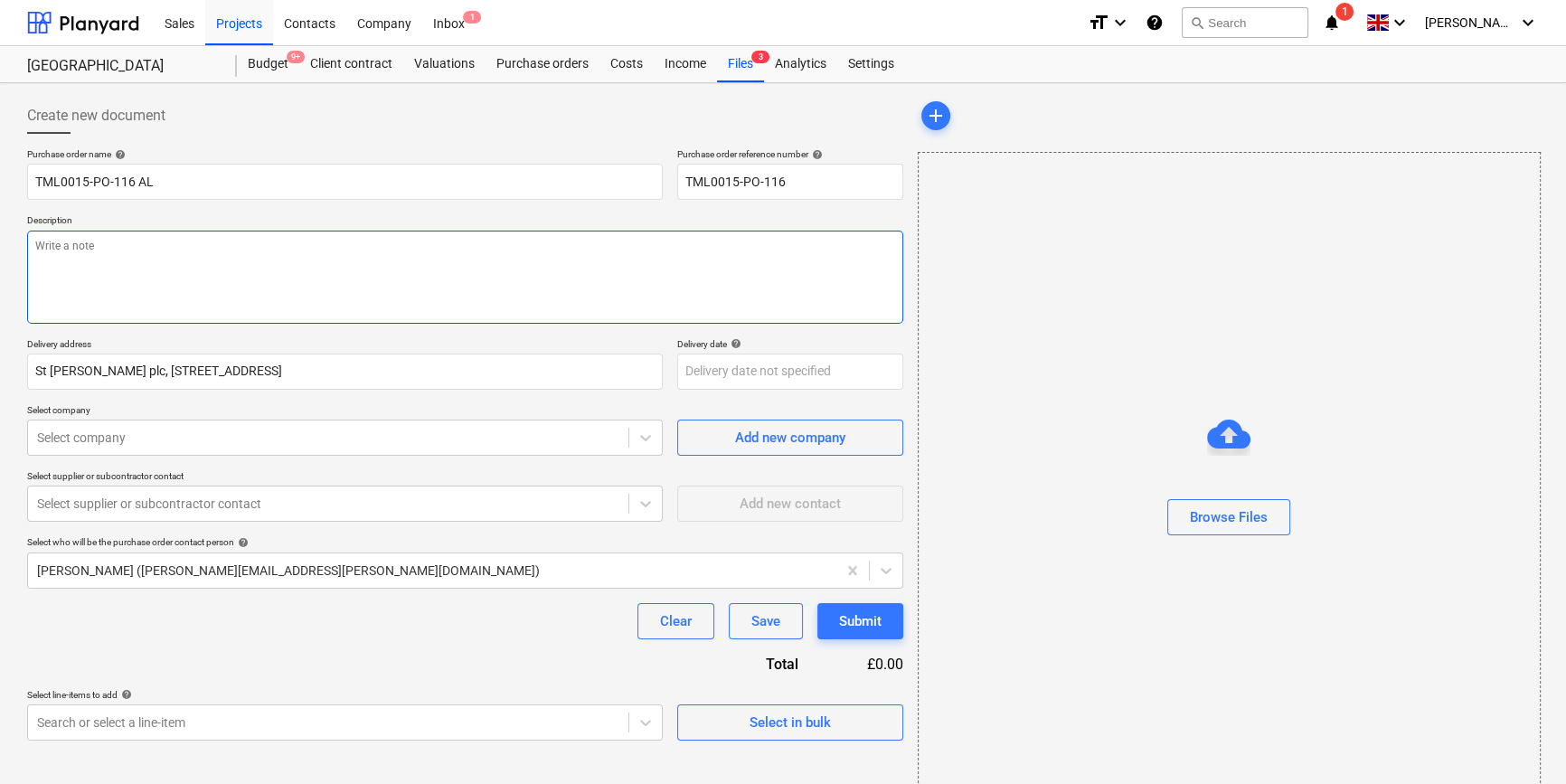
click at [95, 276] on textarea at bounding box center [465, 278] width 876 height 93
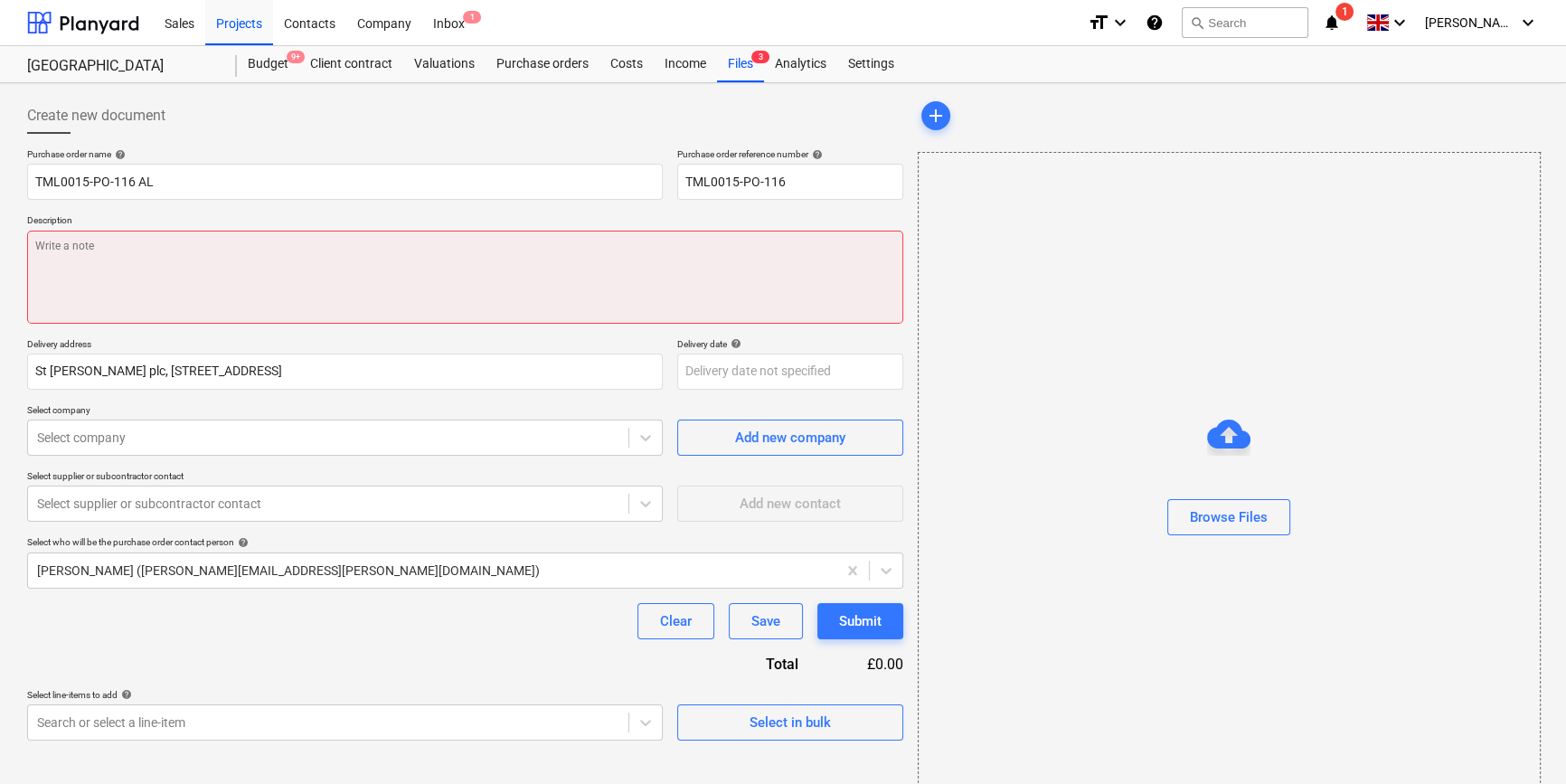
paste textarea "Site contact [PERSON_NAME] [PHONE_NUMBER]"
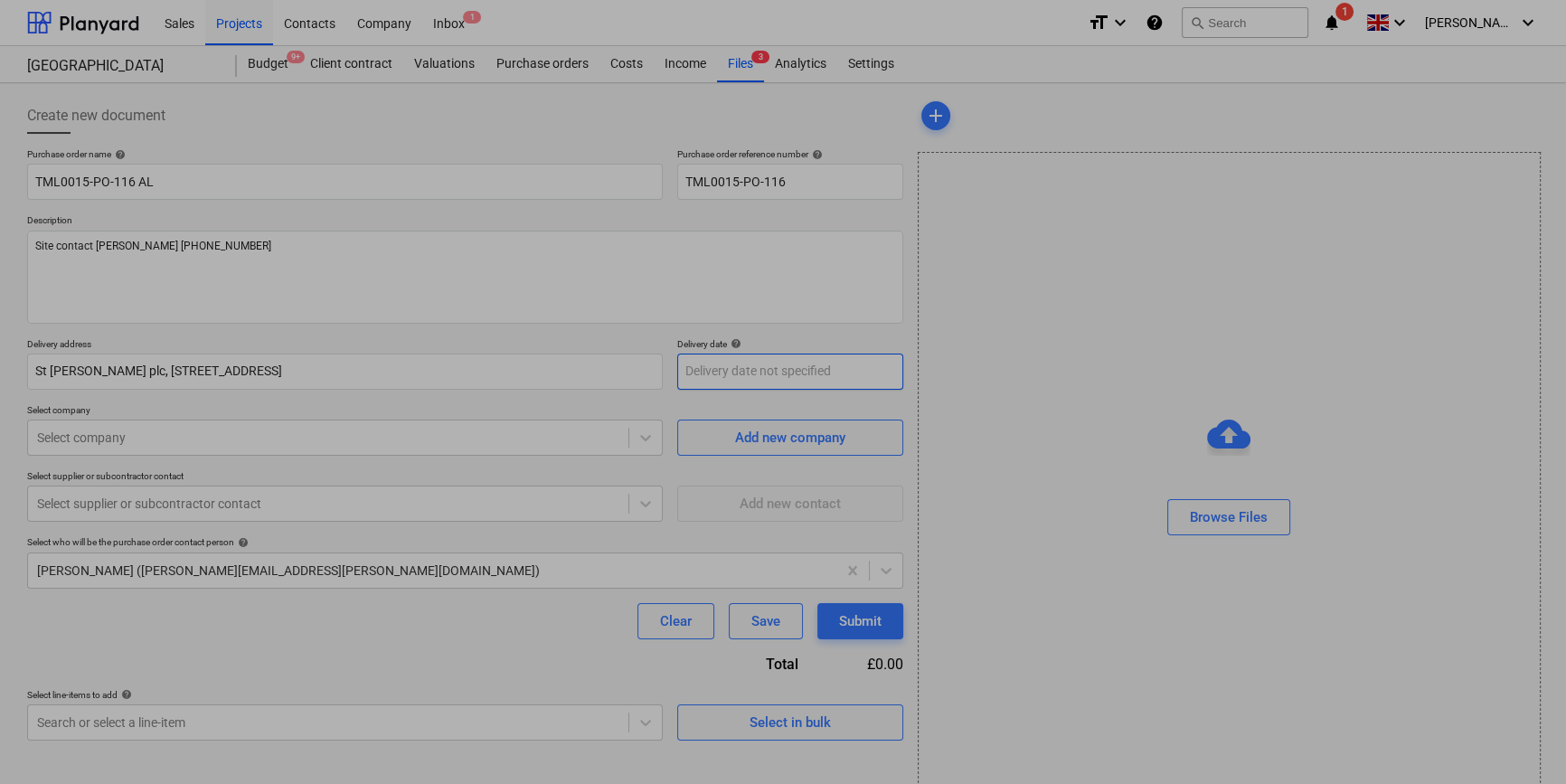
click at [704, 371] on body "Sales Projects Contacts Company Inbox 1 format_size keyboard_arrow_down help se…" at bounding box center [783, 392] width 1566 height 784
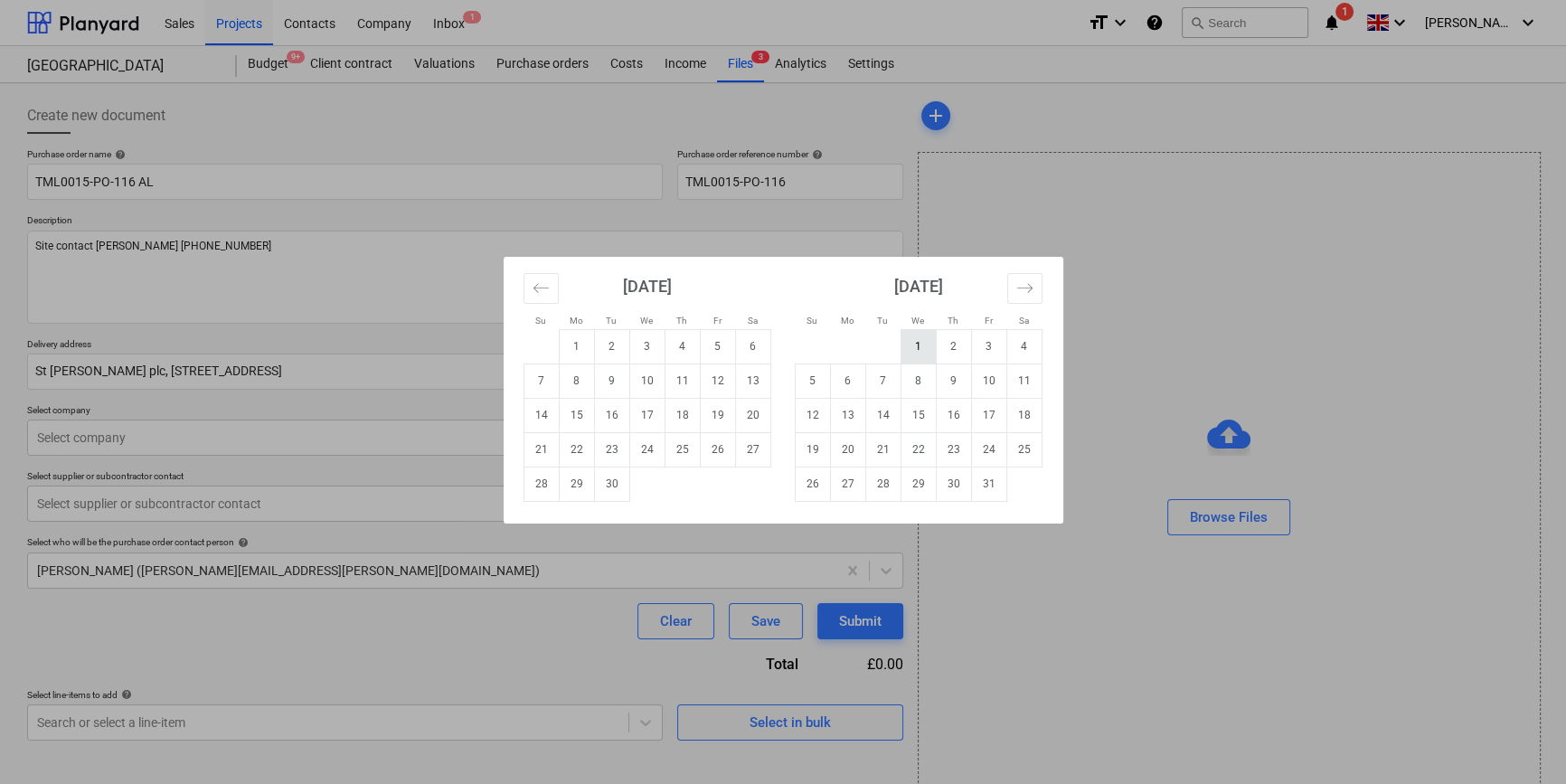
click at [921, 351] on td "1" at bounding box center [918, 346] width 36 height 35
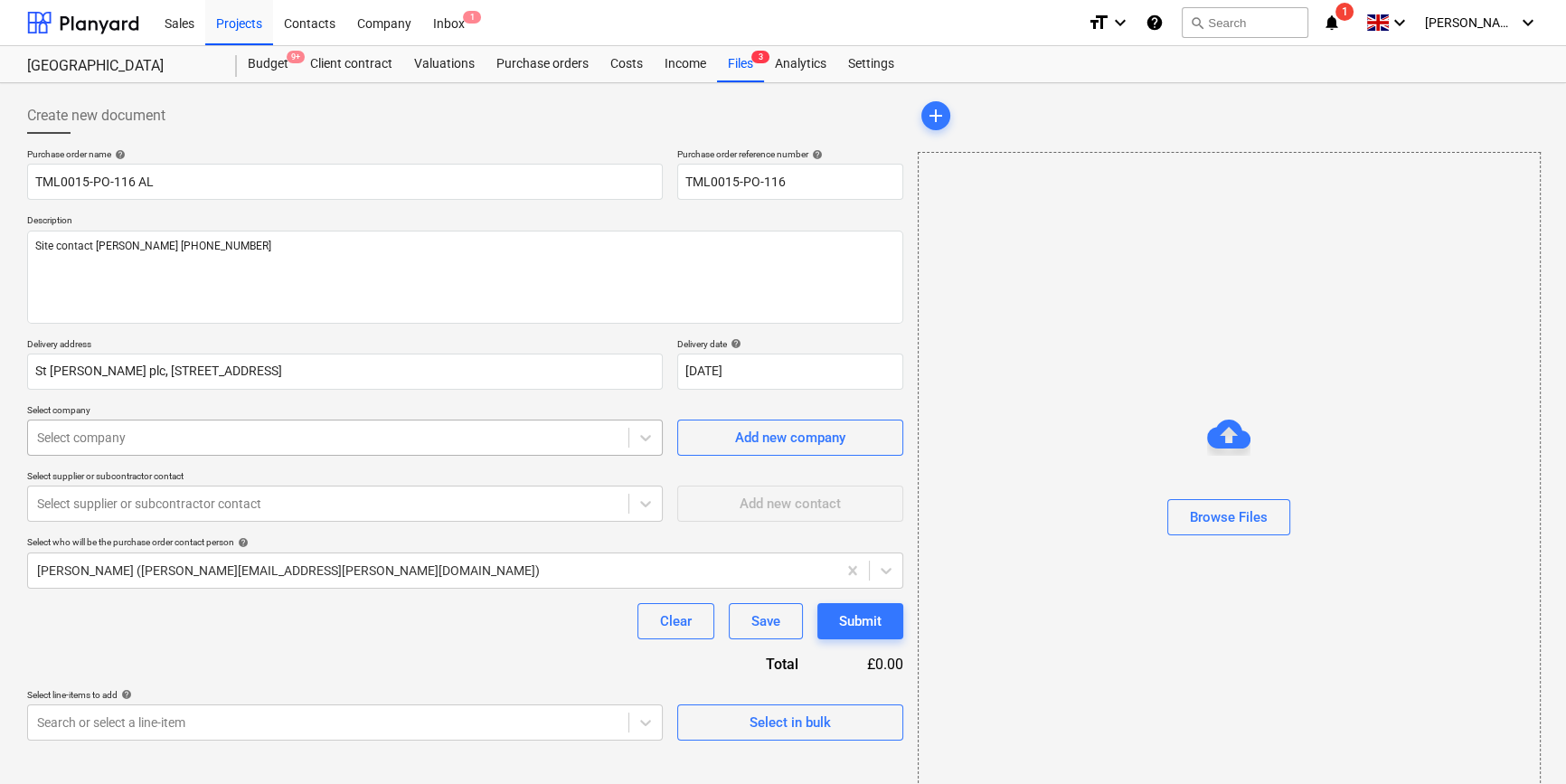
click at [209, 435] on div at bounding box center [328, 436] width 582 height 18
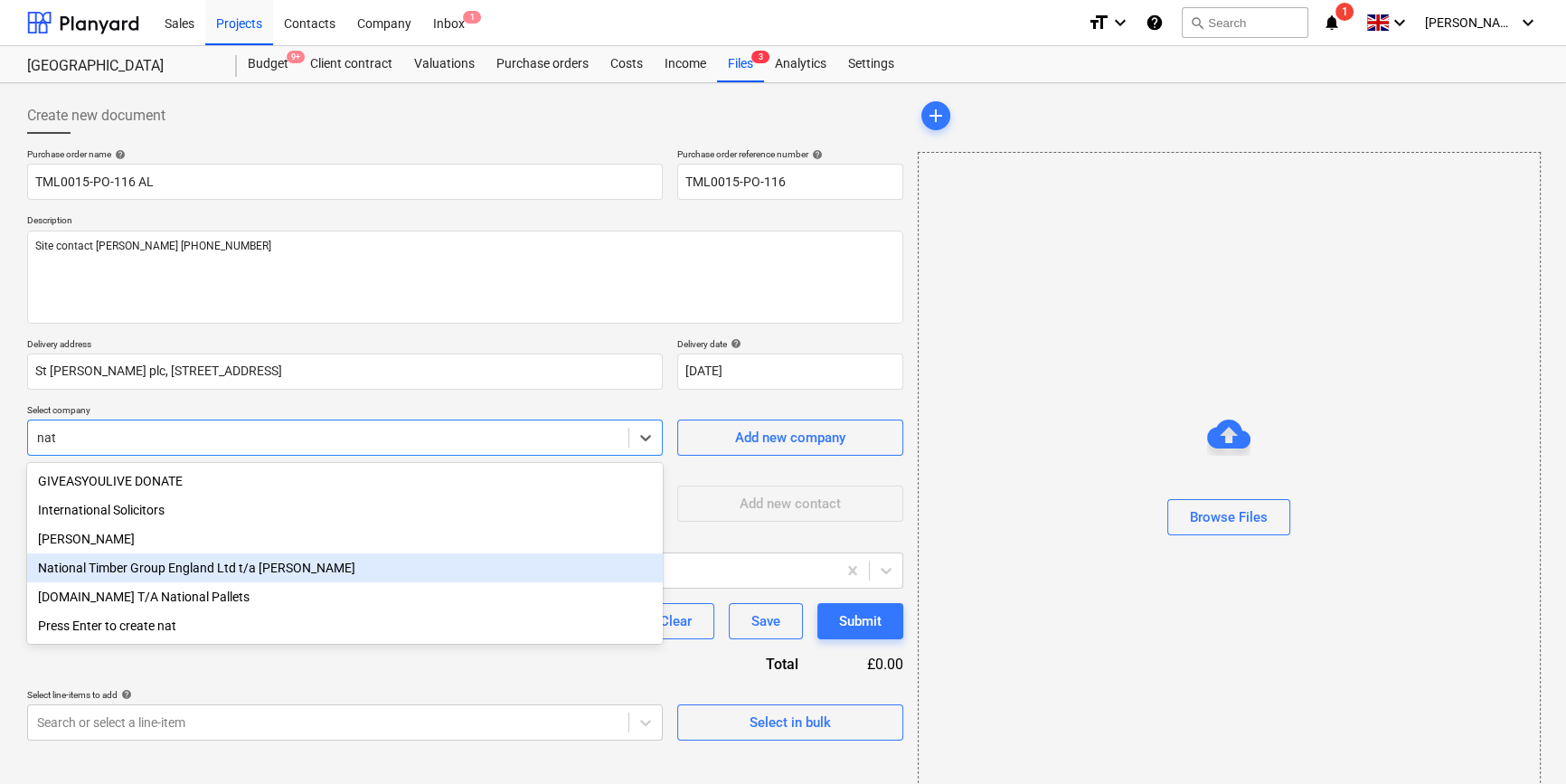
click at [258, 570] on div "National Timber Group England Ltd t/a [PERSON_NAME]" at bounding box center [345, 567] width 636 height 29
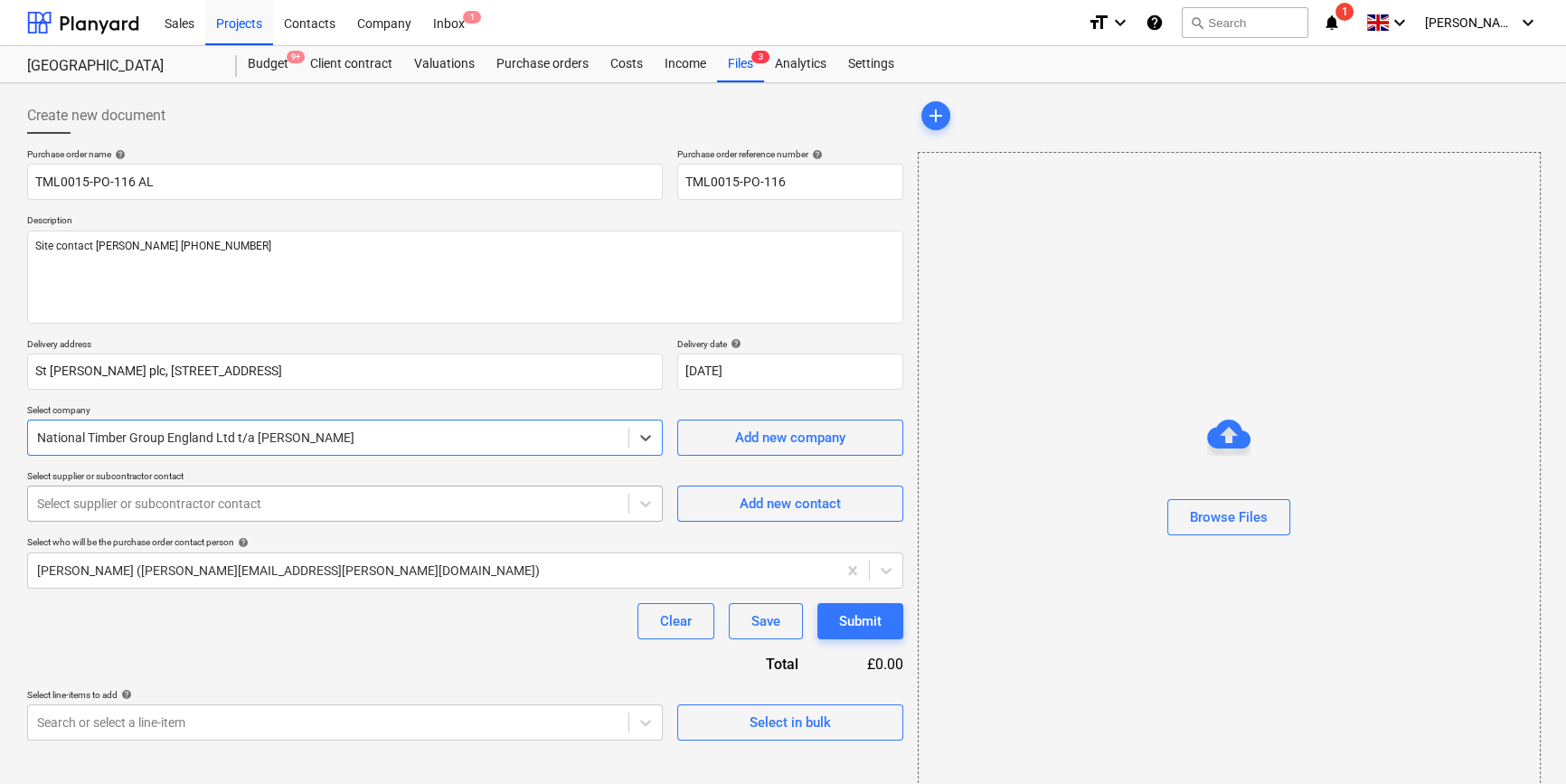
click at [207, 507] on div at bounding box center [328, 503] width 582 height 18
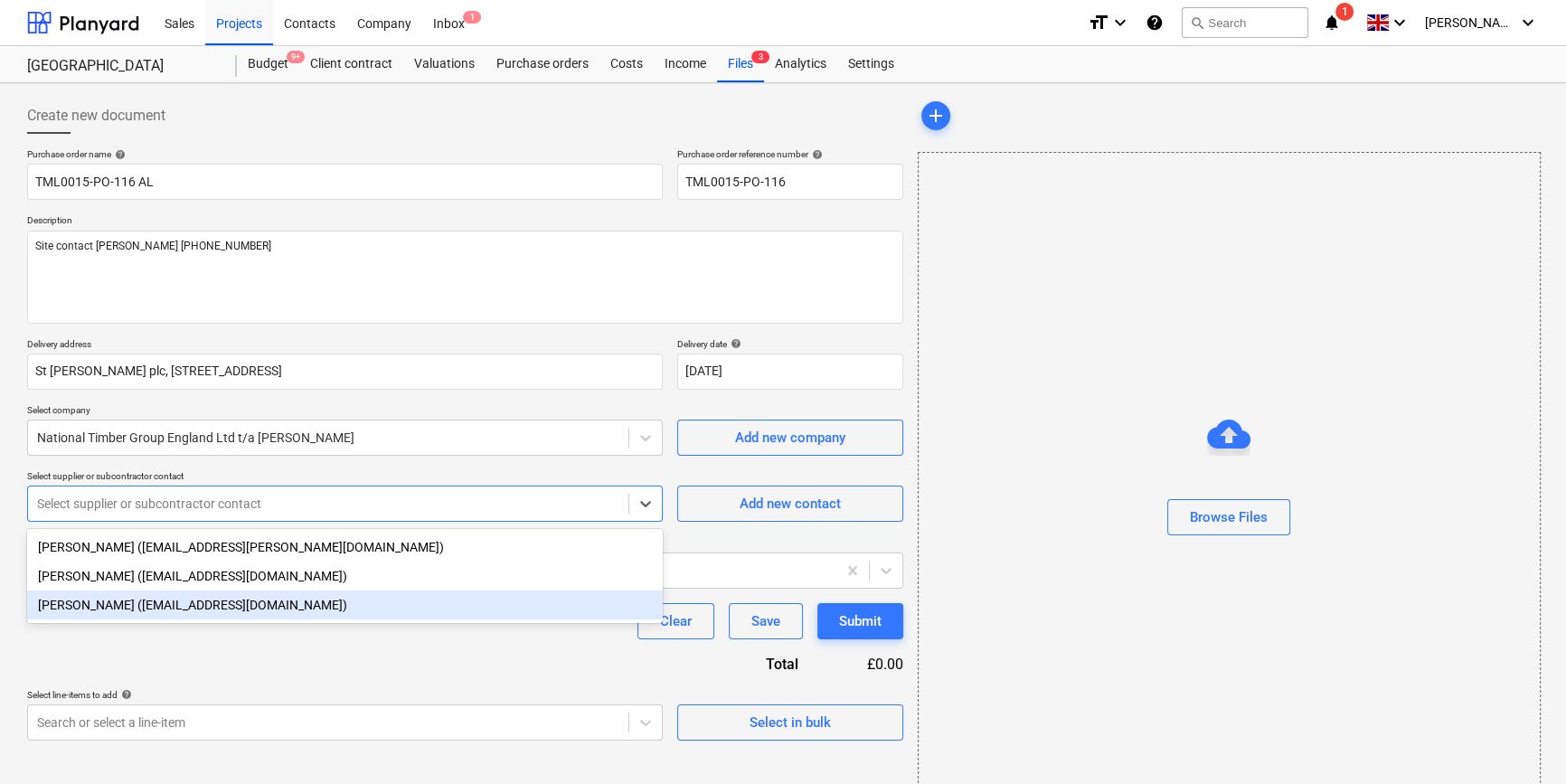
click at [187, 607] on div "[PERSON_NAME] ([EMAIL_ADDRESS][DOMAIN_NAME])" at bounding box center [345, 605] width 636 height 29
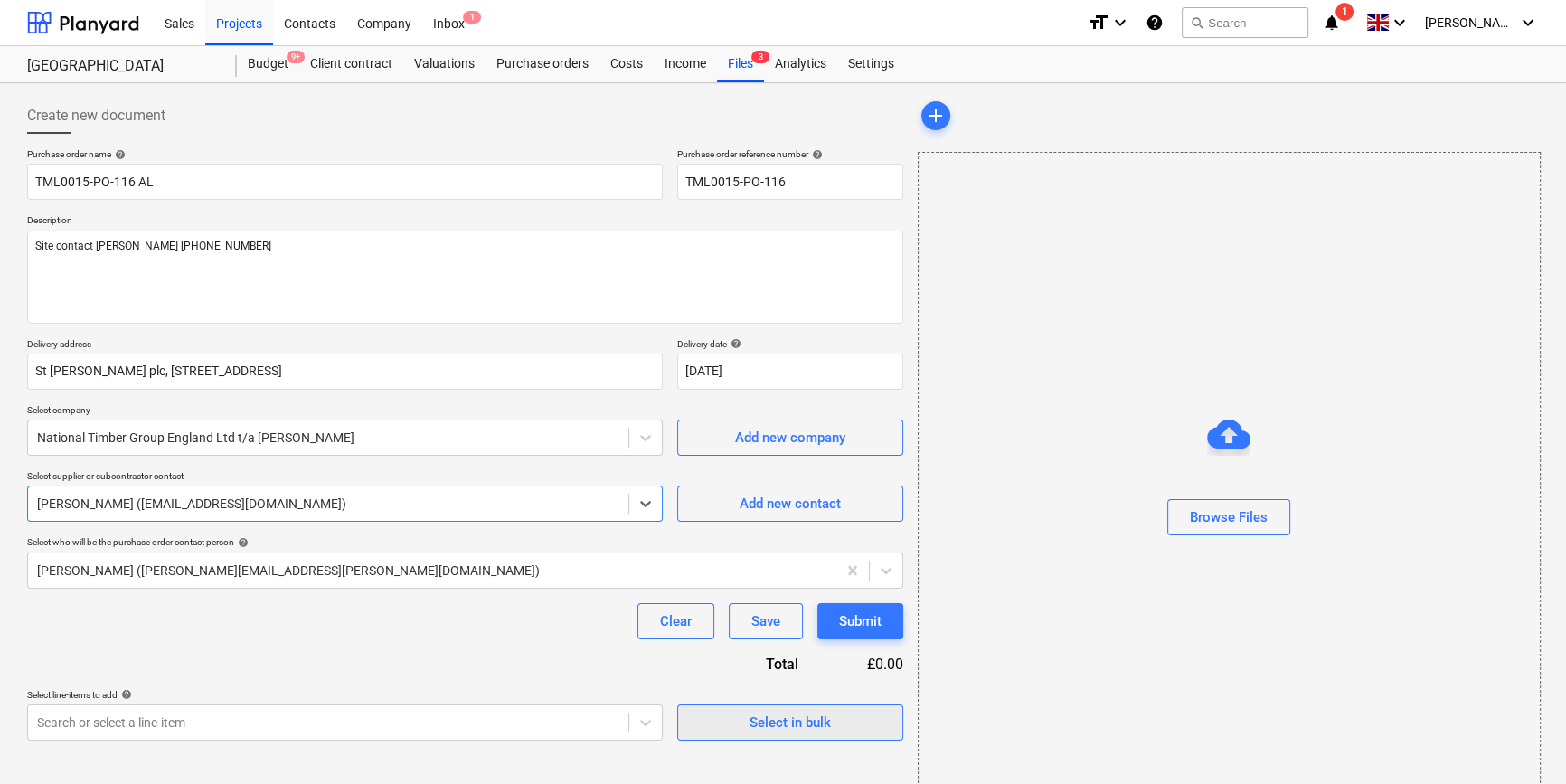
click at [820, 723] on div "Select in bulk" at bounding box center [790, 721] width 81 height 23
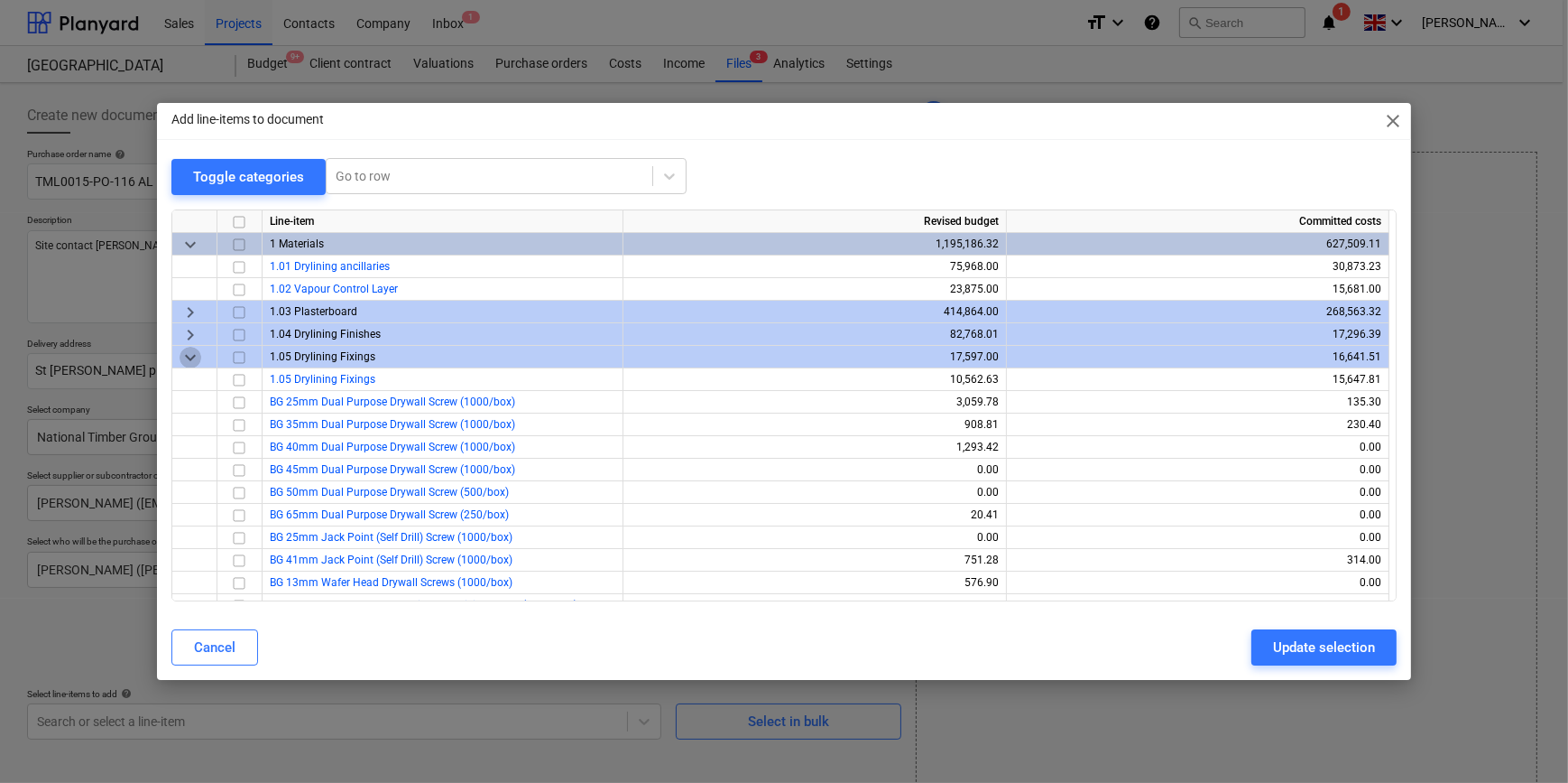
click at [185, 357] on span "keyboard_arrow_down" at bounding box center [189, 356] width 21 height 21
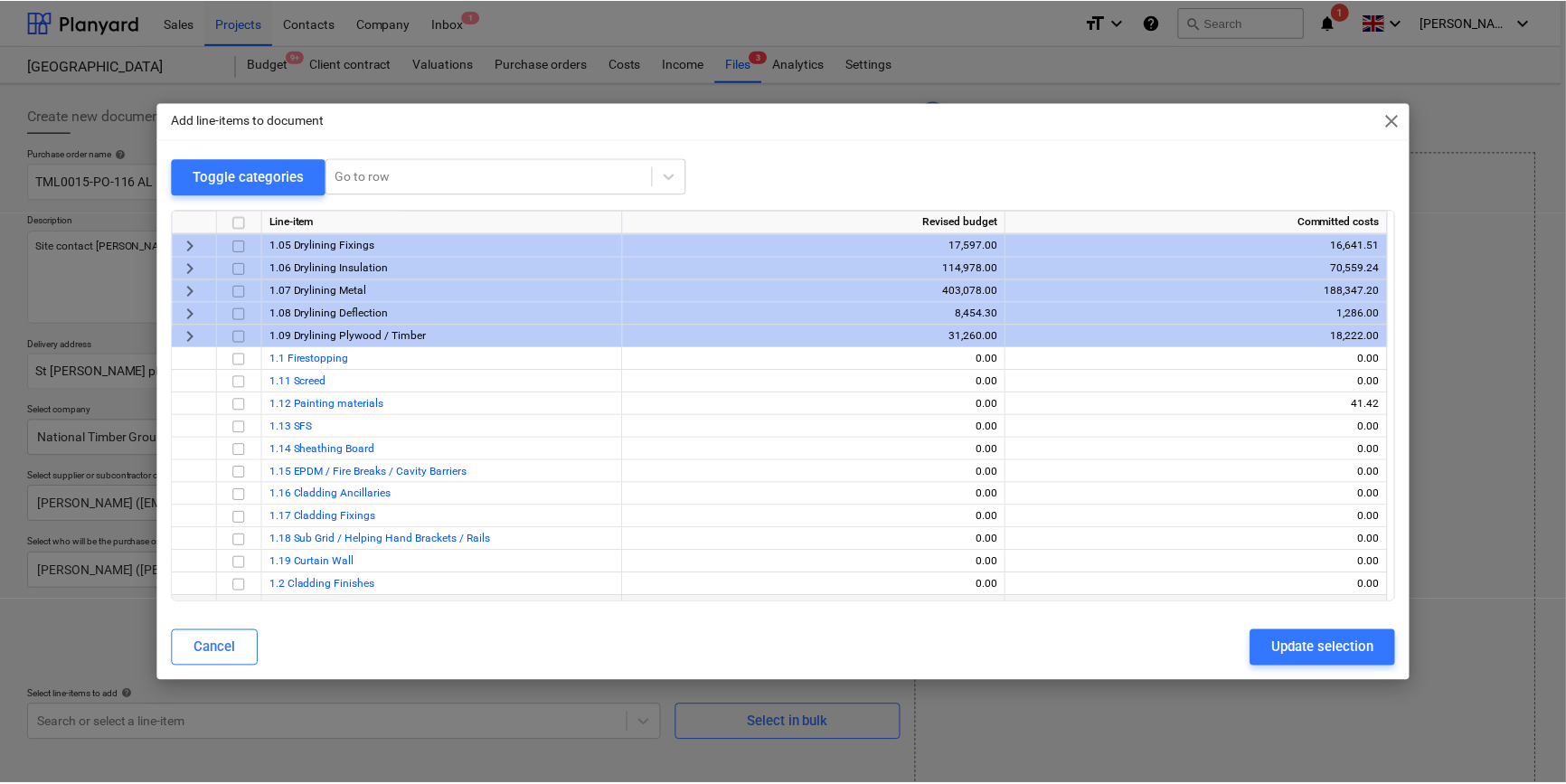
scroll to position [76, 0]
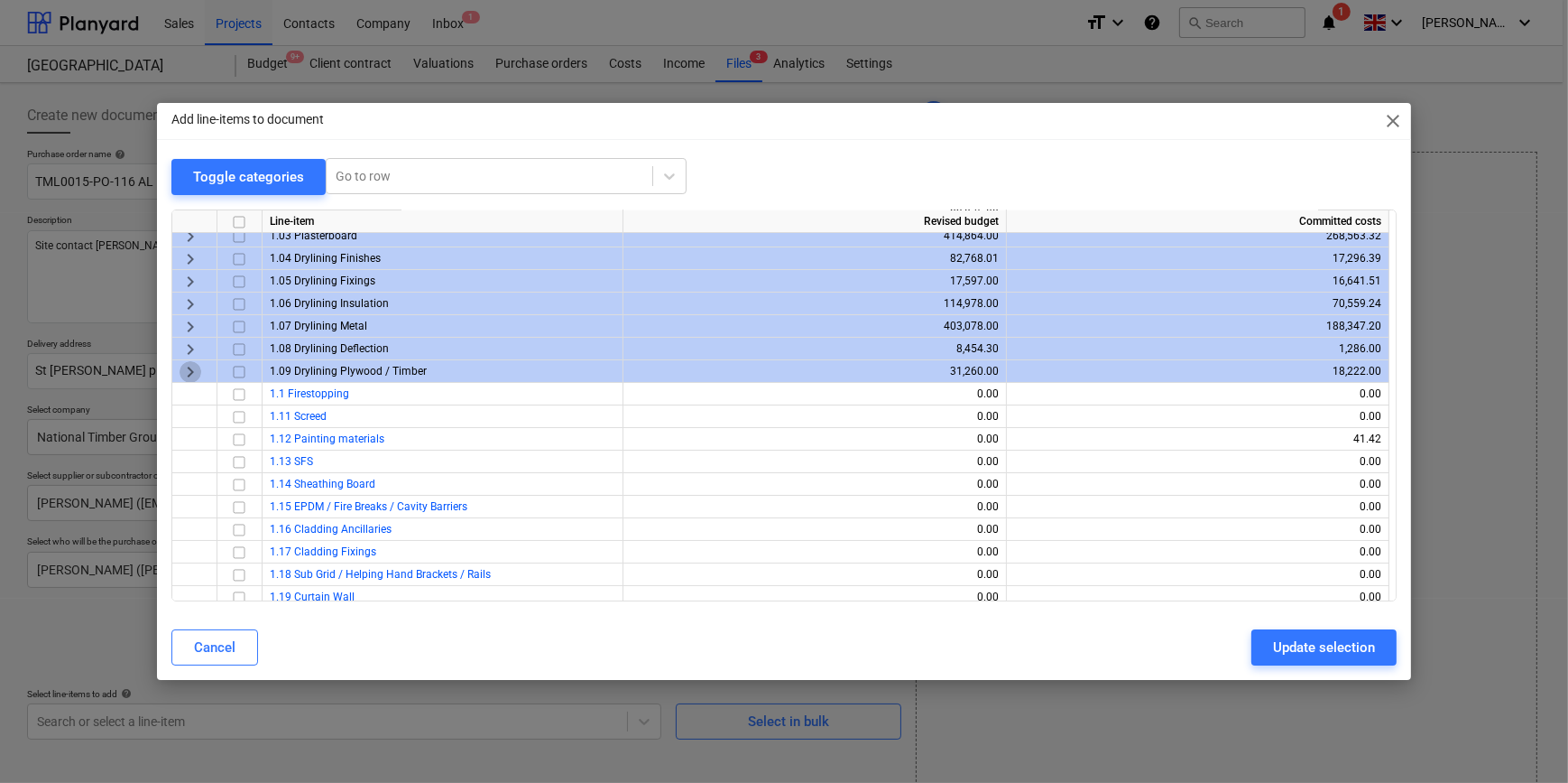
click at [189, 368] on span "keyboard_arrow_right" at bounding box center [189, 371] width 21 height 21
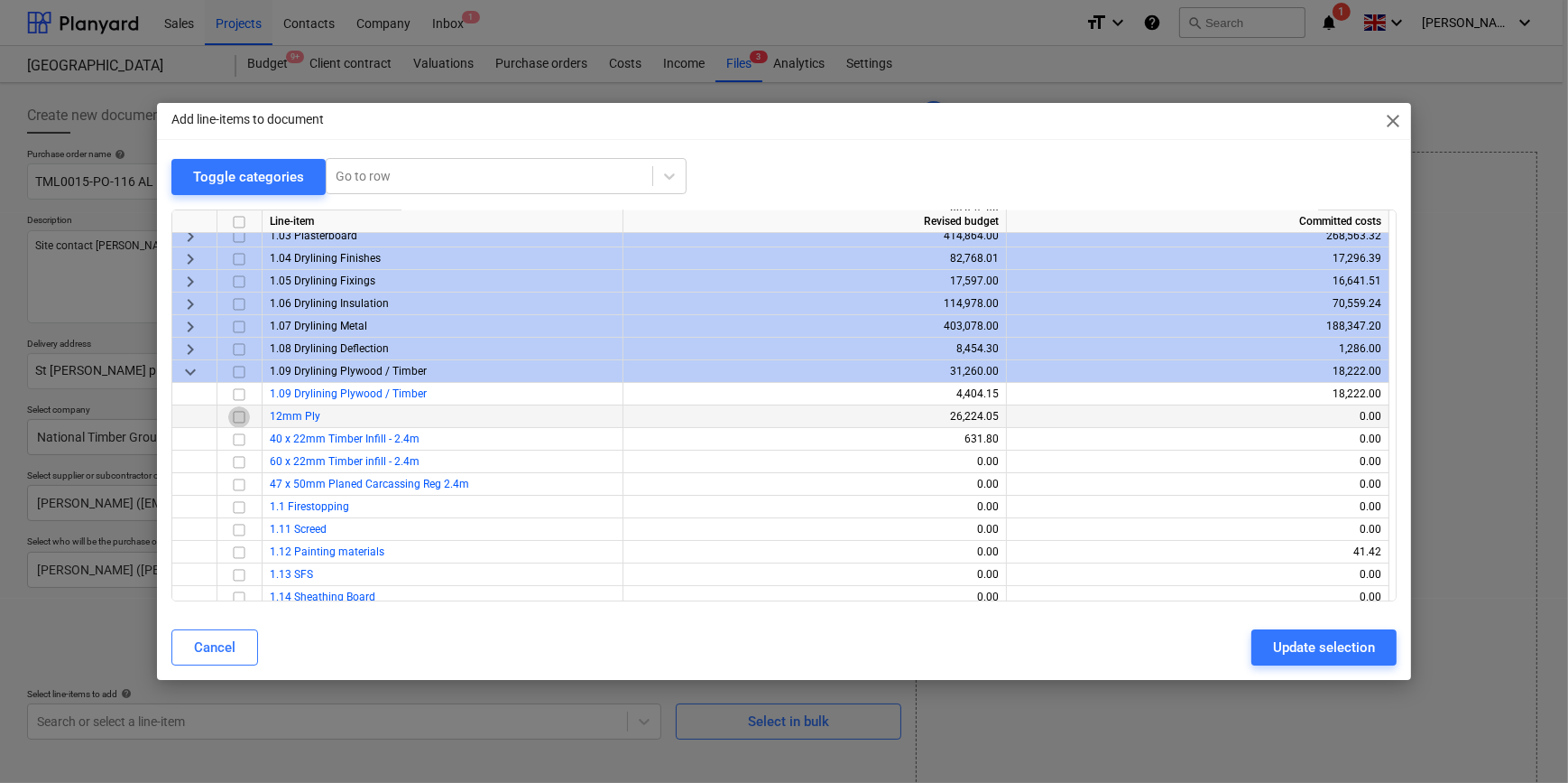
click at [237, 414] on input "checkbox" at bounding box center [239, 415] width 21 height 21
click at [1326, 649] on div "Update selection" at bounding box center [1324, 647] width 102 height 23
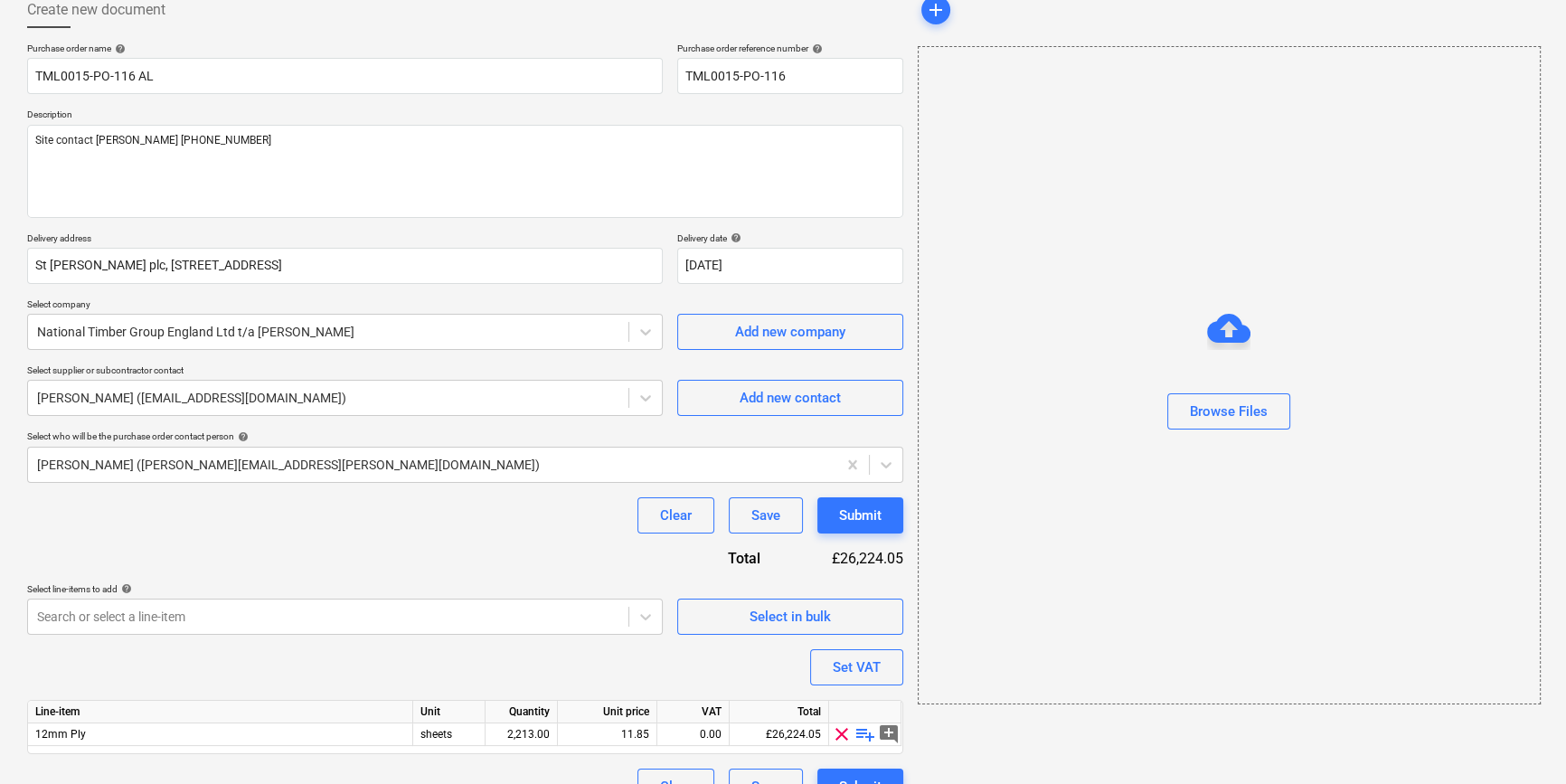
scroll to position [140, 0]
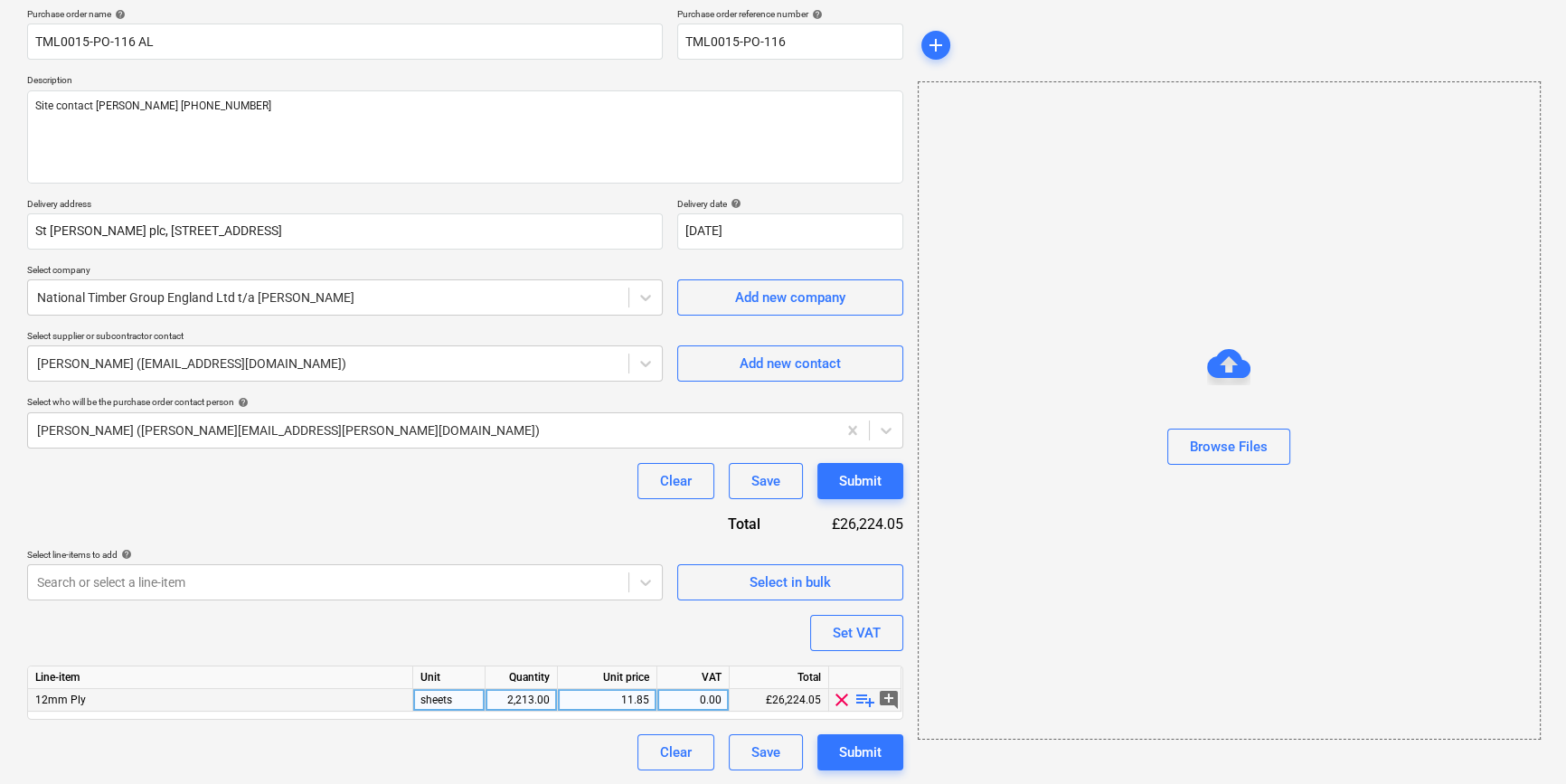
click at [539, 698] on div "2,213.00" at bounding box center [521, 700] width 57 height 22
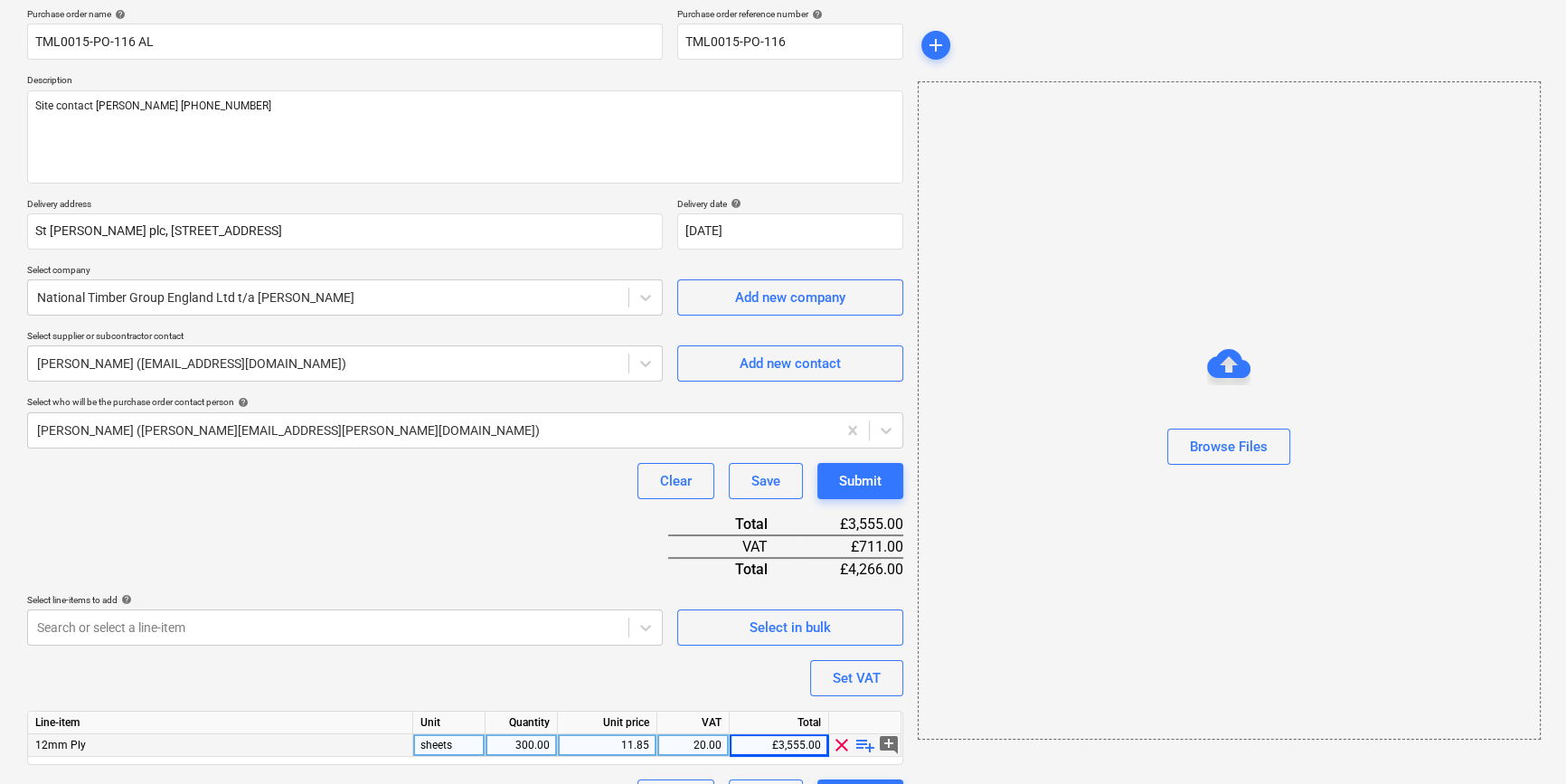
click at [108, 736] on div "12mm Ply" at bounding box center [221, 745] width 385 height 22
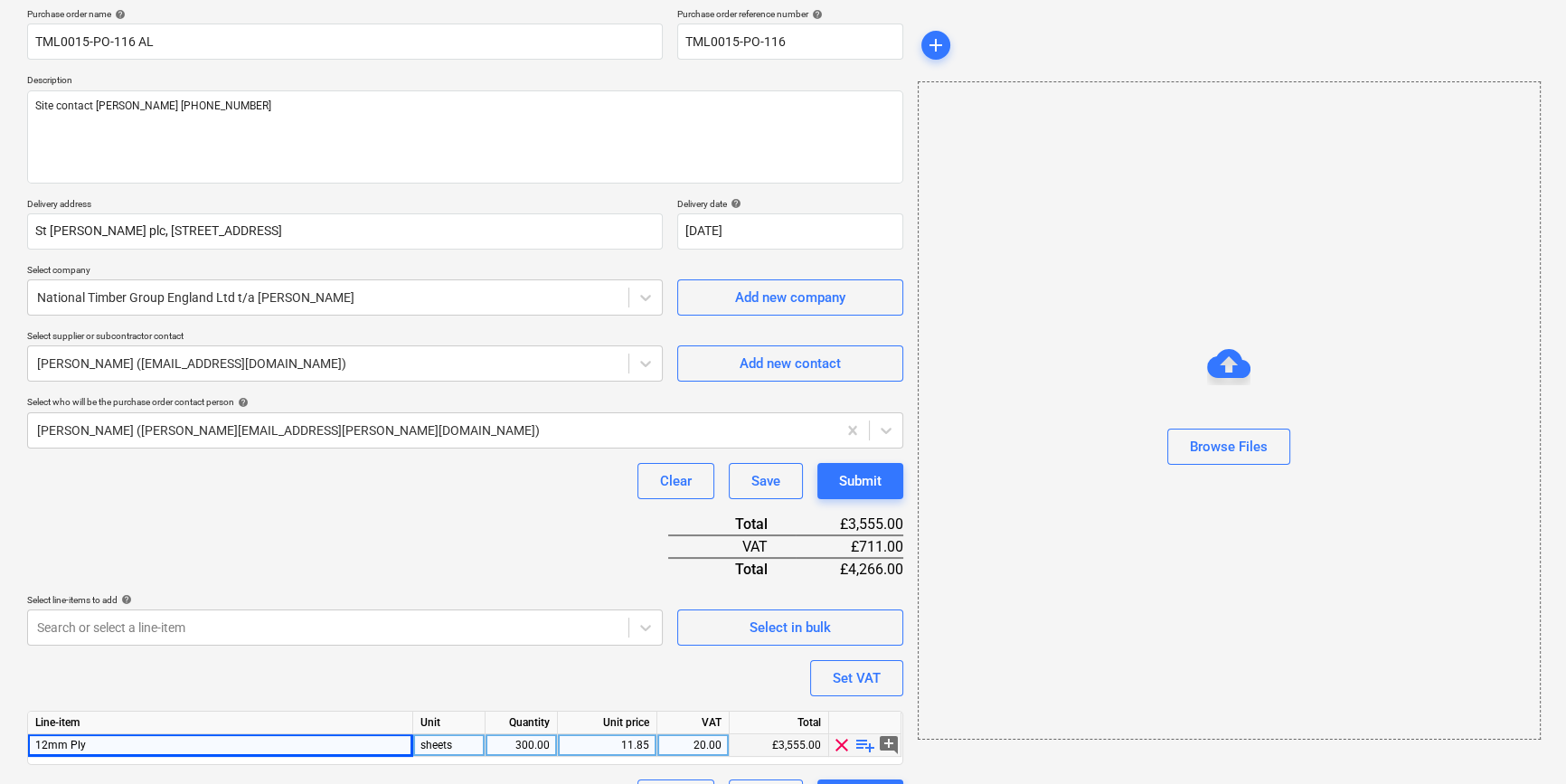
click at [103, 750] on div "12mm Ply" at bounding box center [221, 745] width 385 height 22
click at [99, 744] on div "12mm Ply" at bounding box center [221, 745] width 385 height 22
click at [86, 741] on div "12mm Ply" at bounding box center [221, 745] width 385 height 22
click at [96, 746] on div "12mm Ply" at bounding box center [221, 745] width 385 height 22
click at [108, 746] on div "12mm Ply" at bounding box center [221, 745] width 385 height 22
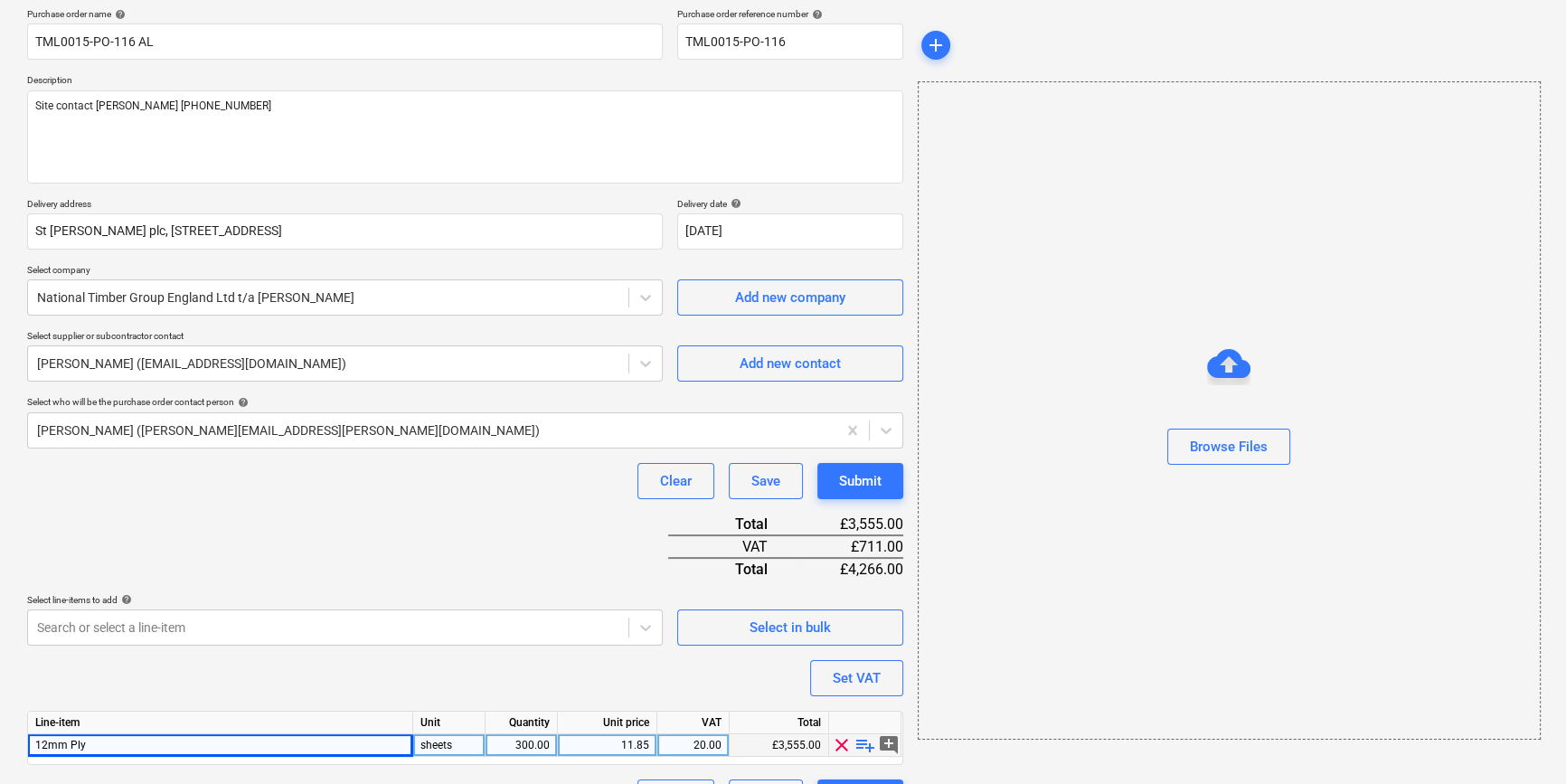
click at [108, 746] on div "12mm Ply" at bounding box center [221, 745] width 385 height 22
click at [311, 564] on div "Purchase order name help TML0015-PO-116 AL Purchase order reference number help…" at bounding box center [465, 412] width 876 height 807
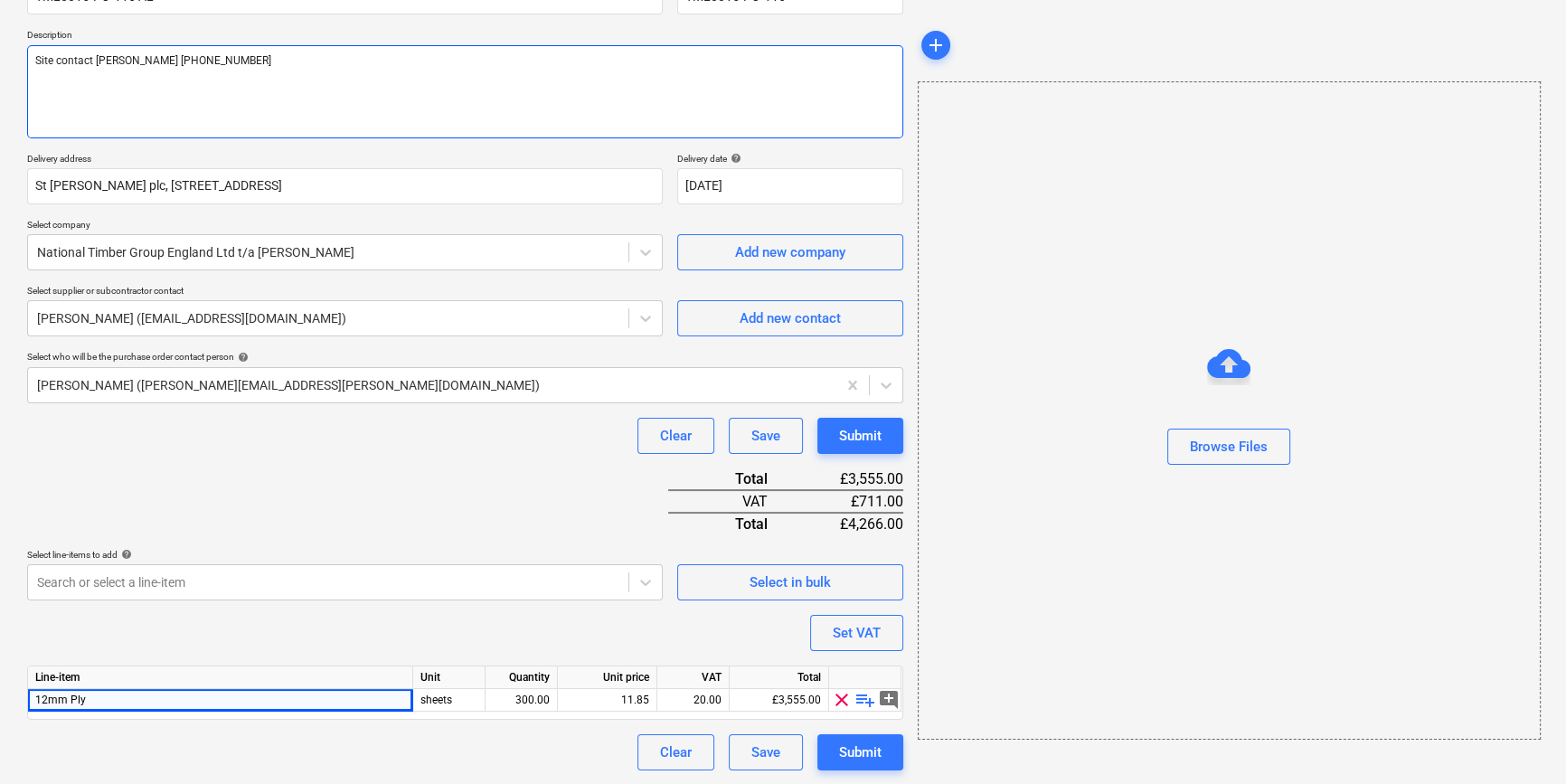
click at [67, 89] on textarea "Site contact [PERSON_NAME] [PHONE_NUMBER]" at bounding box center [465, 92] width 876 height 93
click at [207, 53] on textarea "Site contact [PERSON_NAME] [PHONE_NUMBER]" at bounding box center [465, 92] width 876 height 93
paste textarea "2440 x 1220 x 12mm [DATE]+ Structural C+/C Elliottis Plywood FSC"
click at [357, 88] on textarea "Site contact [PERSON_NAME] [PHONE_NUMBER] 2440 x 1220 x 12mm [DATE]+ Structural…" at bounding box center [465, 92] width 876 height 93
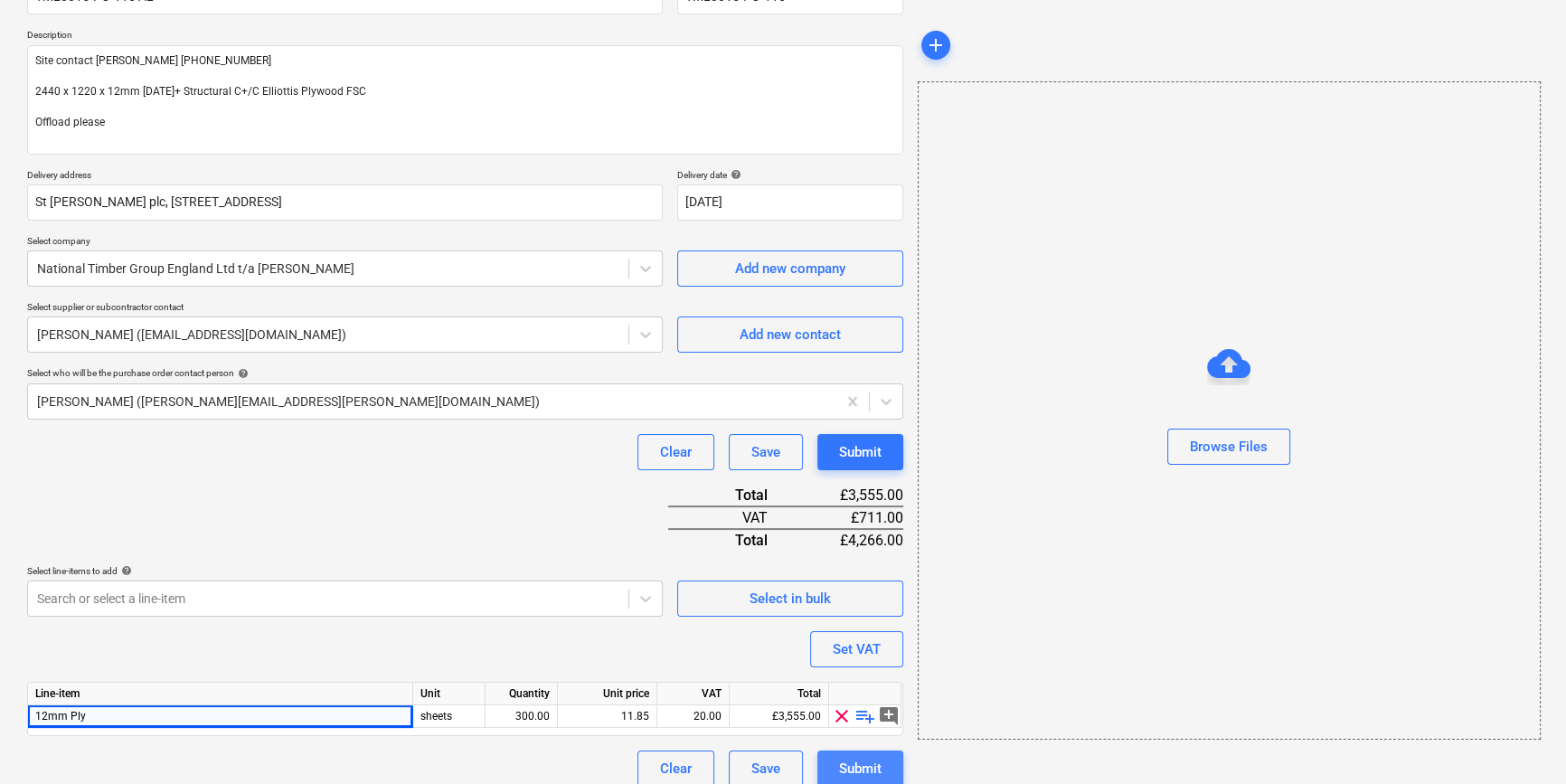
click at [868, 760] on div "Submit" at bounding box center [860, 768] width 42 height 23
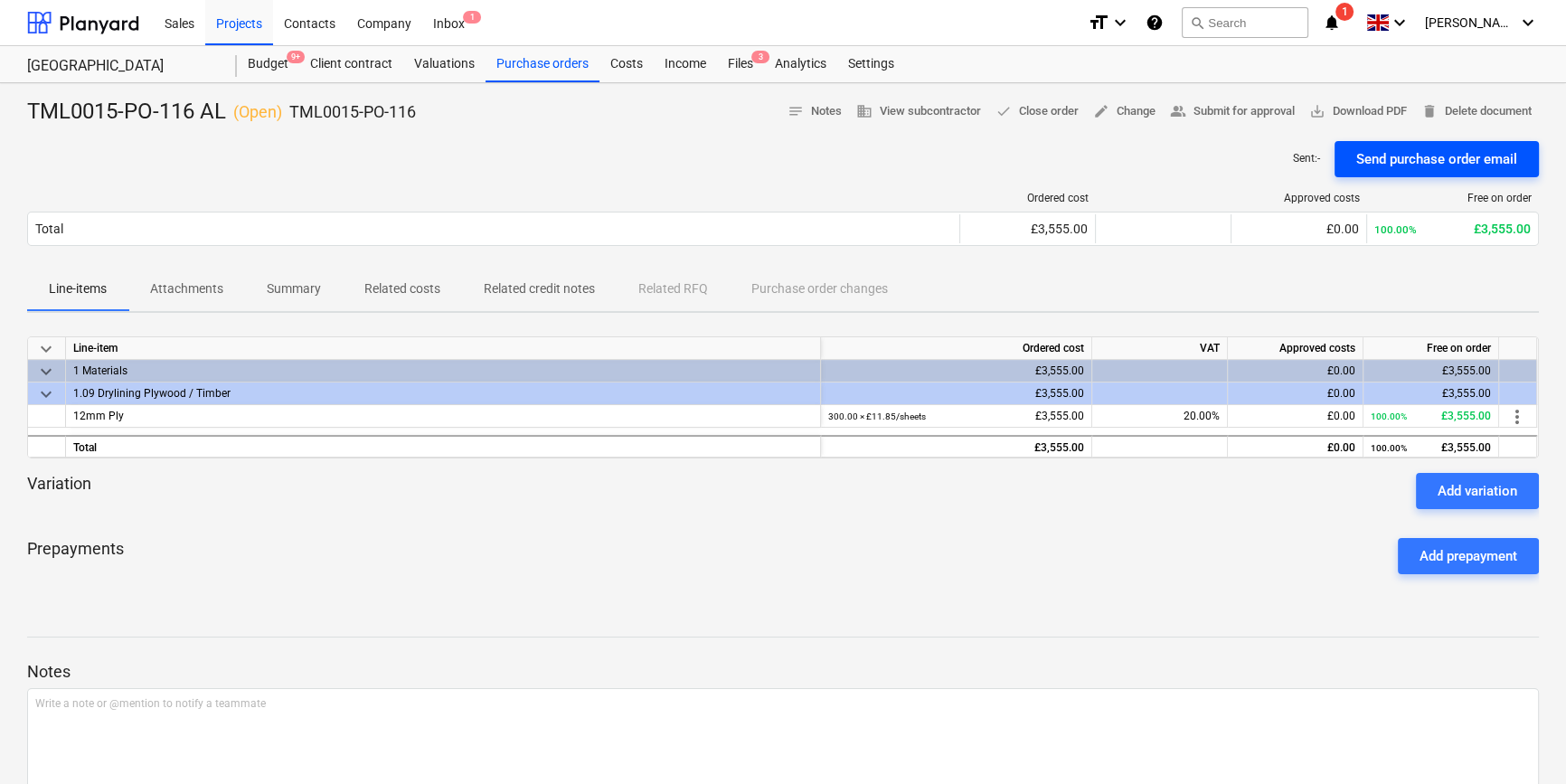
click at [1399, 151] on div "Send purchase order email" at bounding box center [1437, 159] width 161 height 23
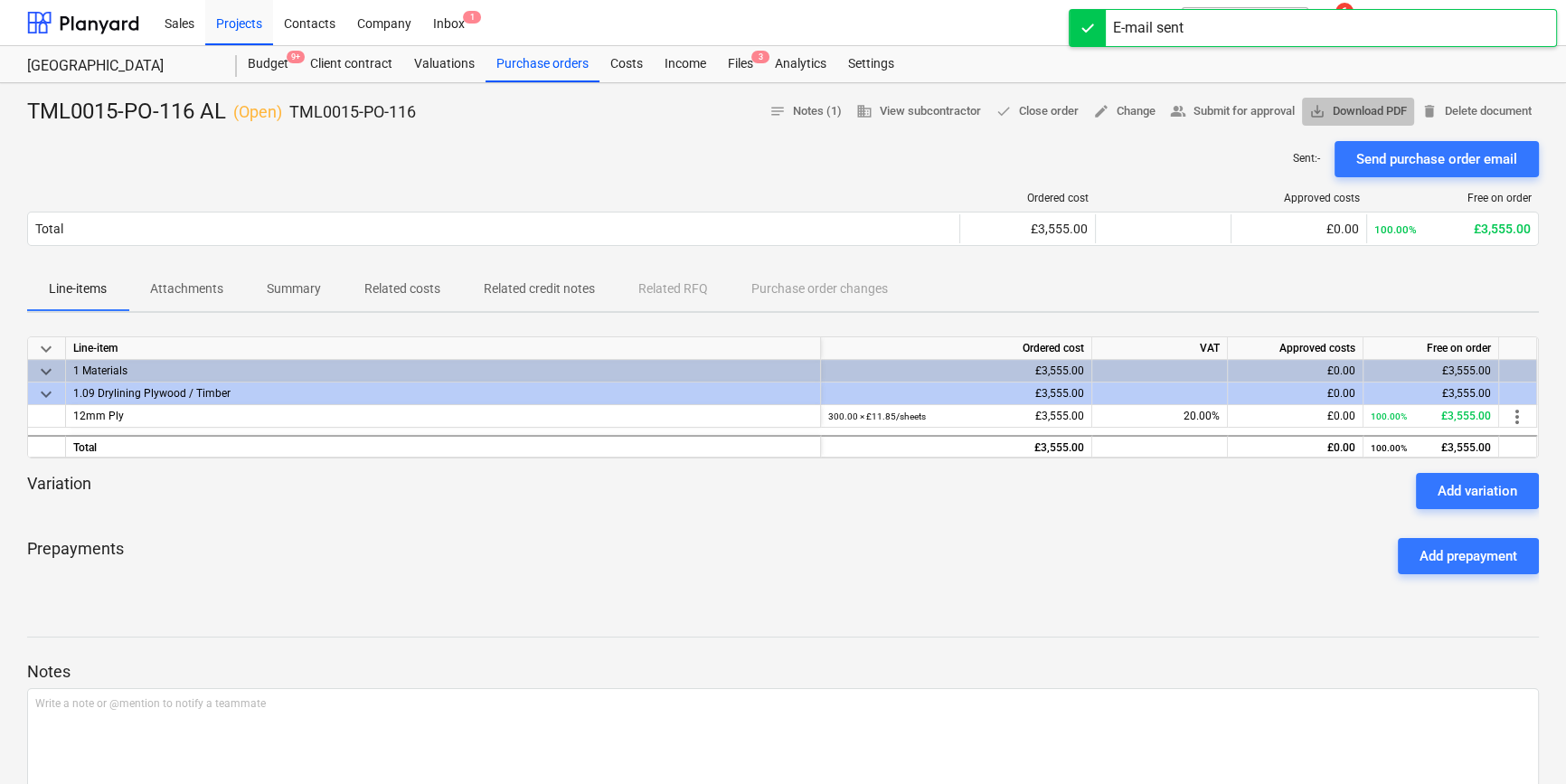
click at [1370, 114] on span "save_alt Download PDF" at bounding box center [1358, 111] width 97 height 21
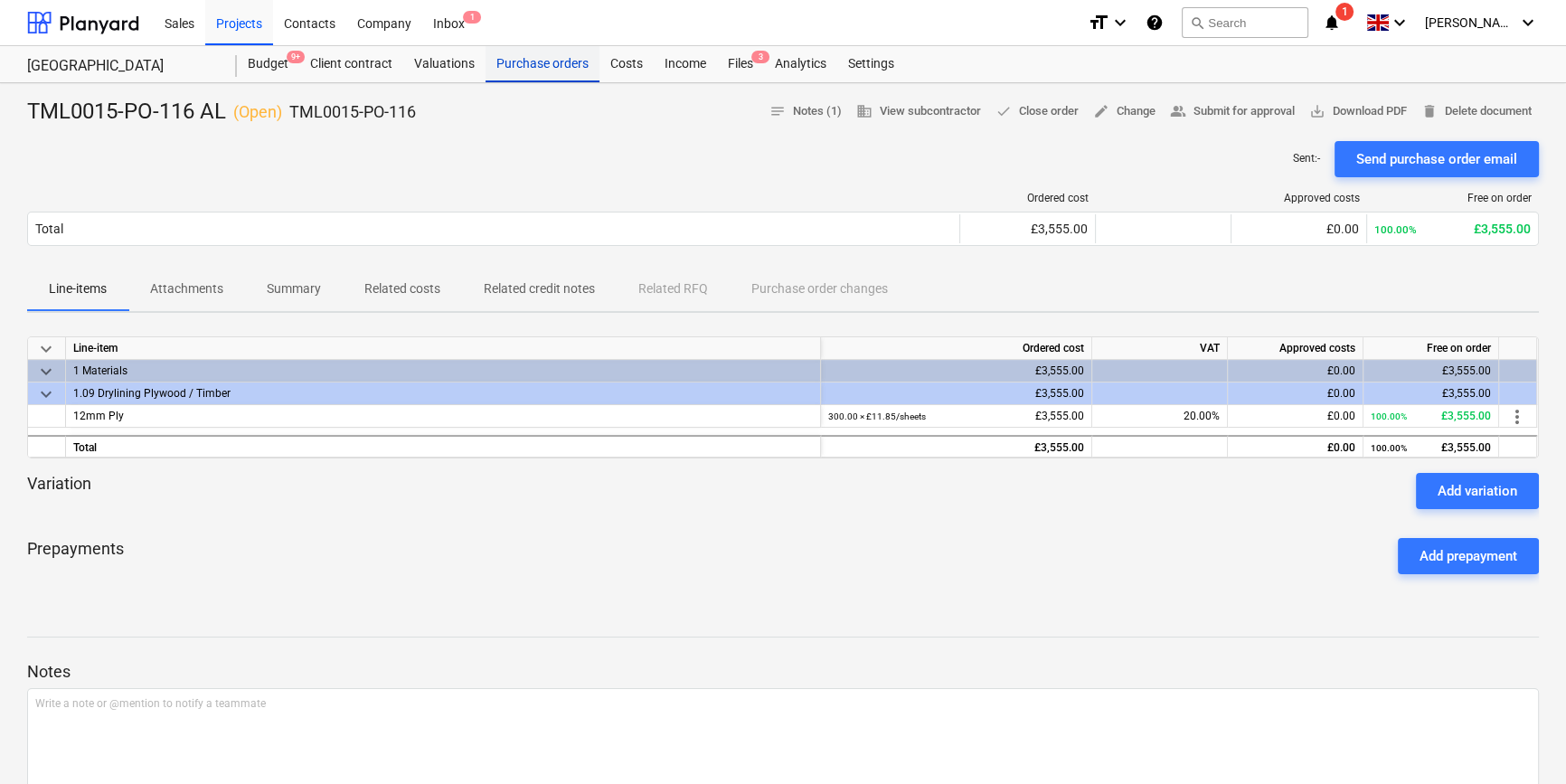
click at [538, 55] on div "Purchase orders" at bounding box center [542, 64] width 114 height 36
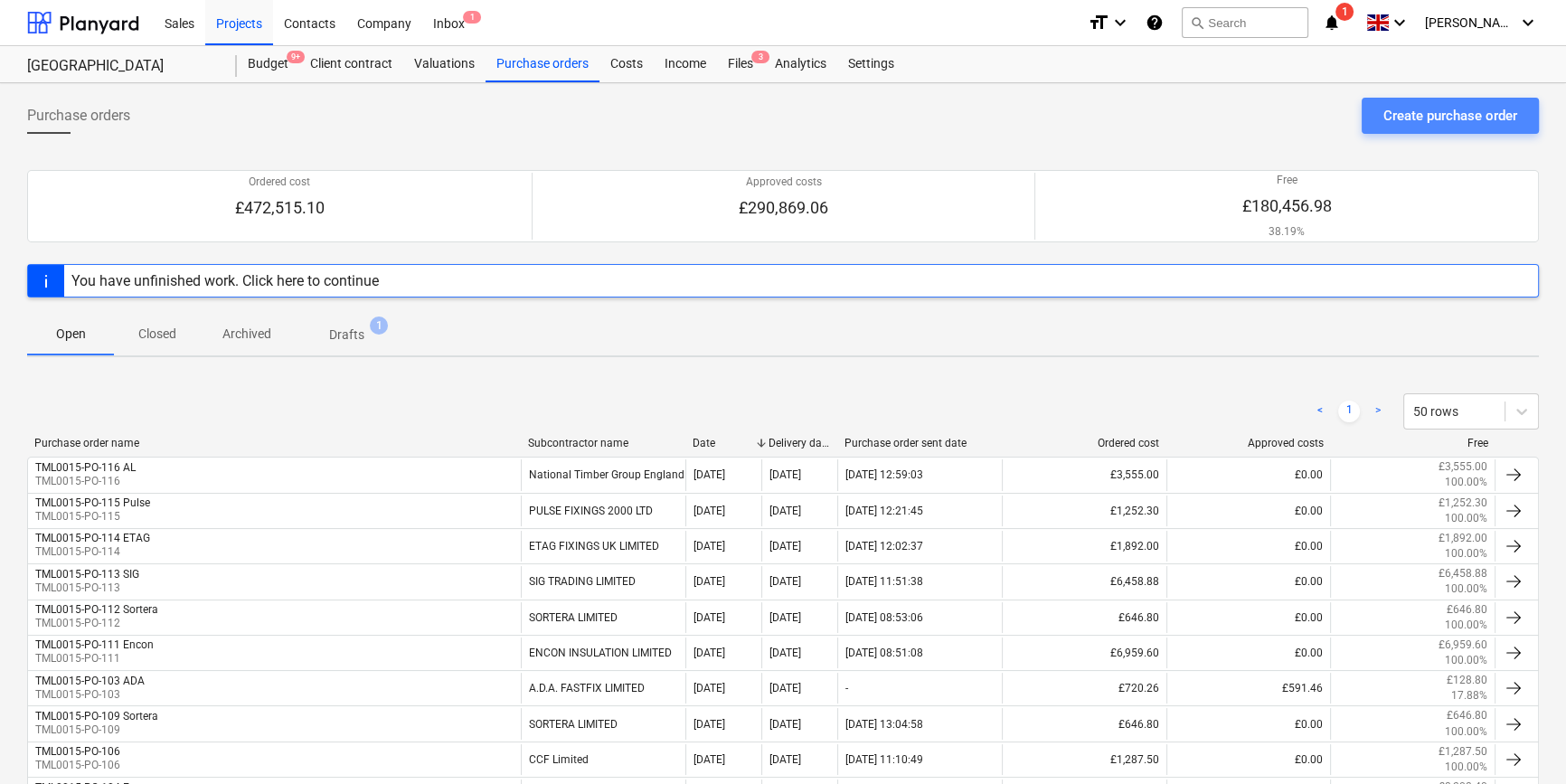
click at [1441, 110] on div "Create purchase order" at bounding box center [1450, 115] width 134 height 23
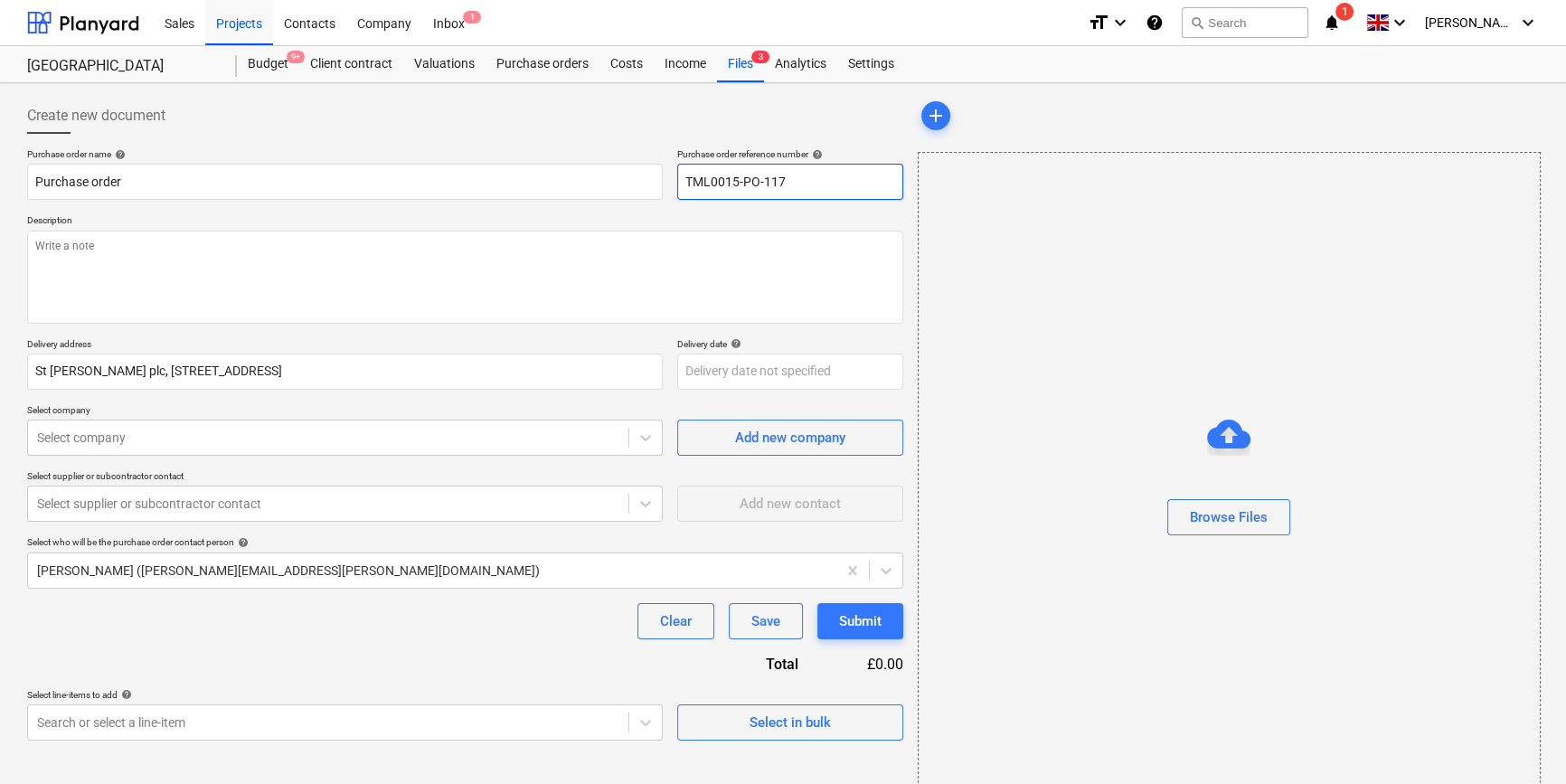
drag, startPoint x: 784, startPoint y: 178, endPoint x: 681, endPoint y: 178, distance: 103.0
click at [681, 178] on input "TML0015-PO-117" at bounding box center [790, 181] width 226 height 36
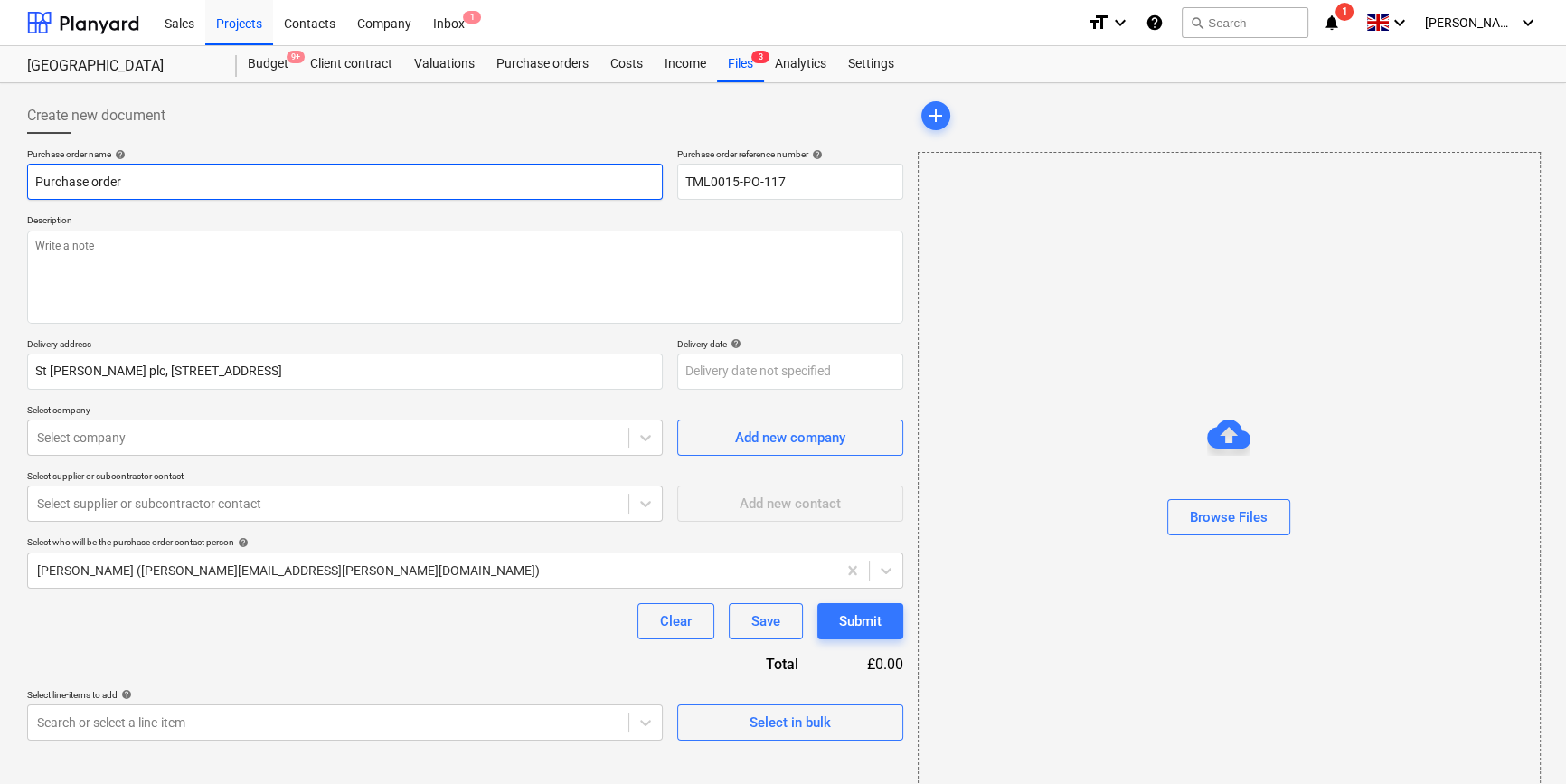
drag, startPoint x: 131, startPoint y: 176, endPoint x: 33, endPoint y: 185, distance: 98.4
click at [33, 185] on input "Purchase order" at bounding box center [345, 181] width 636 height 36
paste input "TML0015-PO-117"
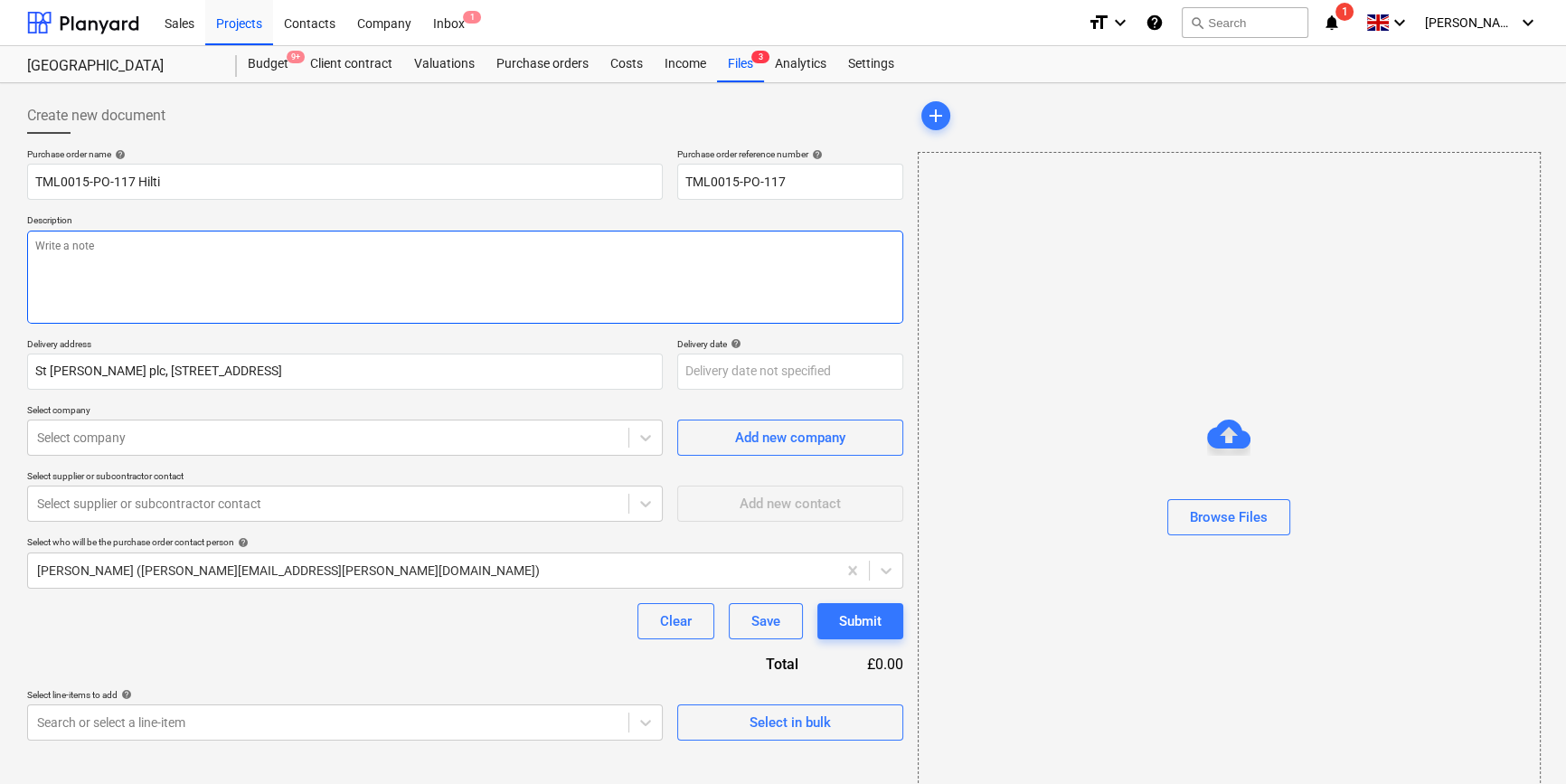
click at [72, 280] on textarea at bounding box center [465, 278] width 876 height 93
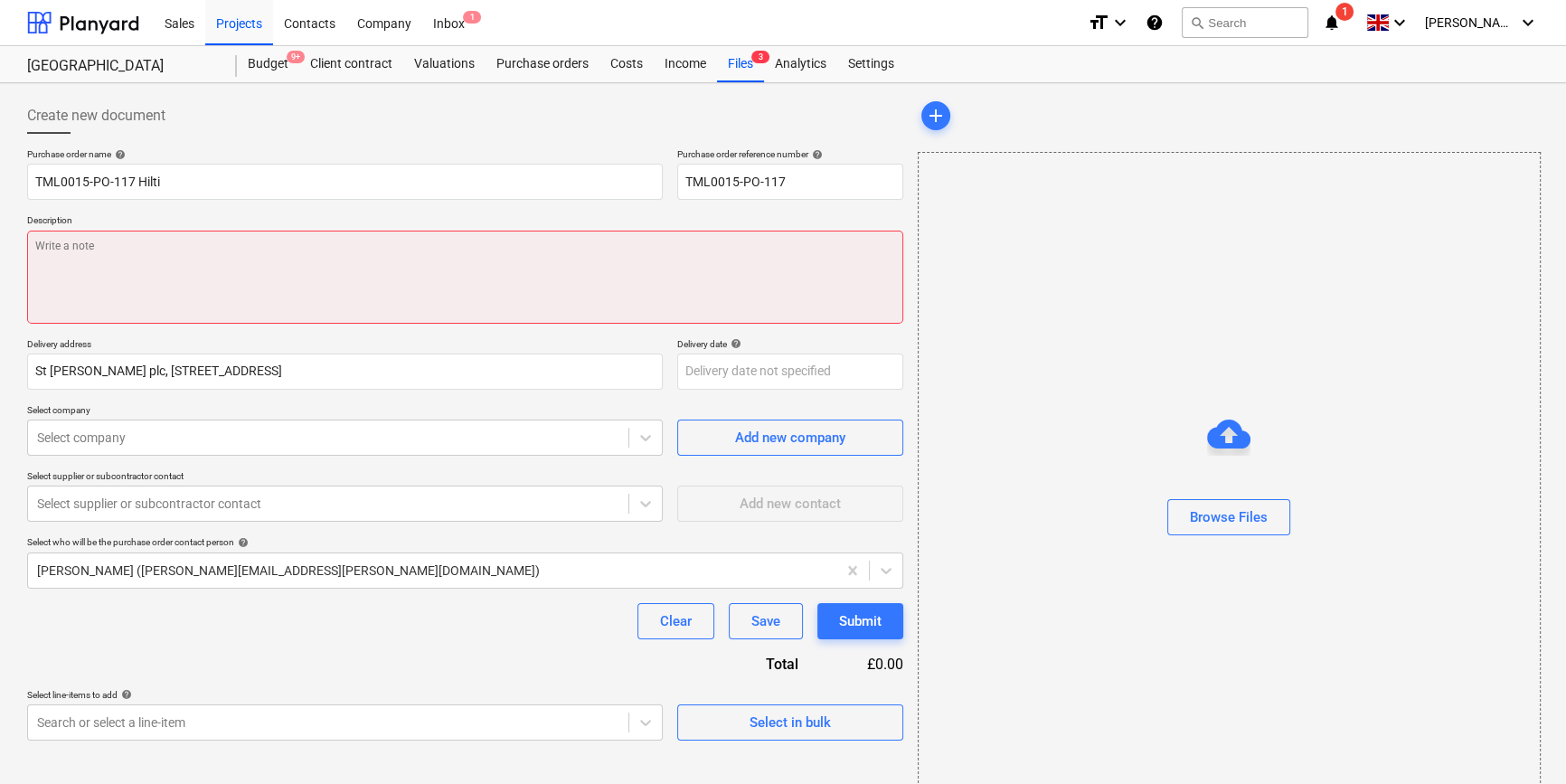
paste textarea "Site contact [PERSON_NAME] [PHONE_NUMBER]"
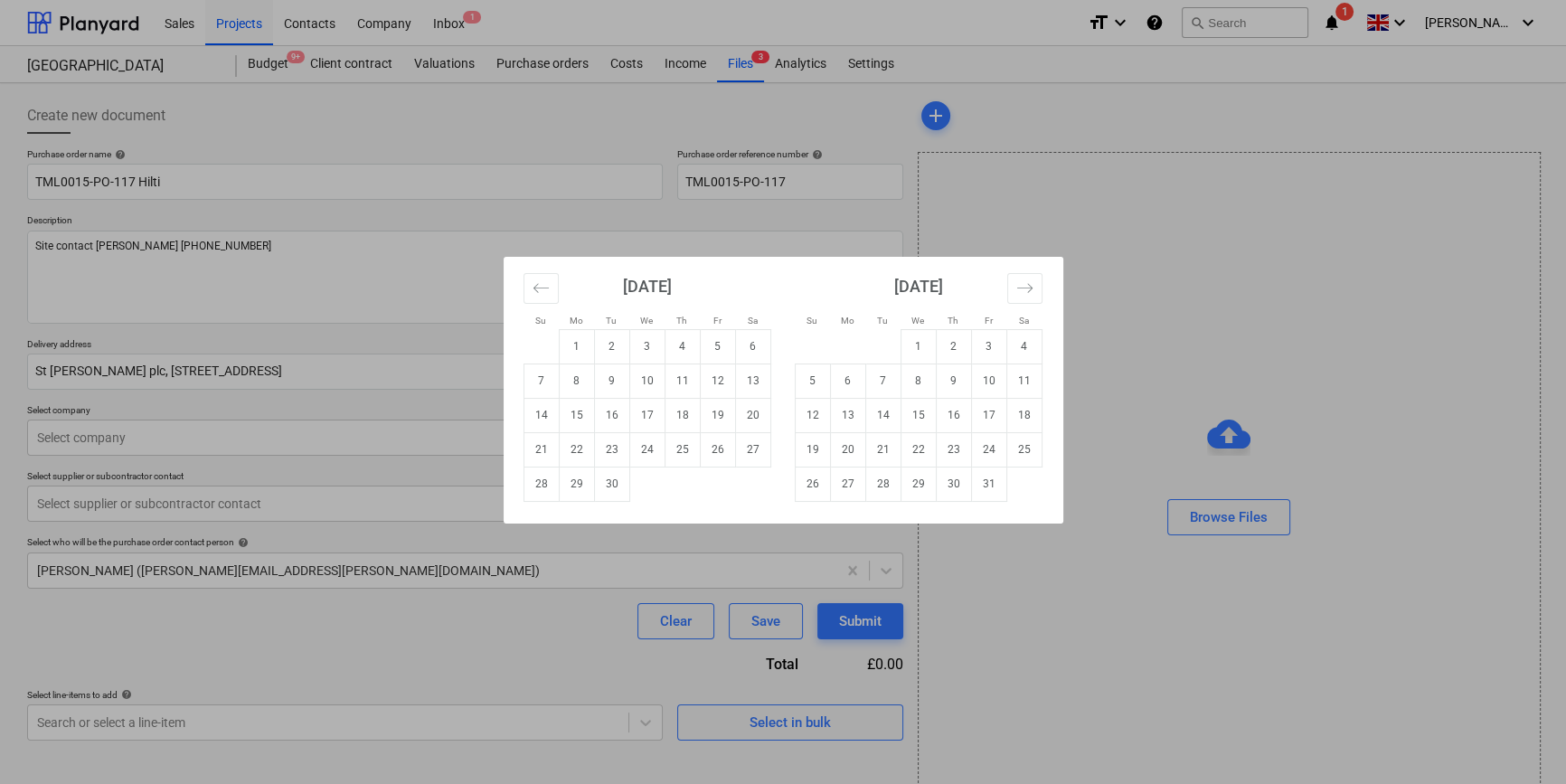
click at [697, 374] on body "Sales Projects Contacts Company Inbox 1 format_size keyboard_arrow_down help se…" at bounding box center [783, 392] width 1566 height 784
click at [922, 339] on td "1" at bounding box center [918, 346] width 36 height 35
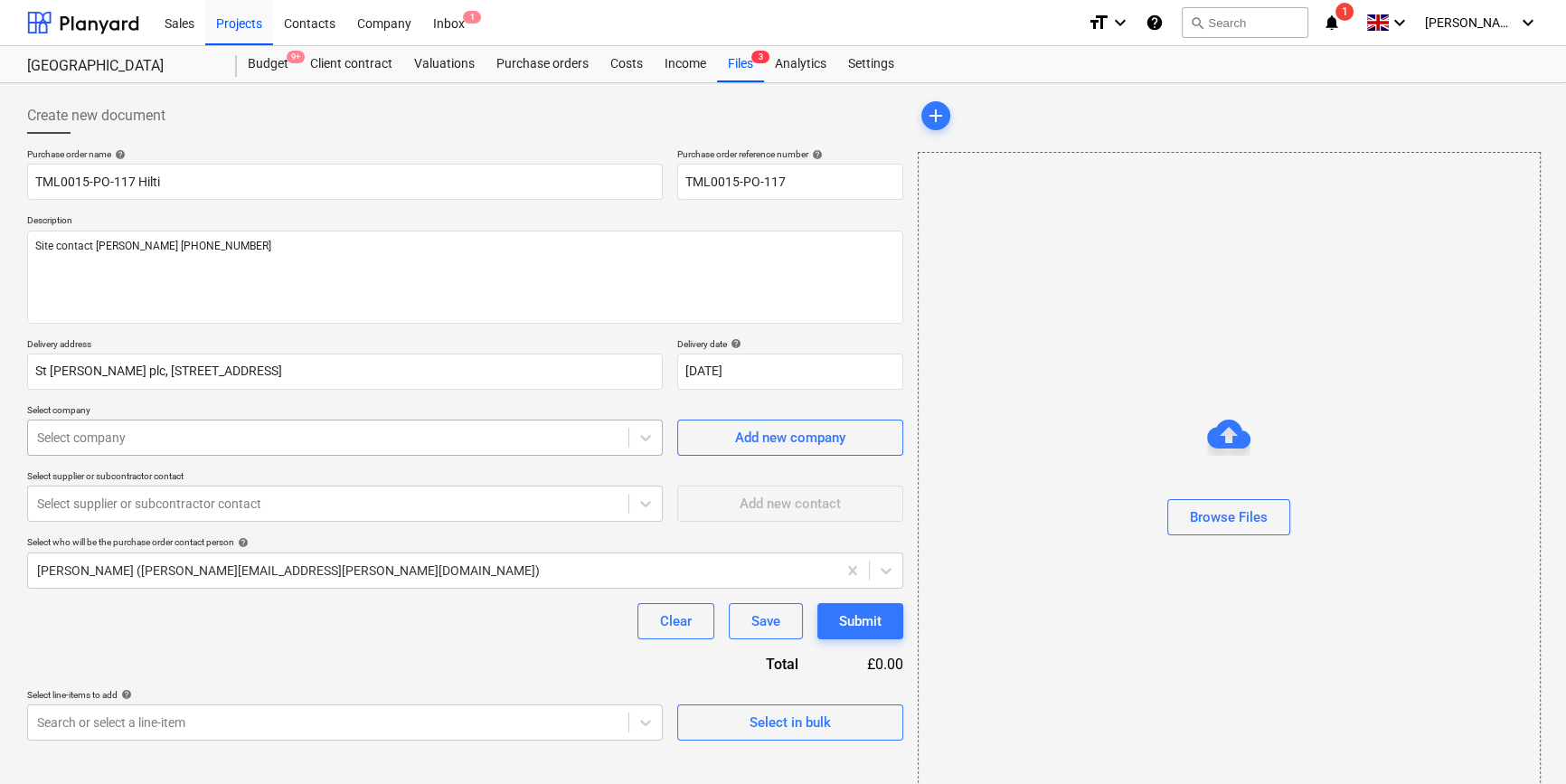
click at [158, 435] on div at bounding box center [328, 436] width 582 height 18
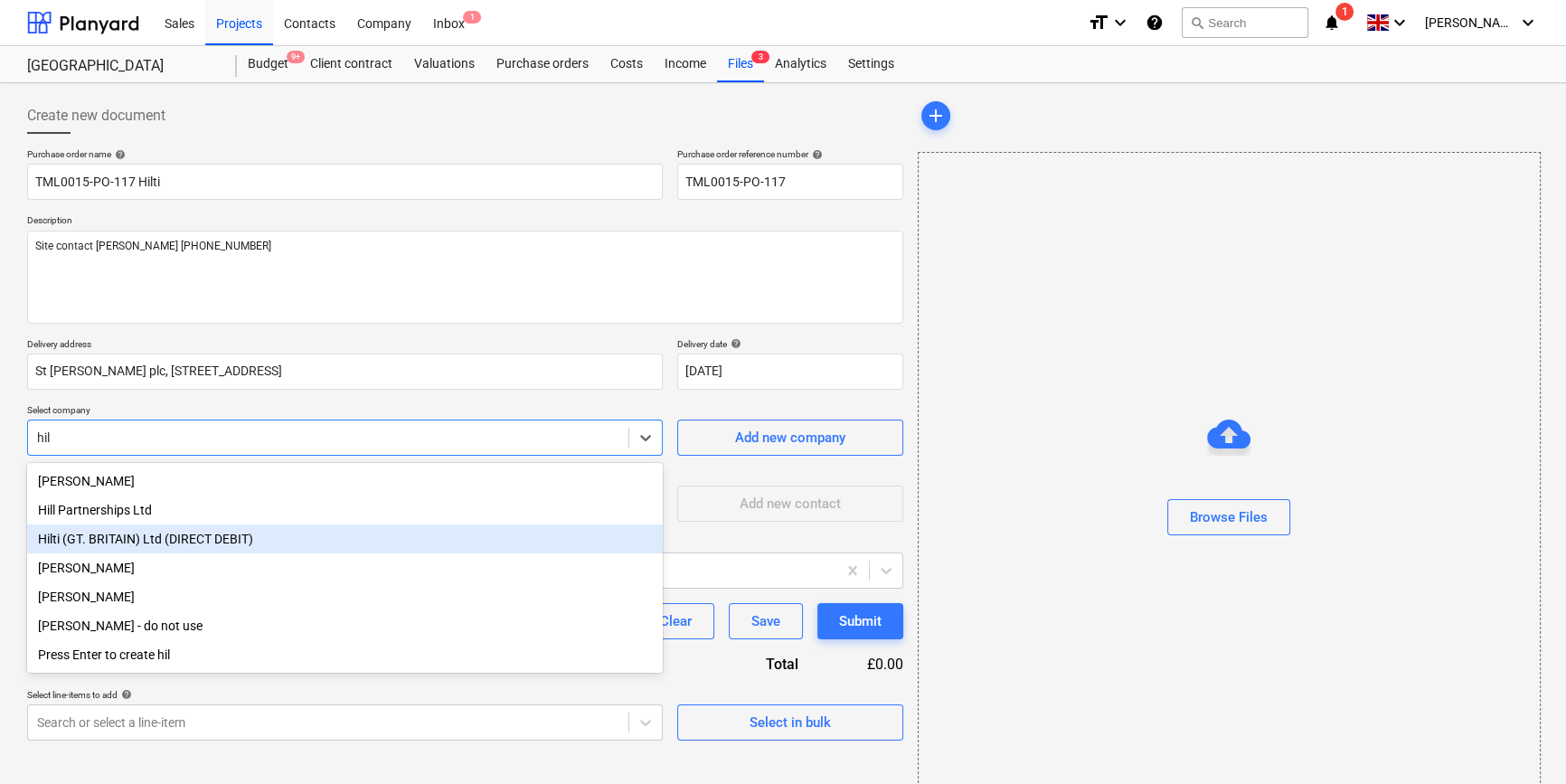
click at [136, 539] on div "Hilti (GT. BRITAIN) Ltd (DIRECT DEBIT)" at bounding box center [345, 538] width 636 height 29
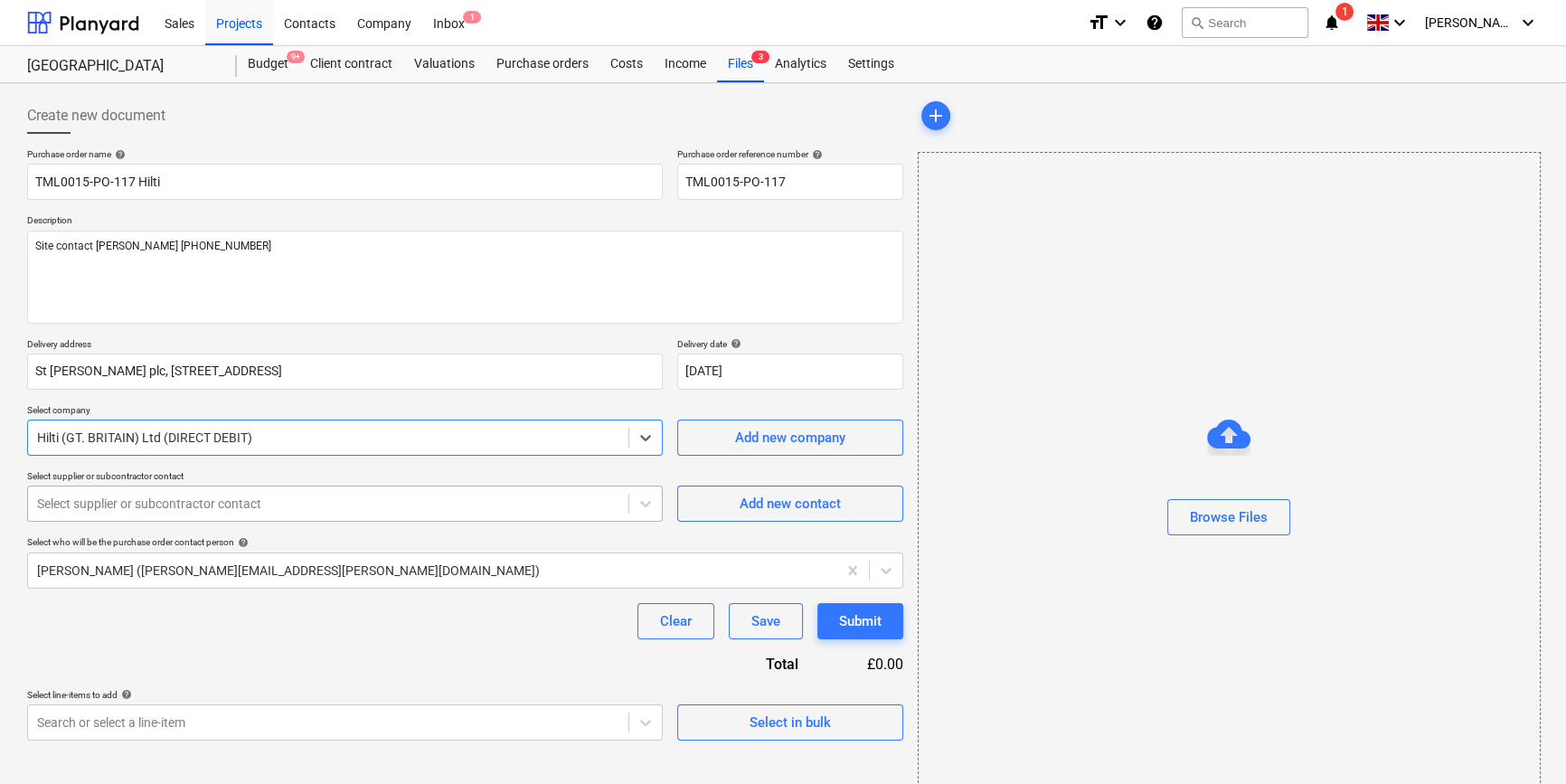
click at [104, 497] on div at bounding box center [328, 503] width 582 height 18
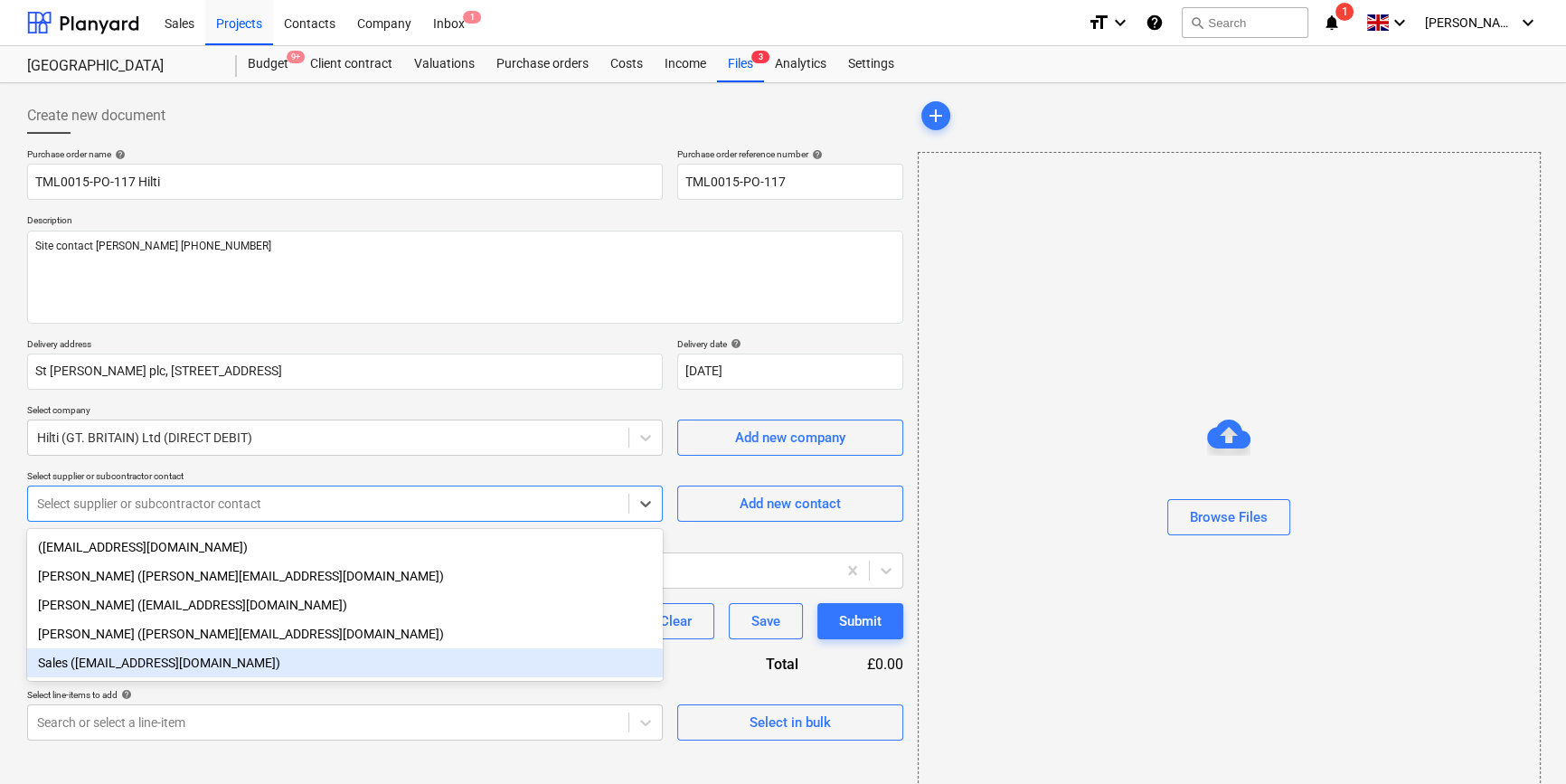
click at [110, 669] on div "Sales ([EMAIL_ADDRESS][DOMAIN_NAME])" at bounding box center [345, 662] width 636 height 29
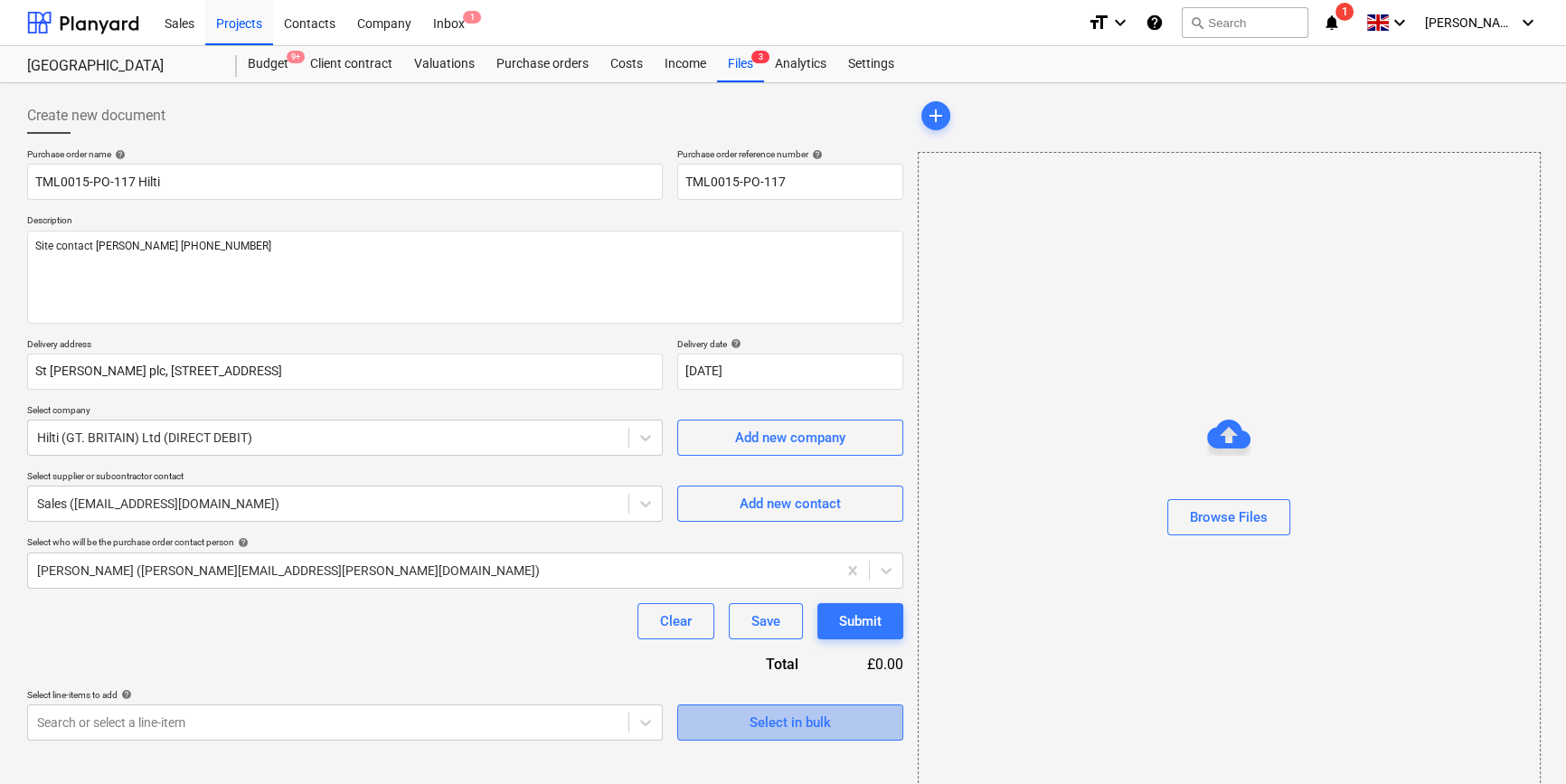
click at [777, 727] on div "Select in bulk" at bounding box center [790, 721] width 81 height 23
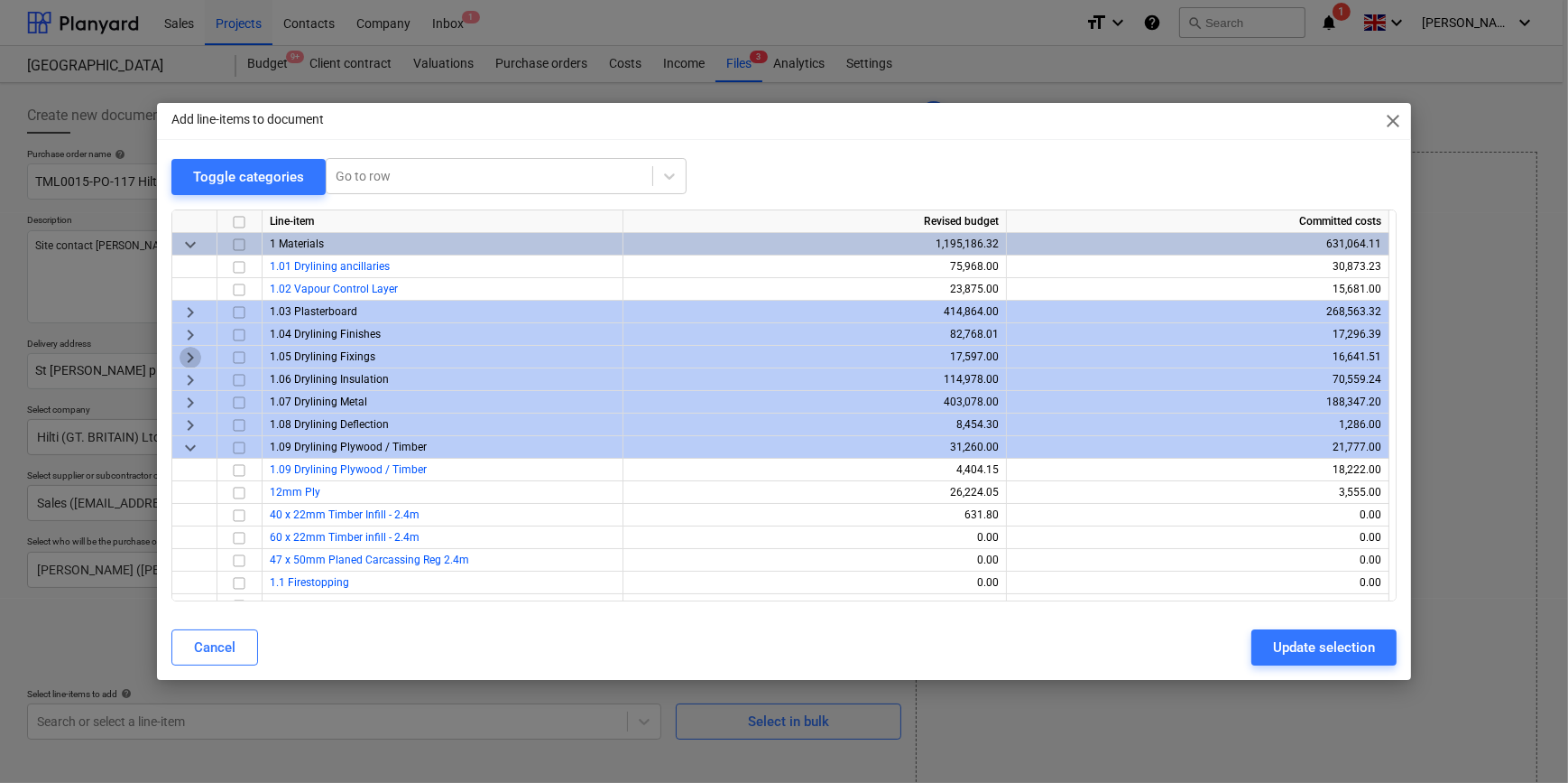
click at [188, 355] on span "keyboard_arrow_right" at bounding box center [189, 356] width 21 height 21
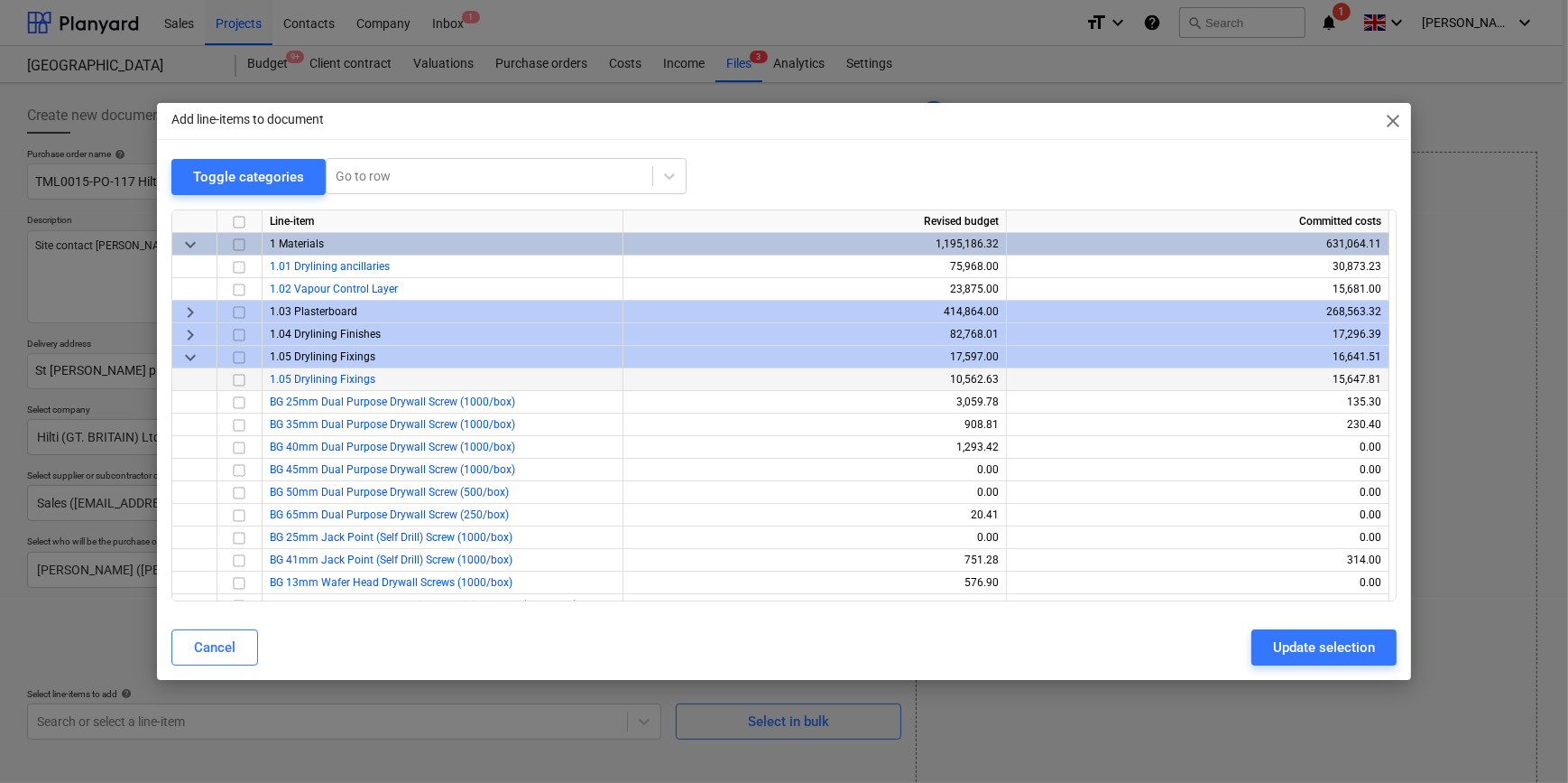
click at [238, 379] on input "checkbox" at bounding box center [239, 379] width 21 height 21
click at [1349, 641] on div "Update selection" at bounding box center [1324, 647] width 102 height 23
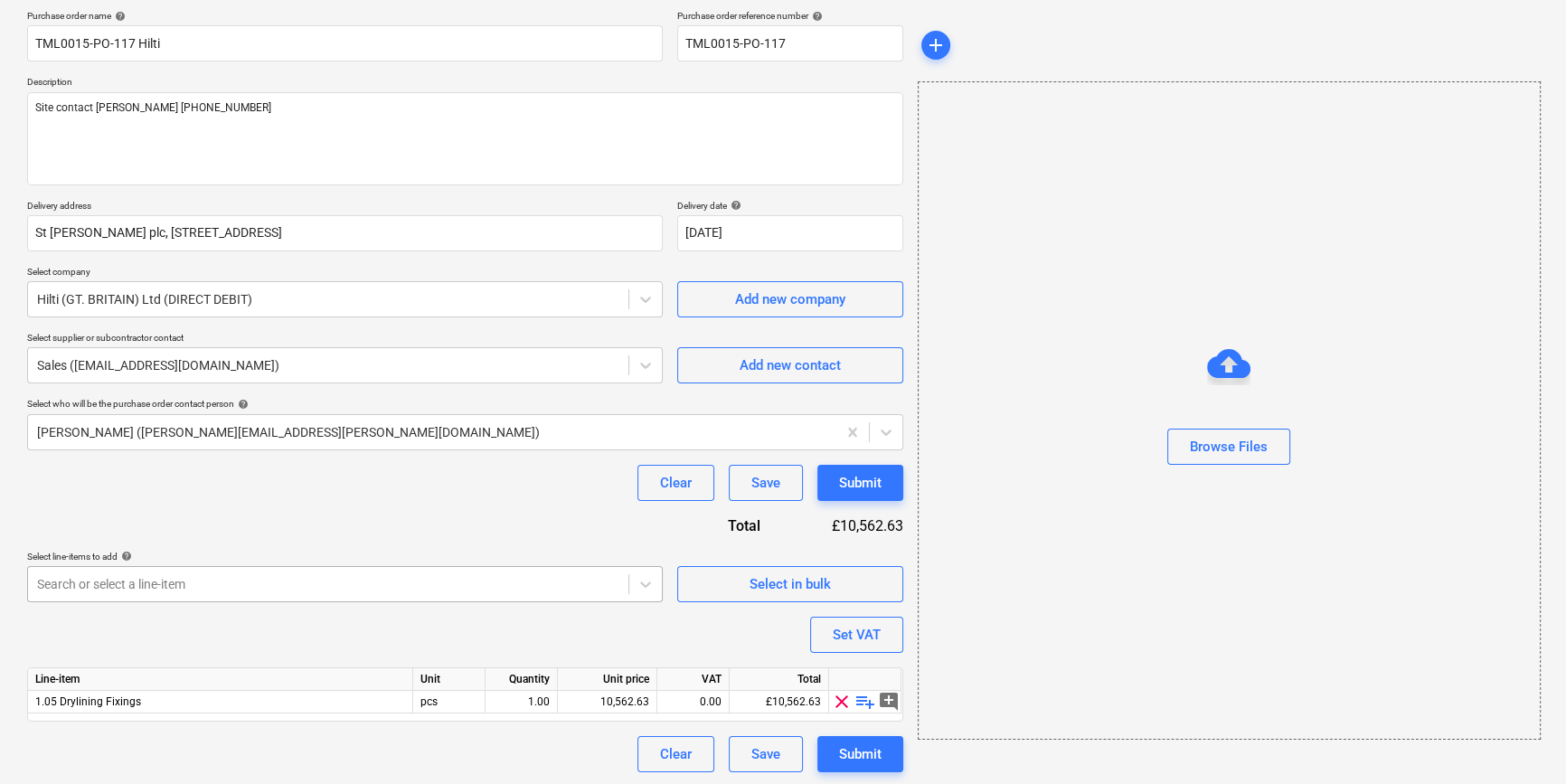
scroll to position [140, 0]
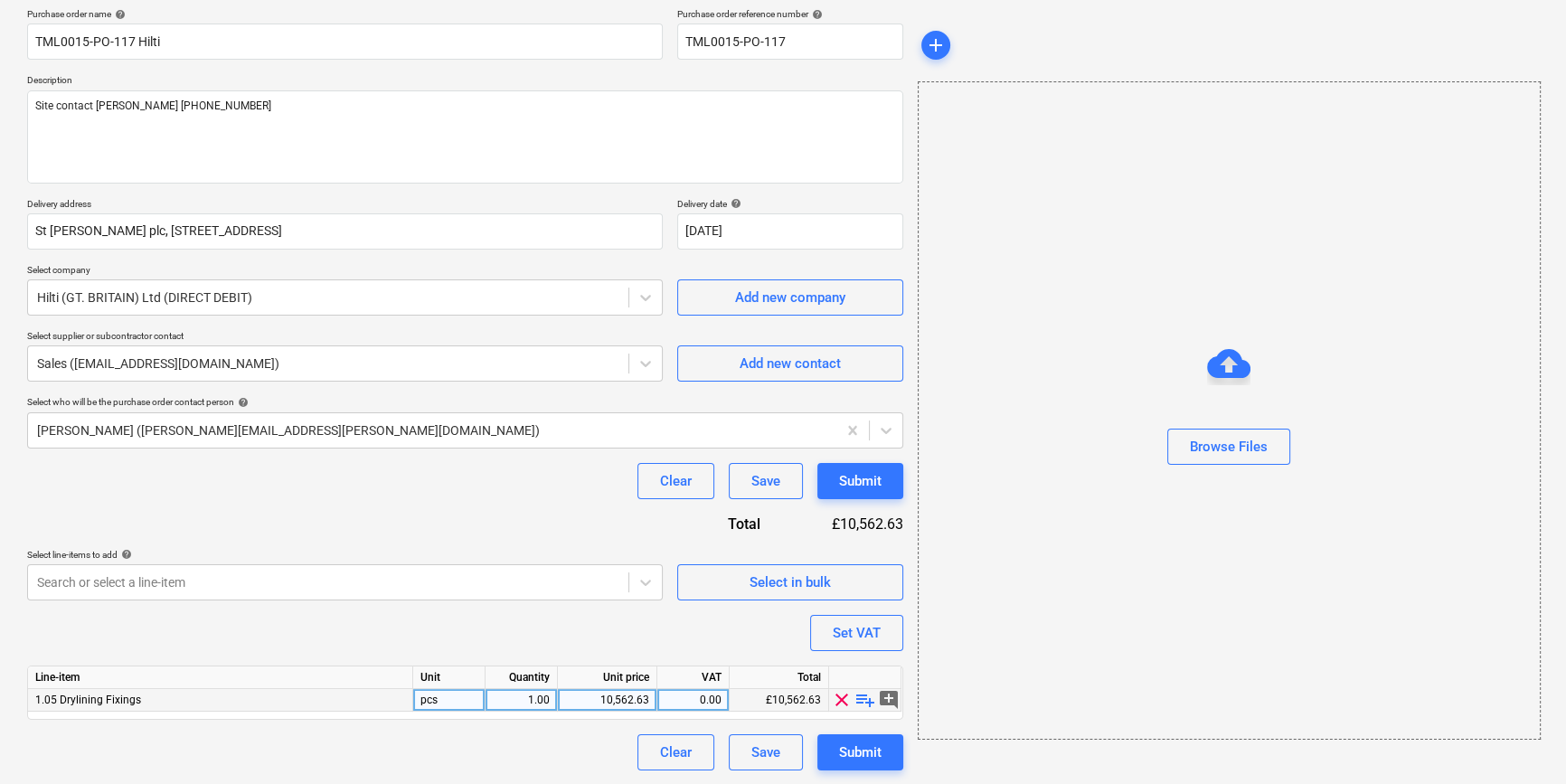
click at [867, 701] on span "playlist_add" at bounding box center [865, 699] width 22 height 21
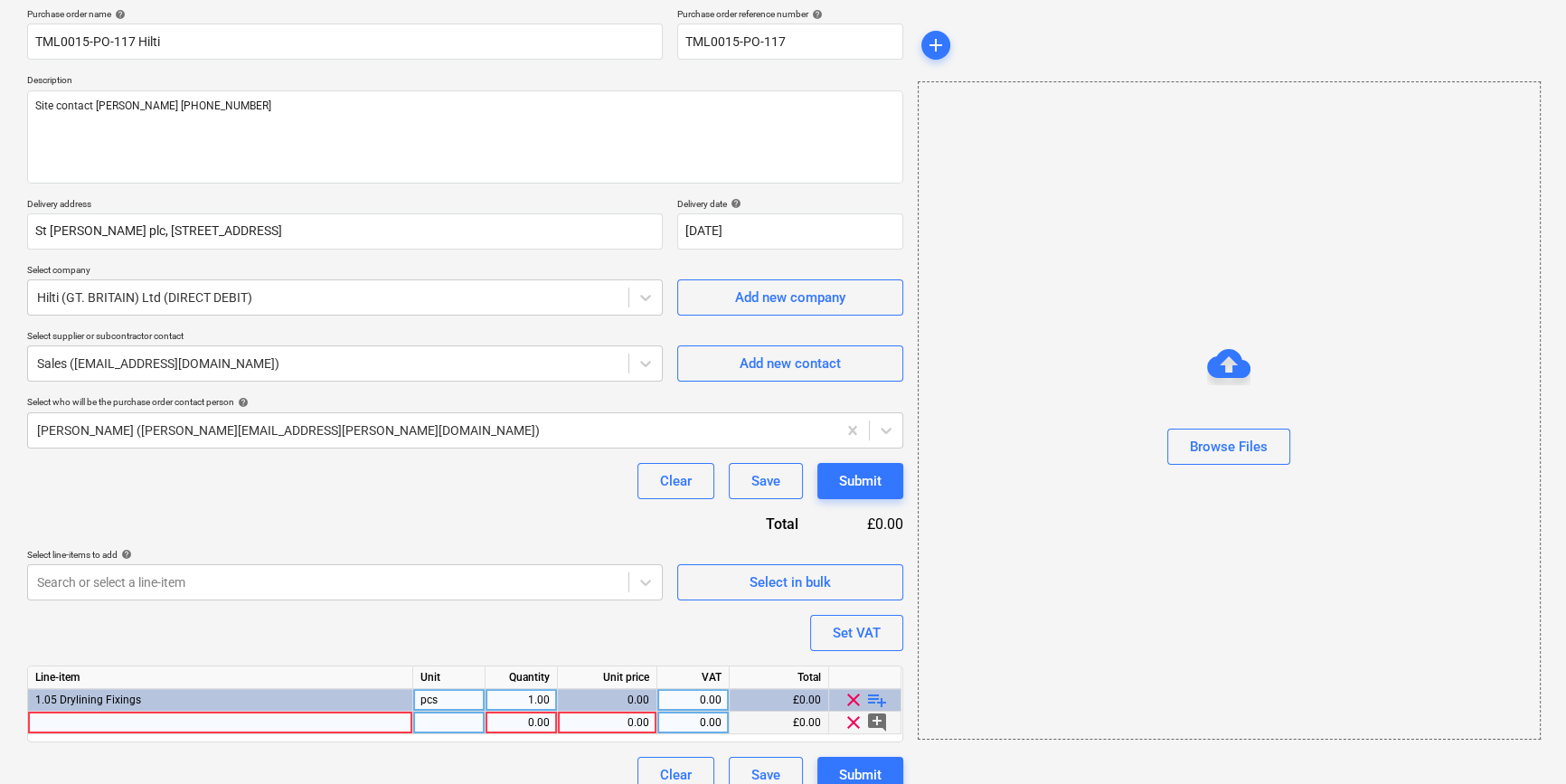
click at [59, 720] on div at bounding box center [221, 722] width 385 height 22
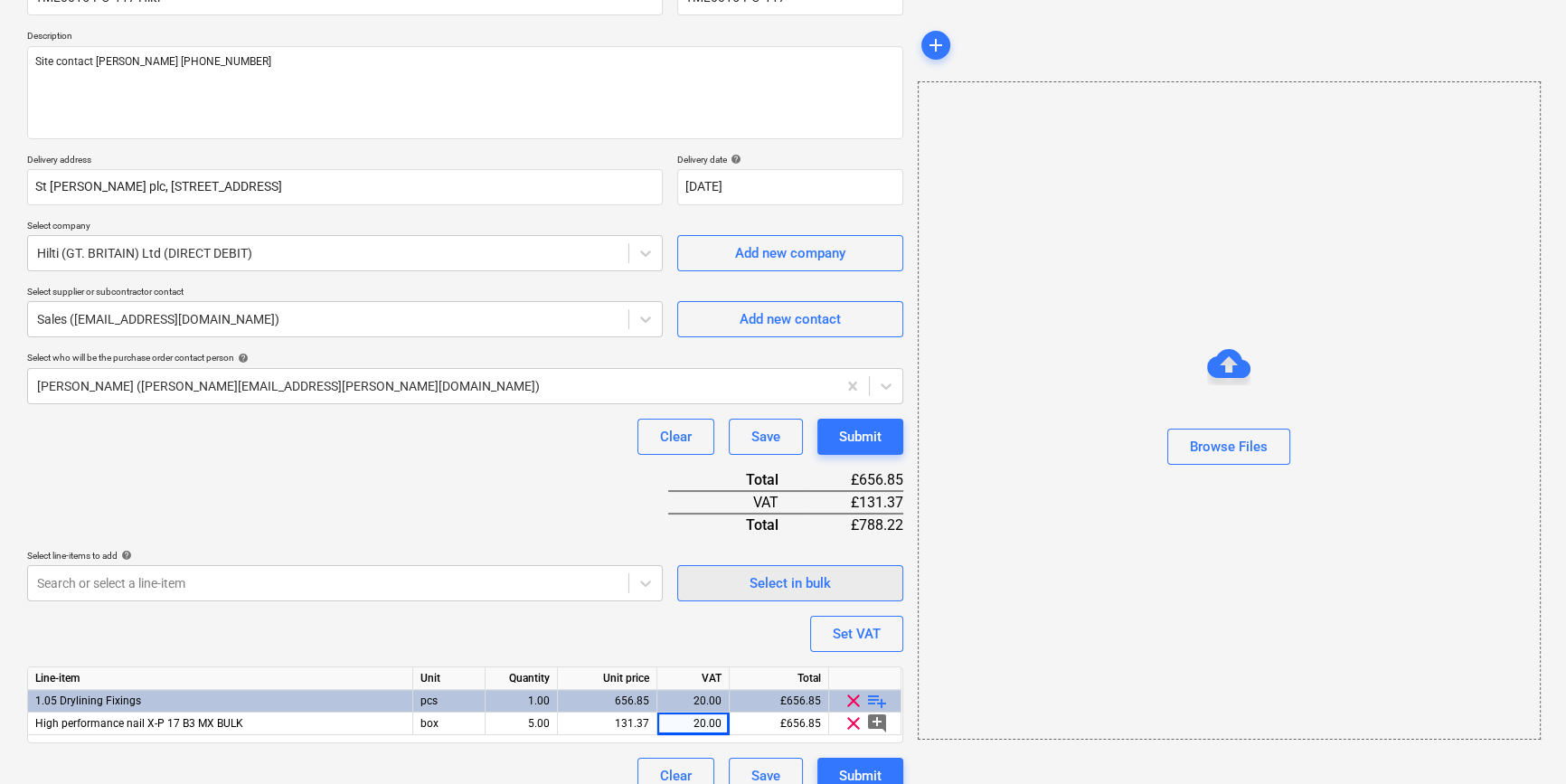
scroll to position [207, 0]
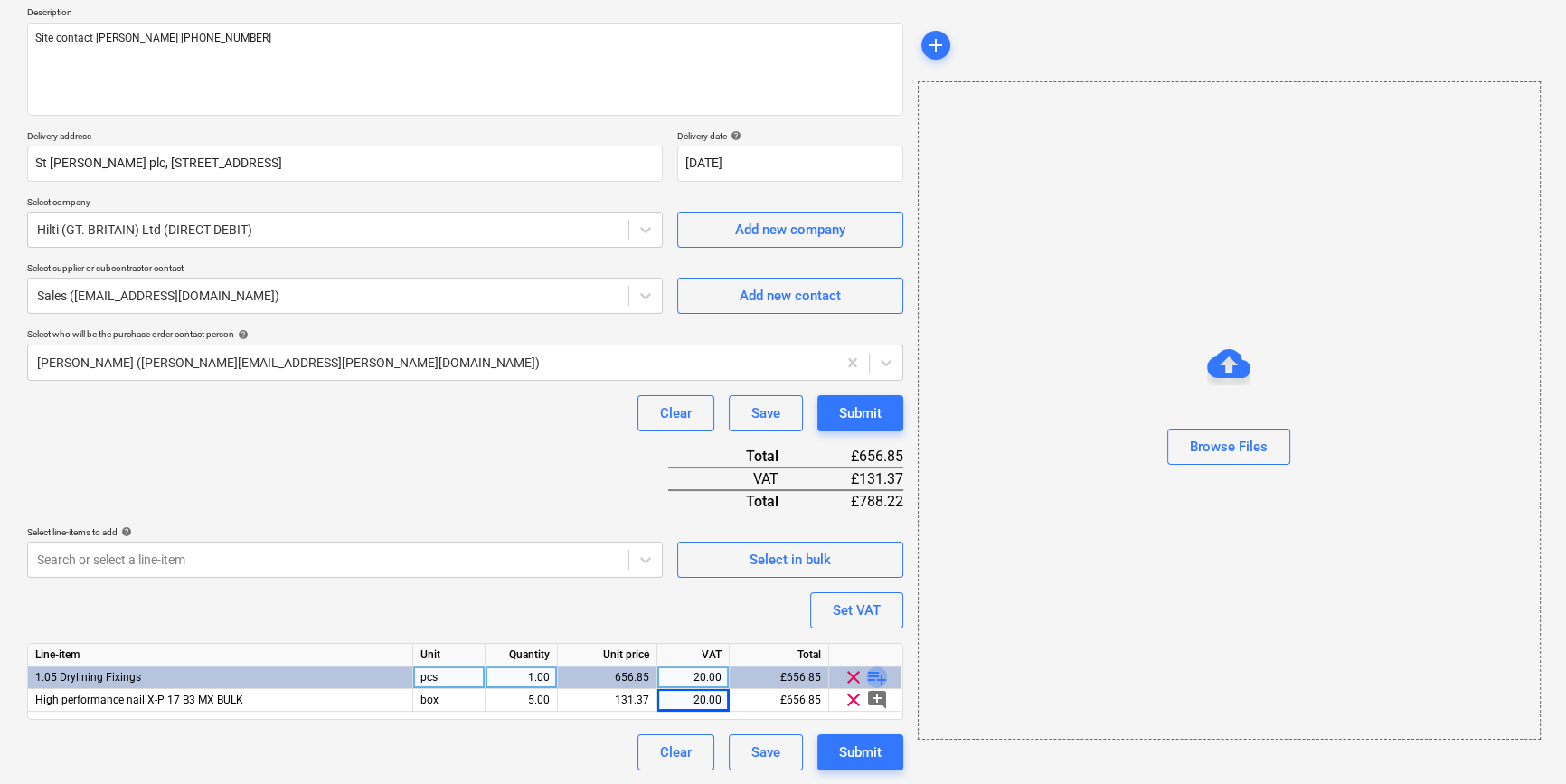
click at [873, 676] on span "playlist_add" at bounding box center [877, 677] width 22 height 21
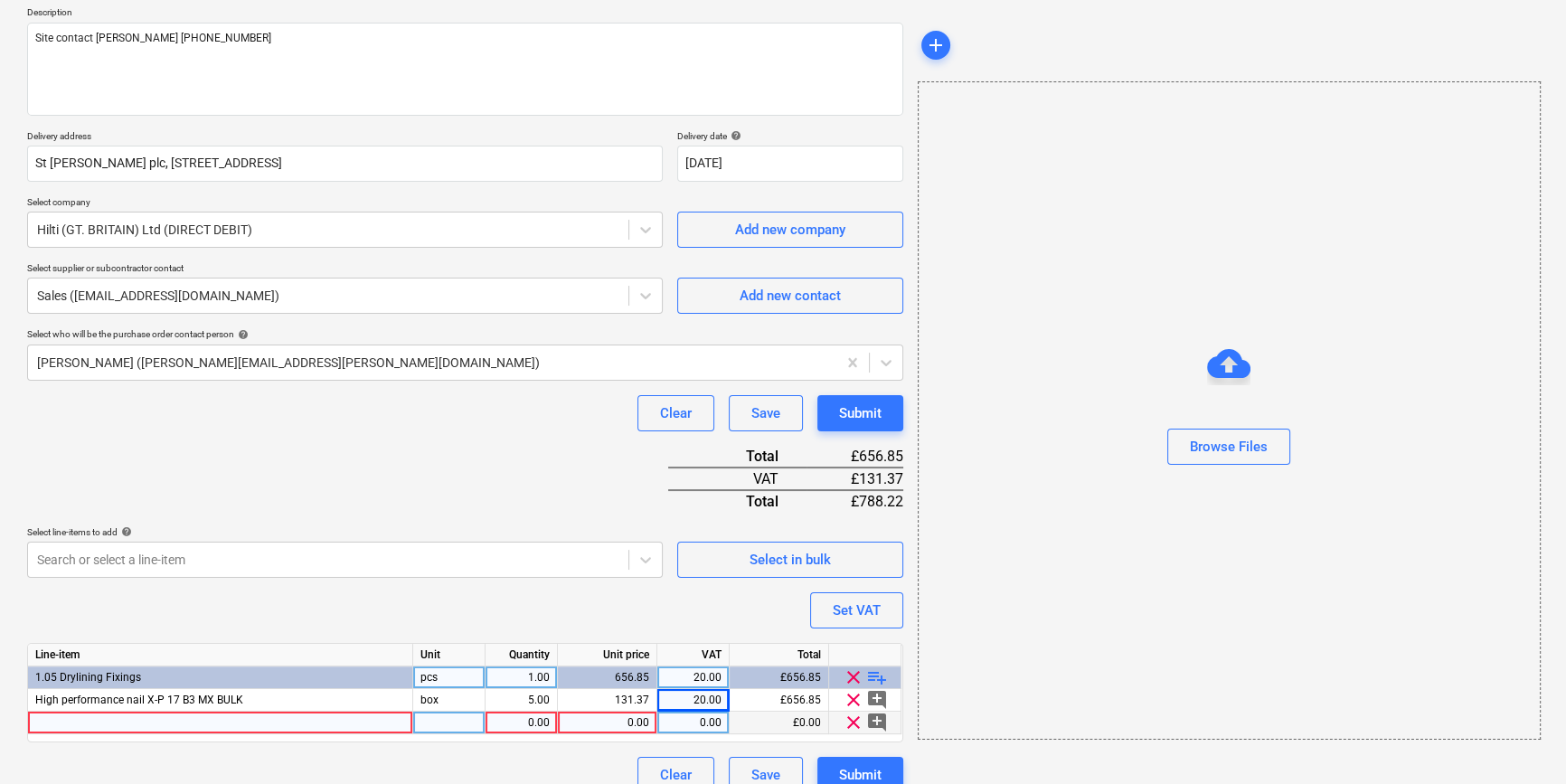
click at [53, 724] on div at bounding box center [221, 722] width 385 height 22
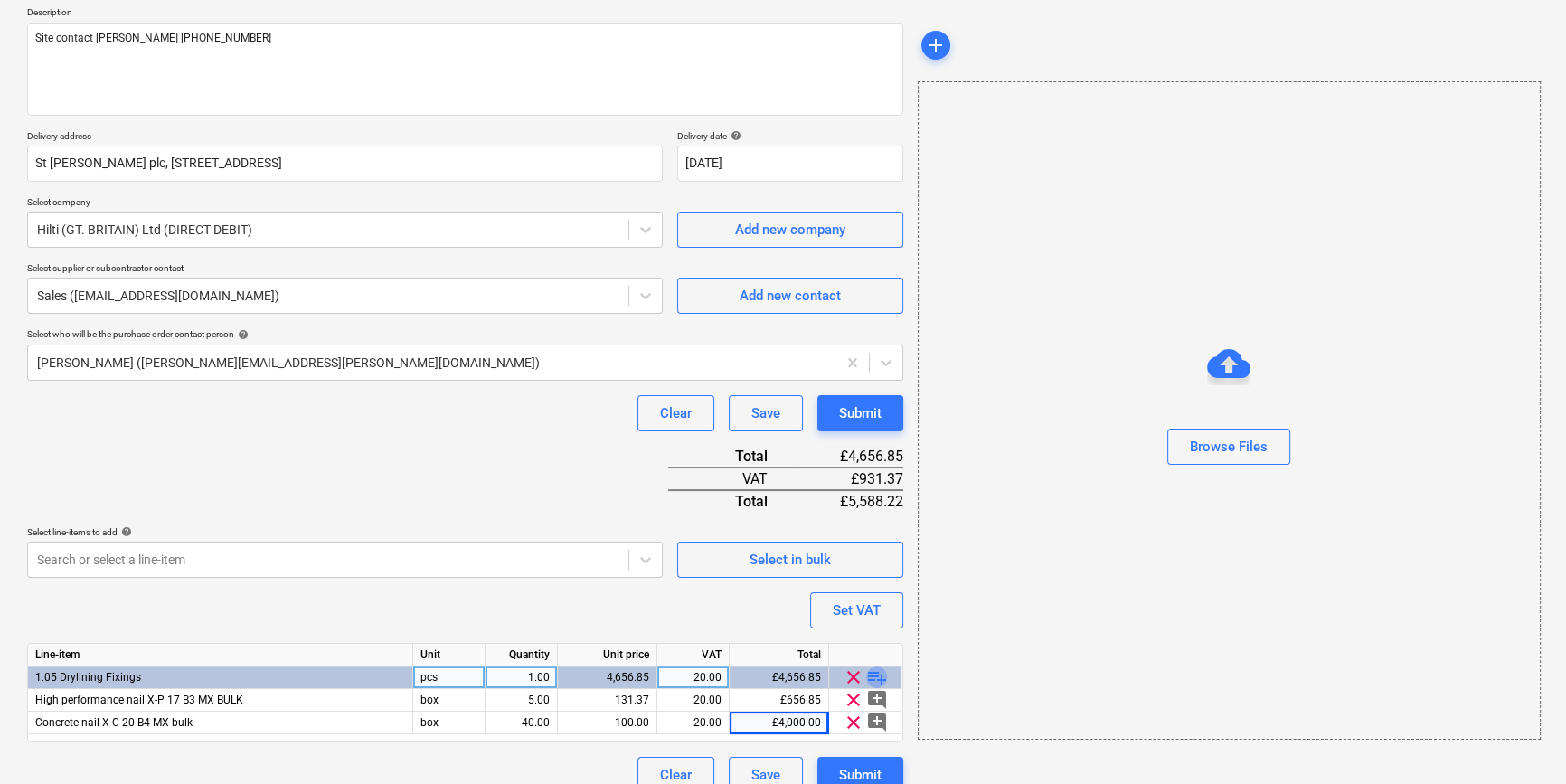
click at [882, 674] on span "playlist_add" at bounding box center [877, 677] width 22 height 21
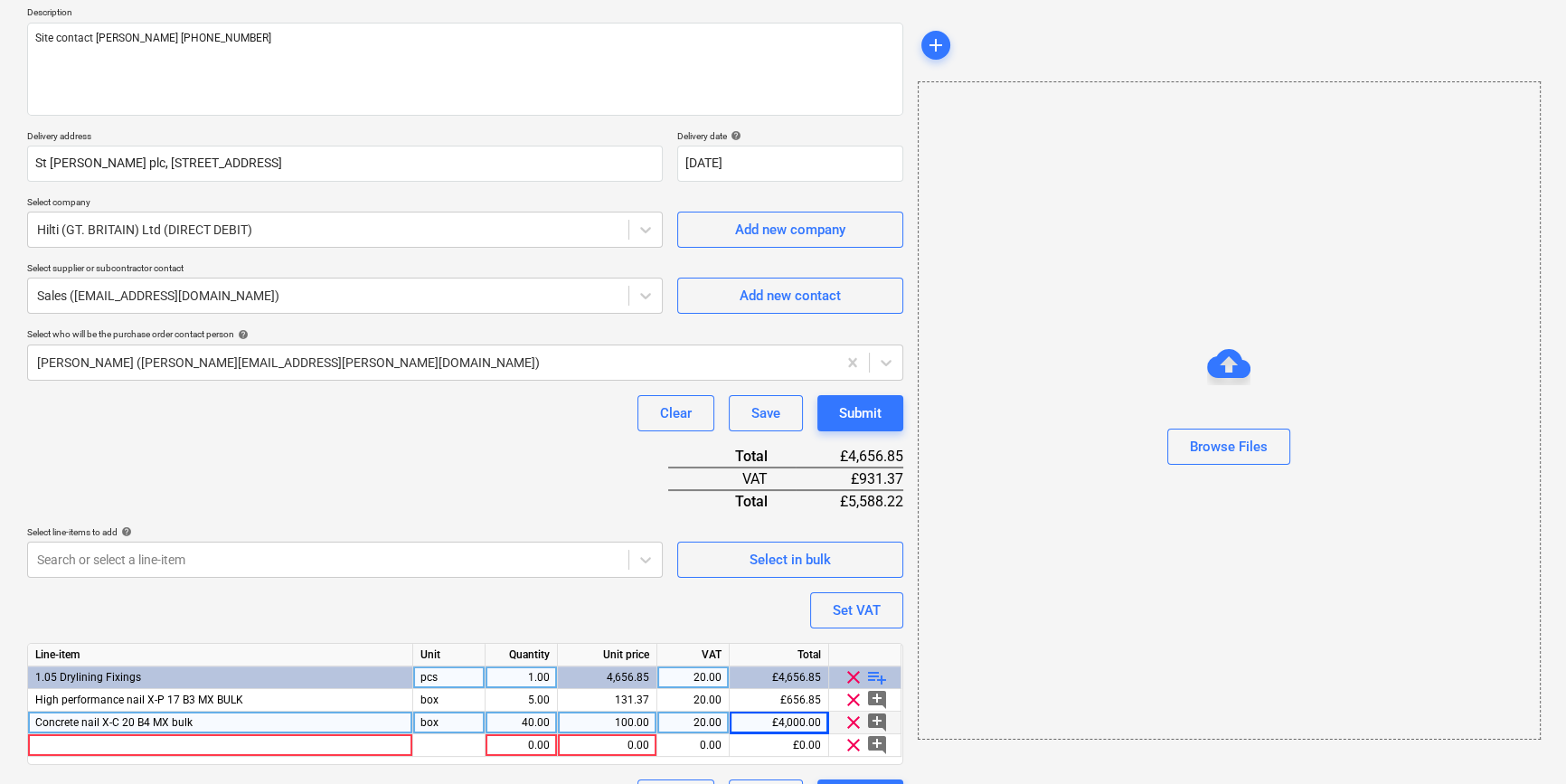
click at [223, 720] on div "Concrete nail X-C 20 B4 MX bulk" at bounding box center [221, 722] width 385 height 22
click at [224, 720] on input "Concrete nail X-C 20 B4 MX bulk" at bounding box center [220, 721] width 384 height 21
click at [223, 720] on input "Concrete nail X-C 20 B4 MX bulk" at bounding box center [220, 721] width 384 height 21
click at [216, 721] on input "Concrete nail X-C 20 B4 MX bulk" at bounding box center [220, 721] width 384 height 21
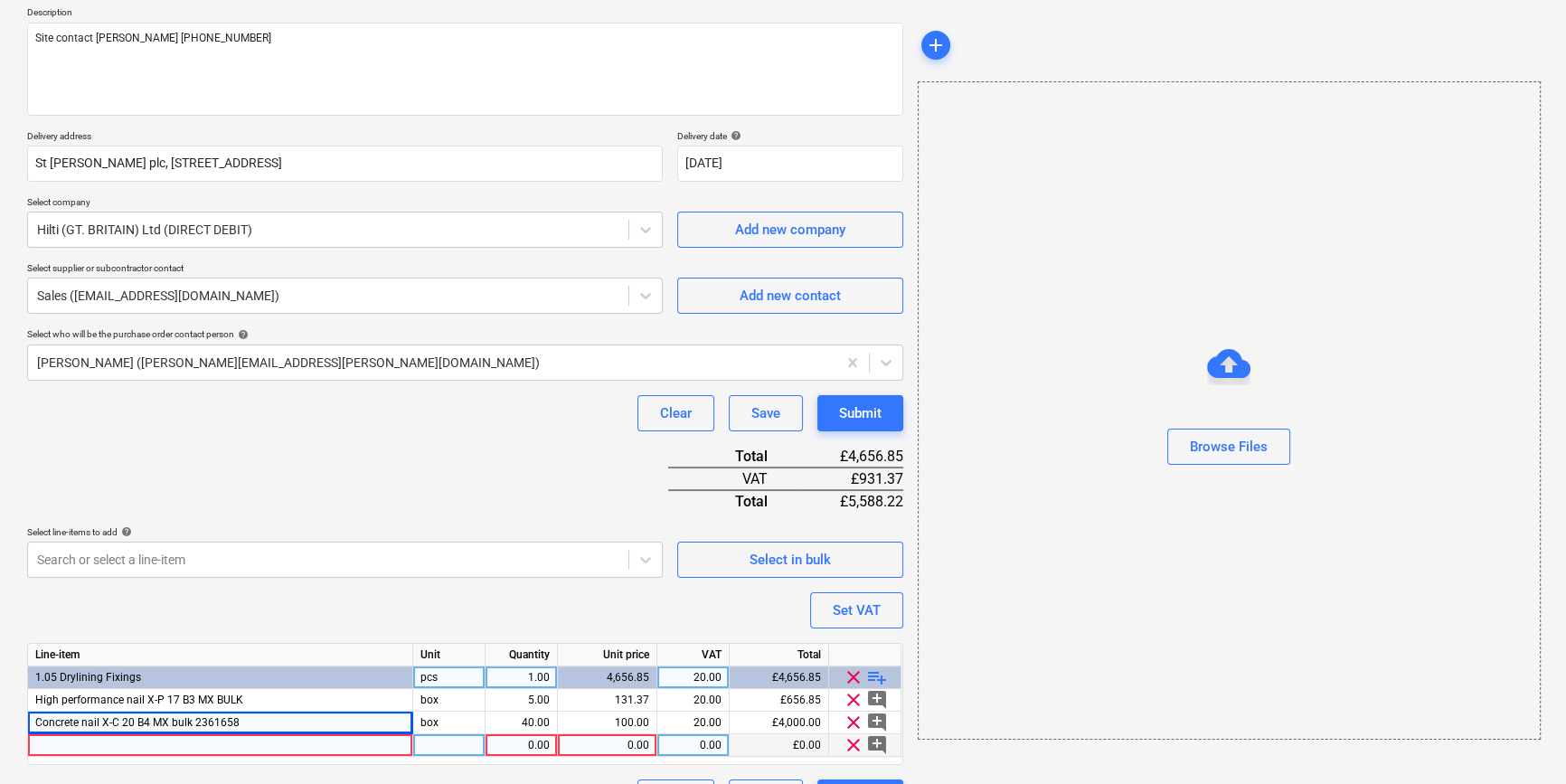
click at [107, 741] on div at bounding box center [221, 745] width 385 height 22
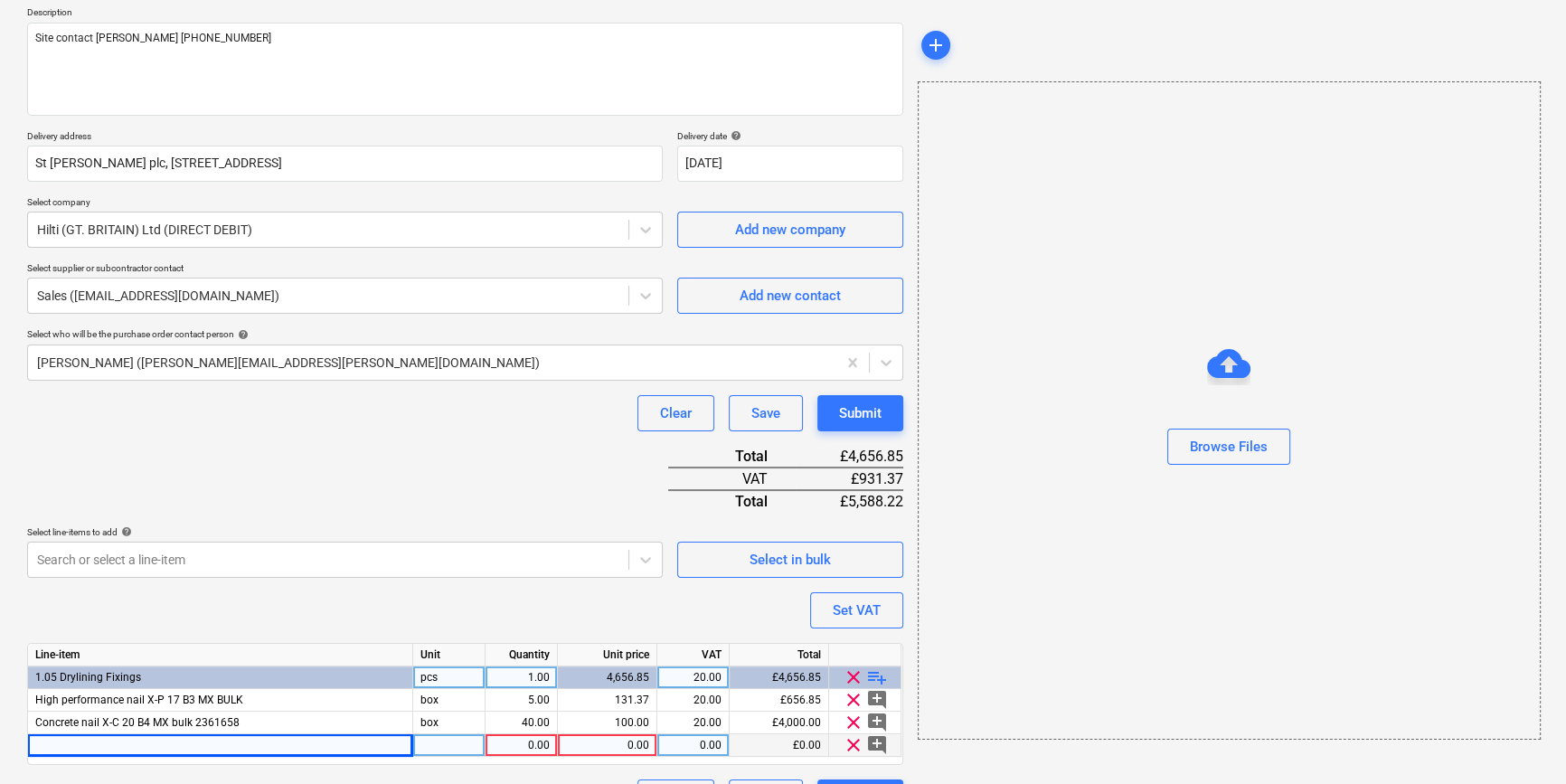
click at [96, 745] on div at bounding box center [221, 745] width 385 height 22
click at [145, 742] on input "Concrete nail X-C 39 B4 MX bulk" at bounding box center [220, 744] width 384 height 21
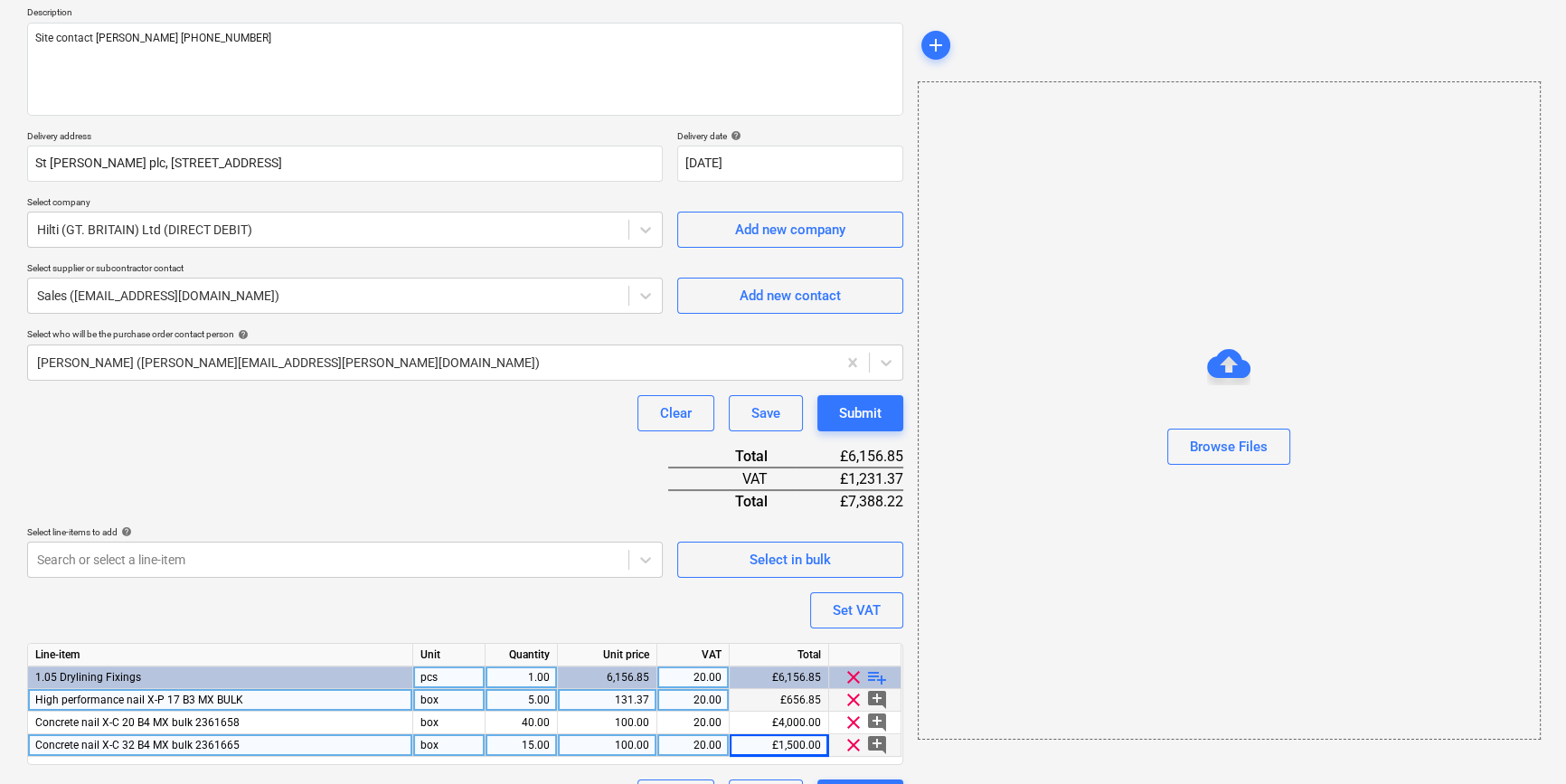
click at [262, 698] on div "High performance nail X-P 17 B3 MX BULK" at bounding box center [221, 700] width 385 height 22
click at [262, 698] on input "High performance nail X-P 17 B3 MX BULK" at bounding box center [220, 699] width 384 height 21
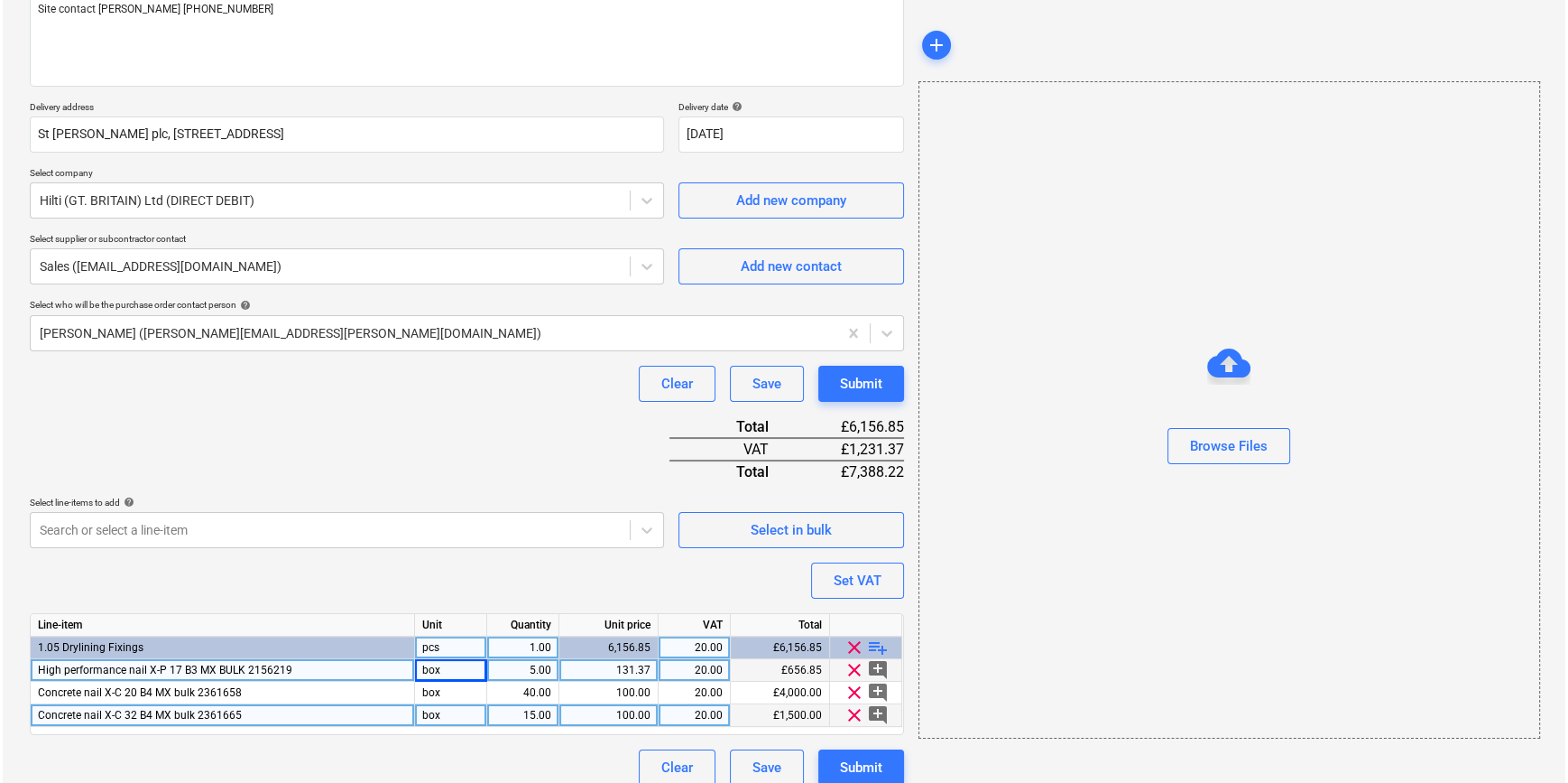
scroll to position [253, 0]
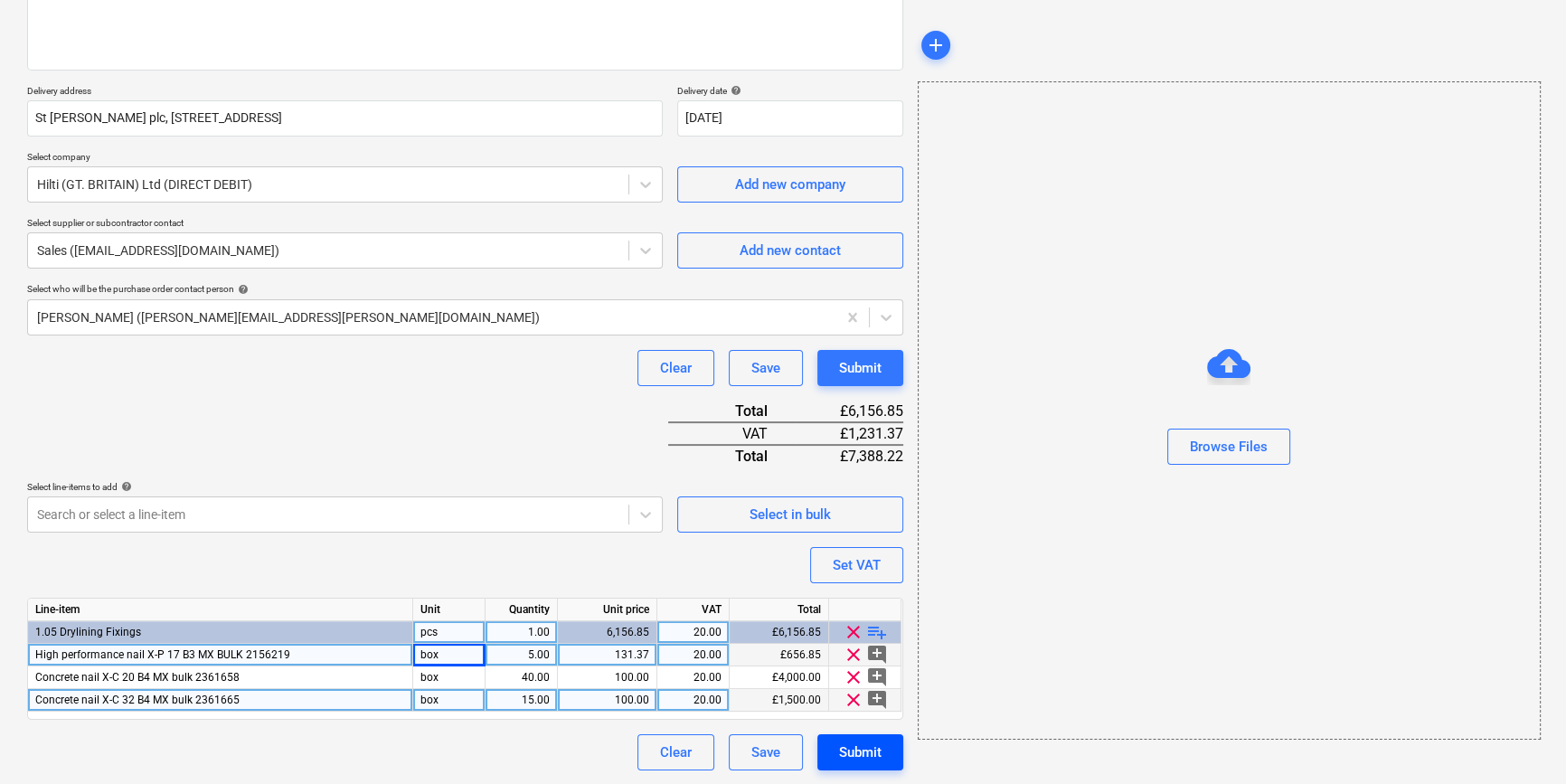
click at [870, 758] on div "Submit" at bounding box center [860, 751] width 42 height 23
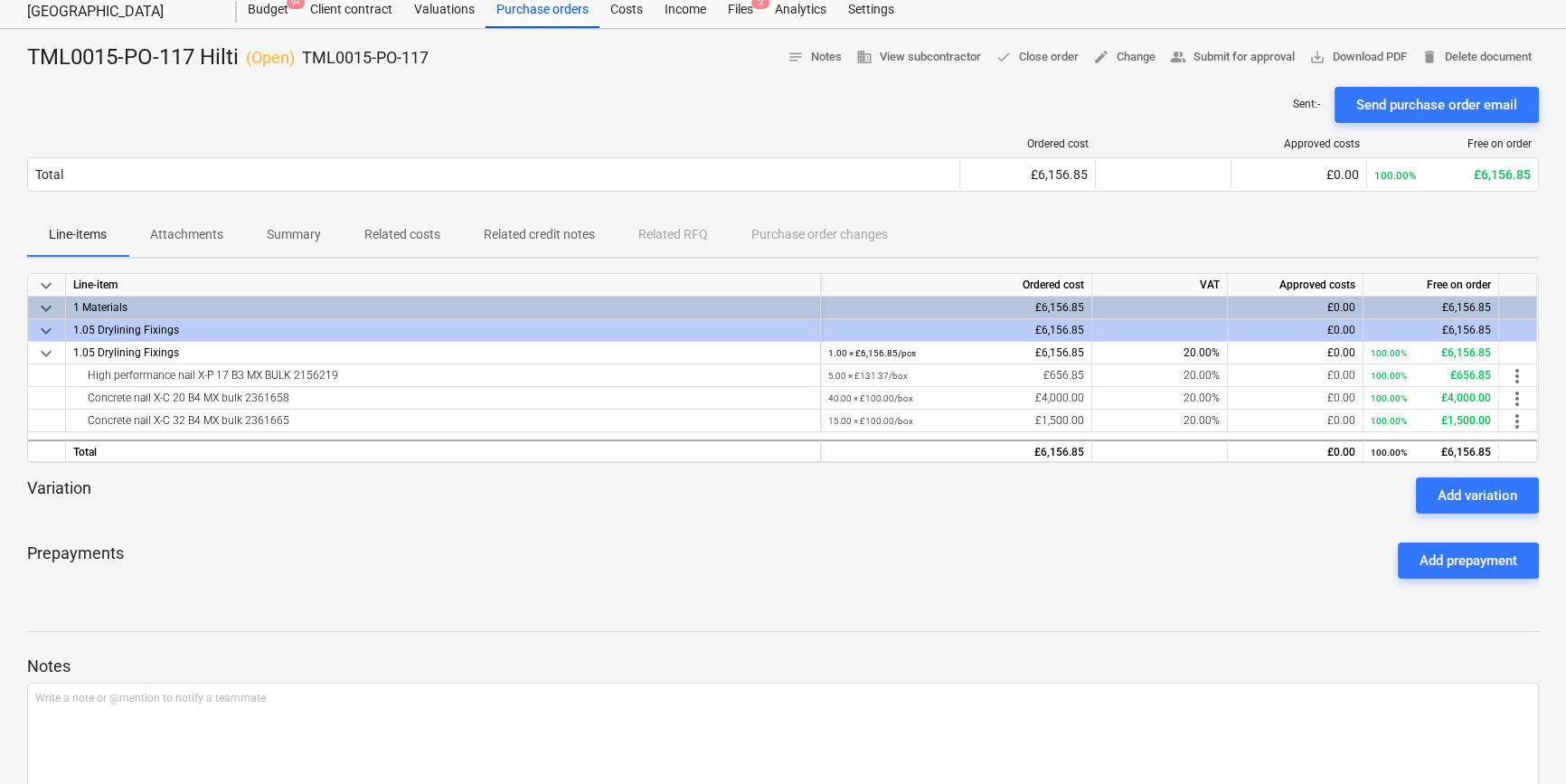
scroll to position [81, 0]
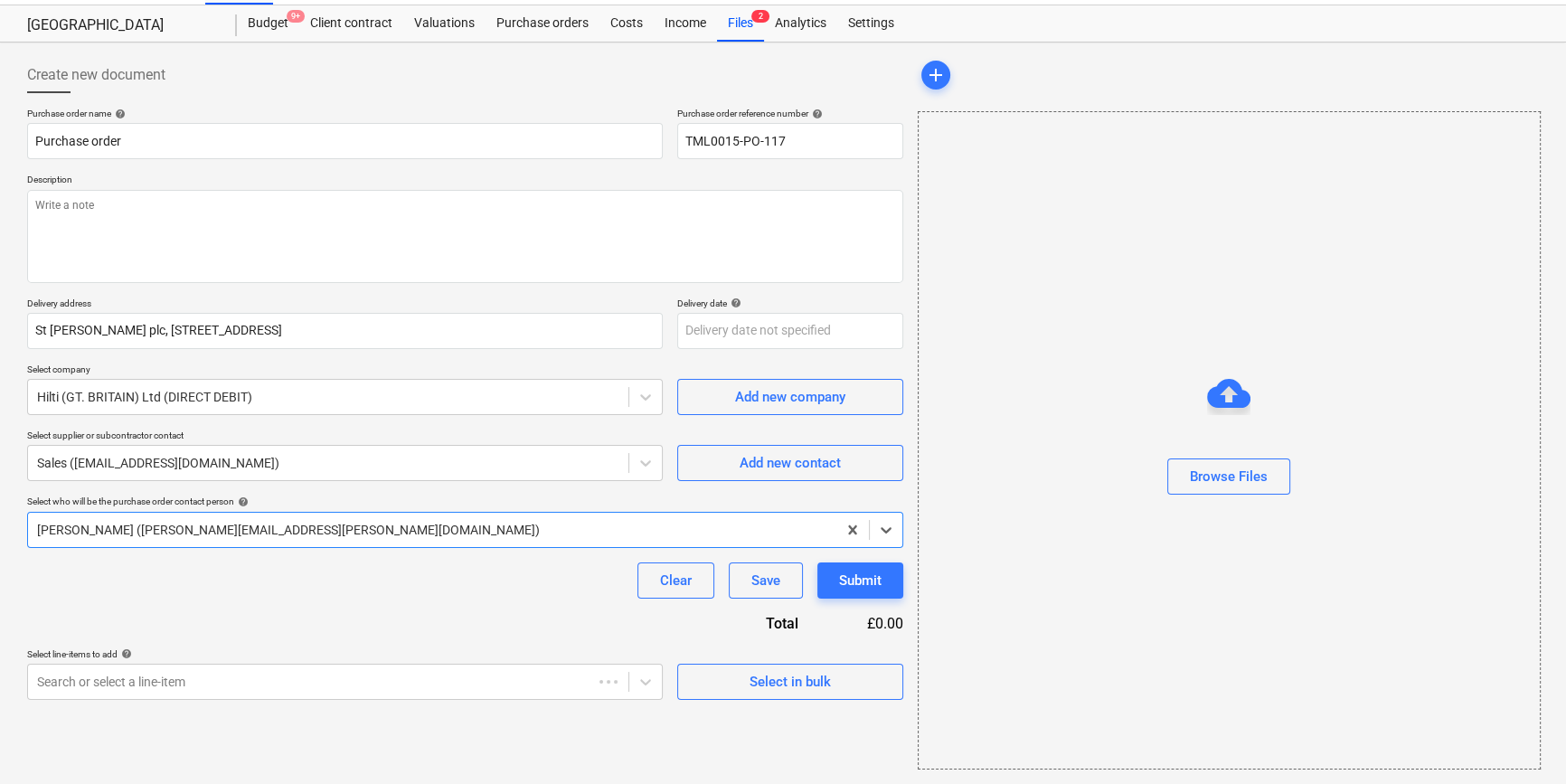
scroll to position [39, 0]
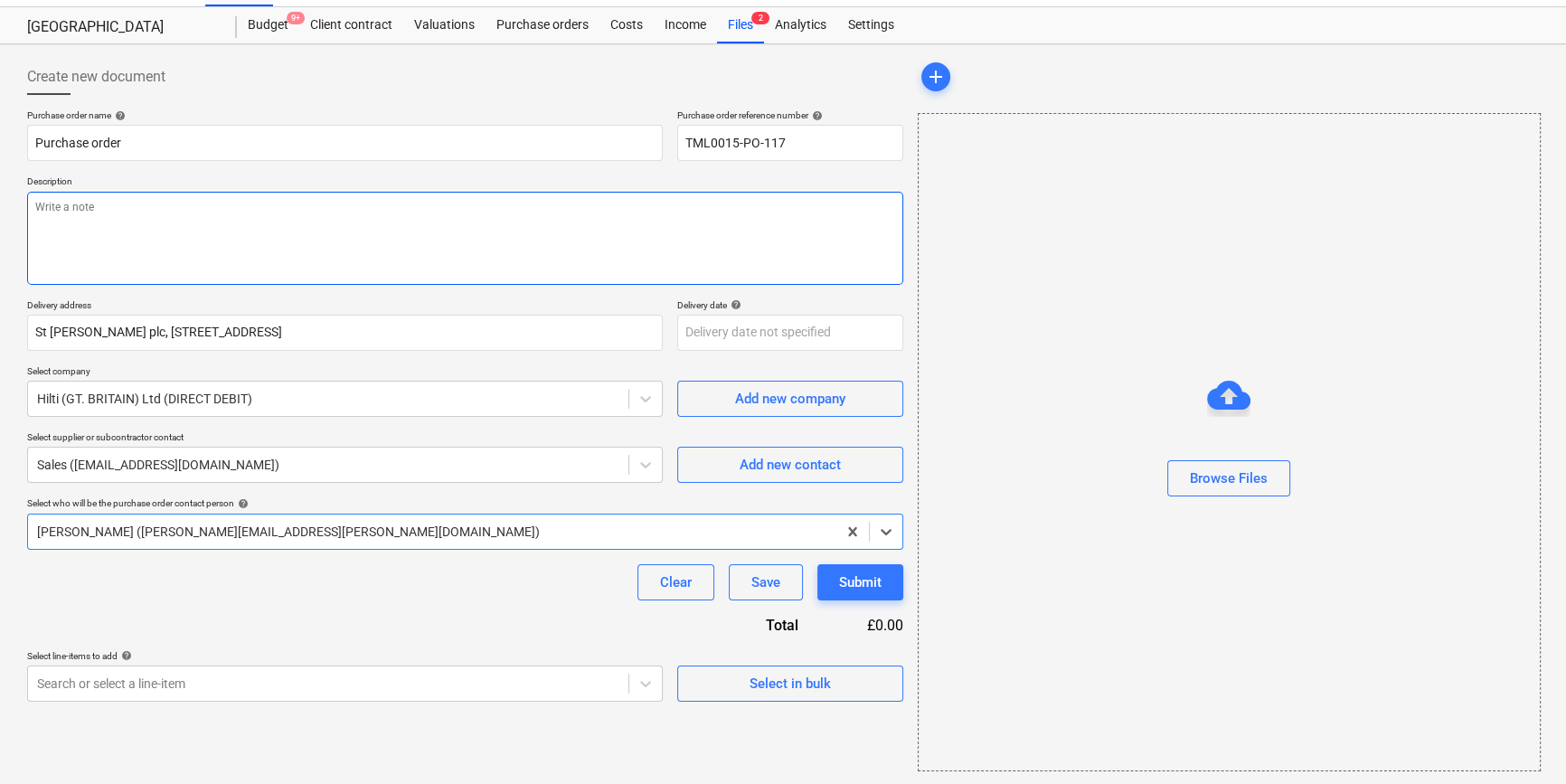
click at [155, 225] on textarea at bounding box center [465, 238] width 876 height 93
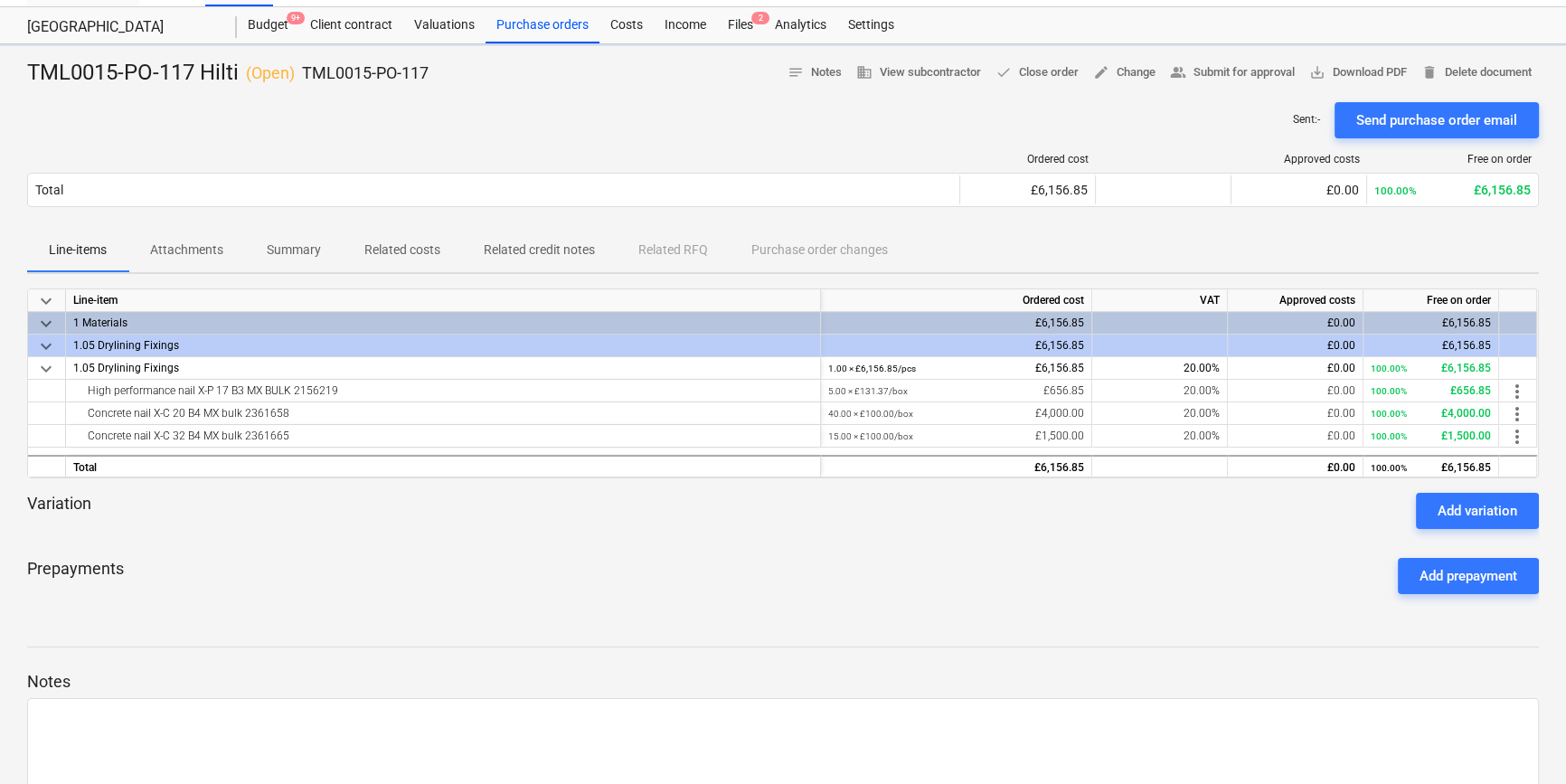
scroll to position [81, 0]
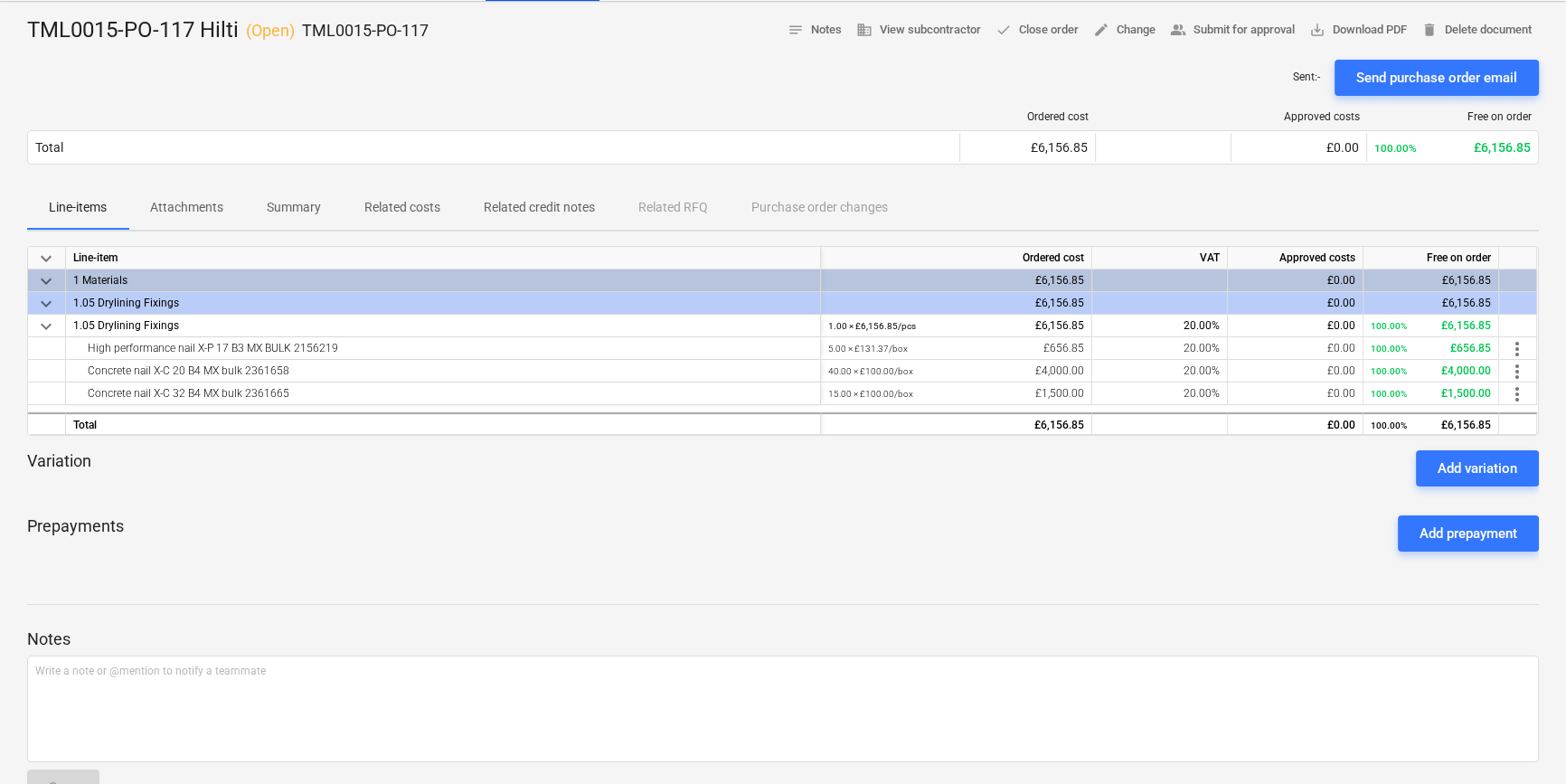
click at [280, 207] on p "Summary" at bounding box center [294, 207] width 54 height 19
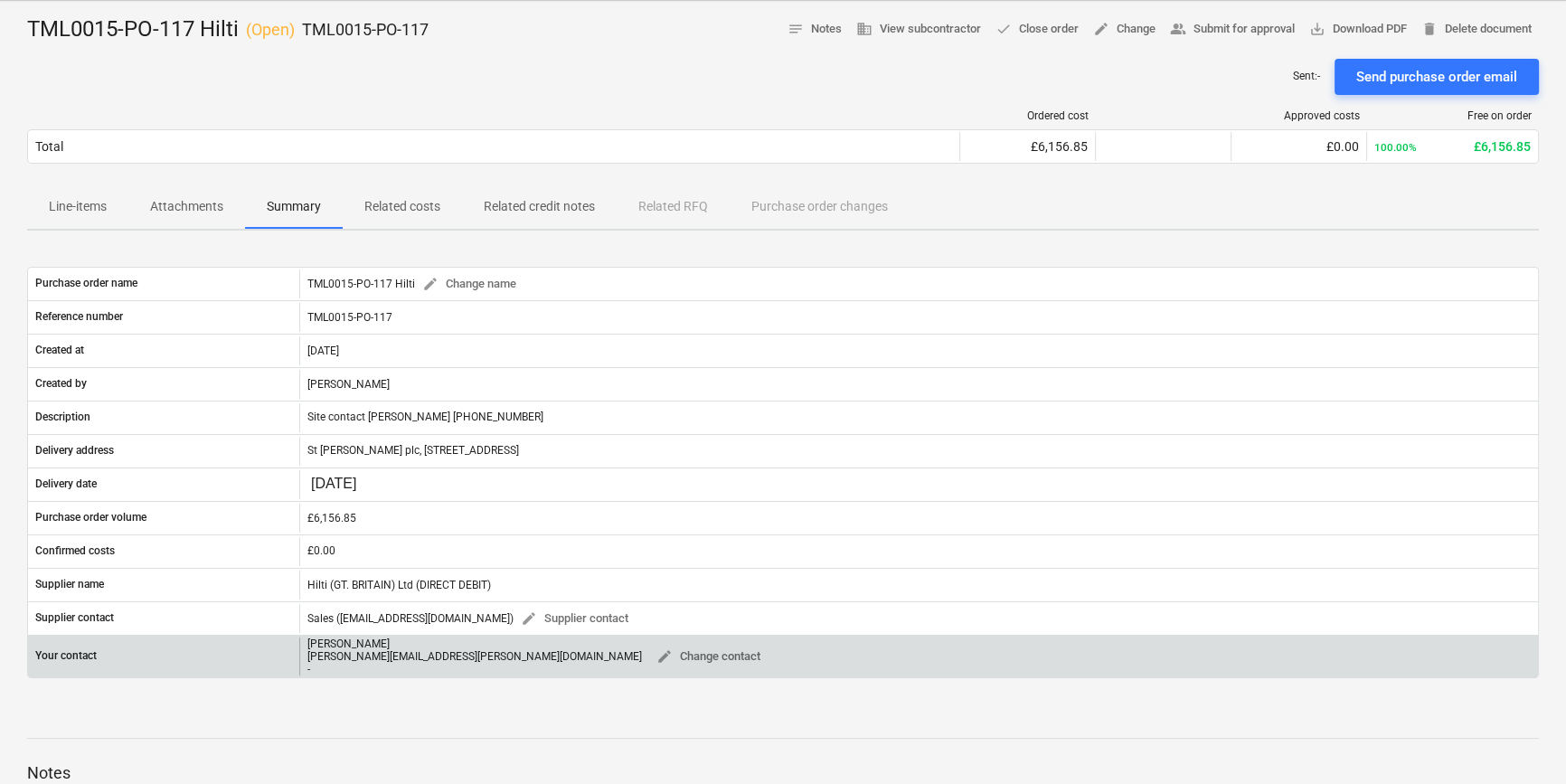
scroll to position [81, 0]
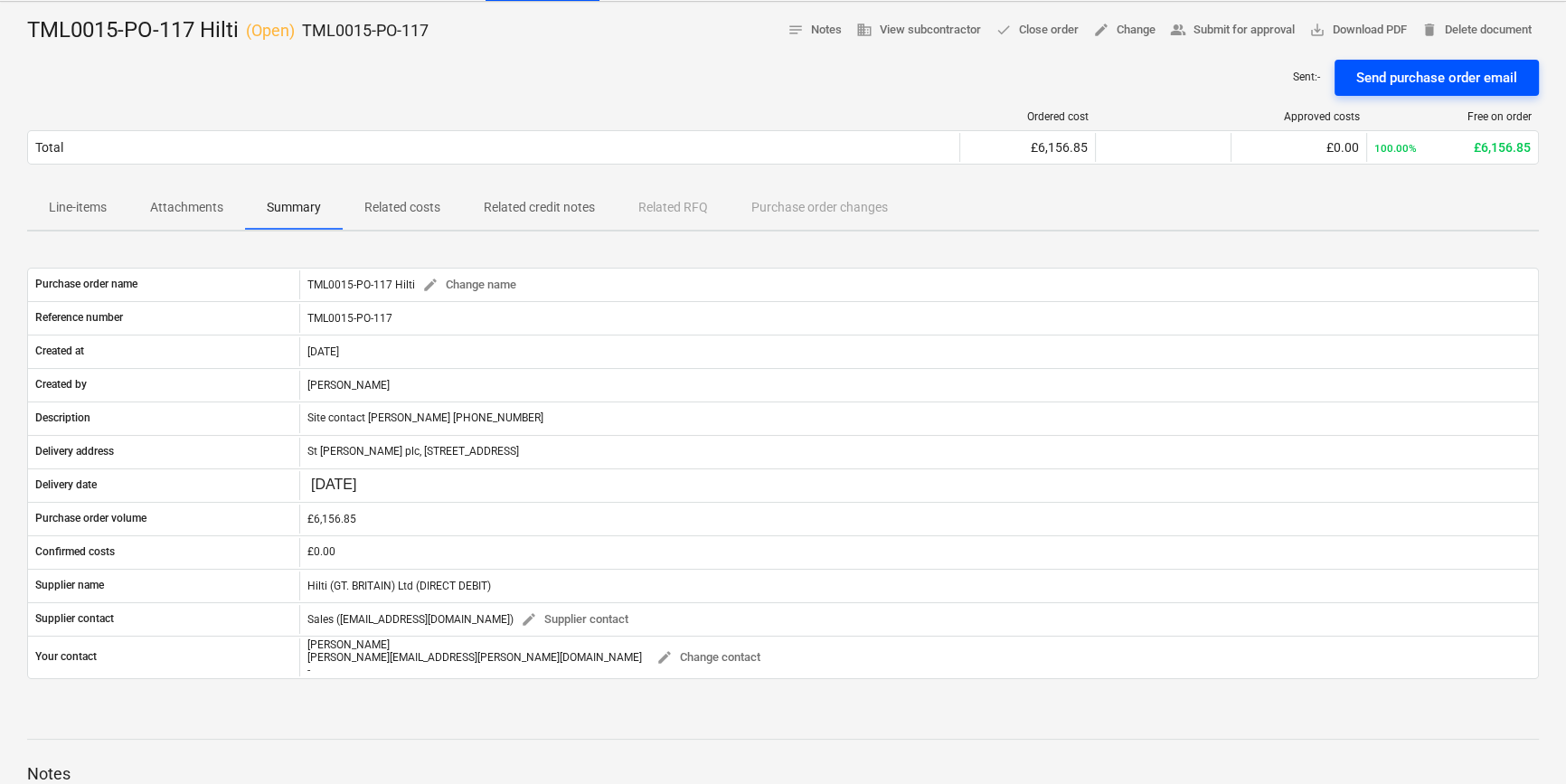
click at [1405, 81] on div "Send purchase order email" at bounding box center [1437, 78] width 161 height 23
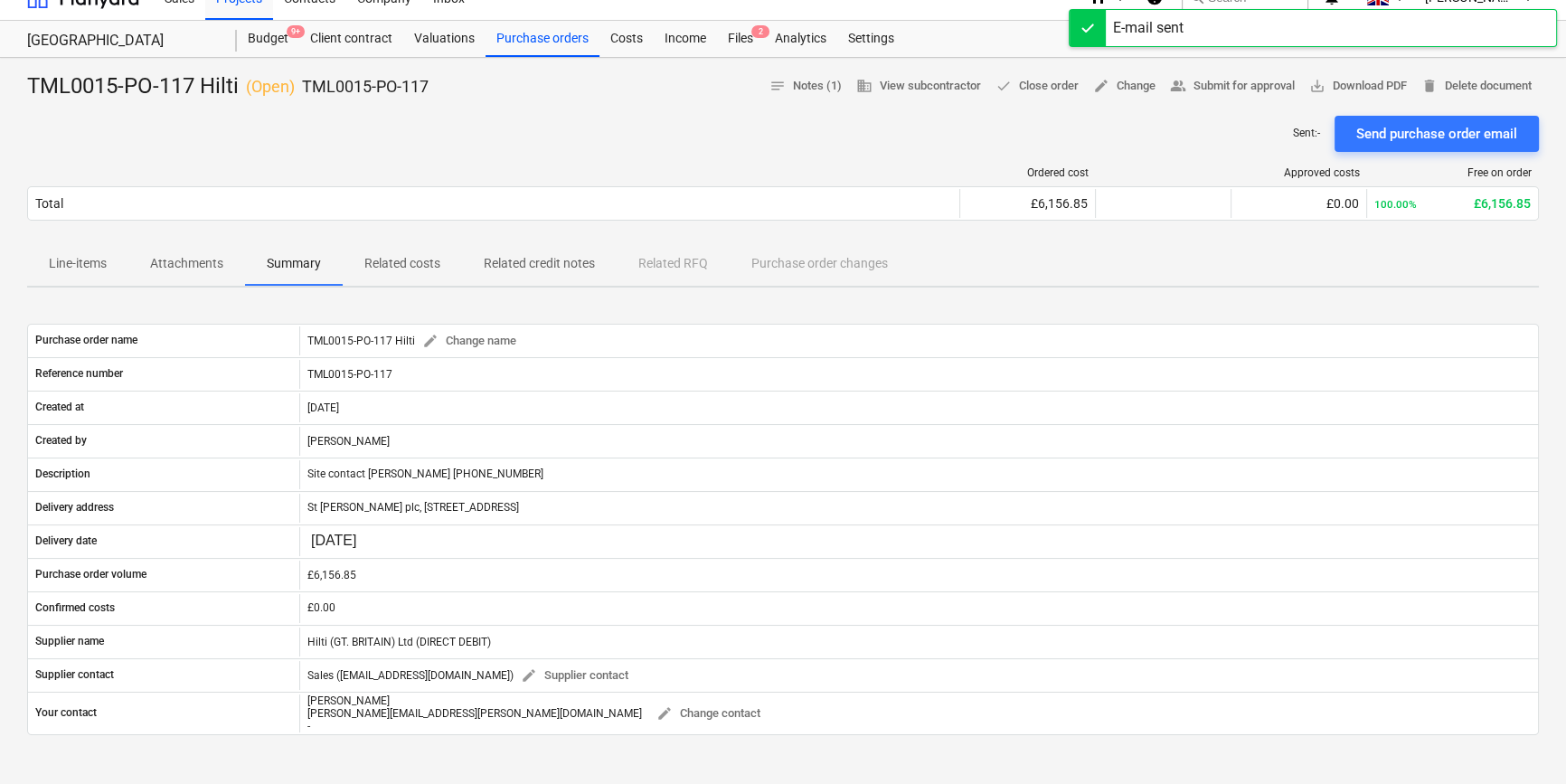
scroll to position [0, 0]
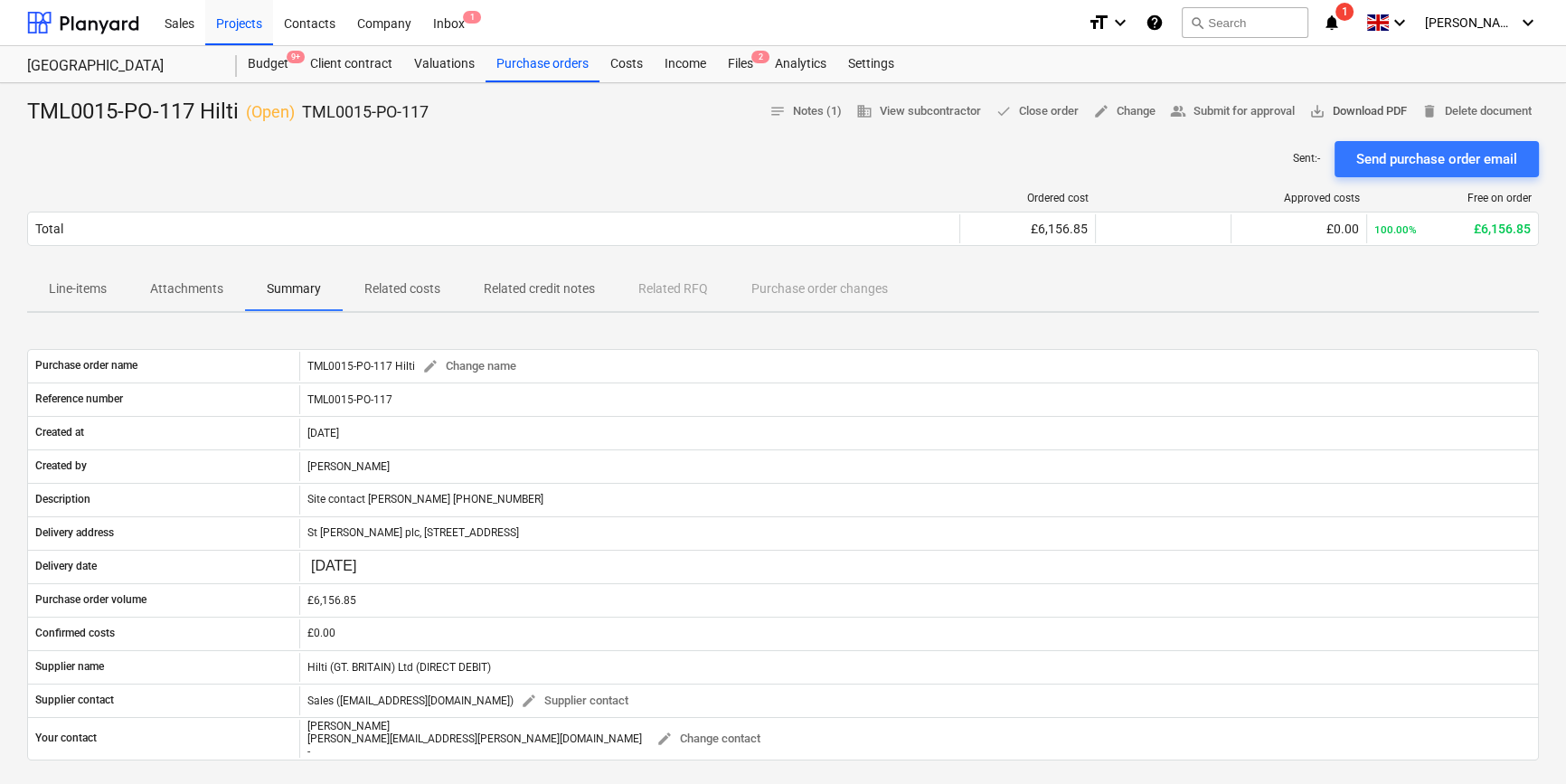
click at [1353, 112] on span "save_alt Download PDF" at bounding box center [1358, 111] width 97 height 21
